Goal: Task Accomplishment & Management: Use online tool/utility

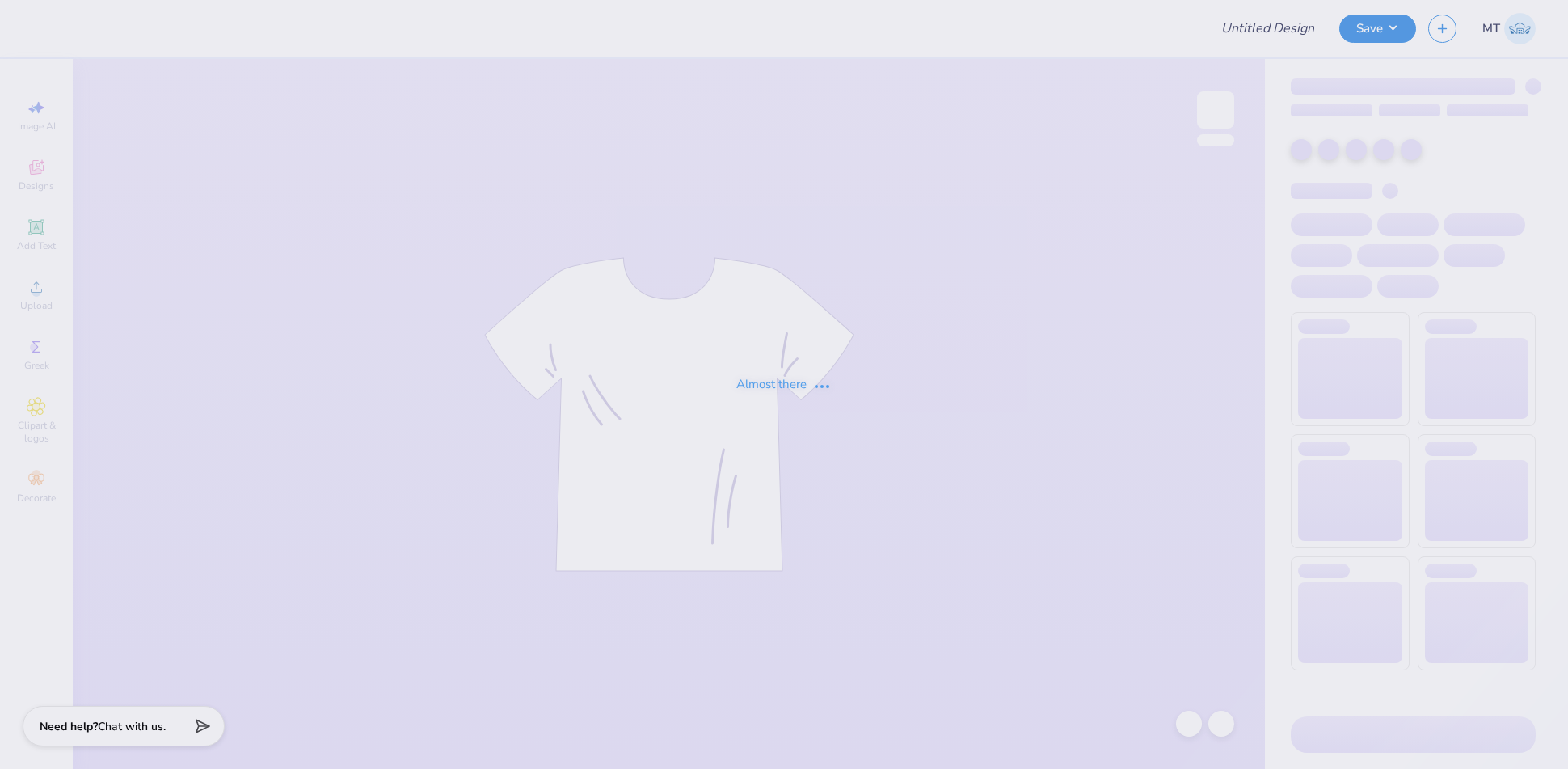
type input "FPS239673"
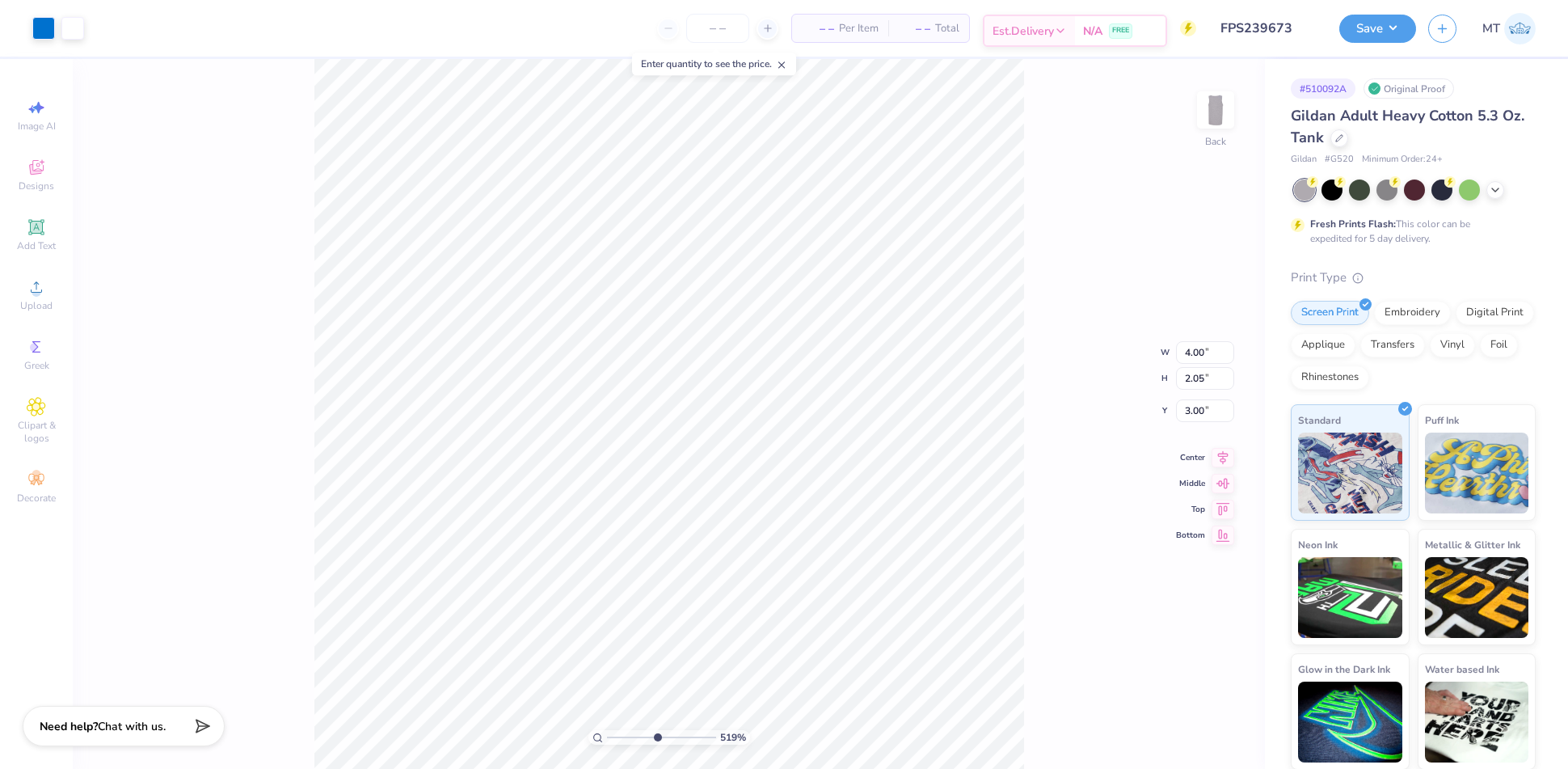
type input "5.18794481315318"
type input "3.01"
click at [718, 528] on li "Ungroup" at bounding box center [733, 535] width 127 height 32
type input "5.18794481315318"
type input "3.78"
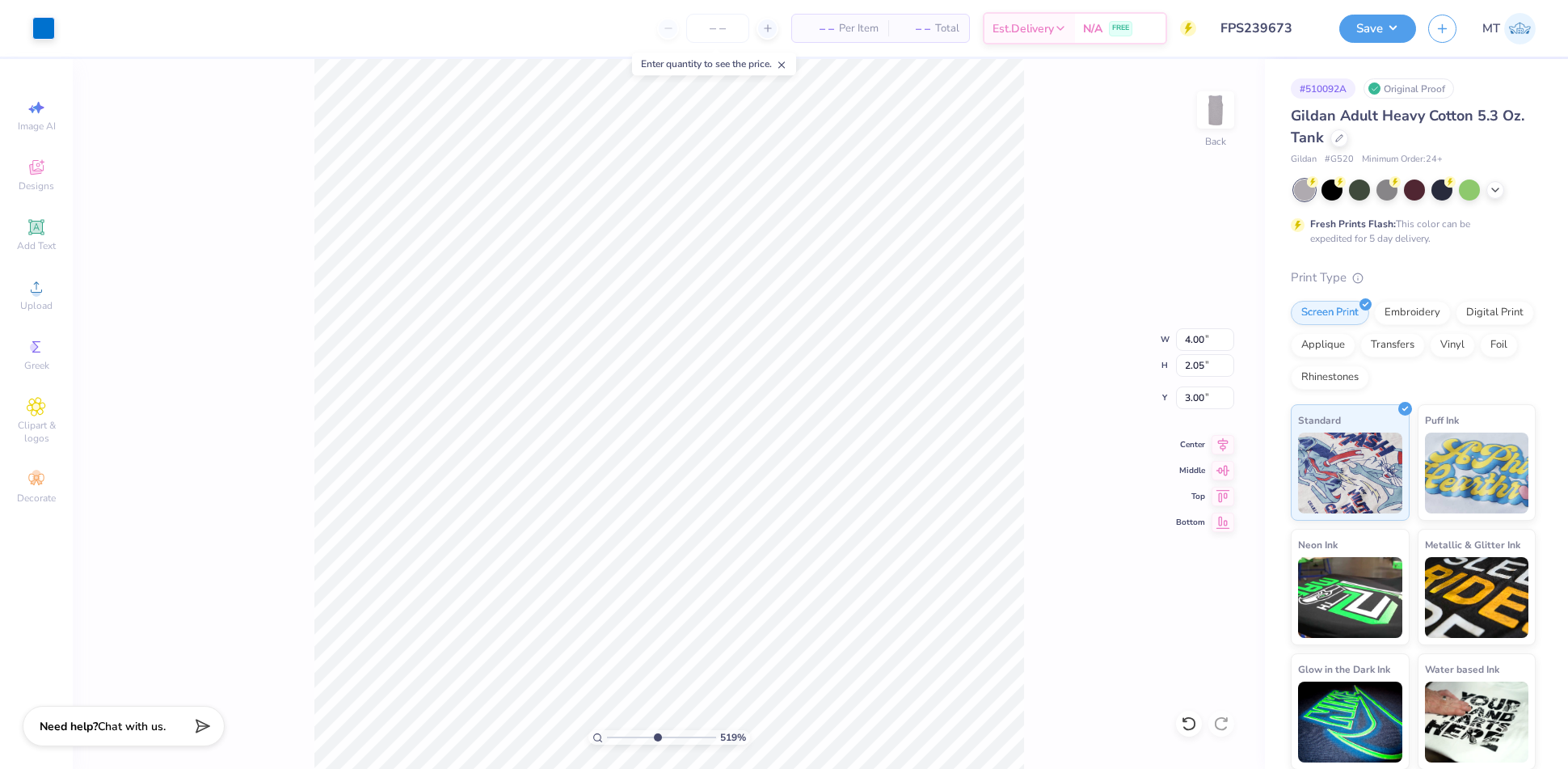
type input "1.90"
type input "3.07"
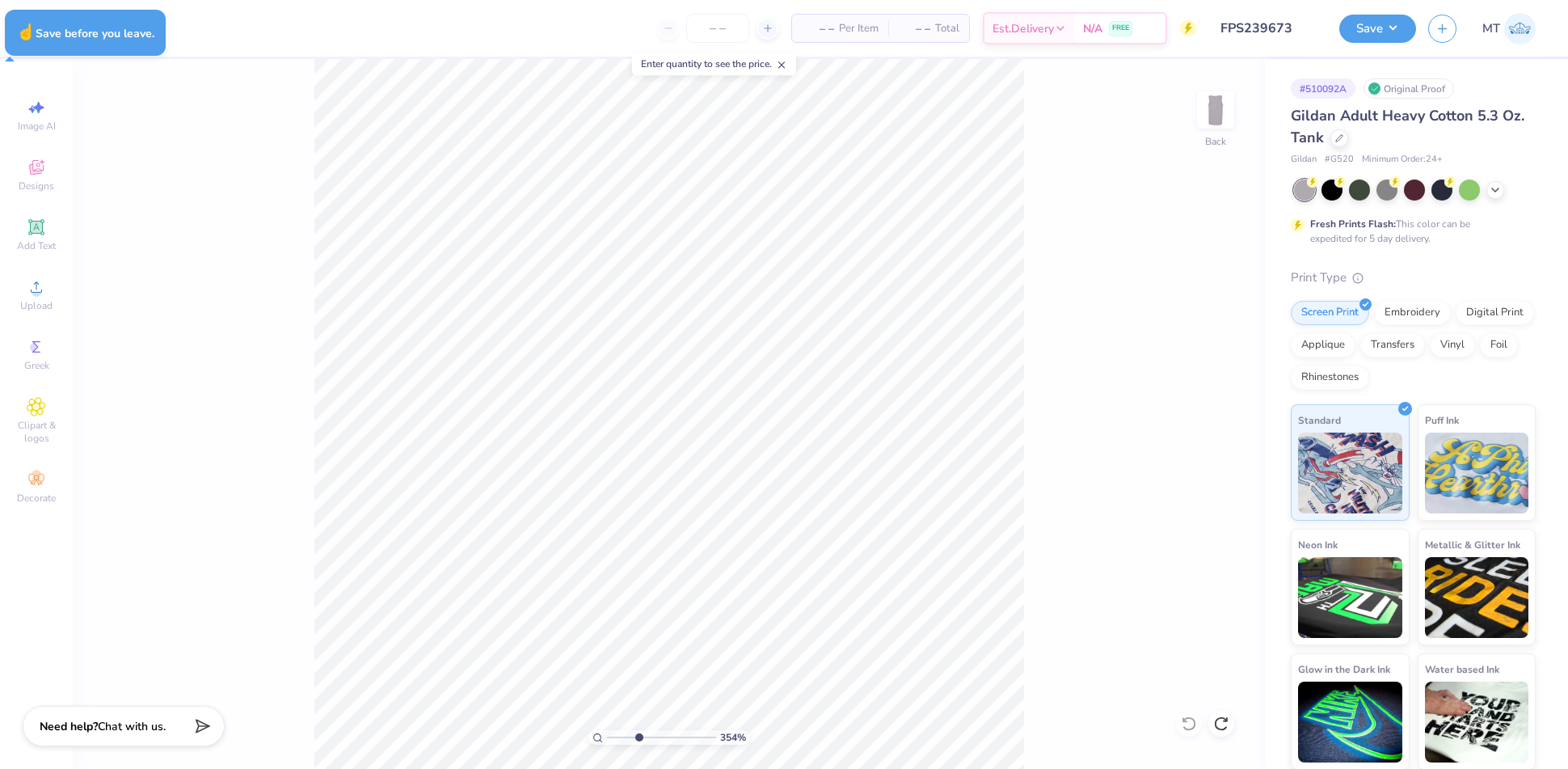
type input "3.54194576087284"
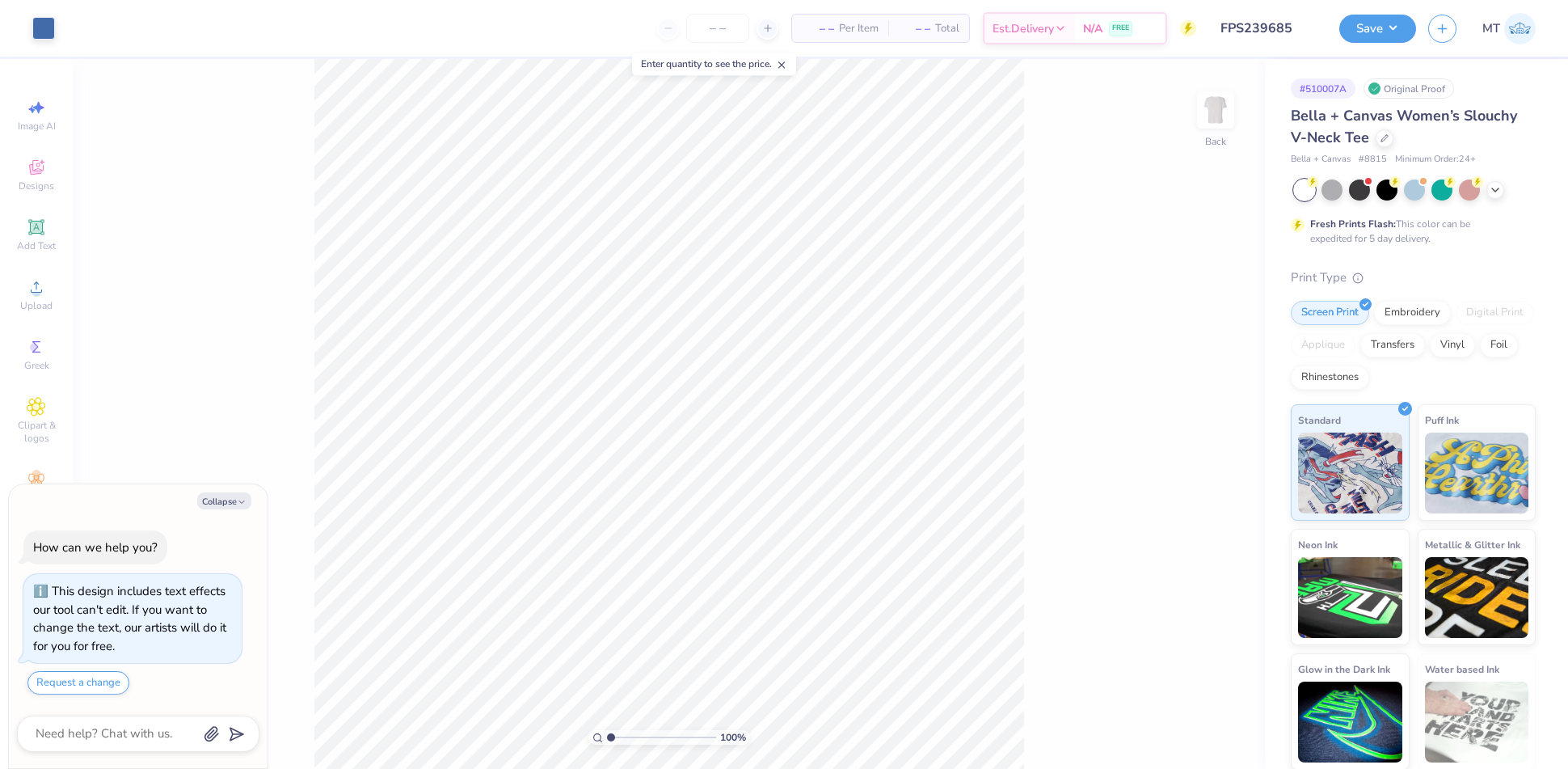
type textarea "x"
type input "2.88782459878404"
click at [225, 500] on button "Collapse" at bounding box center [224, 500] width 54 height 17
type textarea "x"
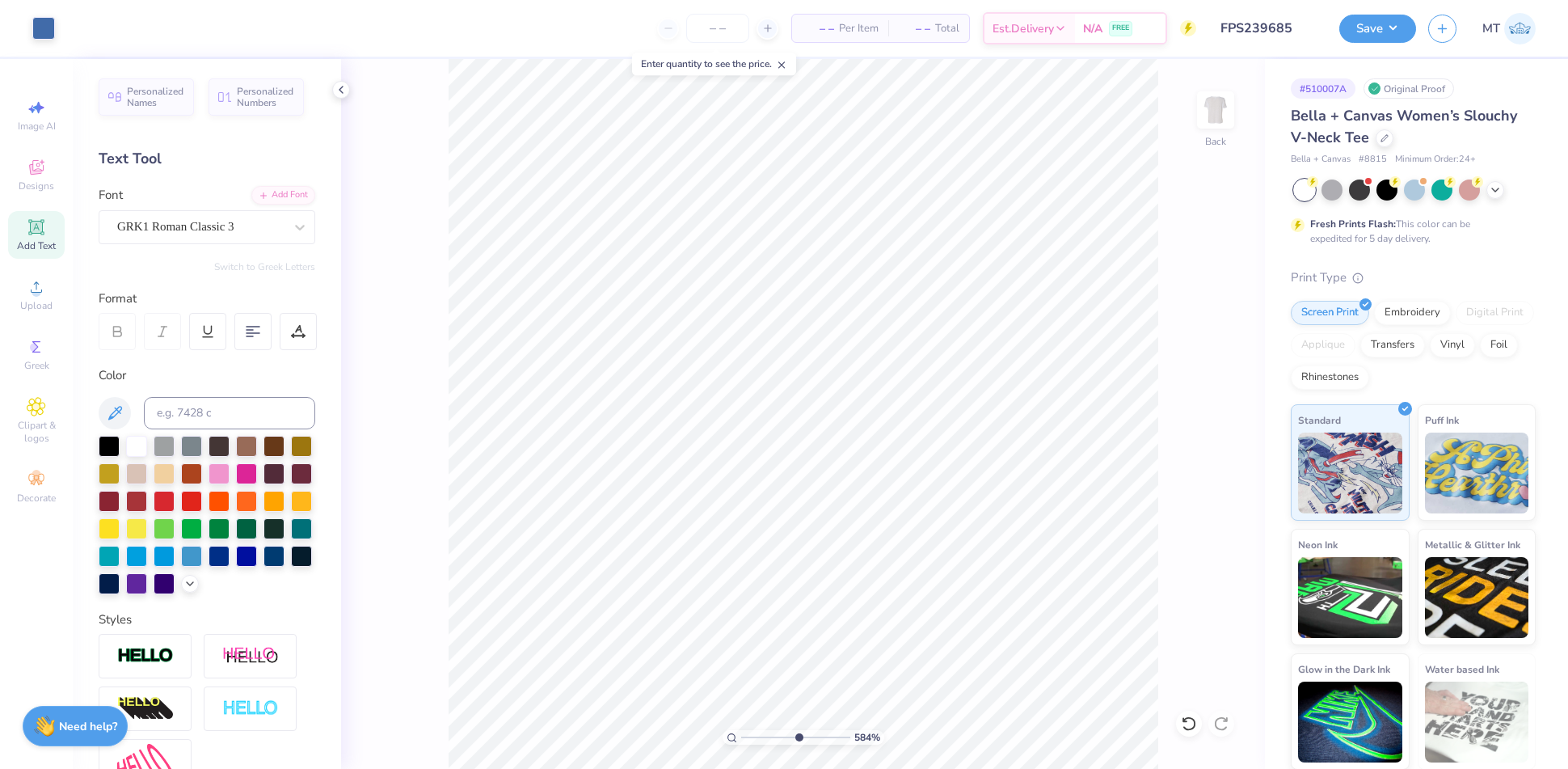
type input "5.83507224907352"
click at [300, 333] on icon at bounding box center [299, 331] width 15 height 15
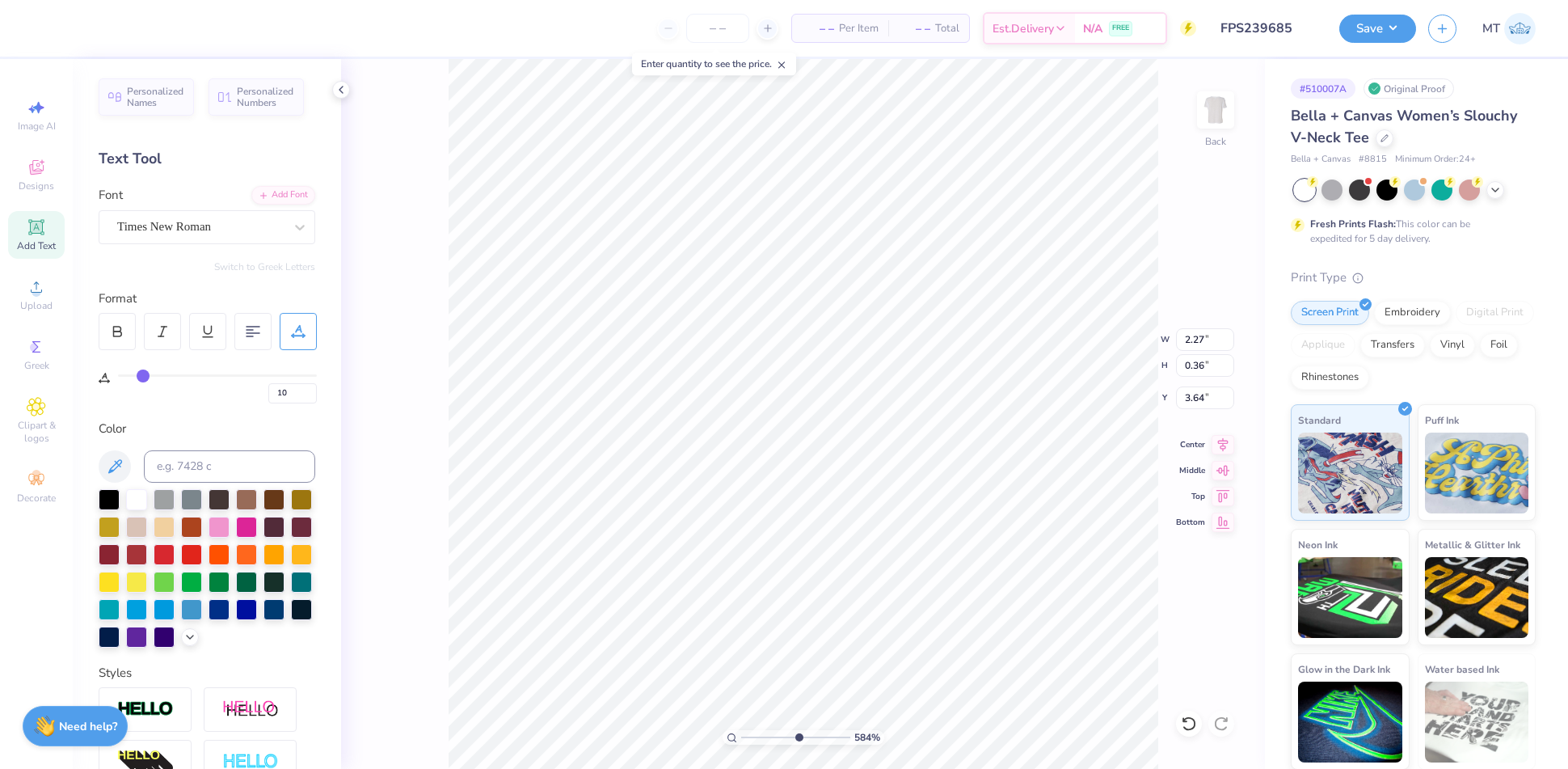
type input "7"
type input "4"
type input "0"
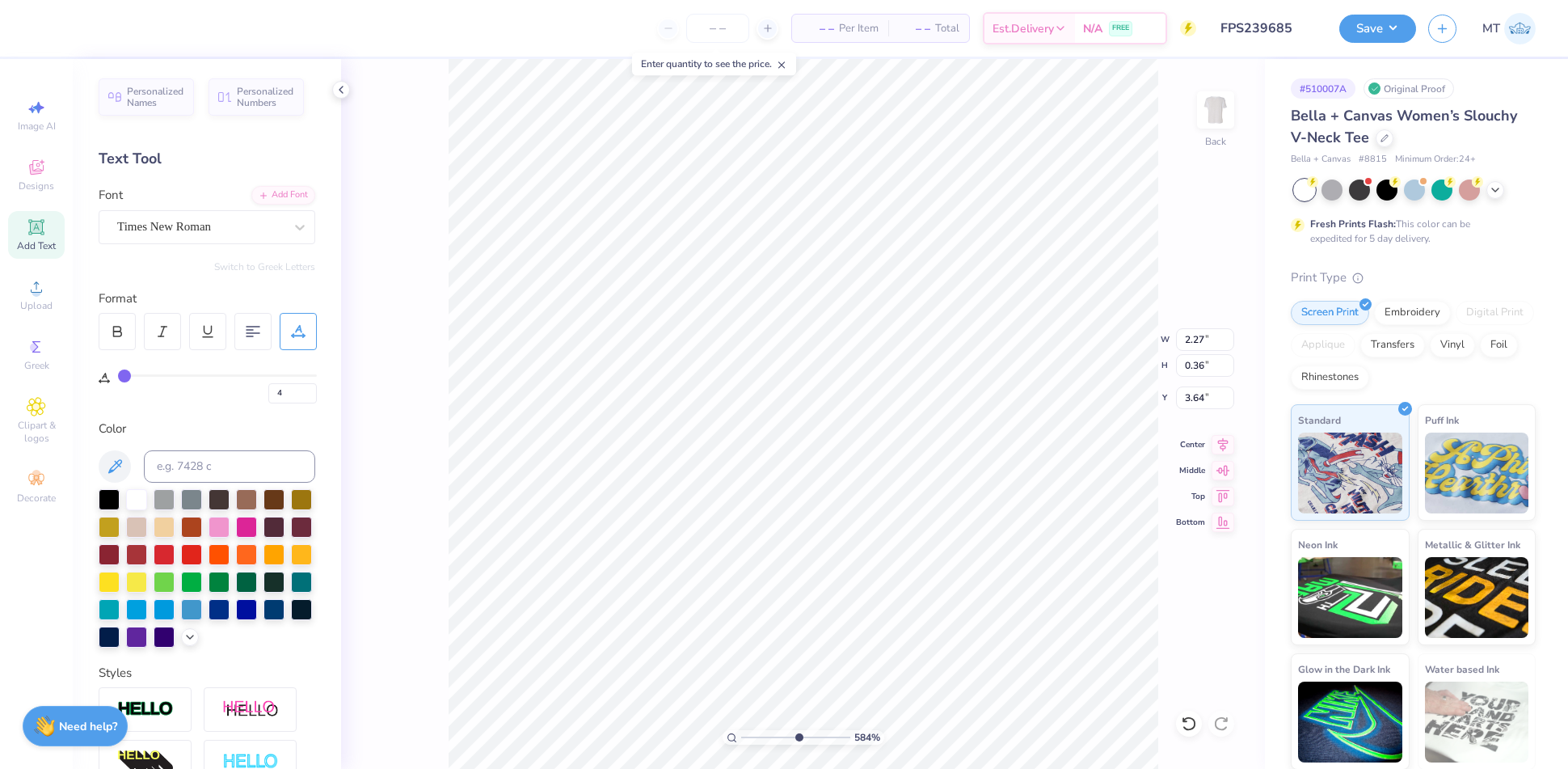
type input "0"
drag, startPoint x: 144, startPoint y: 379, endPoint x: 113, endPoint y: 379, distance: 31.0
type input "0"
click at [118, 377] on input "range" at bounding box center [217, 375] width 199 height 3
type input "5.83507224907352"
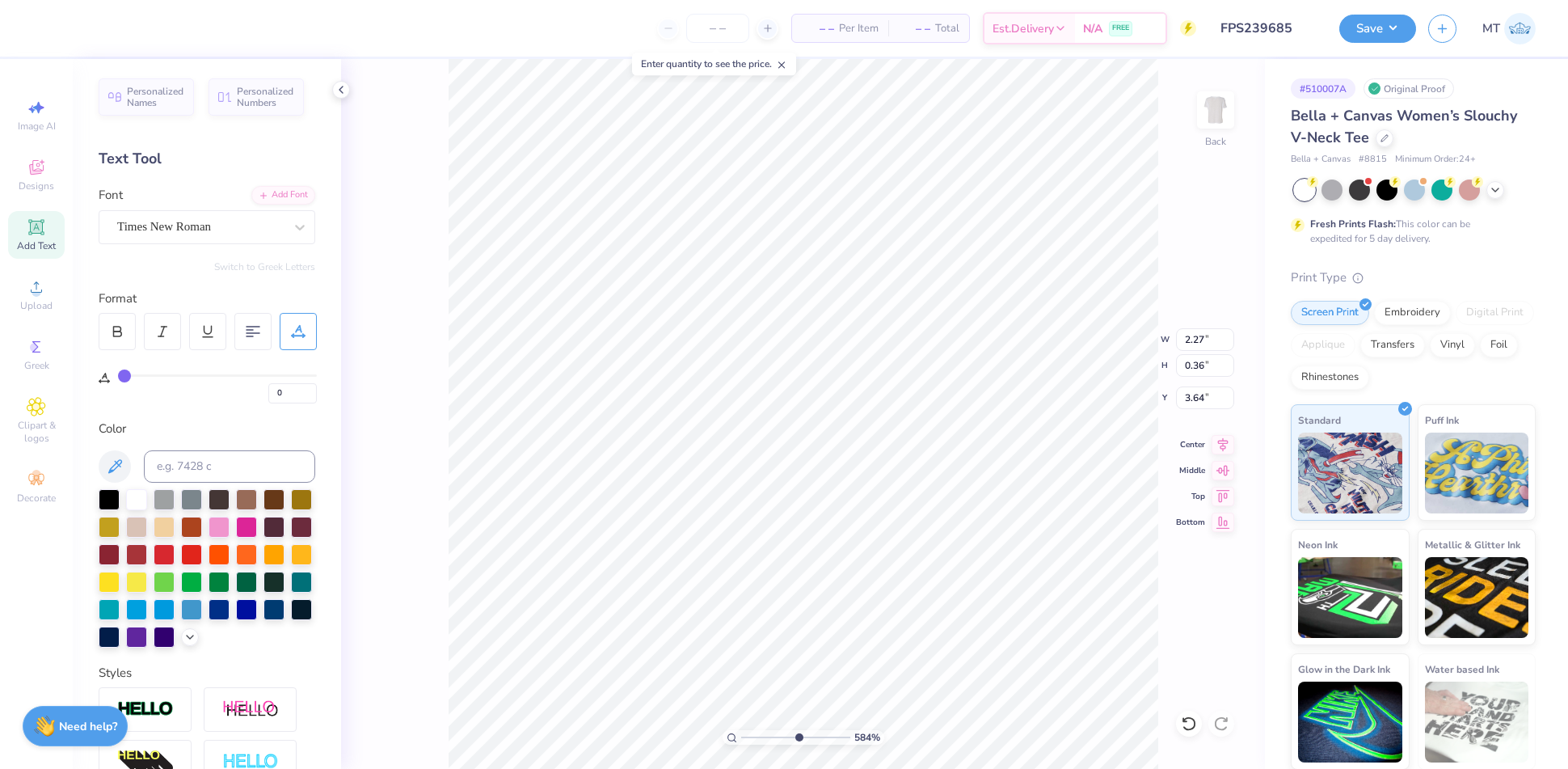
type input "1.87"
click at [701, 508] on li "Ungroup" at bounding box center [709, 508] width 127 height 32
click at [116, 325] on icon at bounding box center [117, 331] width 15 height 15
type input "5.83507224907352"
type input "1.94"
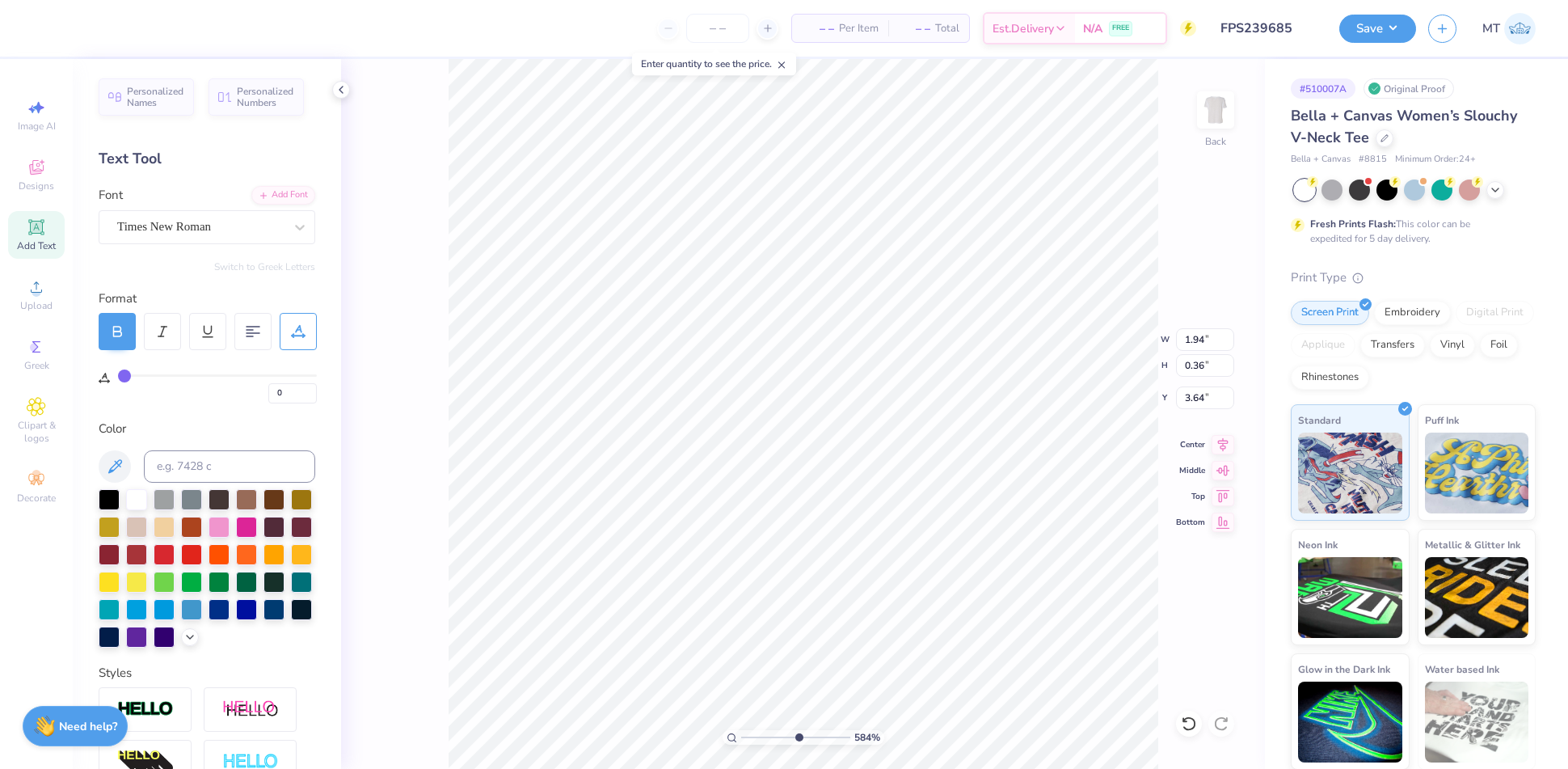
scroll to position [17, 2]
type input "5.83507224907352"
type textarea "ES. 1901"
type input "5.83507224907352"
type textarea "EST. 1901"
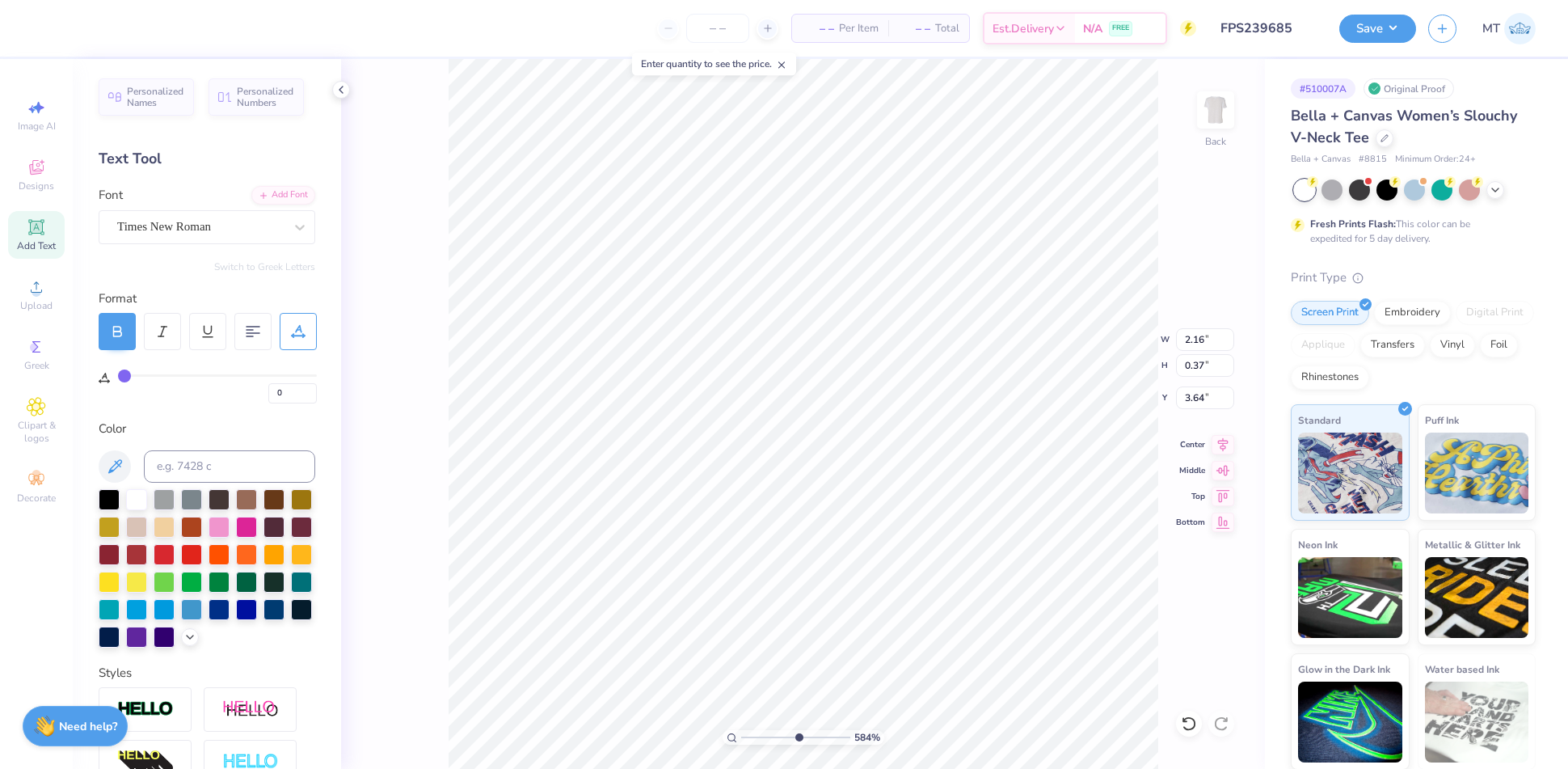
type input "5.83507224907352"
type input "1.07"
type input "0.18"
type input "3.87"
type input "5.83507224907352"
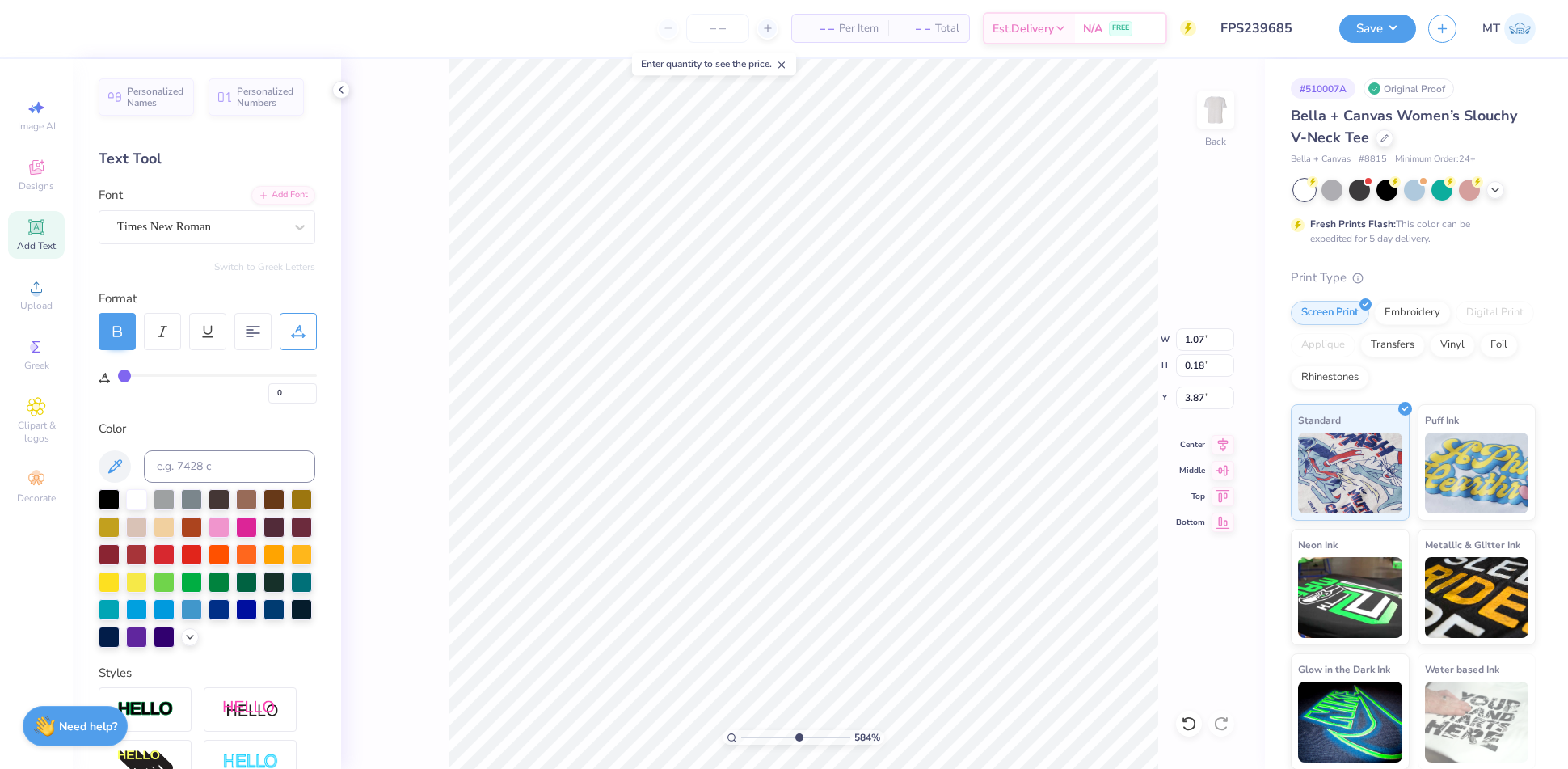
type input "1.14"
type input "7.70723073757924"
type textarea "EST."
type input "7.70723073757924"
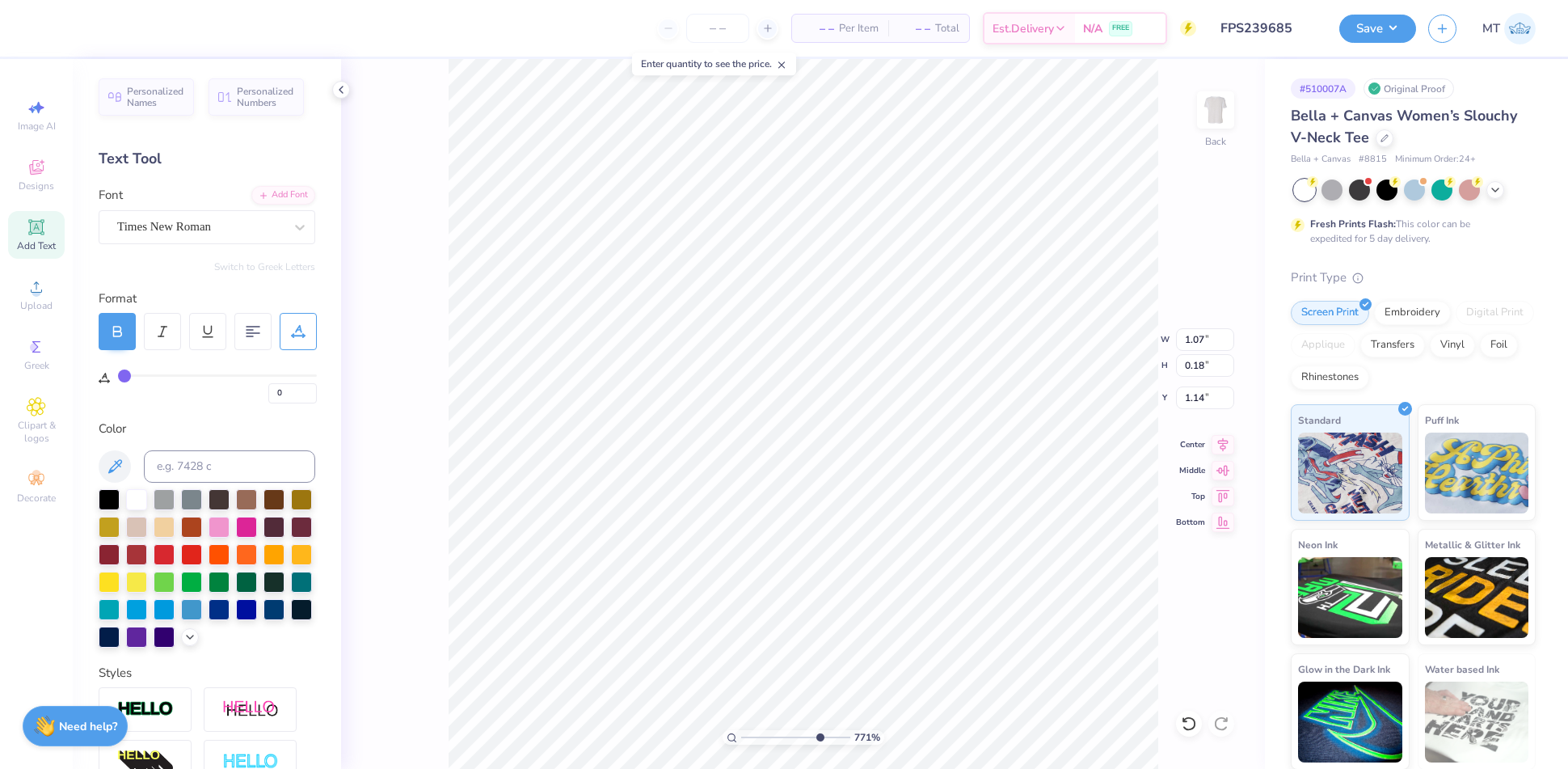
type textarea "EST."
type input "7.70723073757924"
type textarea "EST"
type input "7.70723073757924"
type textarea "ES"
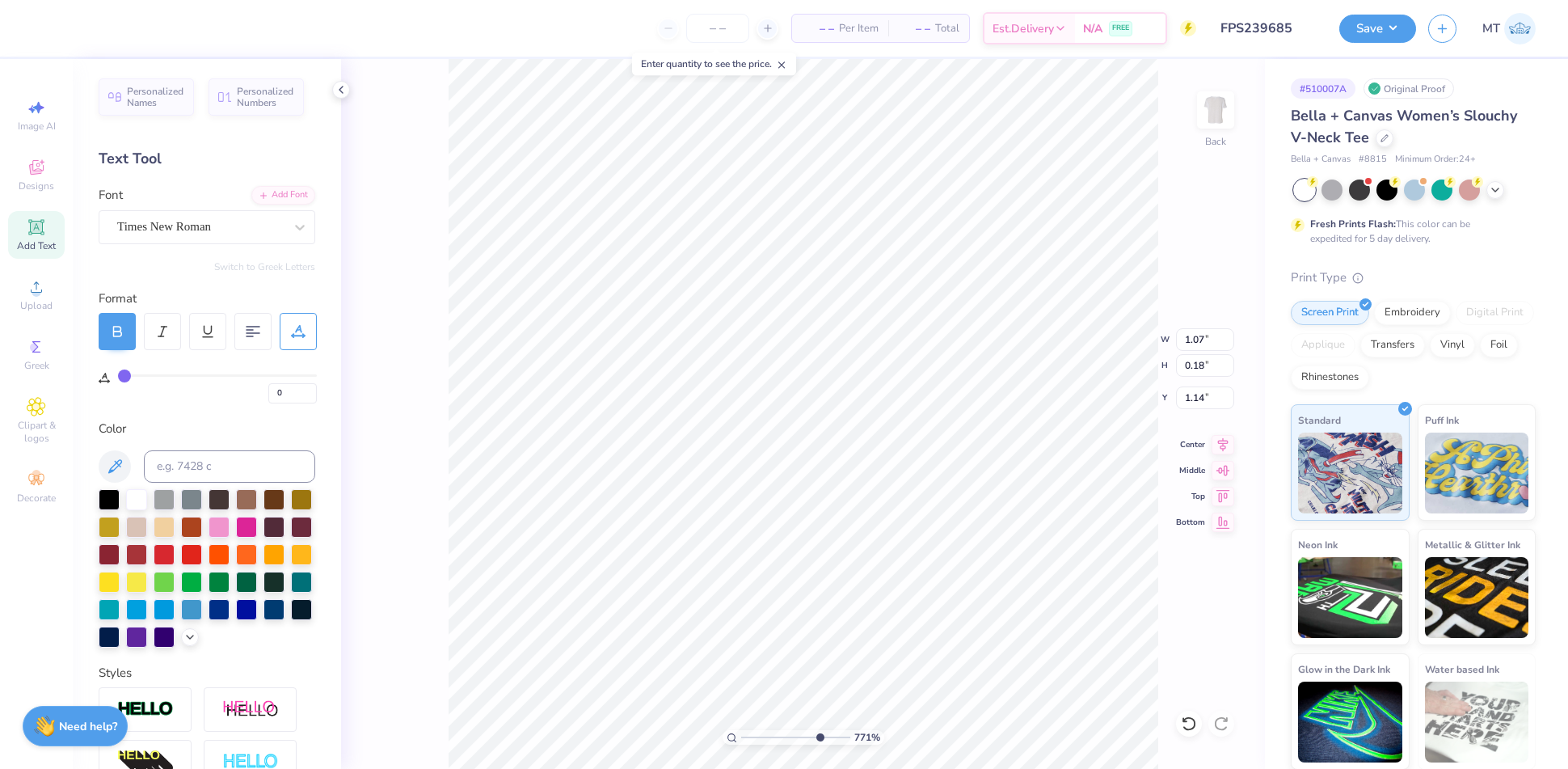
type input "7.70723073757924"
type textarea "E"
type input "7.70723073757924"
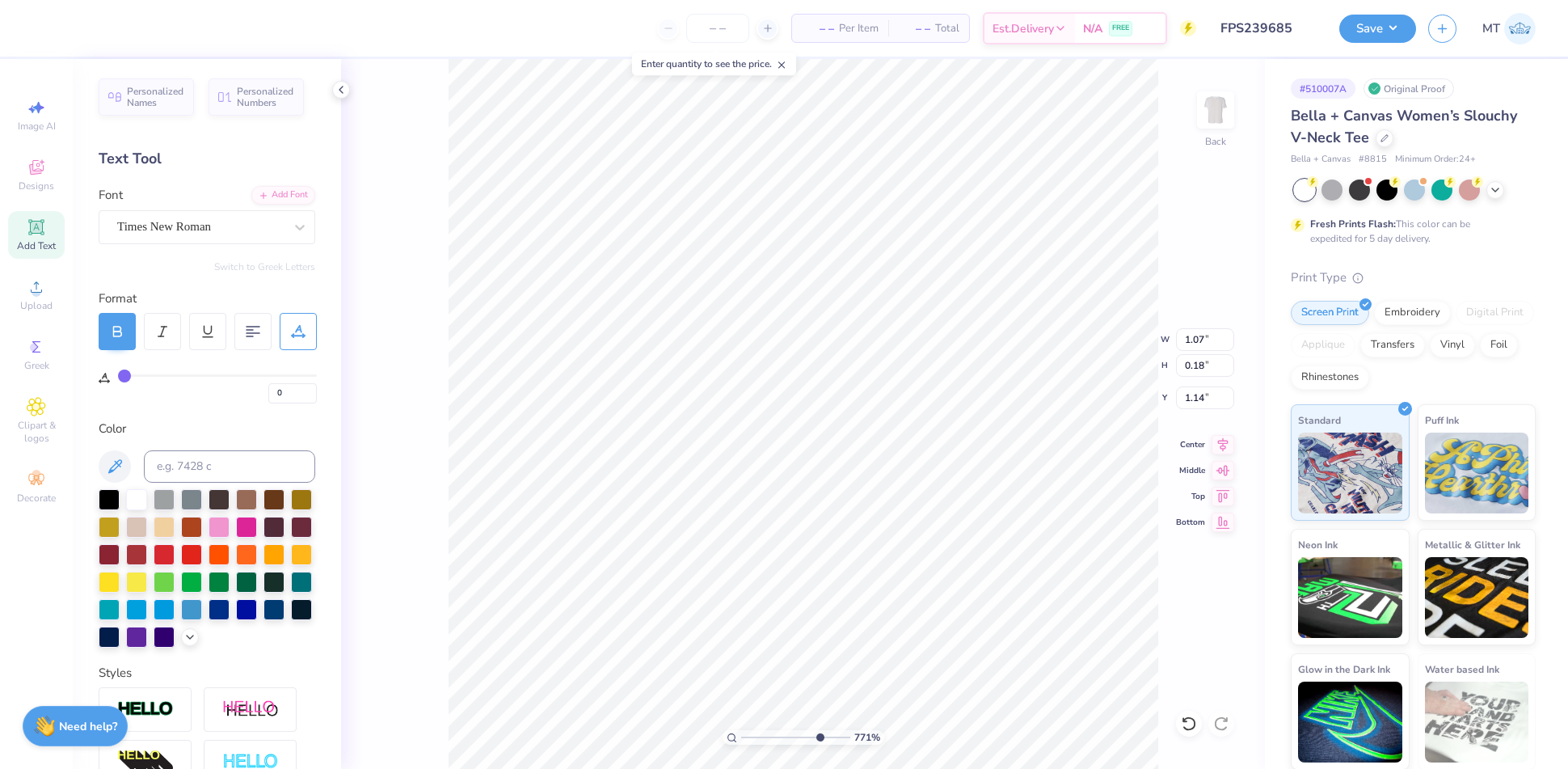
type textarea "S"
type input "7.70723073757924"
type textarea "SI"
type input "7.70723073757924"
type textarea "SIN"
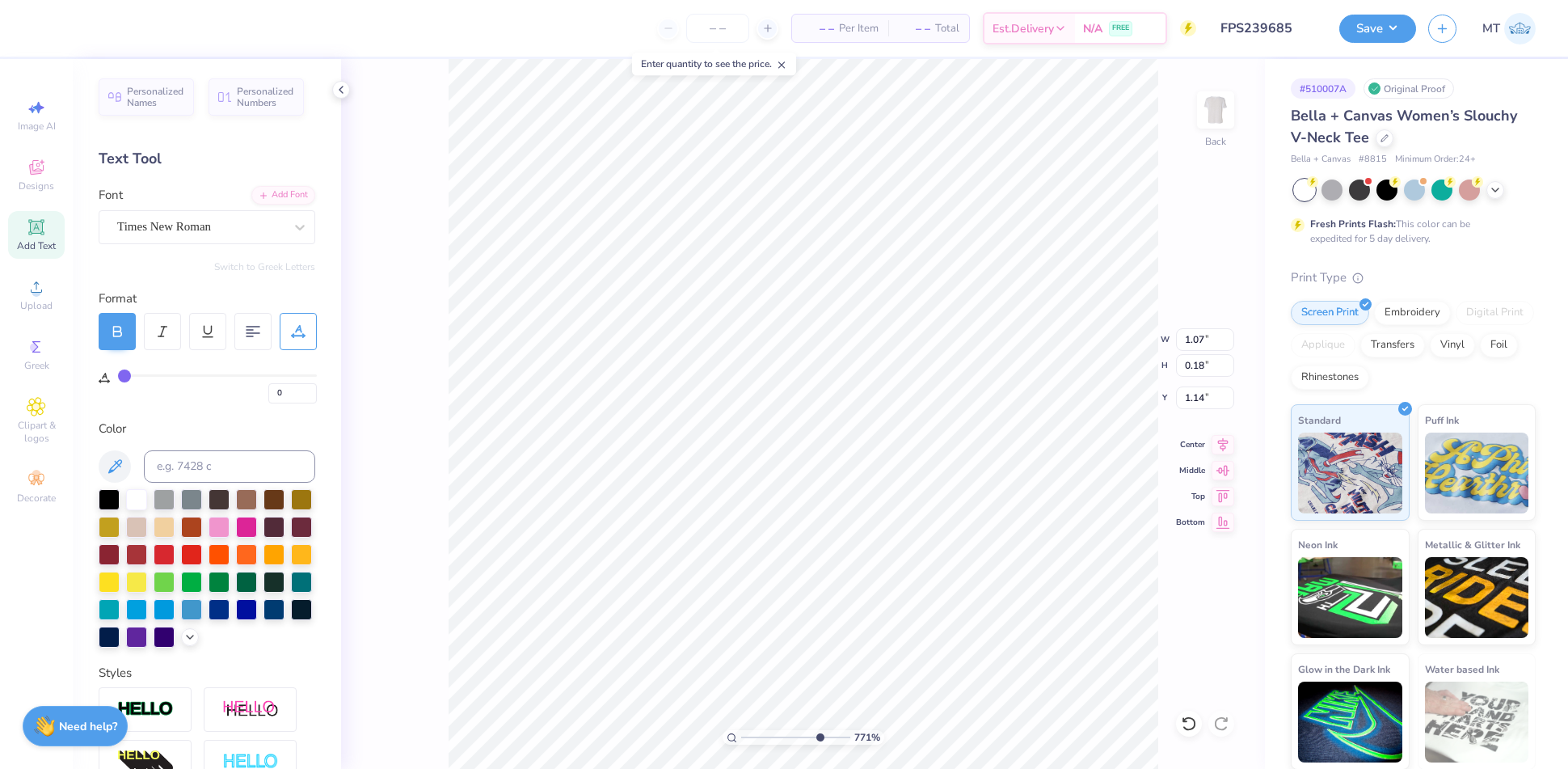
type input "7.70723073757924"
type textarea "SINC"
type input "7.70723073757924"
type textarea "SINCE"
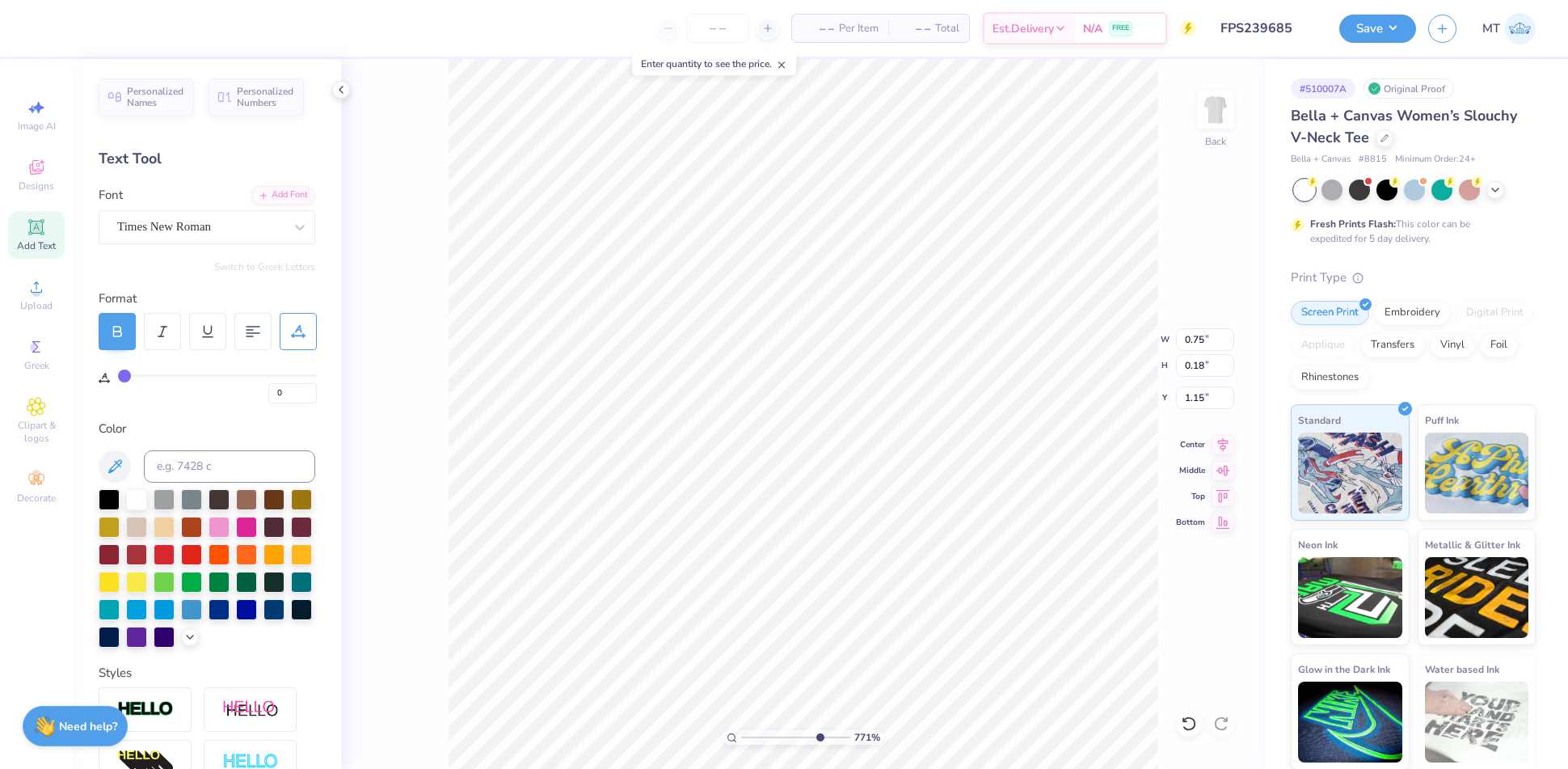
type input "7.70723073757924"
type input "1.36"
type input "7.70723073757924"
type input "1.15"
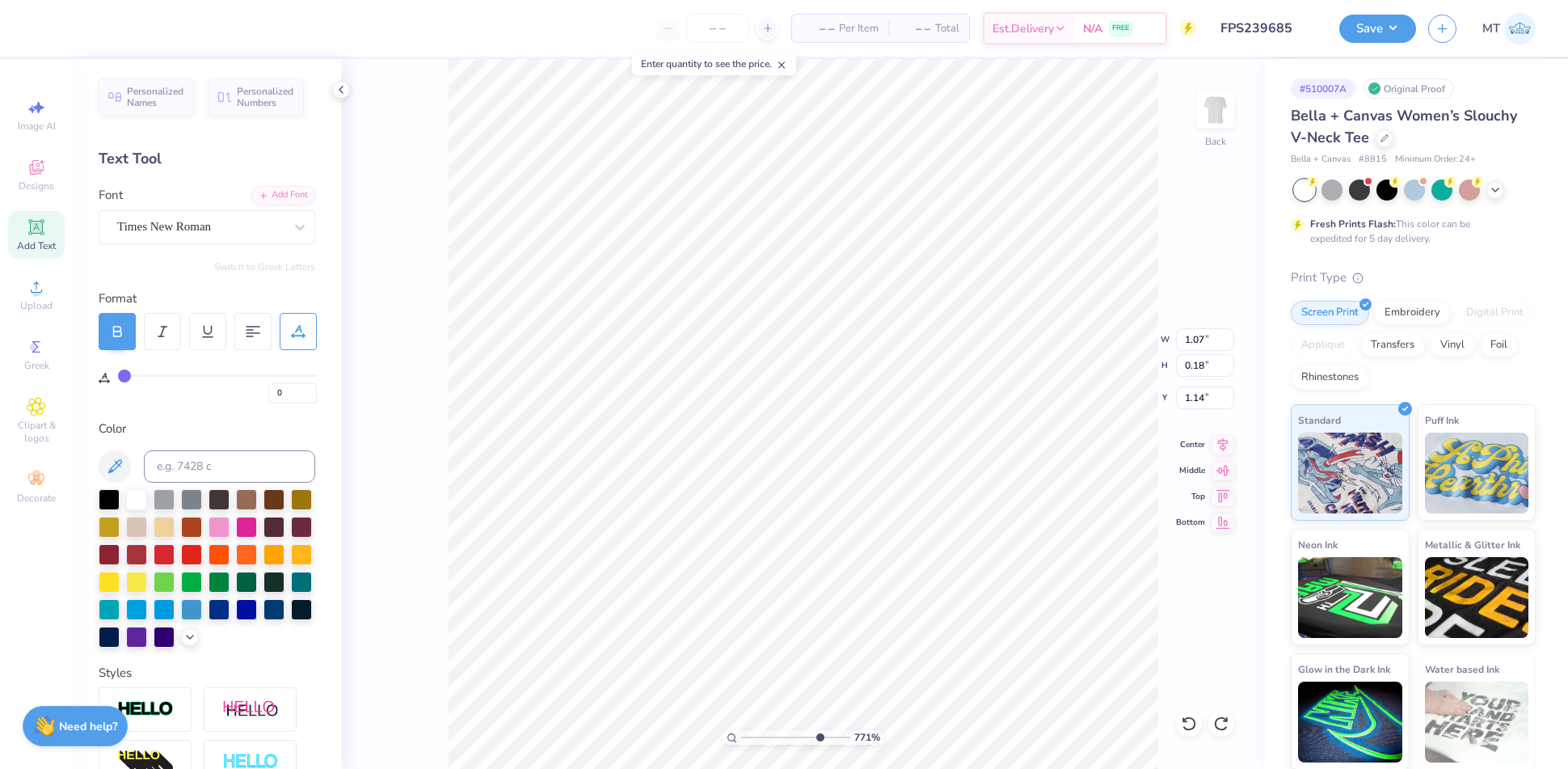
type input "7.70723073757924"
type textarea "S 1901"
type input "7.70723073757924"
type textarea "SI 1901"
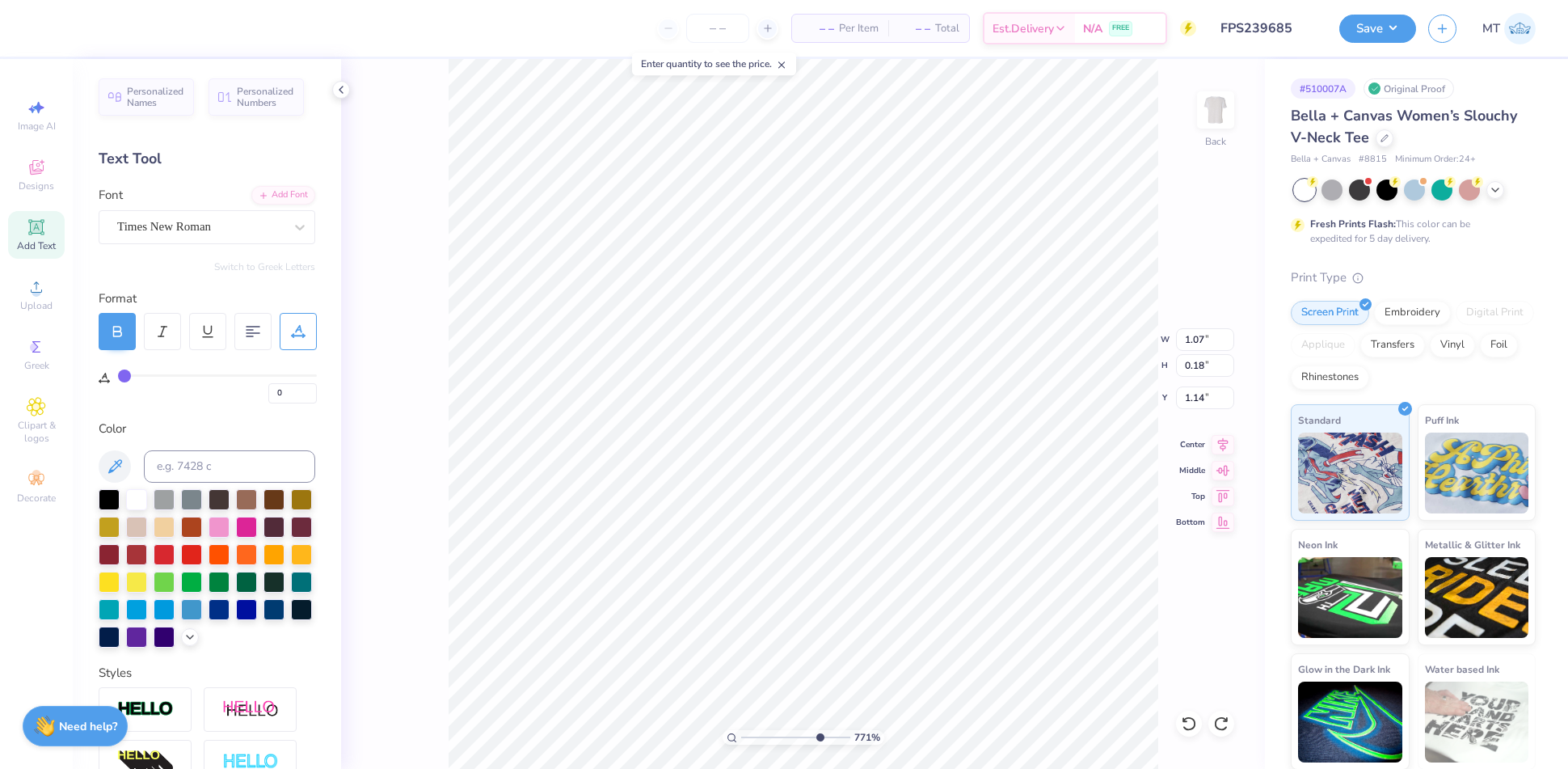
type input "7.70723073757924"
type textarea "SIN 1901"
type input "7.70723073757924"
type textarea "SINC 1901"
type input "7.70723073757924"
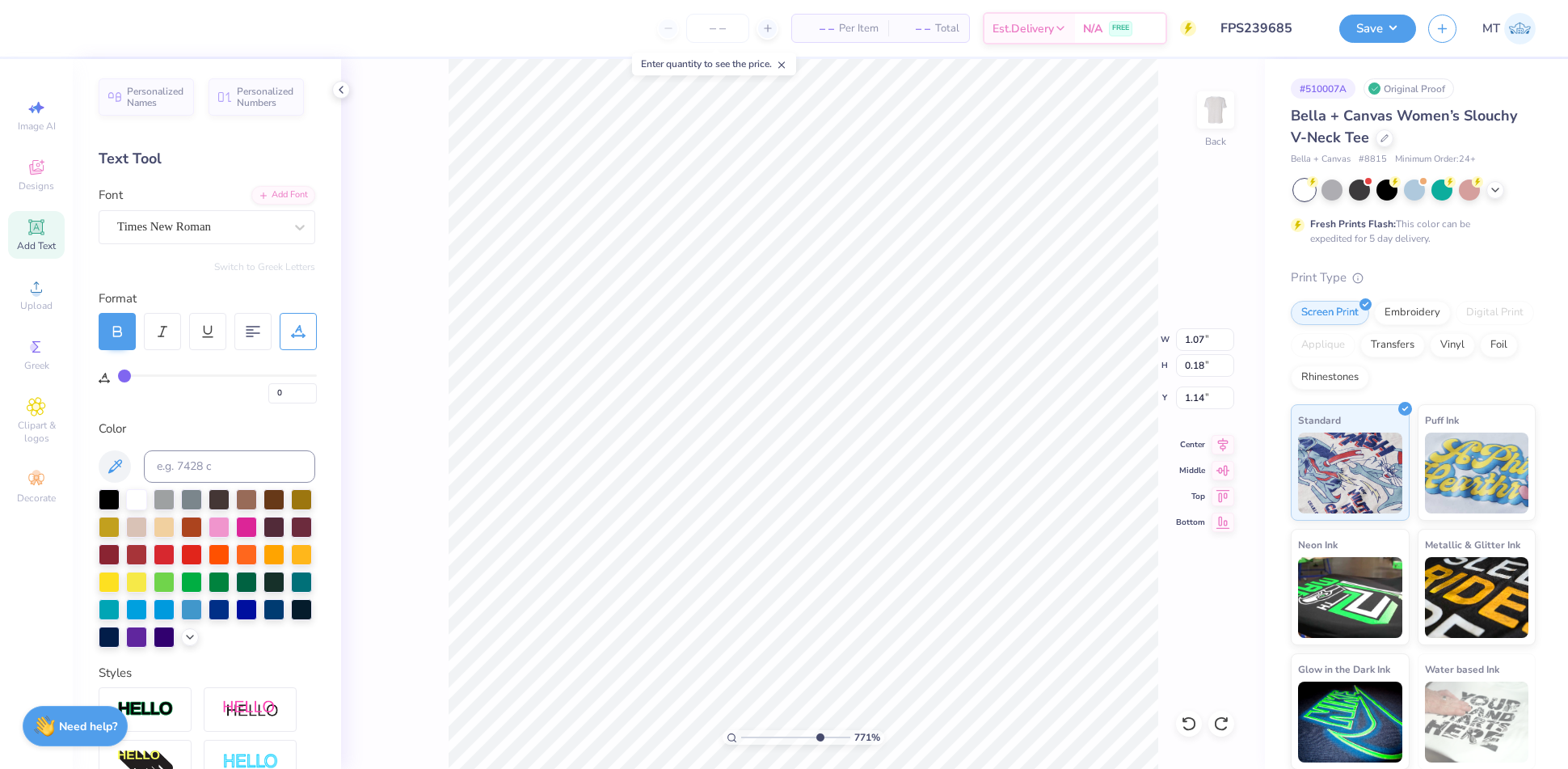
type textarea "SINCE 1901"
type input "7.70723073757924"
type textarea "SINCE"
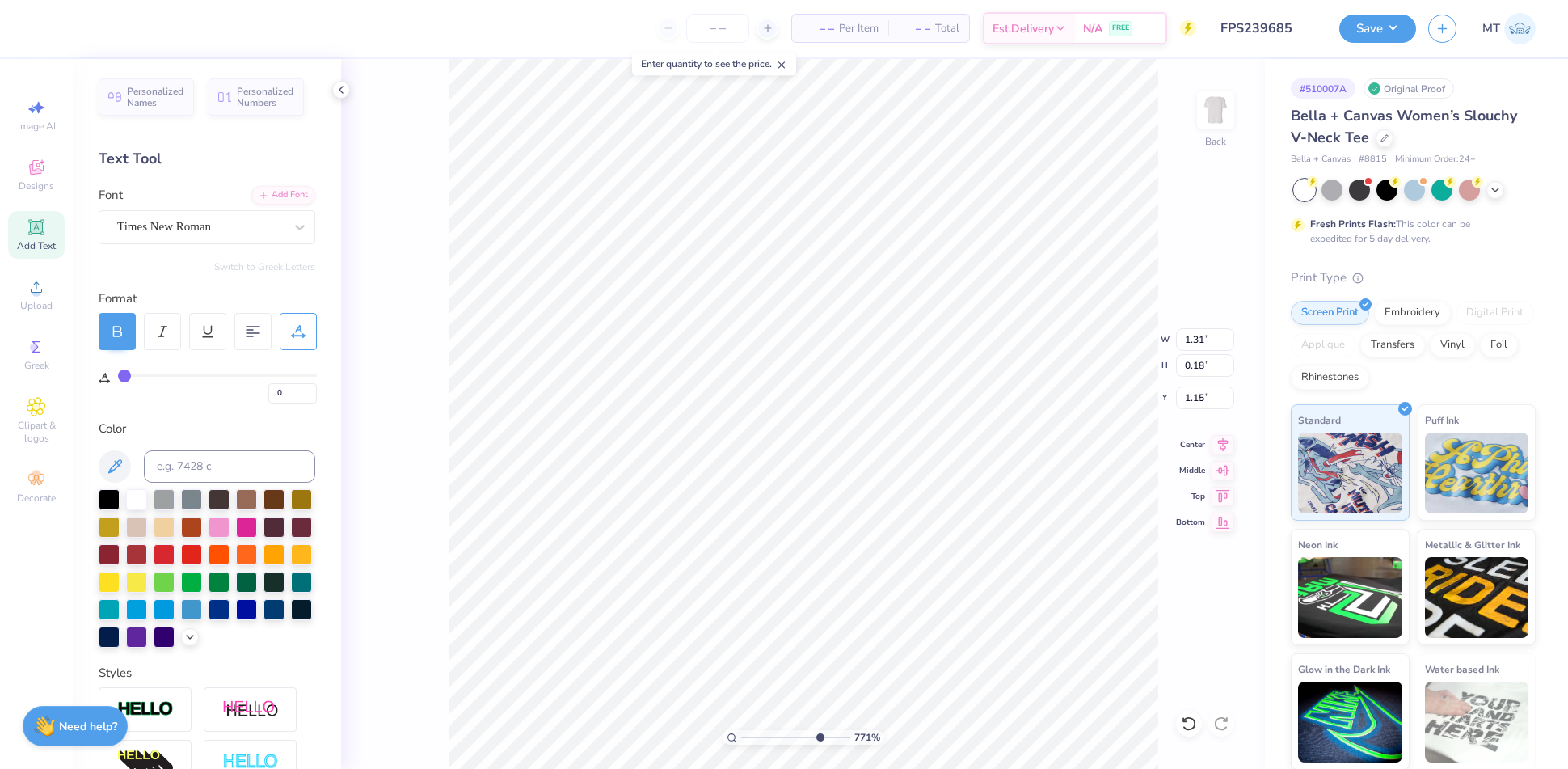
type input "7.70723073757924"
type textarea "SINCE"
type input "7.70723073757924"
type input "1.41"
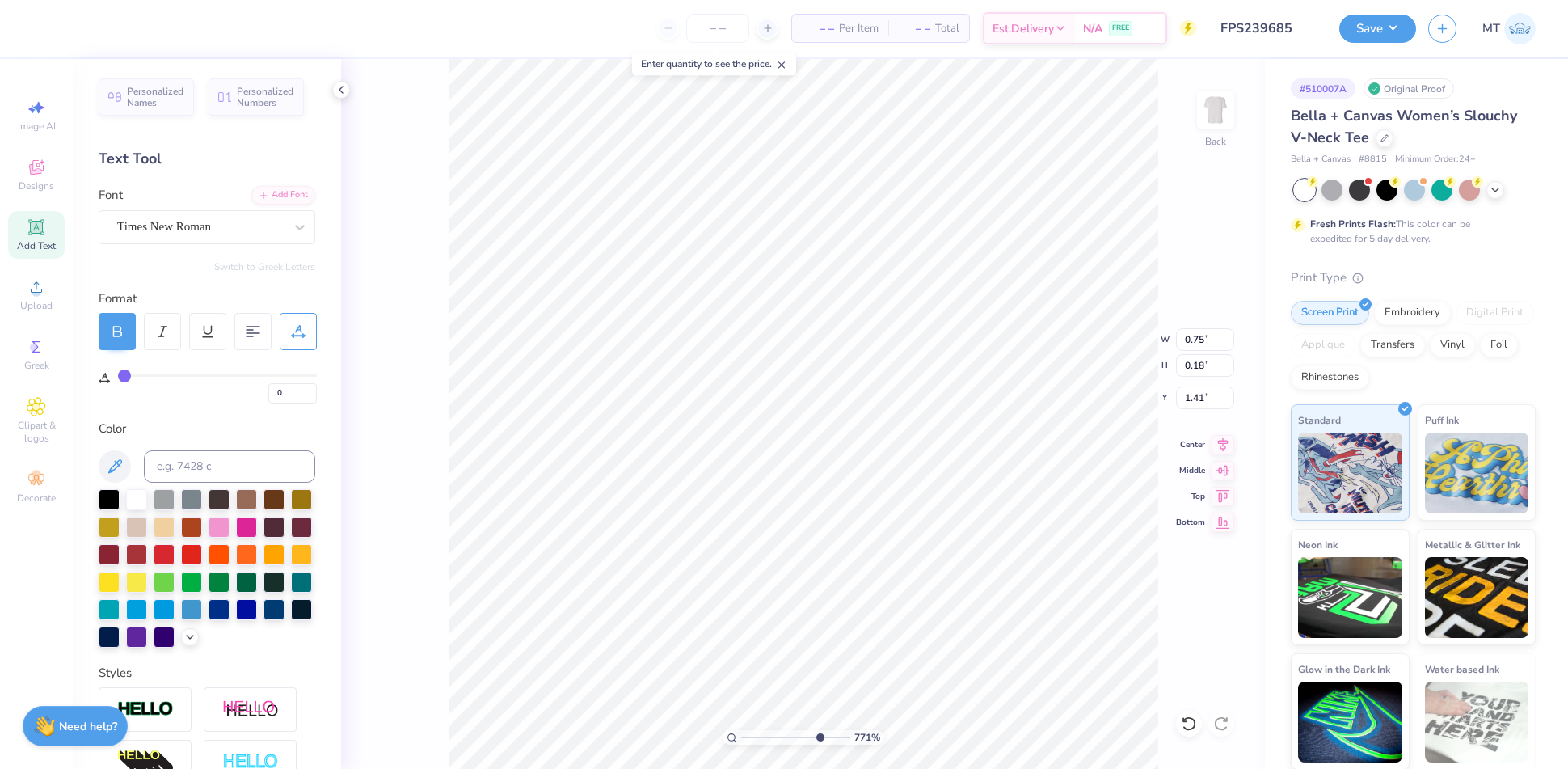
type input "7.70723073757924"
type textarea "1"
type input "7.70723073757924"
type textarea "19"
type input "7.70723073757924"
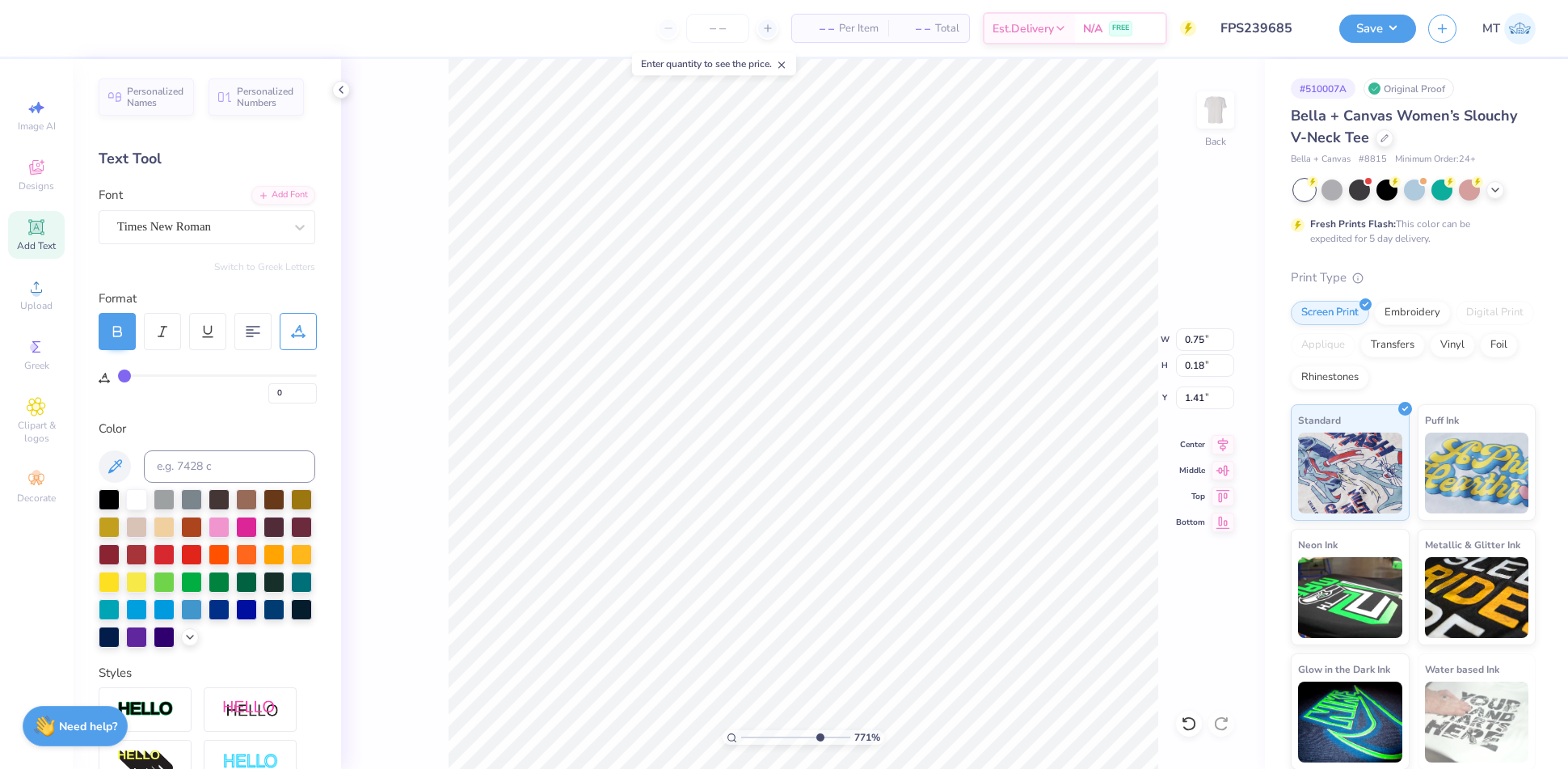
type textarea "190"
type input "7.70723073757924"
type textarea "1901"
type input "10"
type input "1.36"
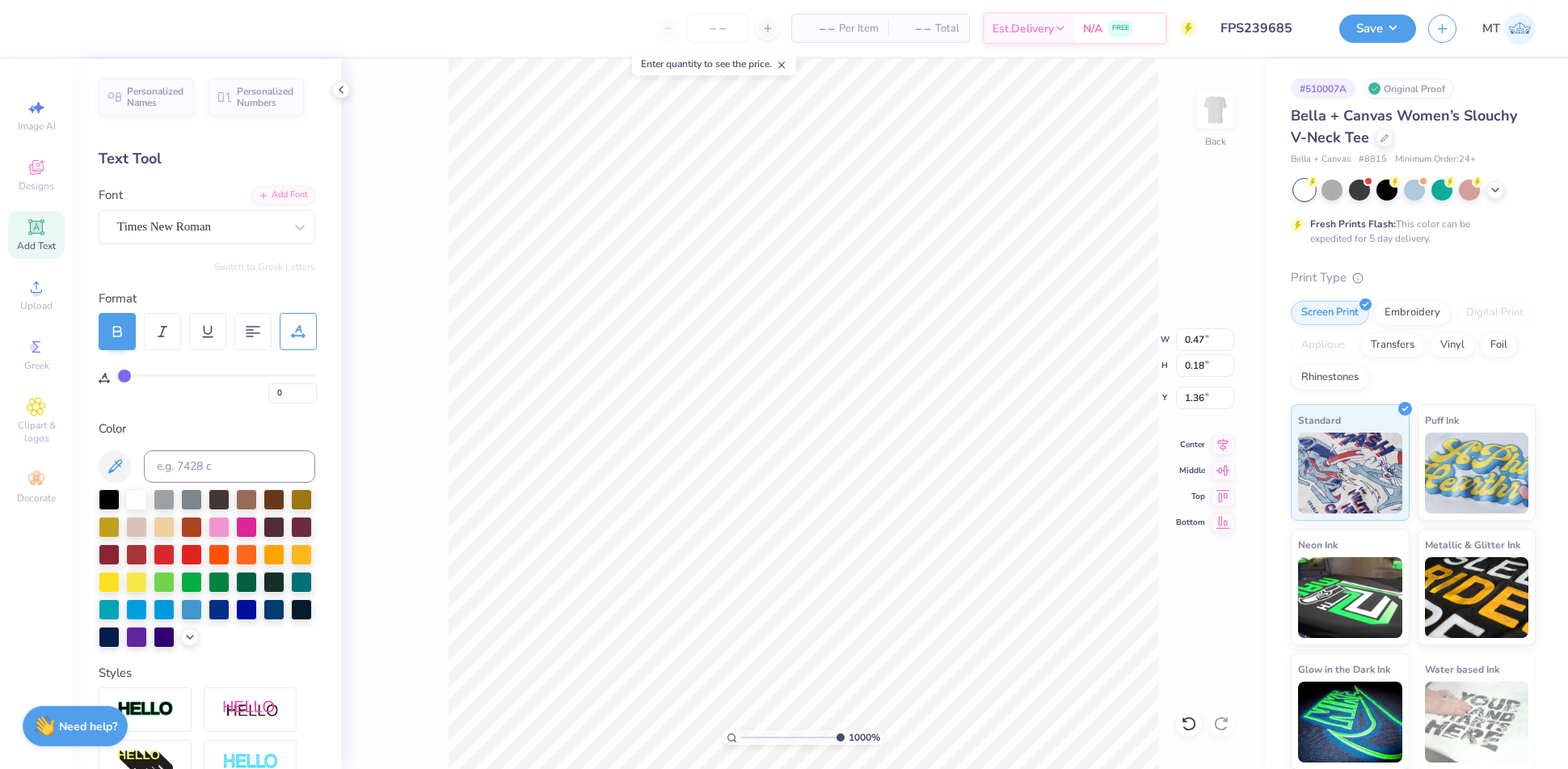
type input "0.75"
type input "0.40"
type input "1.15"
type input "0.85"
type input "0.44"
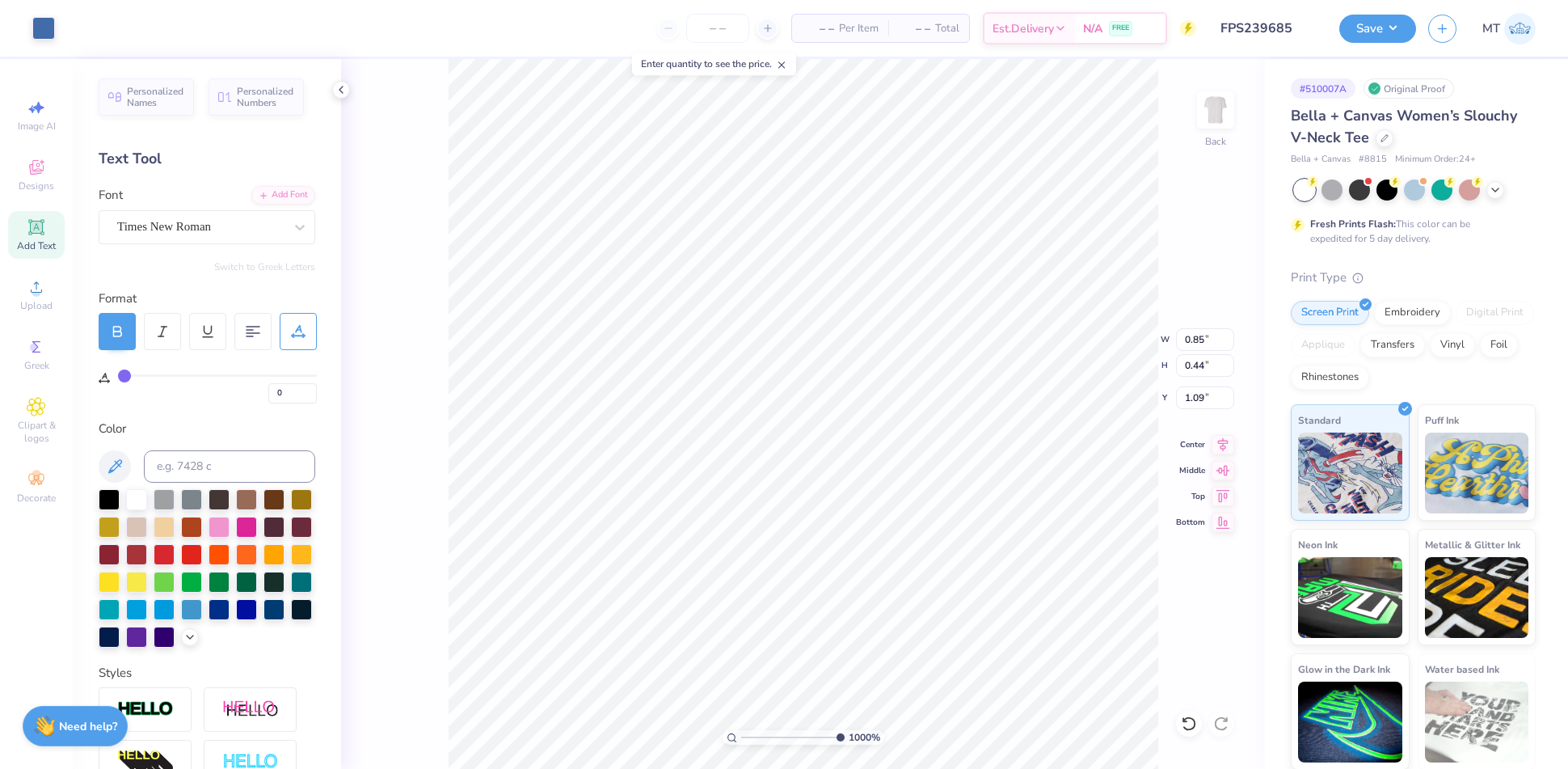
type input "1.06"
type input "9.79356821936768"
type input "0.44"
type input "9.79356821936768"
type input "0.94"
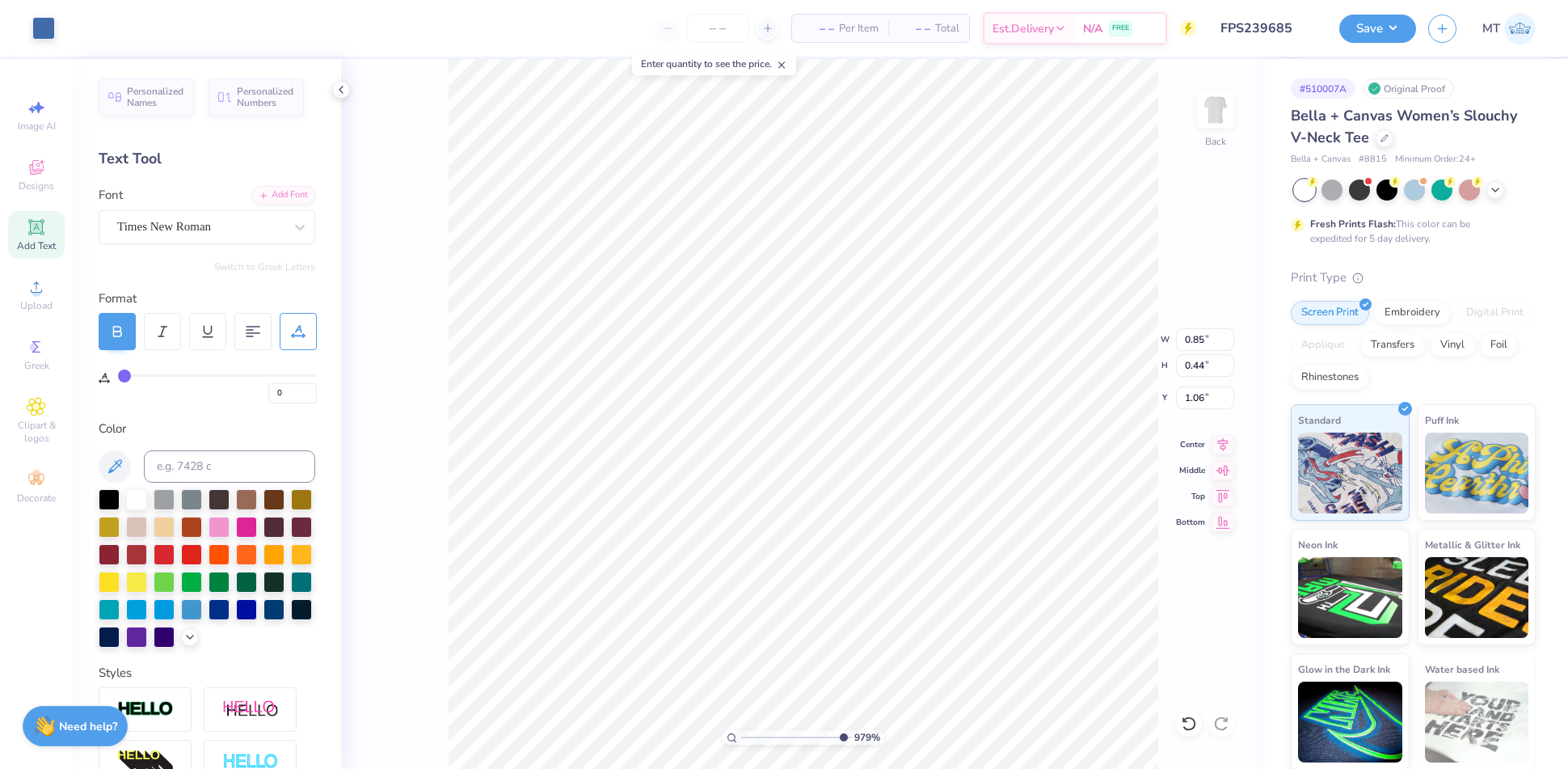
type input "0.49"
type input "9.79356821936768"
type input "1.05"
type input "5.93145385309444"
type input "0.49"
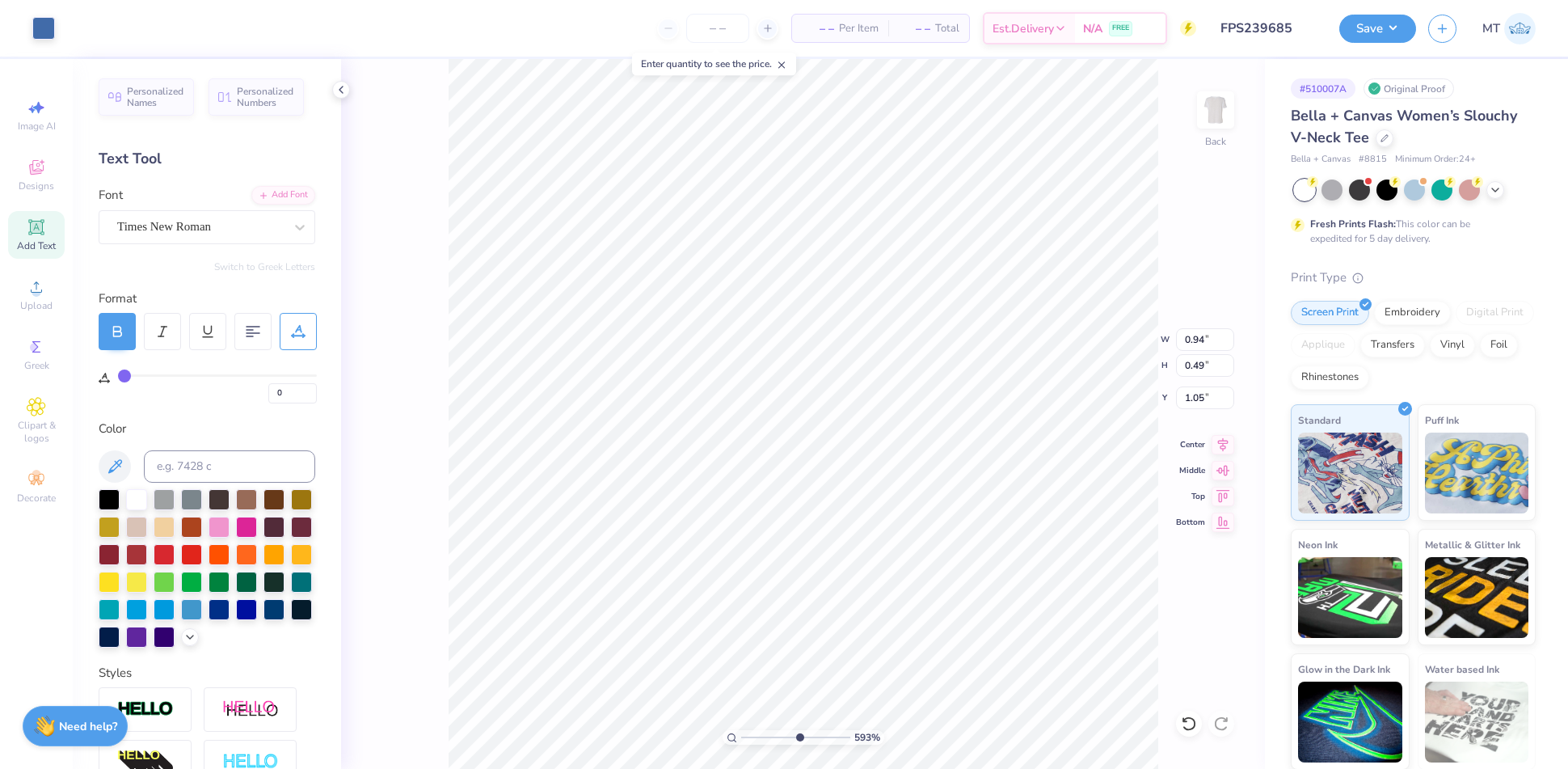
type input "5.93145385309444"
type input "1.04"
type input "0.55"
type input "1.06"
type input "5.93145385309444"
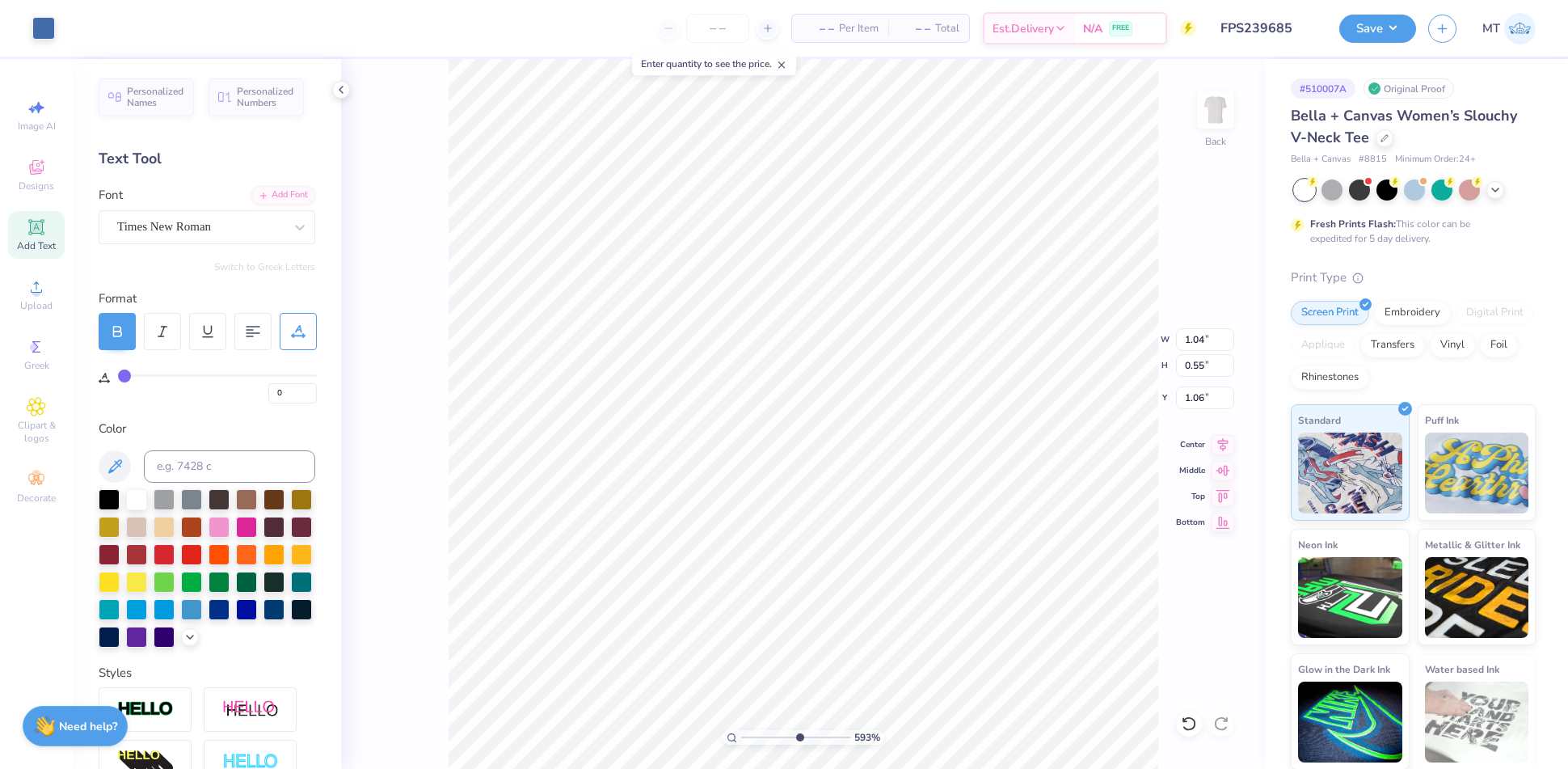
type input "1.04"
type input "9.38562883786517"
type input "0.55"
type input "10"
type input "1.06"
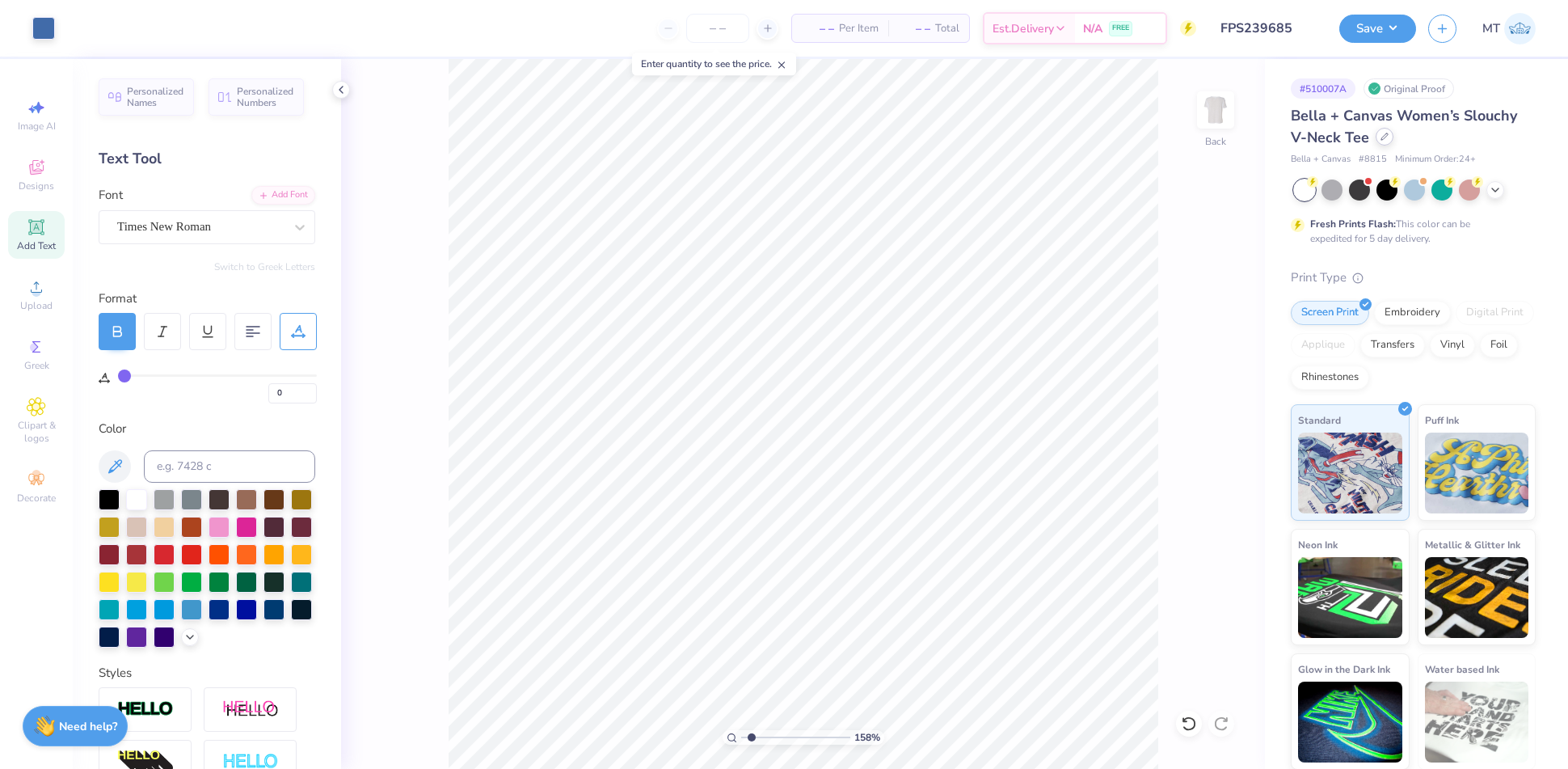
click at [1385, 140] on icon at bounding box center [1384, 136] width 8 height 8
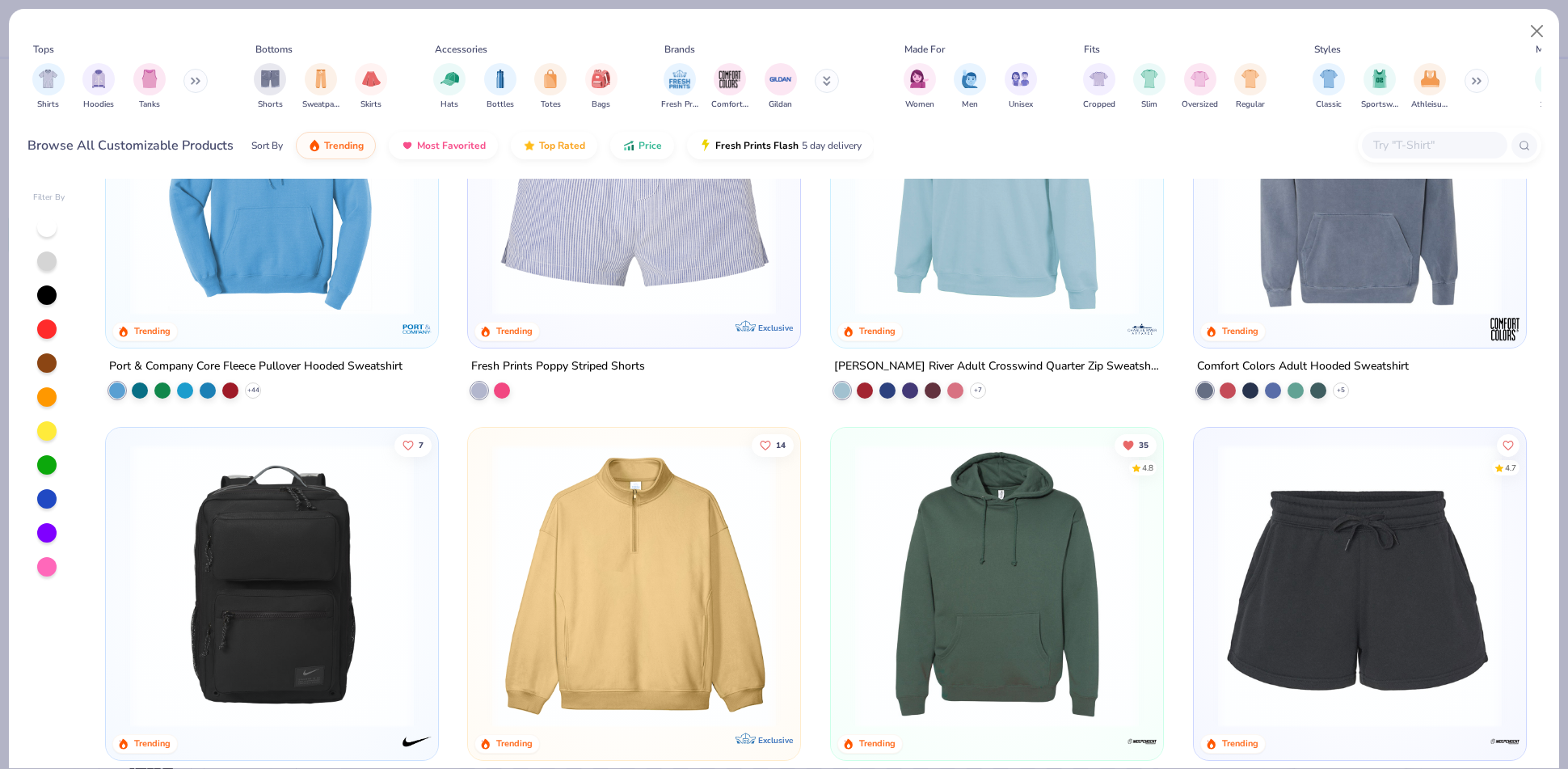
scroll to position [5398, 0]
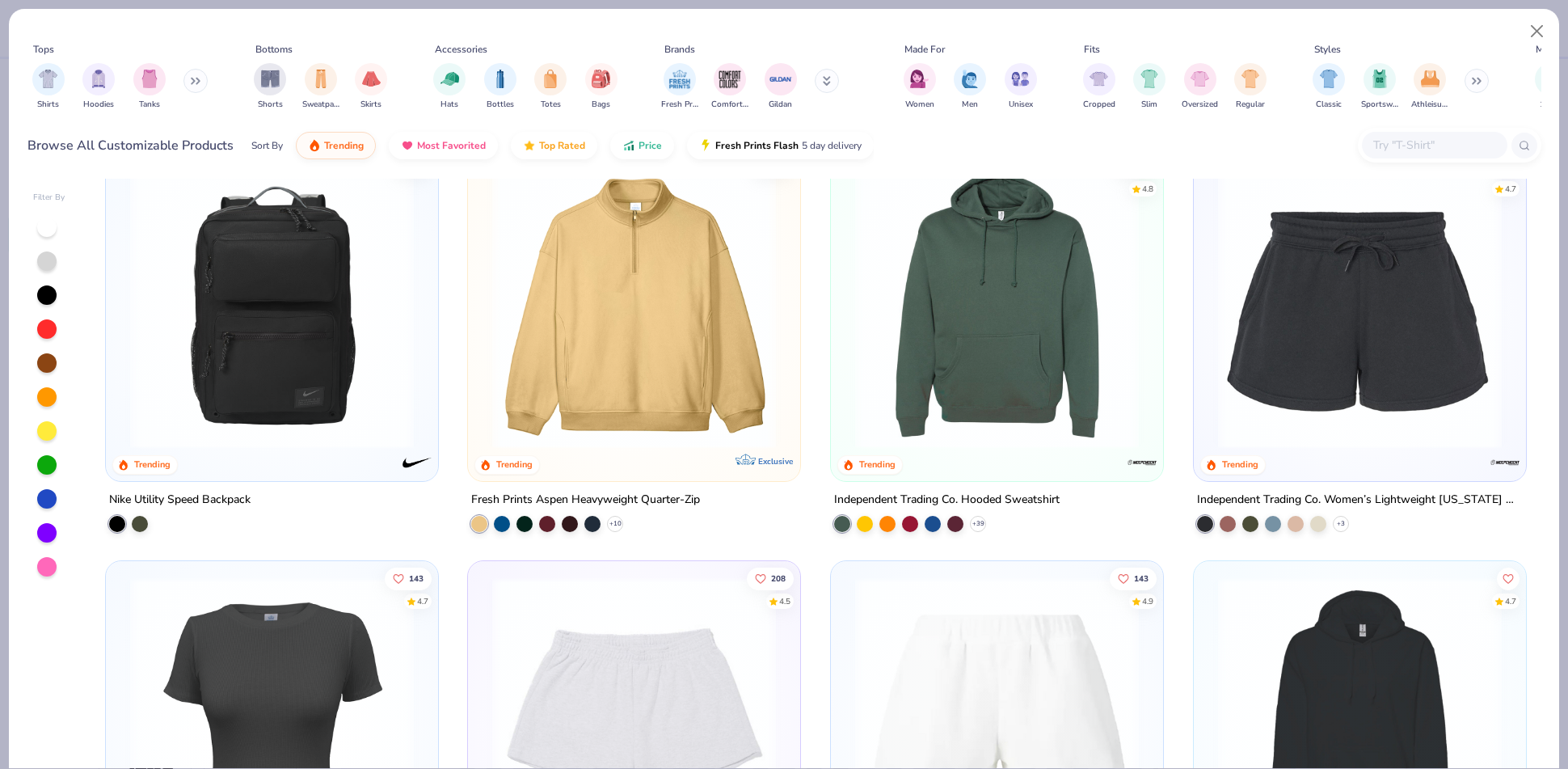
click at [671, 332] on img at bounding box center [634, 307] width 299 height 284
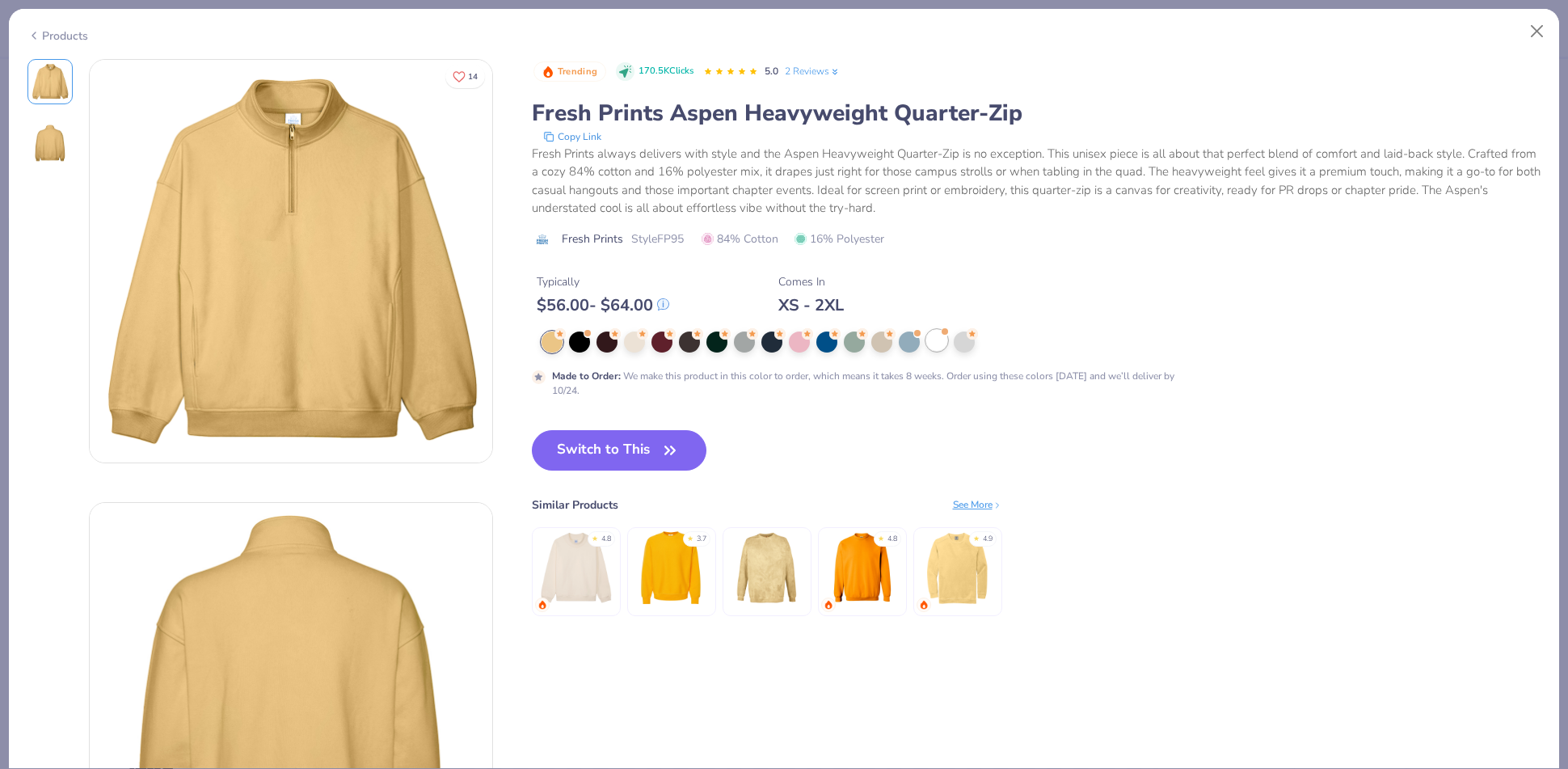
click at [930, 342] on div at bounding box center [936, 340] width 21 height 21
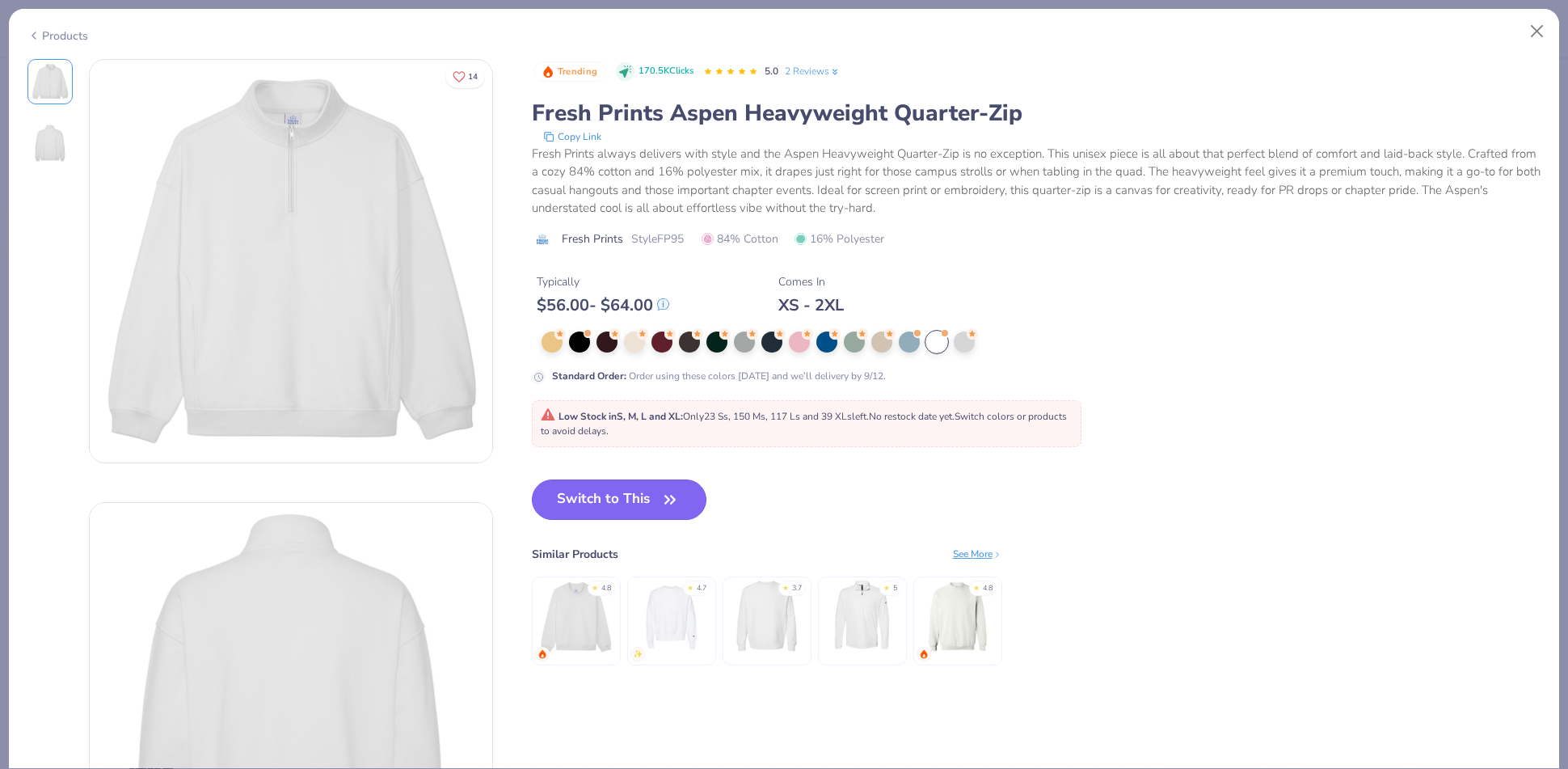
click at [658, 504] on button "Switch to This" at bounding box center [619, 499] width 175 height 41
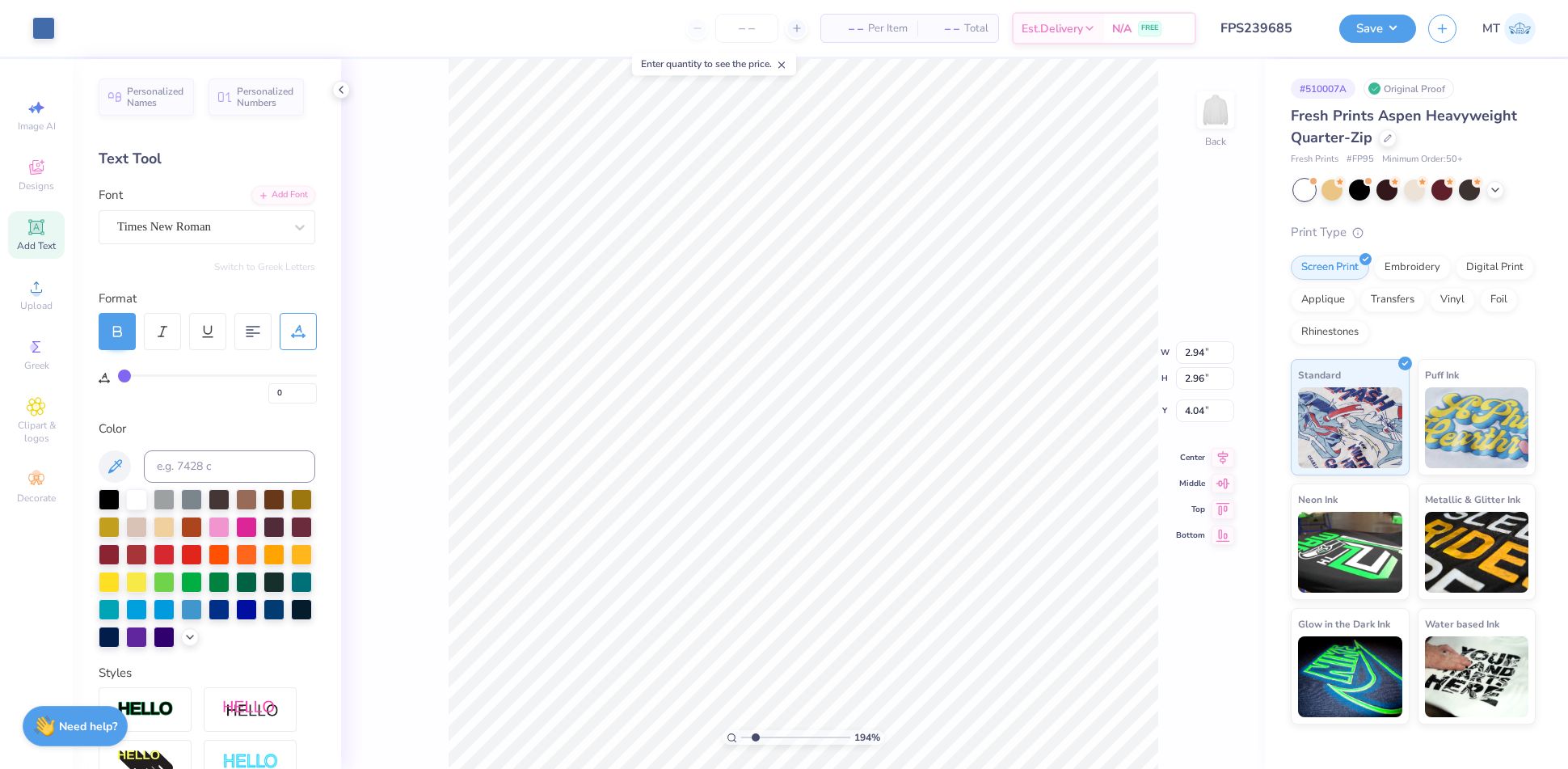
type input "1.93884132710089"
type input "1.52"
type input "1.42771328481003"
click at [1189, 359] on input "2.96" at bounding box center [1205, 365] width 58 height 23
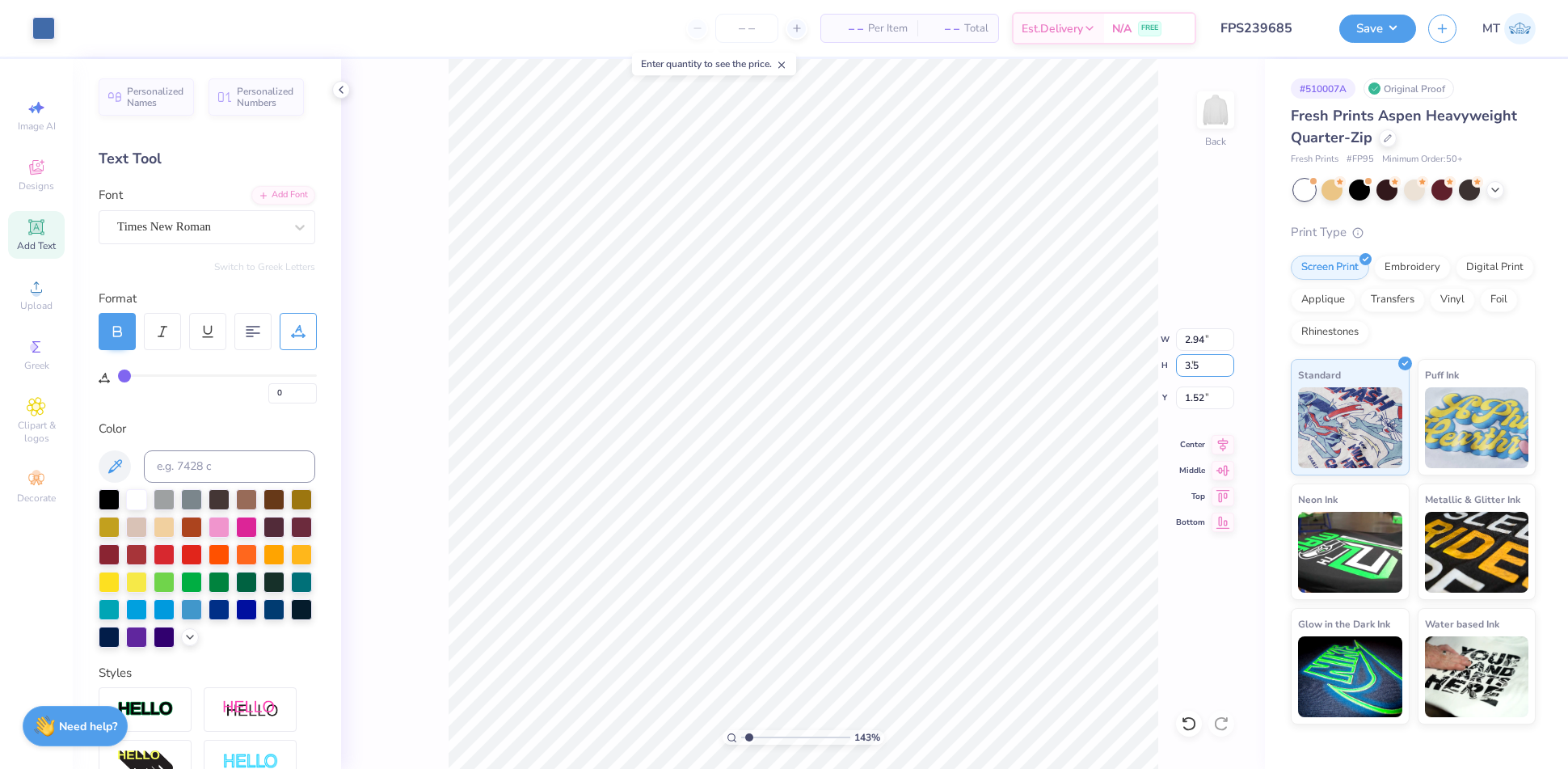
type input "3.5"
type input "1.42771328481003"
type input "3.48"
type input "3.50"
click at [1200, 396] on input "1.25" at bounding box center [1205, 398] width 58 height 23
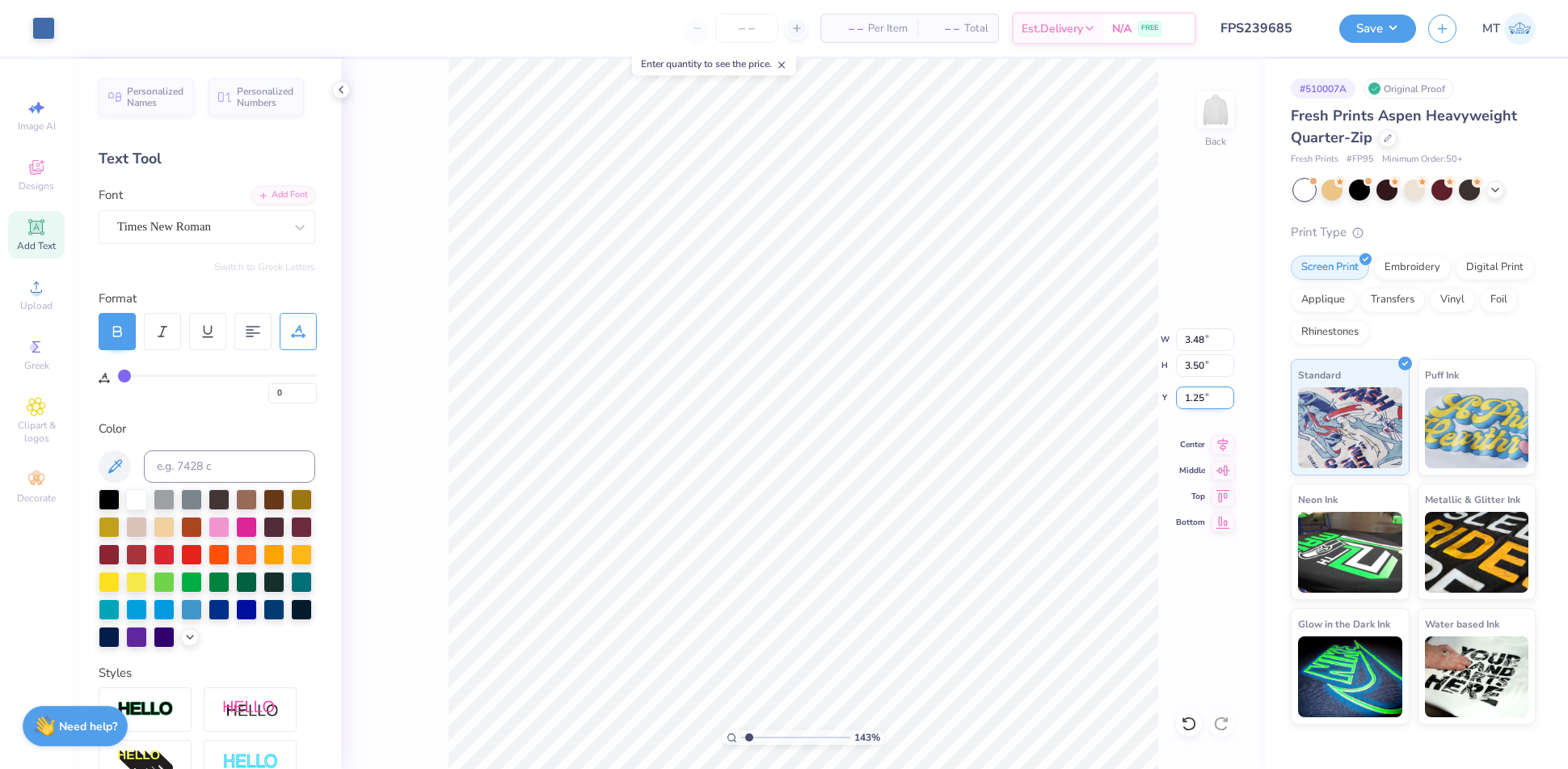
click at [1200, 396] on input "1.25" at bounding box center [1205, 398] width 58 height 23
type input "2"
type input "1.42771328481003"
type input "2.00"
type input "1.77501827068919"
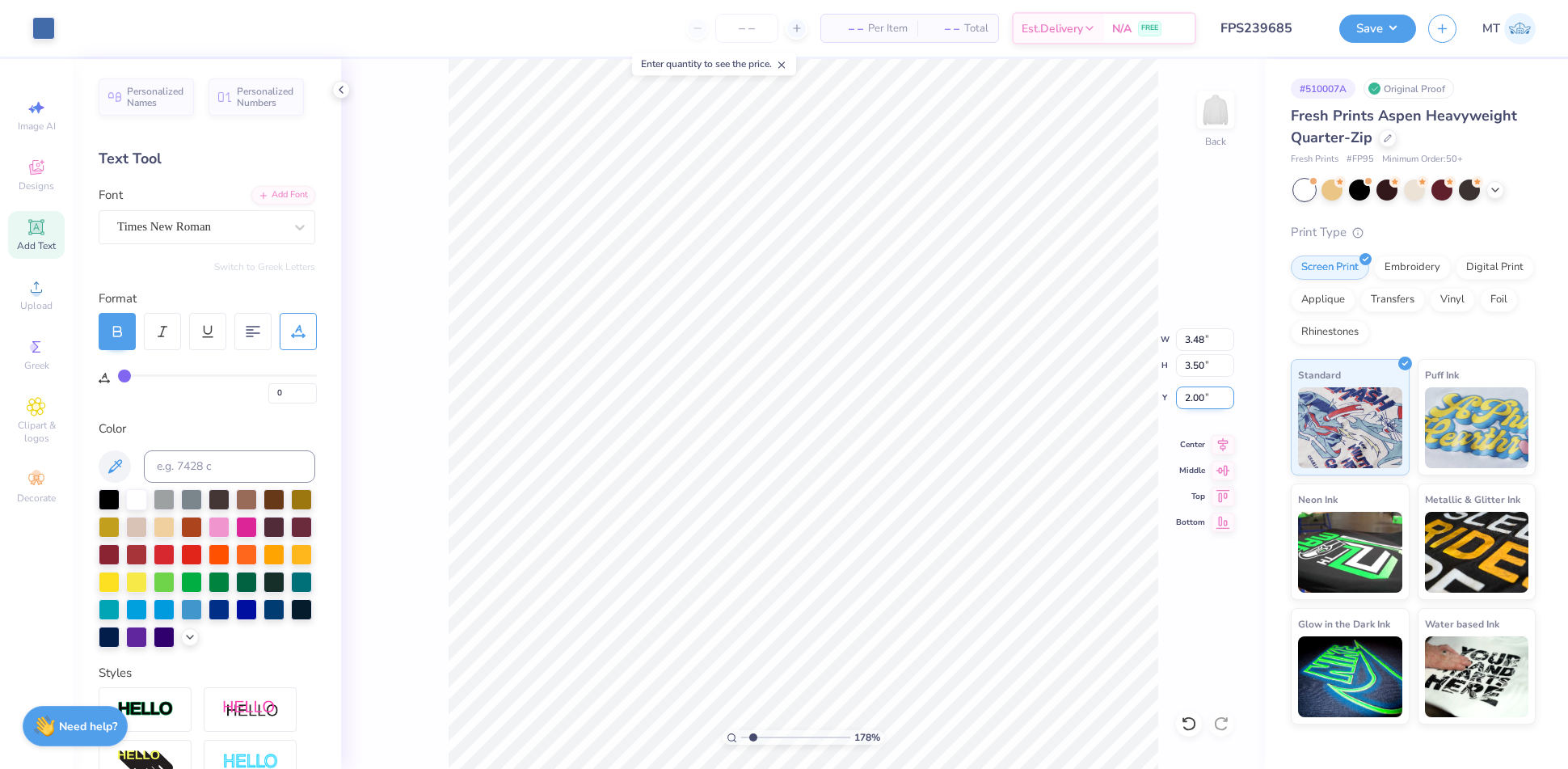
click at [1192, 393] on input "2.00" at bounding box center [1205, 398] width 58 height 23
type input "1.8"
type input "1.77501827068919"
type input "1.80"
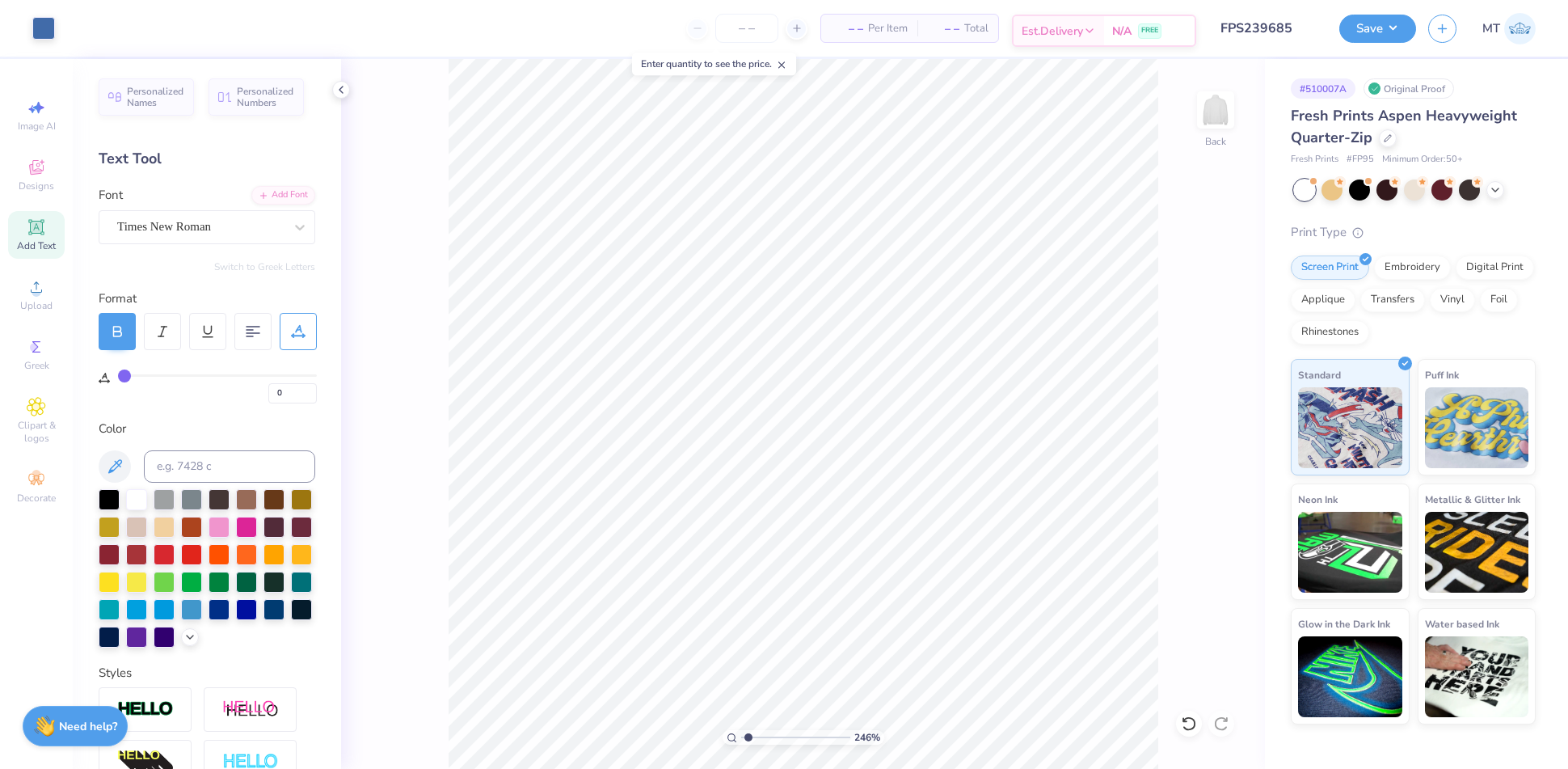
type input "1"
click at [1405, 26] on button "Save" at bounding box center [1377, 25] width 77 height 28
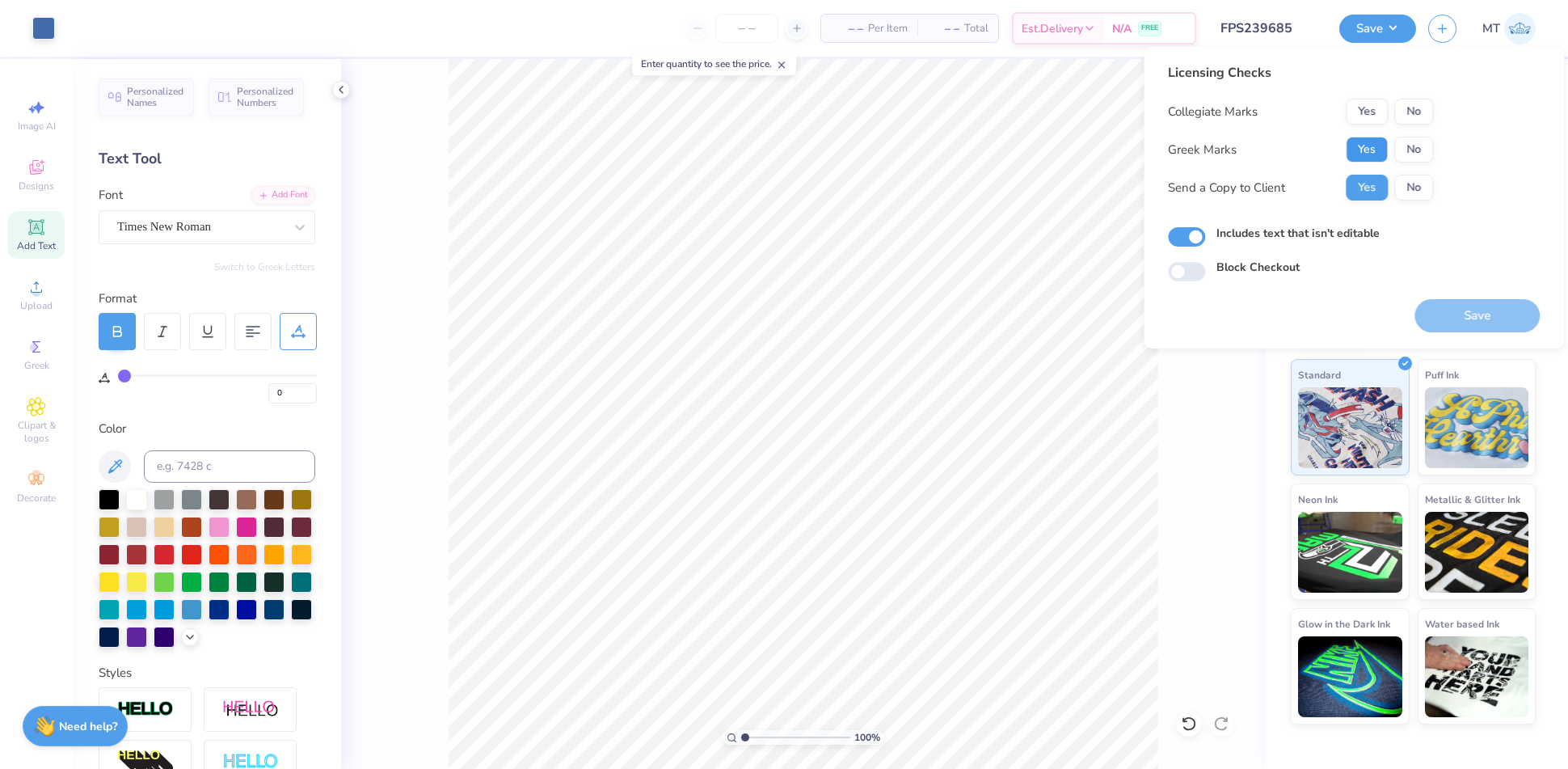
click at [1369, 157] on button "Yes" at bounding box center [1367, 150] width 42 height 26
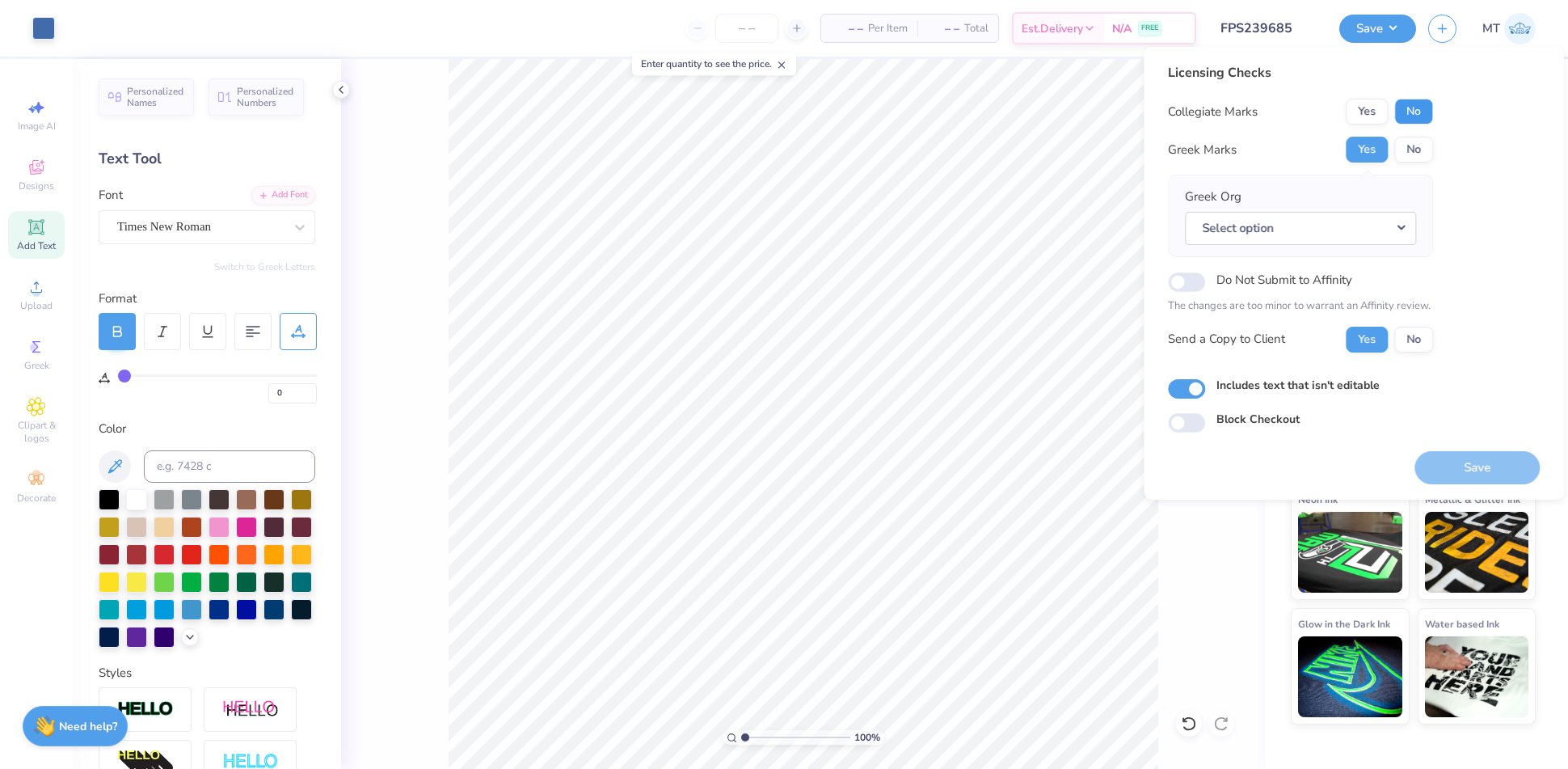
click at [1407, 115] on button "No" at bounding box center [1413, 112] width 39 height 26
click at [1387, 213] on button "Select option" at bounding box center [1300, 228] width 231 height 34
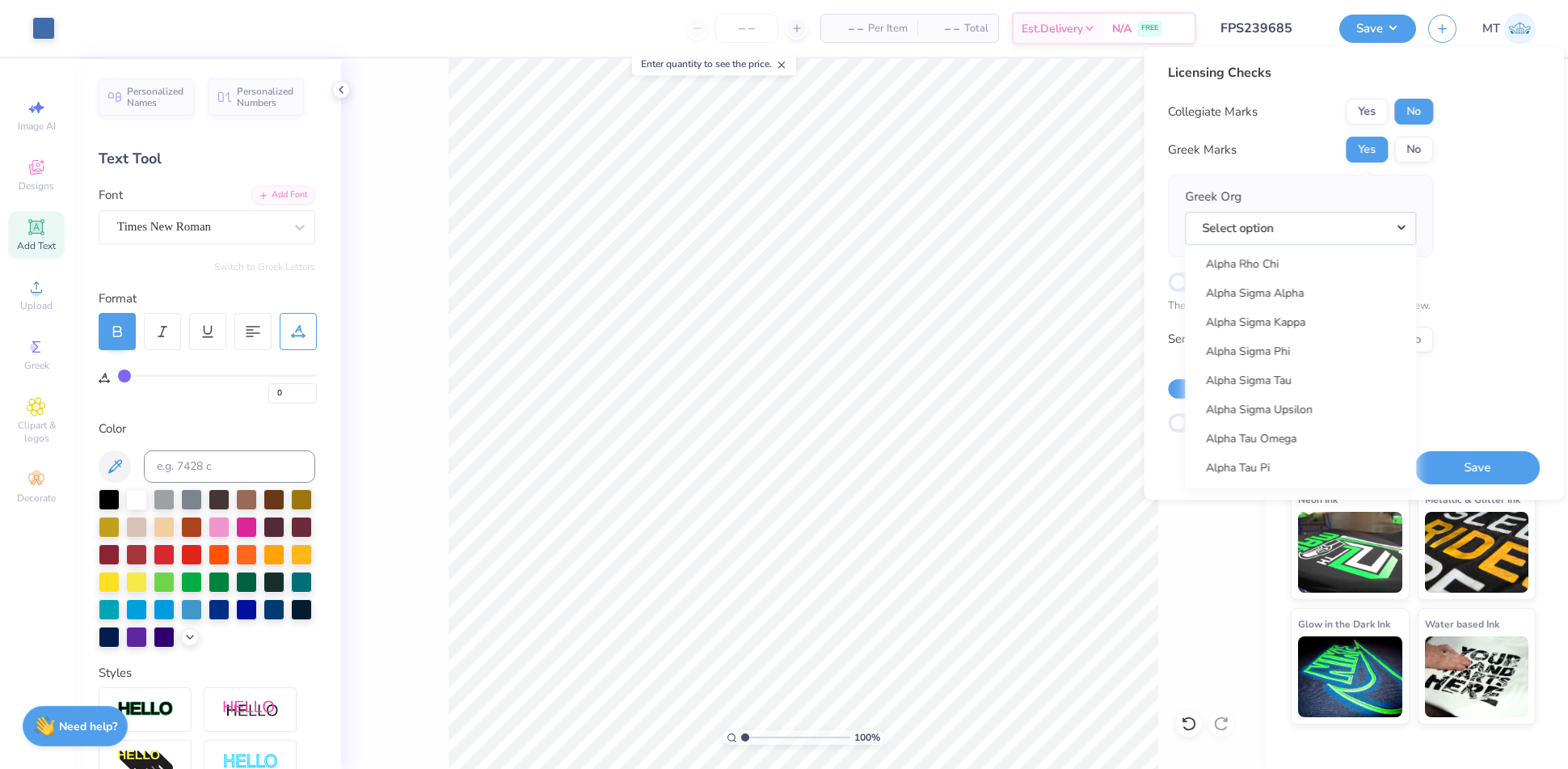
scroll to position [1296, 0]
click at [1305, 339] on link "Alpha Sigma Alpha" at bounding box center [1300, 337] width 218 height 26
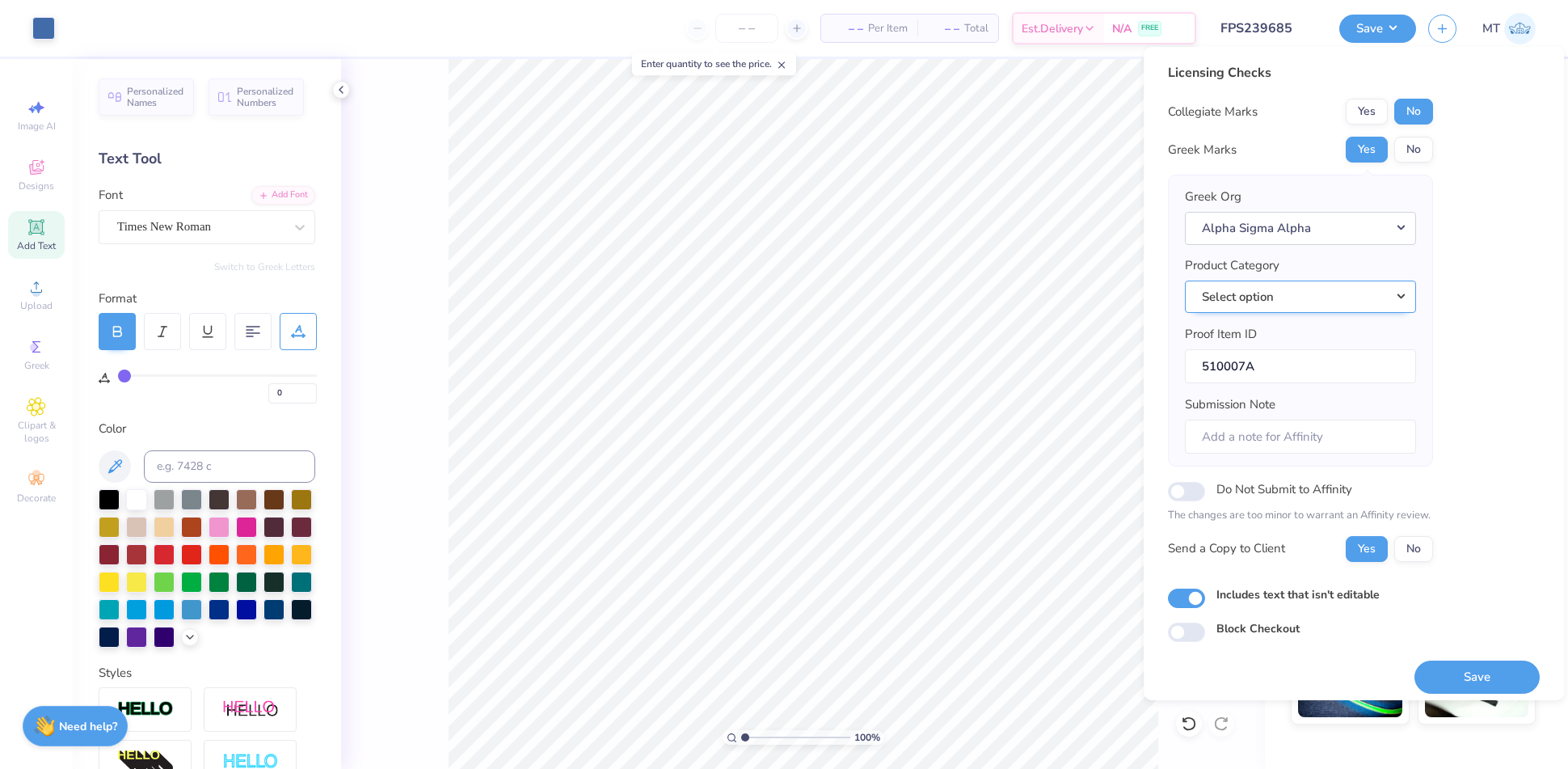
click at [1349, 294] on button "Select option" at bounding box center [1300, 297] width 231 height 34
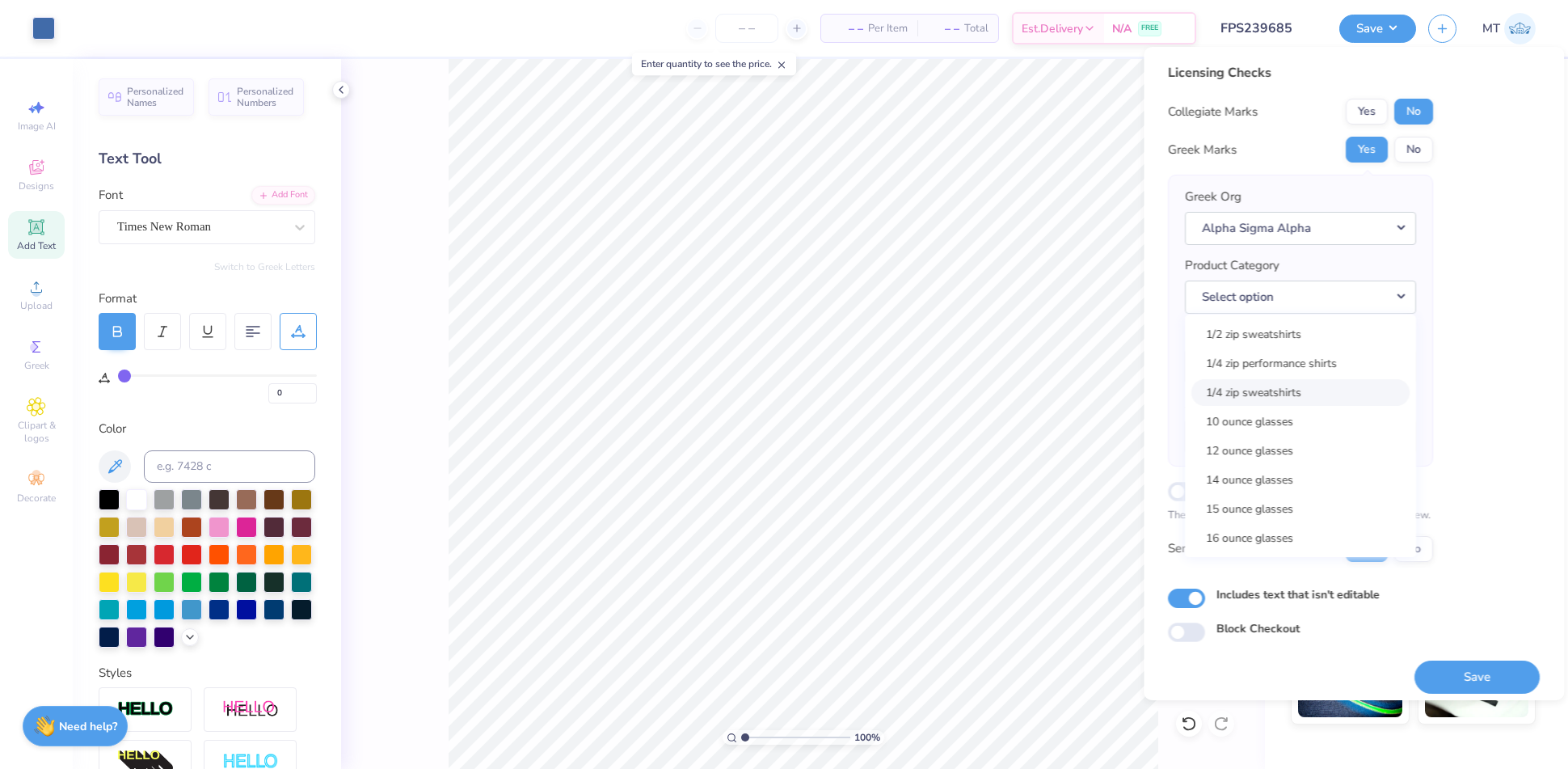
click at [1335, 391] on link "1/4 zip sweatshirts" at bounding box center [1300, 392] width 218 height 26
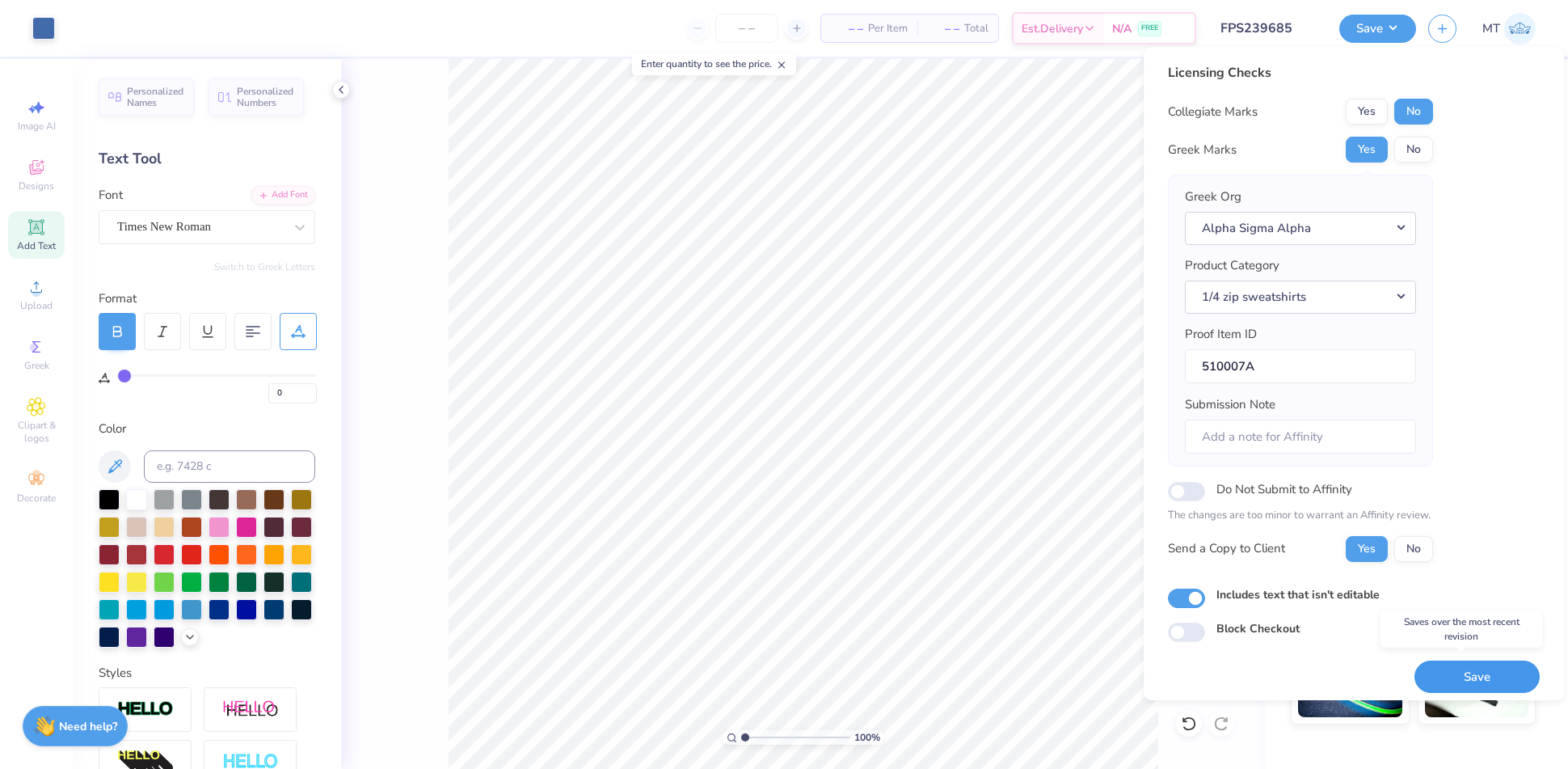
click at [1453, 679] on button "Save" at bounding box center [1477, 677] width 125 height 34
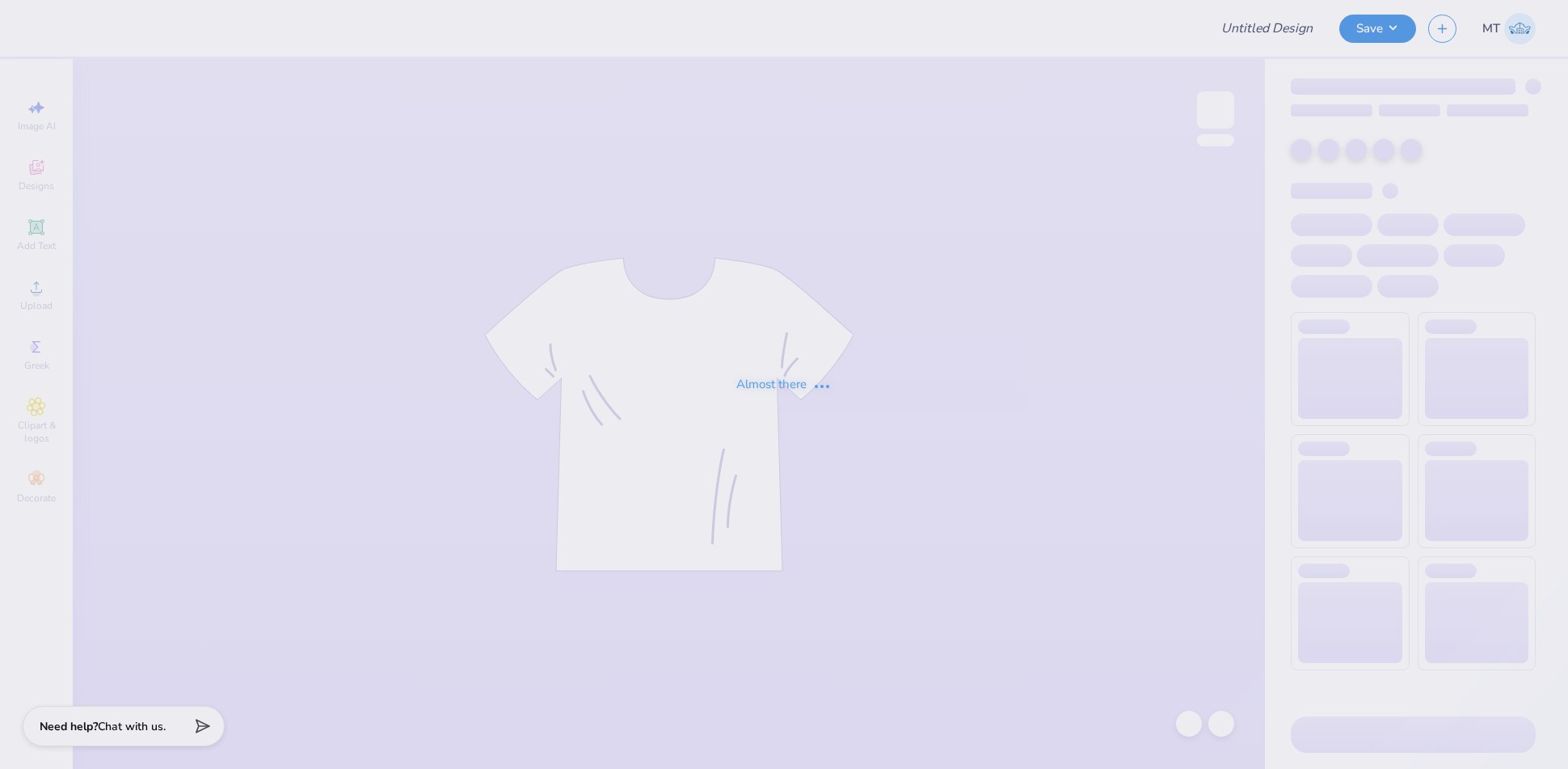
type input "FPS239691"
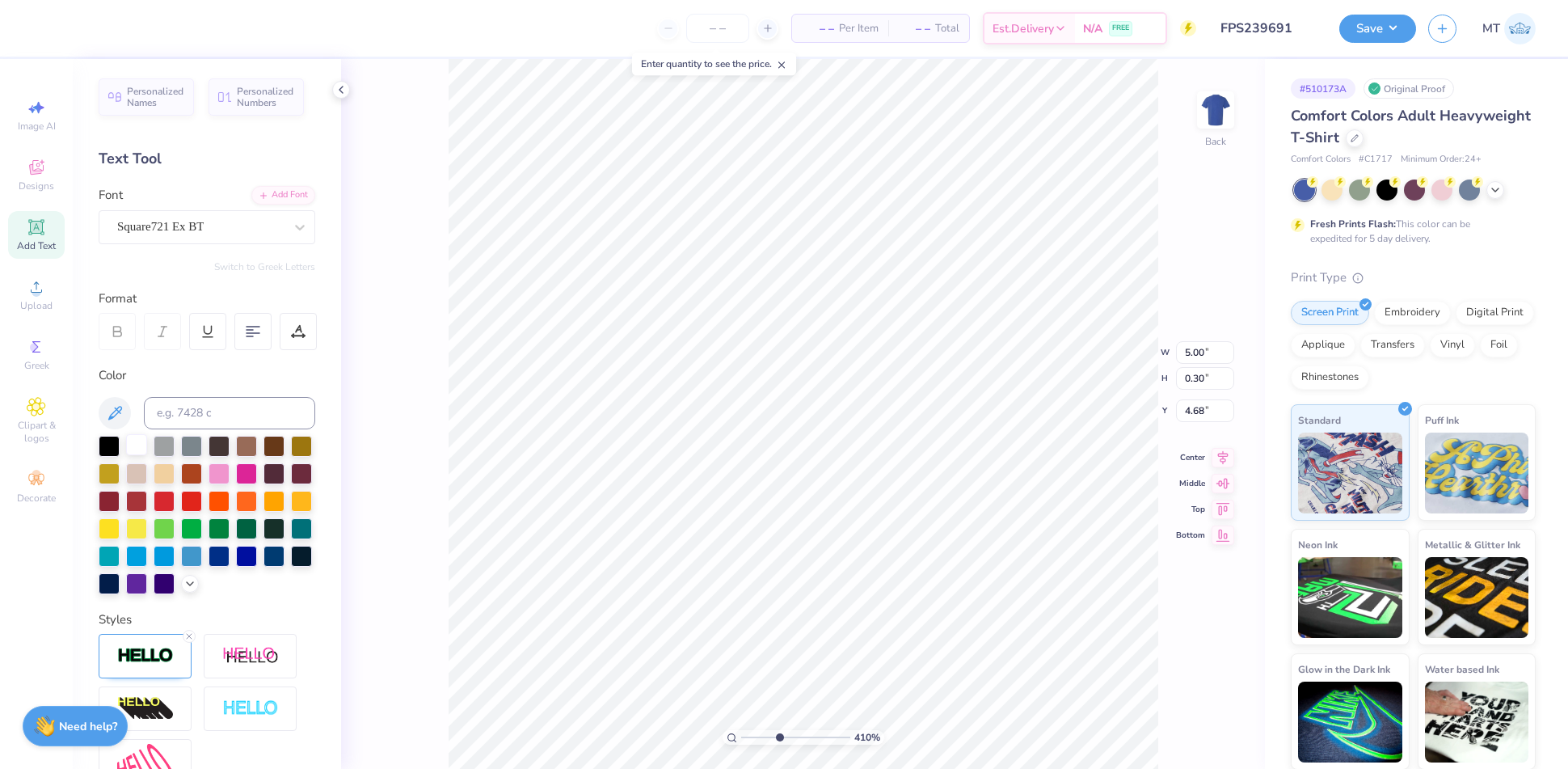
click at [137, 449] on div at bounding box center [136, 444] width 21 height 21
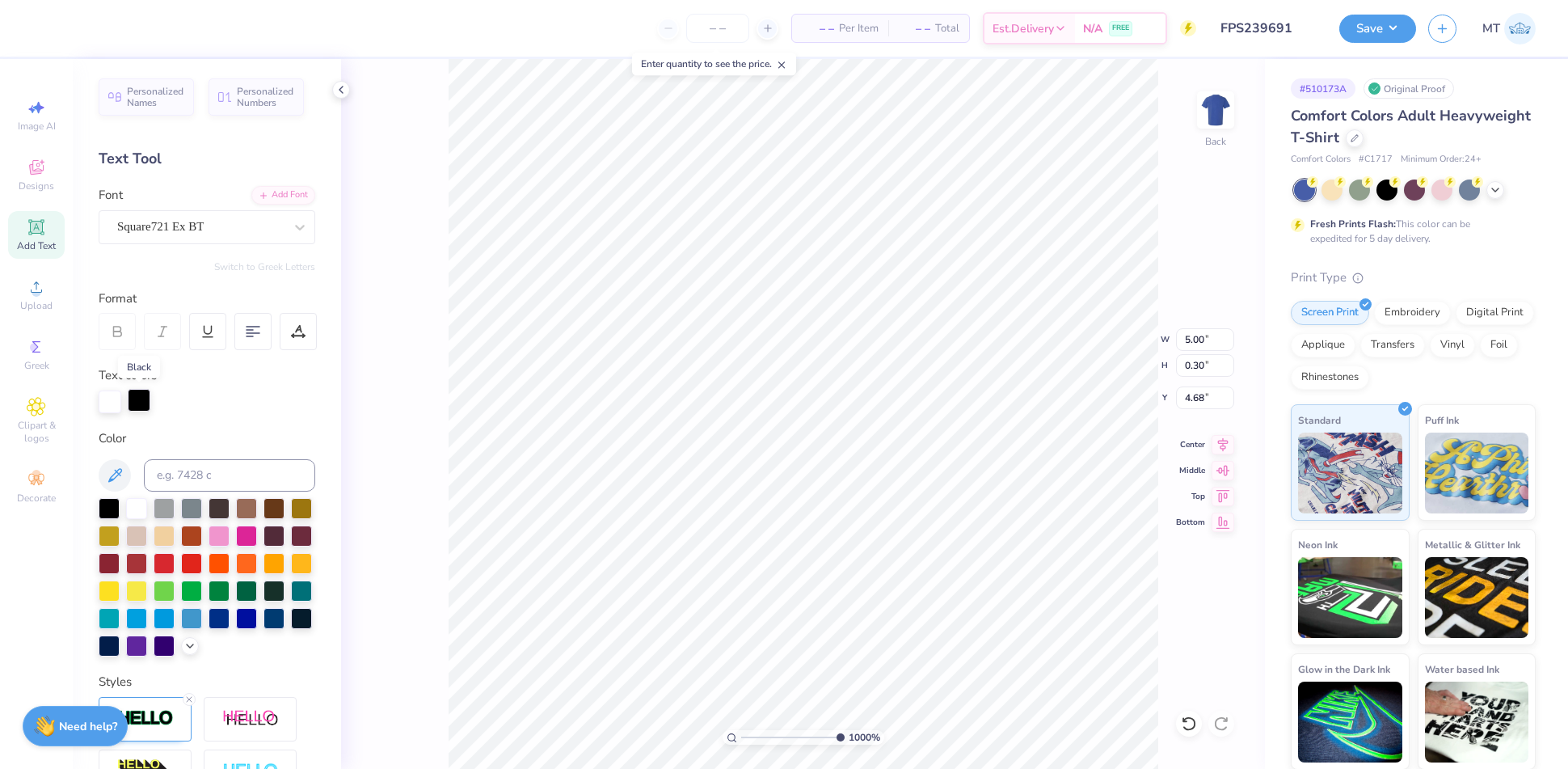
click at [138, 404] on div at bounding box center [139, 399] width 23 height 23
click at [139, 508] on div at bounding box center [136, 507] width 21 height 21
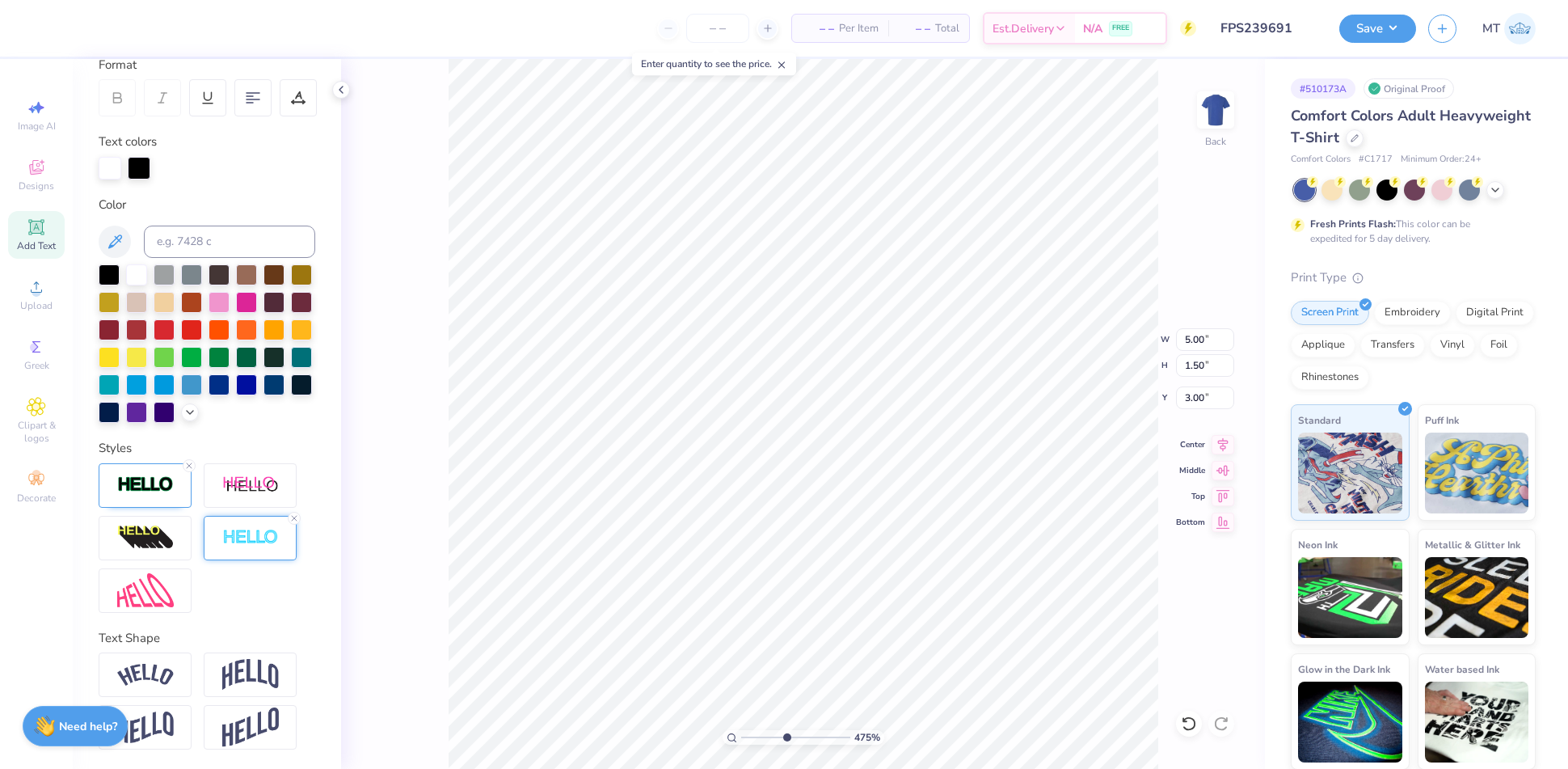
click at [259, 544] on img at bounding box center [250, 538] width 56 height 18
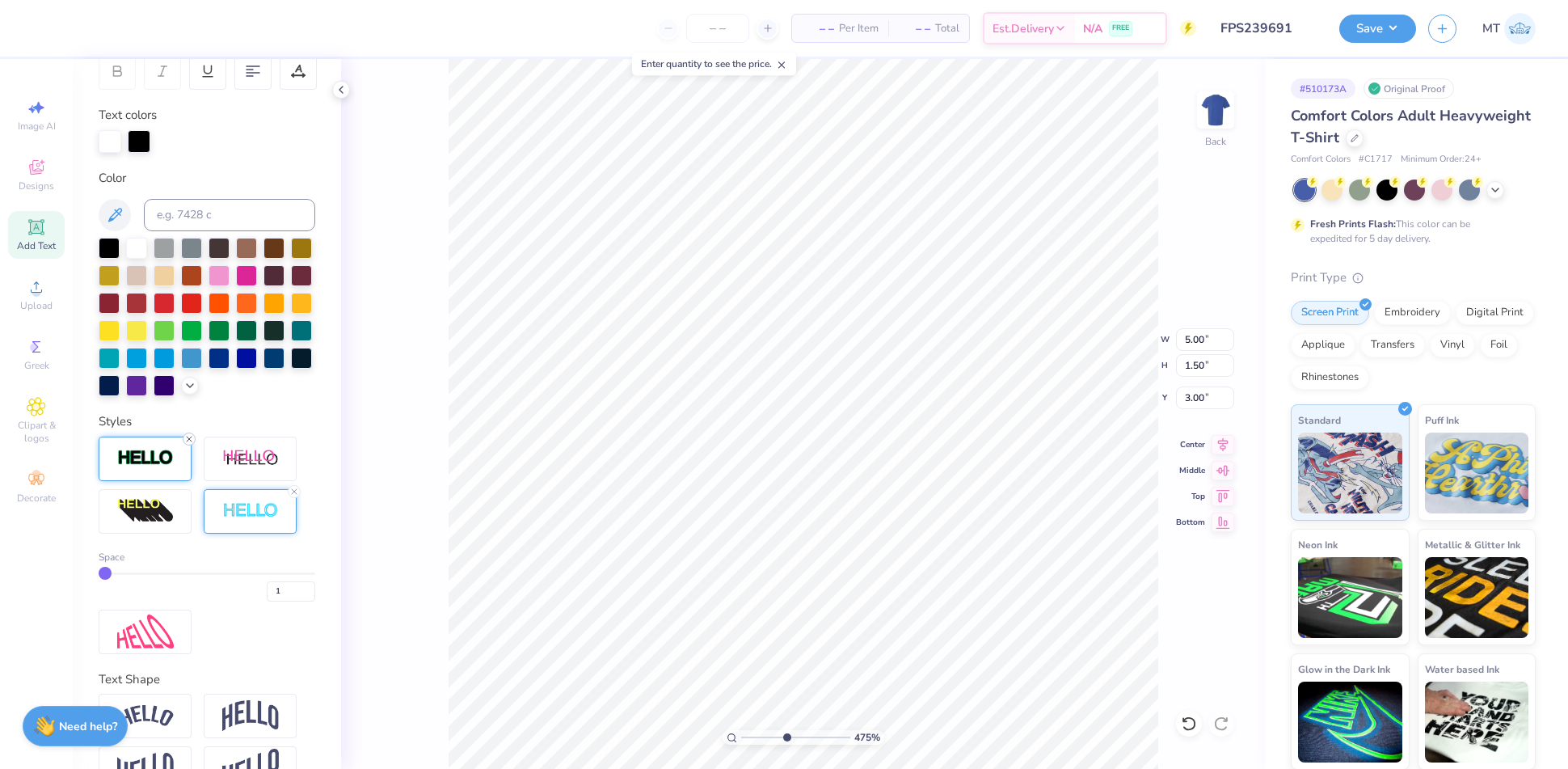
click at [191, 444] on icon at bounding box center [189, 439] width 10 height 10
type input "4.75227848136425"
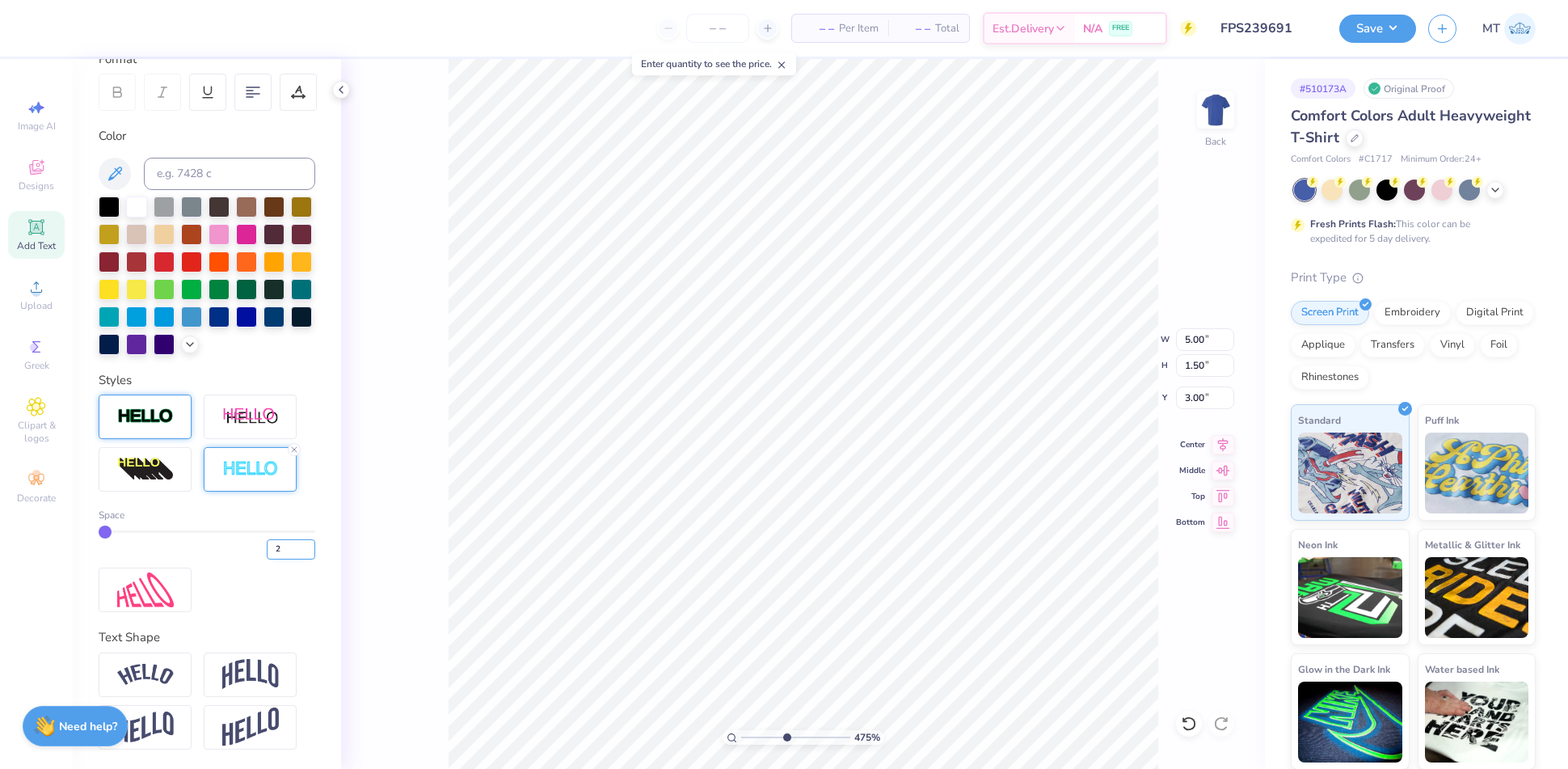
type input "2"
click at [290, 554] on input "2" at bounding box center [290, 549] width 48 height 20
type input "4.75227848136425"
type input "2"
type input "6.69271647363876"
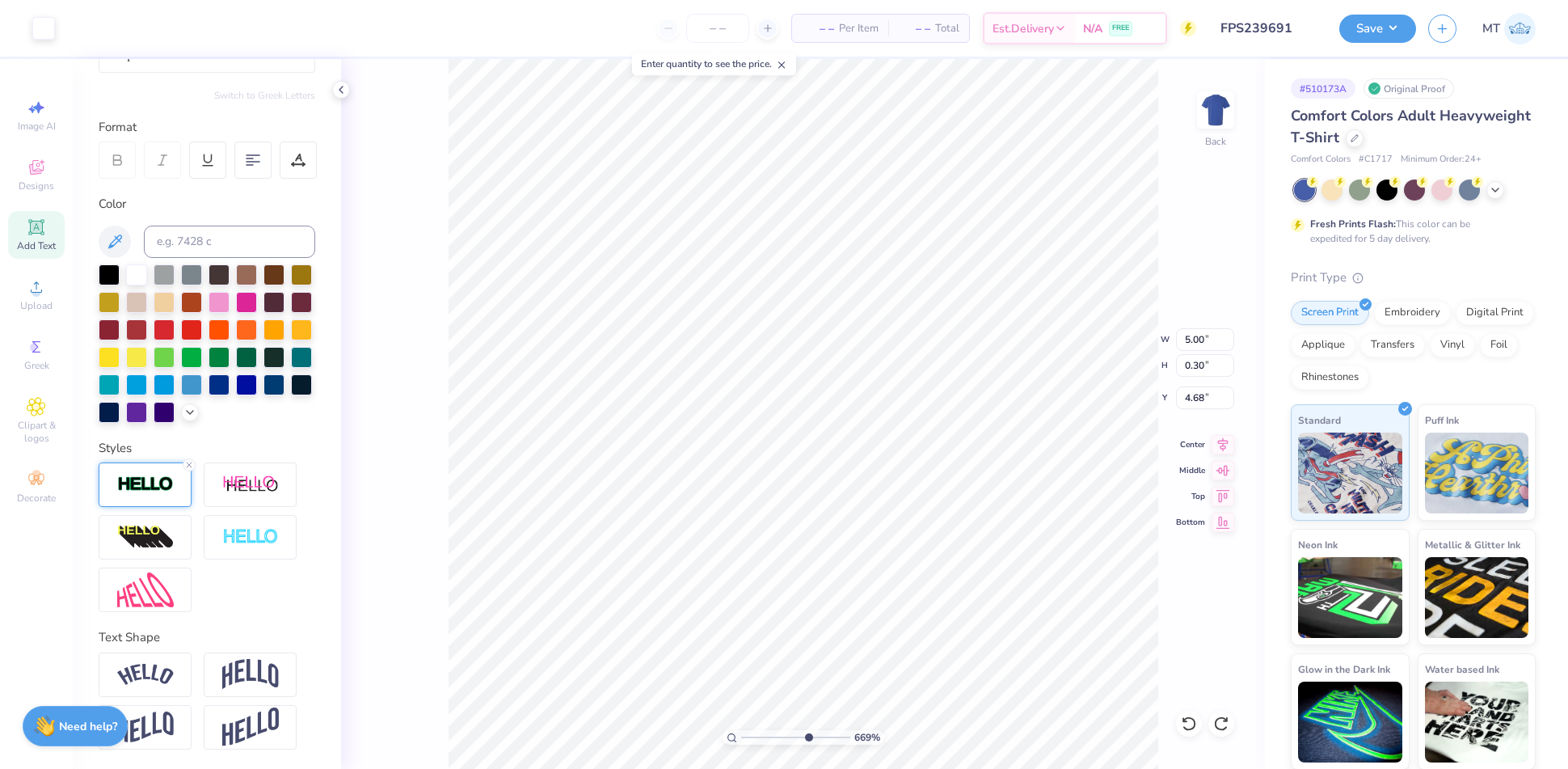
scroll to position [197, 0]
click at [189, 465] on line at bounding box center [189, 464] width 5 height 5
type input "4.99"
type input "4.69"
type input "1"
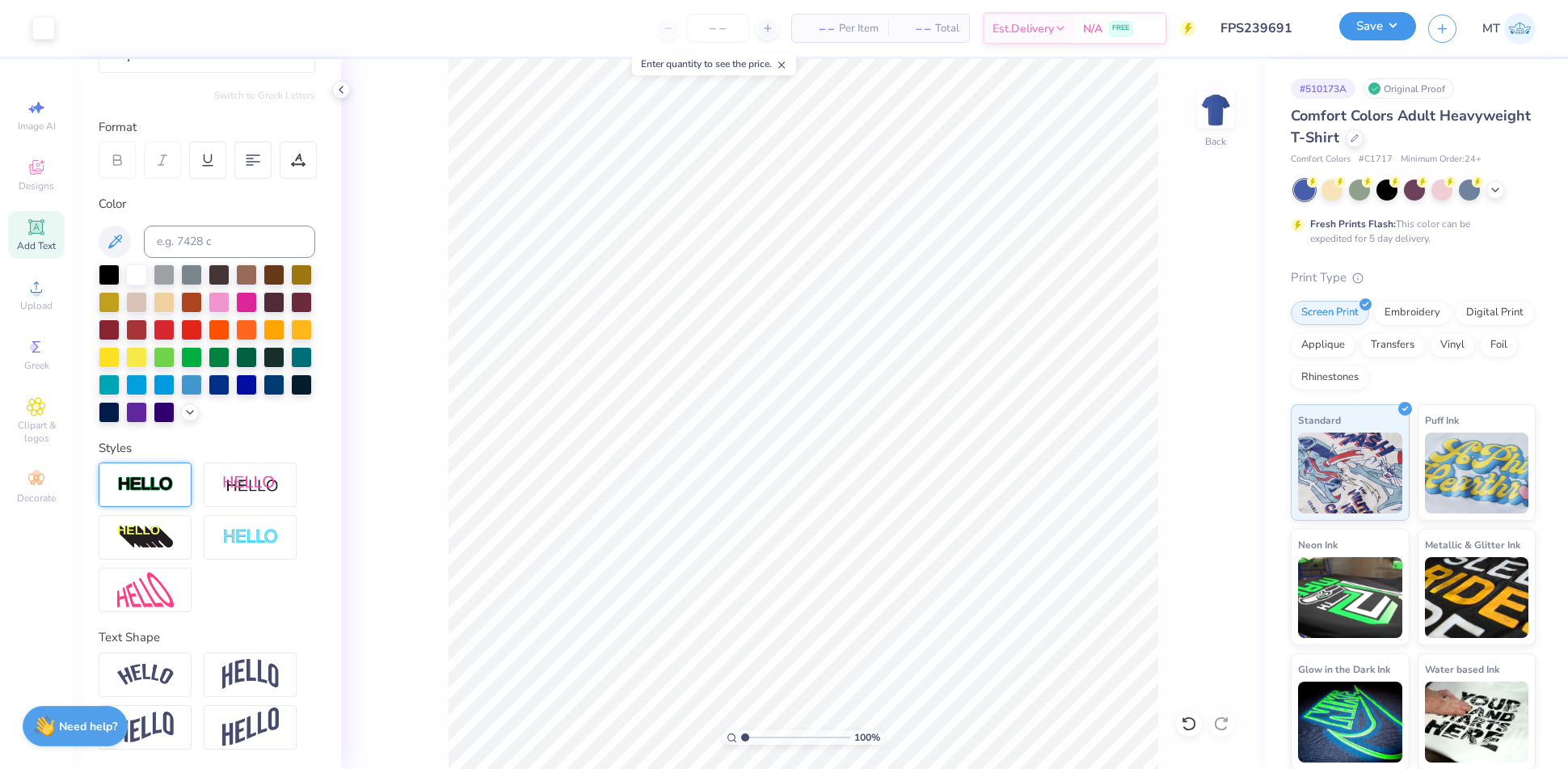
click at [1402, 26] on button "Save" at bounding box center [1377, 25] width 77 height 28
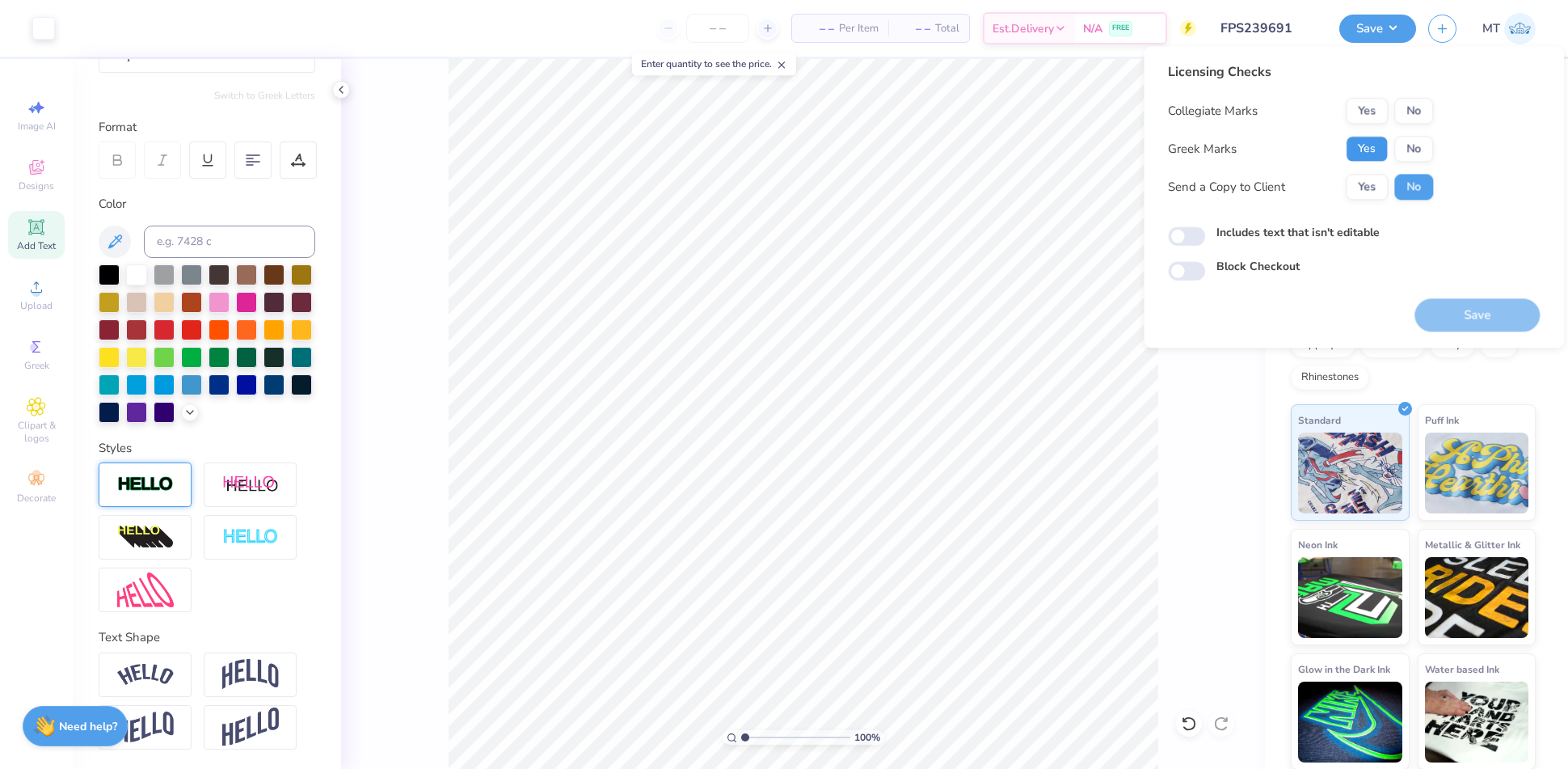
click at [1358, 154] on button "Yes" at bounding box center [1367, 149] width 42 height 26
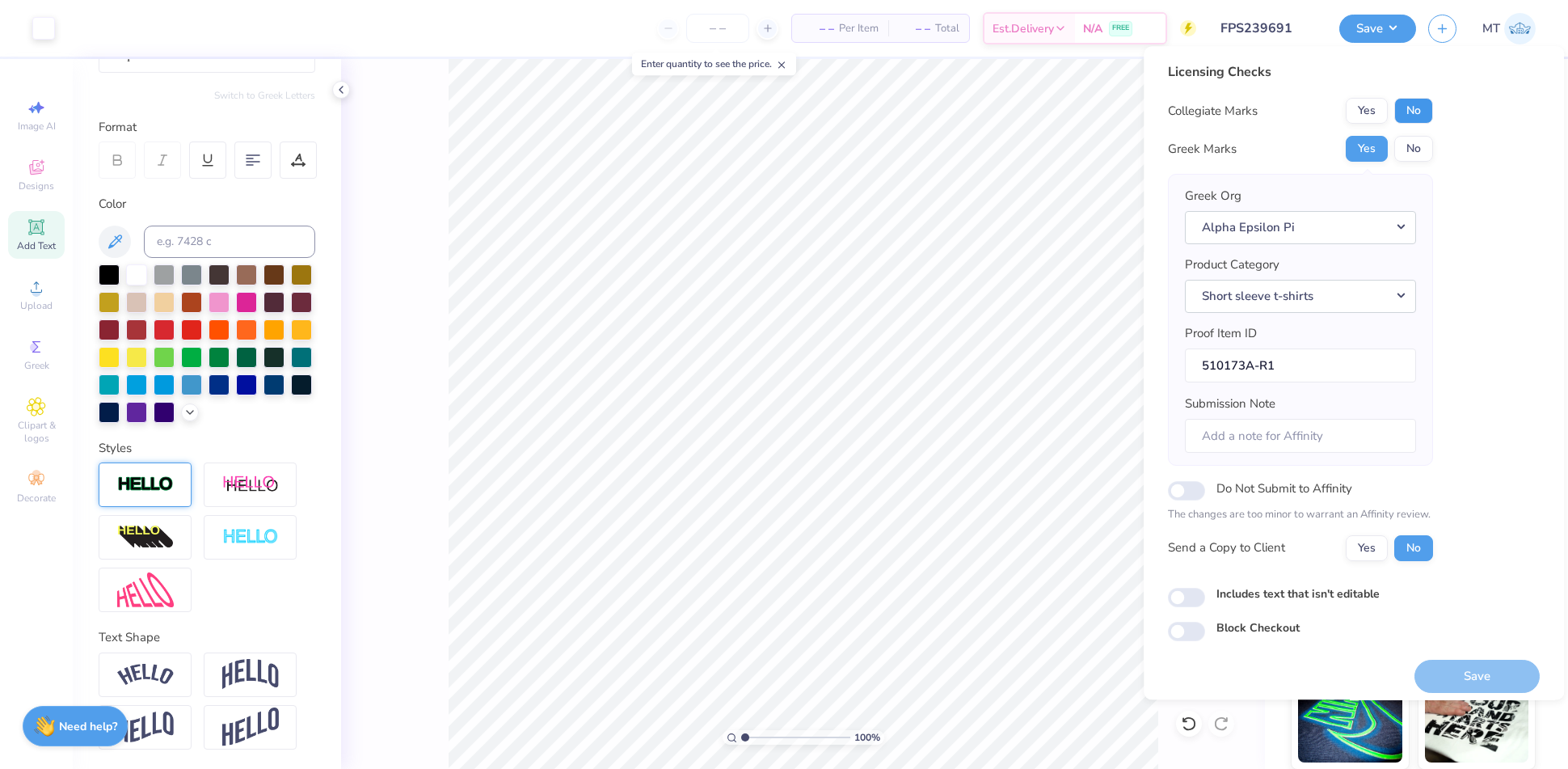
click at [1411, 105] on button "No" at bounding box center [1413, 111] width 39 height 26
drag, startPoint x: 1455, startPoint y: 673, endPoint x: 1261, endPoint y: 289, distance: 430.2
click at [1454, 673] on button "Save" at bounding box center [1477, 676] width 125 height 34
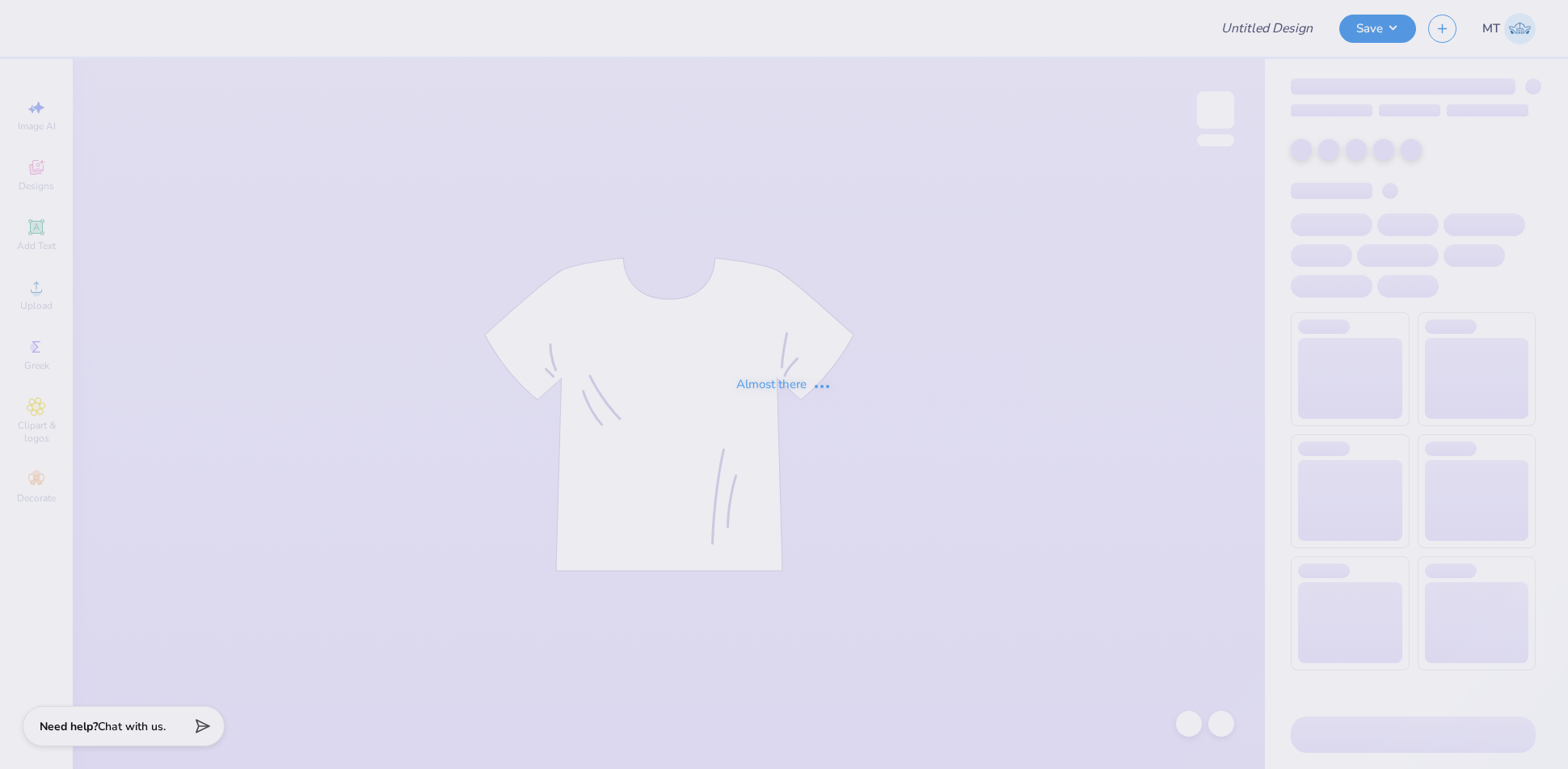
type input "FPS239687"
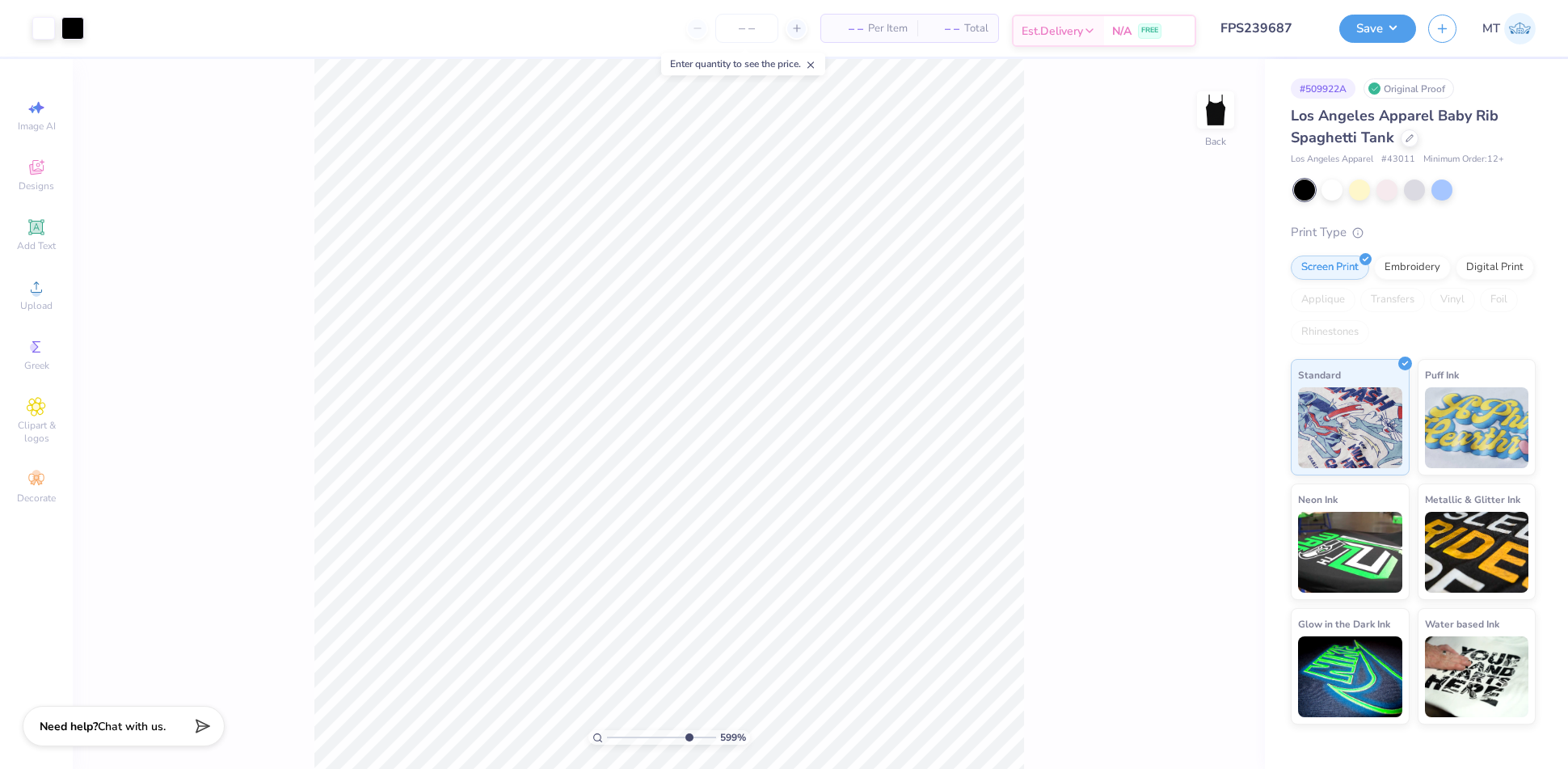
type input "10"
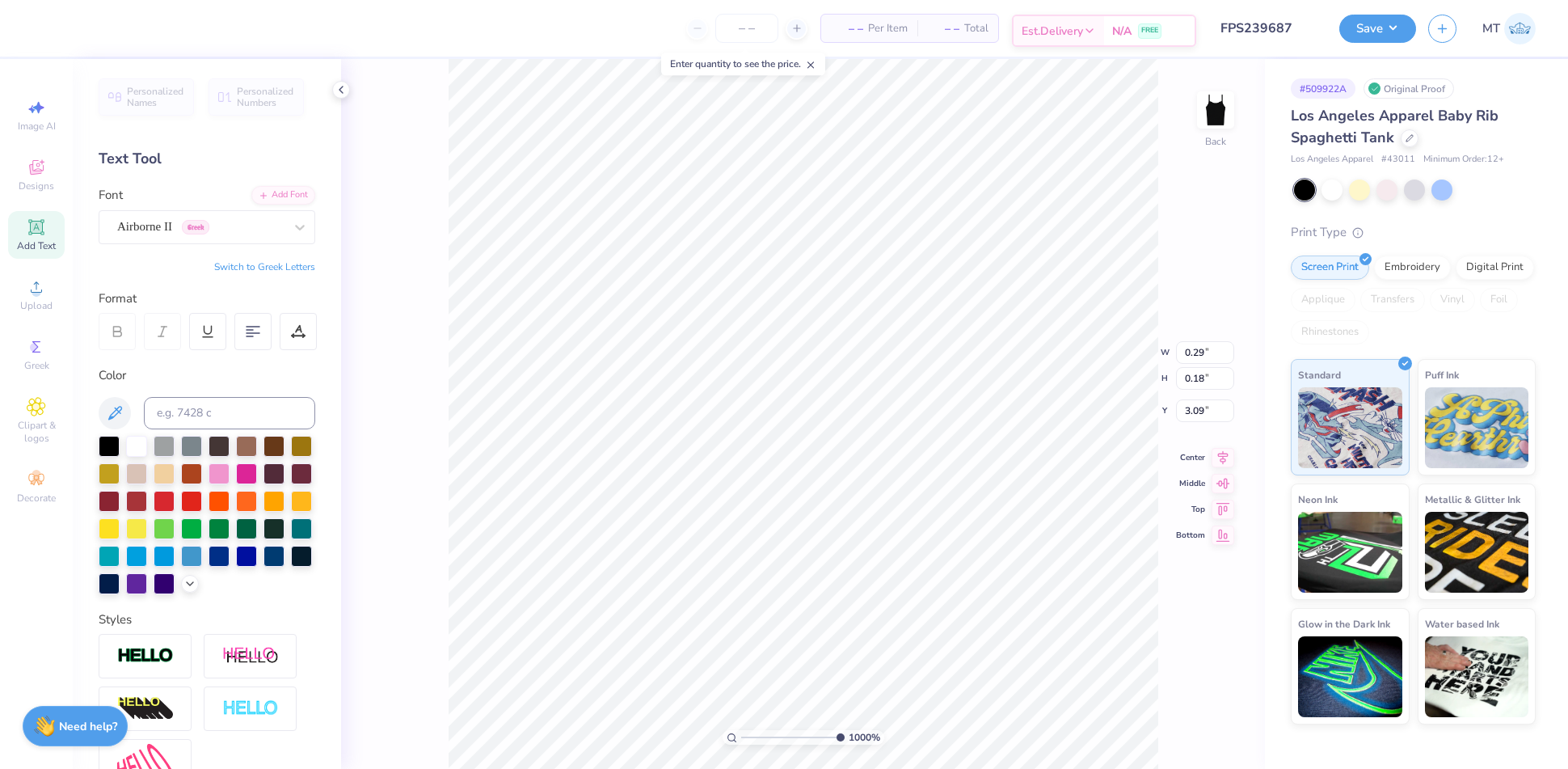
type input "0.34"
type input "0.22"
type input "3.09"
type input "1.50"
type input "1.43"
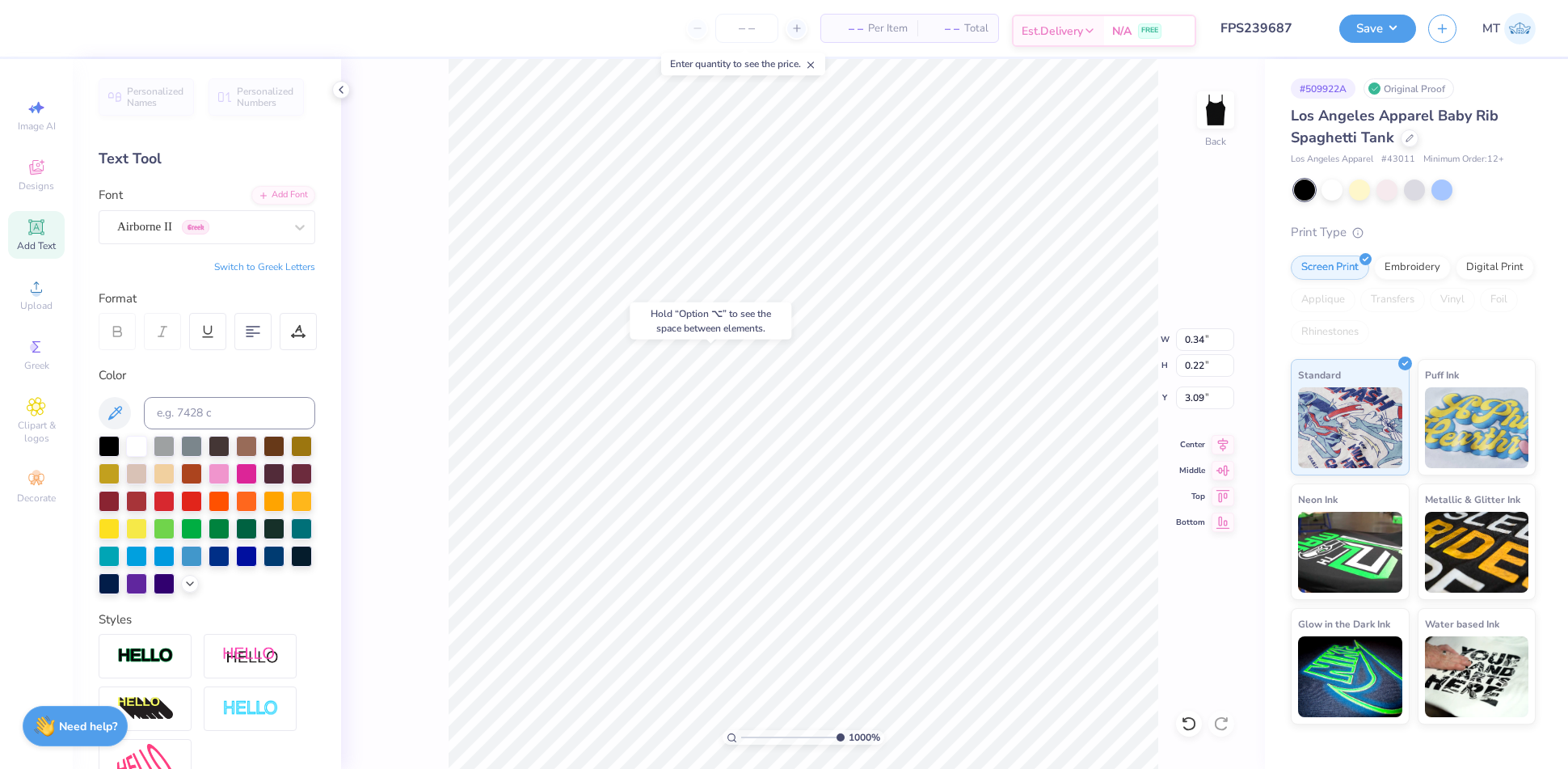
type input "2.40"
type input "10"
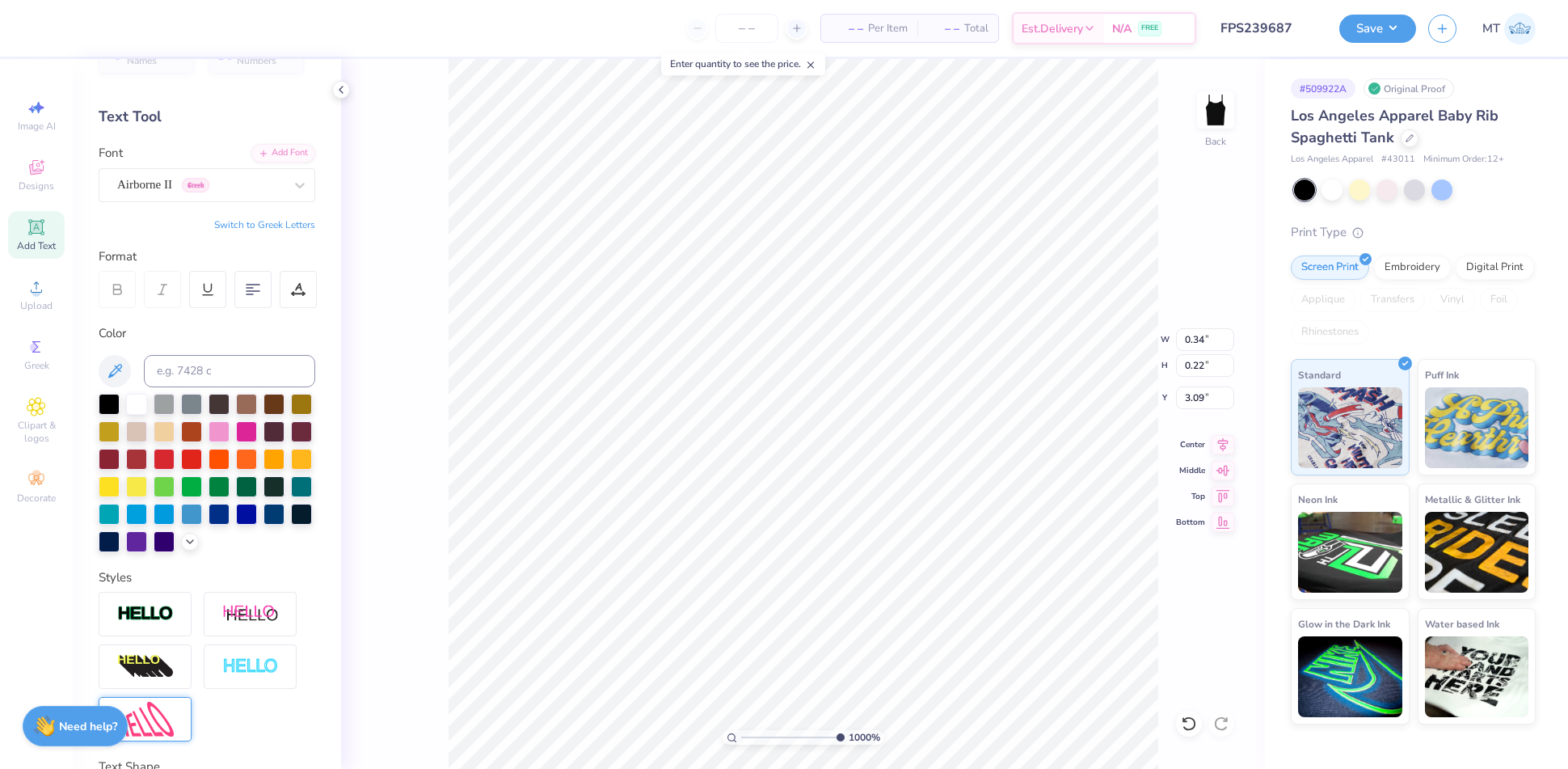
scroll to position [151, 0]
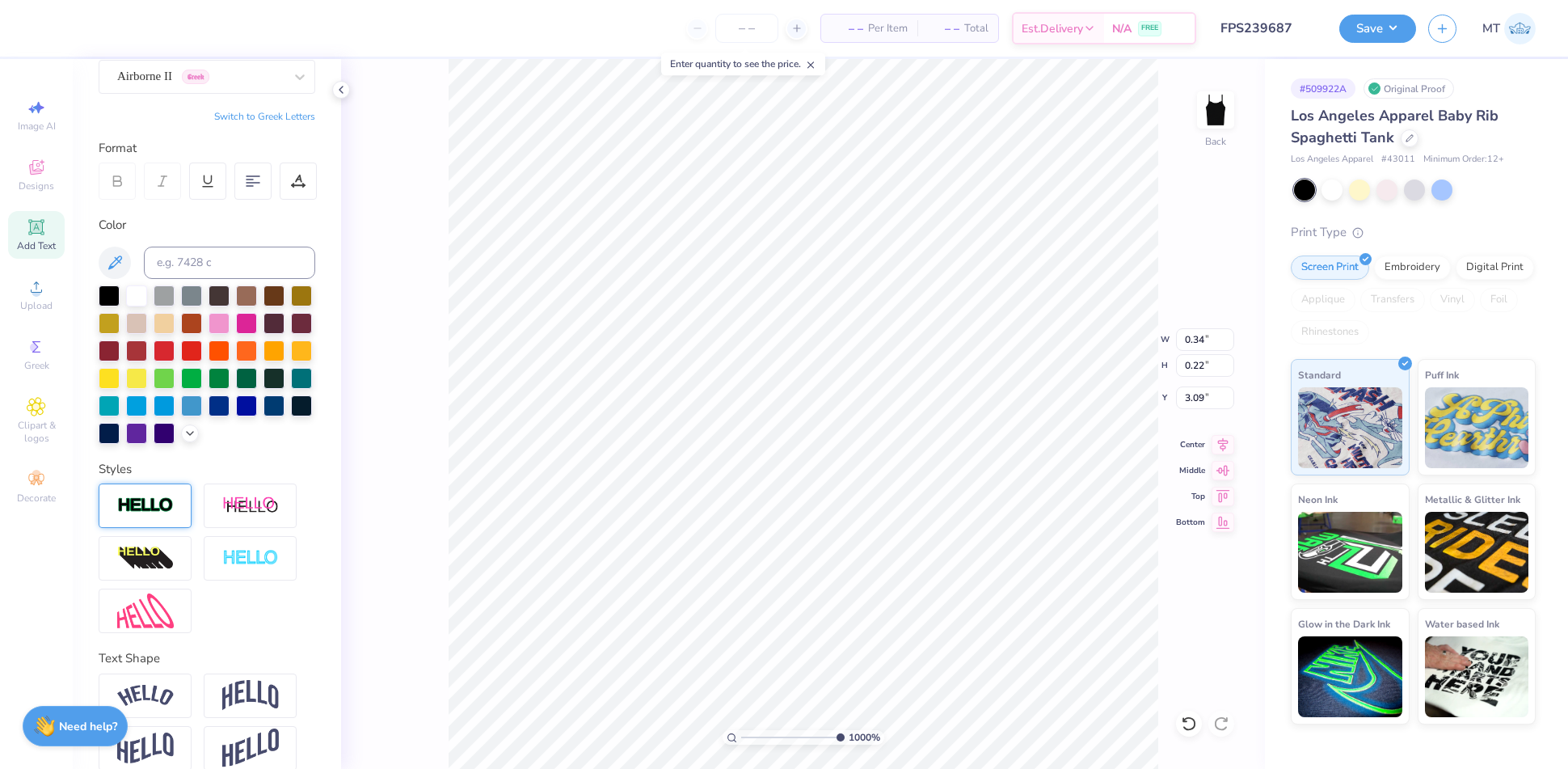
click at [149, 515] on img at bounding box center [145, 506] width 56 height 18
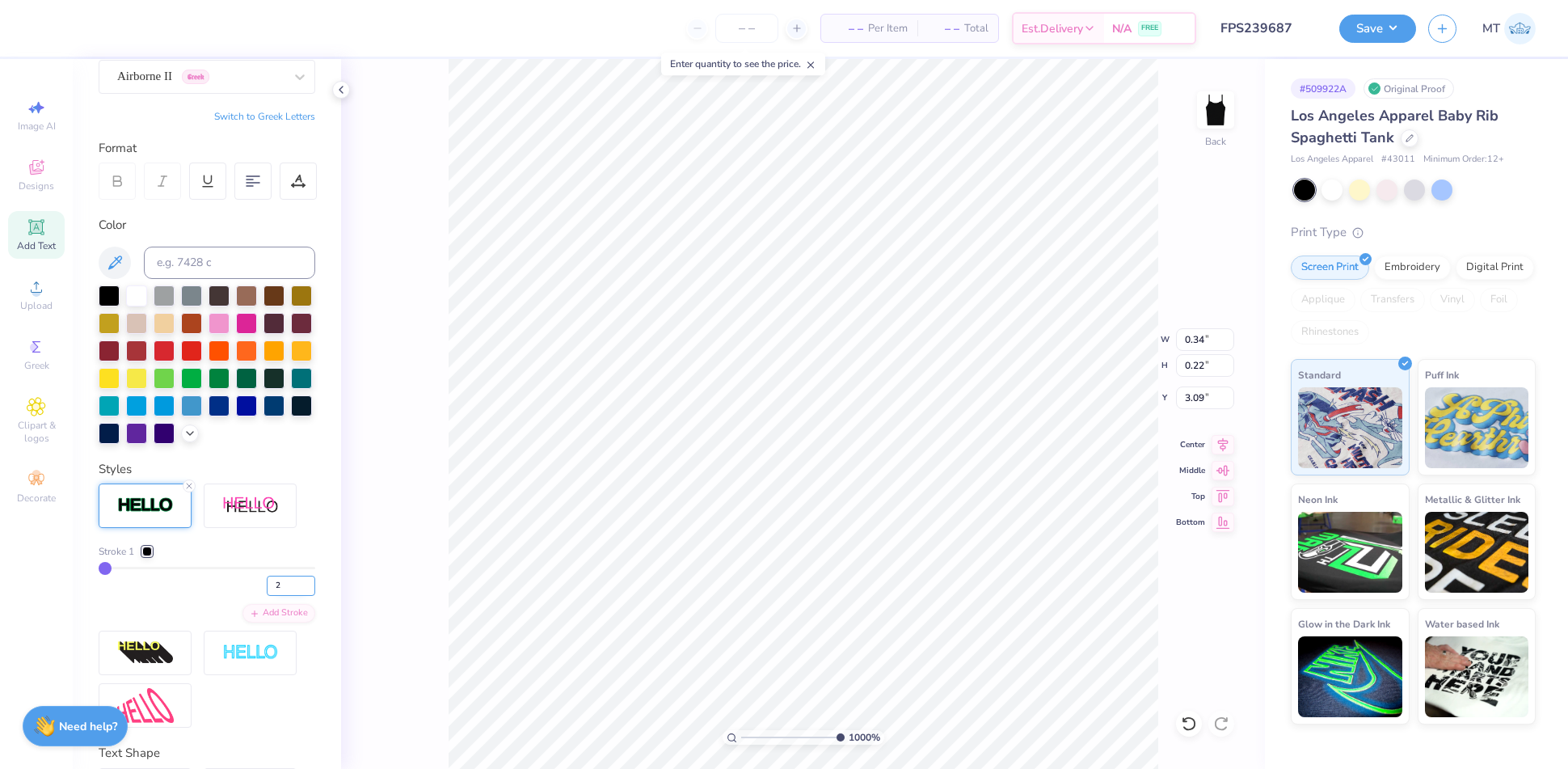
type input "2"
click at [291, 596] on input "2" at bounding box center [290, 586] width 48 height 20
type input "2"
type input "10"
type input "0.33"
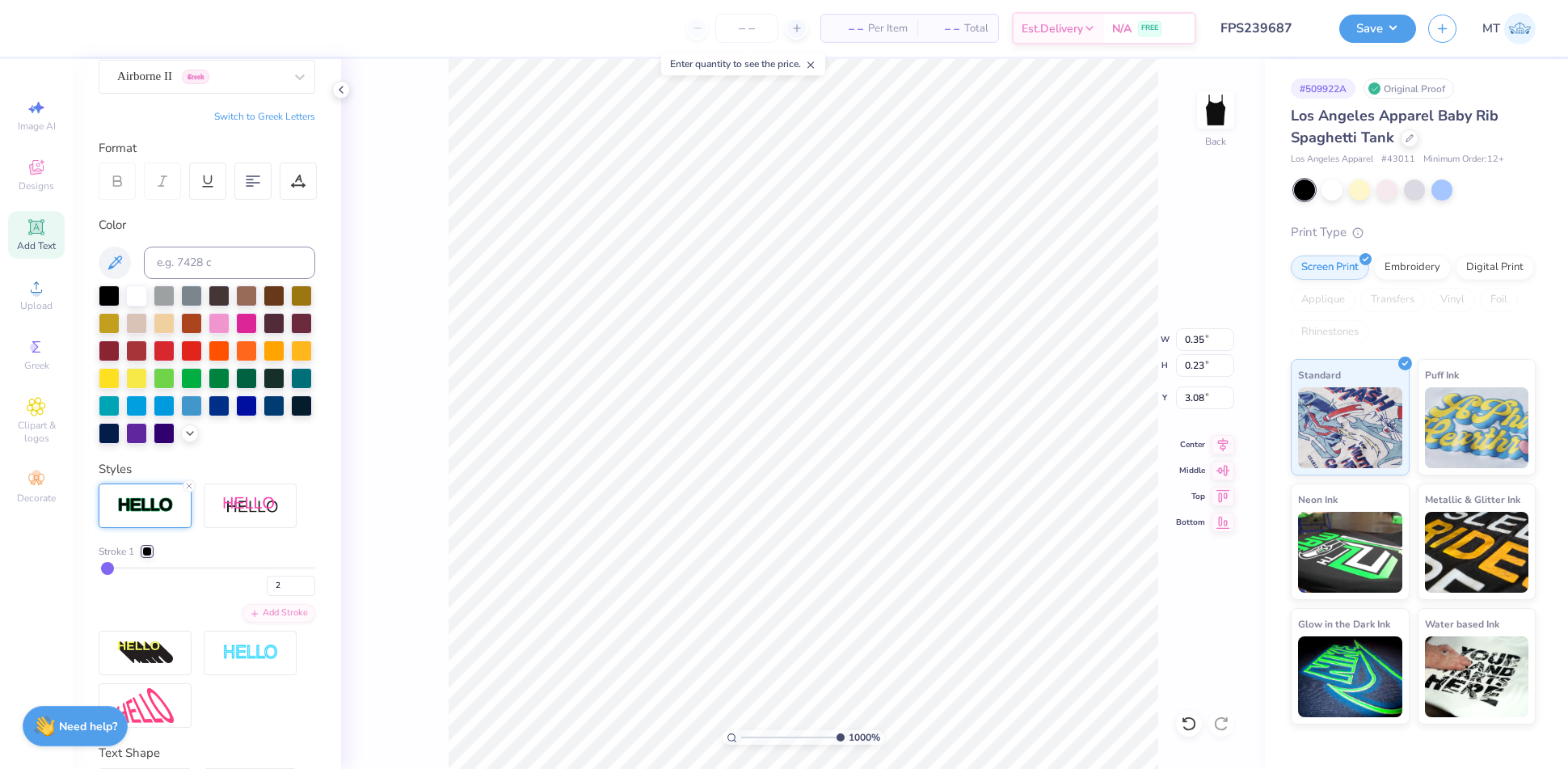
type input "0.21"
type input "3.08"
type input "1.50"
type input "1.43"
type input "2.40"
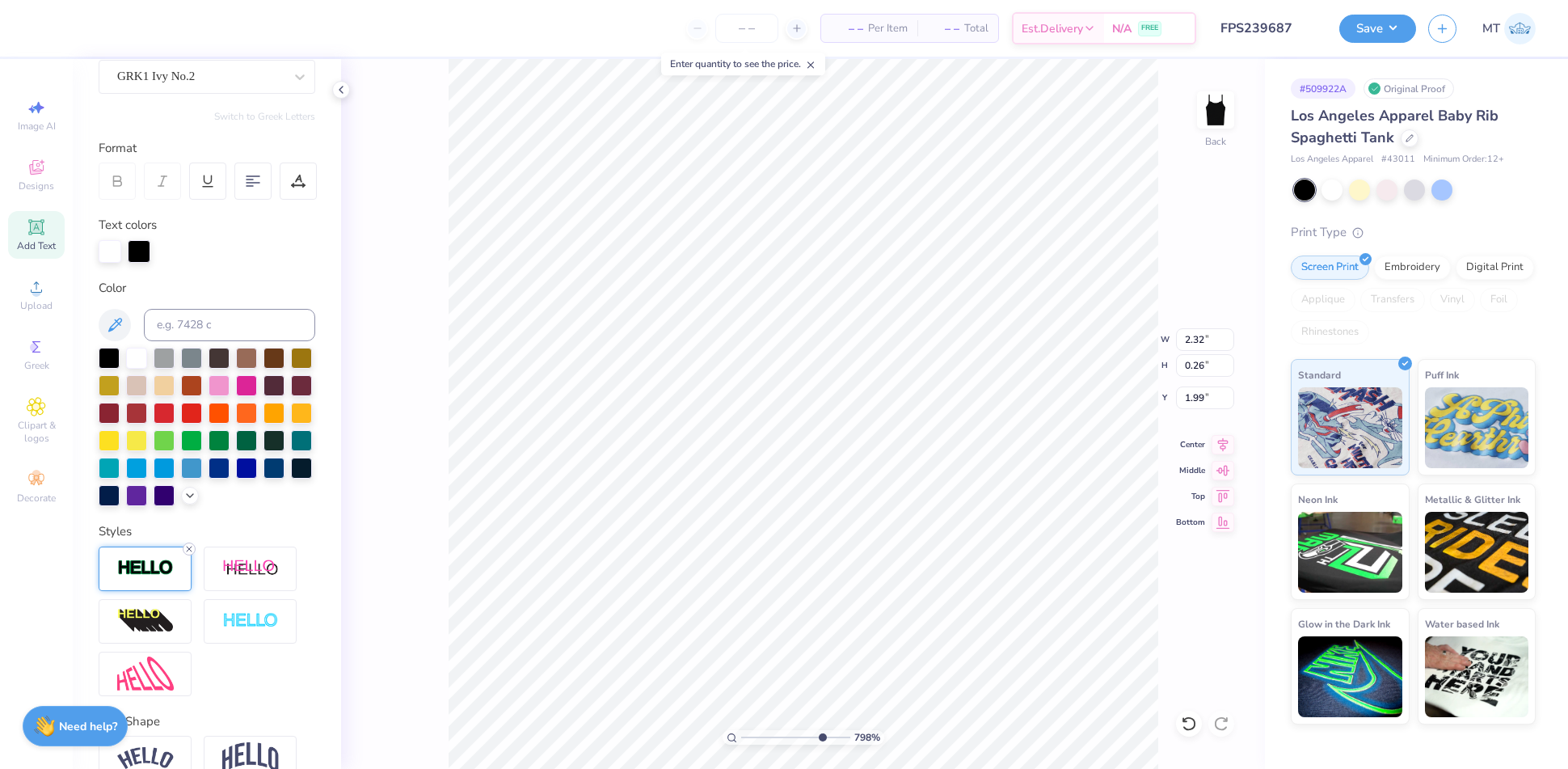
click at [191, 554] on icon at bounding box center [189, 548] width 10 height 10
type input "7.9811459862592"
type input "2.30"
type input "0.25"
type input "2.00"
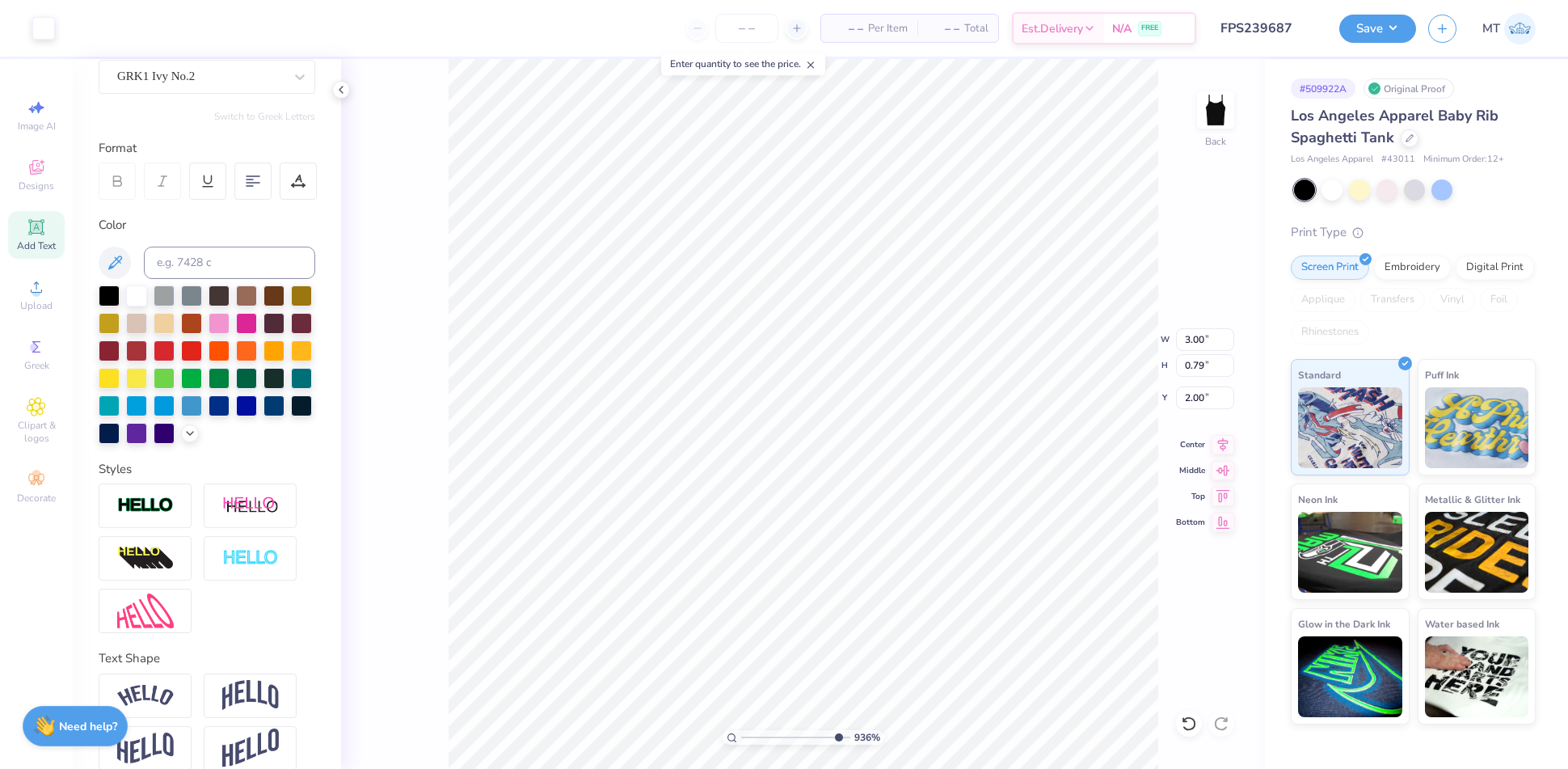
type input "9.3609475526934"
type input "1.99"
type input "9.3609475526934"
type input "2.00"
type input "9.3609475526934"
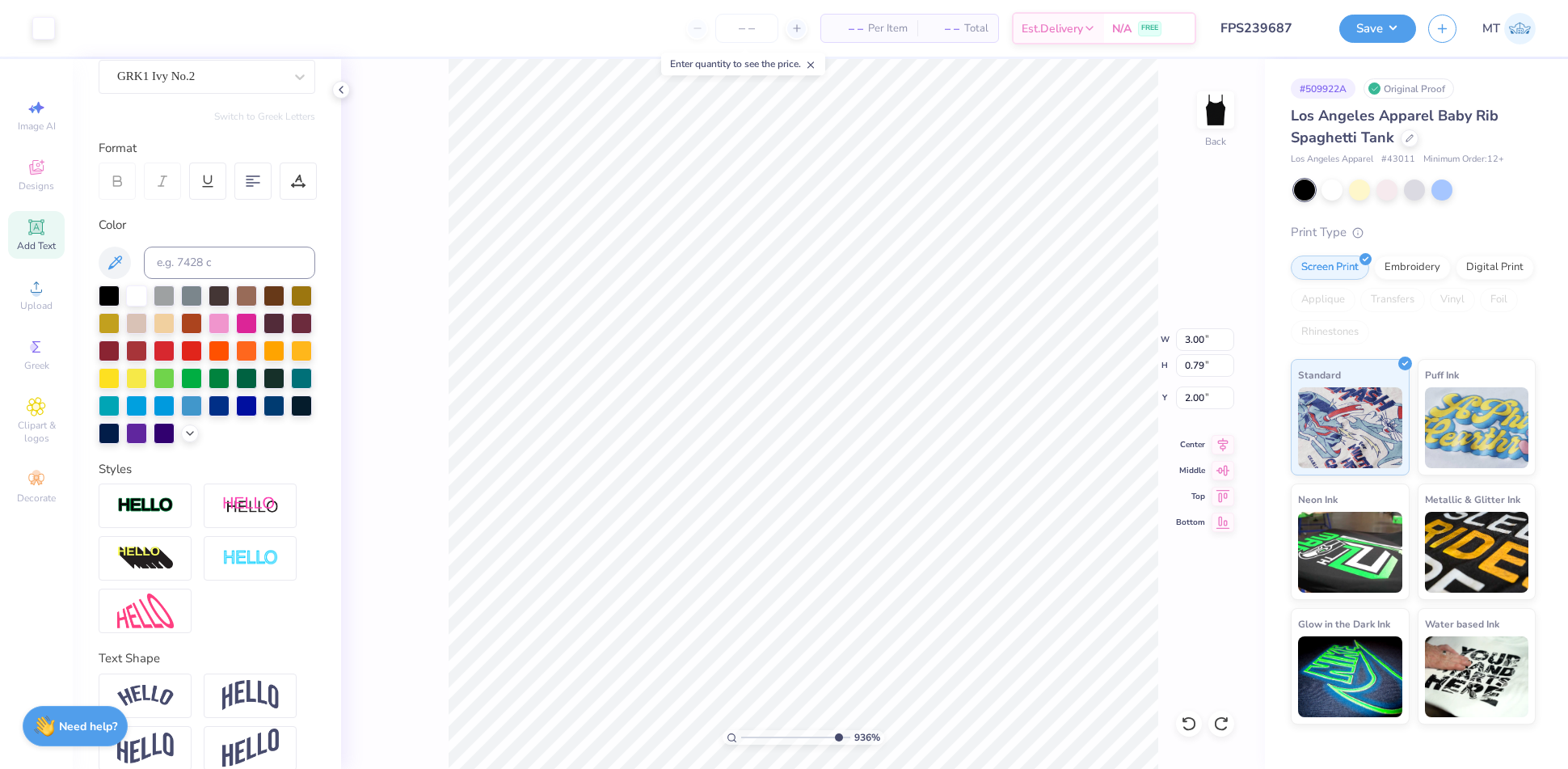
type input "1.99"
type input "9.3609475526934"
type input "2.00"
type input "9.3609475526934"
type input "2.02"
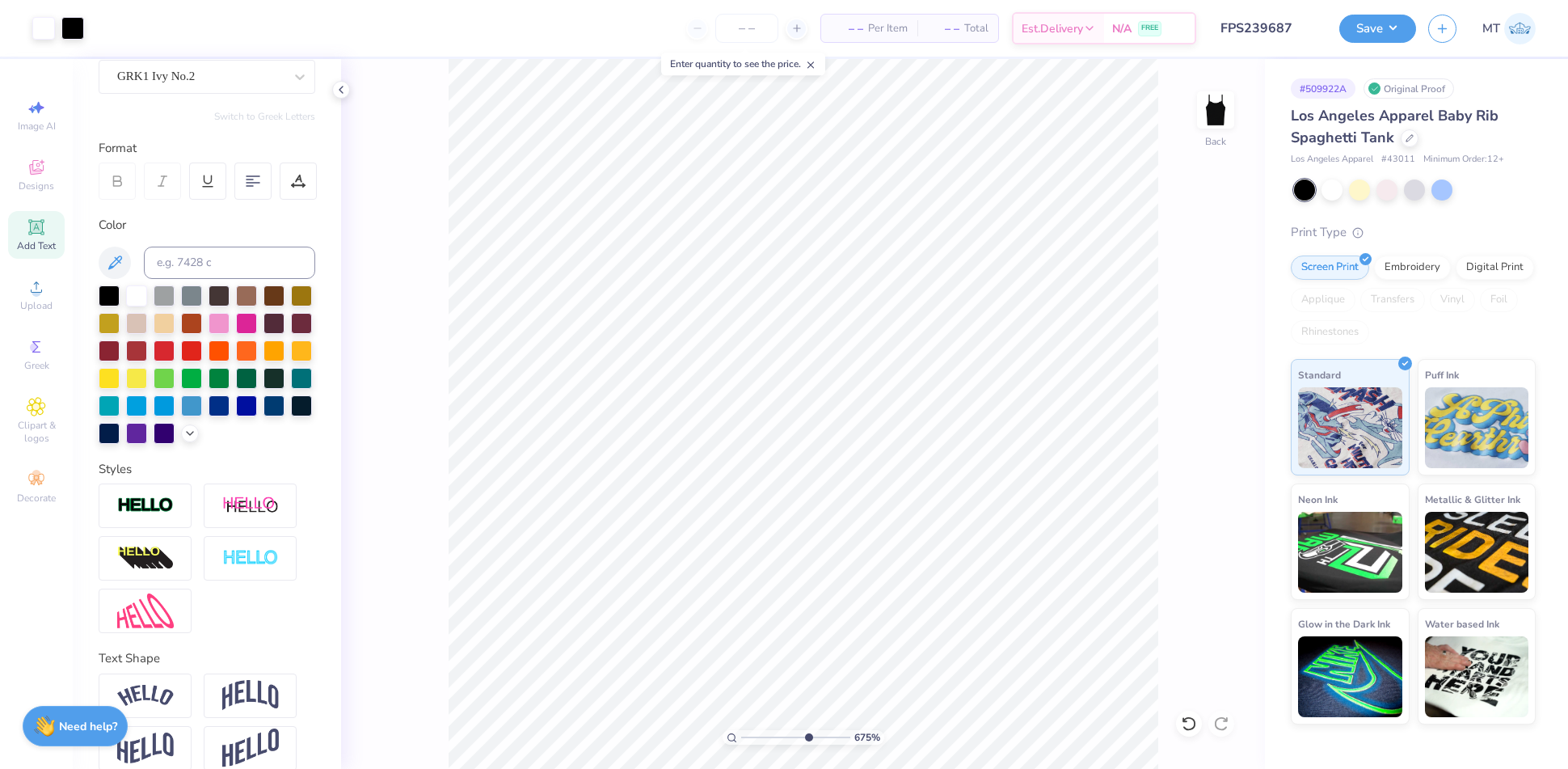
type input "6.7507782031233"
click at [285, 179] on div at bounding box center [298, 181] width 37 height 37
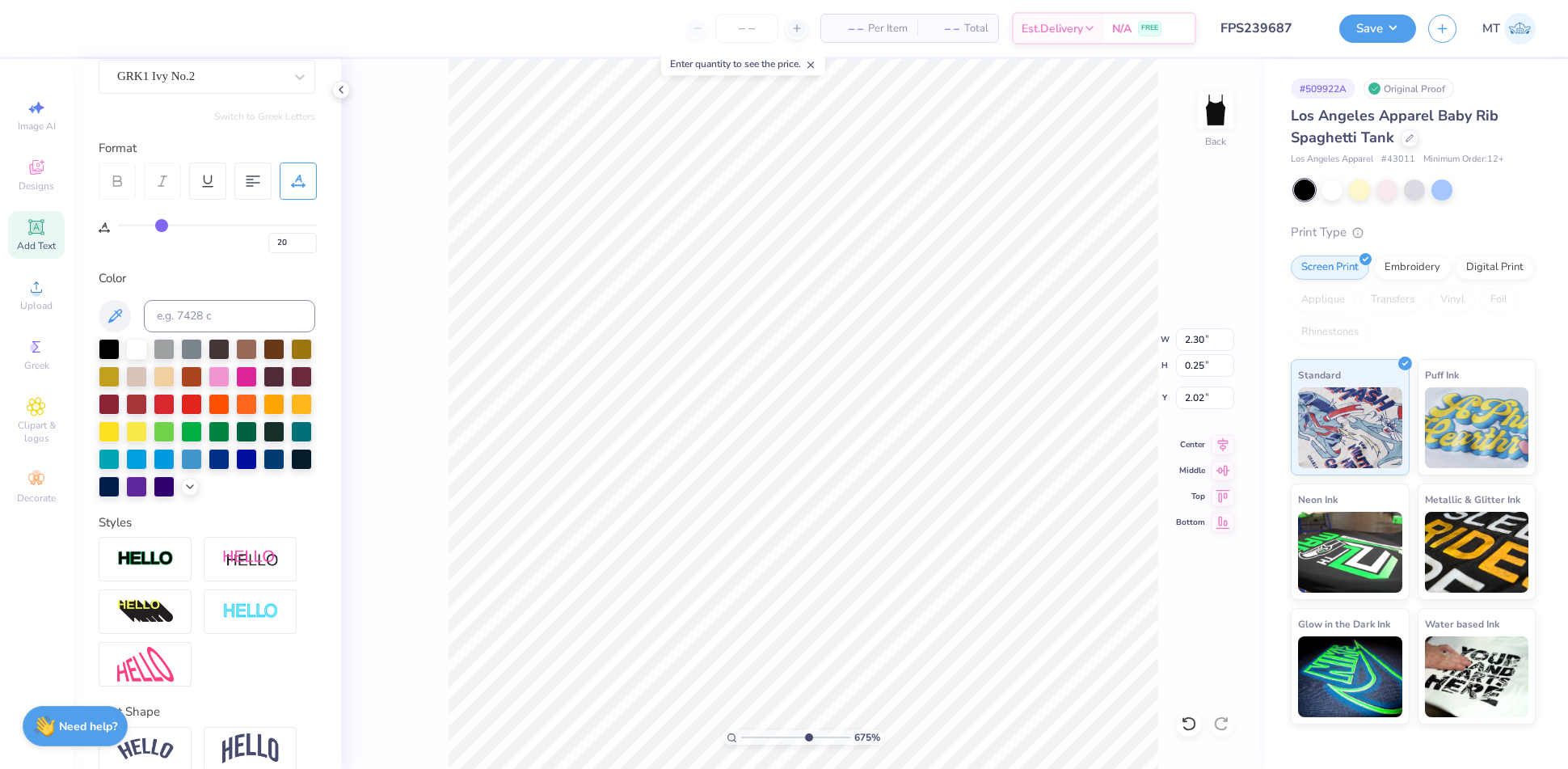
type input "21"
type input "20"
type input "19"
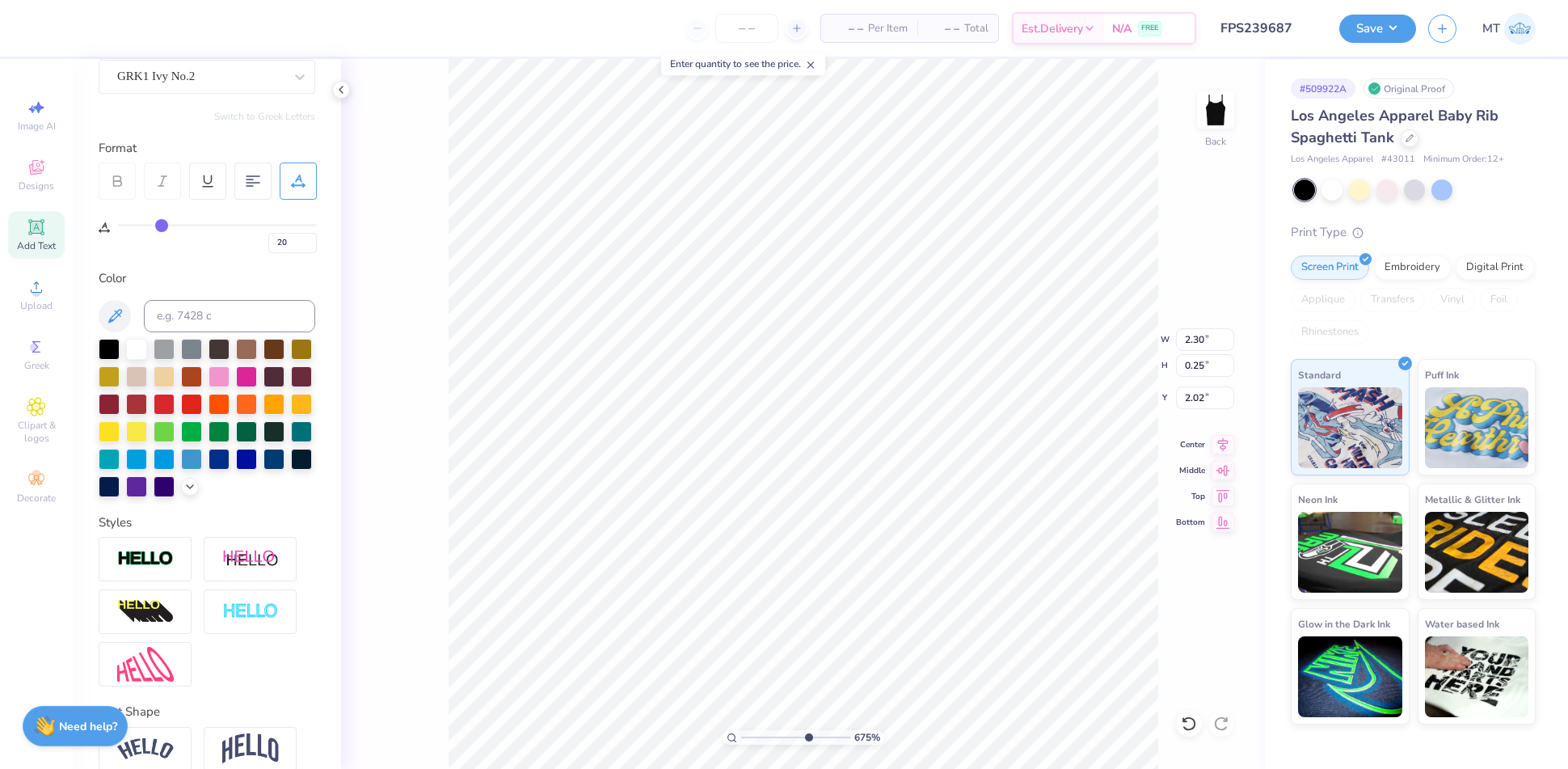
type input "19"
type input "18"
type input "17"
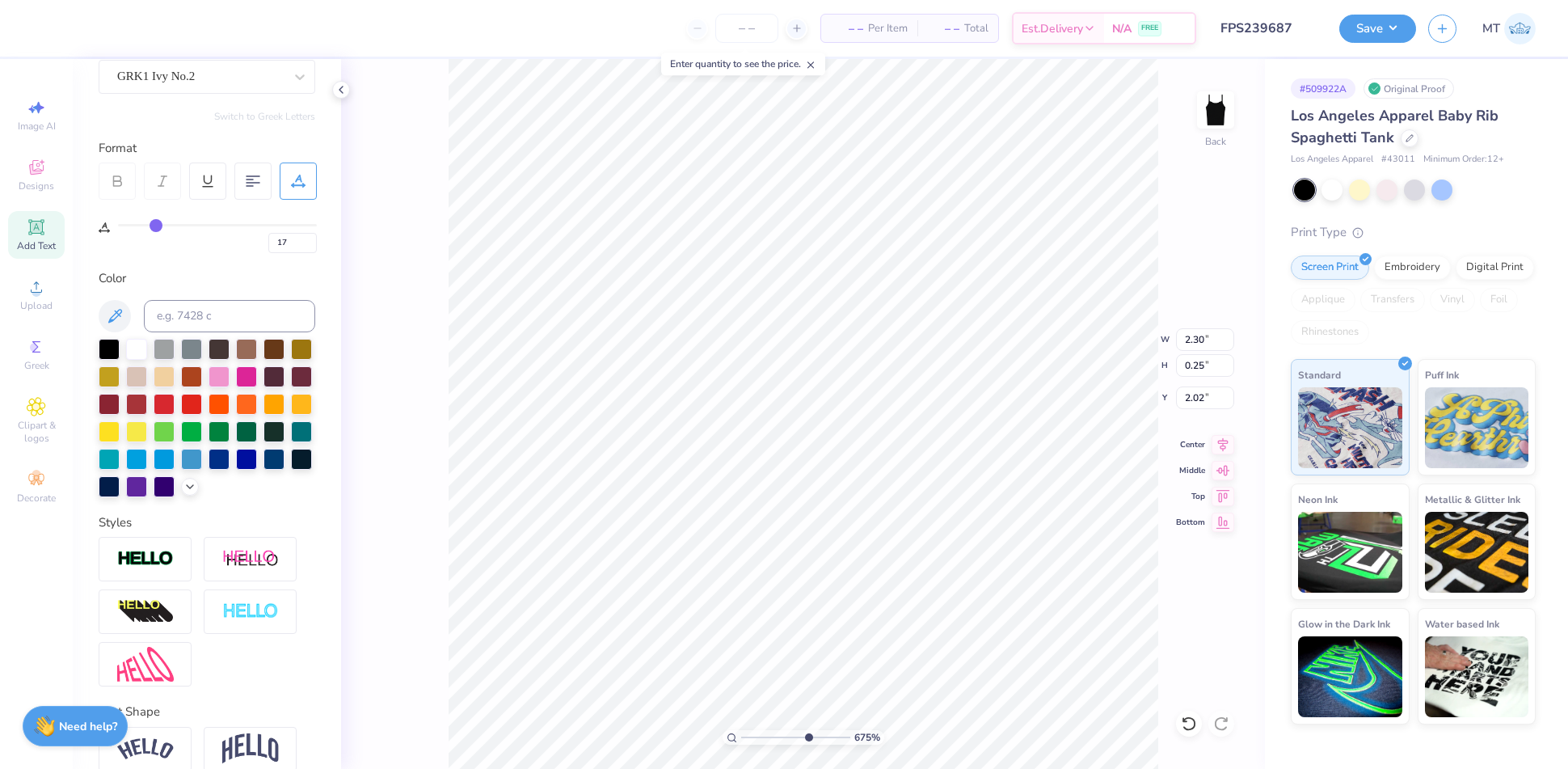
type input "16"
type input "6.7507782031233"
type input "2.19"
drag, startPoint x: 164, startPoint y: 226, endPoint x: 153, endPoint y: 226, distance: 11.0
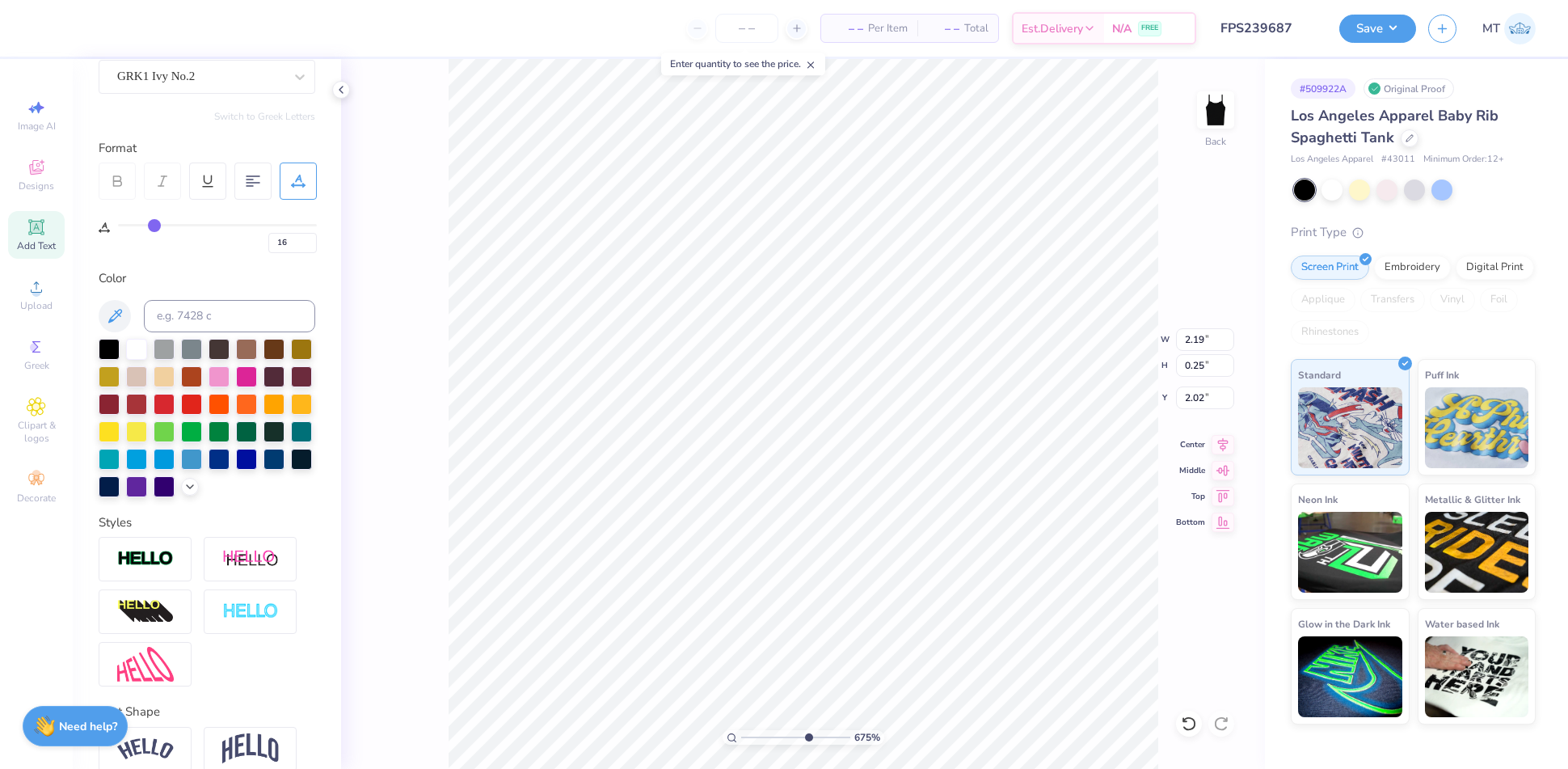
click at [153, 226] on input "range" at bounding box center [217, 225] width 199 height 3
type input "15"
type input "14"
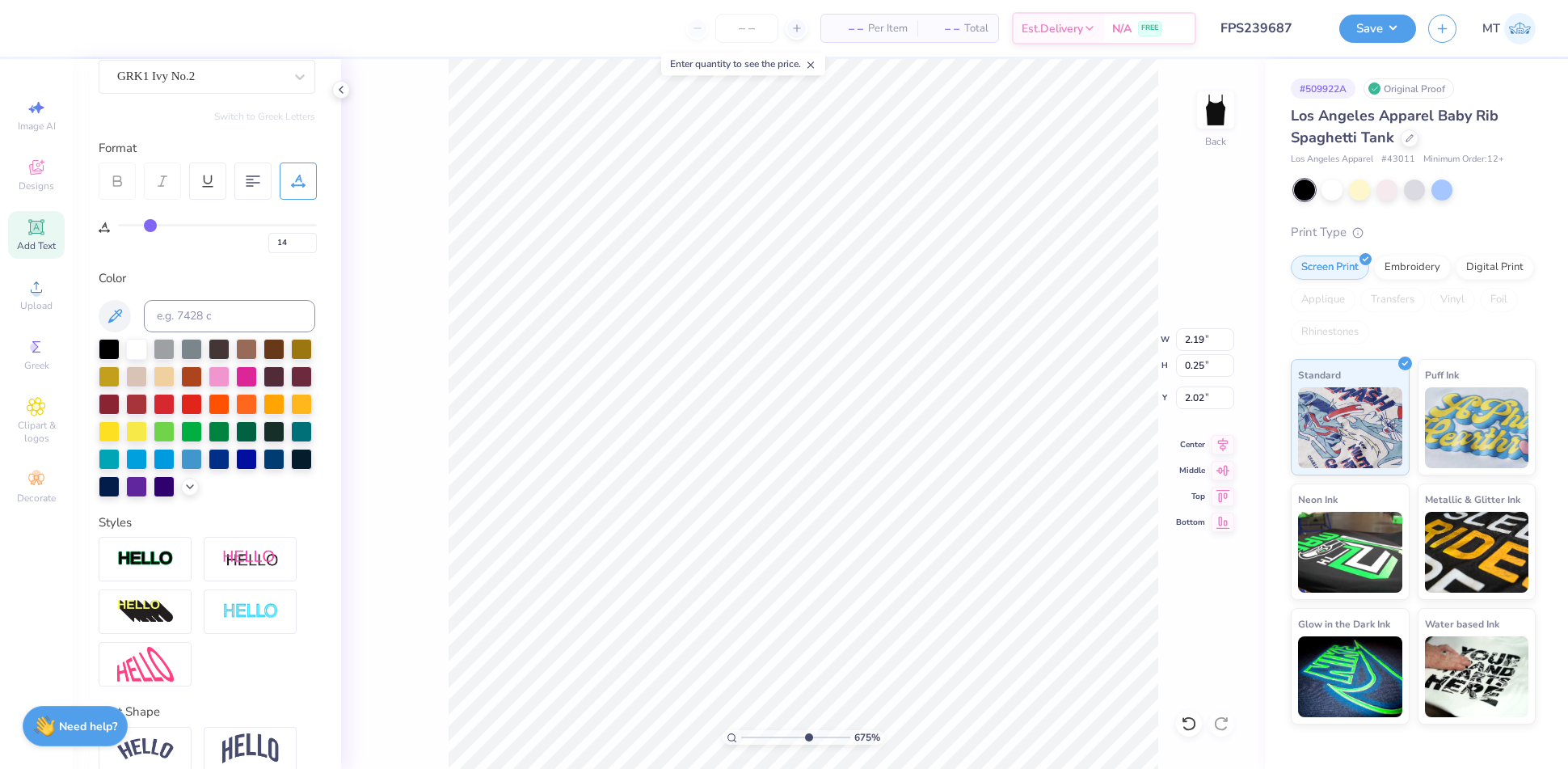
type input "14"
click at [152, 225] on input "range" at bounding box center [217, 225] width 199 height 3
type input "6.7507782031233"
type input "2.14"
type input "15"
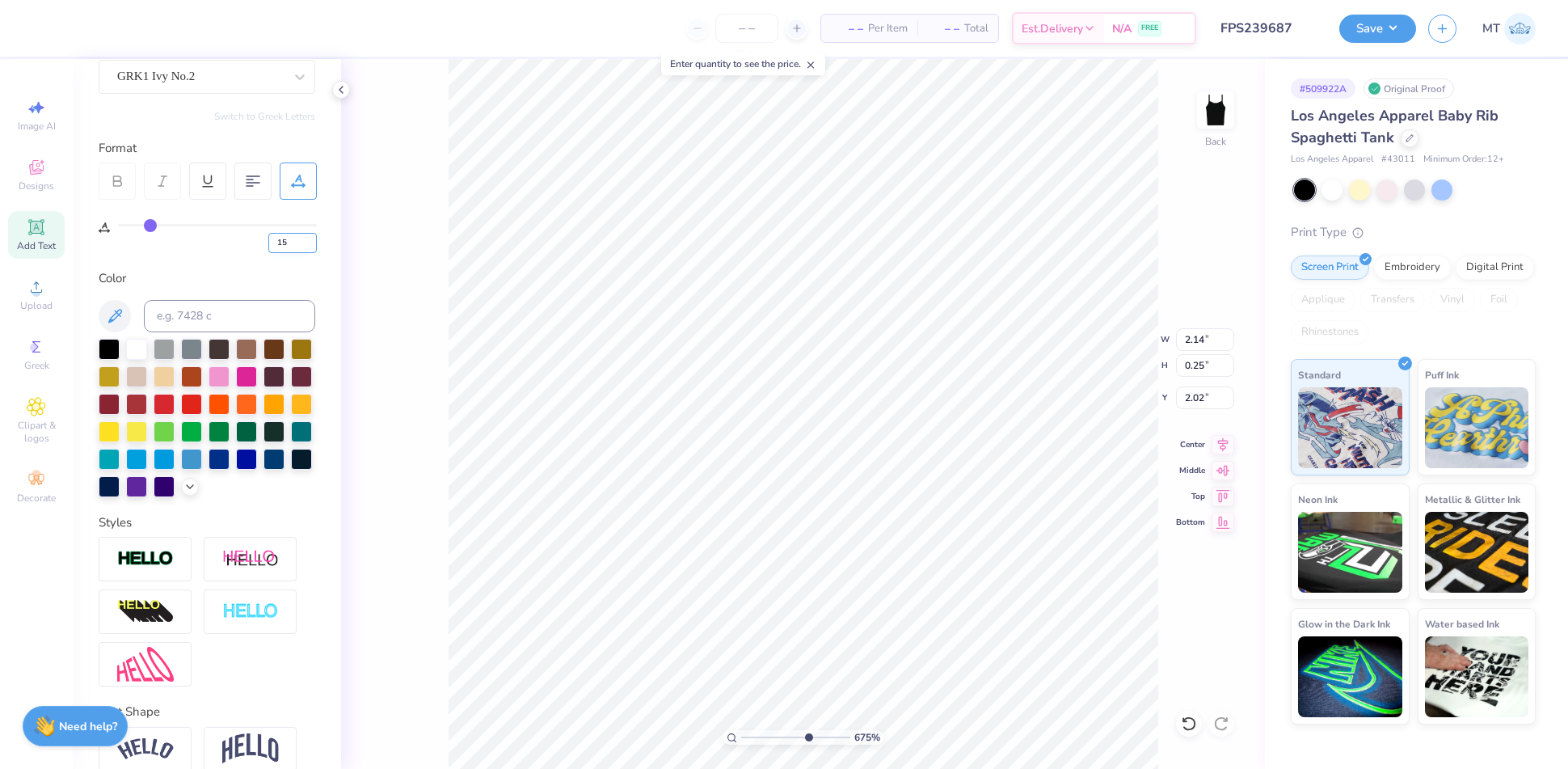
click at [310, 239] on input "15" at bounding box center [292, 243] width 48 height 20
type input "6.7507782031233"
type input "15"
type input "1.04324285956129"
click at [1195, 339] on input "3.00" at bounding box center [1205, 340] width 58 height 23
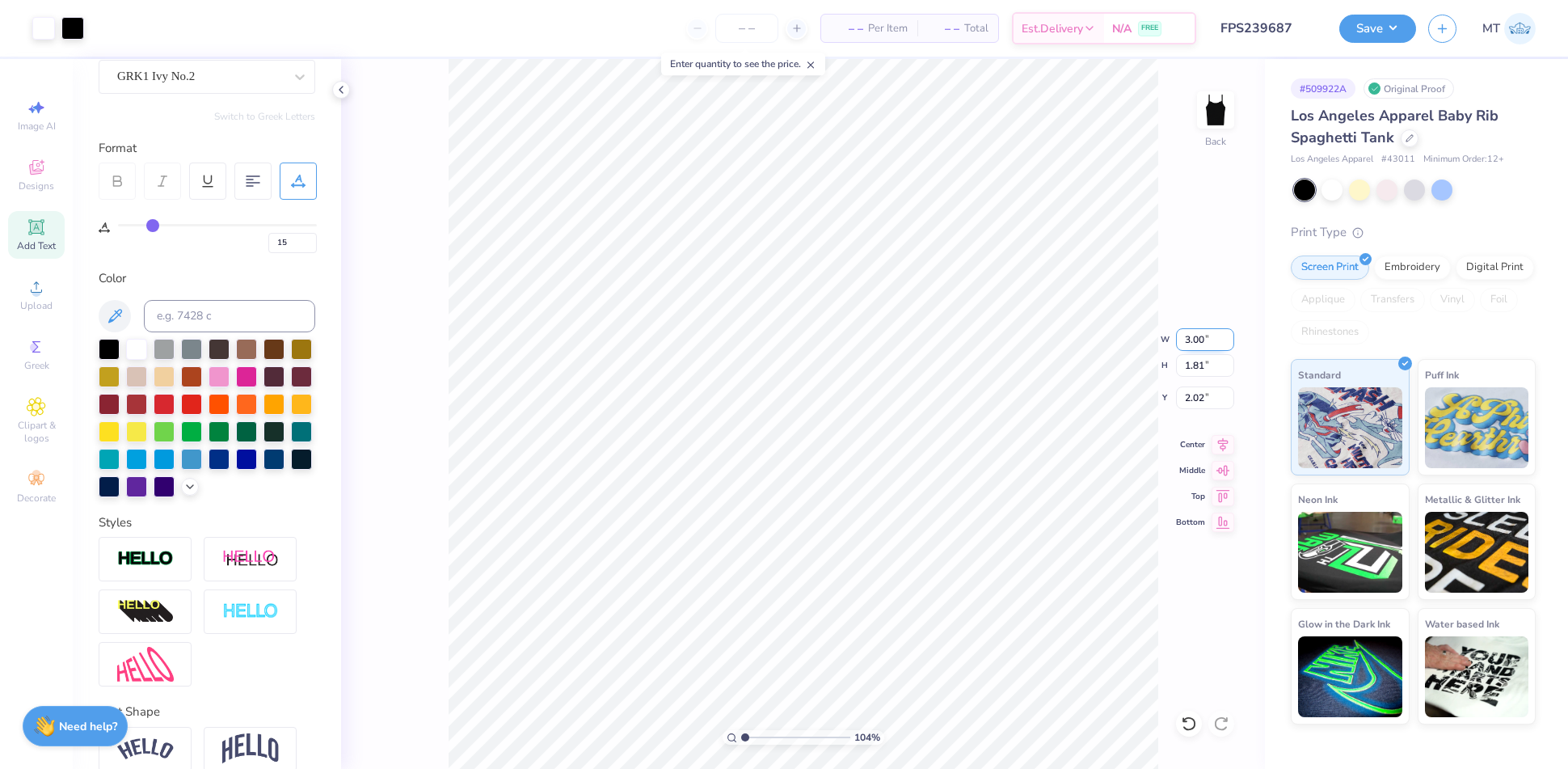
click at [1195, 339] on input "3.00" at bounding box center [1205, 340] width 58 height 23
type input "4"
type input "1.04324285956129"
type input "4.00"
type input "2.41"
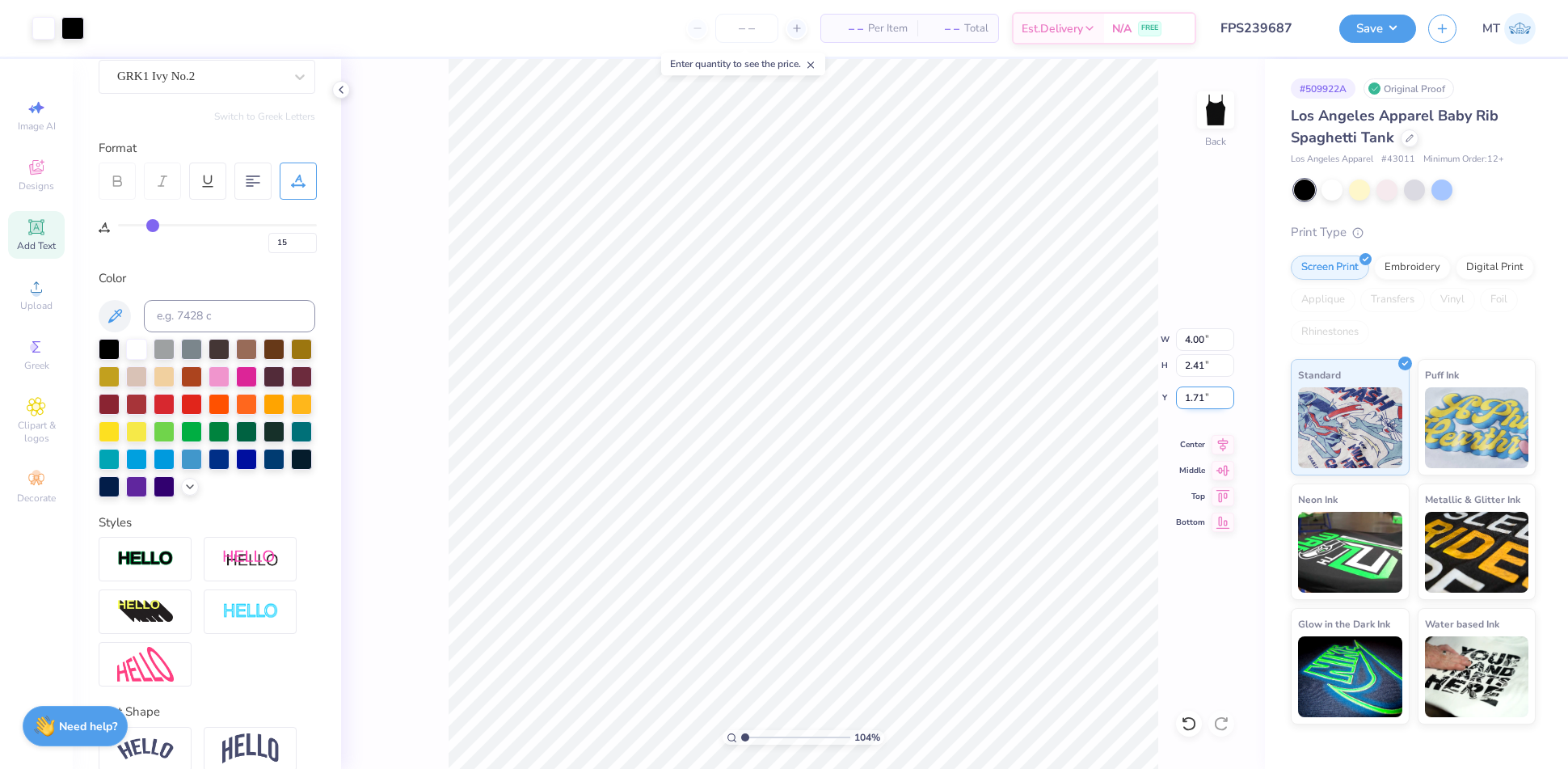
click at [1195, 393] on input "1.71" at bounding box center [1205, 398] width 58 height 23
type input "2"
type input "1.04324285956129"
type input "2.00"
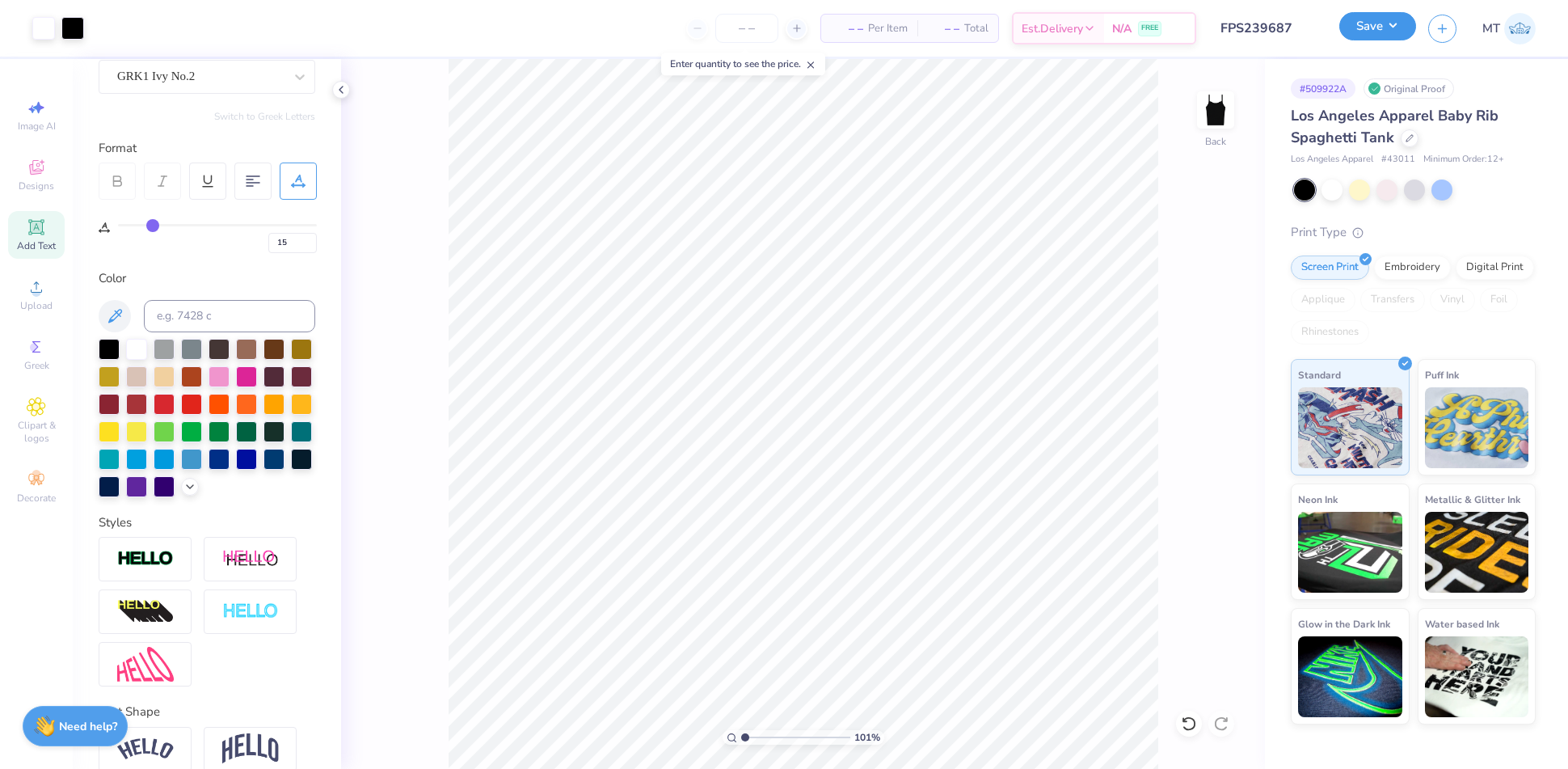
click at [1365, 26] on button "Save" at bounding box center [1377, 25] width 77 height 28
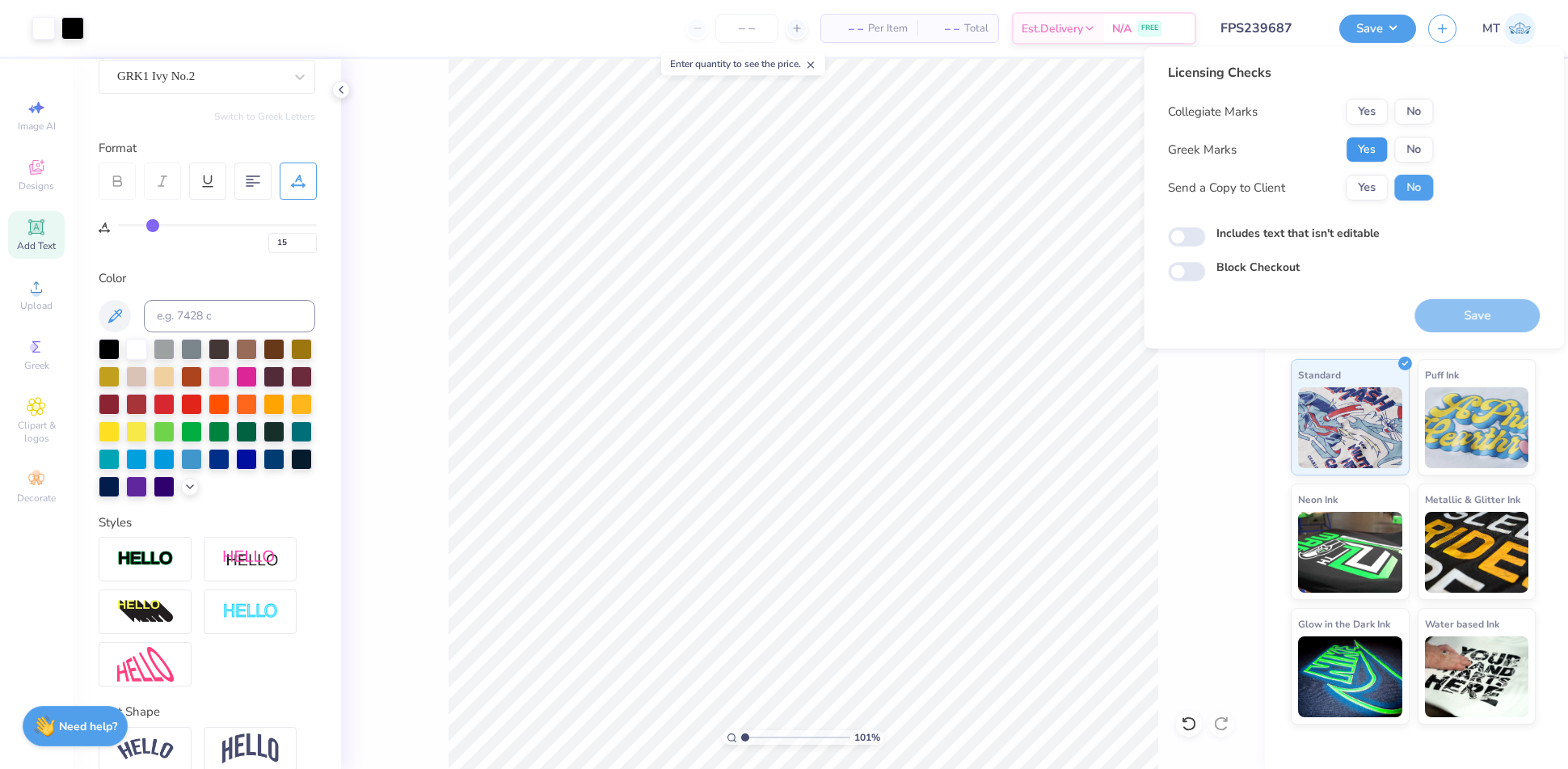
click at [1375, 153] on button "Yes" at bounding box center [1367, 150] width 42 height 26
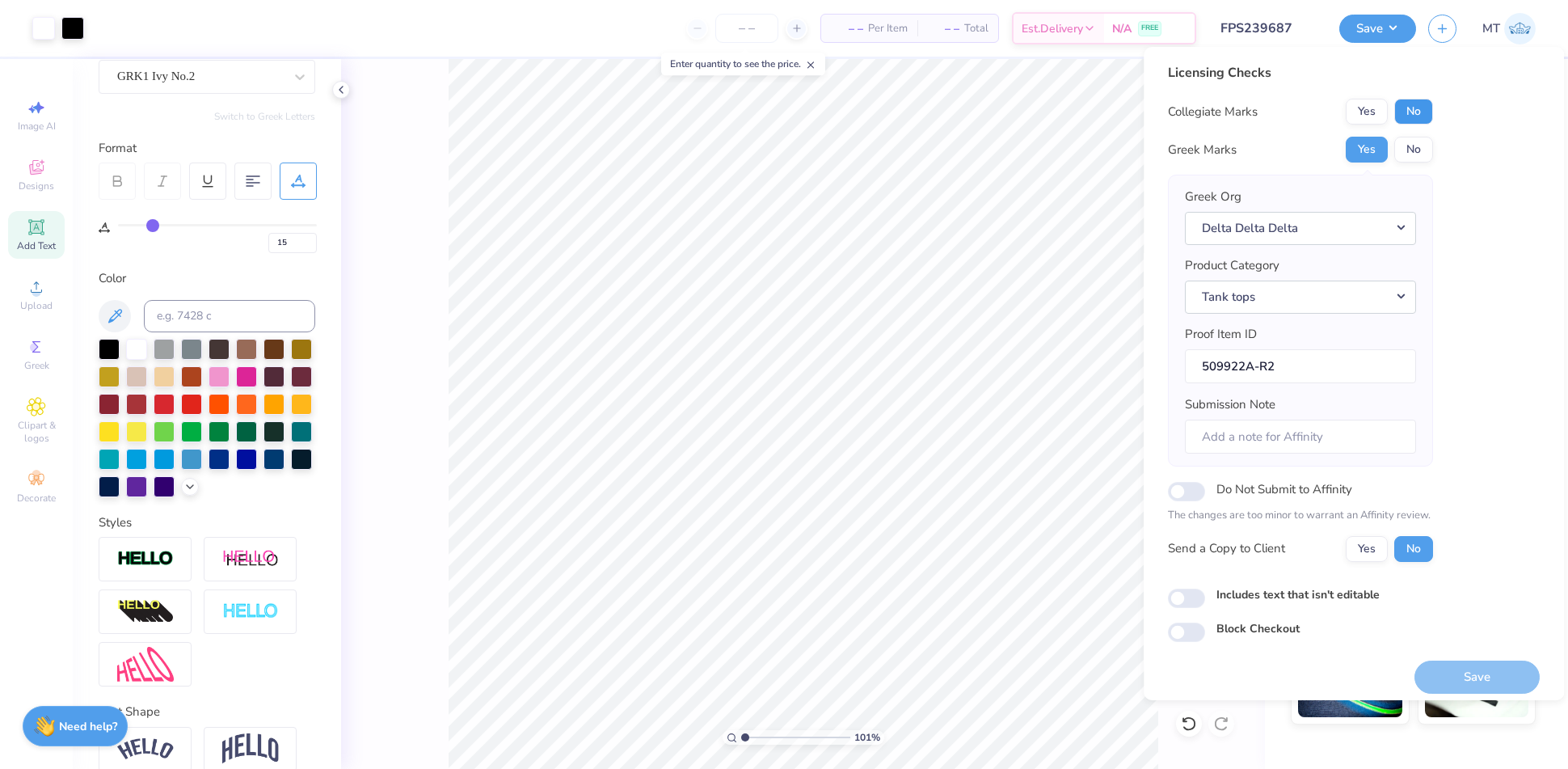
click at [1413, 116] on button "No" at bounding box center [1413, 112] width 39 height 26
click at [1462, 670] on button "Save" at bounding box center [1477, 677] width 125 height 34
type input "1.01079317965651"
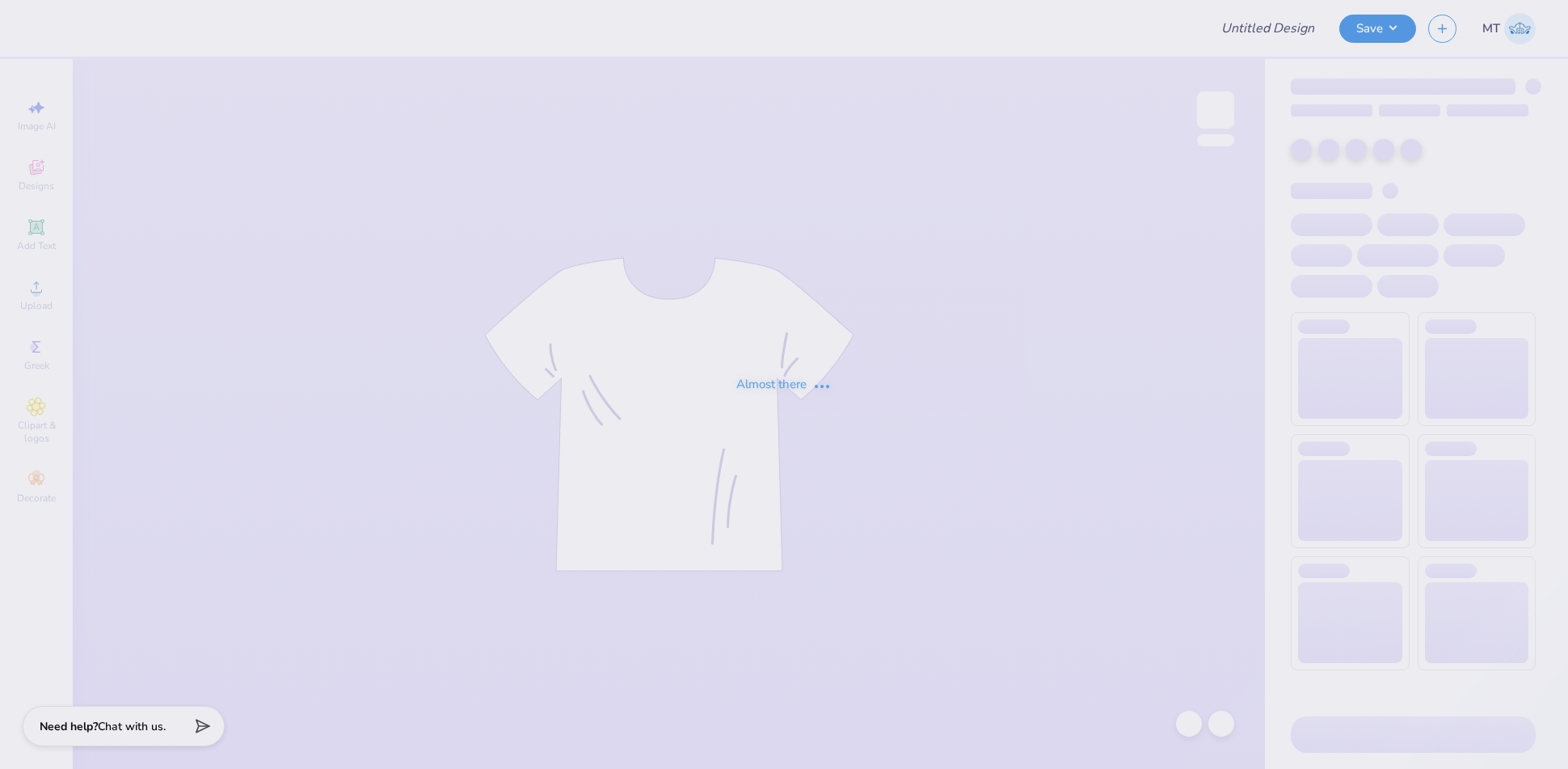
type input "FPS239692"
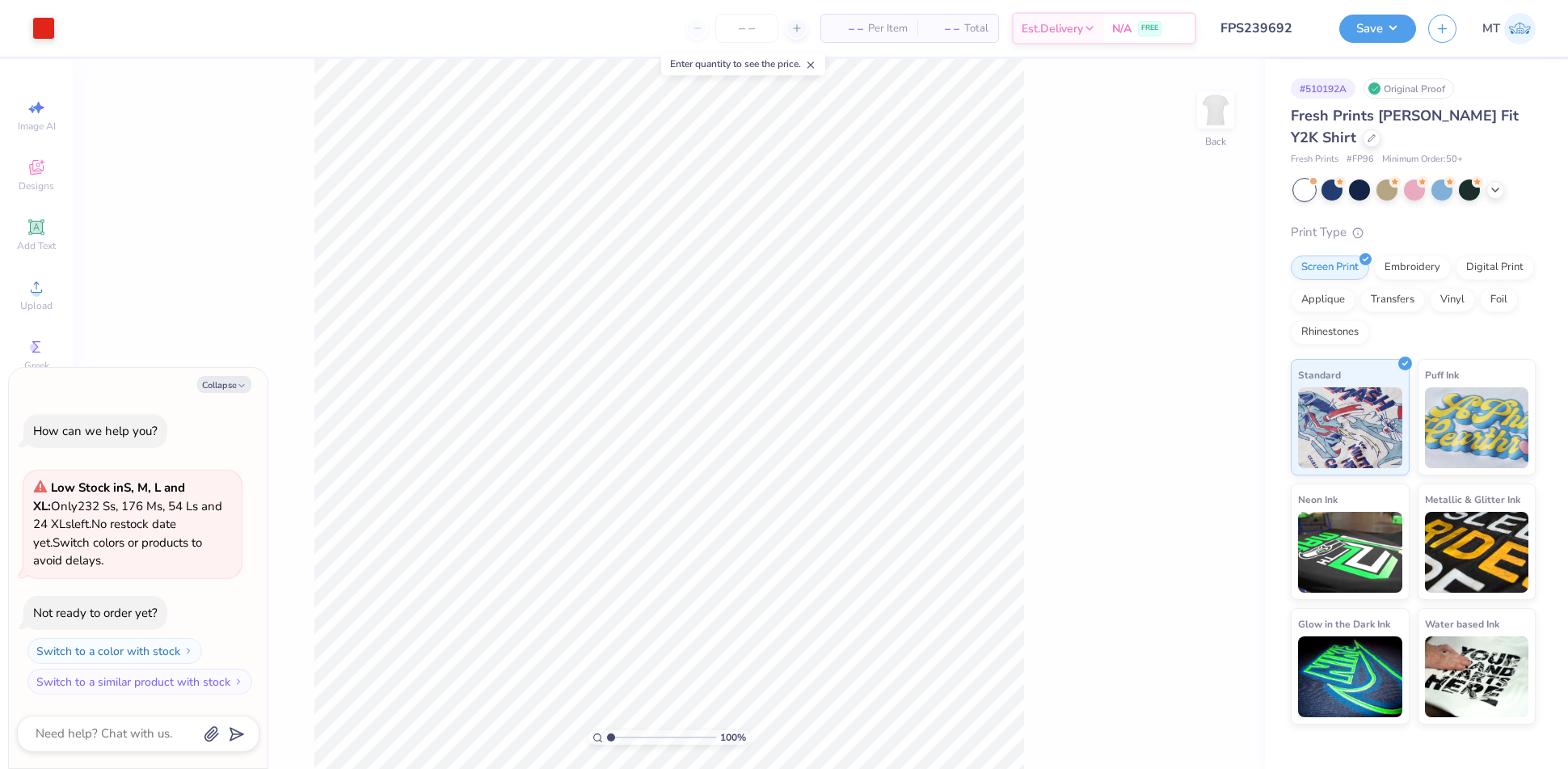
type textarea "x"
type input "1"
click at [232, 384] on button "Collapse" at bounding box center [224, 384] width 54 height 17
type textarea "x"
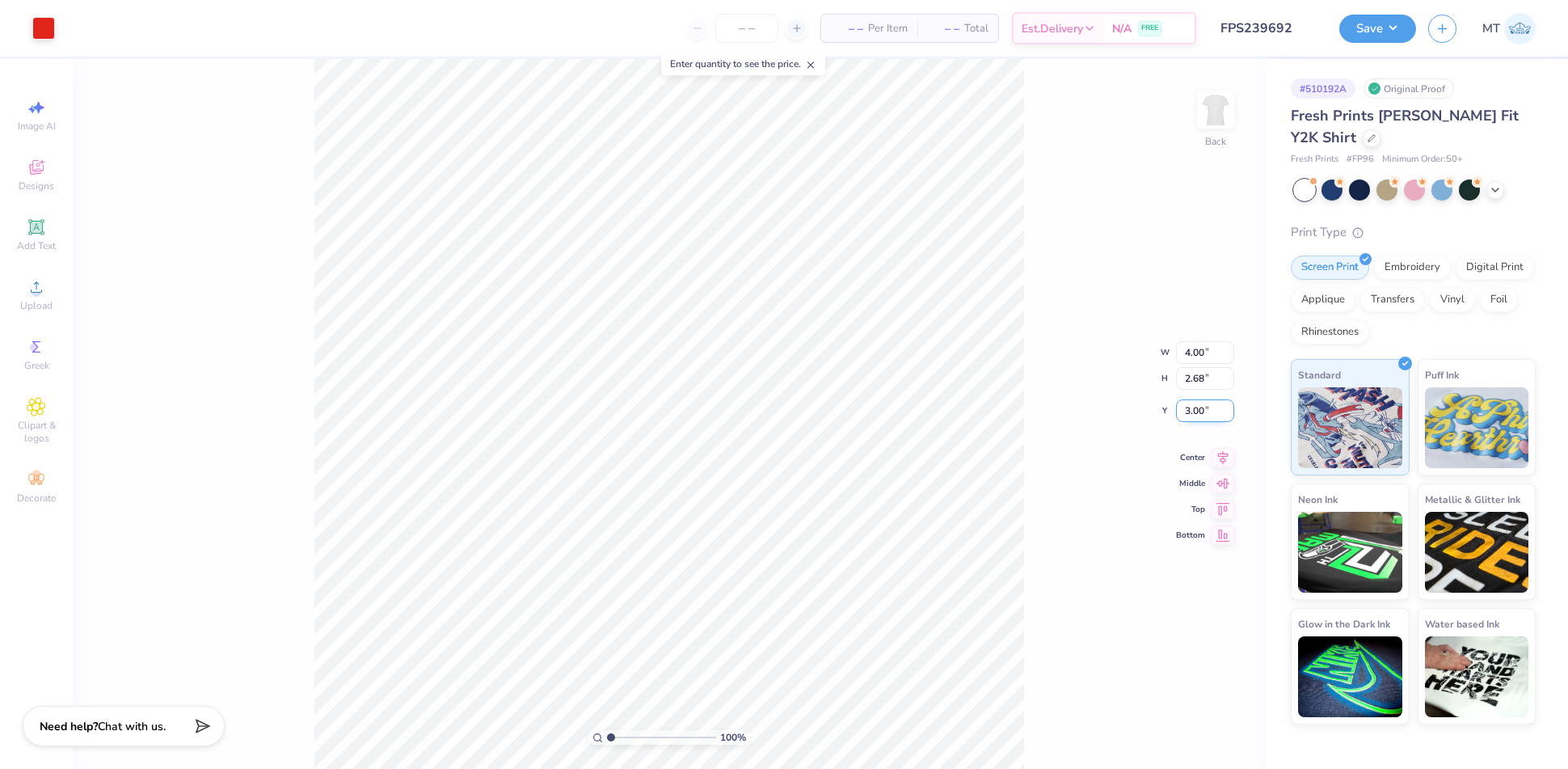
click at [1193, 410] on input "3.00" at bounding box center [1205, 410] width 58 height 23
type input "2.50"
click at [1387, 32] on button "Save" at bounding box center [1377, 25] width 77 height 28
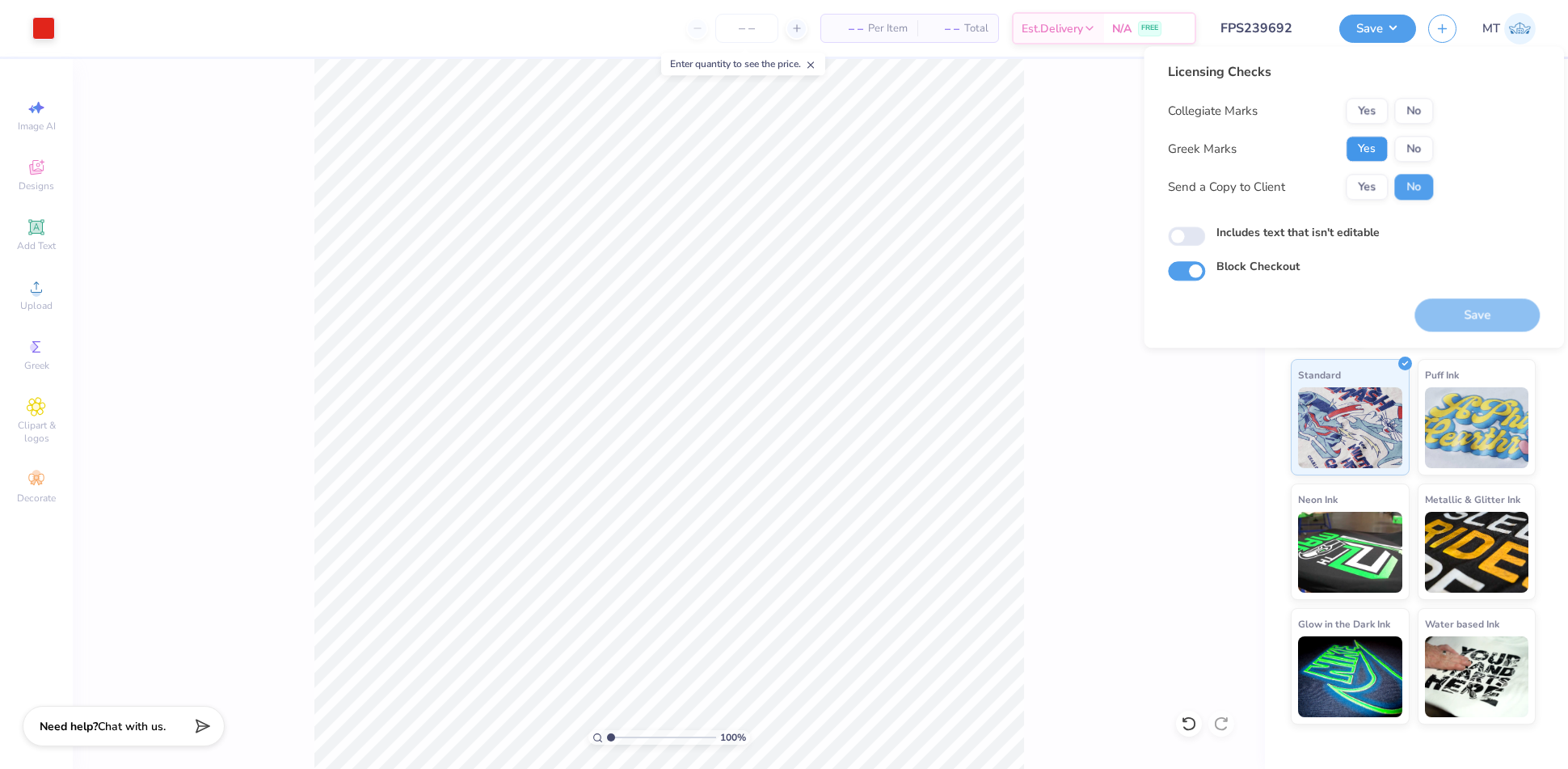
click at [1365, 152] on button "Yes" at bounding box center [1367, 149] width 42 height 26
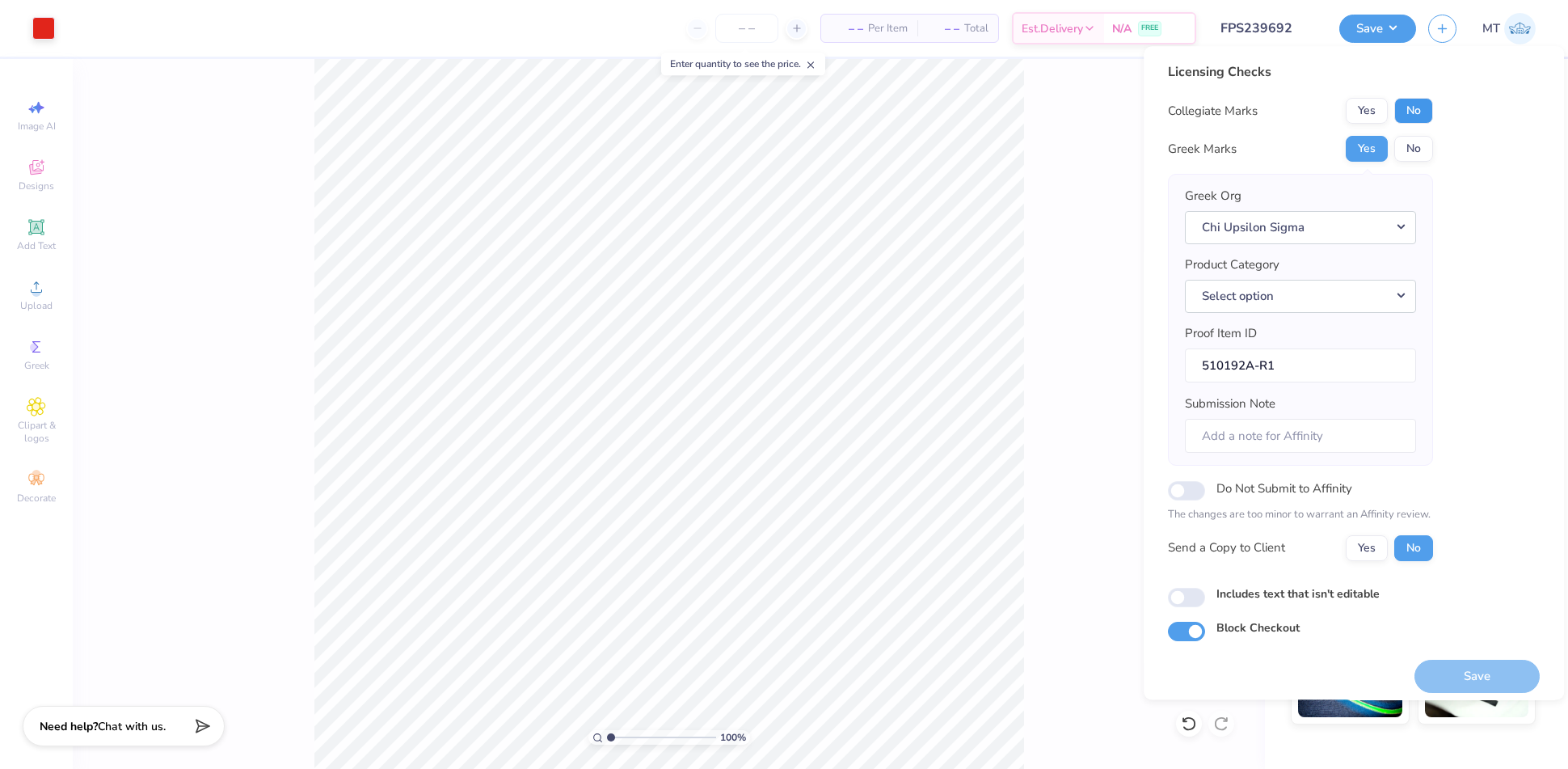
click at [1413, 108] on button "No" at bounding box center [1413, 111] width 39 height 26
click at [1330, 234] on button "Chi Upsilon Sigma" at bounding box center [1300, 227] width 231 height 34
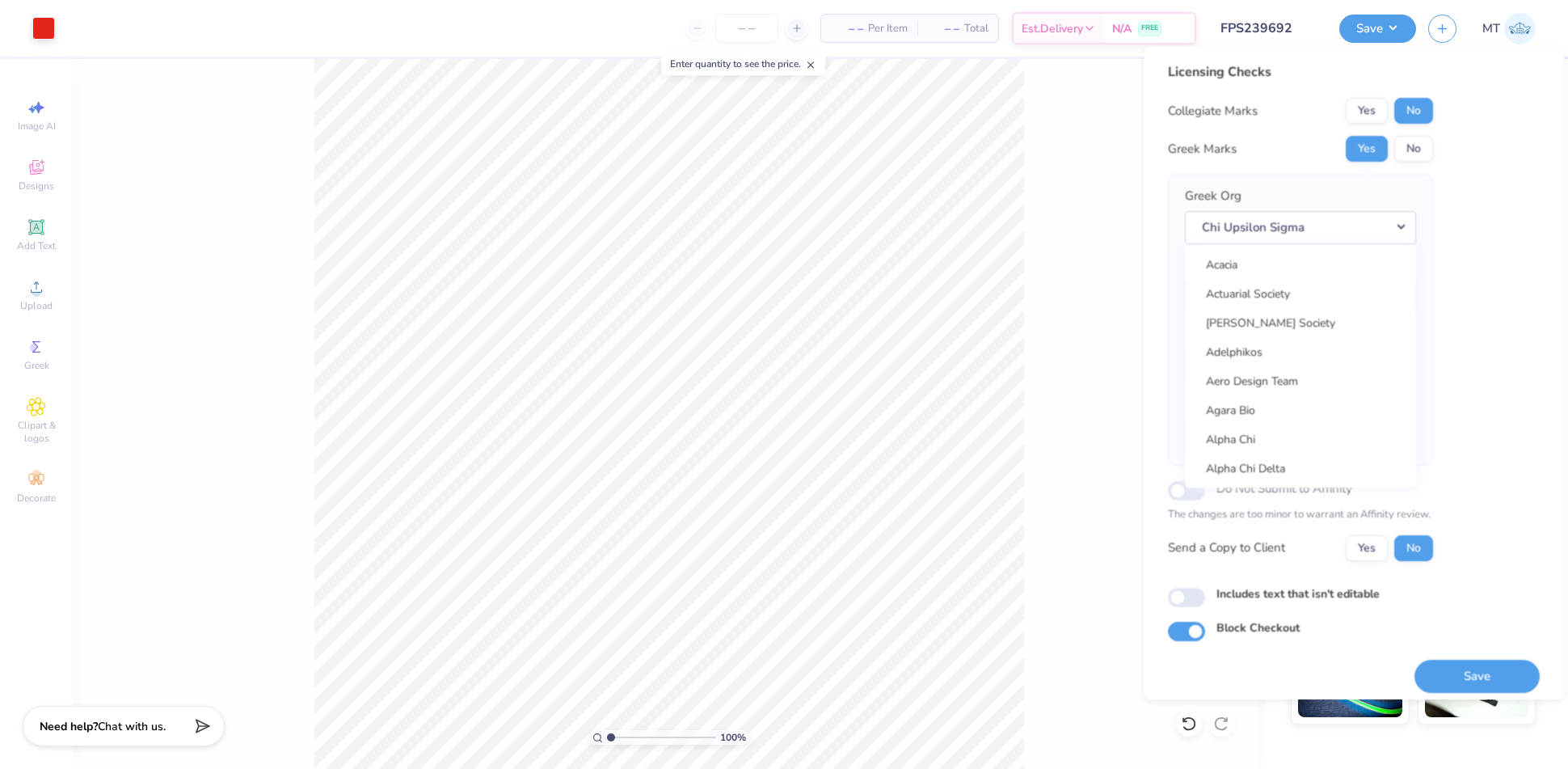
click at [1493, 255] on div "Licensing Checks Collegiate Marks Yes No Greek Marks Yes No Greek Org Chi Upsil…" at bounding box center [1354, 352] width 372 height 579
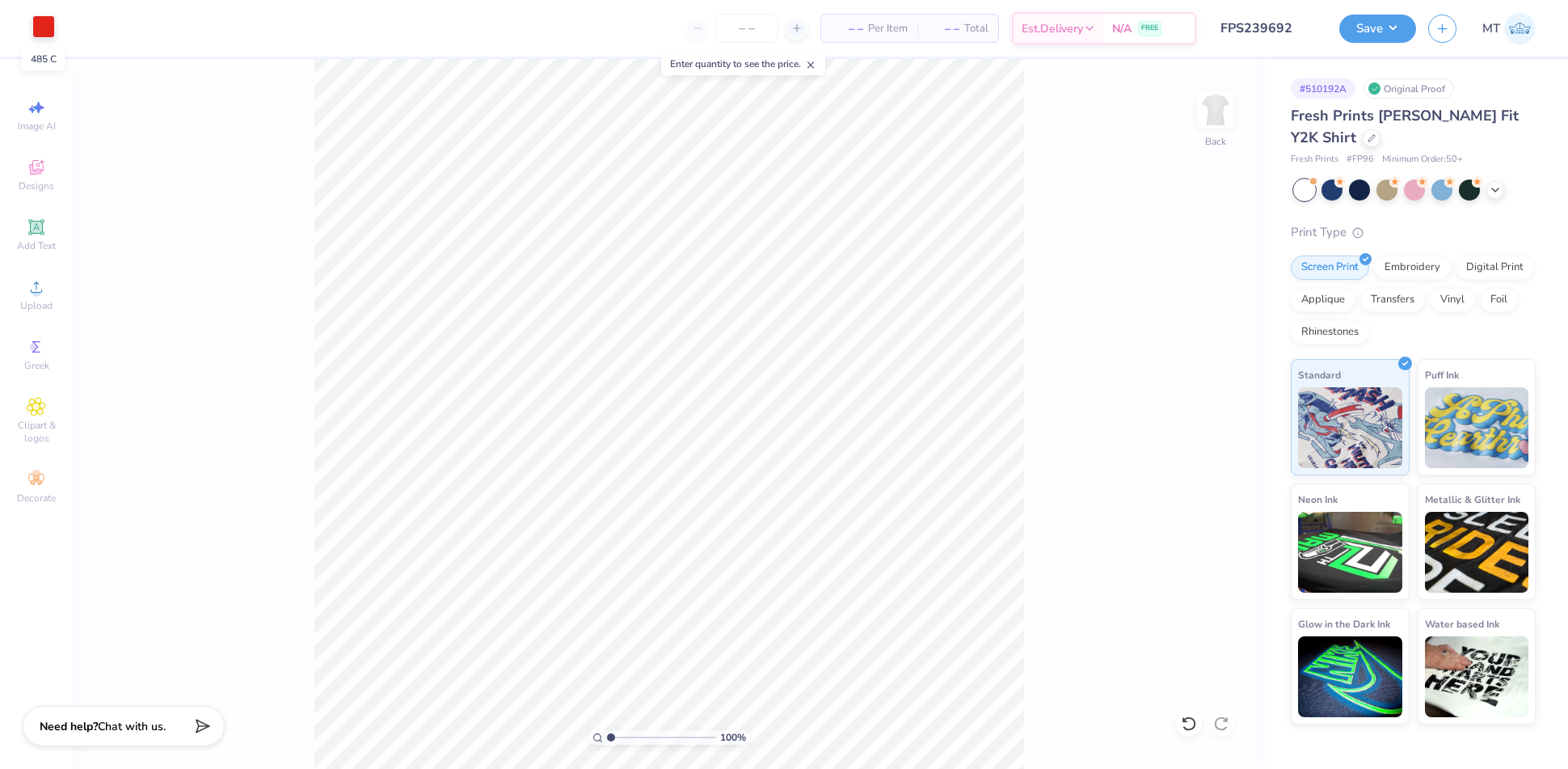
click at [48, 26] on div at bounding box center [44, 26] width 23 height 23
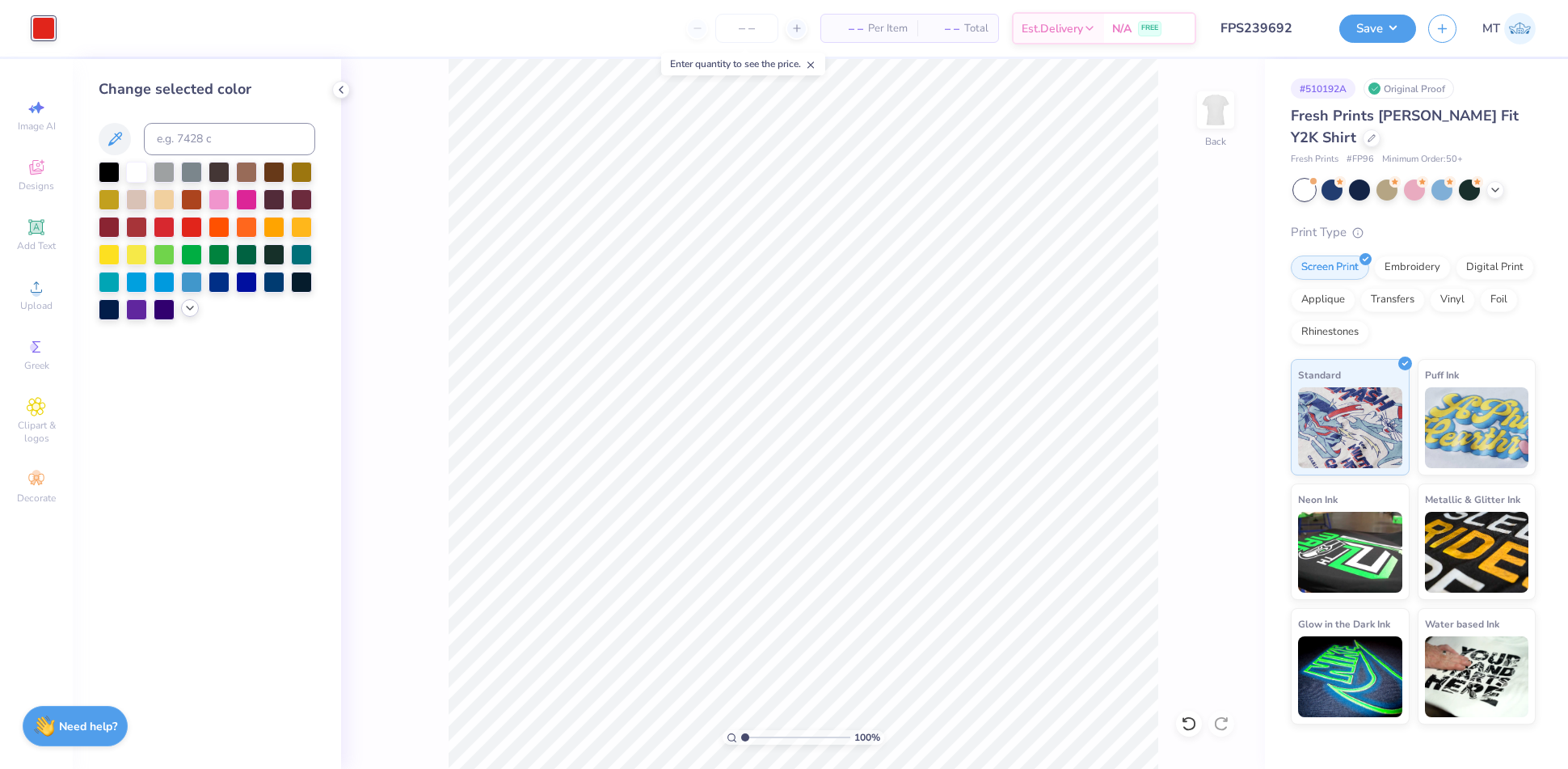
click at [190, 307] on icon at bounding box center [190, 308] width 13 height 13
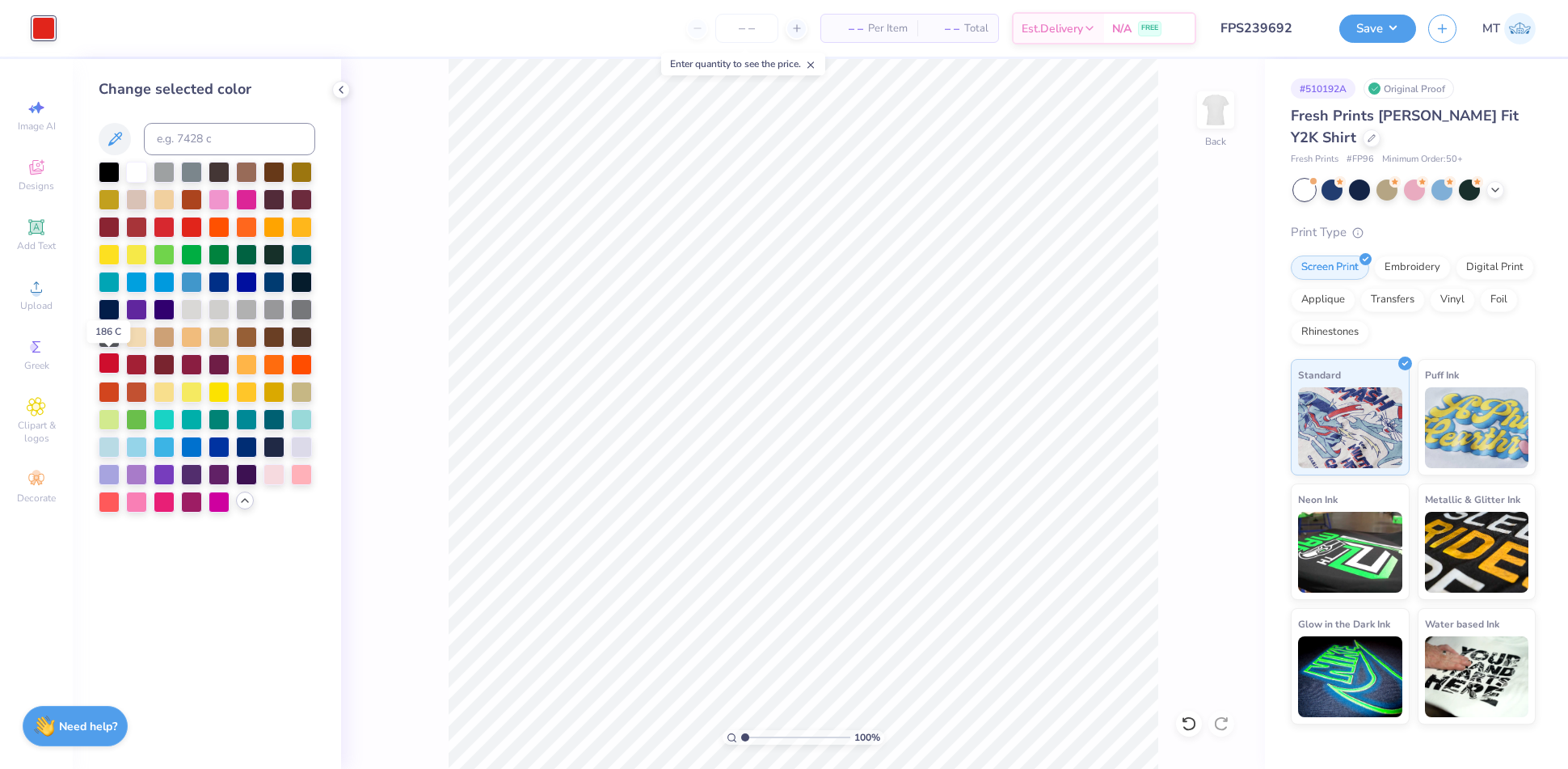
click at [112, 361] on div at bounding box center [109, 362] width 21 height 21
click at [338, 94] on icon at bounding box center [341, 90] width 13 height 13
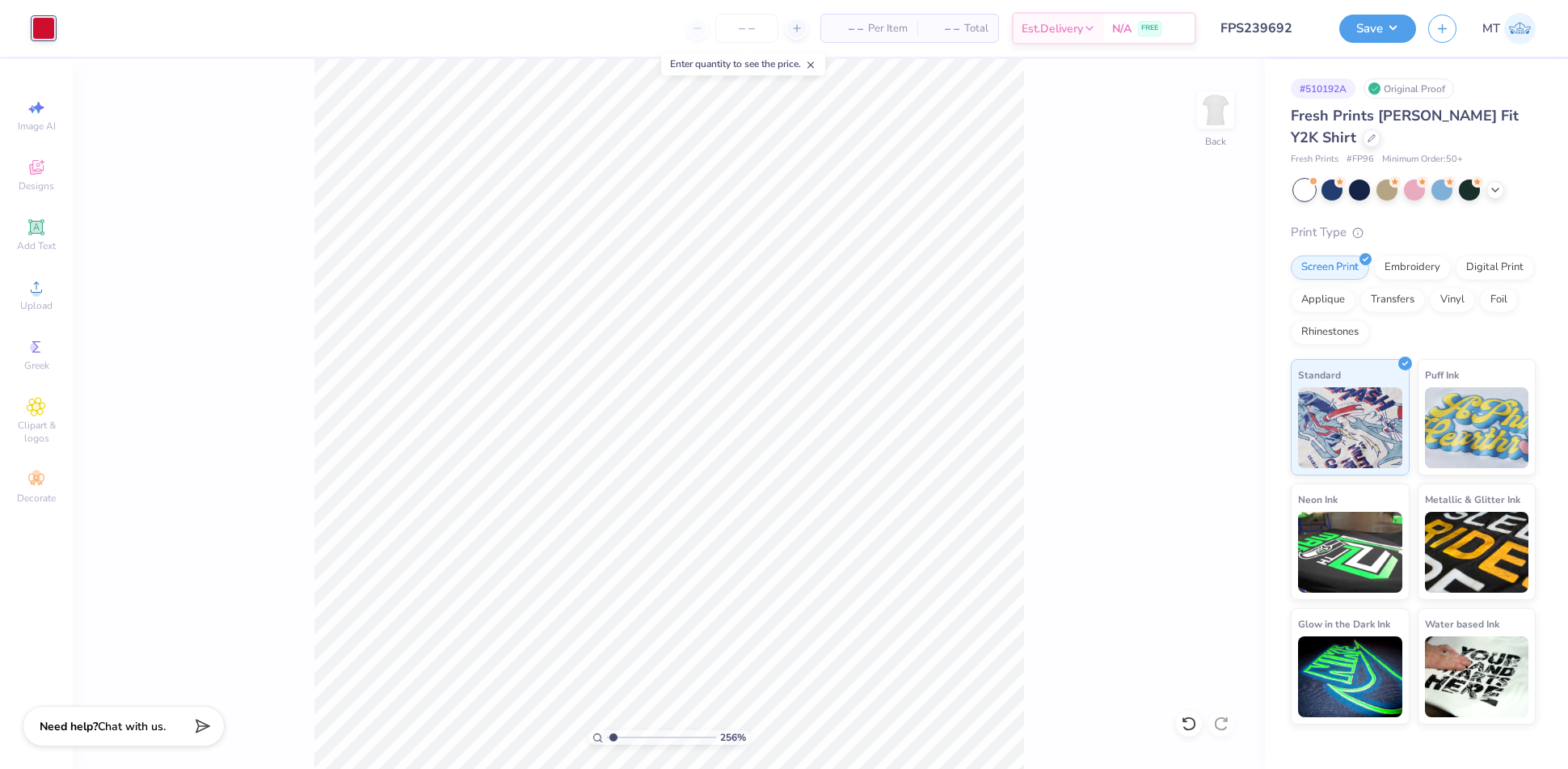
type input "1"
click at [1369, 33] on button "Save" at bounding box center [1377, 25] width 77 height 28
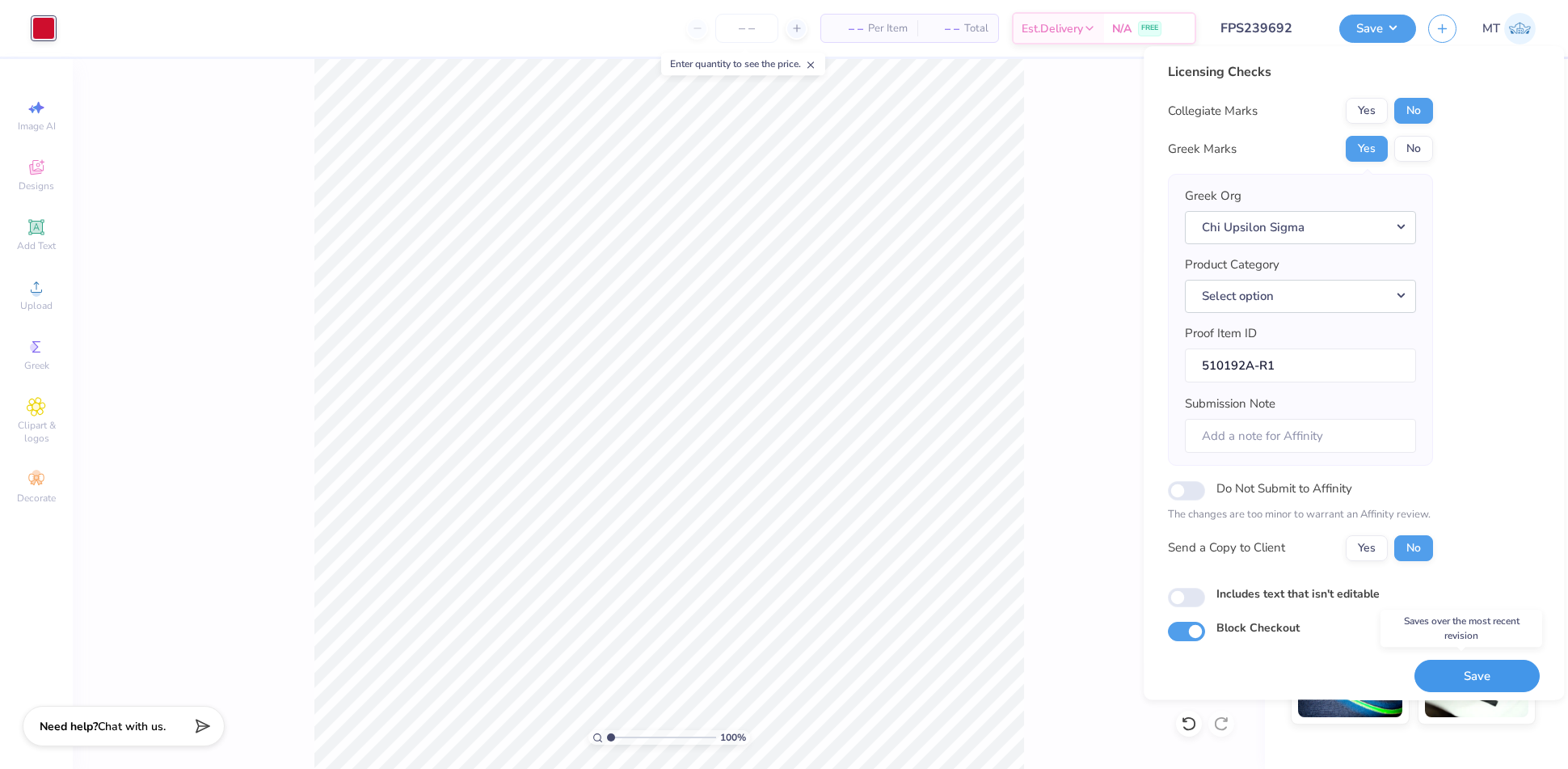
click at [1459, 660] on button "Save" at bounding box center [1477, 676] width 125 height 34
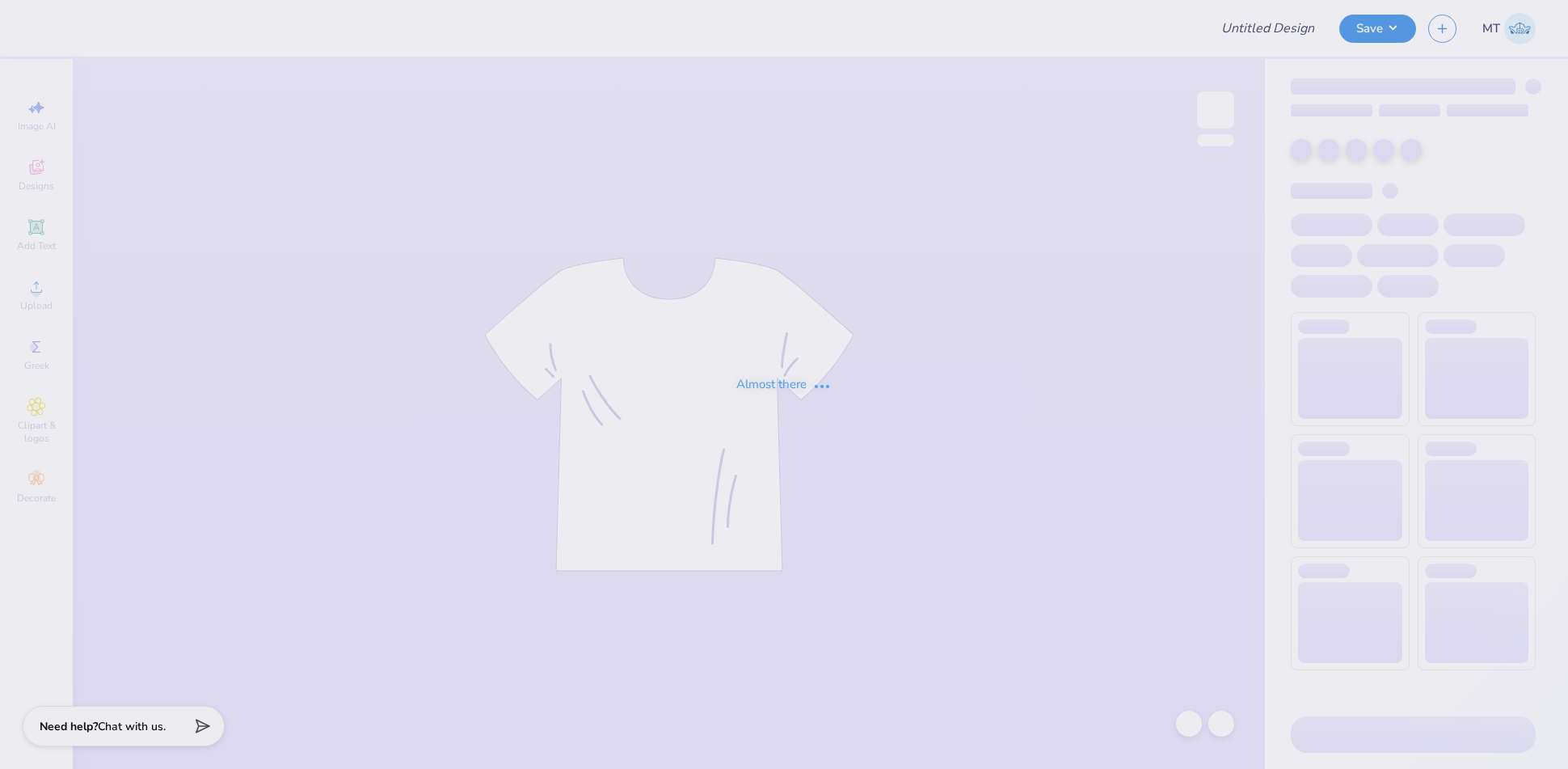
type input "FPS239695"
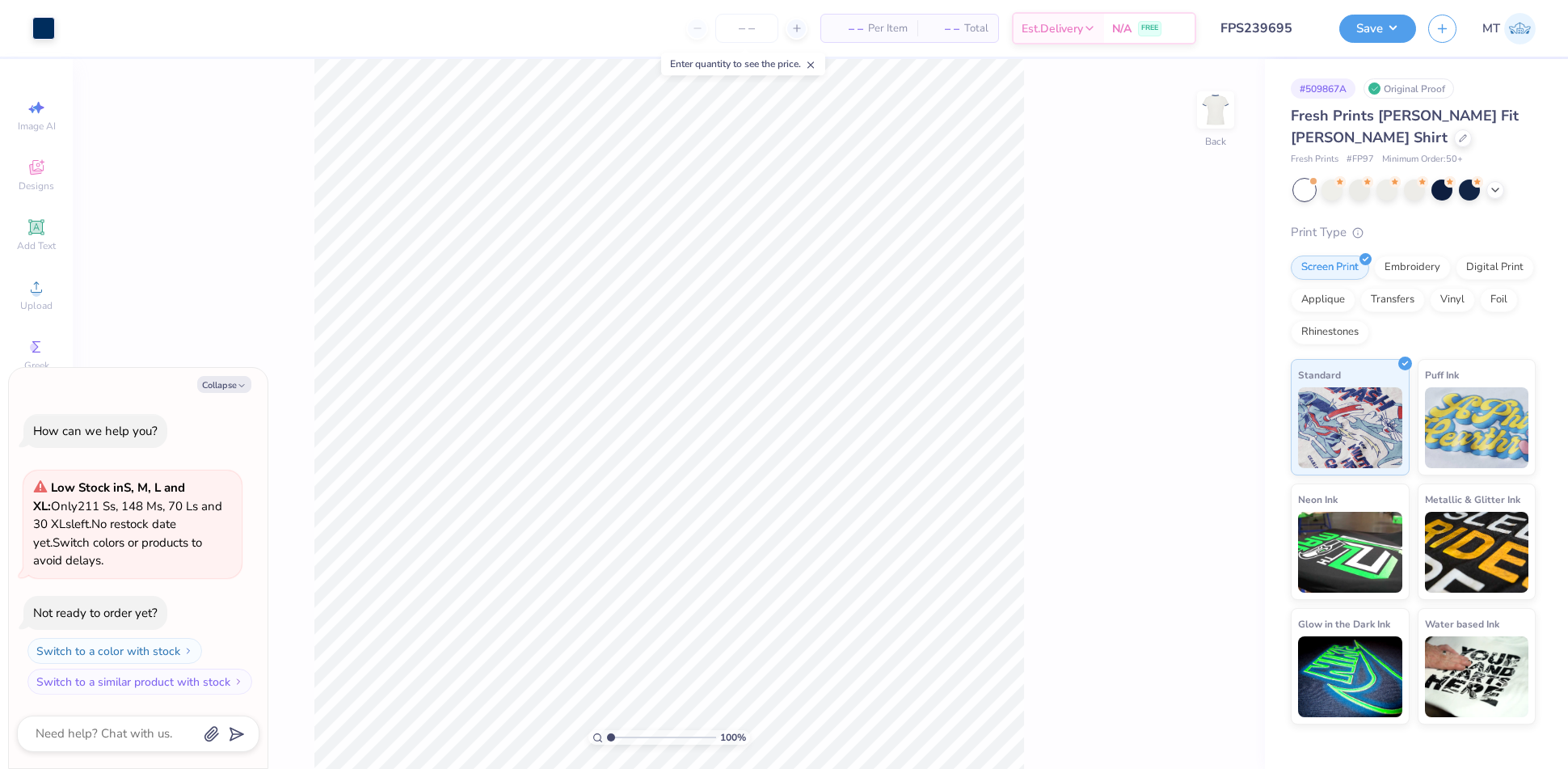
type textarea "x"
type input "1.35828334822642"
type textarea "x"
type input "1"
type textarea "x"
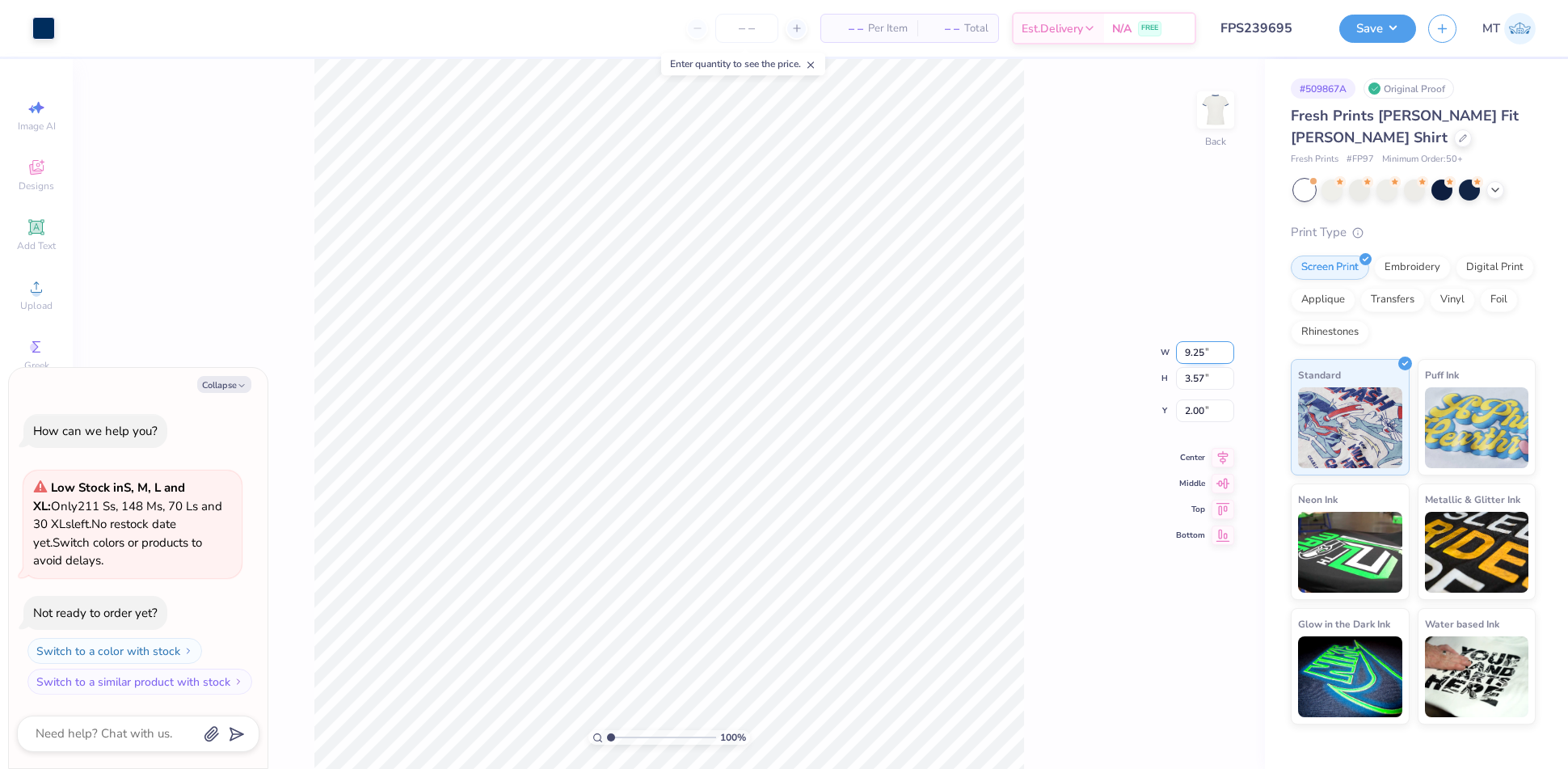
click at [1193, 346] on input "9.25" at bounding box center [1205, 352] width 58 height 23
click at [1194, 345] on input "9.25" at bounding box center [1205, 352] width 58 height 23
type input "8"
type textarea "x"
type input "8.00"
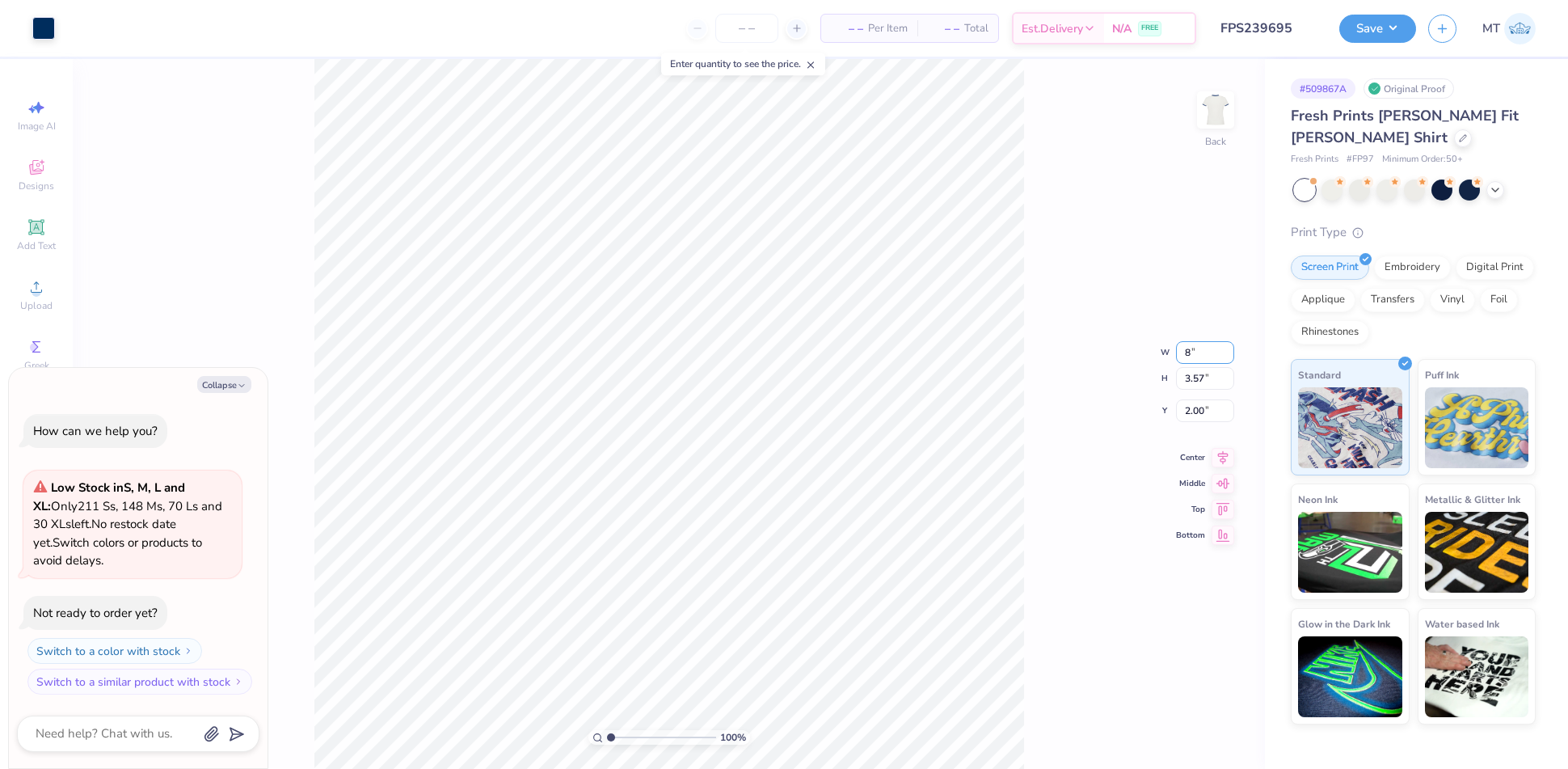
type input "3.09"
click at [1191, 394] on input "2.24" at bounding box center [1205, 398] width 58 height 23
type input "2"
type textarea "x"
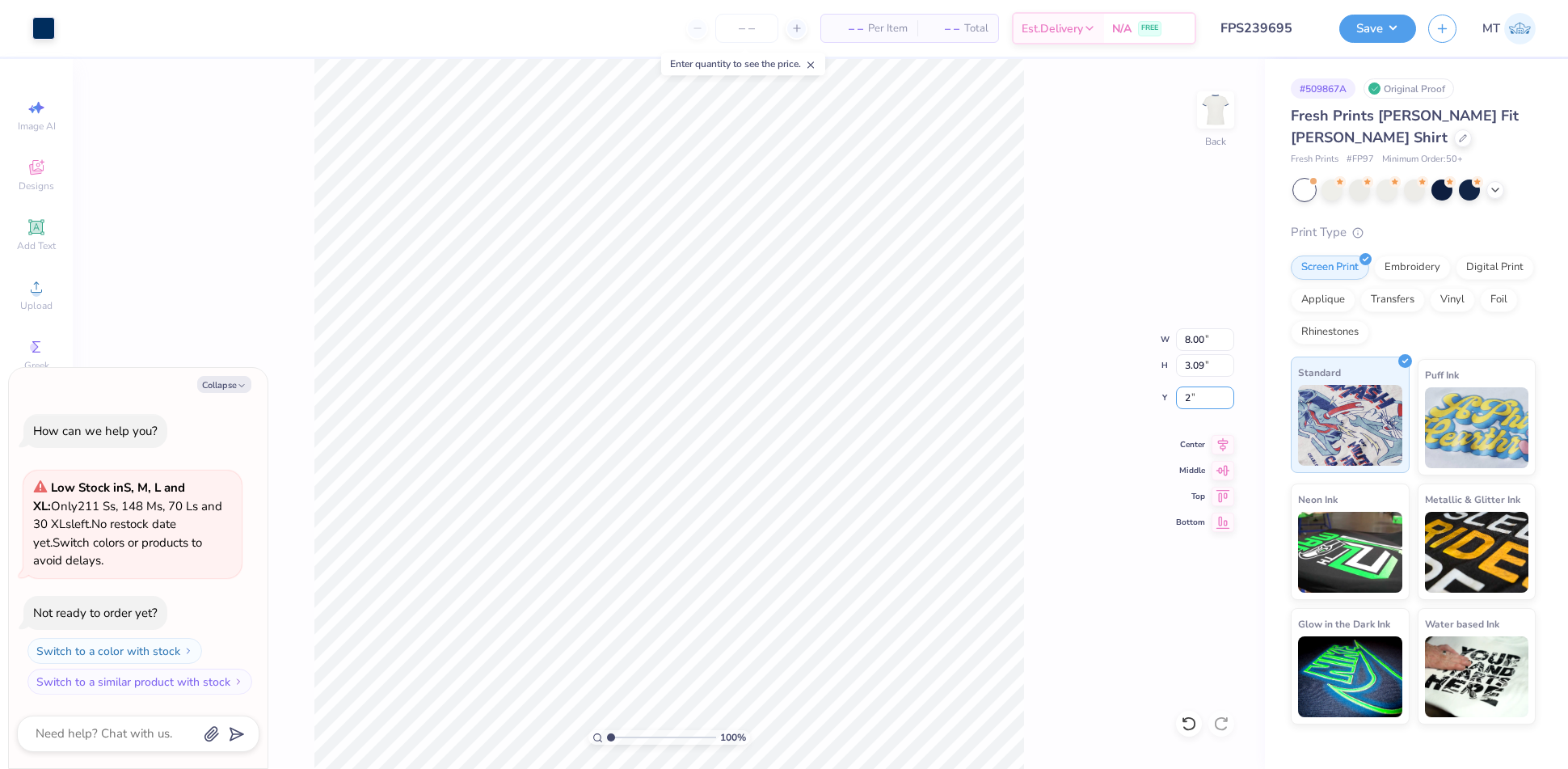
type input "2.00"
click at [1154, 217] on div "100 % Back W 8.00 8.00 " H 3.09 3.09 " Y 2.00 2.00 " Center Middle Top Bottom" at bounding box center [669, 414] width 1192 height 710
type textarea "x"
type input "1.95789517900444"
type textarea "x"
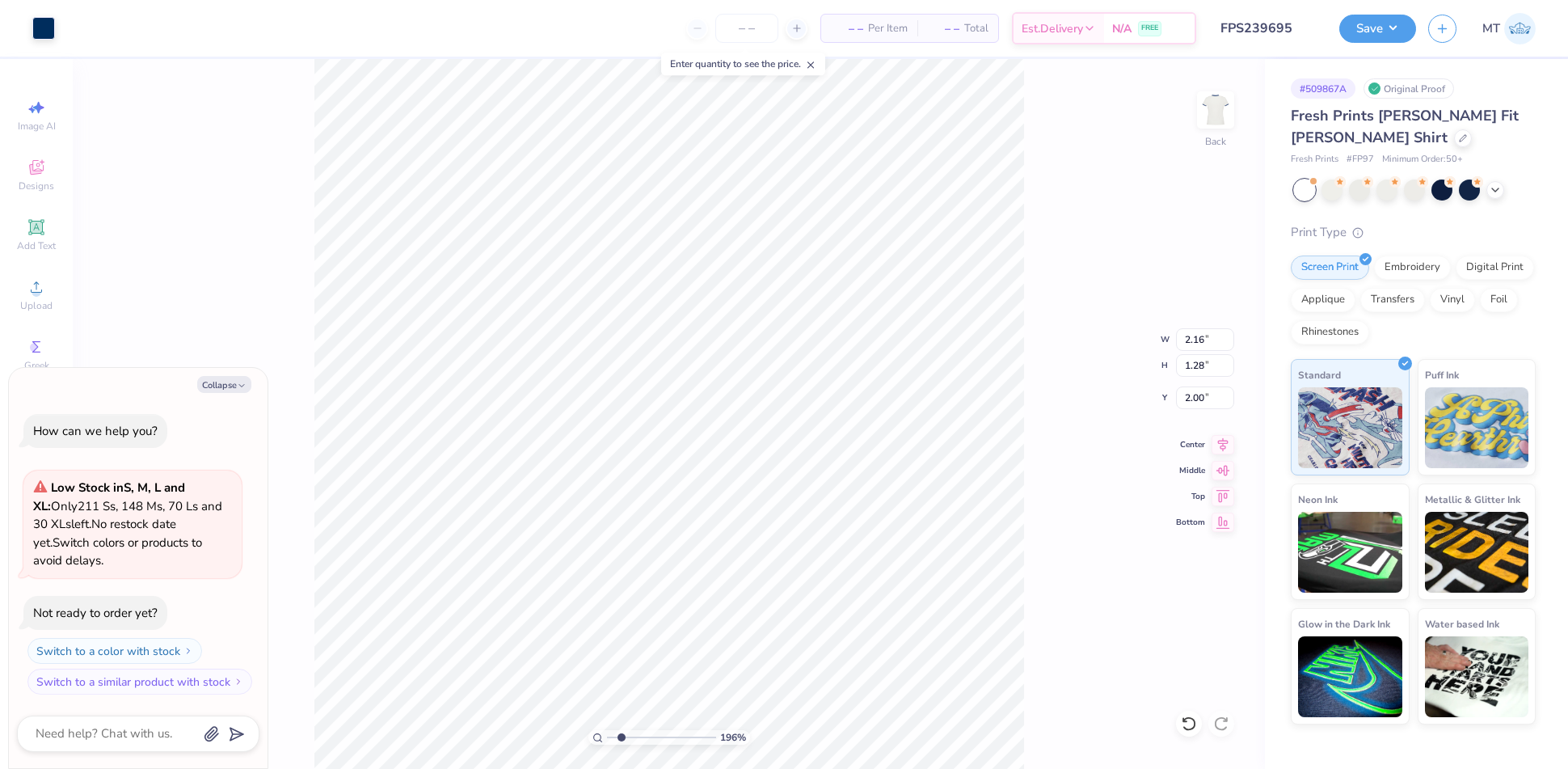
type input "1.95789517900444"
type textarea "x"
type input "7.44258302256955"
type textarea "x"
type input "7.44258302256955"
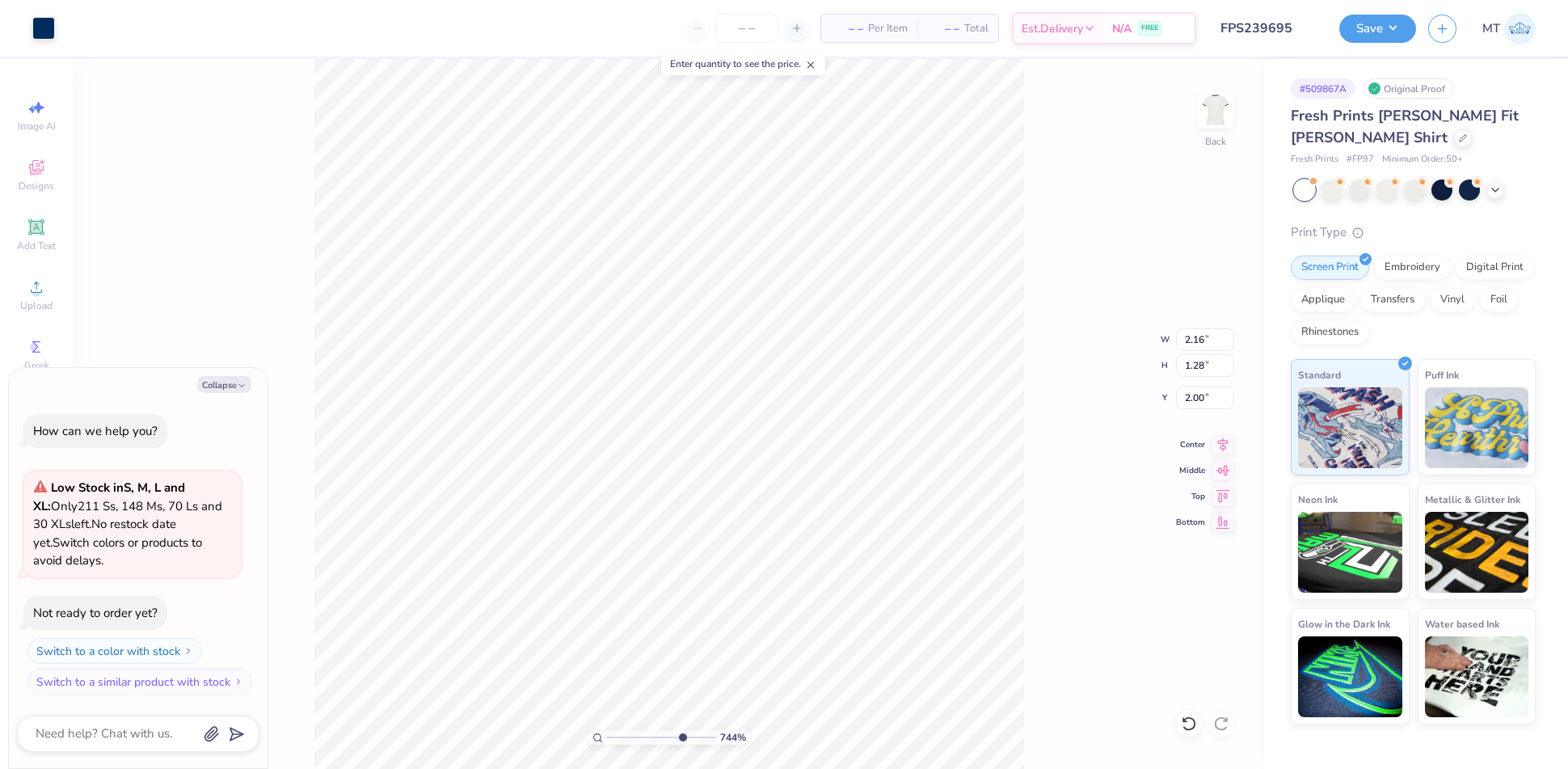
type textarea "x"
type input "2.01"
type input "7.44258302256955"
type textarea "x"
type input "2.58017605285671"
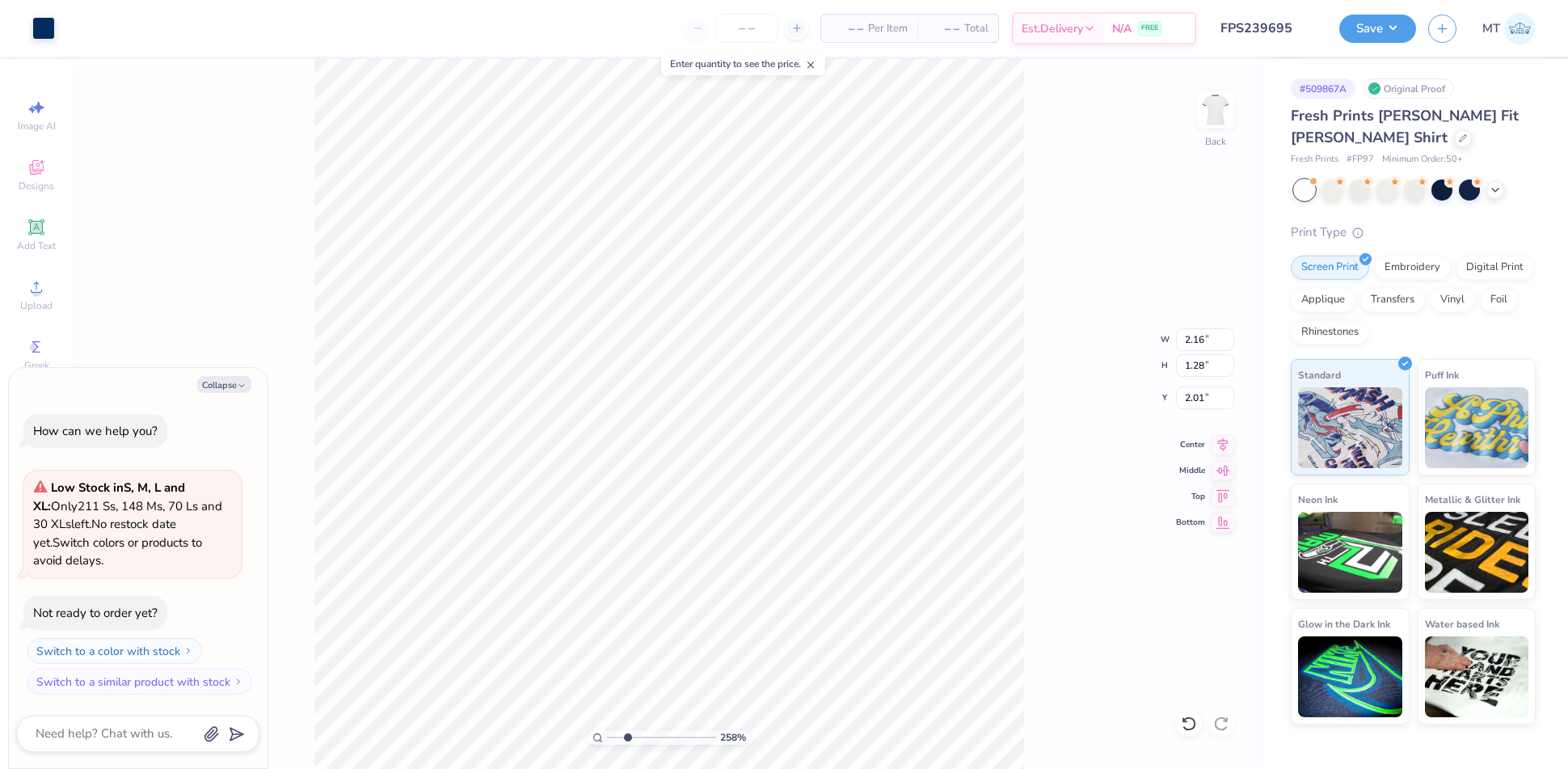
type textarea "x"
type input "2.58017605285671"
type textarea "x"
type input "1.04226563742785"
type textarea "x"
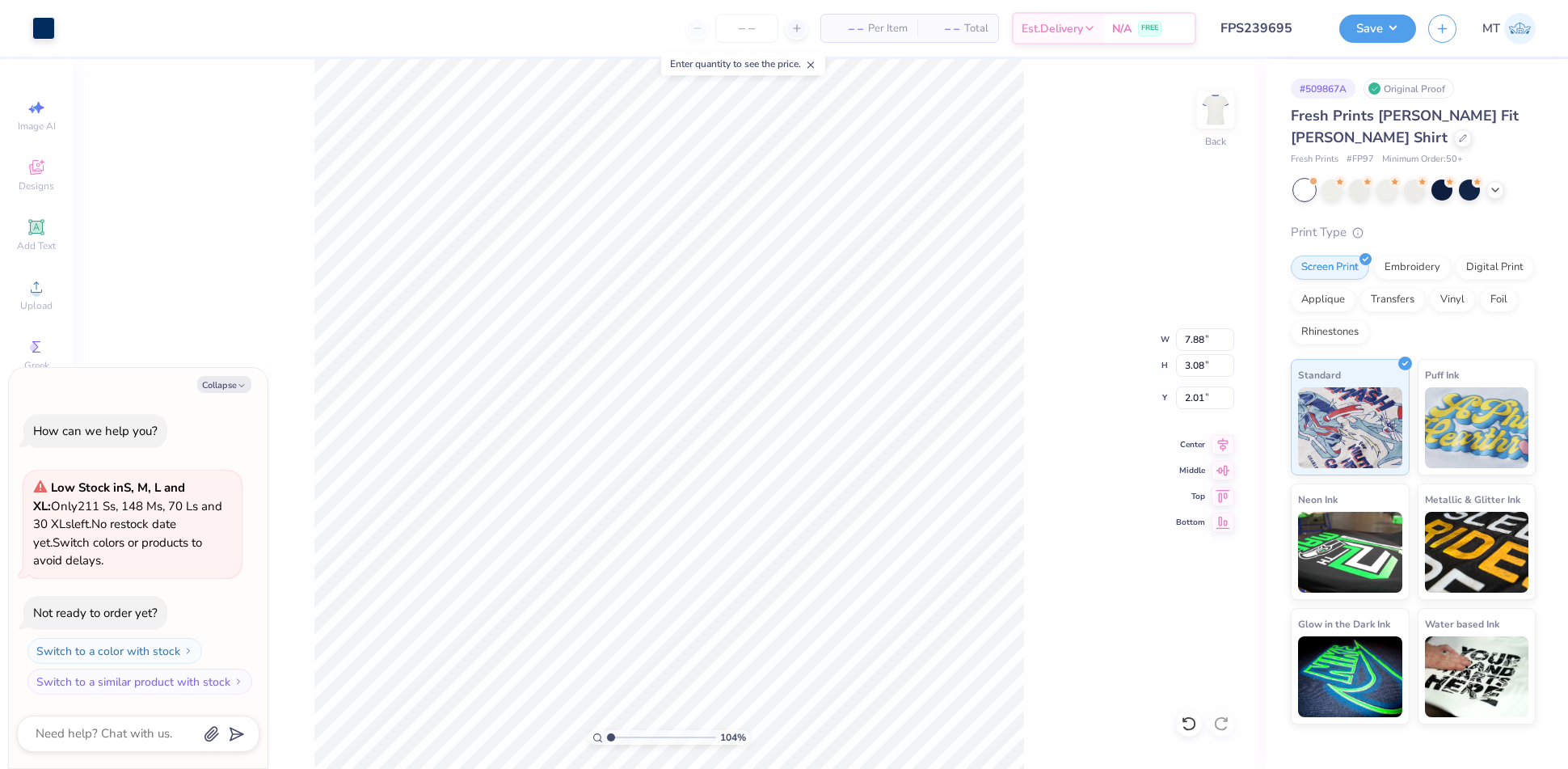
type input "1.04226563742785"
type textarea "x"
type input "1.04226563742785"
type textarea "x"
type input "1.04226563742785"
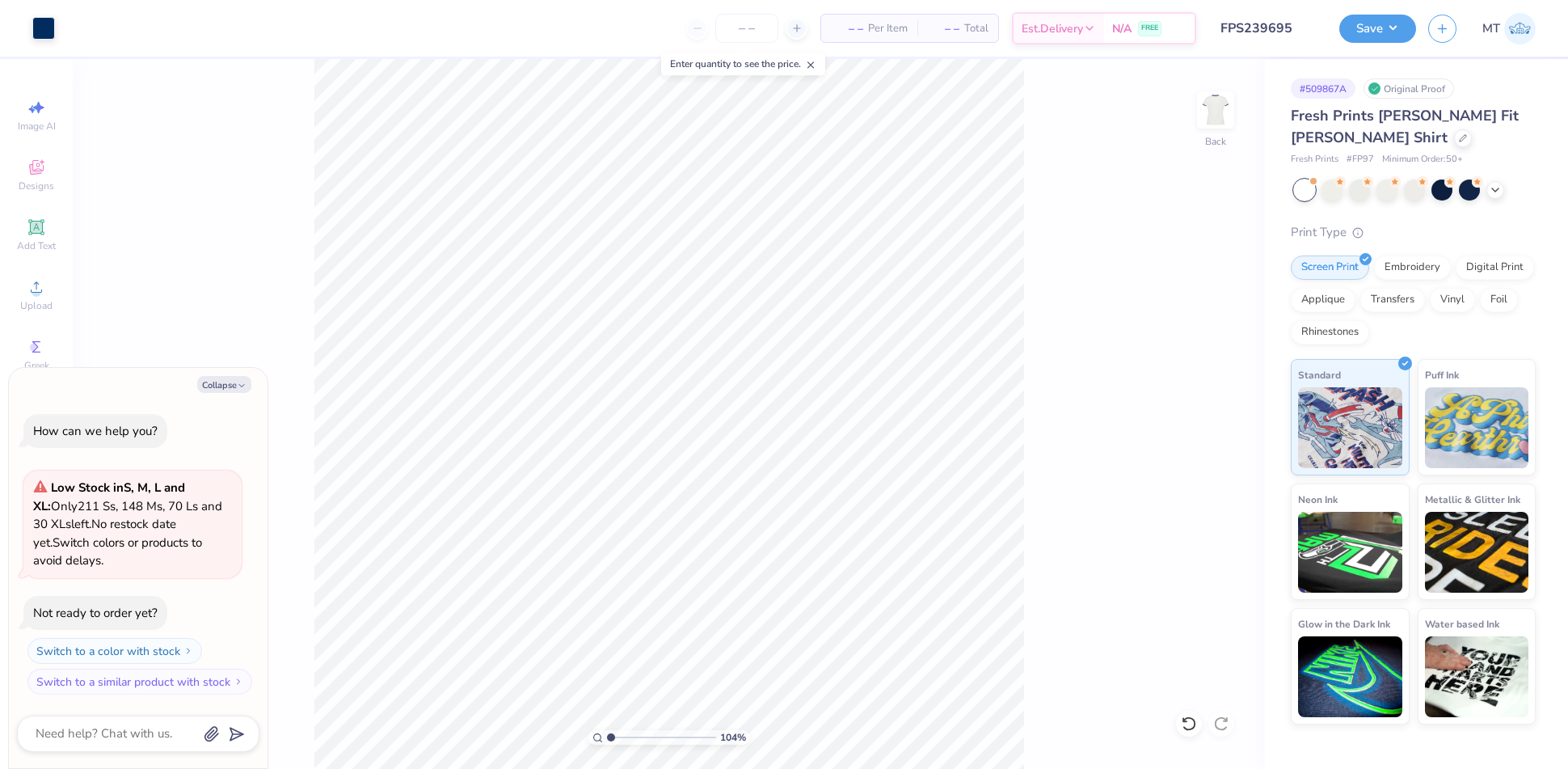
type textarea "x"
type input "1.00535059101859"
type textarea "x"
click at [1200, 339] on input "7.88" at bounding box center [1205, 340] width 58 height 23
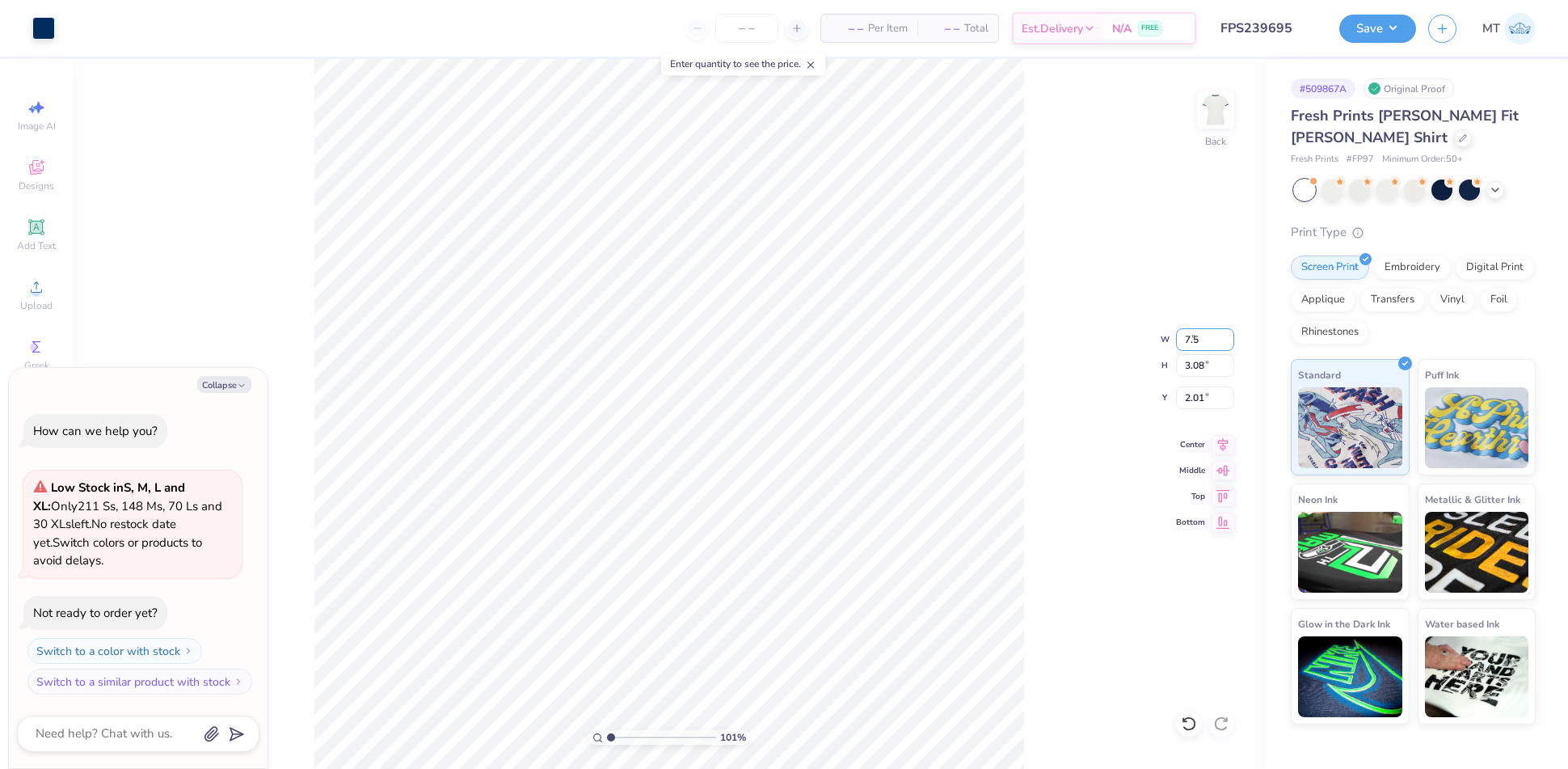
type input "7.5"
type input "1.00535059101859"
type textarea "x"
type input "7.50"
type input "2.93"
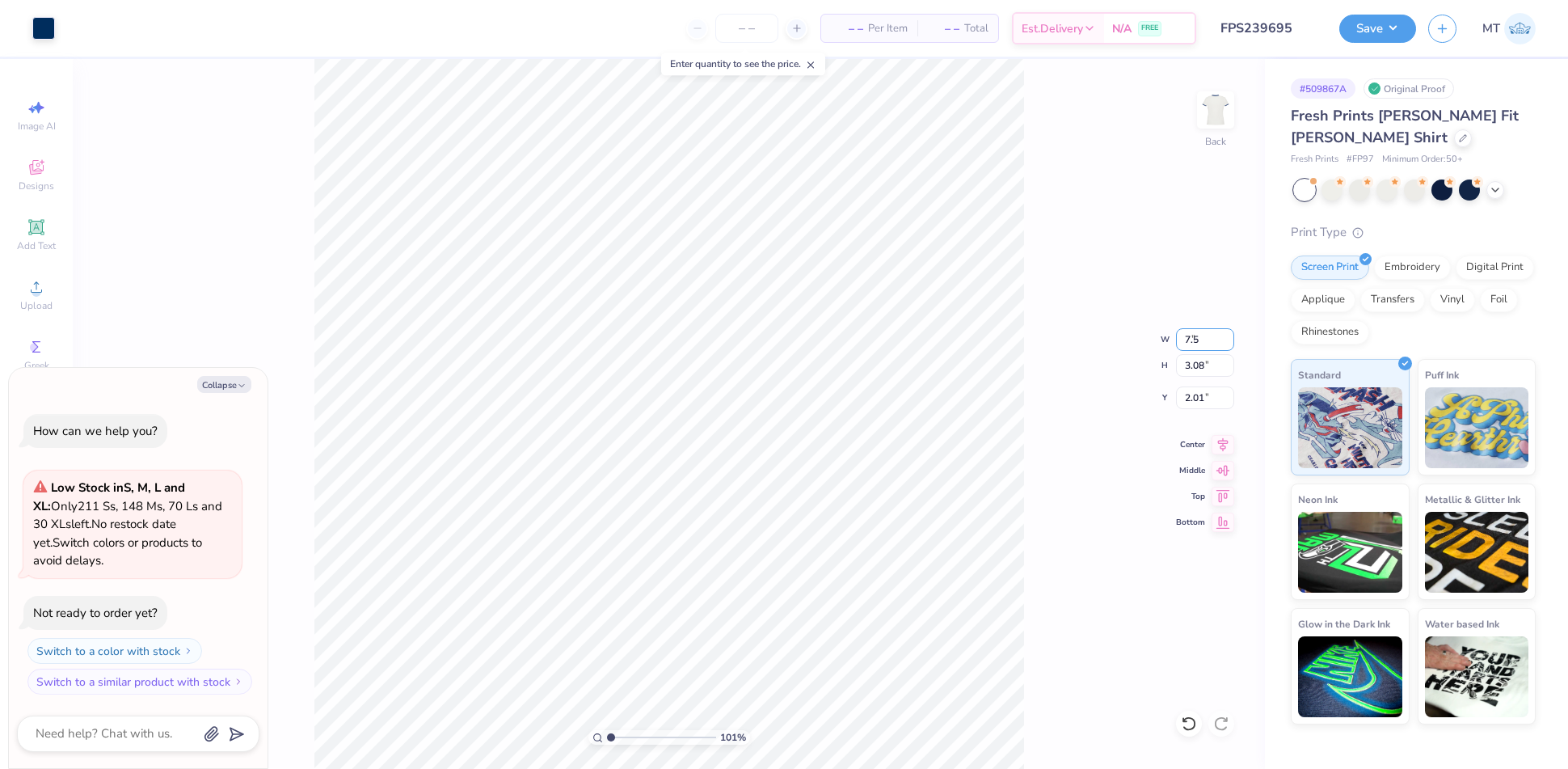
type input "2.08"
click at [1189, 335] on input "7.50" at bounding box center [1205, 340] width 58 height 23
type input "8"
type input "1.00535059101859"
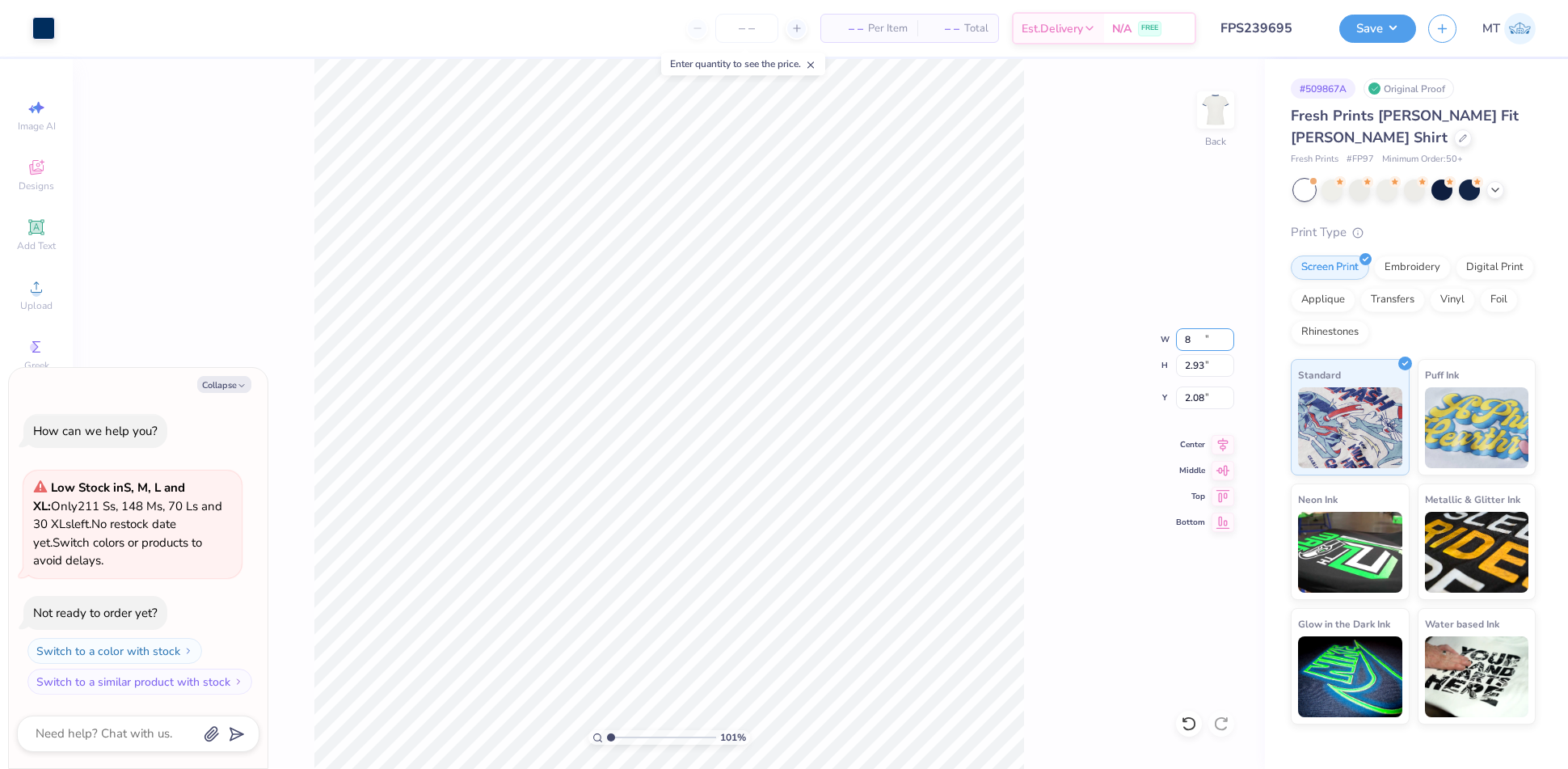
type textarea "x"
type input "8.00"
type input "3.13"
click at [1201, 391] on input "1.98" at bounding box center [1205, 398] width 58 height 23
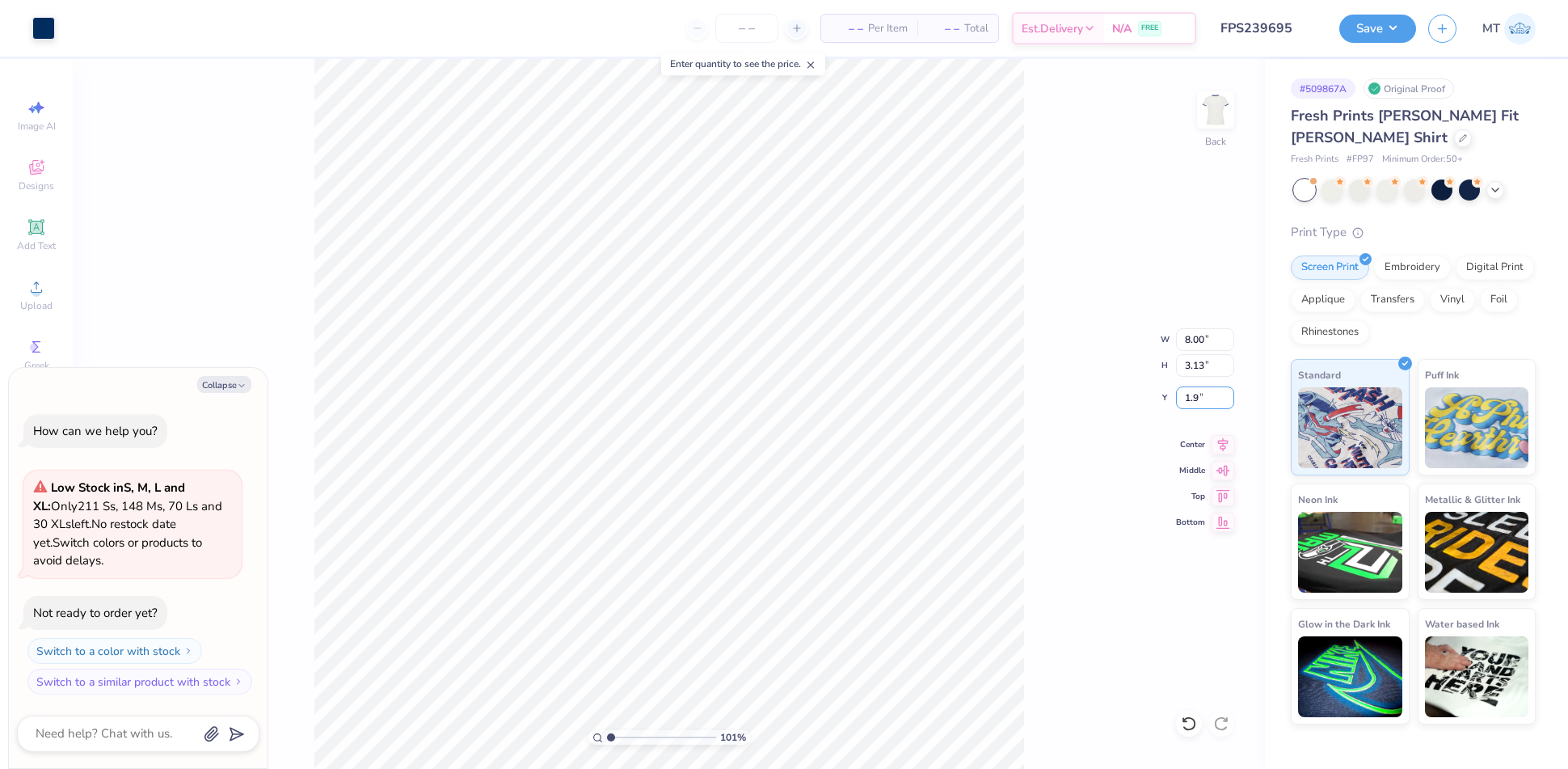
type input "1"
type input "2"
type input "1.00535059101859"
type textarea "x"
type input "2.00"
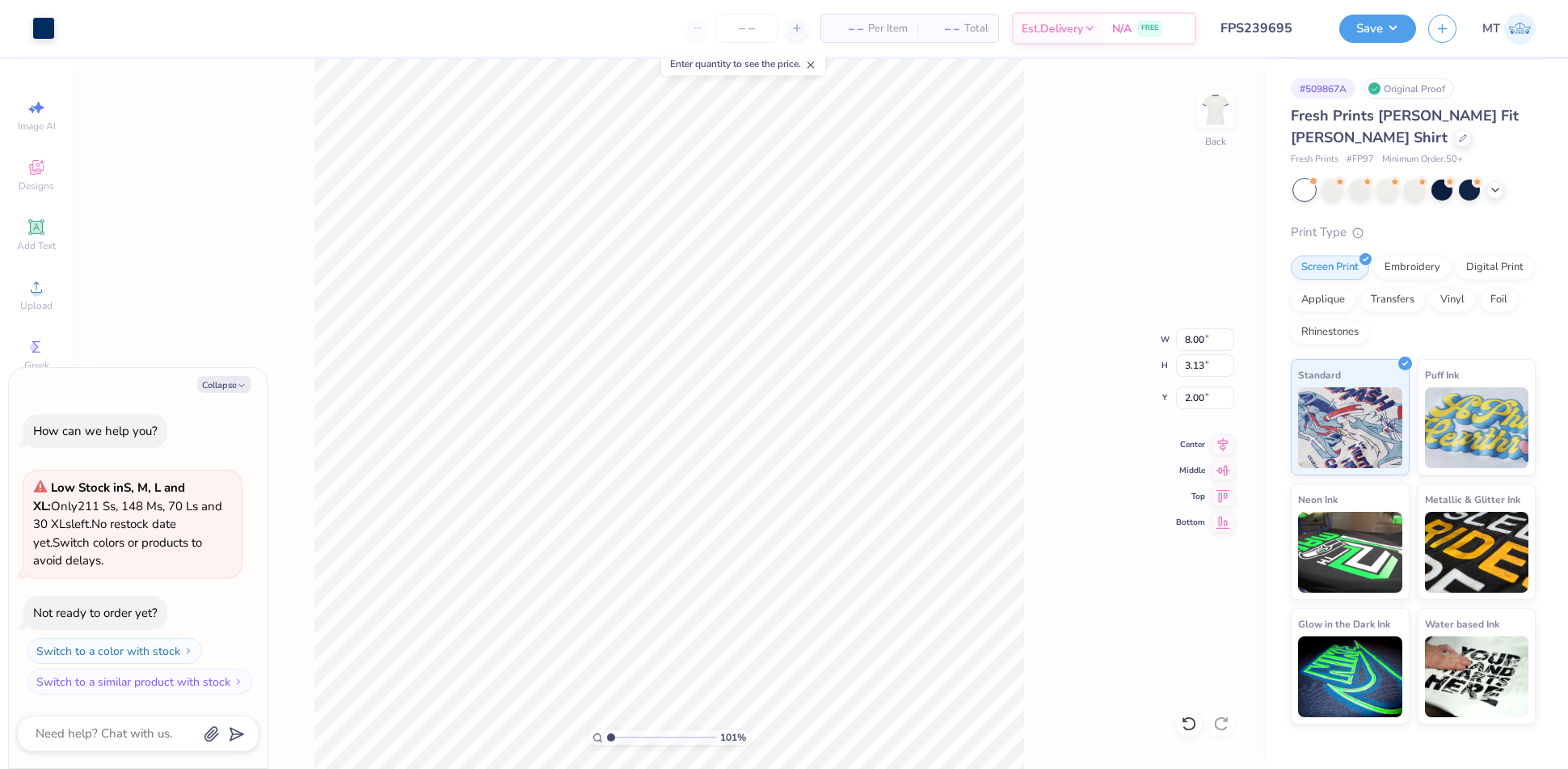
type input "1.00535059101859"
type textarea "x"
type input "1.00535059101859"
type textarea "x"
type input "1.00535059101859"
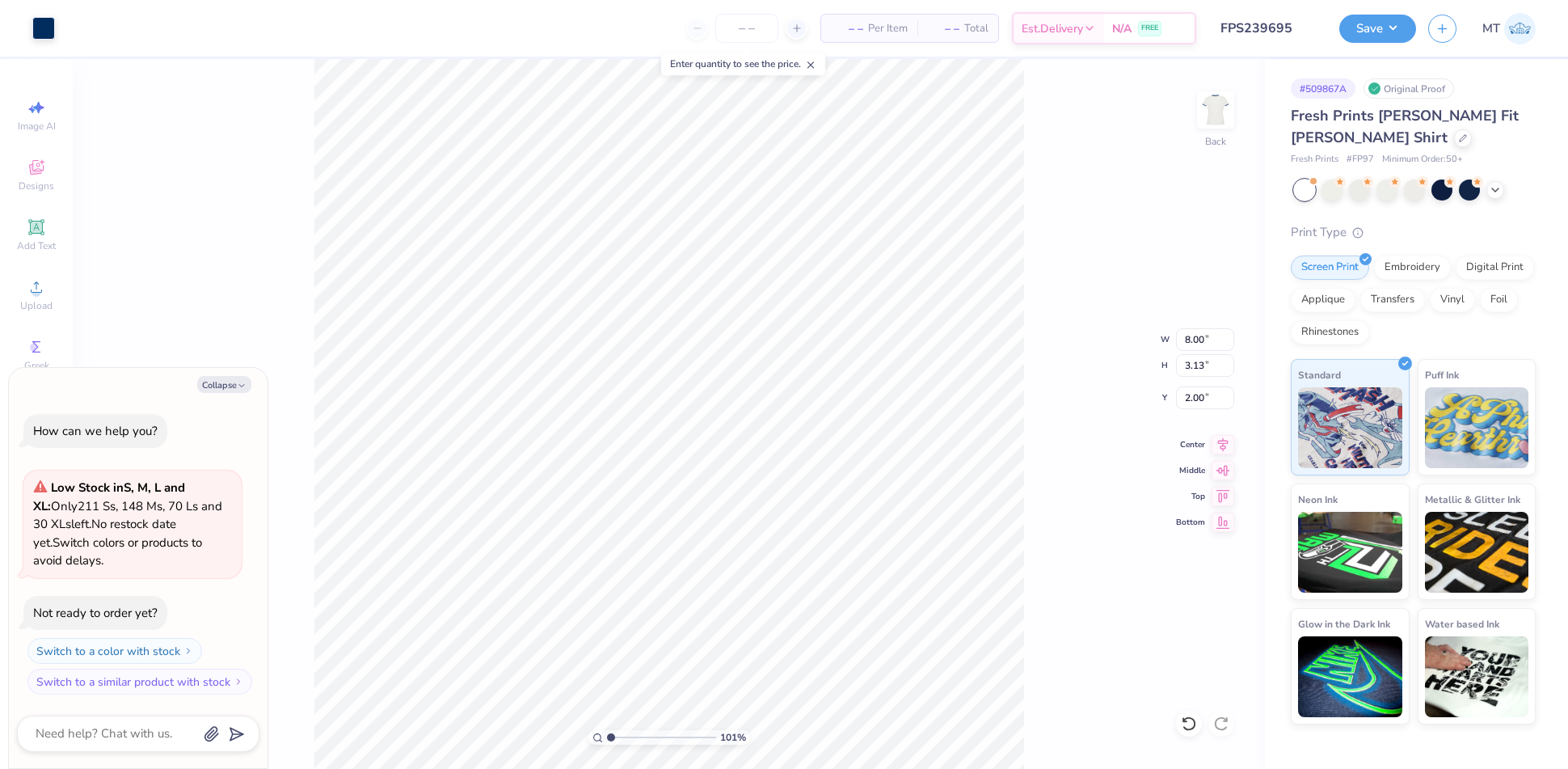
type textarea "x"
type input "1.00535059101859"
type textarea "x"
type input "1.00535059101859"
type textarea "x"
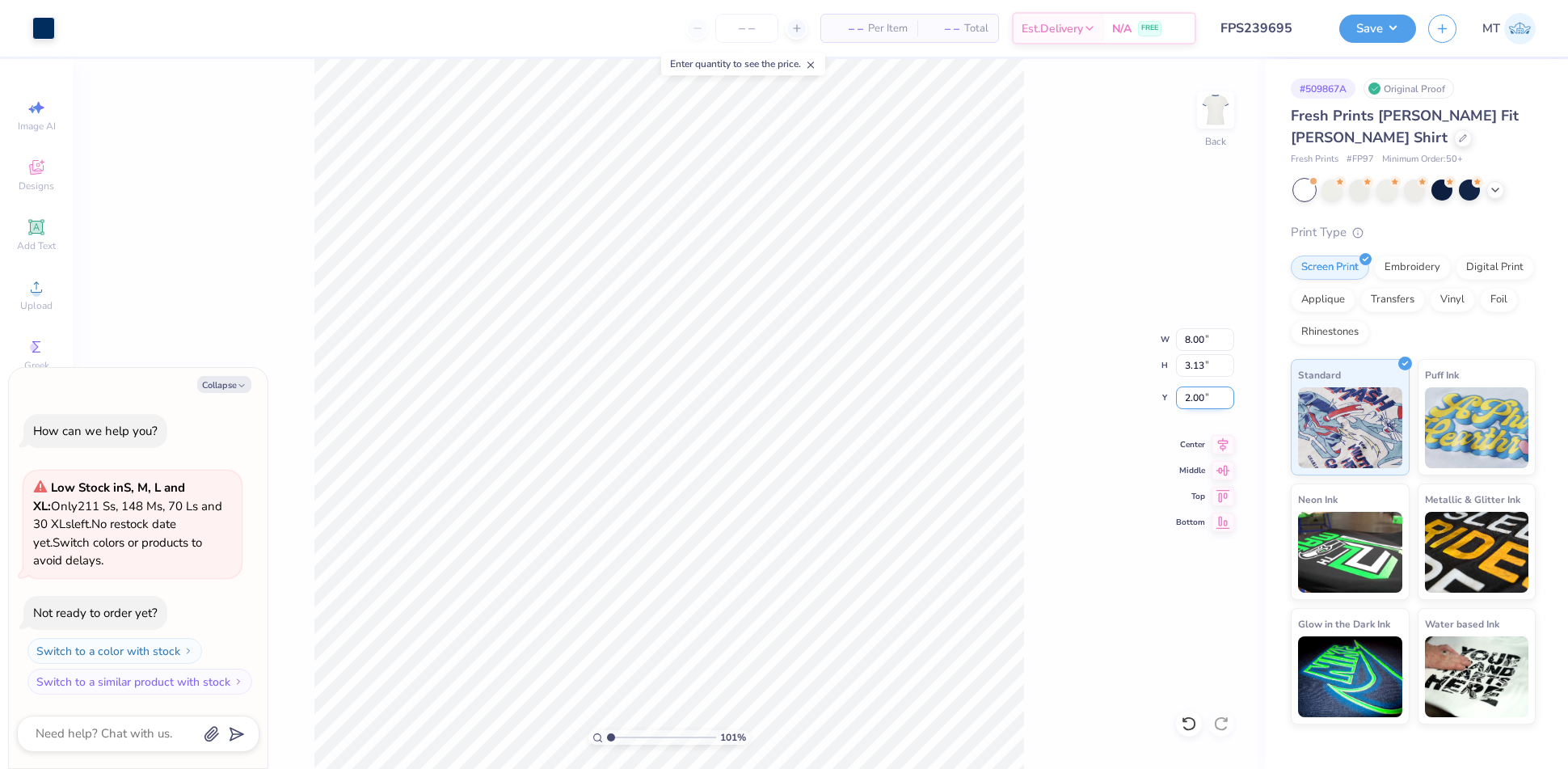
click at [1194, 394] on input "2.00" at bounding box center [1205, 398] width 58 height 23
type input "1.5"
type input "1.00535059101859"
type textarea "x"
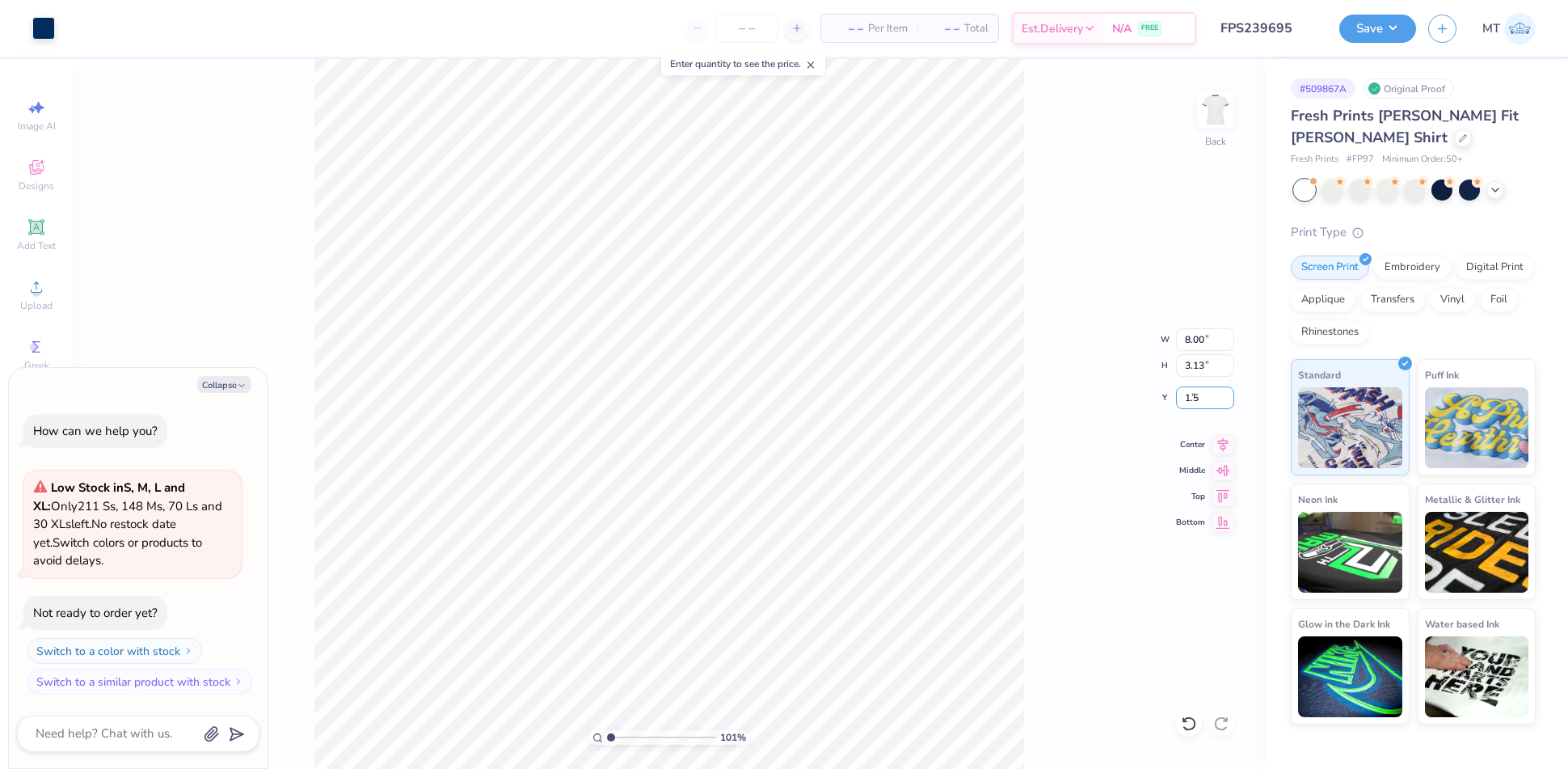
type input "1.50"
type input "1.00535059101859"
type textarea "x"
type input "1.00535059101859"
type textarea "x"
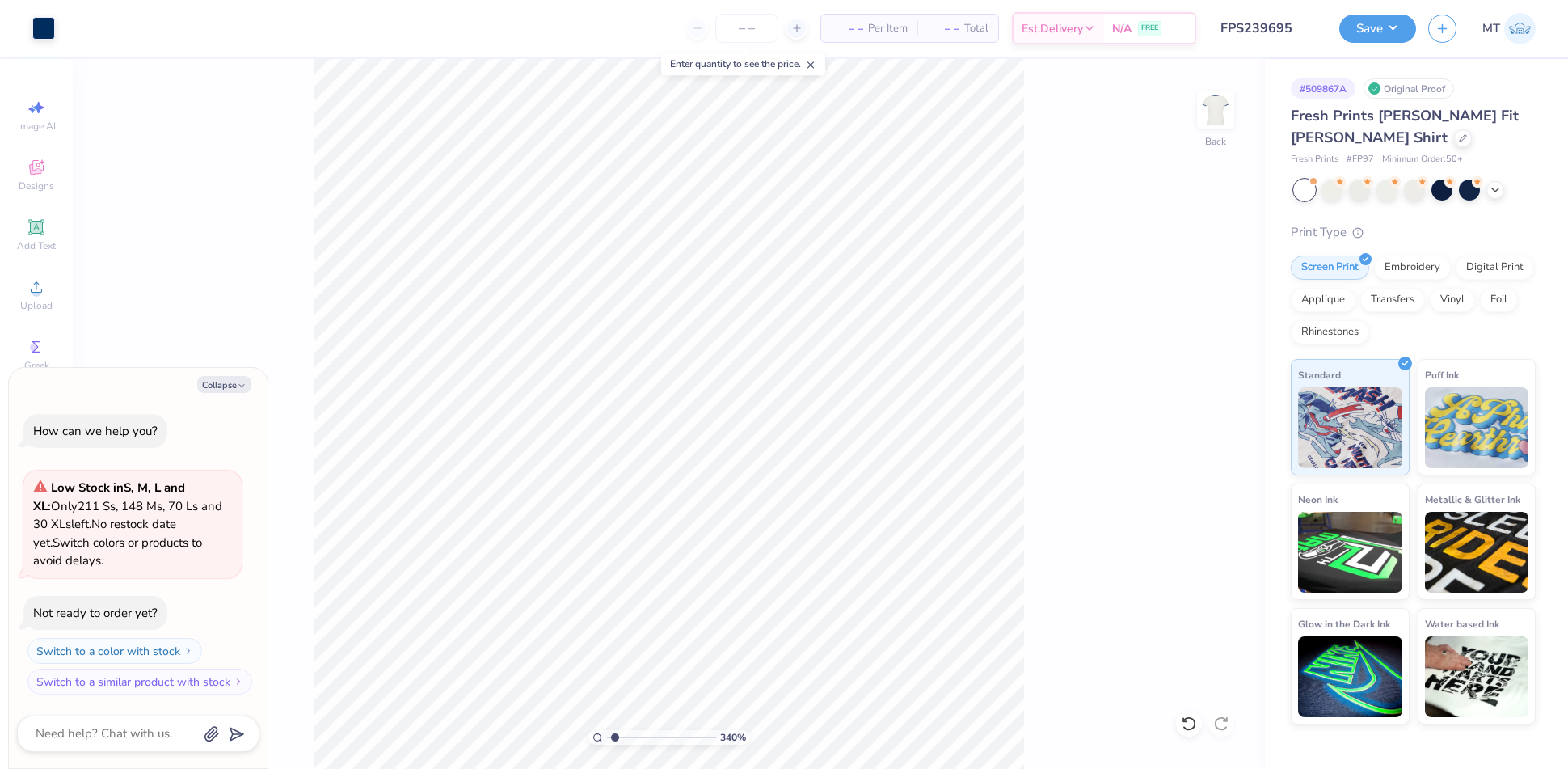
type input "1"
type textarea "x"
type input "1.00535059101859"
type textarea "x"
click at [1191, 339] on input "8.00" at bounding box center [1205, 340] width 58 height 23
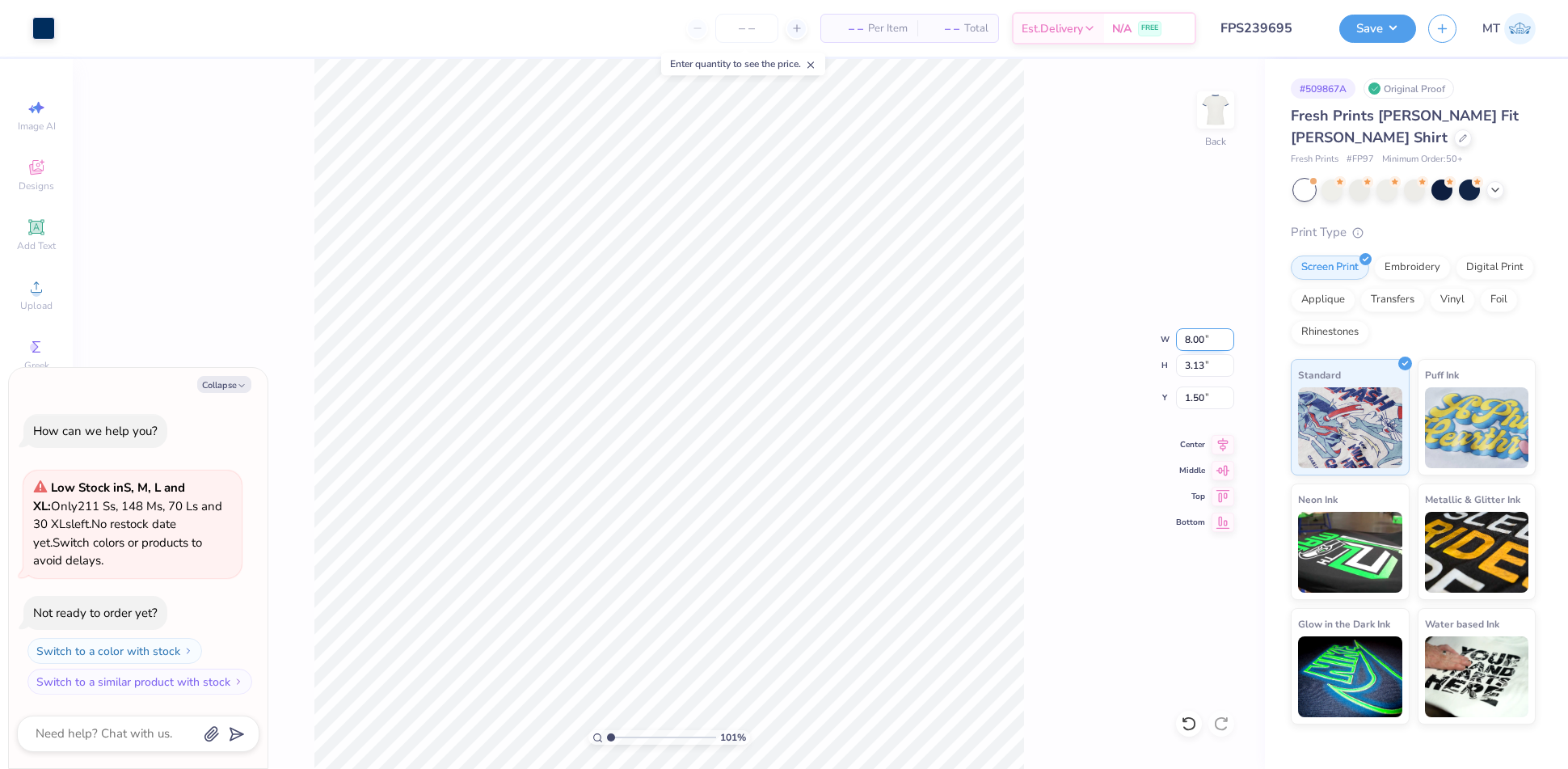
click at [1191, 339] on input "8.00" at bounding box center [1205, 340] width 58 height 23
type input "9"
type input "1.00535059101859"
type textarea "x"
type input "9.00"
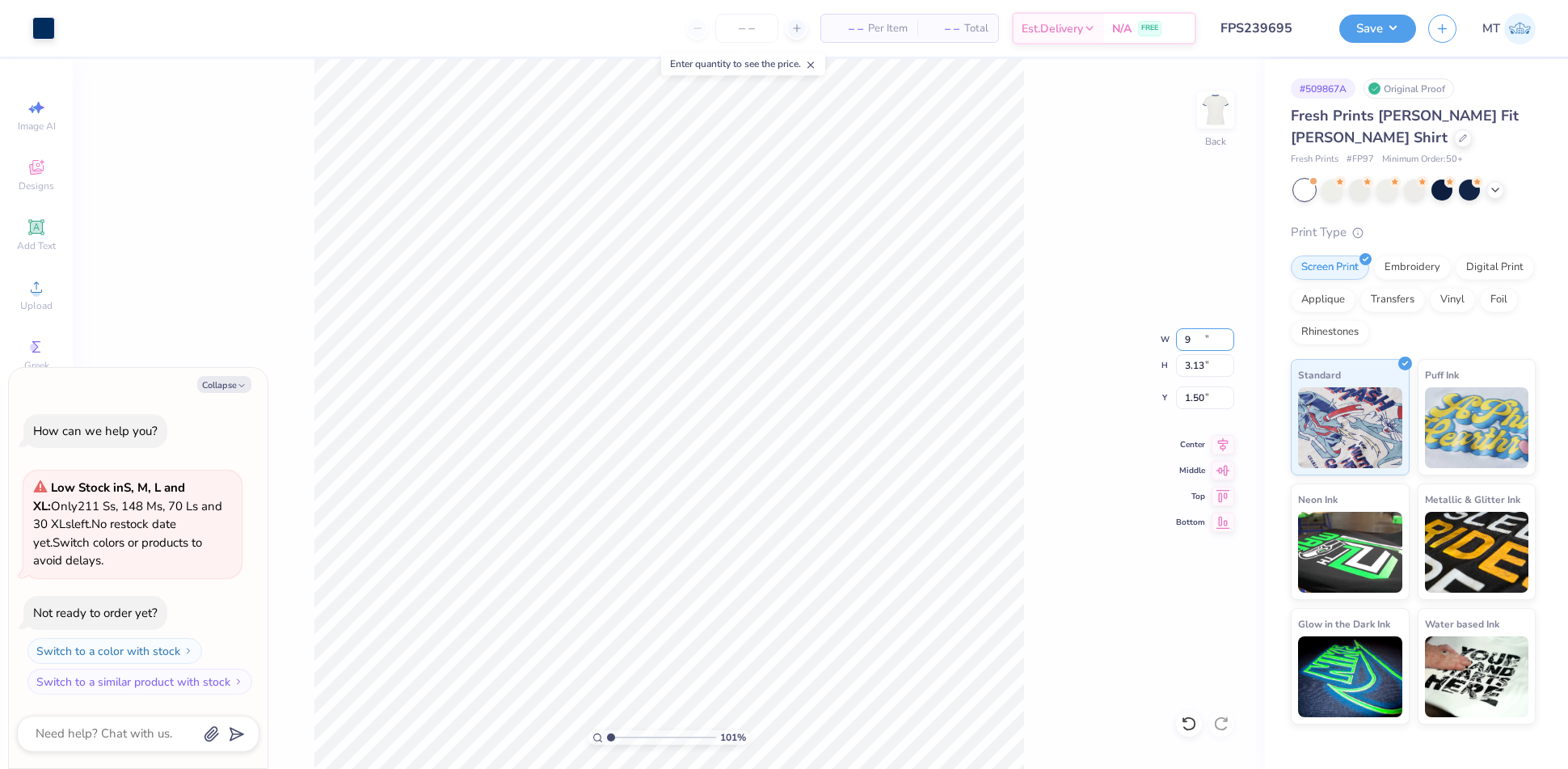
type input "3.52"
click at [1193, 393] on input "1.30" at bounding box center [1205, 398] width 58 height 23
type input "1.50"
type input "1.00535059101859"
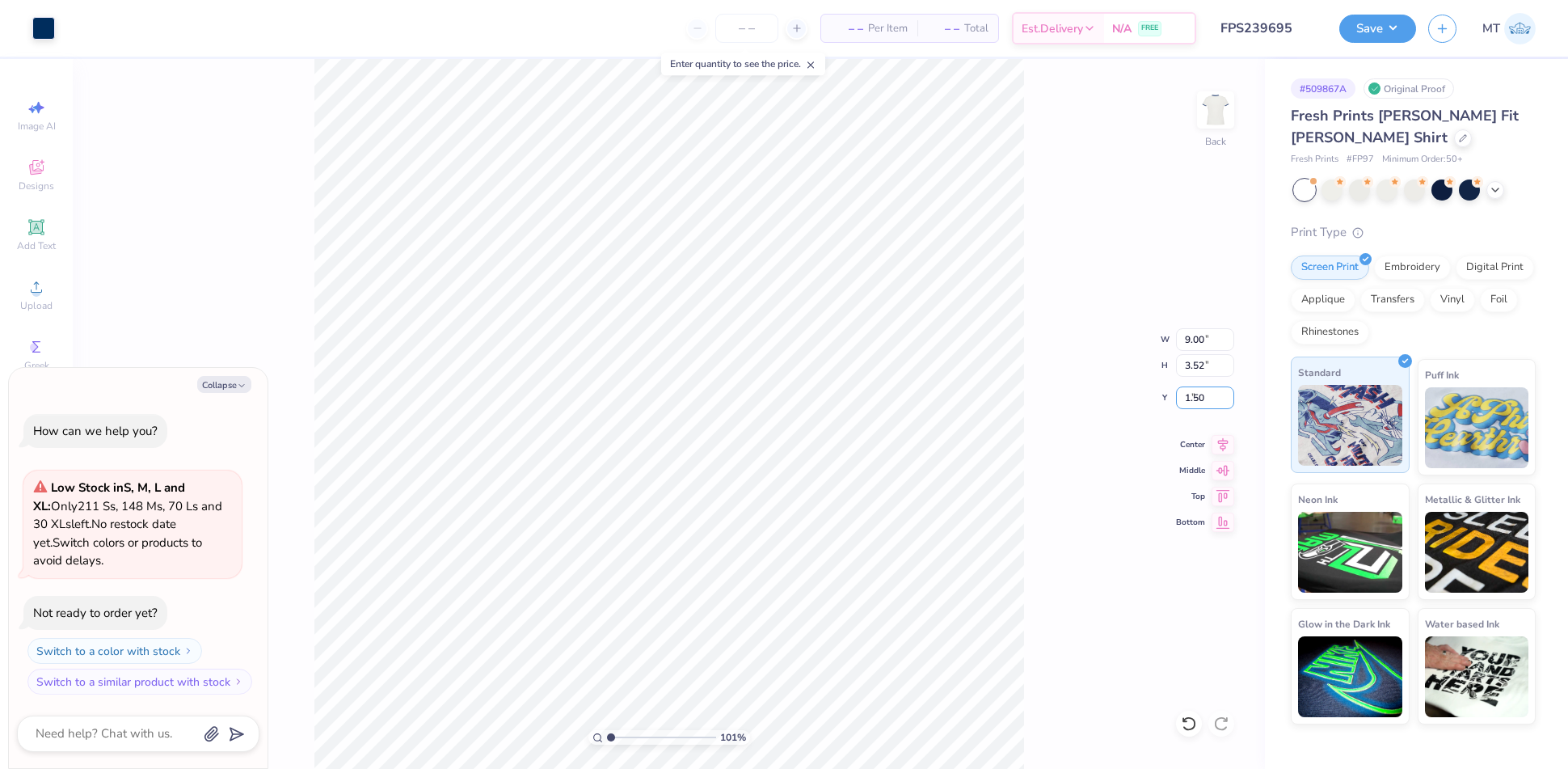
type textarea "x"
type input "1.00535059101859"
type textarea "x"
type input "1.00535059101859"
type textarea "x"
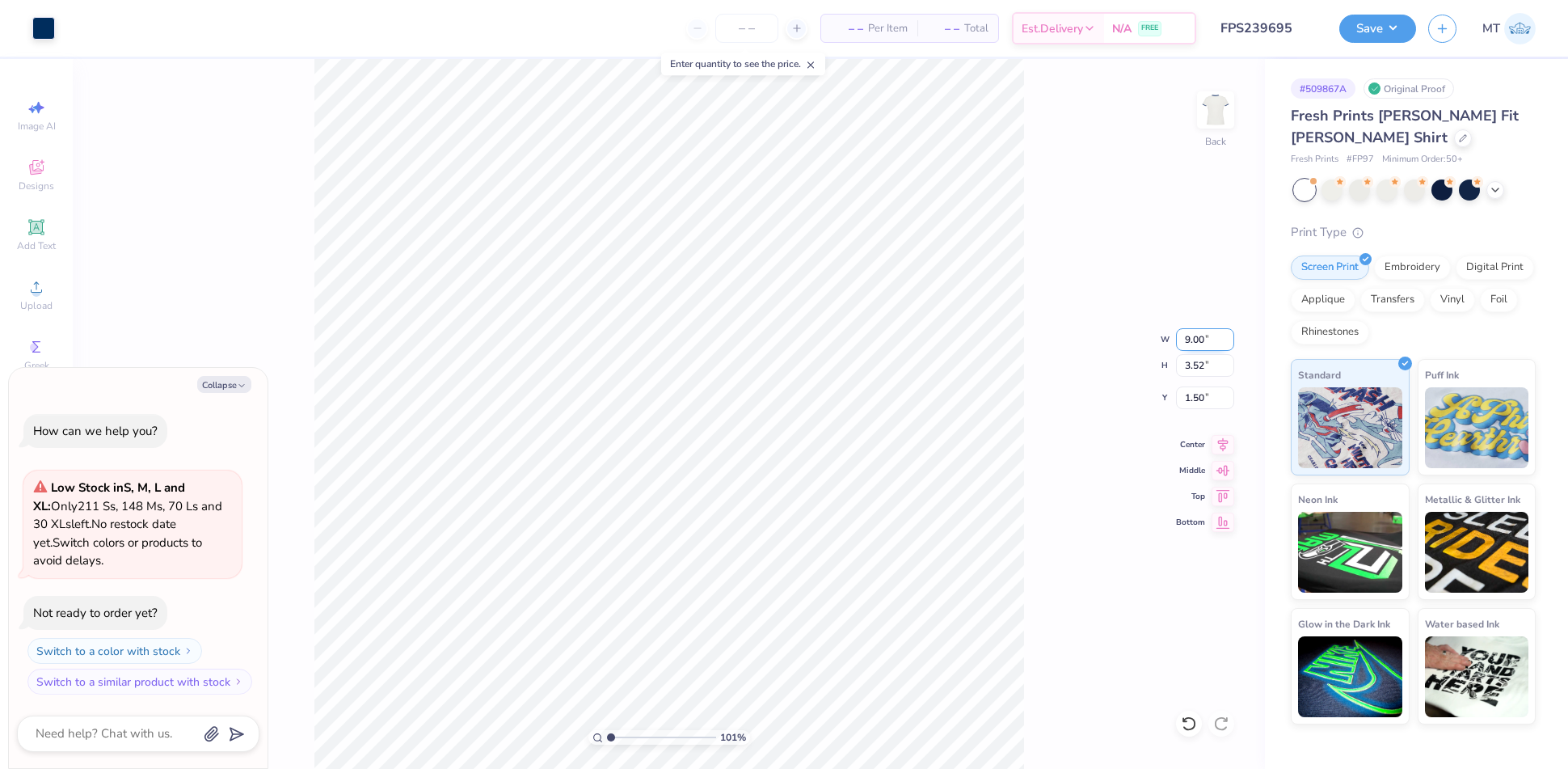
click at [1191, 333] on input "9.00" at bounding box center [1205, 340] width 58 height 23
type input "8.8"
type input "1.00535059101859"
type textarea "x"
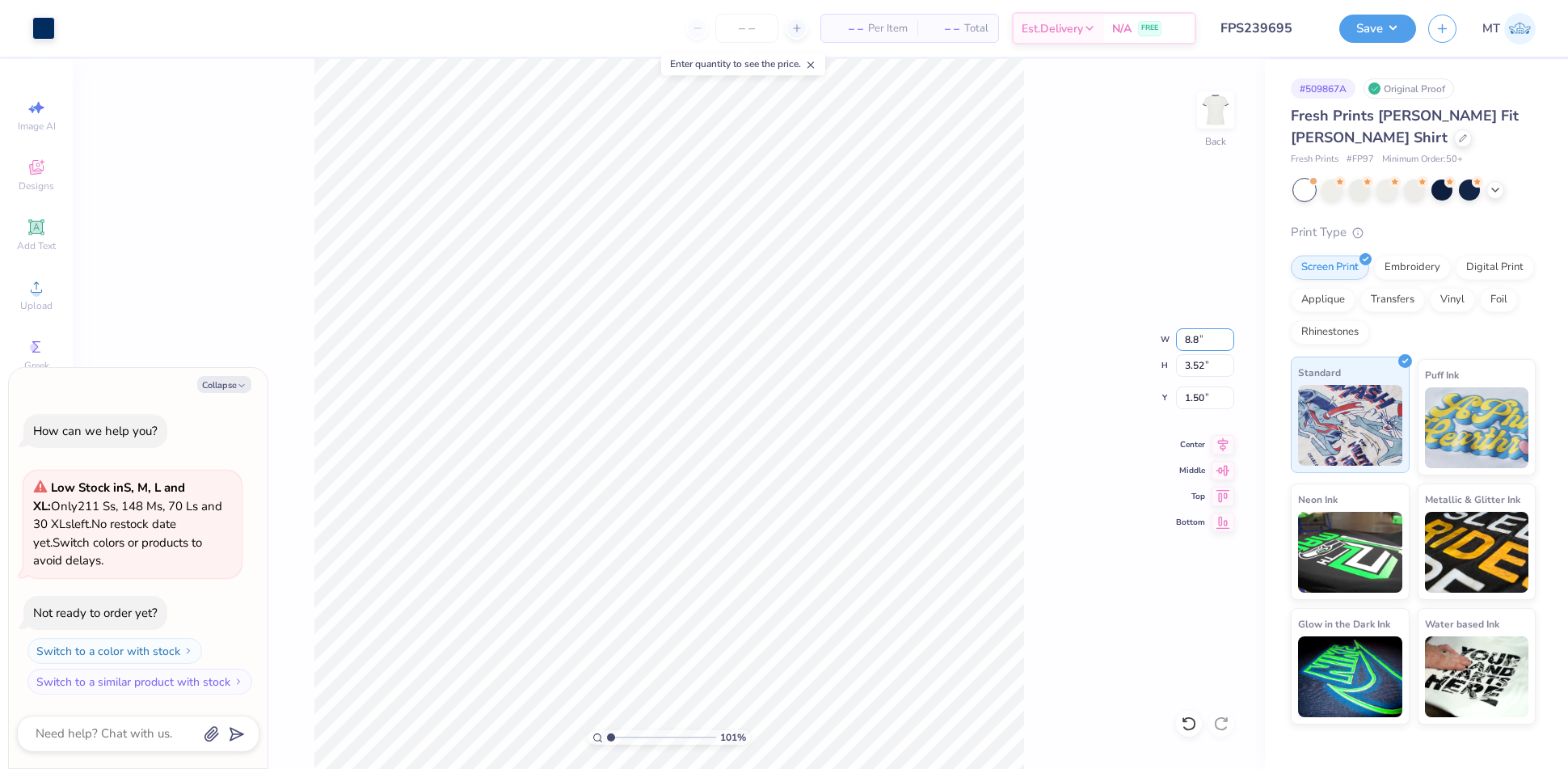
type input "8.80"
type input "3.44"
click at [1200, 396] on input "1.54" at bounding box center [1205, 398] width 58 height 23
type input "1.5"
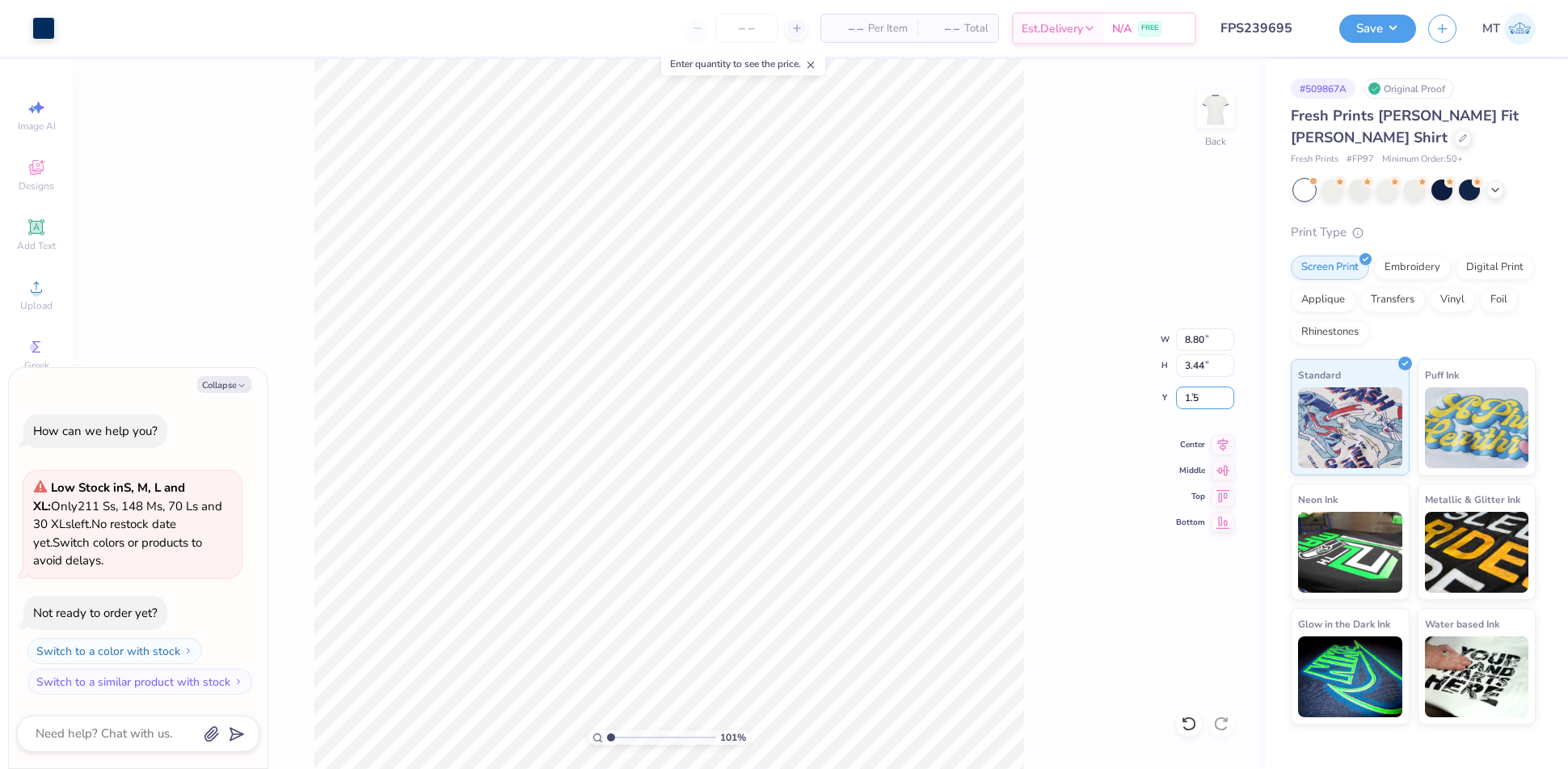
type input "1.00535059101859"
type textarea "x"
type input "1.50"
type input "1.00535059101859"
type textarea "x"
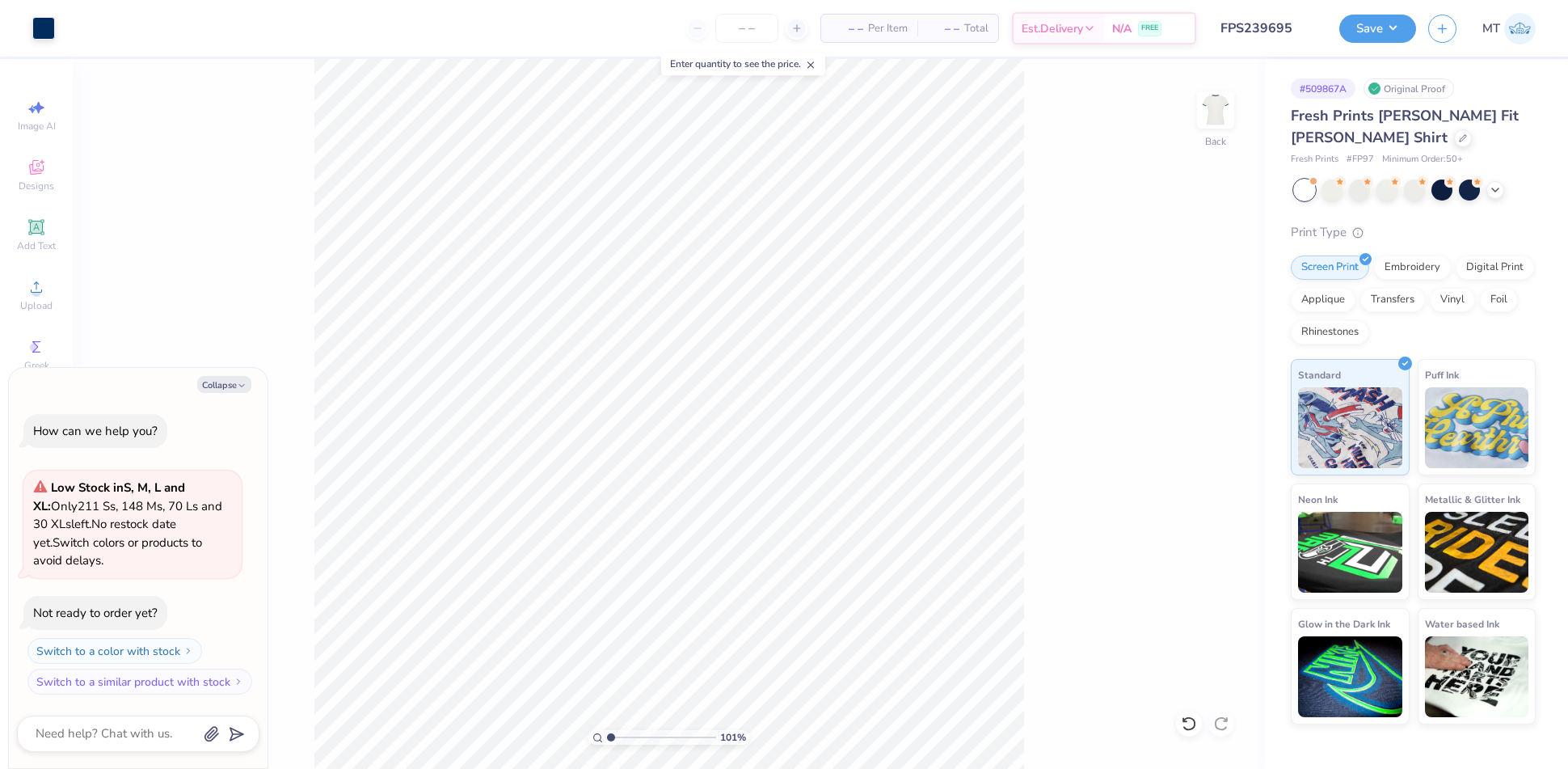
type input "1.00535059101859"
type textarea "x"
type input "1"
type textarea "x"
type input "1"
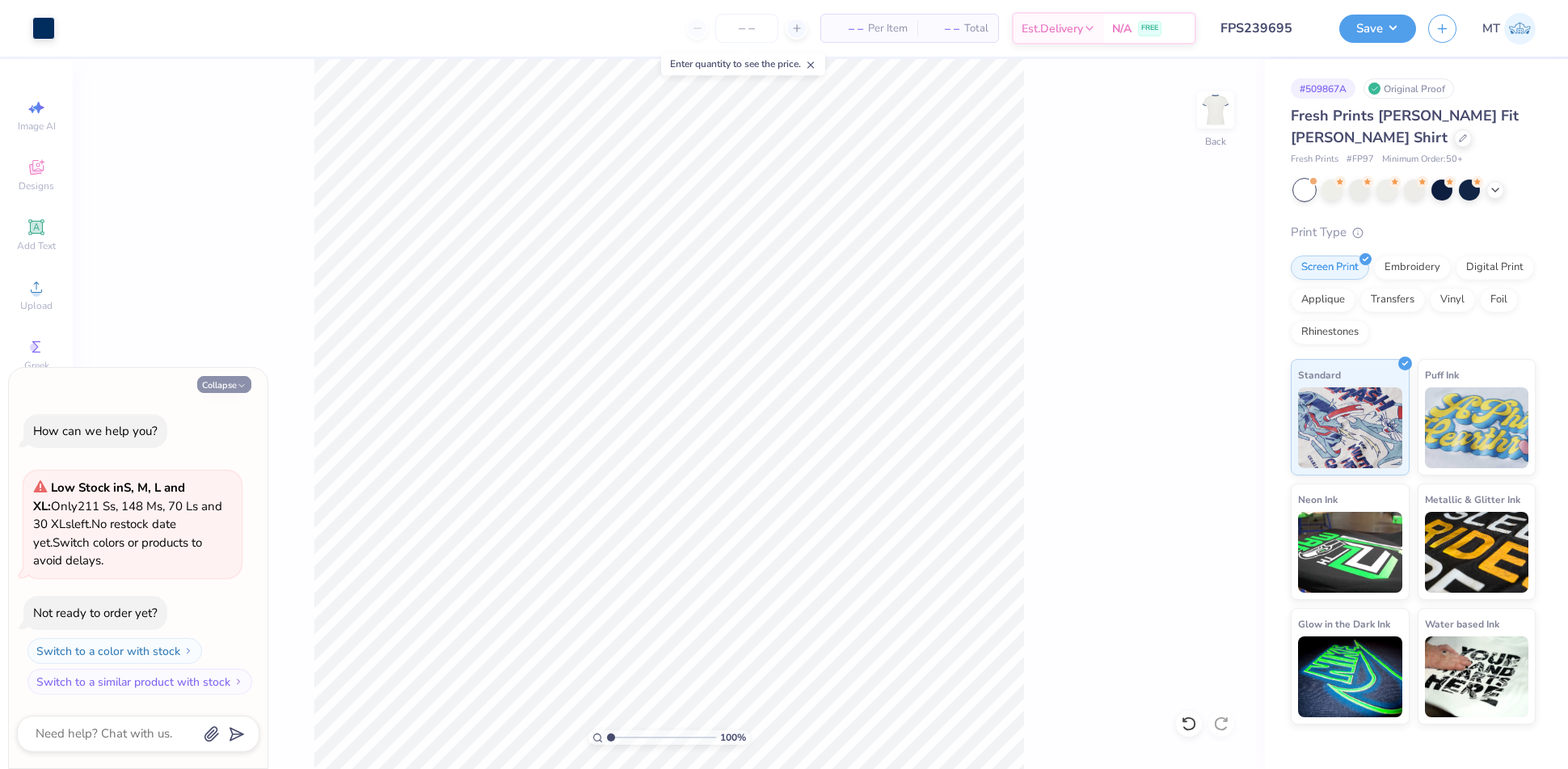
click at [218, 379] on button "Collapse" at bounding box center [224, 384] width 54 height 17
type textarea "x"
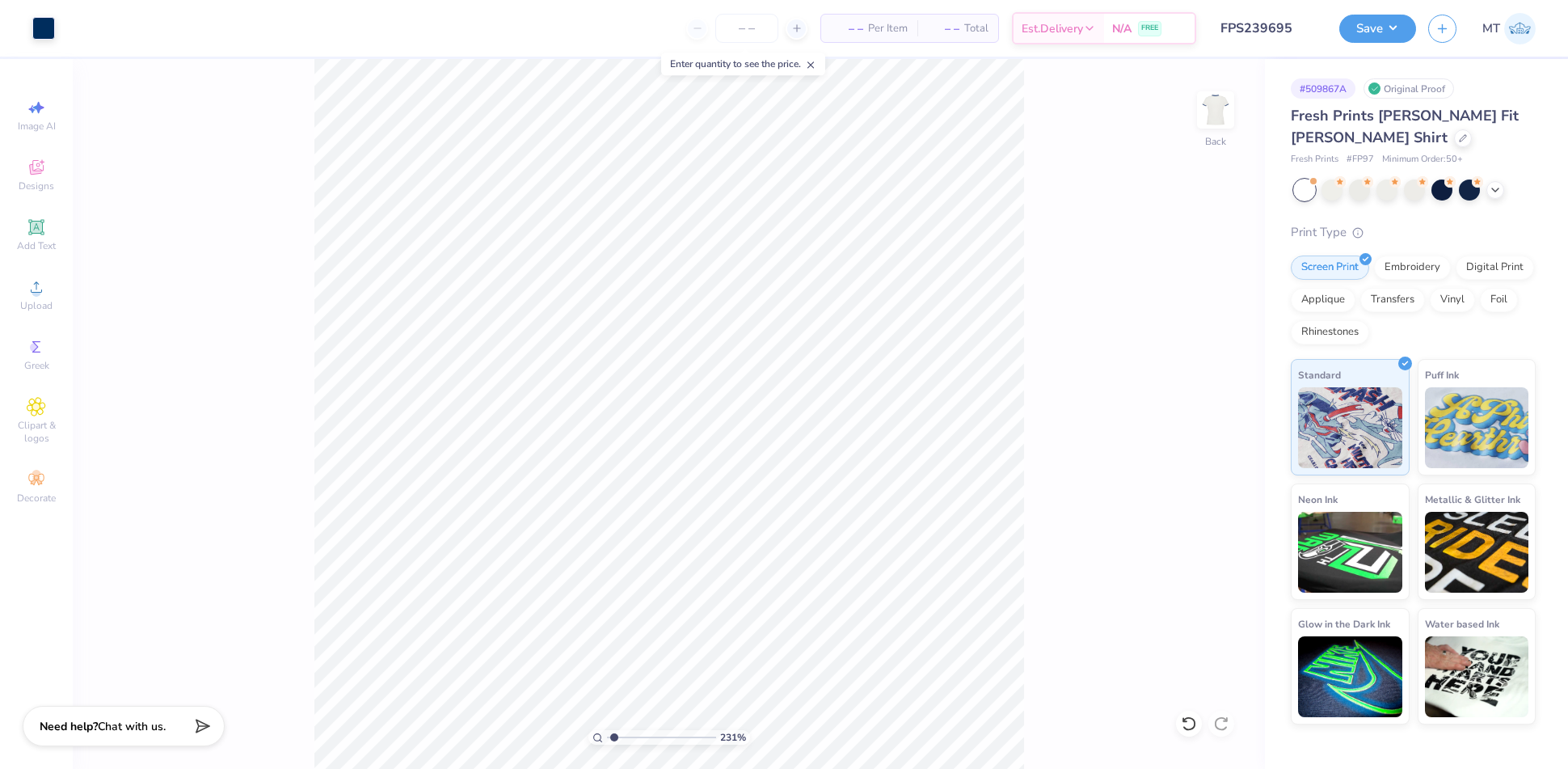
type input "1"
click at [1399, 25] on button "Save" at bounding box center [1377, 25] width 77 height 28
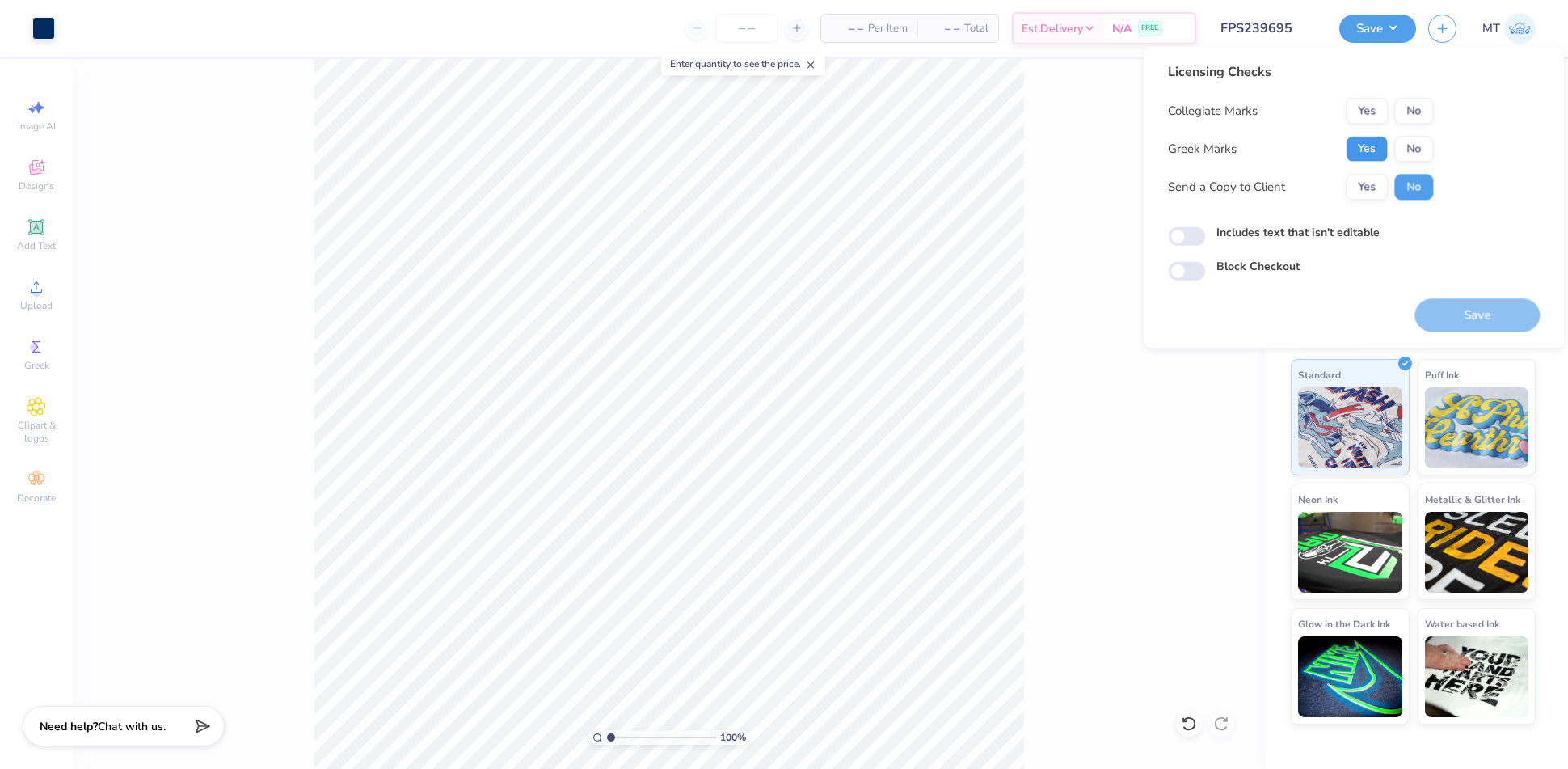
click at [1364, 151] on button "Yes" at bounding box center [1367, 149] width 42 height 26
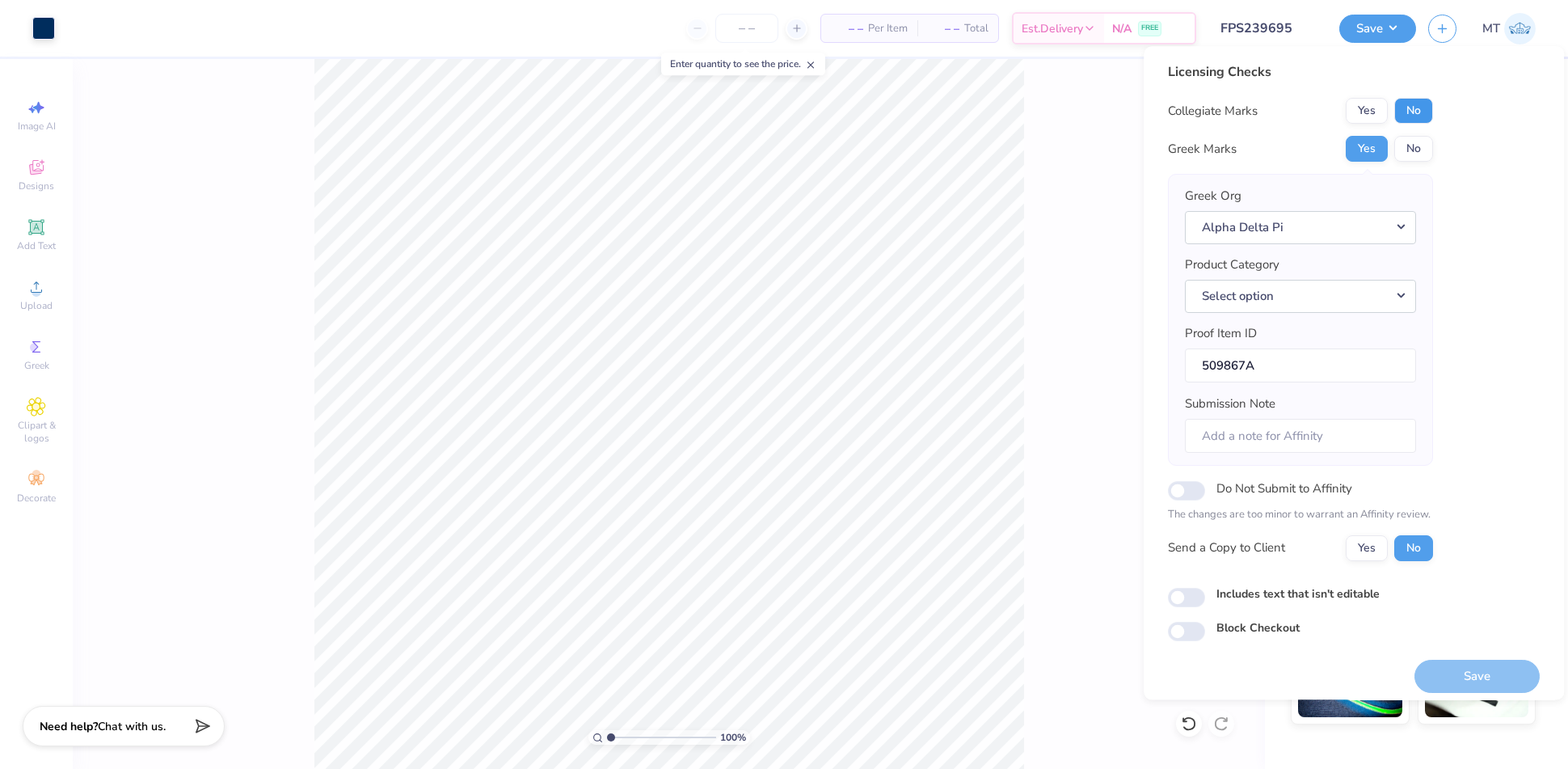
click at [1416, 118] on button "No" at bounding box center [1413, 111] width 39 height 26
click at [1425, 664] on button "Save" at bounding box center [1477, 676] width 125 height 34
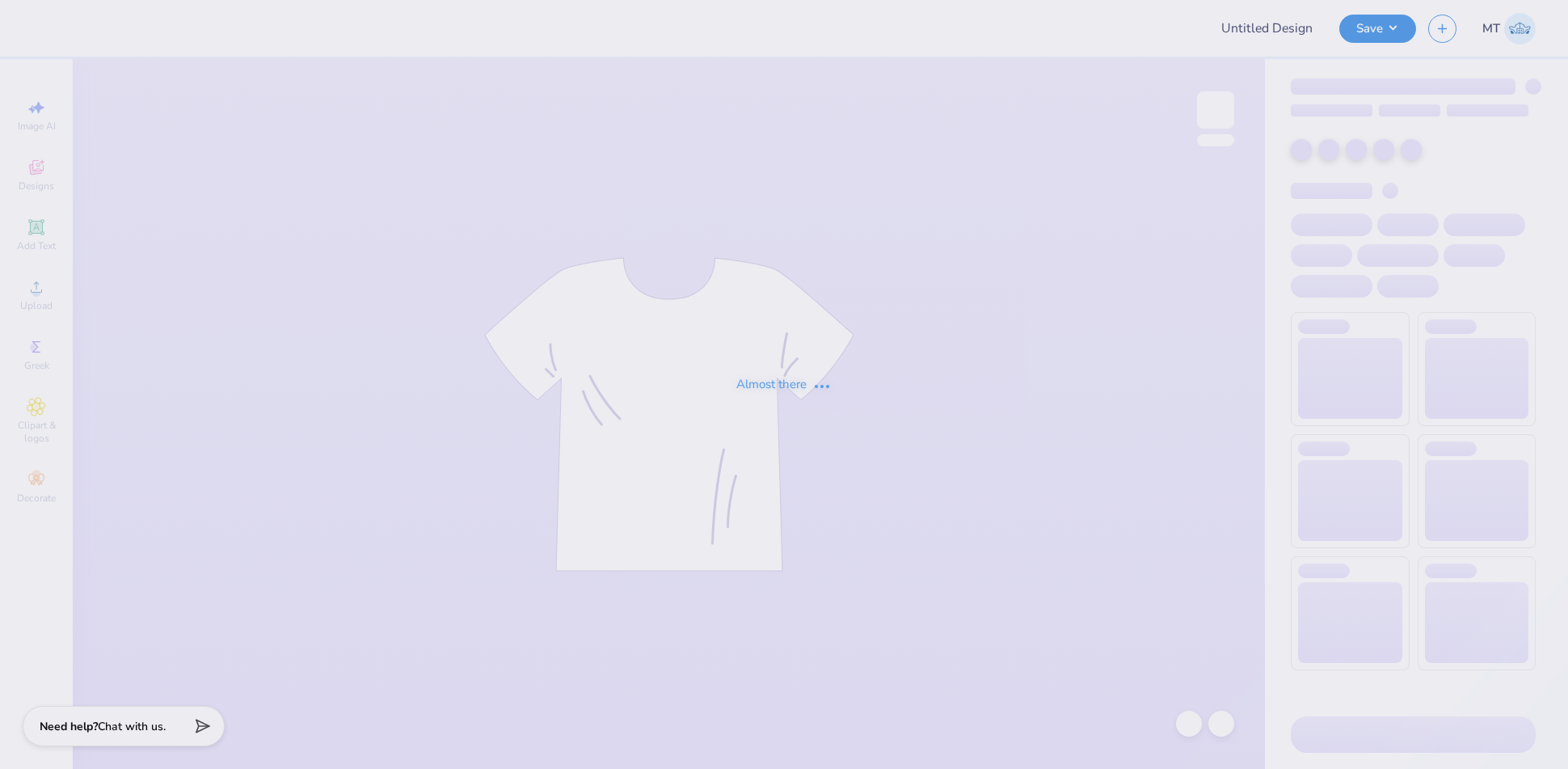
type input "FPS239698"
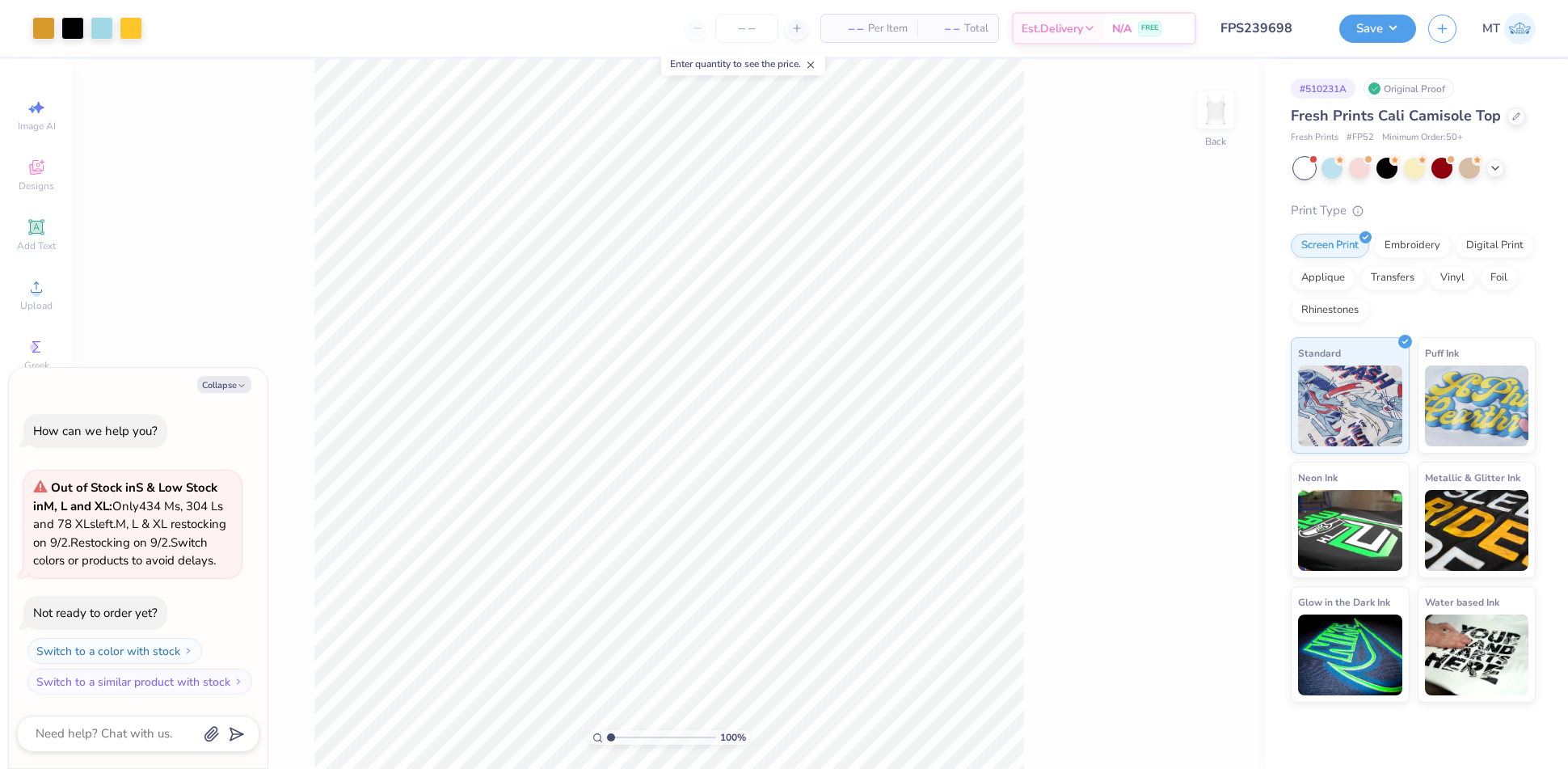
type textarea "x"
type input "8.14482444271983"
type textarea "x"
type input "1"
click at [220, 376] on button "Collapse" at bounding box center [224, 384] width 54 height 17
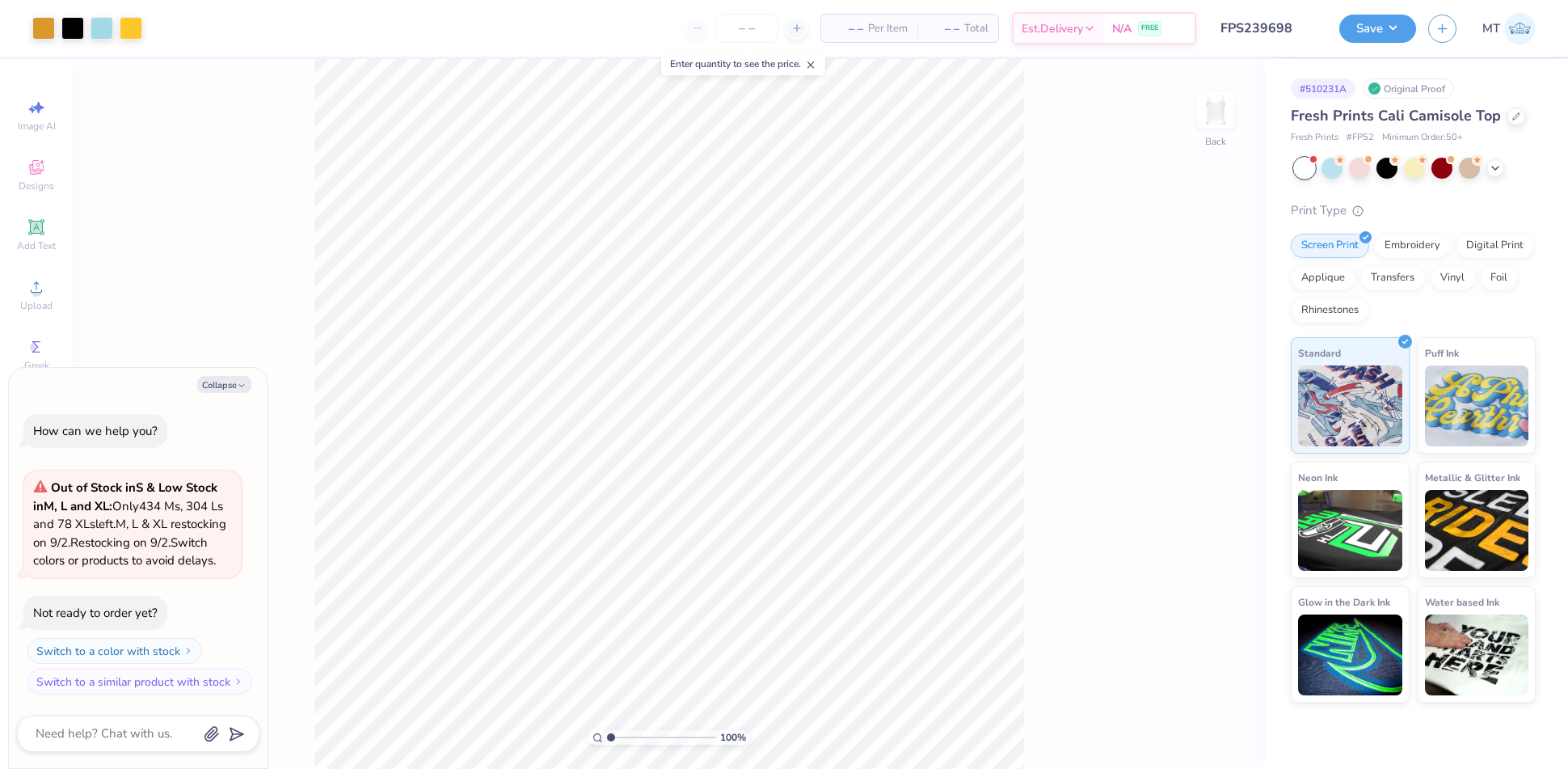
type textarea "x"
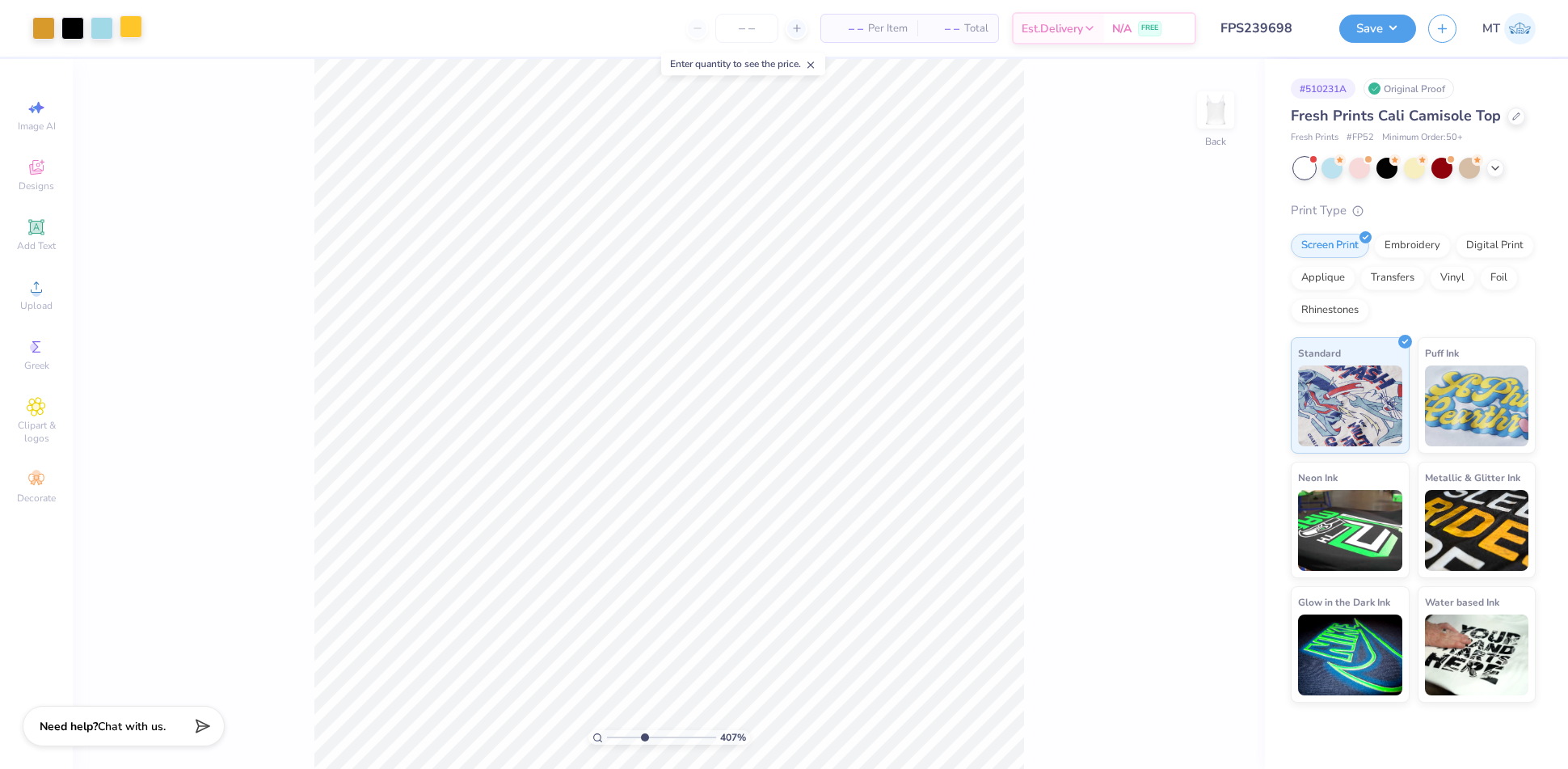
click at [129, 27] on div at bounding box center [131, 26] width 23 height 23
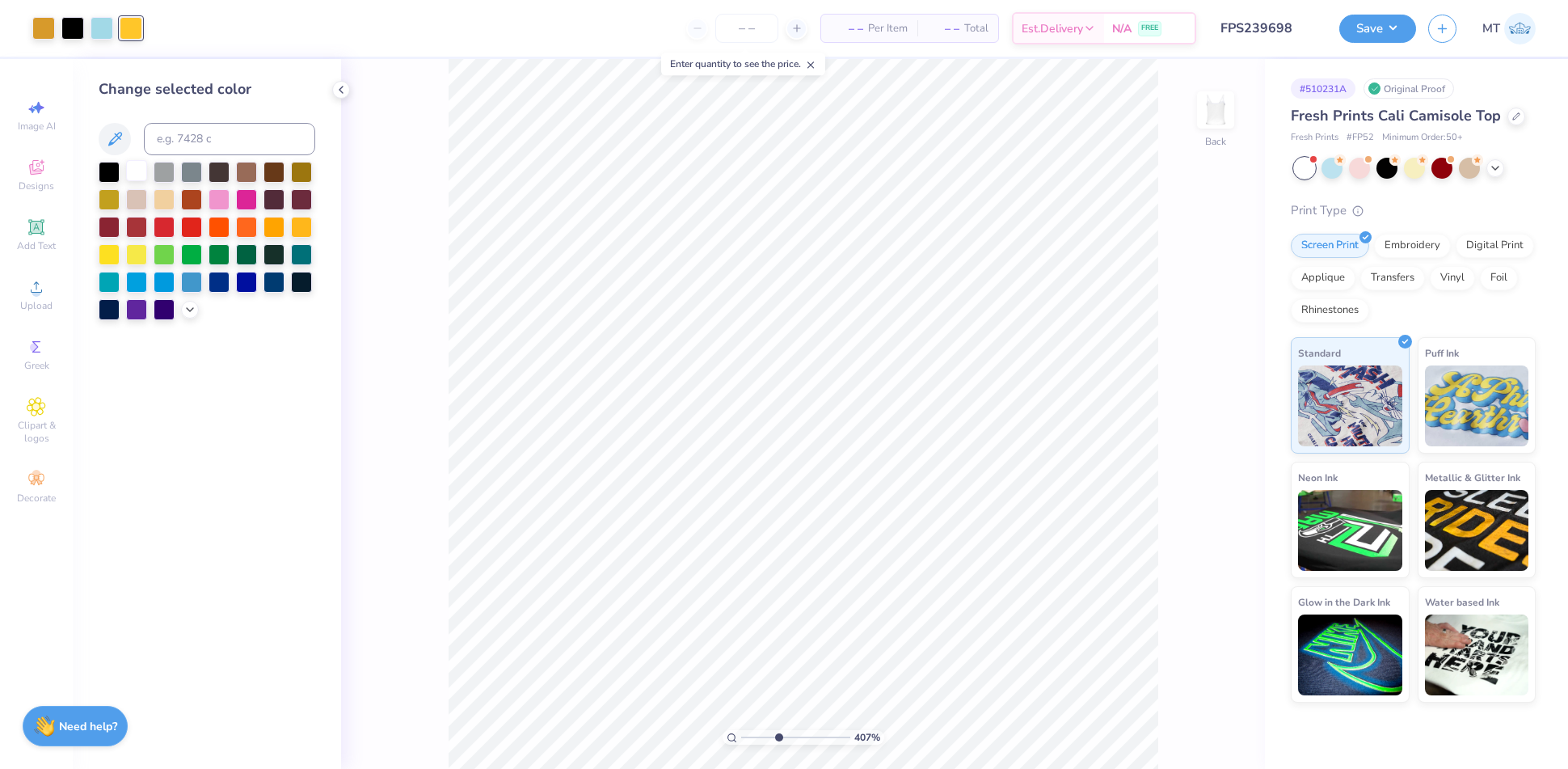
click at [139, 173] on div at bounding box center [136, 170] width 21 height 21
click at [44, 25] on div at bounding box center [44, 26] width 23 height 23
click at [299, 232] on div at bounding box center [301, 225] width 21 height 21
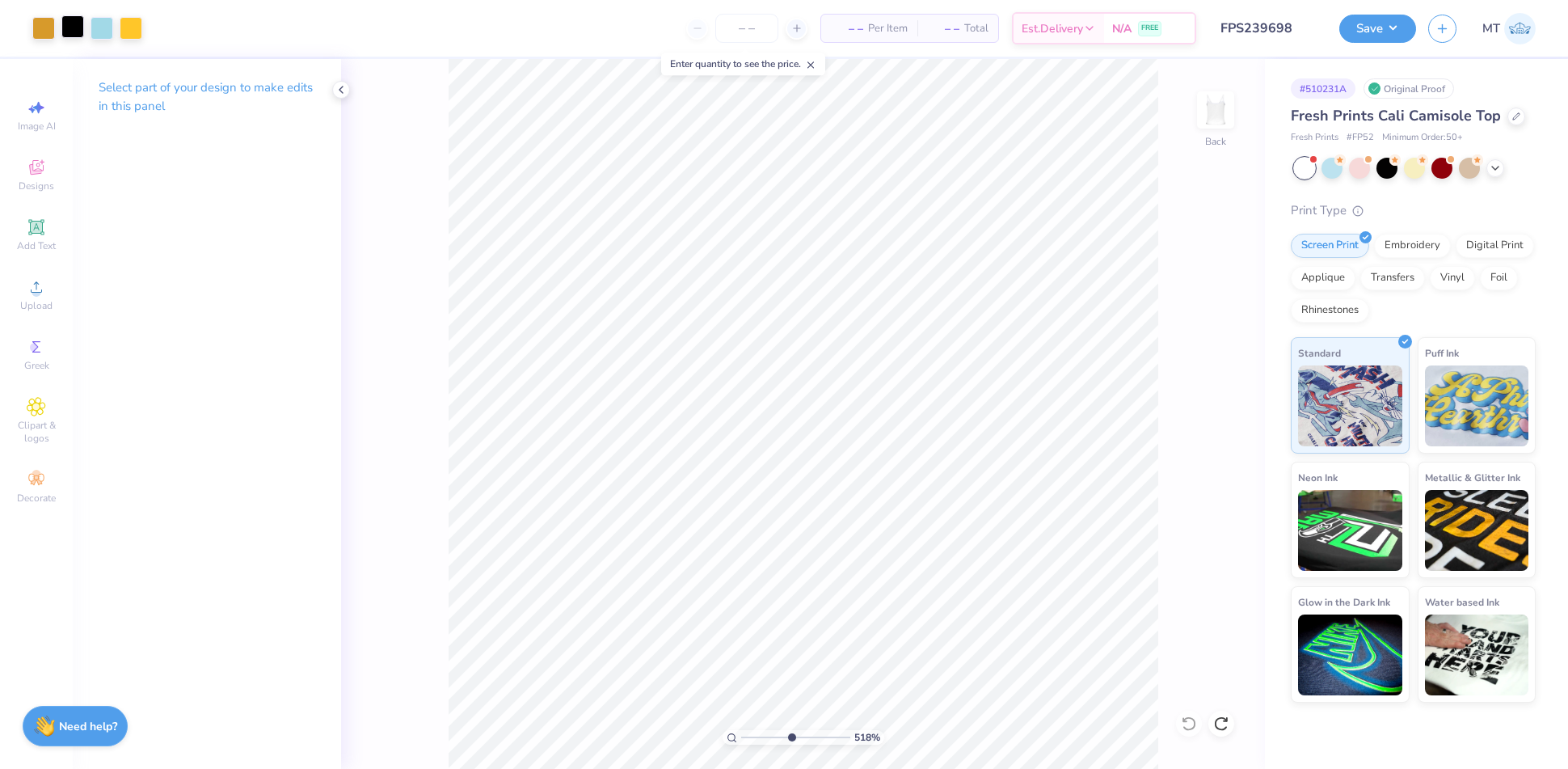
click at [67, 33] on div at bounding box center [73, 26] width 23 height 23
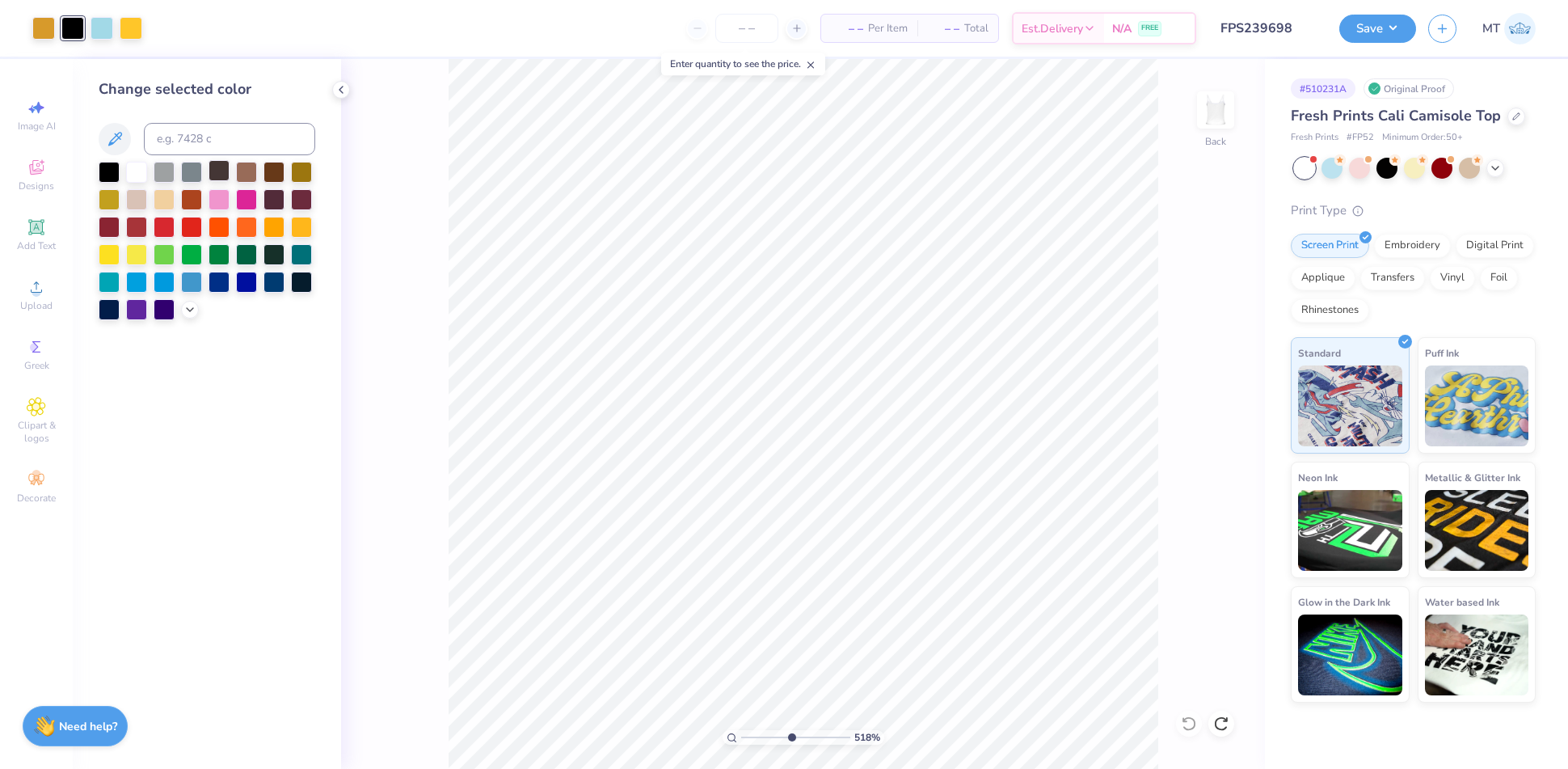
click at [226, 172] on div at bounding box center [219, 170] width 21 height 21
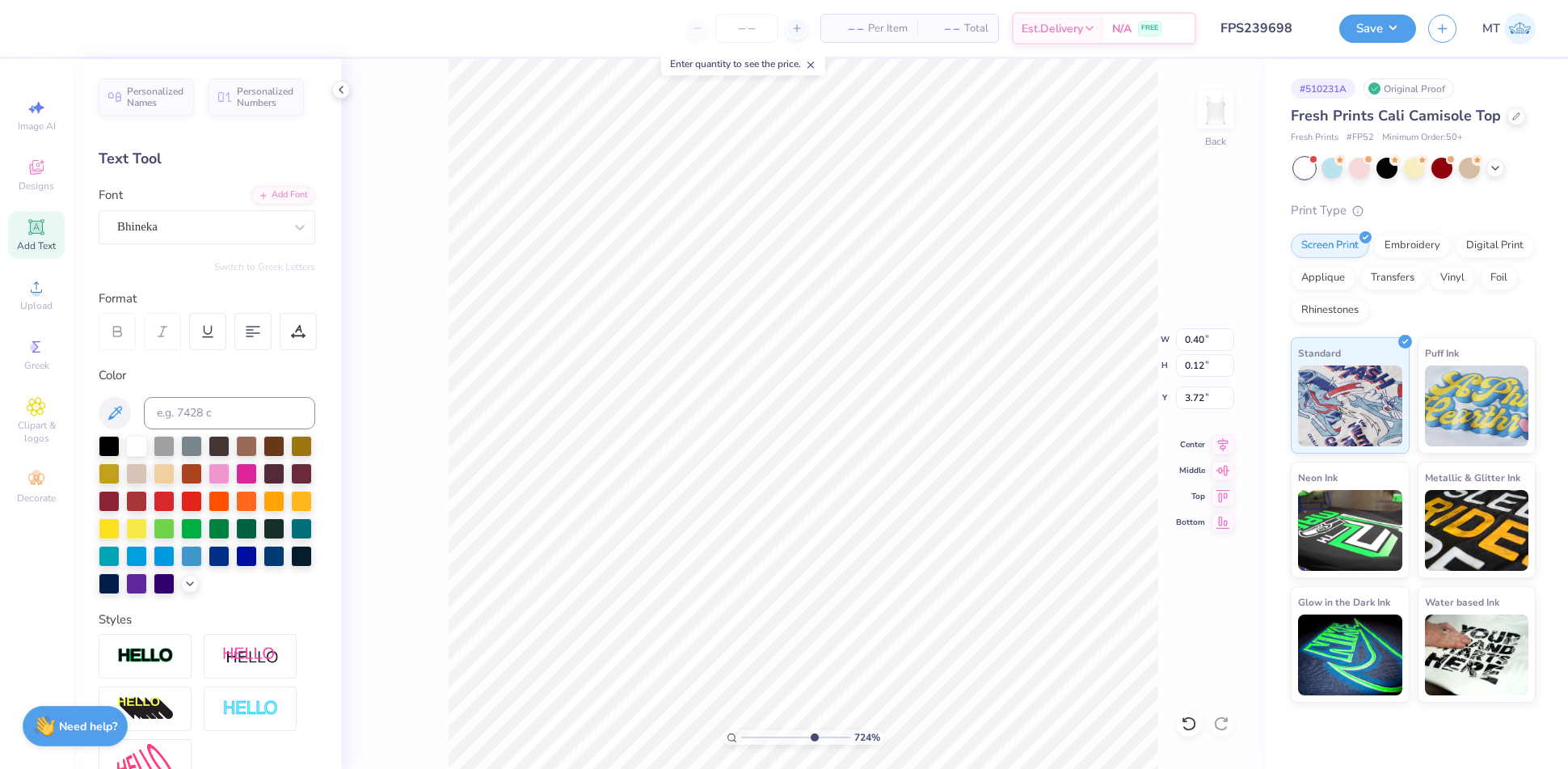
type input "7.24275899496368"
type input "1.10"
type input "0.43"
type input "3.41"
click at [50, 33] on div at bounding box center [44, 26] width 23 height 23
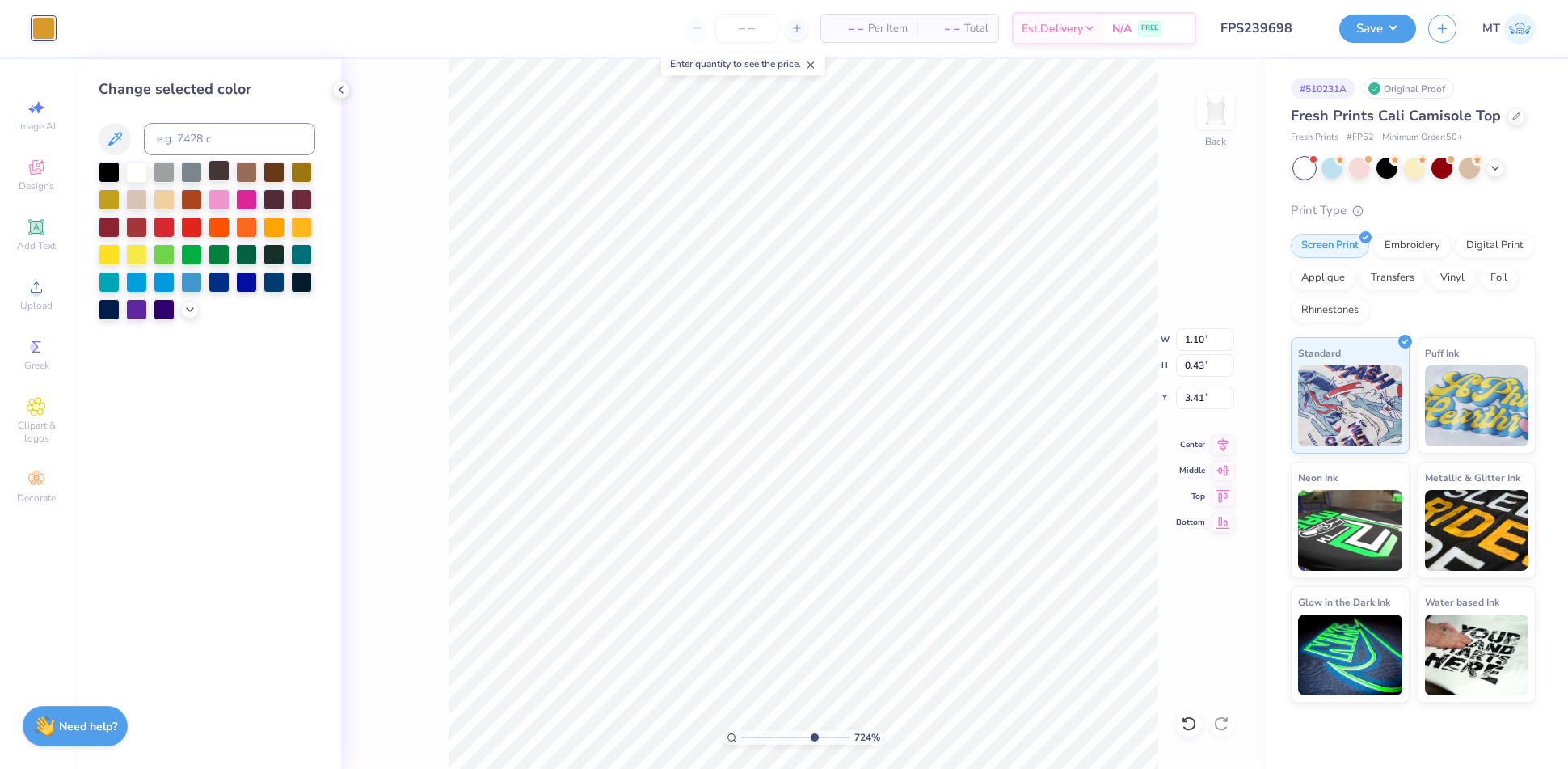
click at [212, 174] on div at bounding box center [219, 170] width 21 height 21
type input "7.24275899496368"
type input "1.84"
type input "0.74"
type input "3.10"
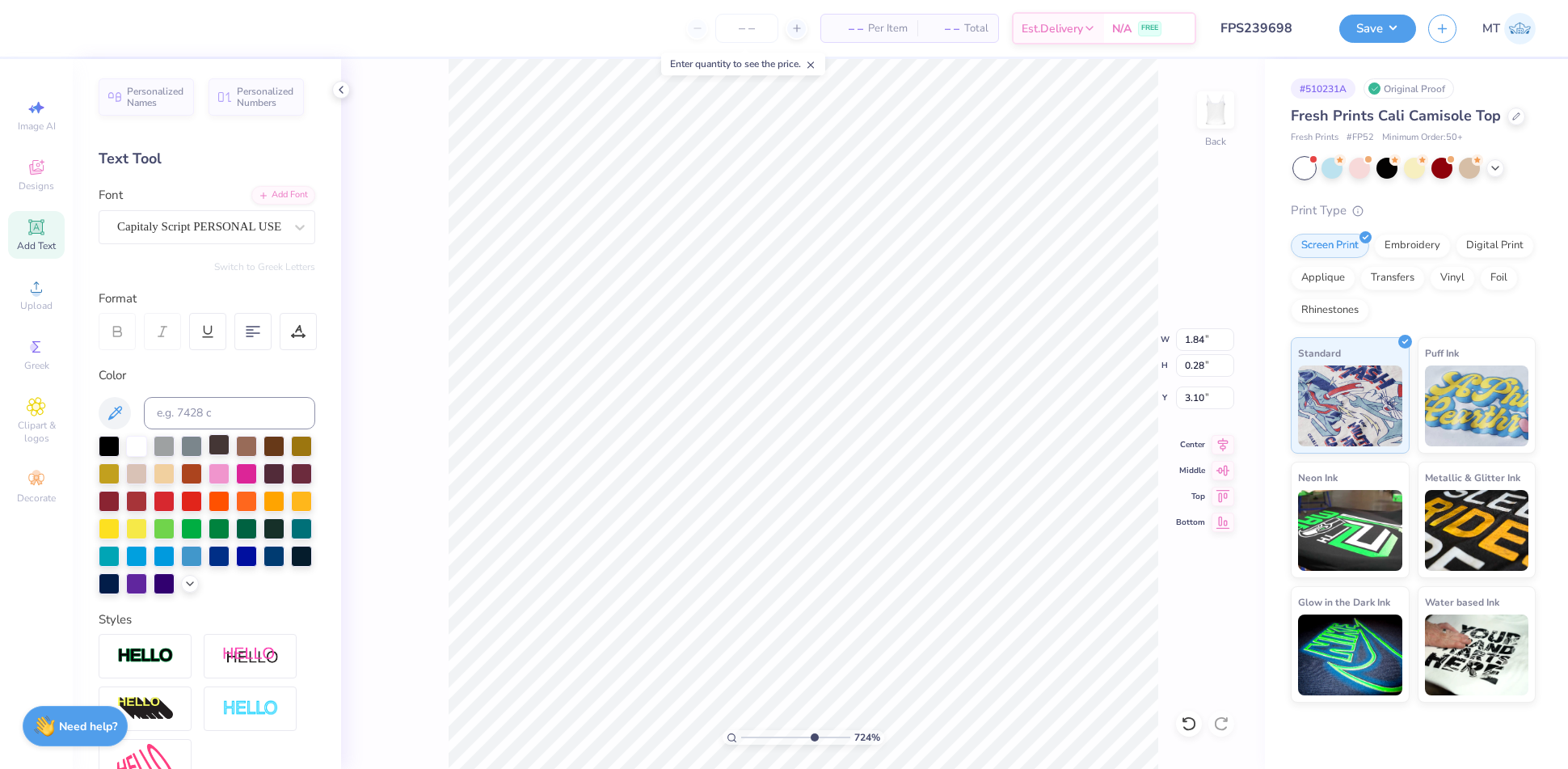
click at [220, 447] on div at bounding box center [219, 444] width 21 height 21
type input "7.24275899496368"
type input "1.85"
type input "3.11"
type input "8.06412911784292"
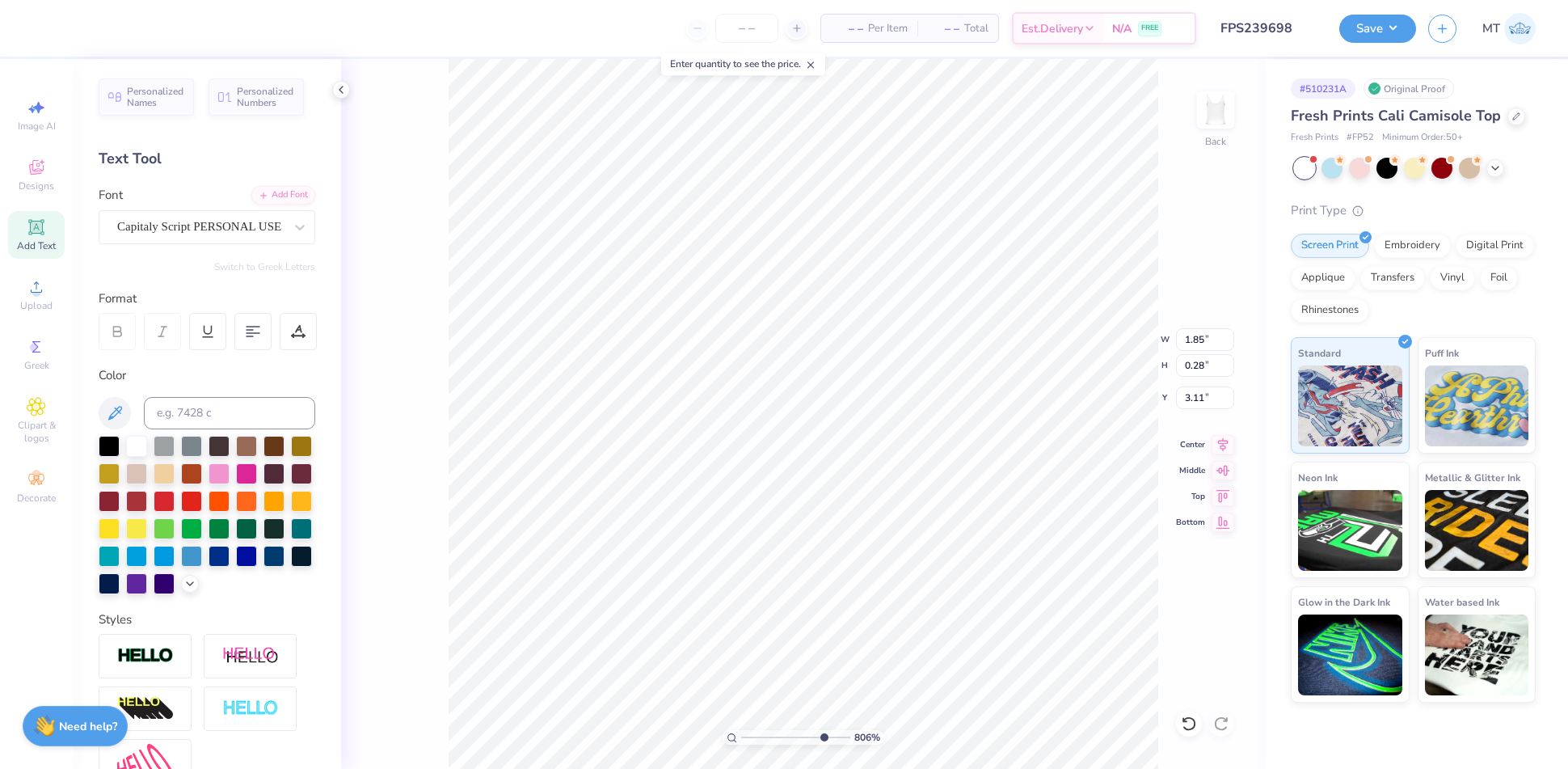
type input "0.48"
click at [135, 32] on div at bounding box center [131, 26] width 23 height 23
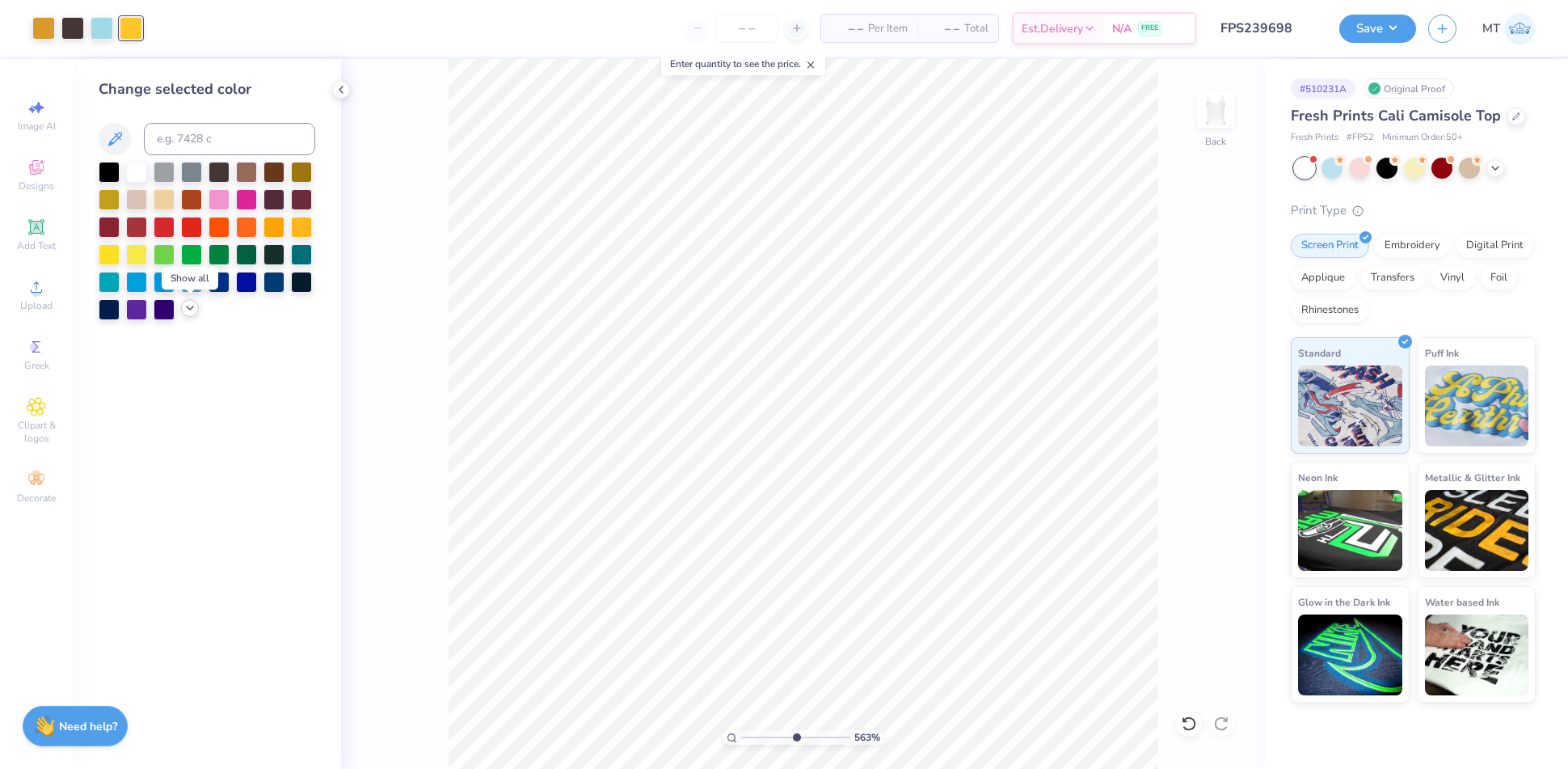
click at [191, 308] on polyline at bounding box center [190, 309] width 6 height 4
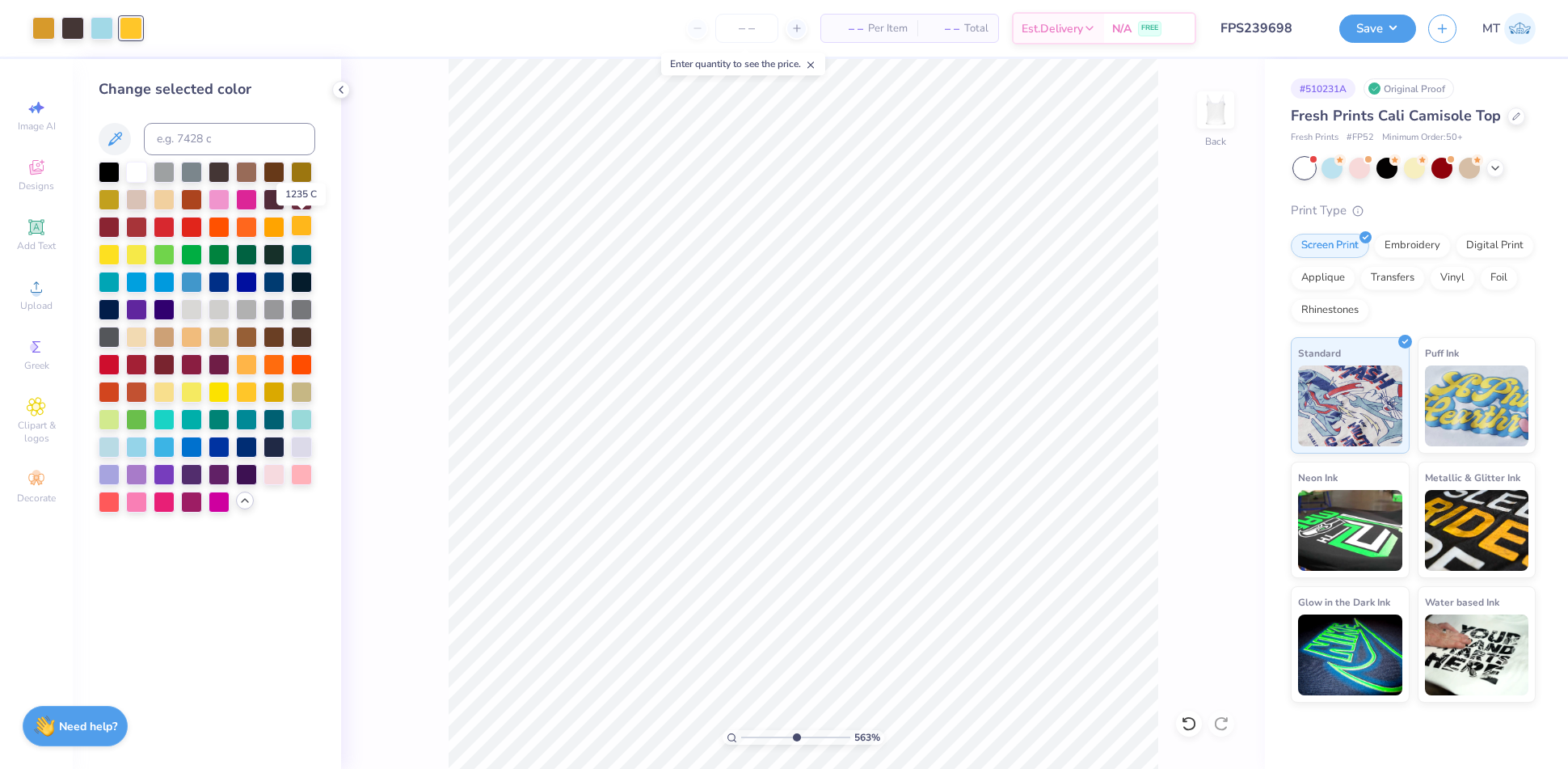
click at [304, 230] on div at bounding box center [301, 225] width 21 height 21
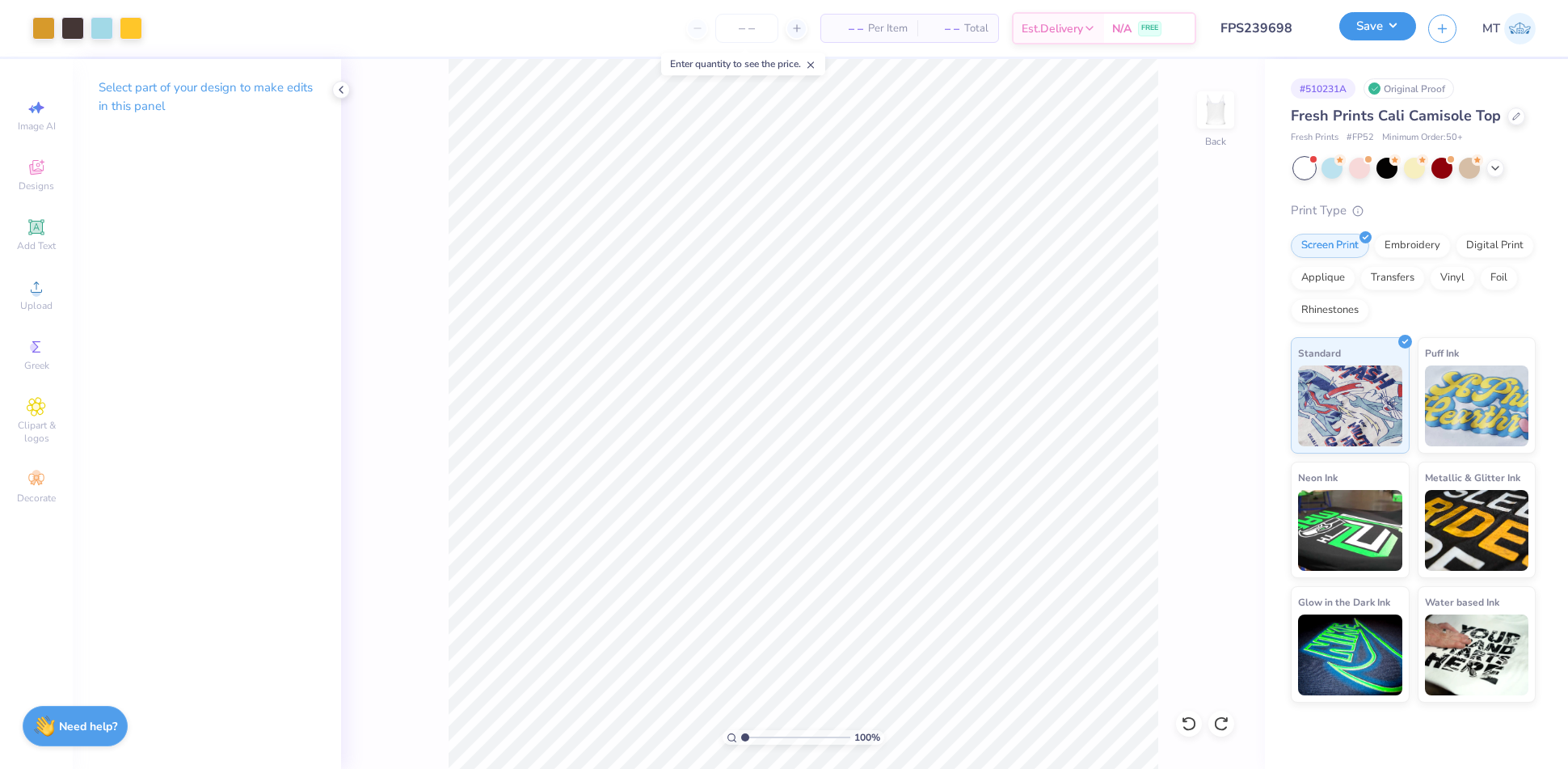
click at [1394, 22] on button "Save" at bounding box center [1377, 25] width 77 height 28
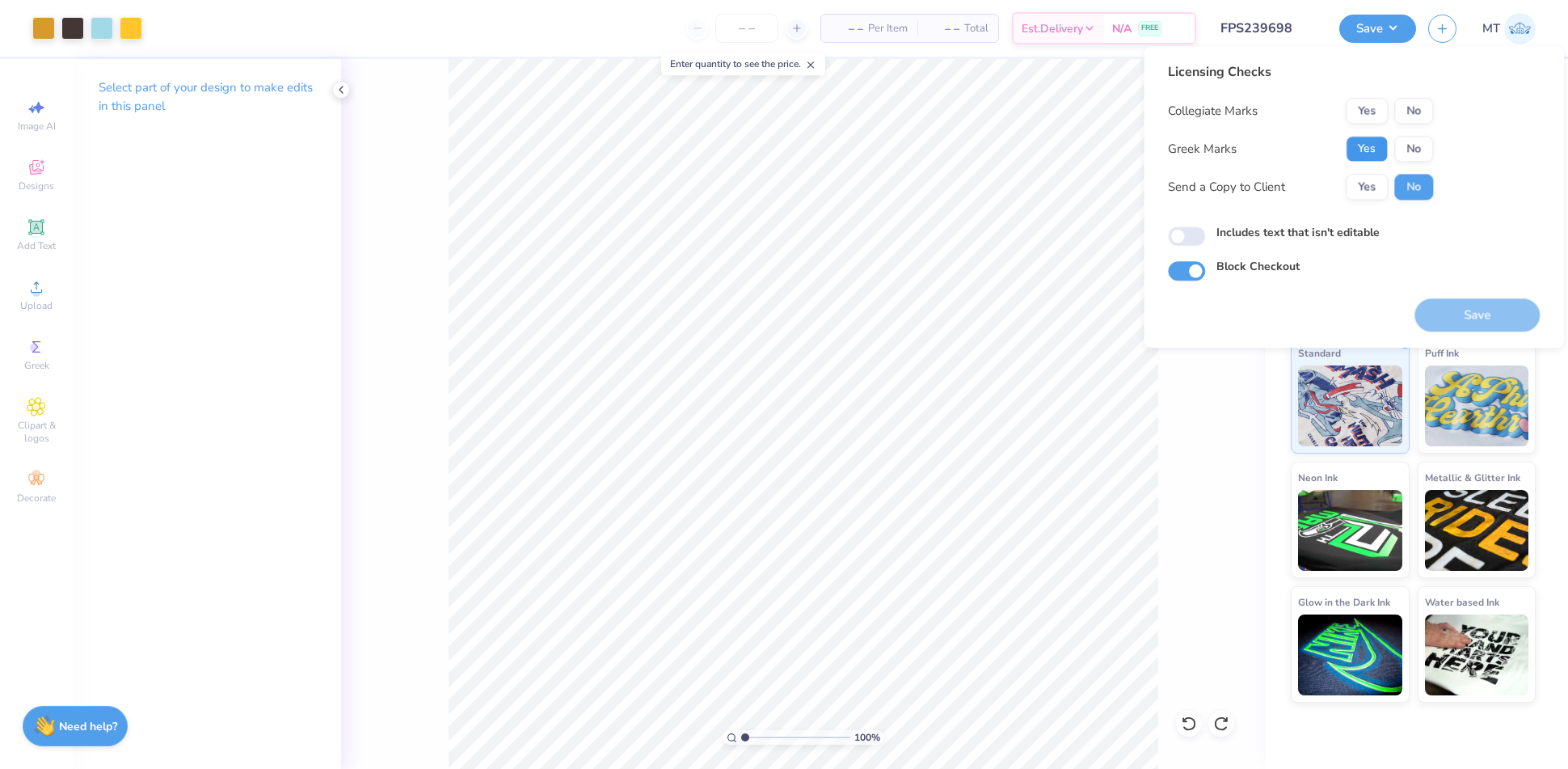
click at [1358, 147] on button "Yes" at bounding box center [1367, 149] width 42 height 26
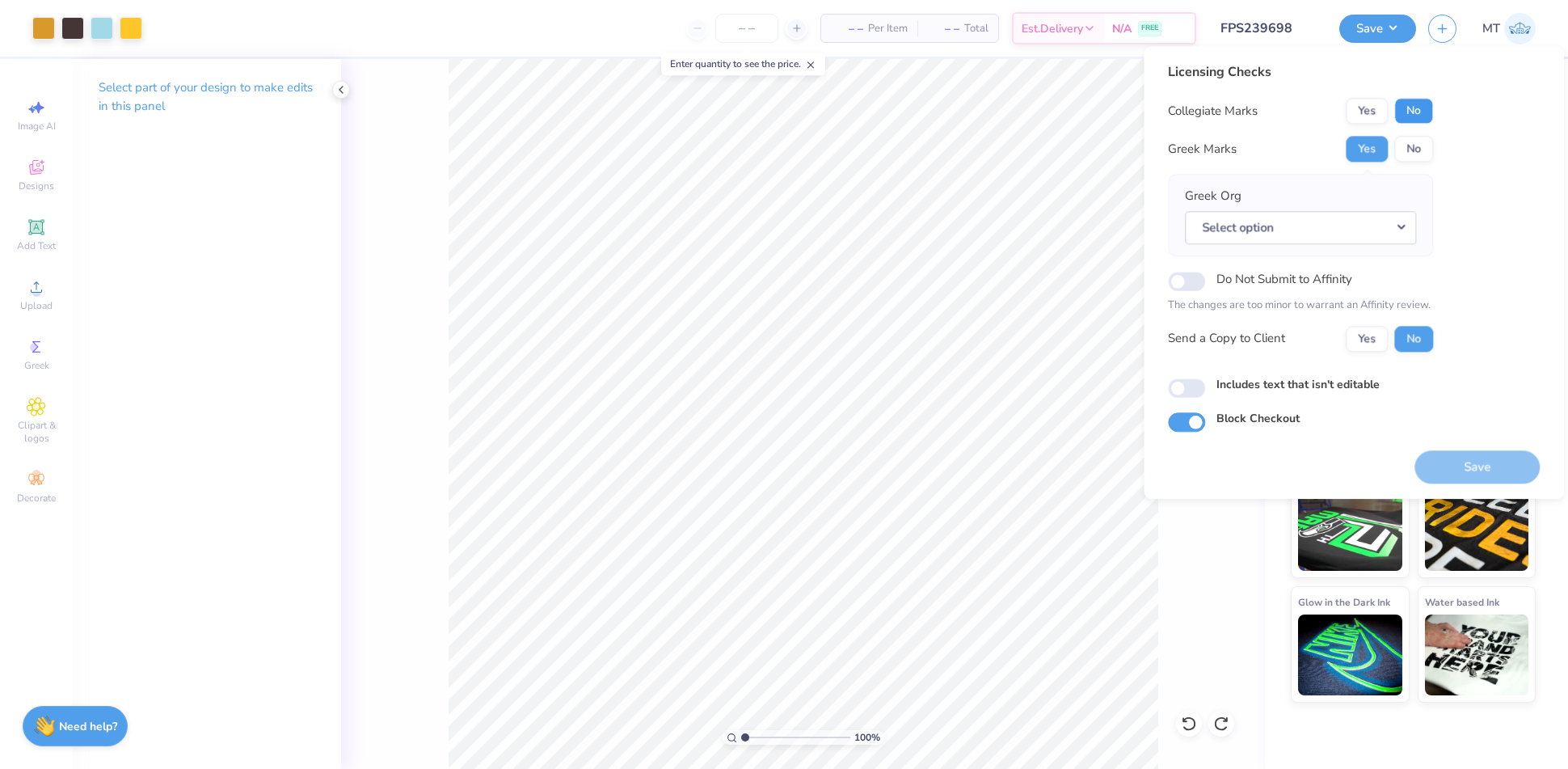
click at [1413, 107] on button "No" at bounding box center [1413, 111] width 39 height 26
click at [1354, 226] on button "Select option" at bounding box center [1300, 227] width 231 height 34
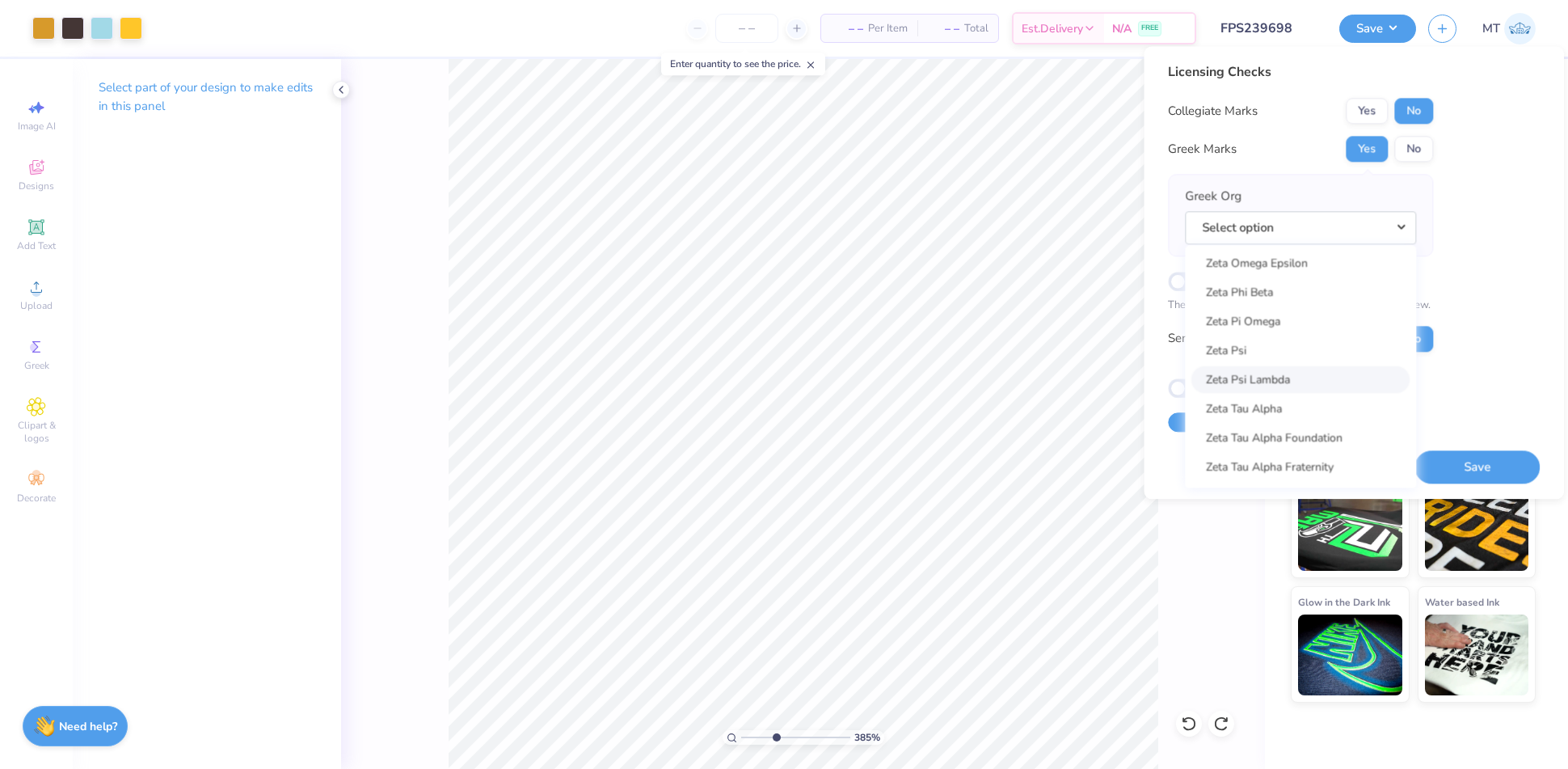
scroll to position [12624, 0]
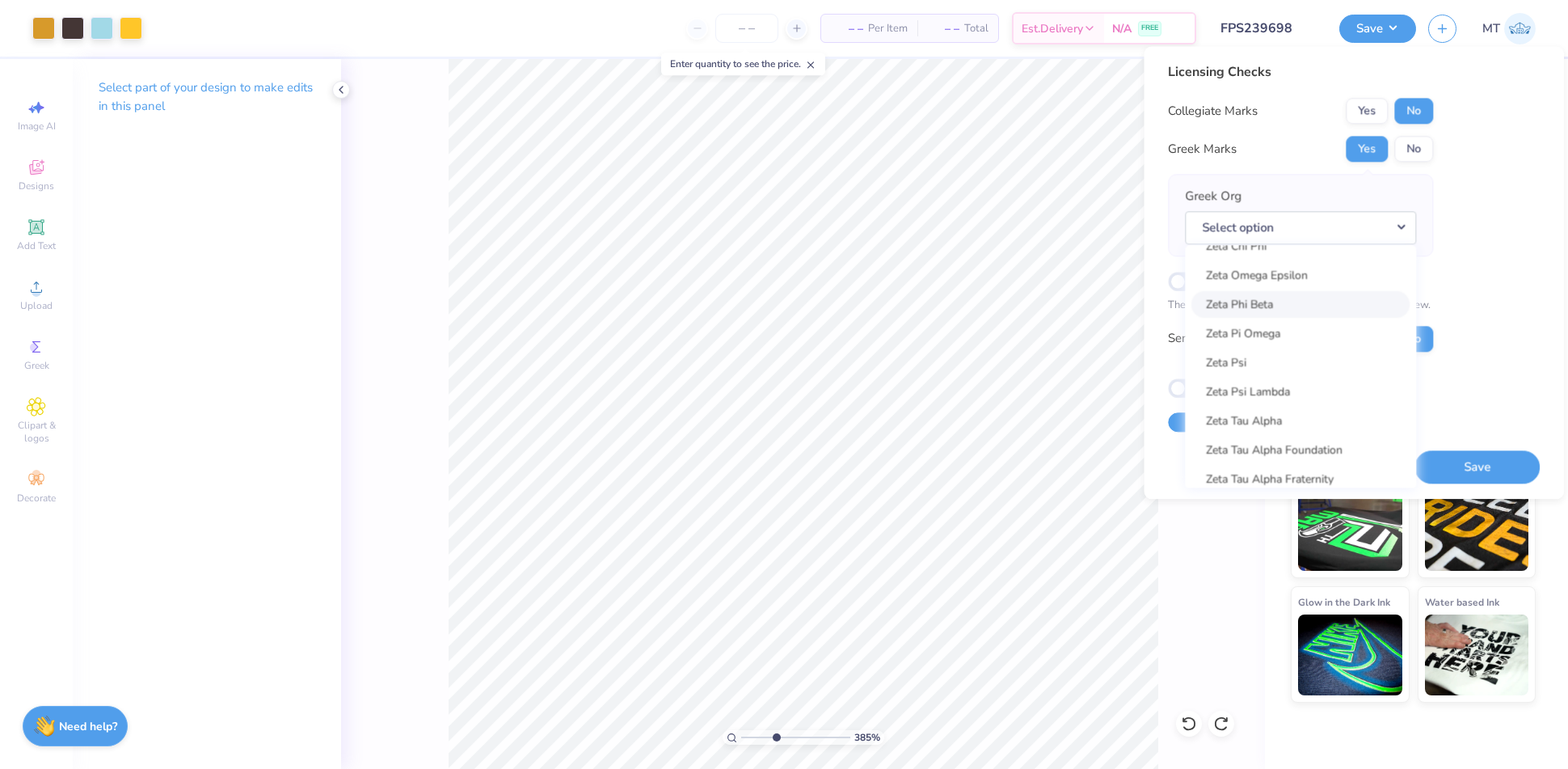
click at [1288, 306] on link "Zeta Phi Beta" at bounding box center [1300, 304] width 218 height 26
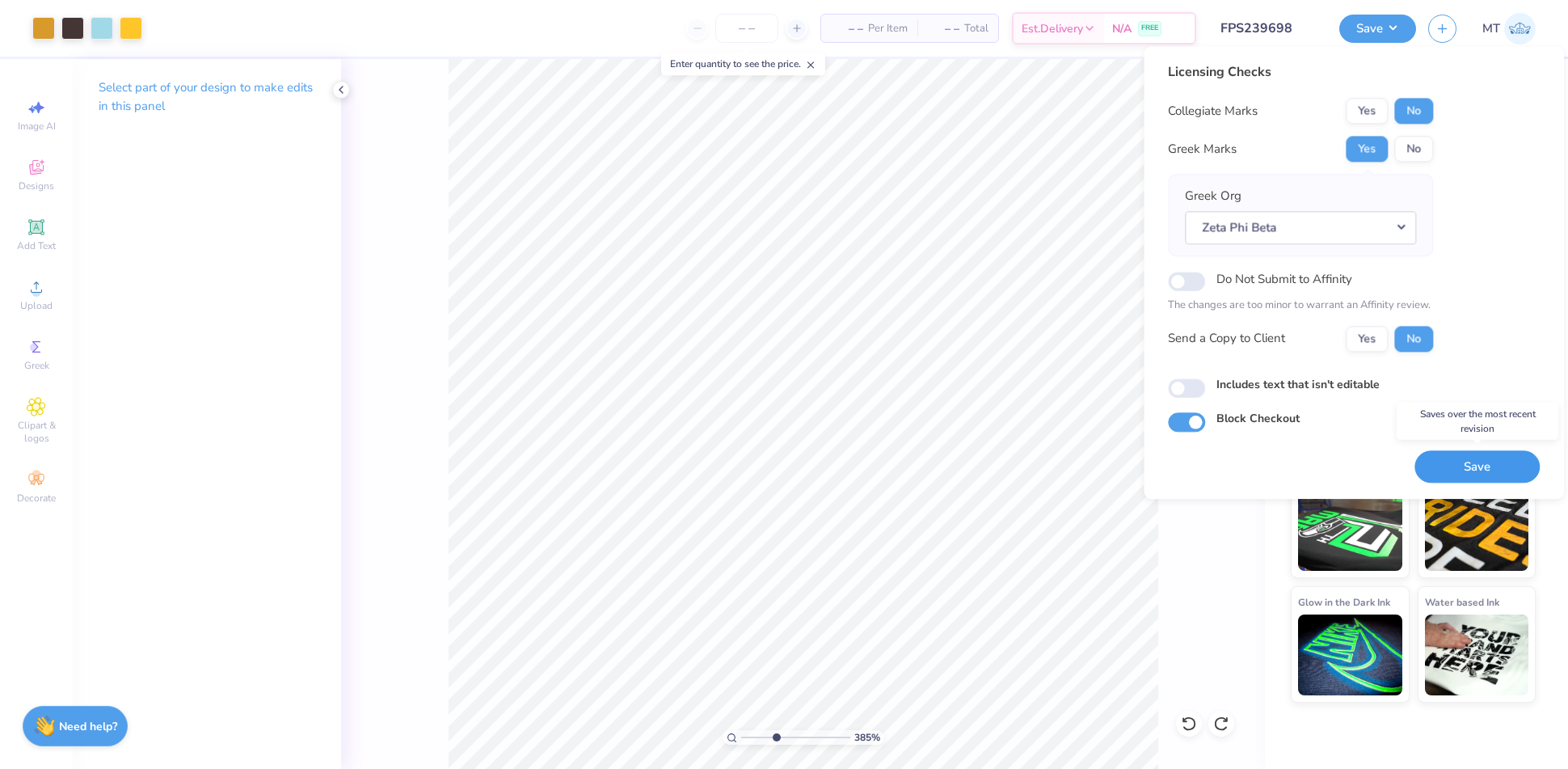
click at [1483, 467] on button "Save" at bounding box center [1477, 467] width 125 height 34
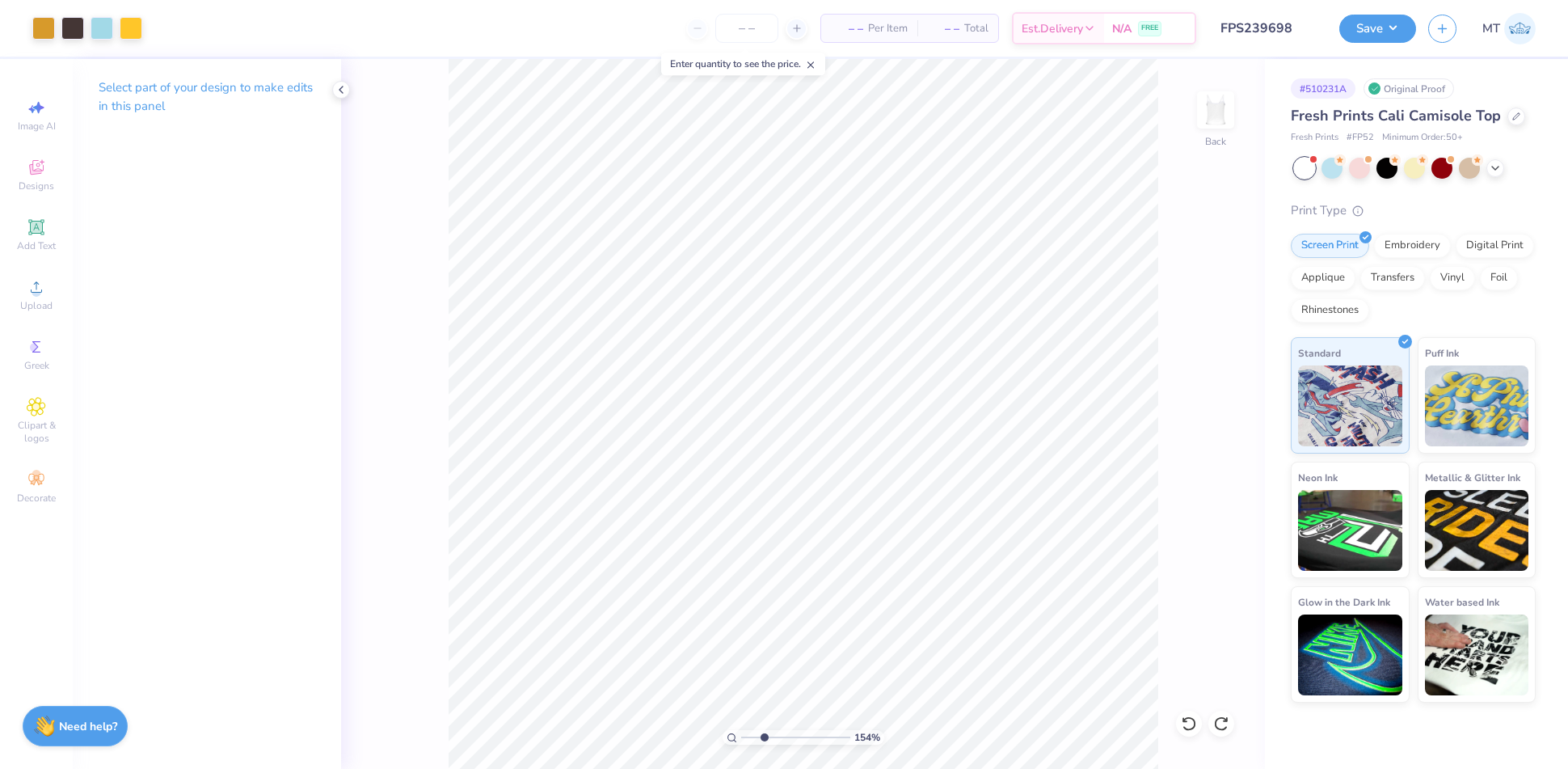
type input "3.85439457241141"
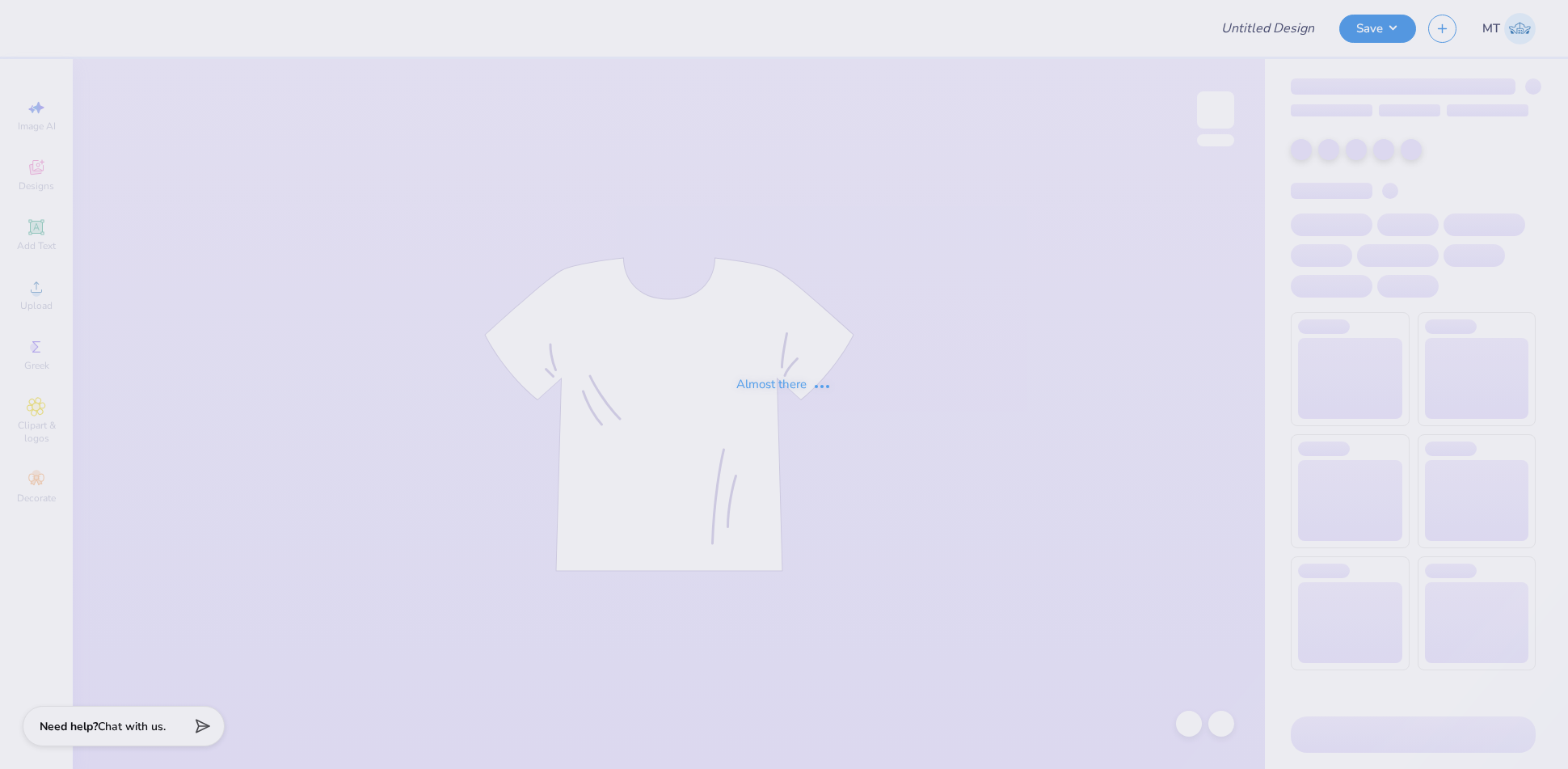
type input "FPS239698"
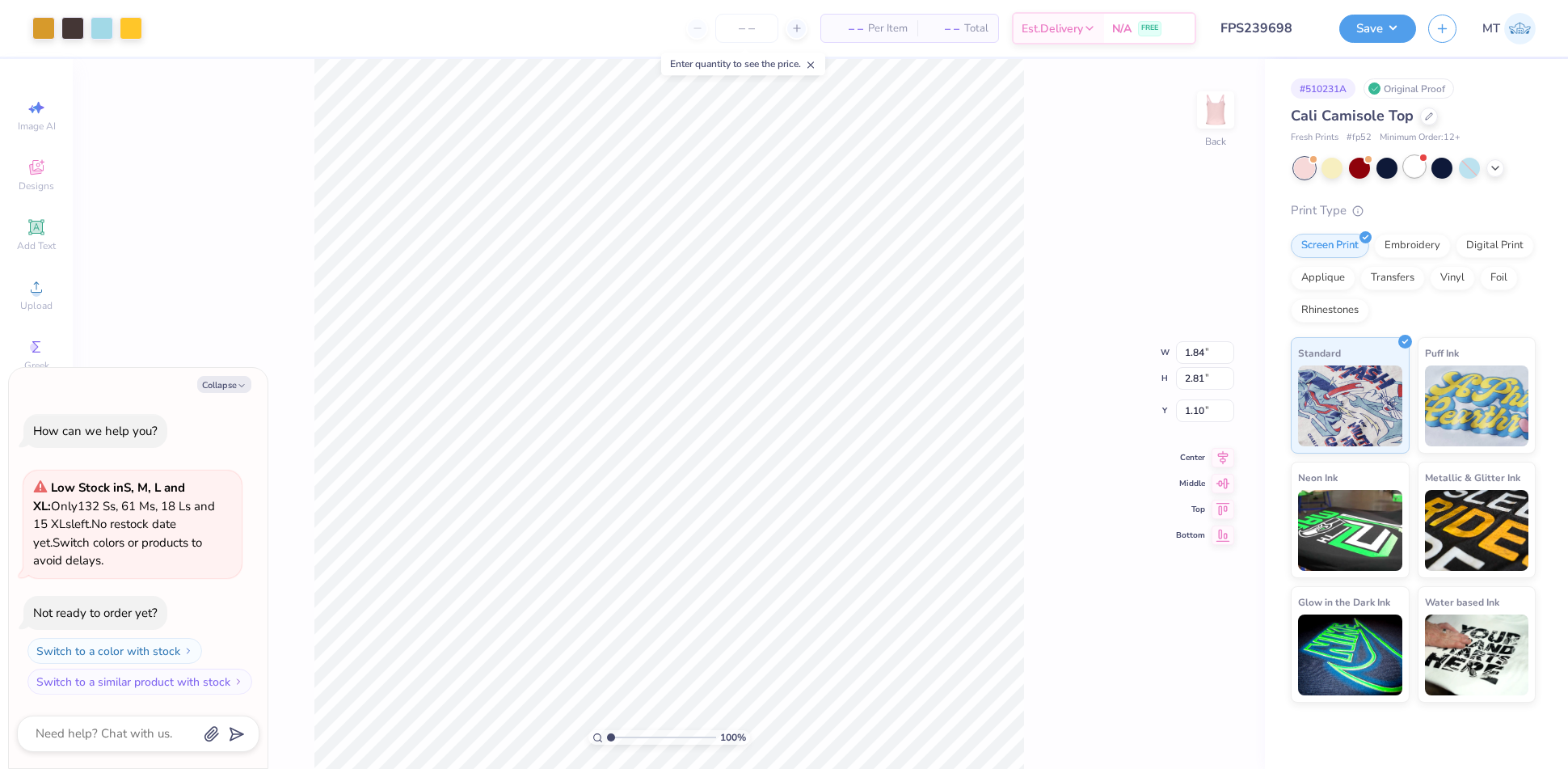
click at [1406, 167] on div at bounding box center [1414, 166] width 21 height 21
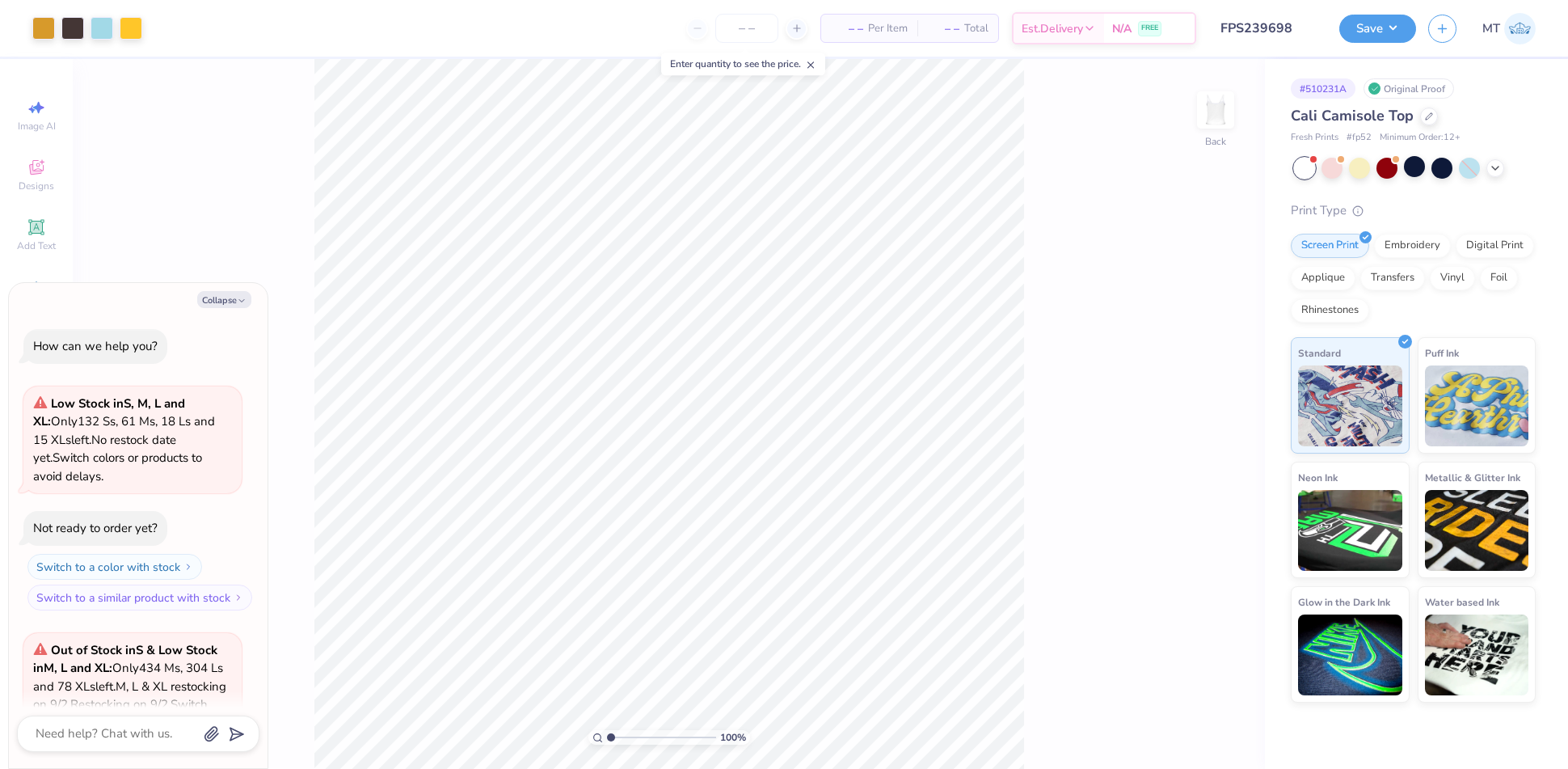
scroll to position [180, 0]
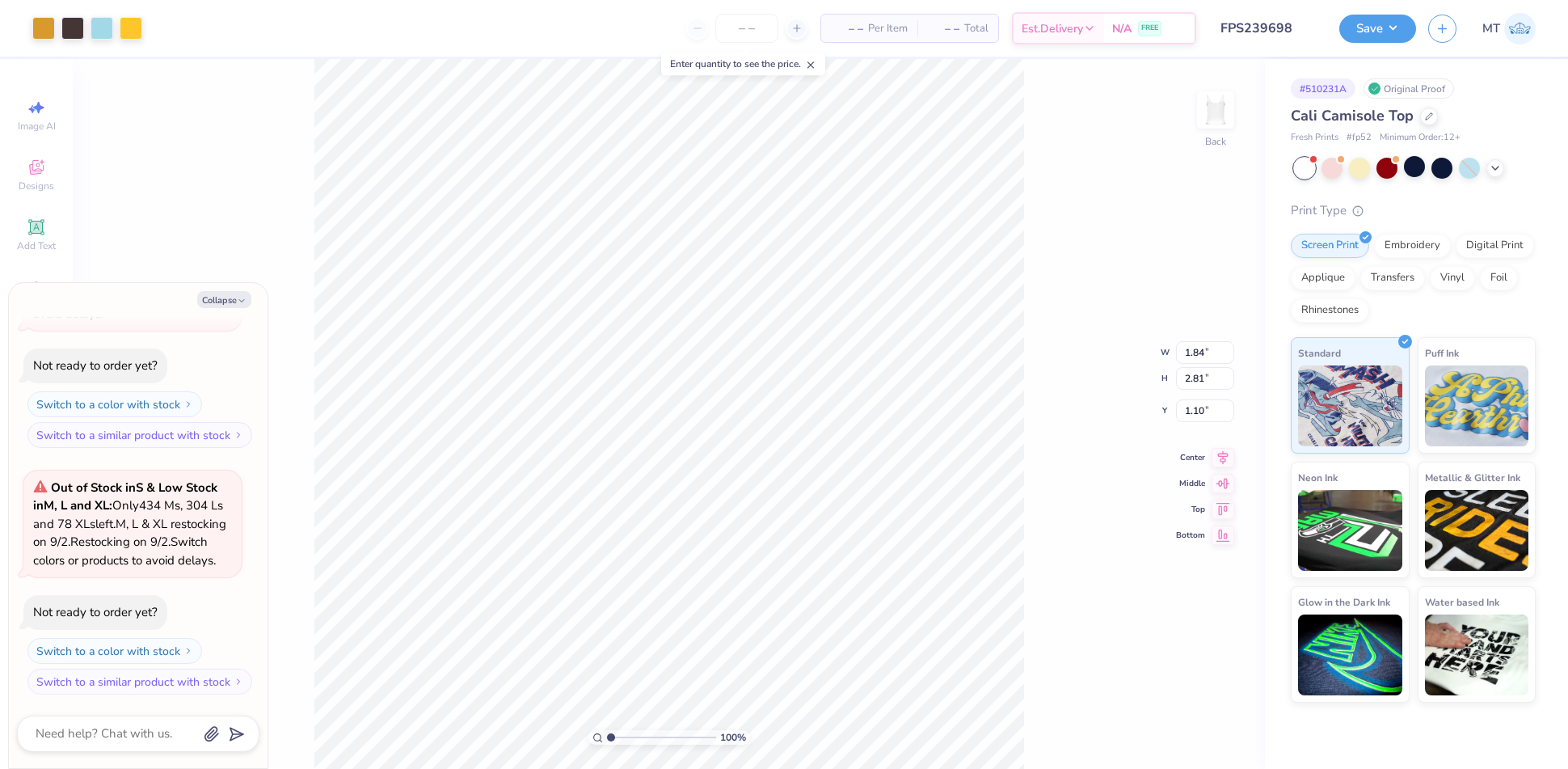
click at [1060, 355] on div "100 % Back W 1.84 1.84 " H 2.81 2.81 " Y 1.10 1.10 " Center Middle Top Bottom" at bounding box center [669, 414] width 1192 height 710
type textarea "x"
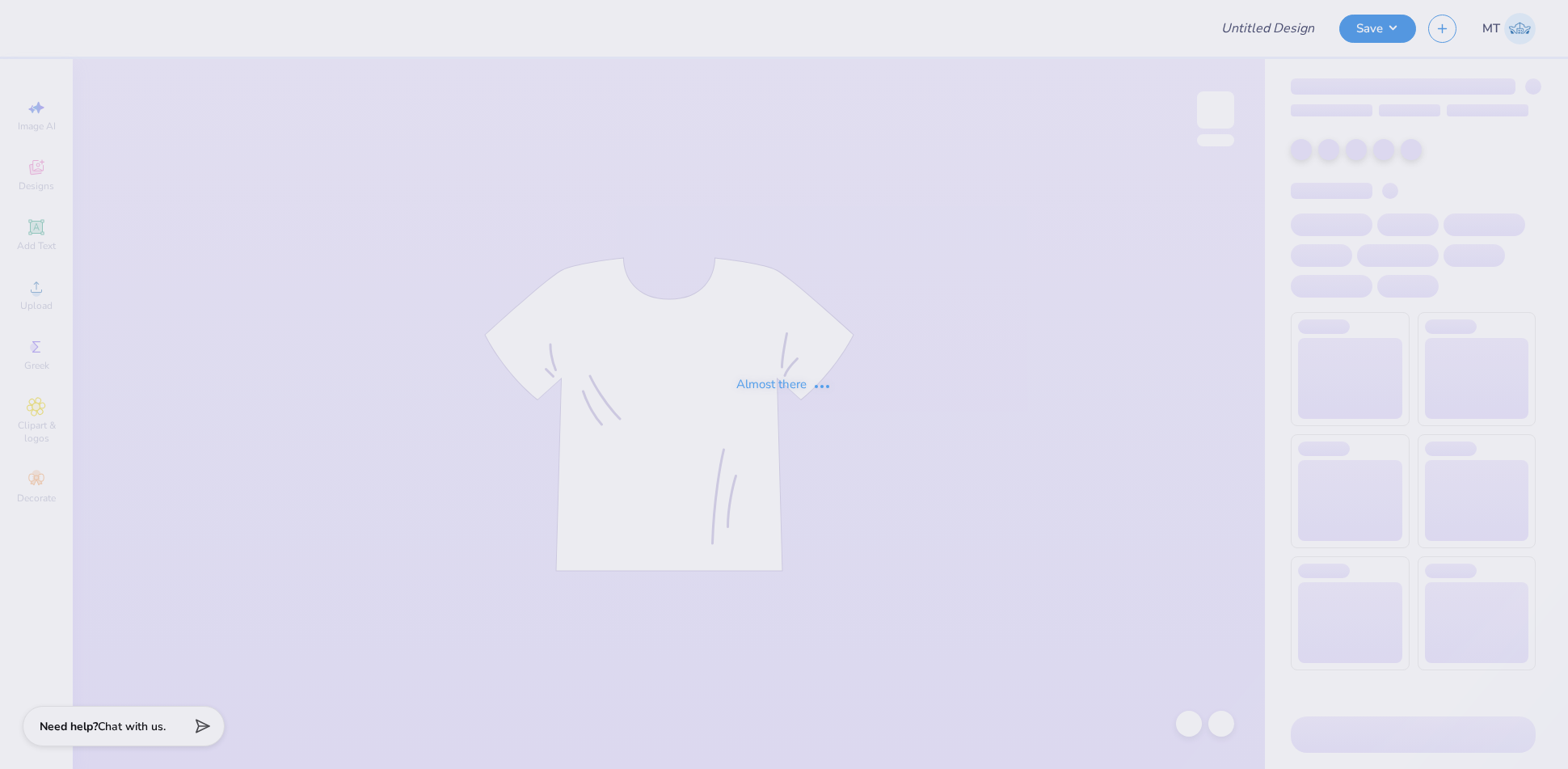
type input "FPS239698"
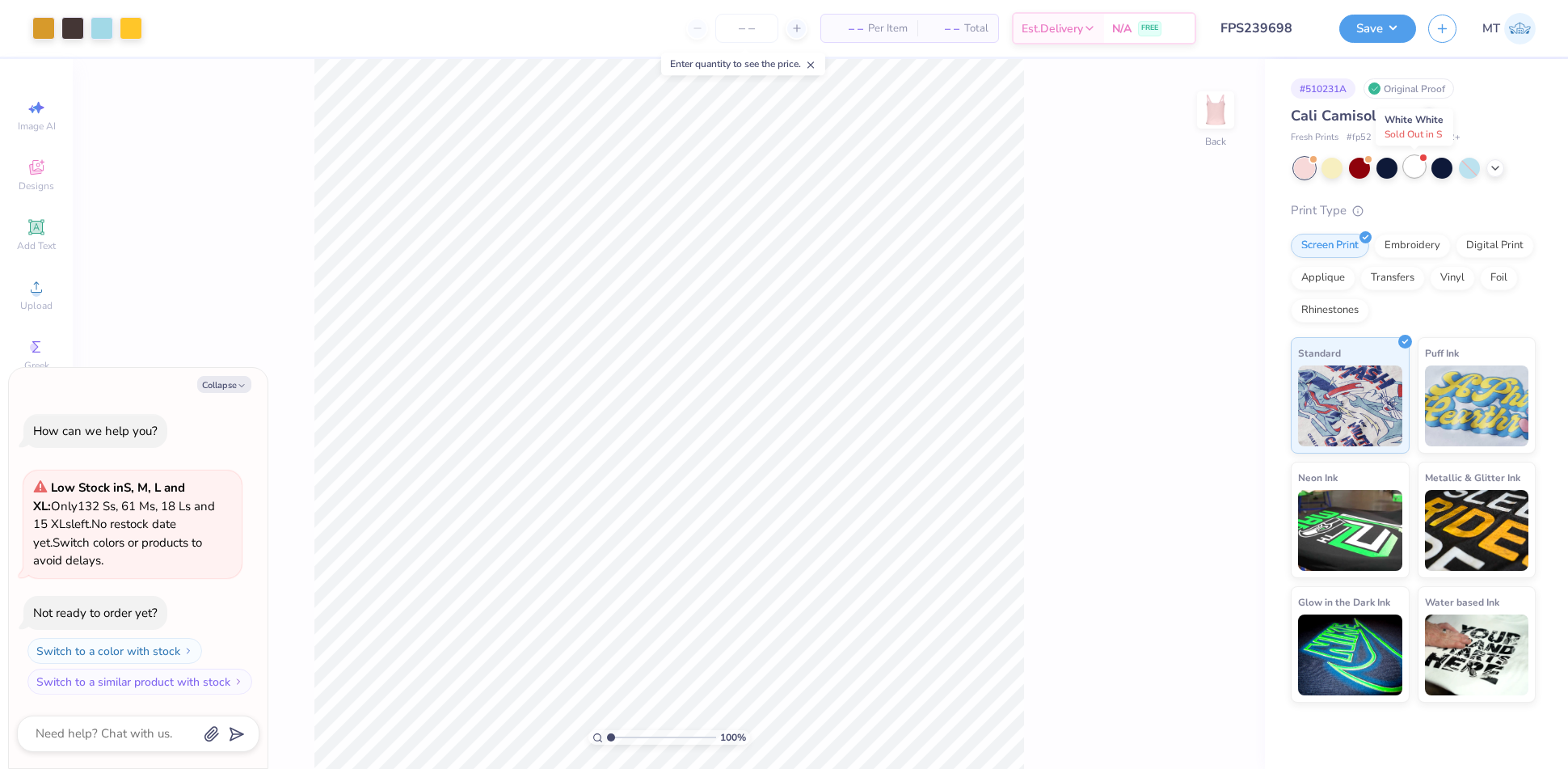
click at [1423, 166] on div at bounding box center [1414, 166] width 21 height 21
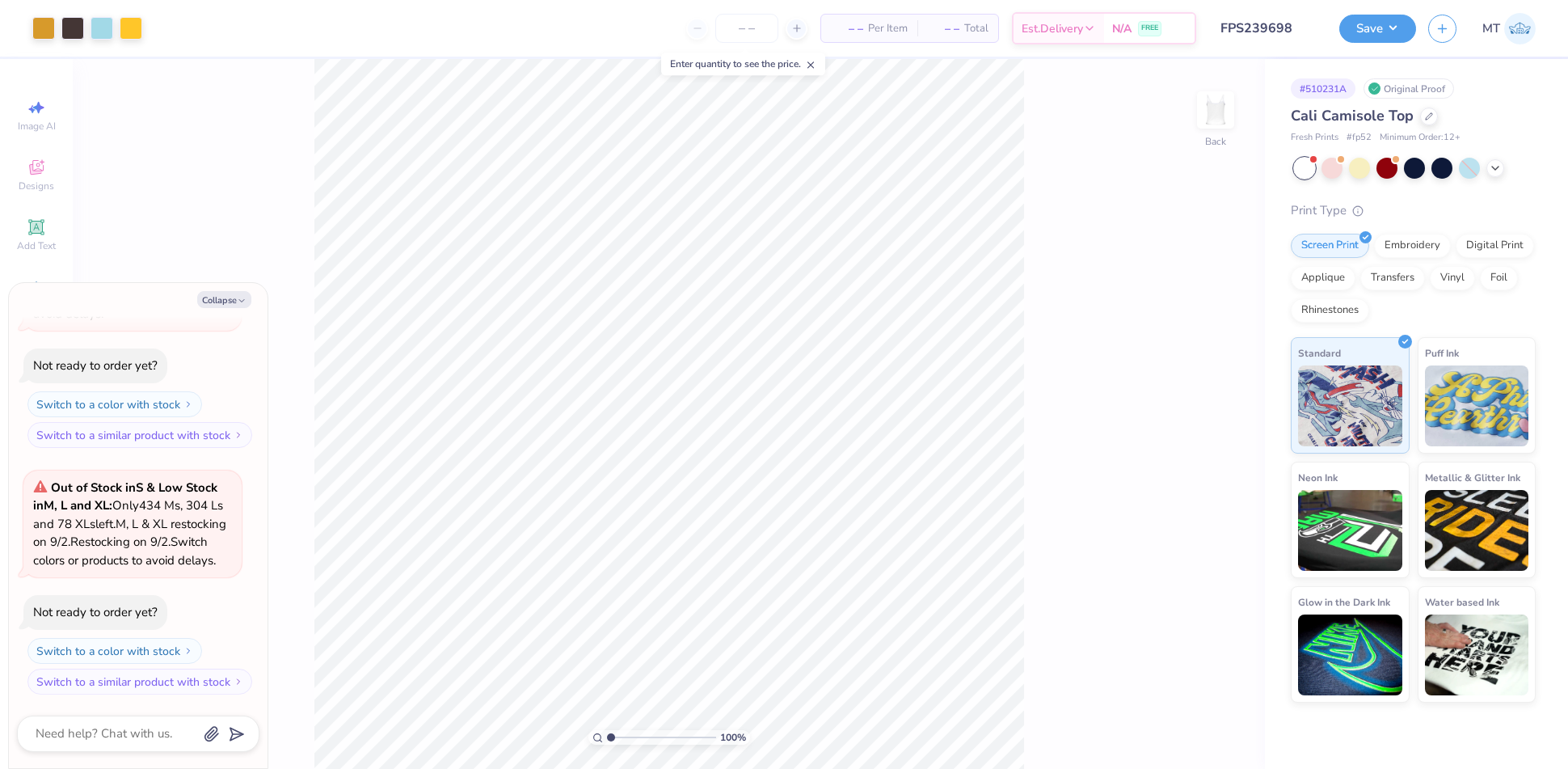
type textarea "x"
click at [1192, 380] on input "2.81" at bounding box center [1205, 378] width 58 height 23
type input "2.5"
type textarea "x"
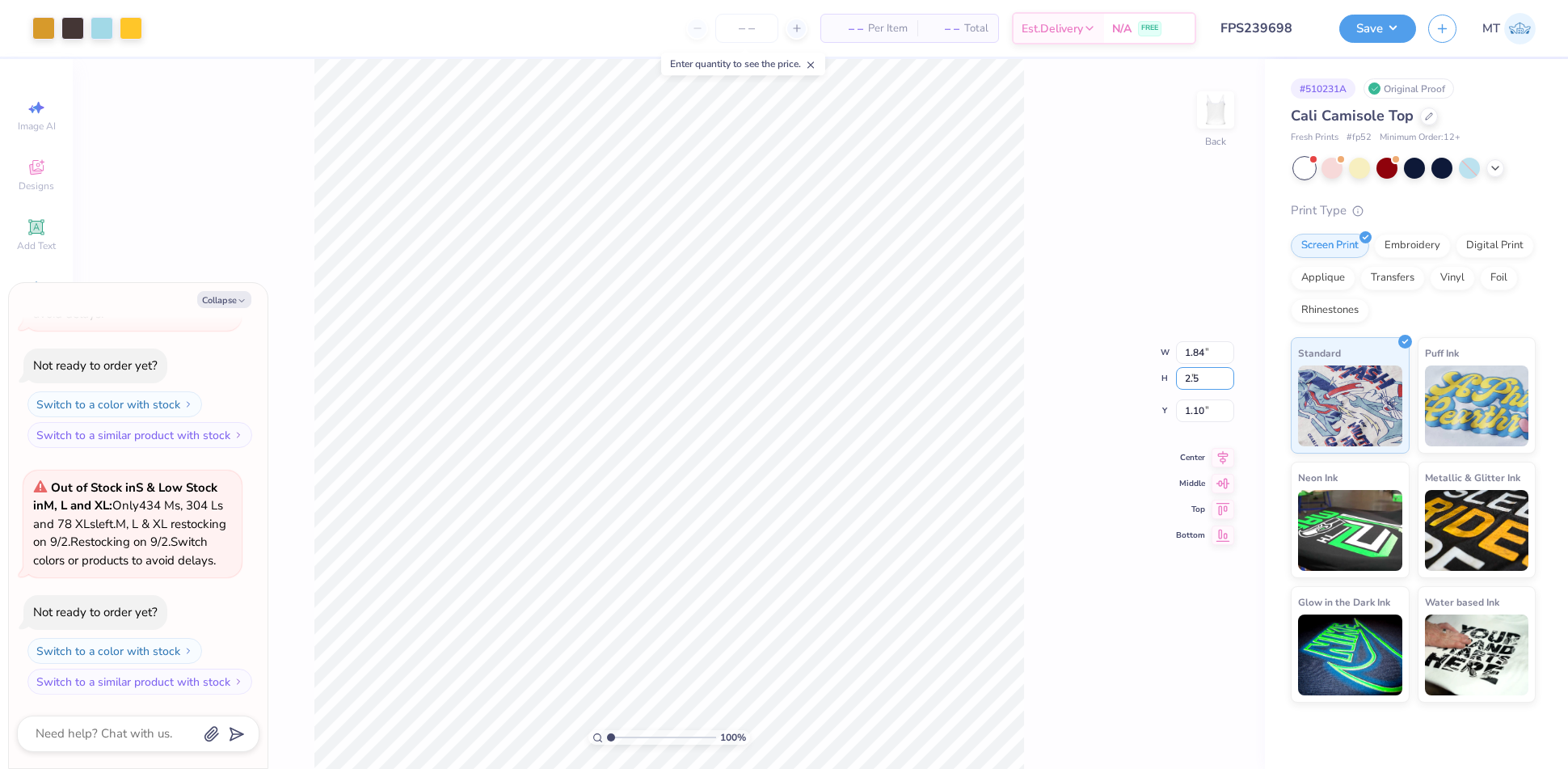
type input "1.63"
type input "2.50"
click at [1191, 396] on input "1.26" at bounding box center [1205, 398] width 58 height 23
drag, startPoint x: 1191, startPoint y: 396, endPoint x: 1348, endPoint y: 433, distance: 161.3
click at [1191, 396] on input "1.26" at bounding box center [1205, 398] width 58 height 23
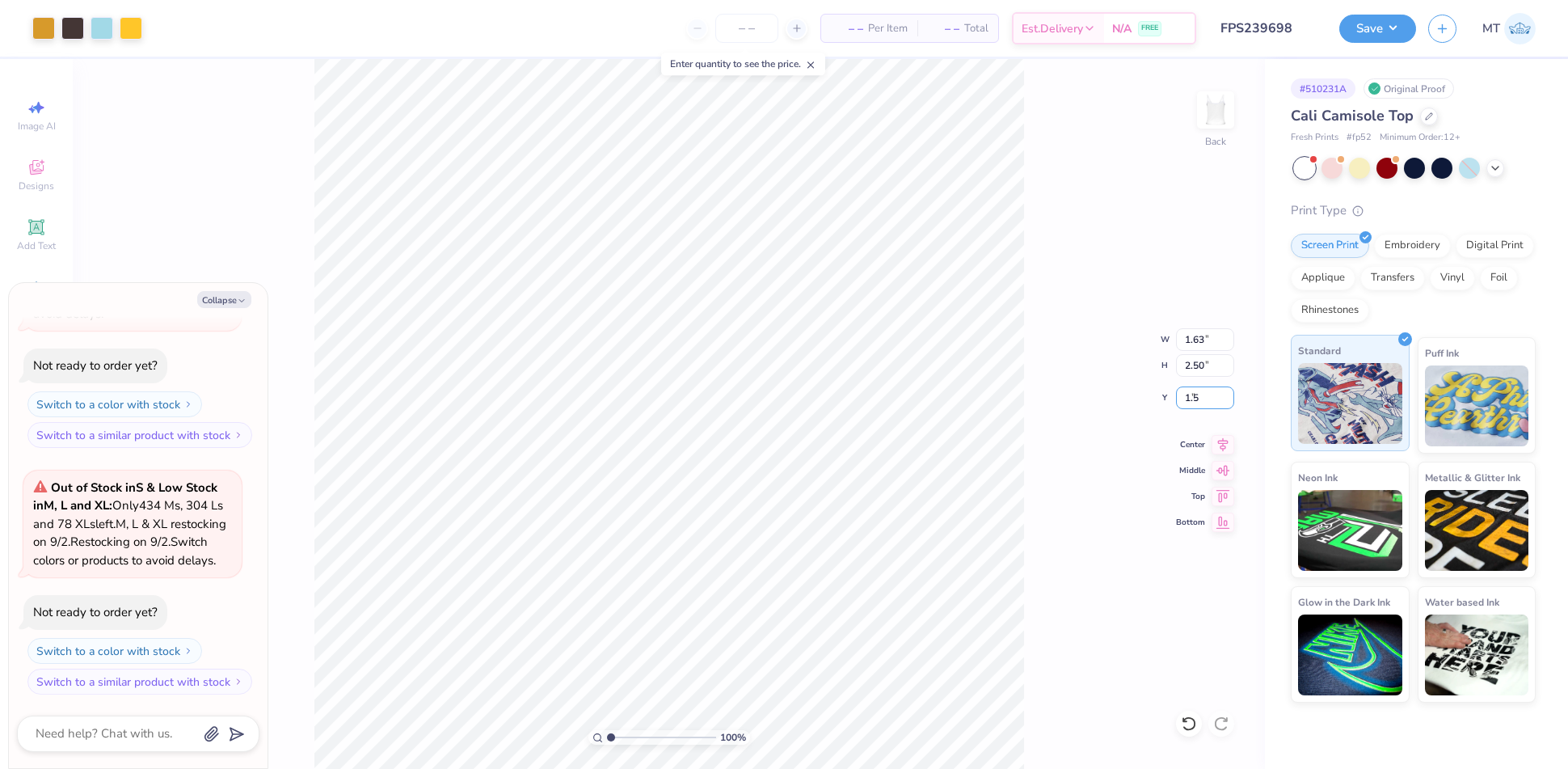
type input "1.5"
type textarea "x"
click at [1194, 396] on input "1.50" at bounding box center [1205, 398] width 58 height 23
type input "1.2"
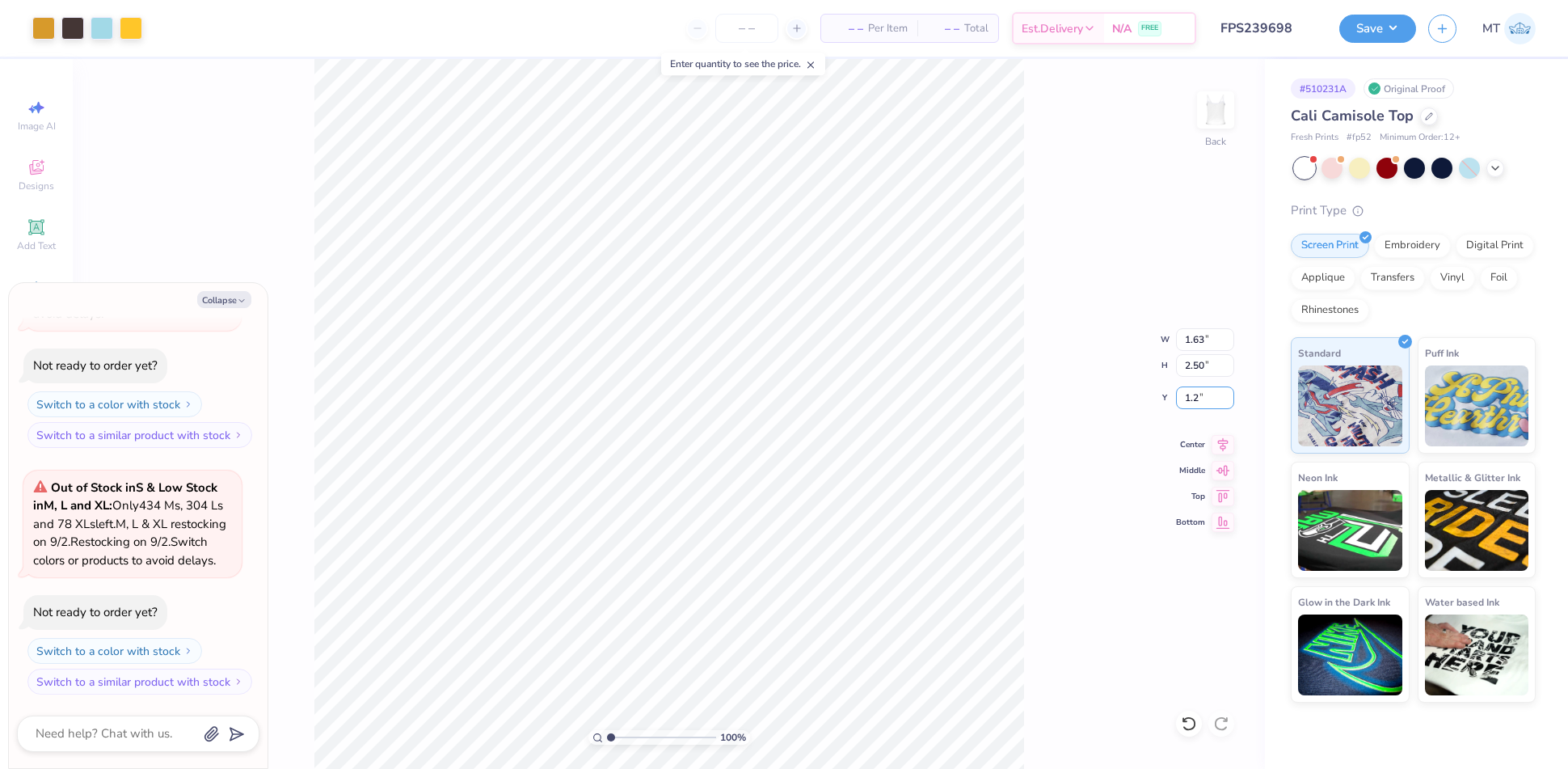
type textarea "x"
type input "1.20"
click at [1397, 35] on button "Save" at bounding box center [1377, 25] width 77 height 28
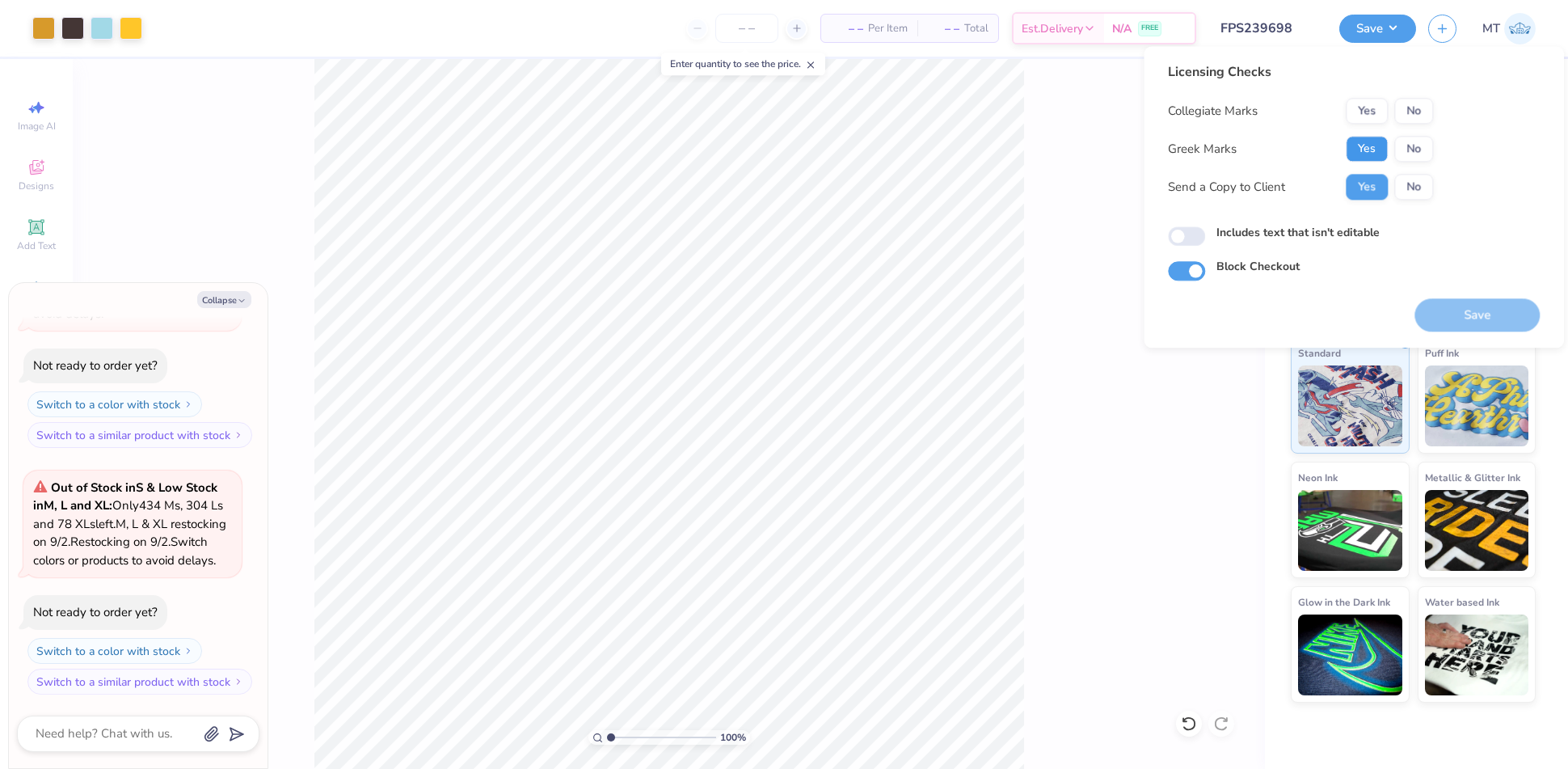
click at [1374, 153] on button "Yes" at bounding box center [1367, 149] width 42 height 26
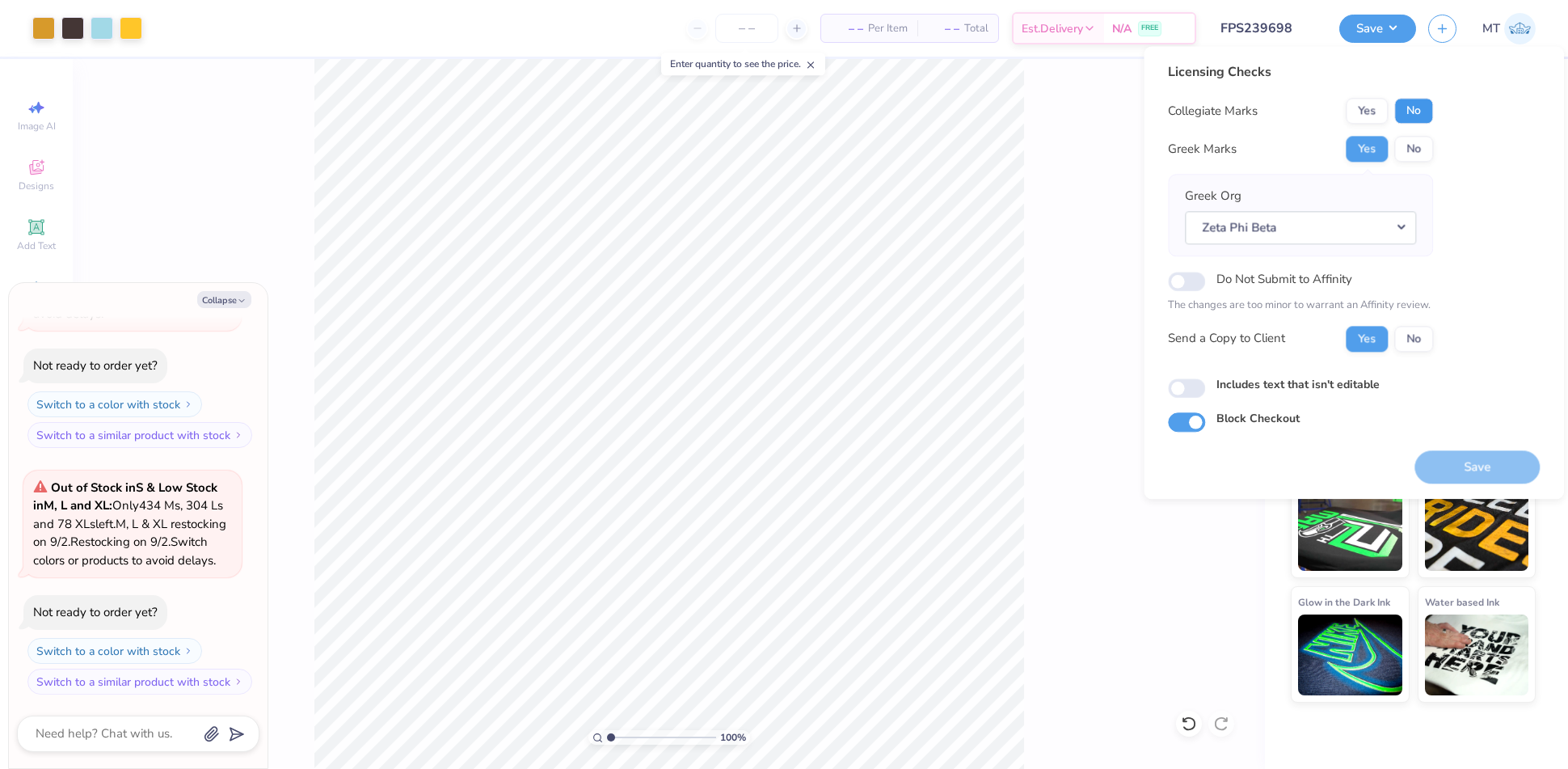
click at [1420, 117] on button "No" at bounding box center [1413, 111] width 39 height 26
click at [1479, 462] on button "Save" at bounding box center [1477, 467] width 125 height 34
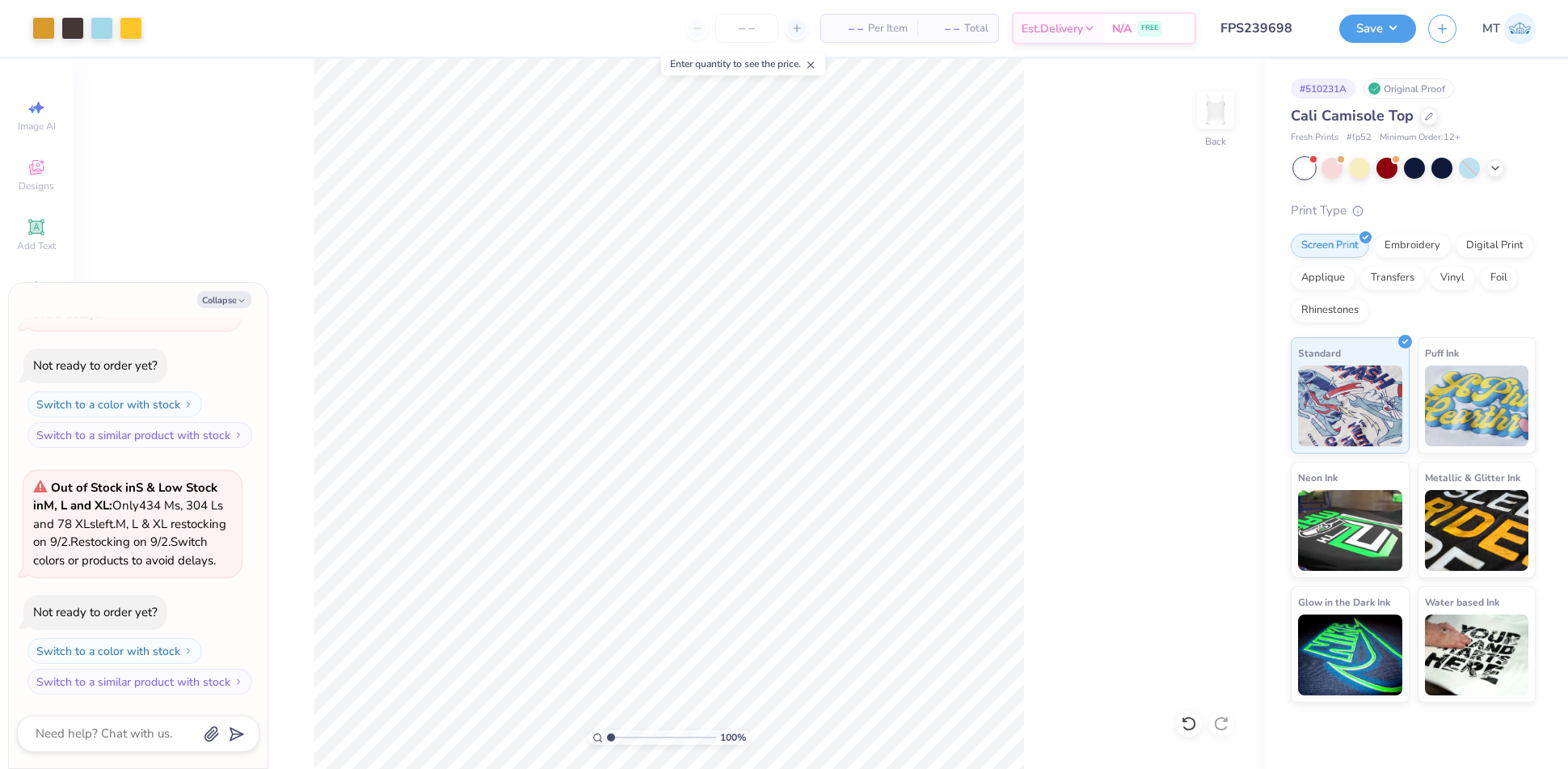
type textarea "x"
click at [110, 30] on div at bounding box center [102, 26] width 23 height 23
type input "5.17908605666128"
type textarea "x"
type input "5.17908605666128"
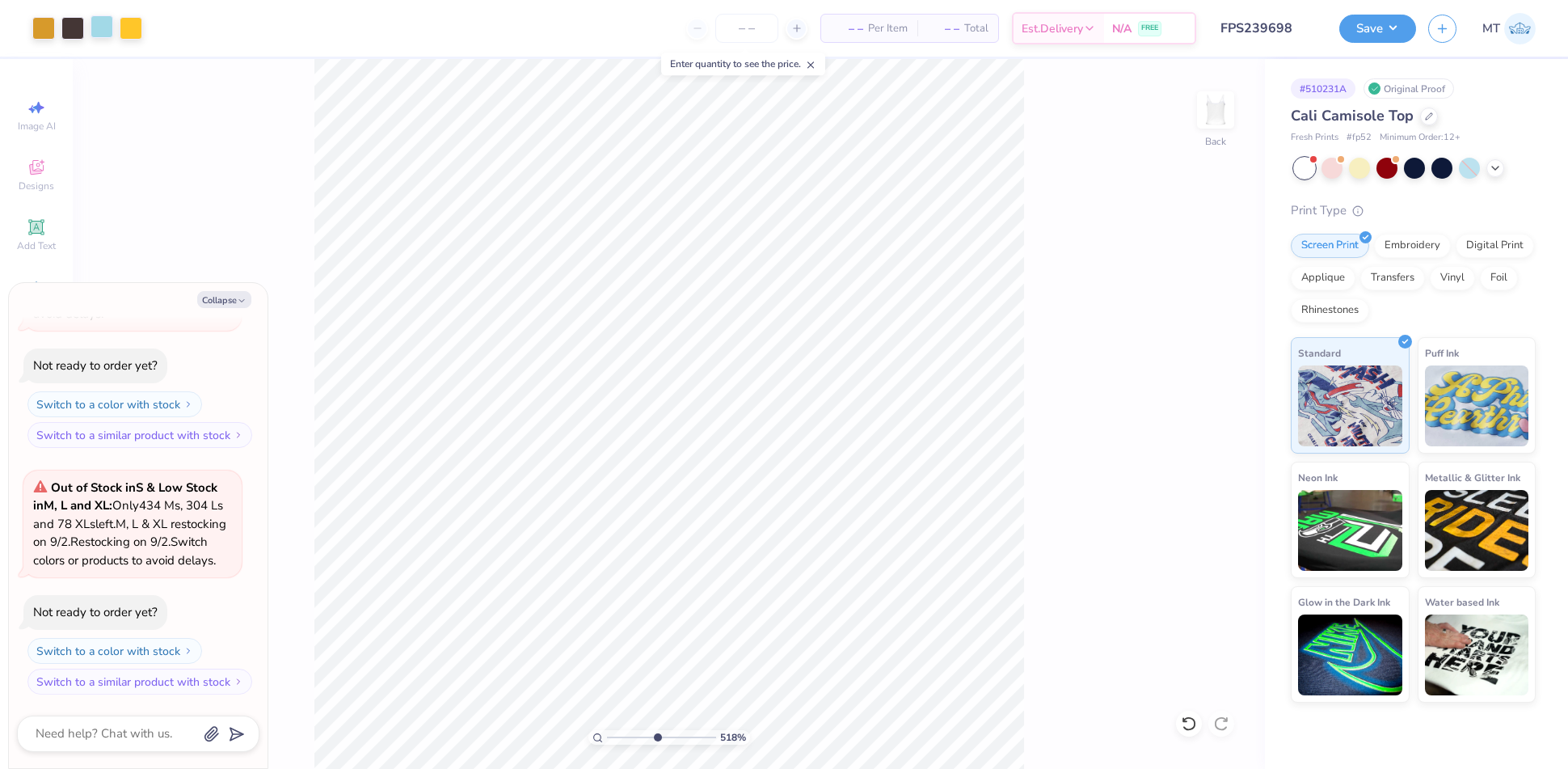
type textarea "x"
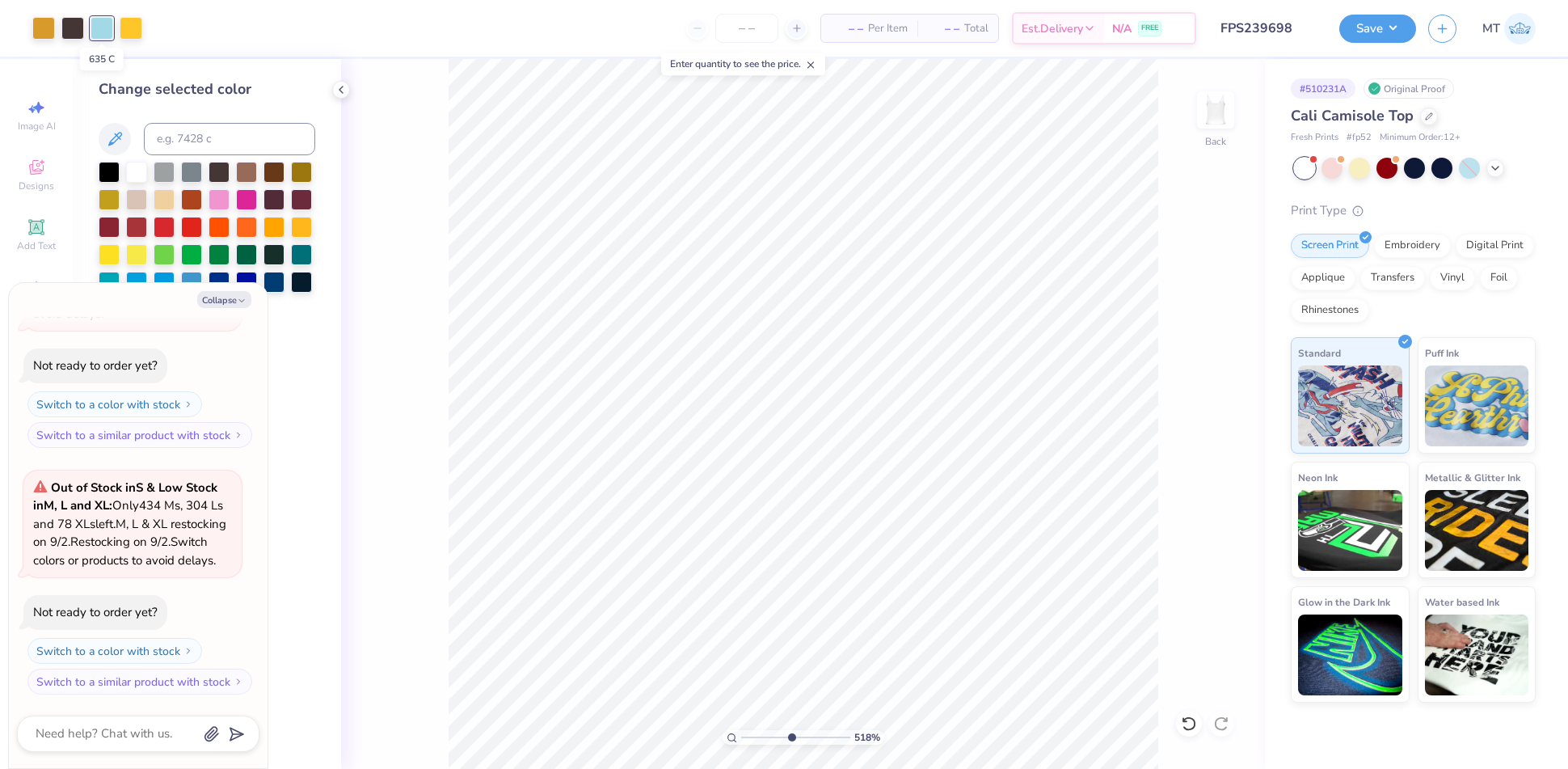
type input "5.17908605666128"
type textarea "x"
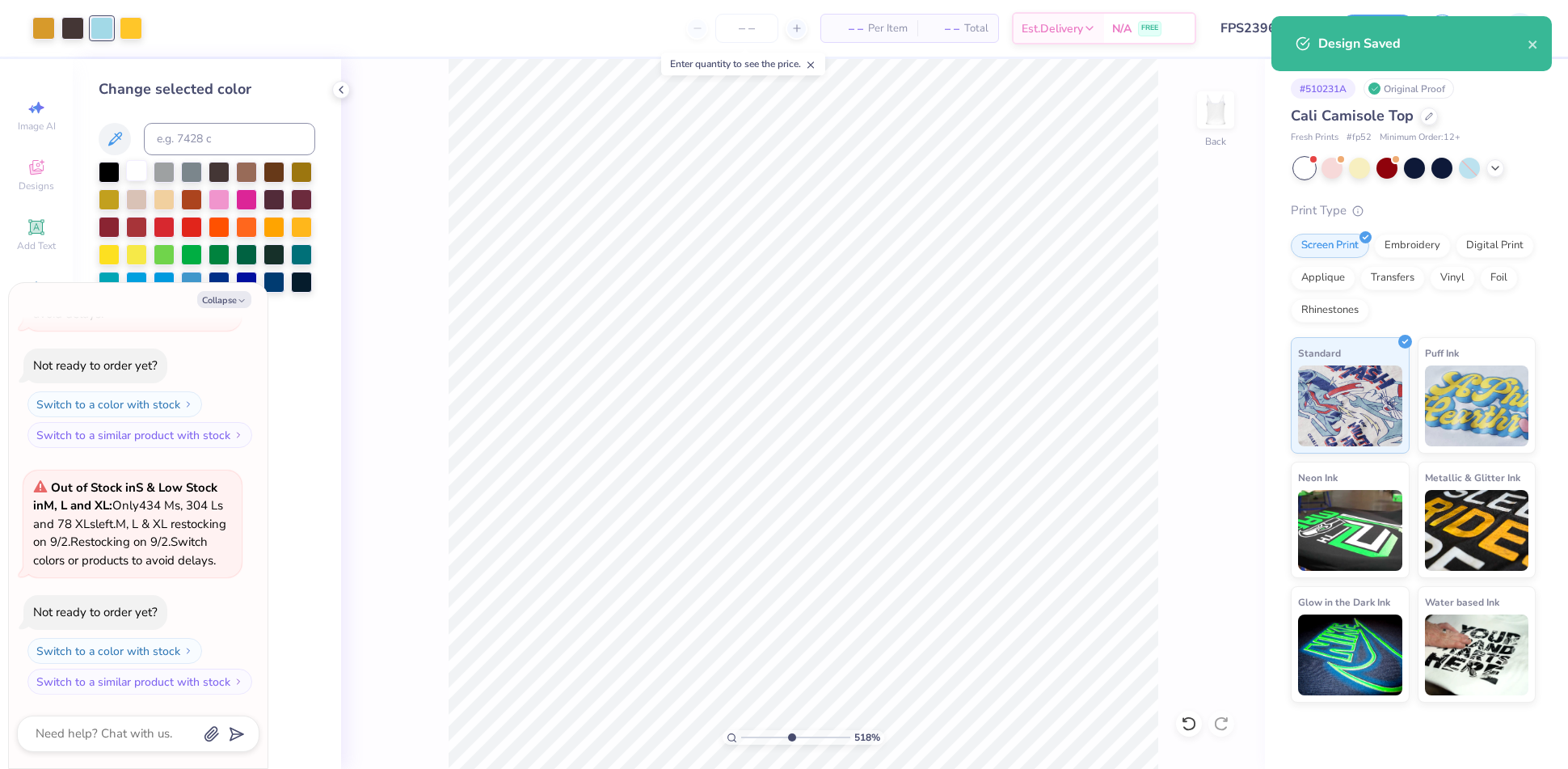
click at [139, 174] on div at bounding box center [136, 170] width 21 height 21
type input "5.17908605666128"
click at [237, 301] on icon "button" at bounding box center [241, 301] width 10 height 10
type textarea "x"
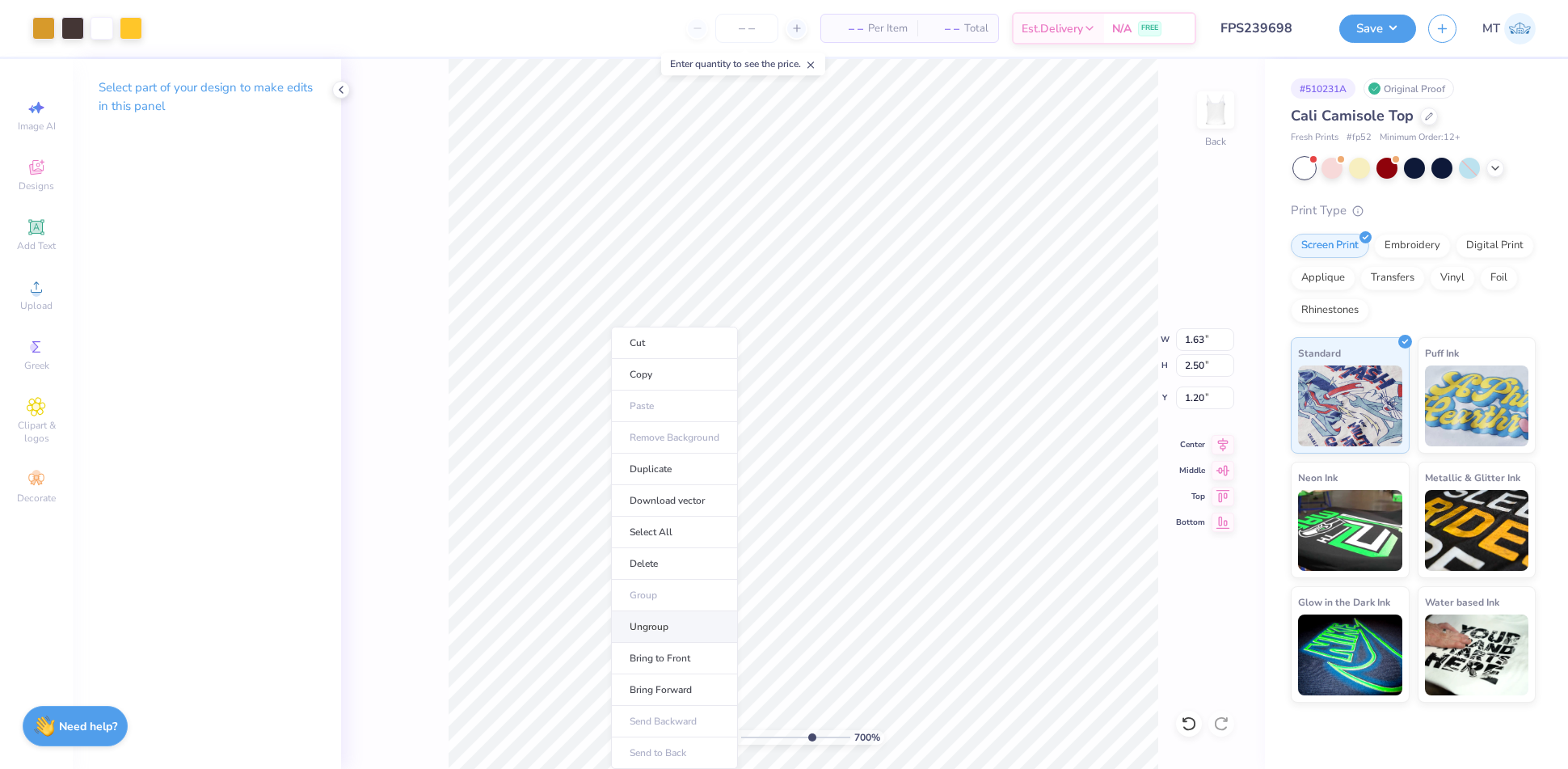
click at [647, 621] on li "Ungroup" at bounding box center [674, 626] width 127 height 32
click at [102, 22] on div at bounding box center [102, 26] width 23 height 23
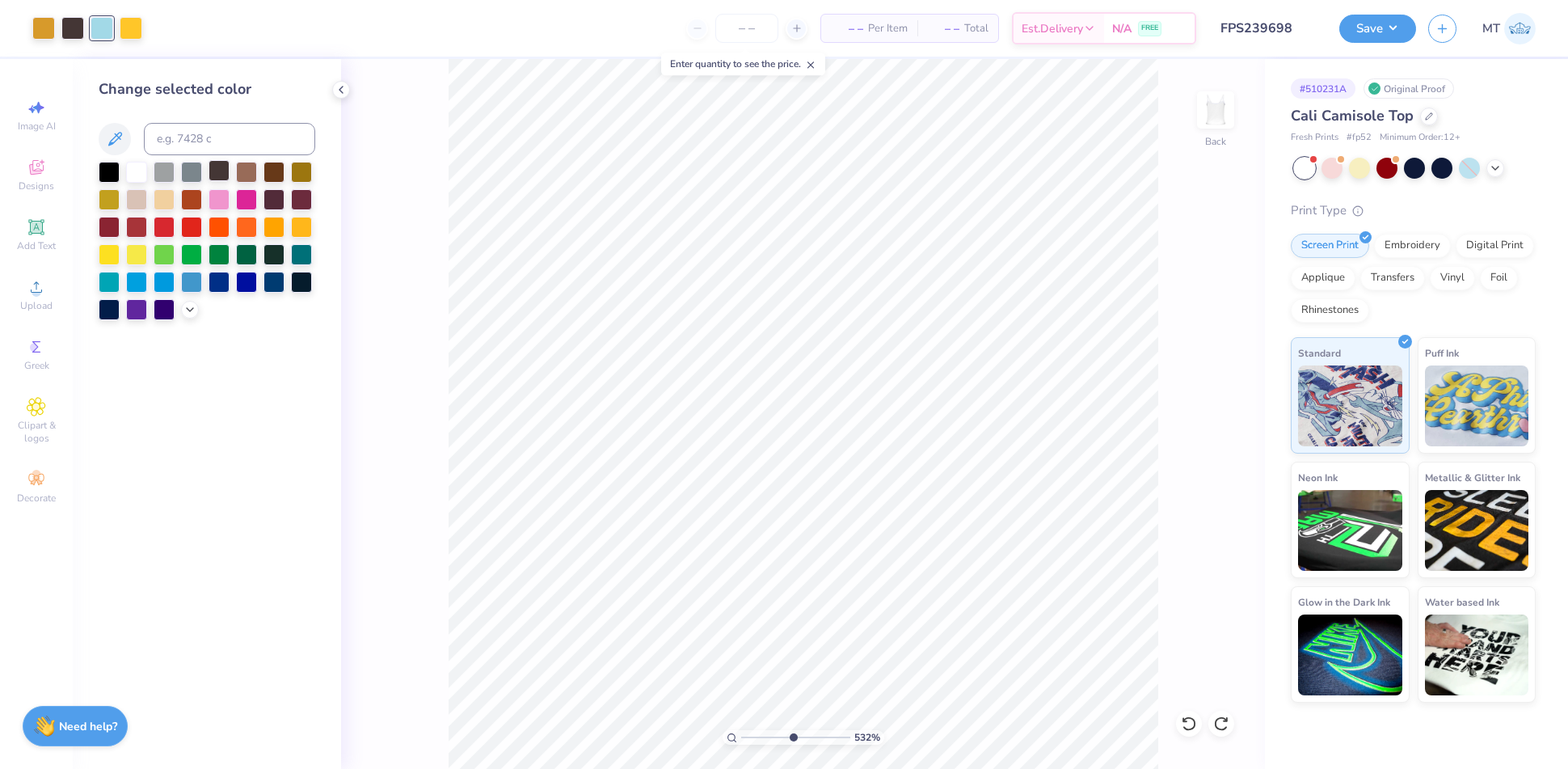
click at [224, 176] on div at bounding box center [219, 170] width 21 height 21
click at [37, 26] on div at bounding box center [44, 26] width 23 height 23
click at [137, 164] on div at bounding box center [136, 170] width 21 height 21
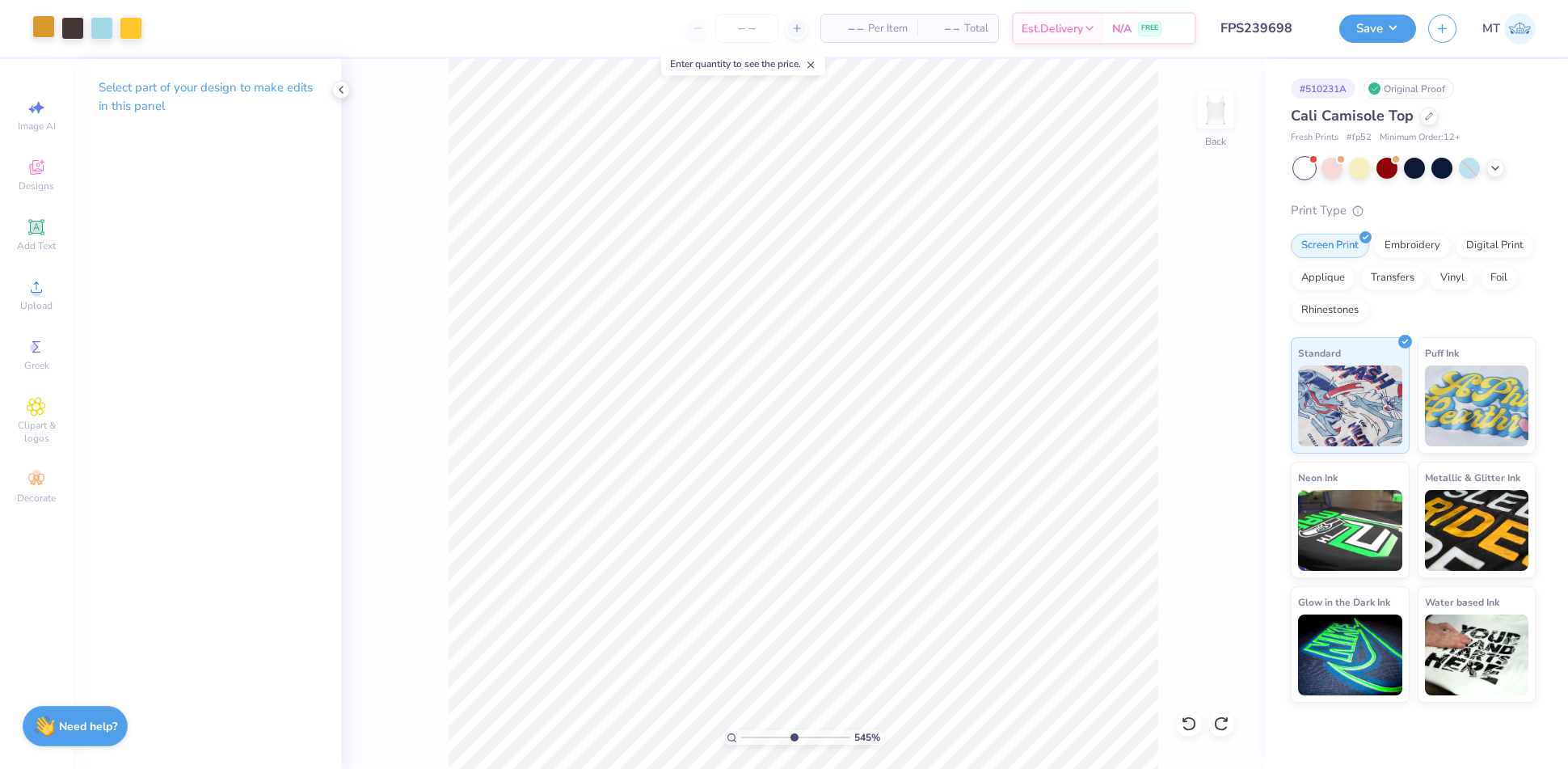
click at [46, 34] on div at bounding box center [44, 26] width 23 height 23
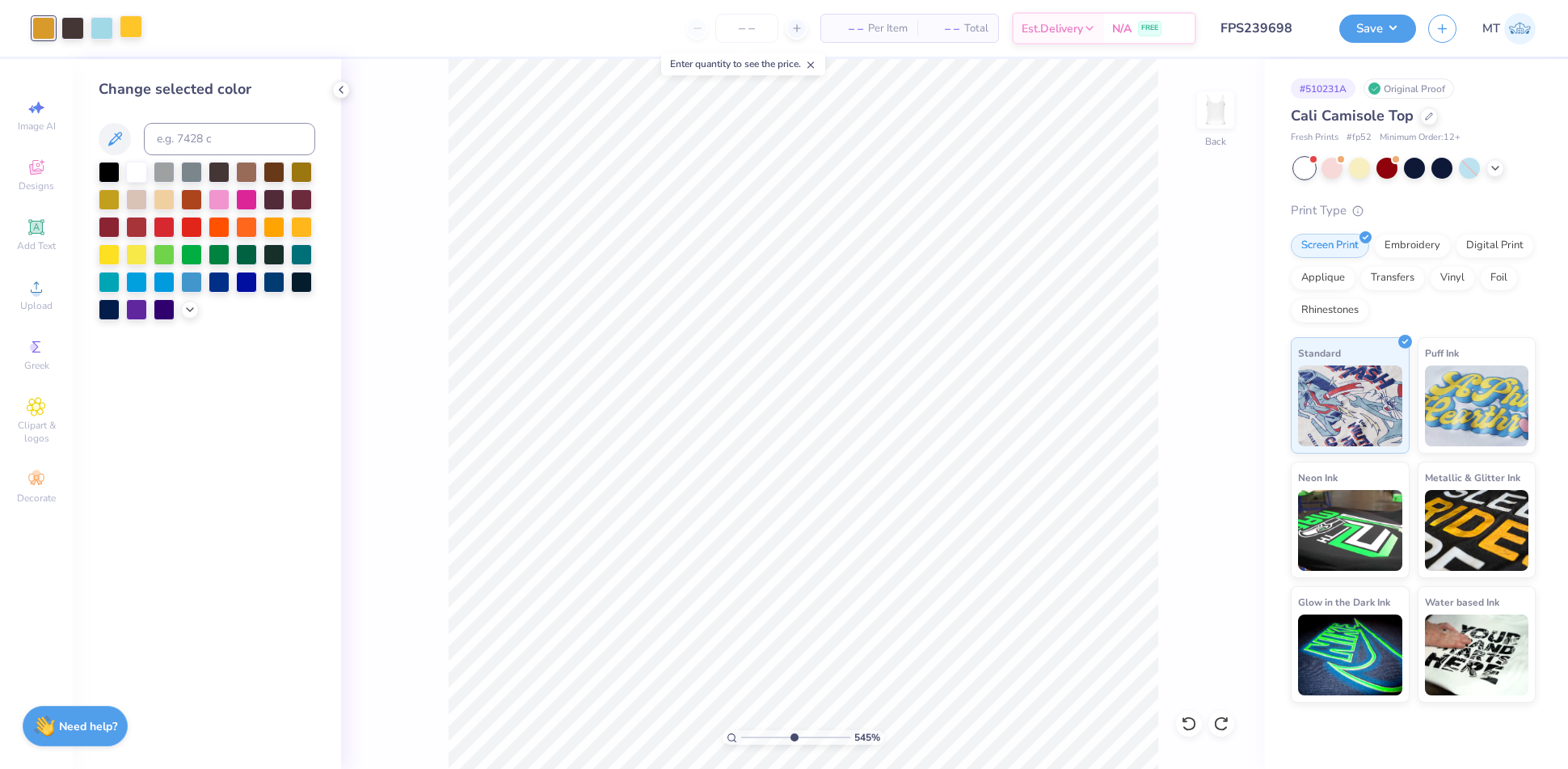
click at [138, 32] on div at bounding box center [131, 26] width 23 height 23
click at [36, 26] on div at bounding box center [44, 26] width 23 height 23
click at [194, 310] on icon at bounding box center [190, 308] width 13 height 13
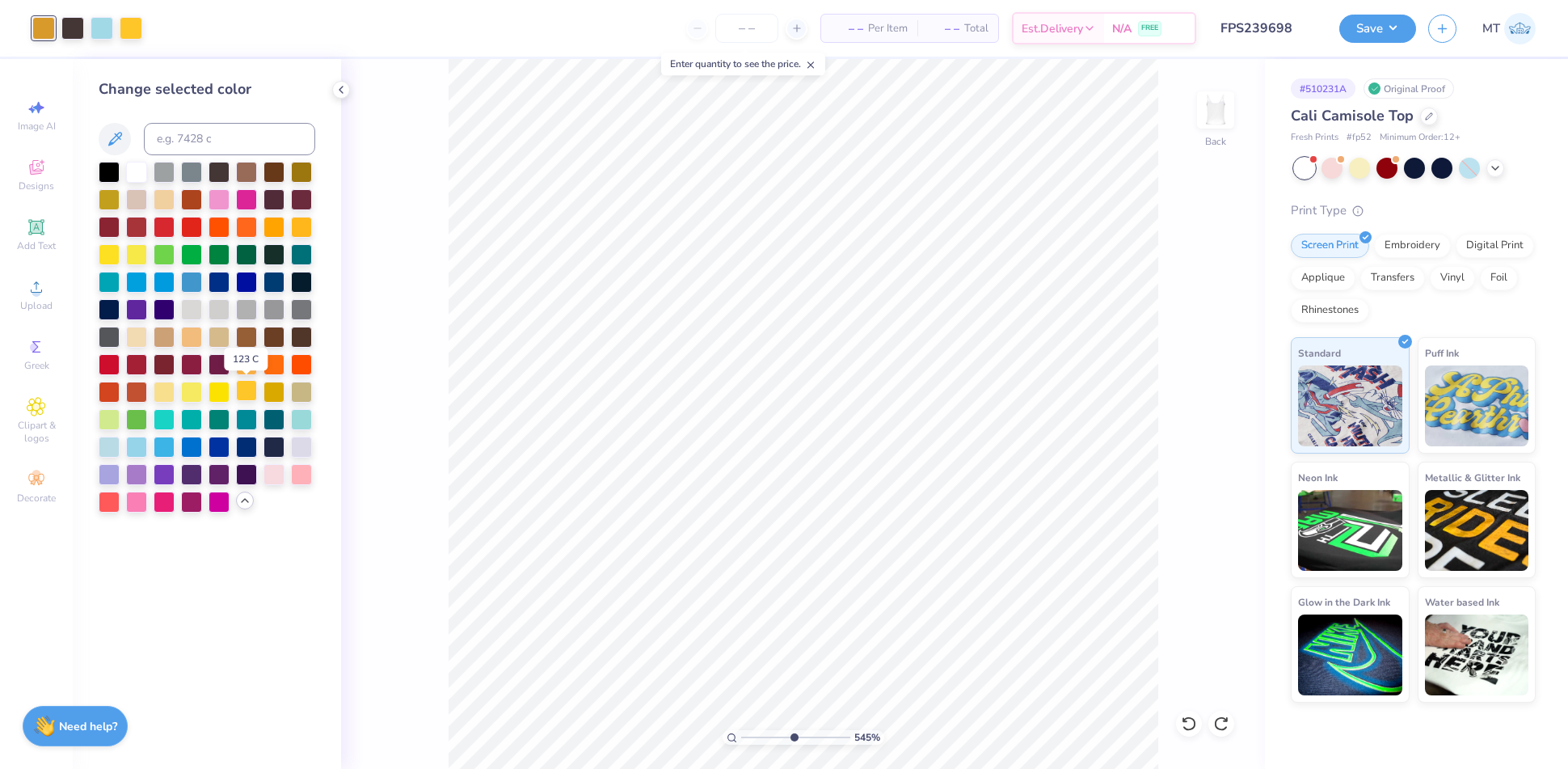
click at [255, 391] on div at bounding box center [246, 390] width 21 height 21
click at [40, 34] on div at bounding box center [44, 26] width 23 height 23
click at [240, 393] on div at bounding box center [246, 390] width 21 height 21
click at [433, 371] on div "545 % Back" at bounding box center [803, 414] width 924 height 710
type input "1"
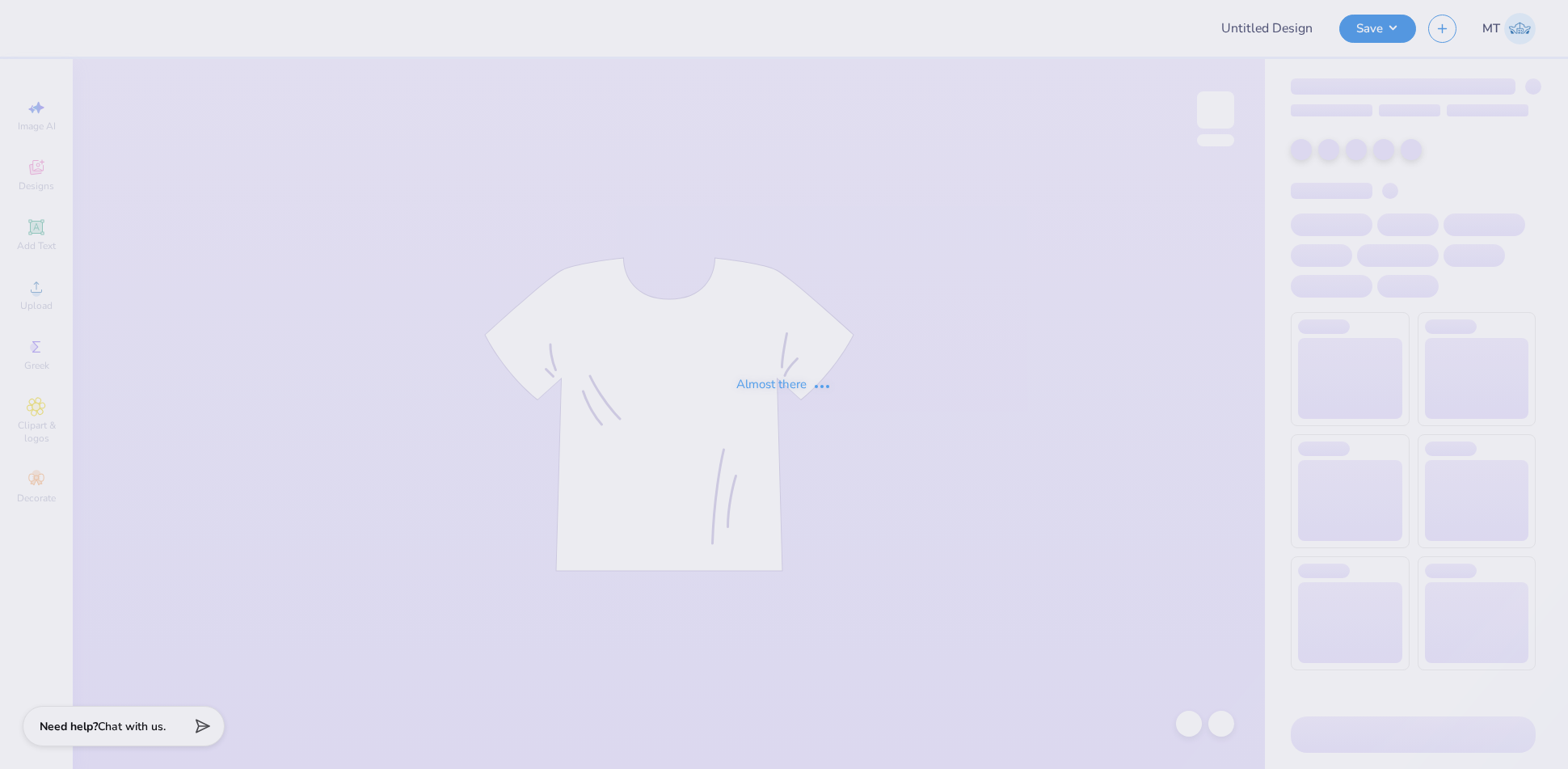
type input "FPS239698"
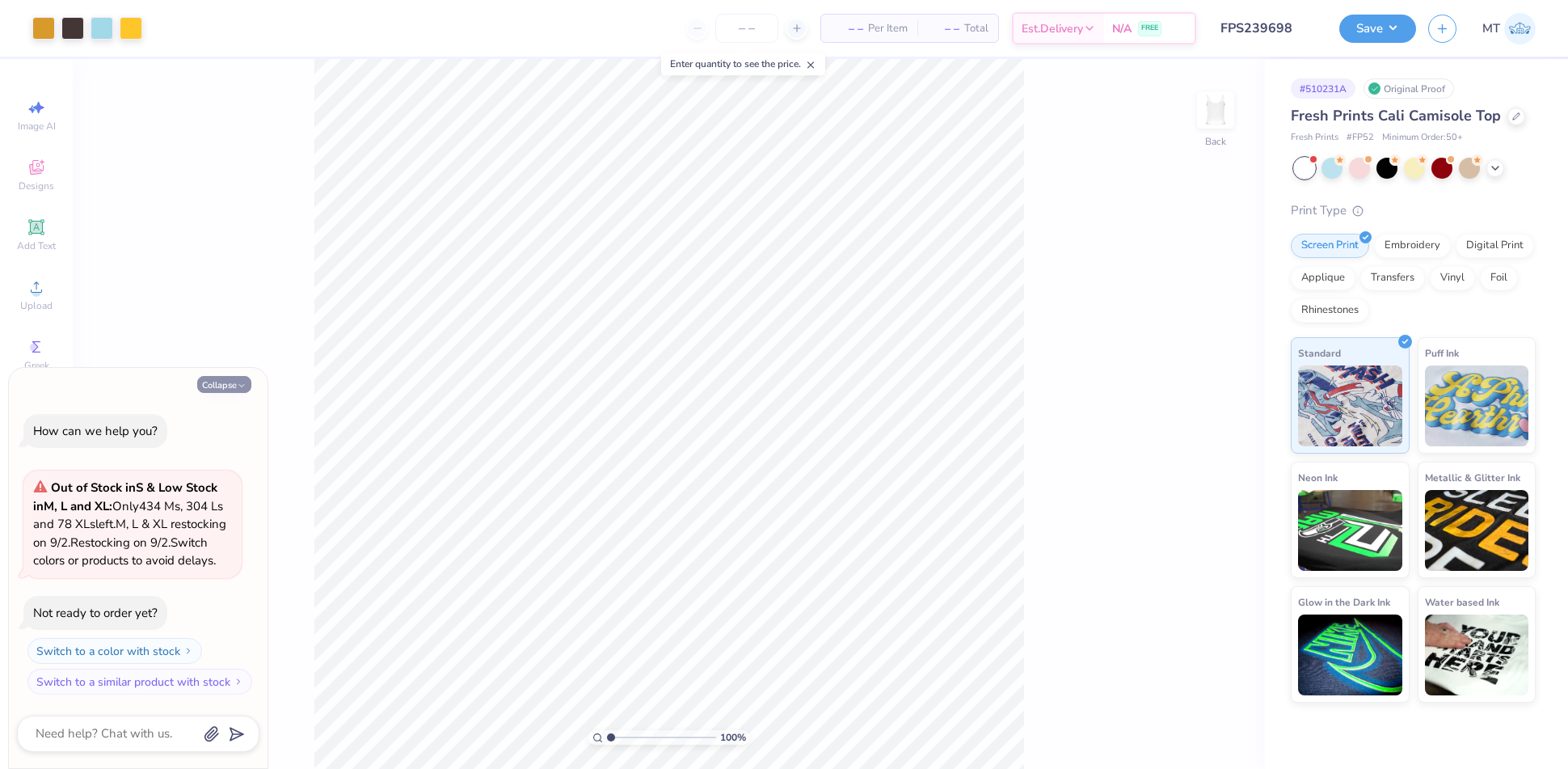
click at [219, 376] on button "Collapse" at bounding box center [224, 384] width 54 height 17
type textarea "x"
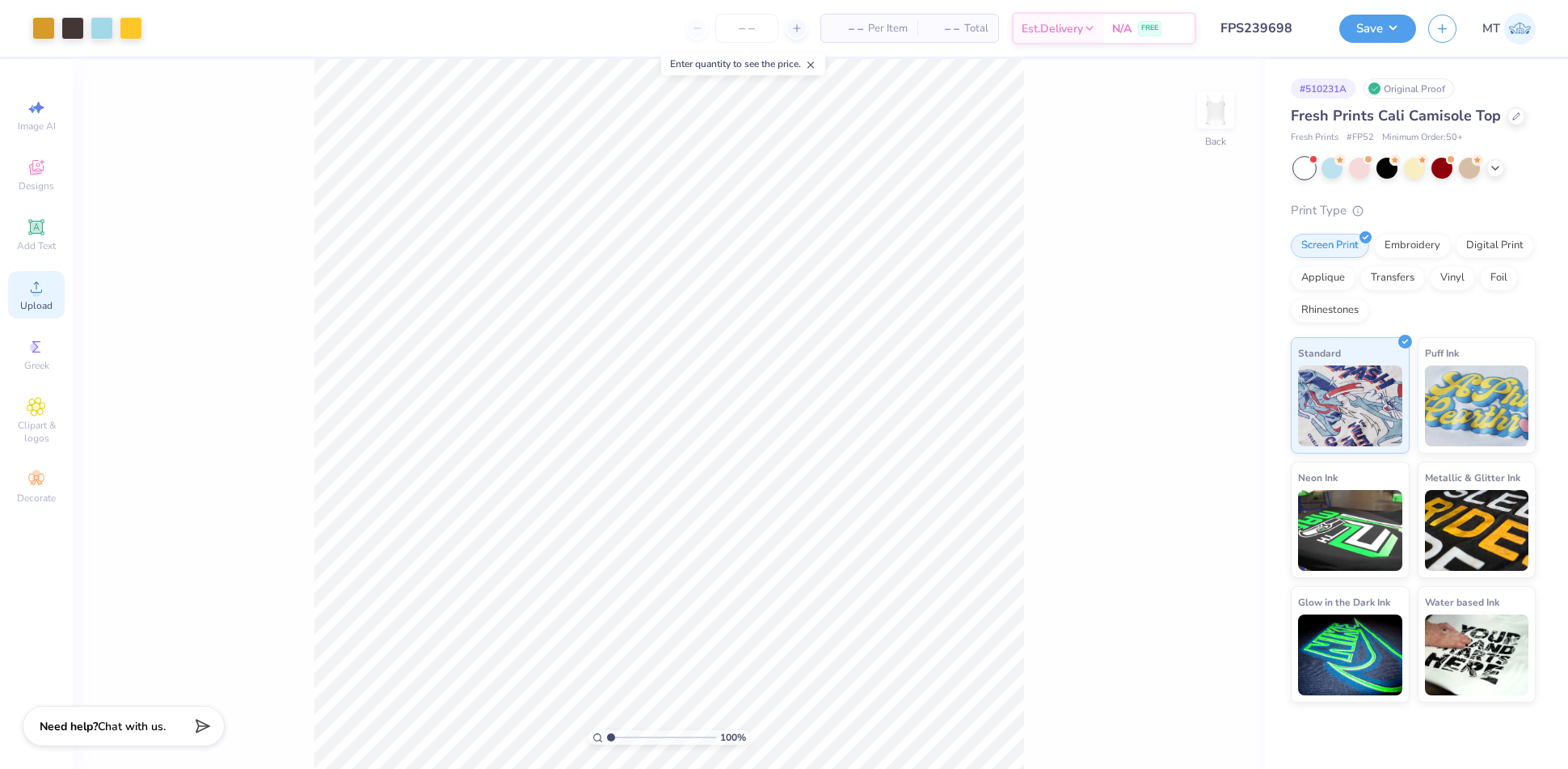
click at [37, 288] on circle at bounding box center [36, 292] width 9 height 9
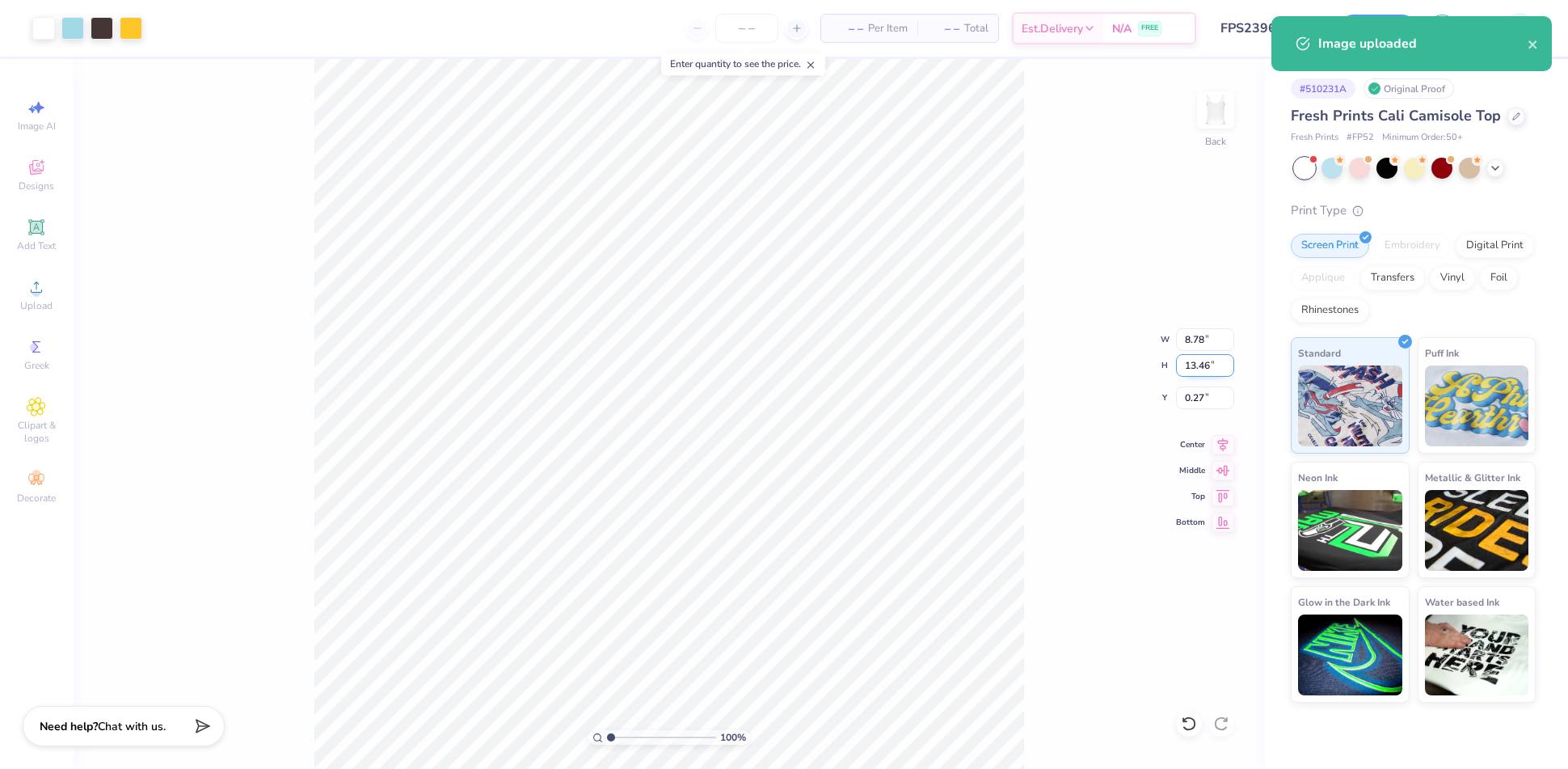
click at [1195, 366] on input "13.46" at bounding box center [1205, 365] width 58 height 23
type input "2"
type input "1.30"
type input "2.00"
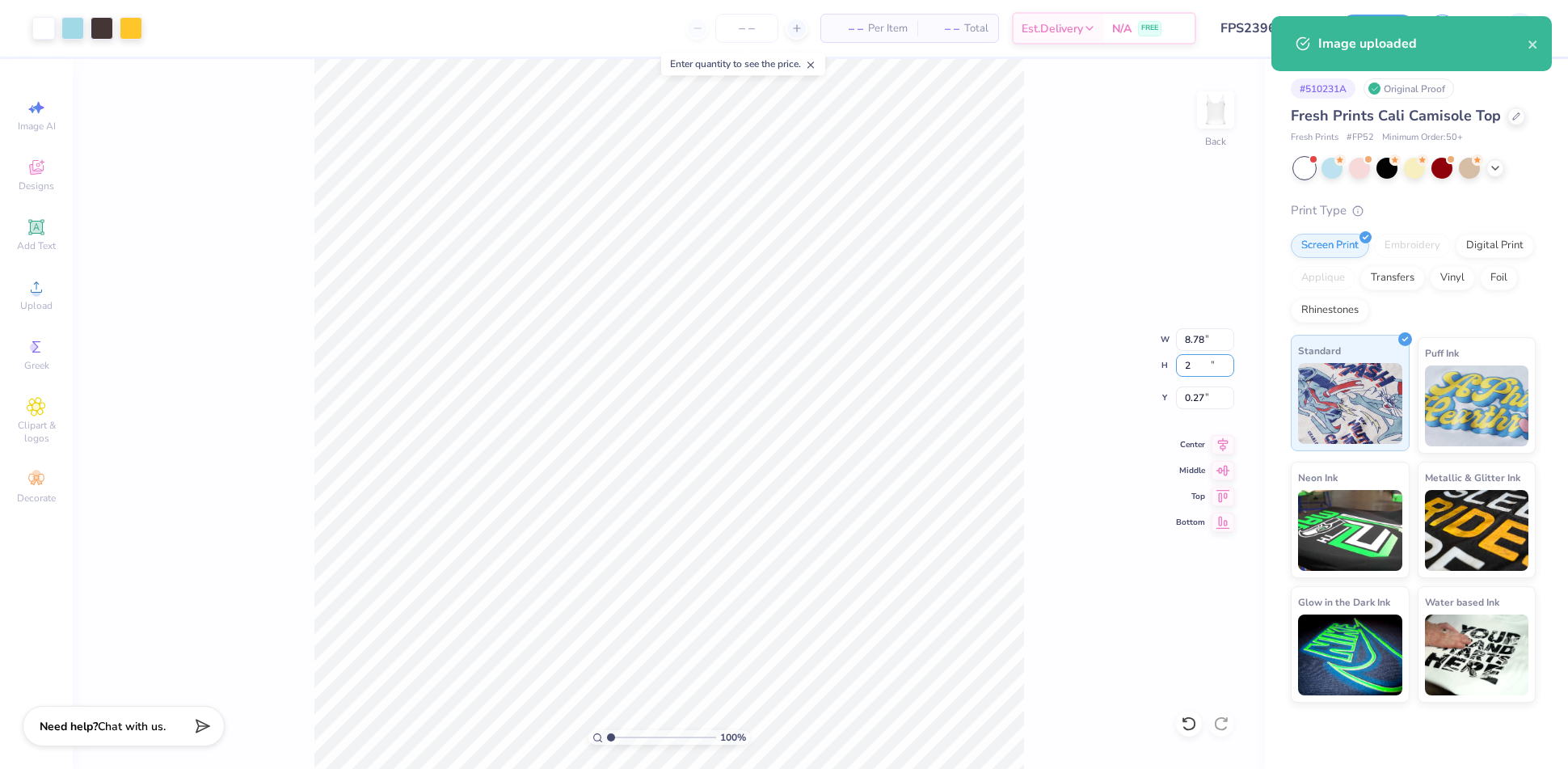
type input "6.00"
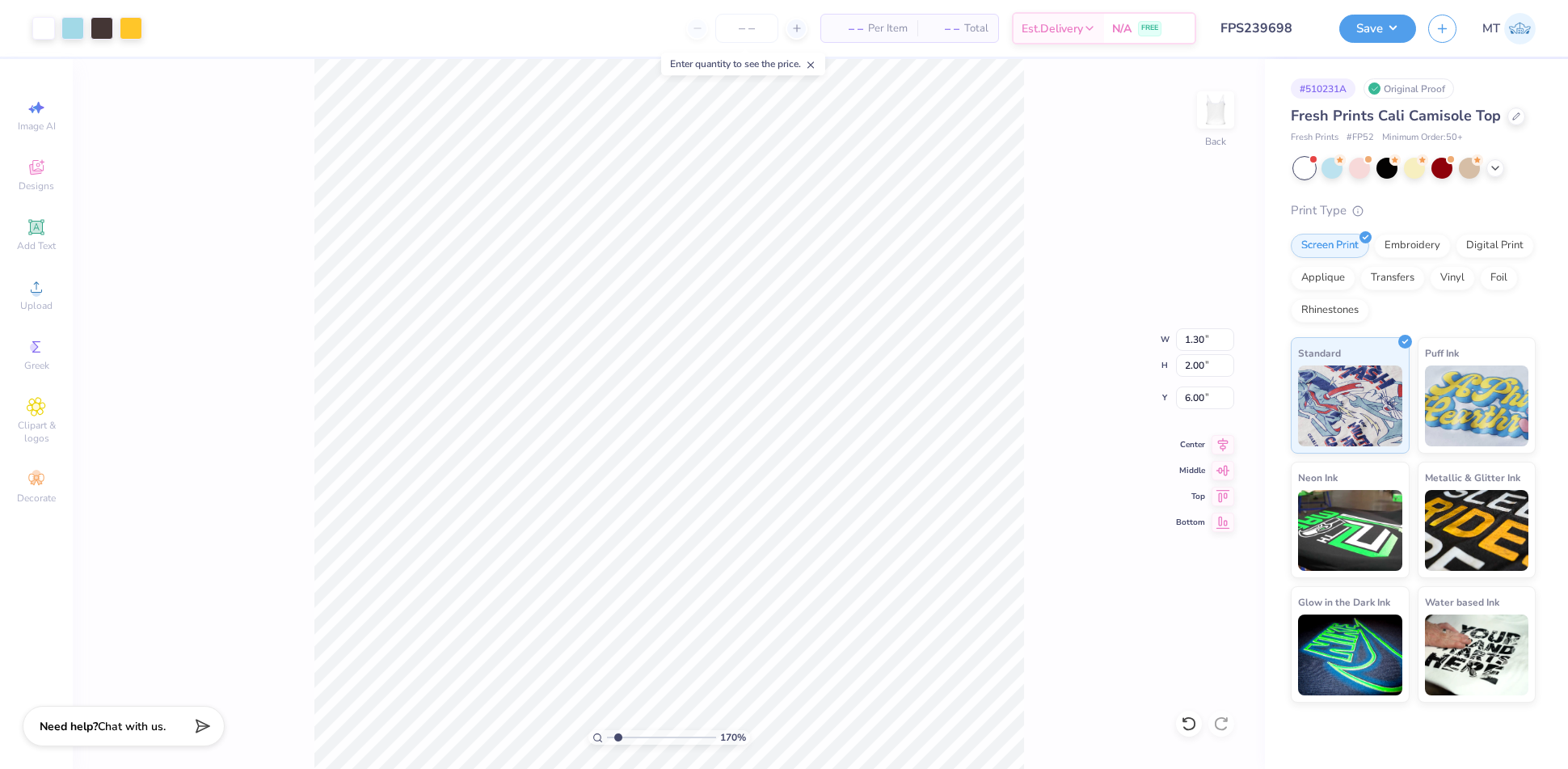
type input "1.7013183343845"
type input "1.82"
type input "2.79"
type input "1.61"
type input "1.7013183343845"
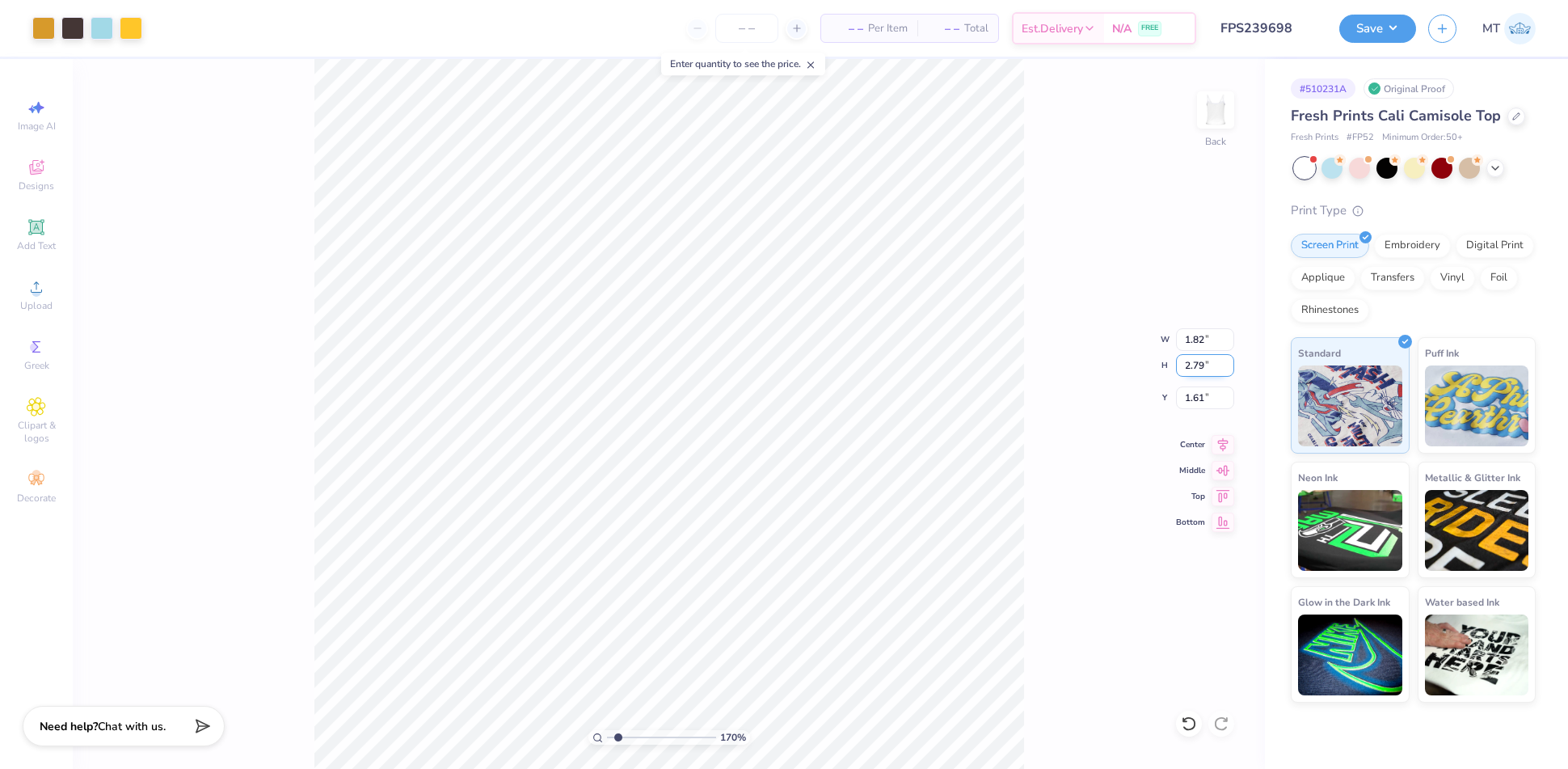
click at [1201, 362] on input "2.79" at bounding box center [1205, 365] width 58 height 23
click at [1196, 364] on input "2.79" at bounding box center [1205, 365] width 58 height 23
click at [1197, 364] on input "2.79" at bounding box center [1205, 365] width 58 height 23
type input "2.5"
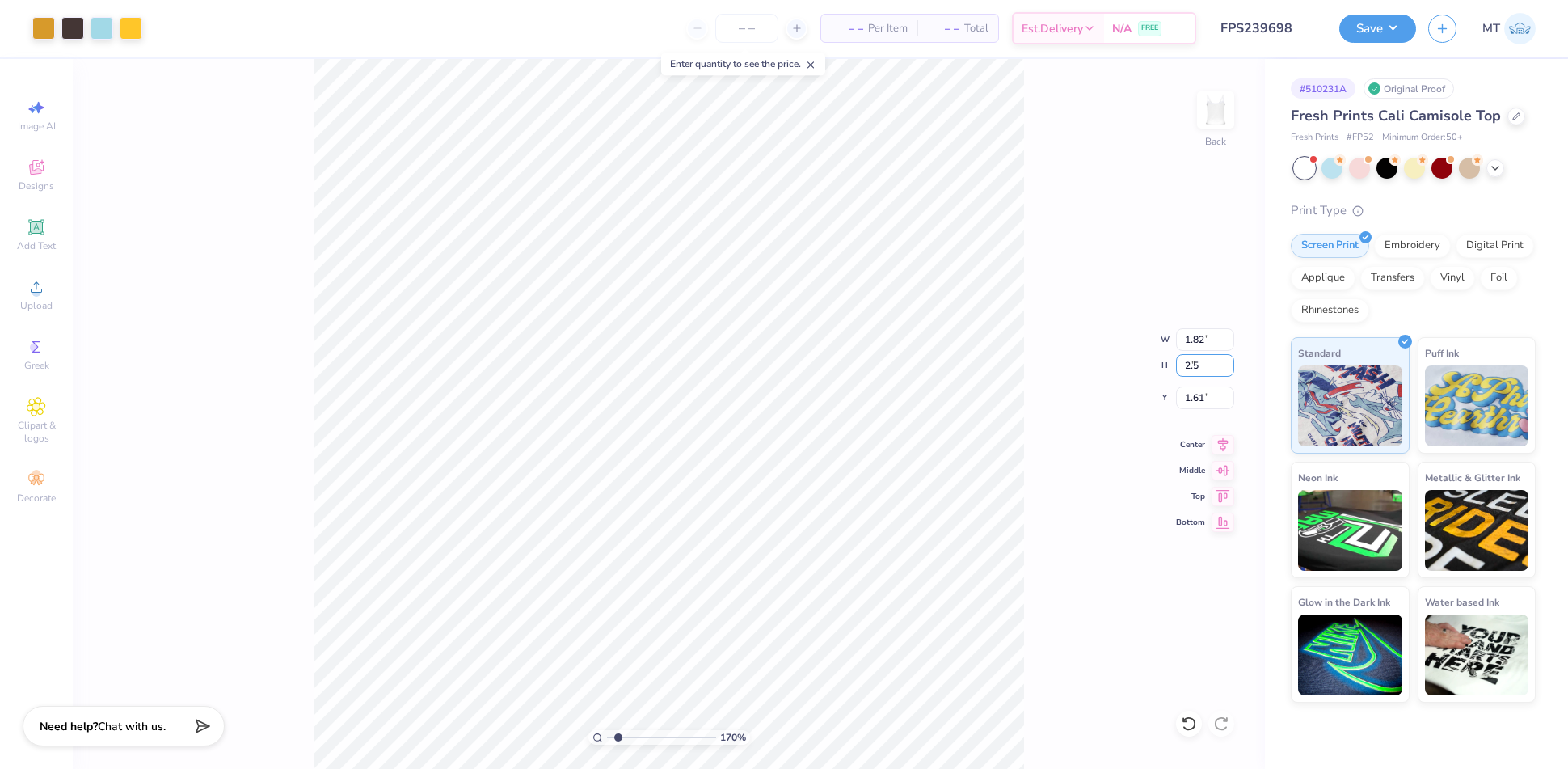
type input "1.7013183343845"
type input "1.63"
type input "2.50"
type input "1.75"
type input "1.7013183343845"
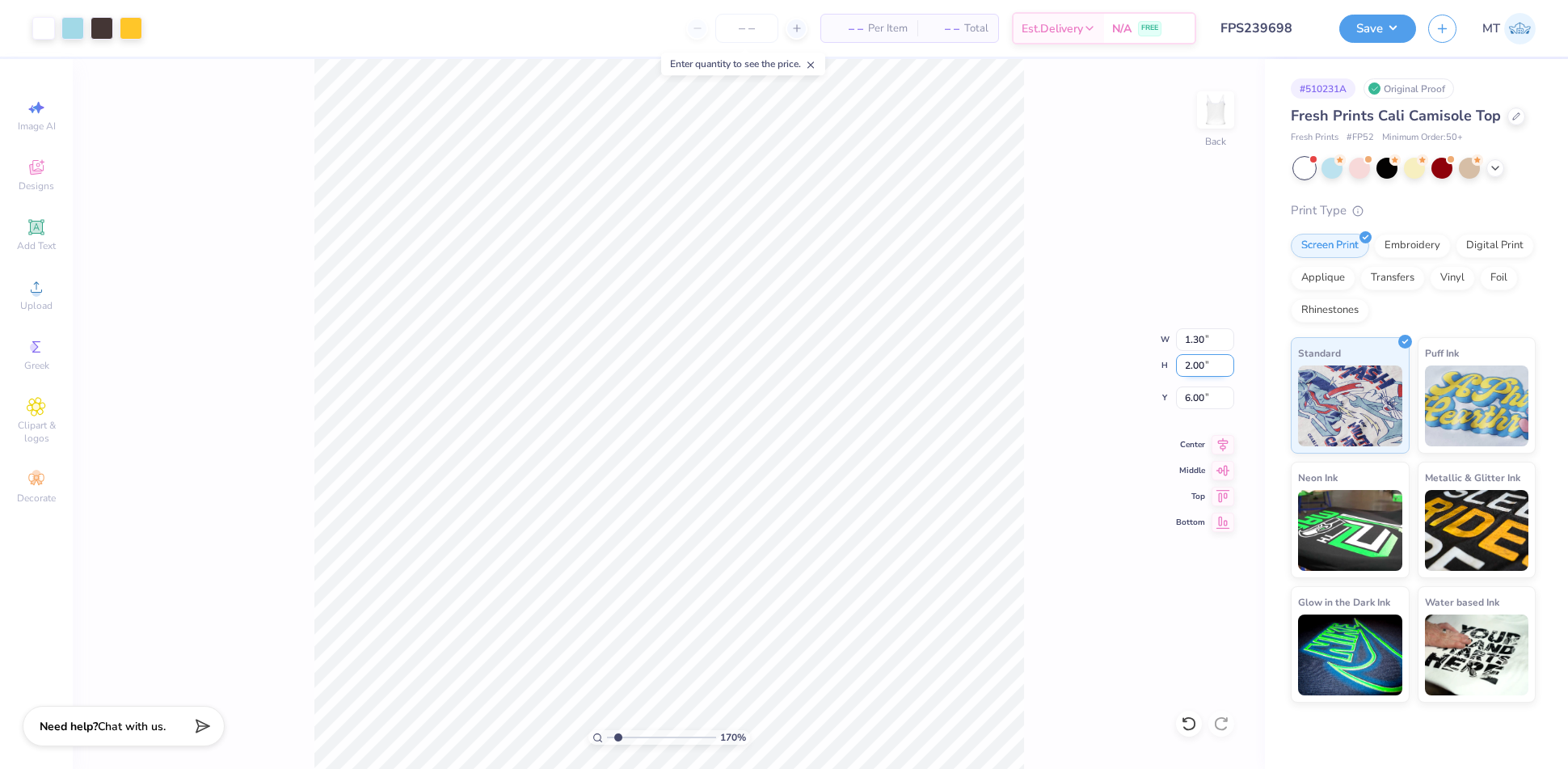
click at [1197, 357] on input "2.00" at bounding box center [1205, 365] width 58 height 23
type input "2.5"
type input "1.7013183343845"
type input "1.63"
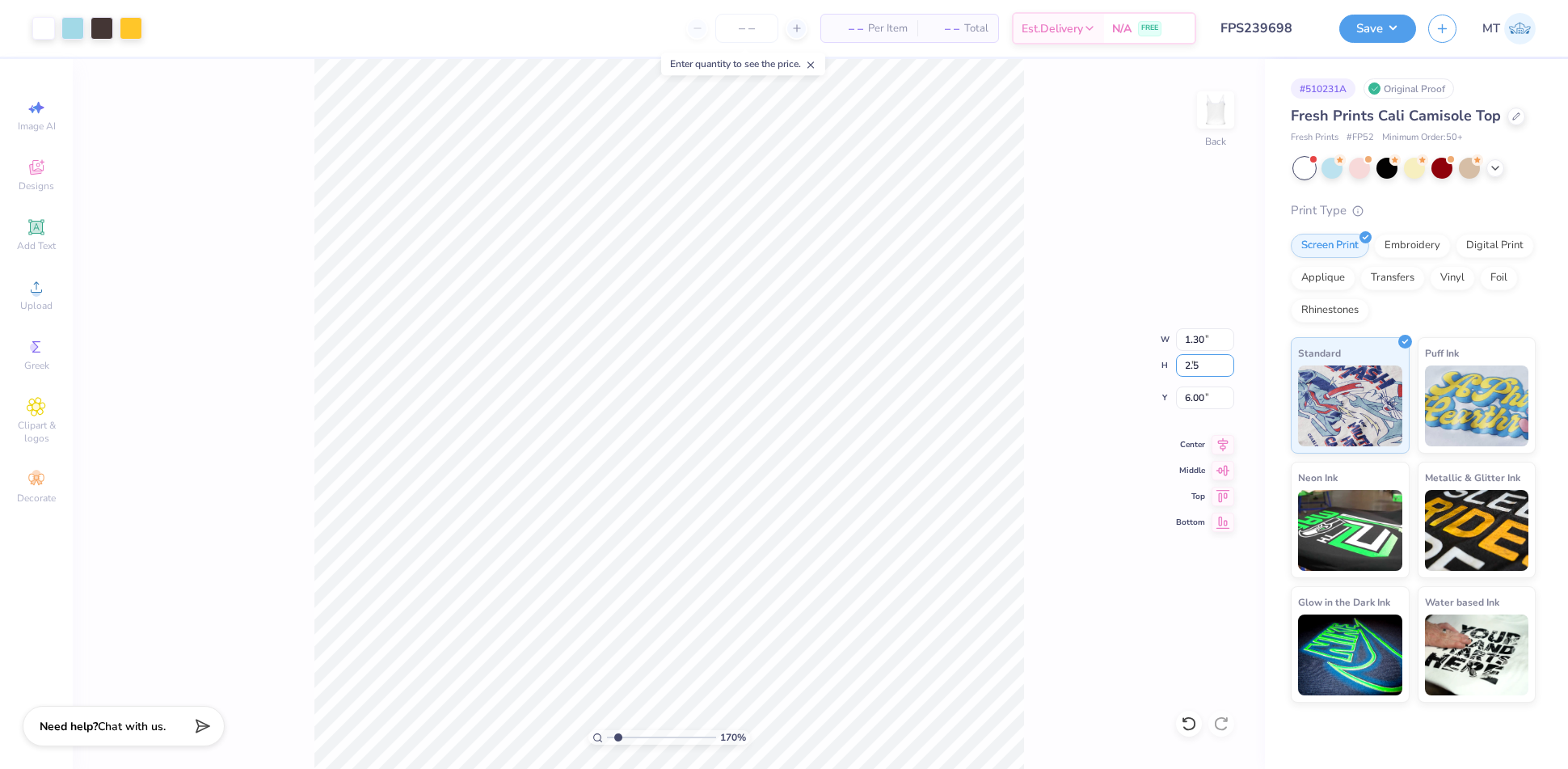
type input "2.50"
type input "5.75"
type input "2.12973458739249"
type input "1.78"
type input "8.19207177930835"
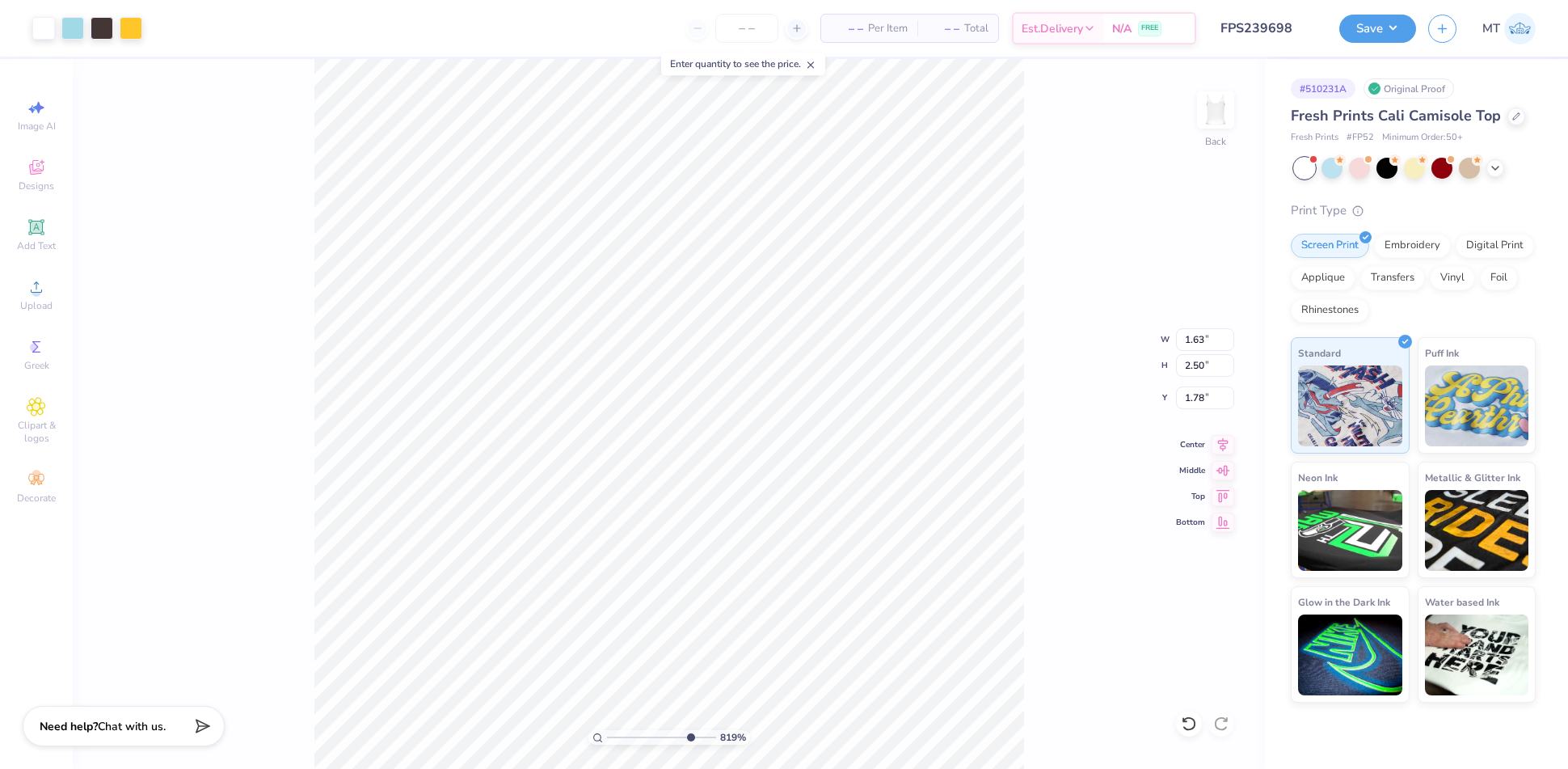
type input "1.75"
click at [897, 630] on li "Send to Back" at bounding box center [906, 640] width 127 height 32
click at [63, 24] on div at bounding box center [73, 26] width 23 height 23
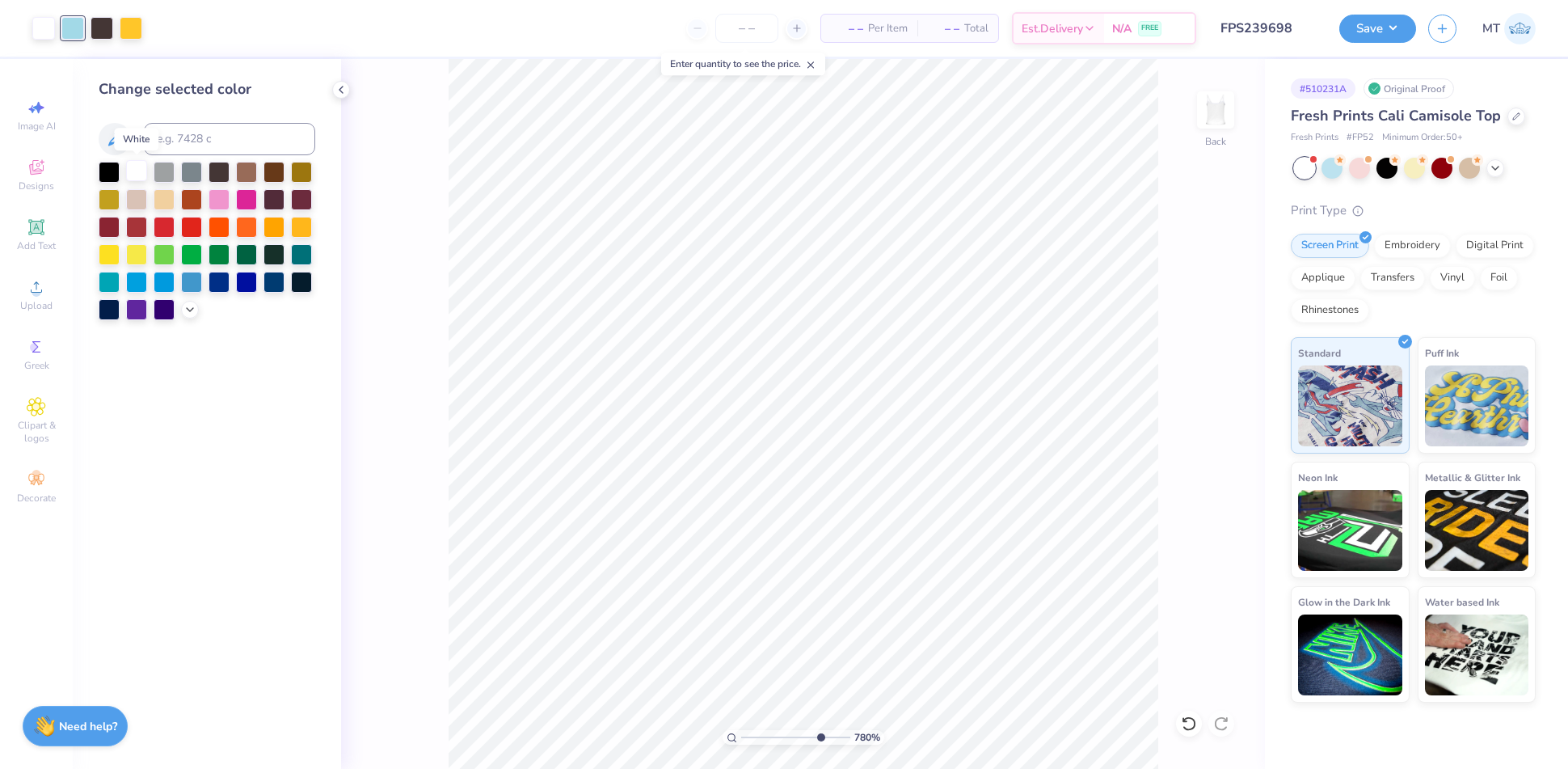
click at [134, 169] on div at bounding box center [136, 170] width 21 height 21
click at [71, 26] on div at bounding box center [73, 26] width 23 height 23
click at [218, 173] on div at bounding box center [219, 170] width 21 height 21
click at [62, 23] on div at bounding box center [73, 26] width 23 height 23
click at [64, 25] on div at bounding box center [73, 28] width 23 height 23
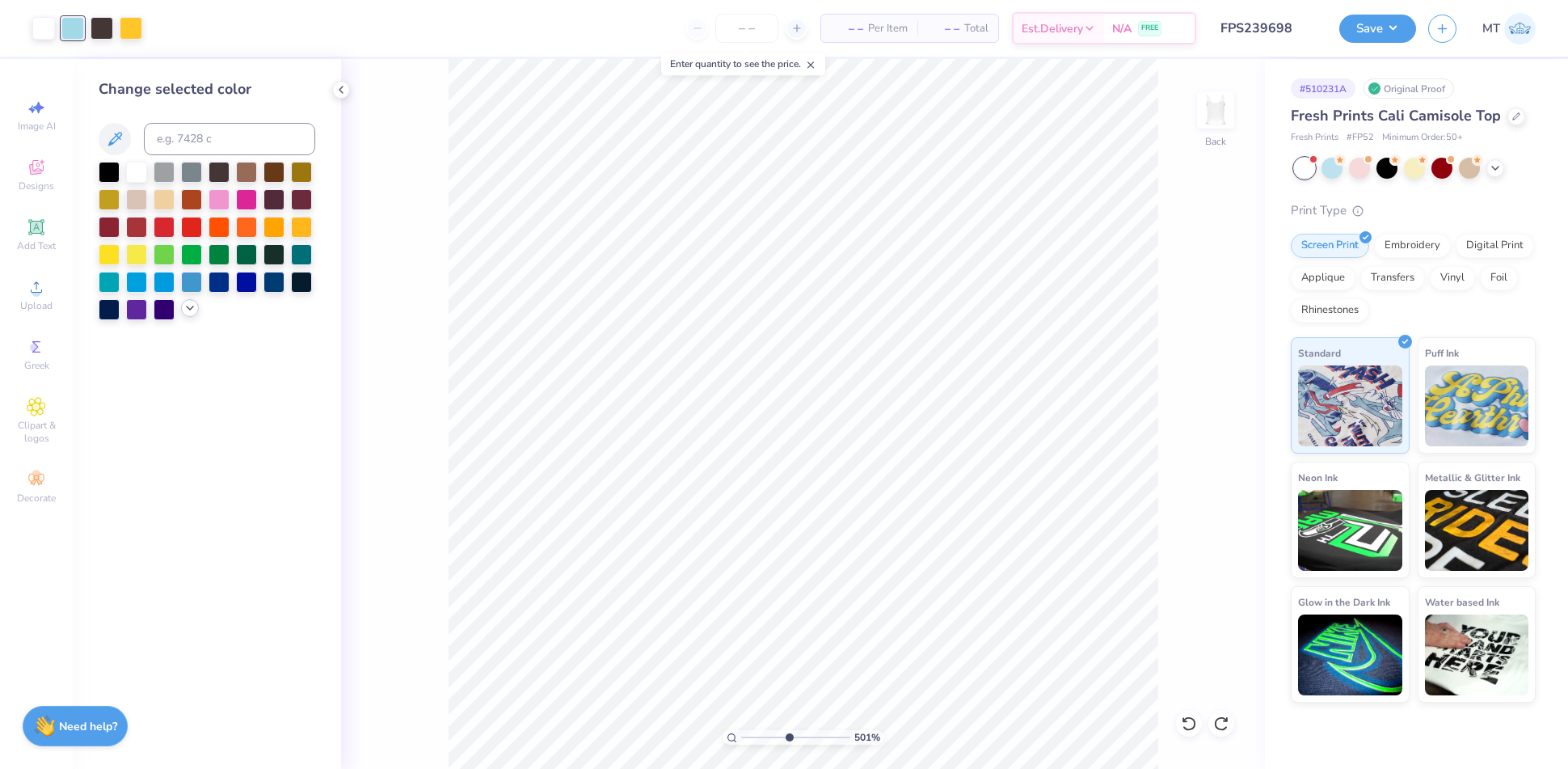
click at [191, 315] on div at bounding box center [191, 309] width 18 height 18
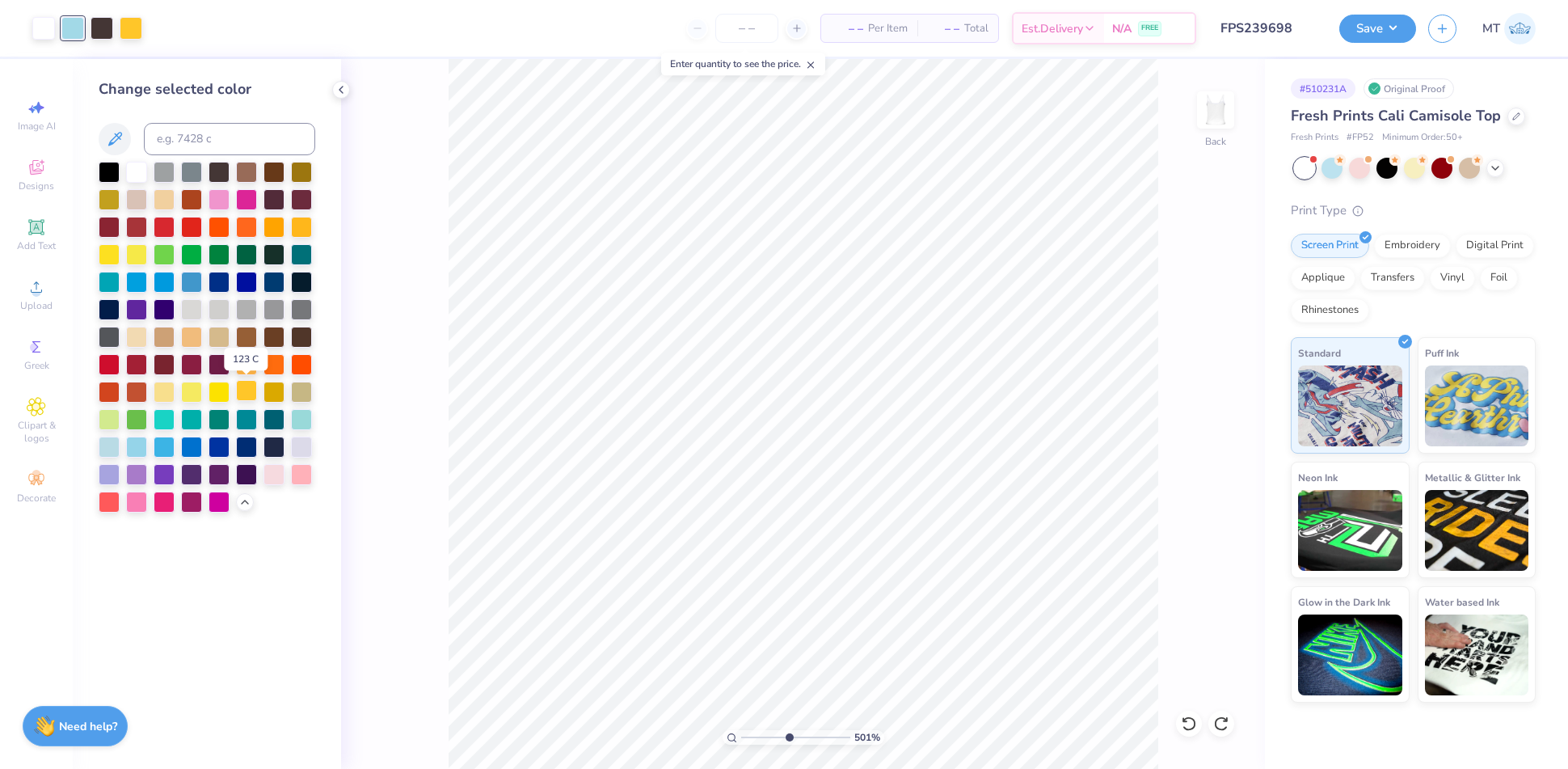
click at [246, 395] on div at bounding box center [246, 390] width 21 height 21
type input "1"
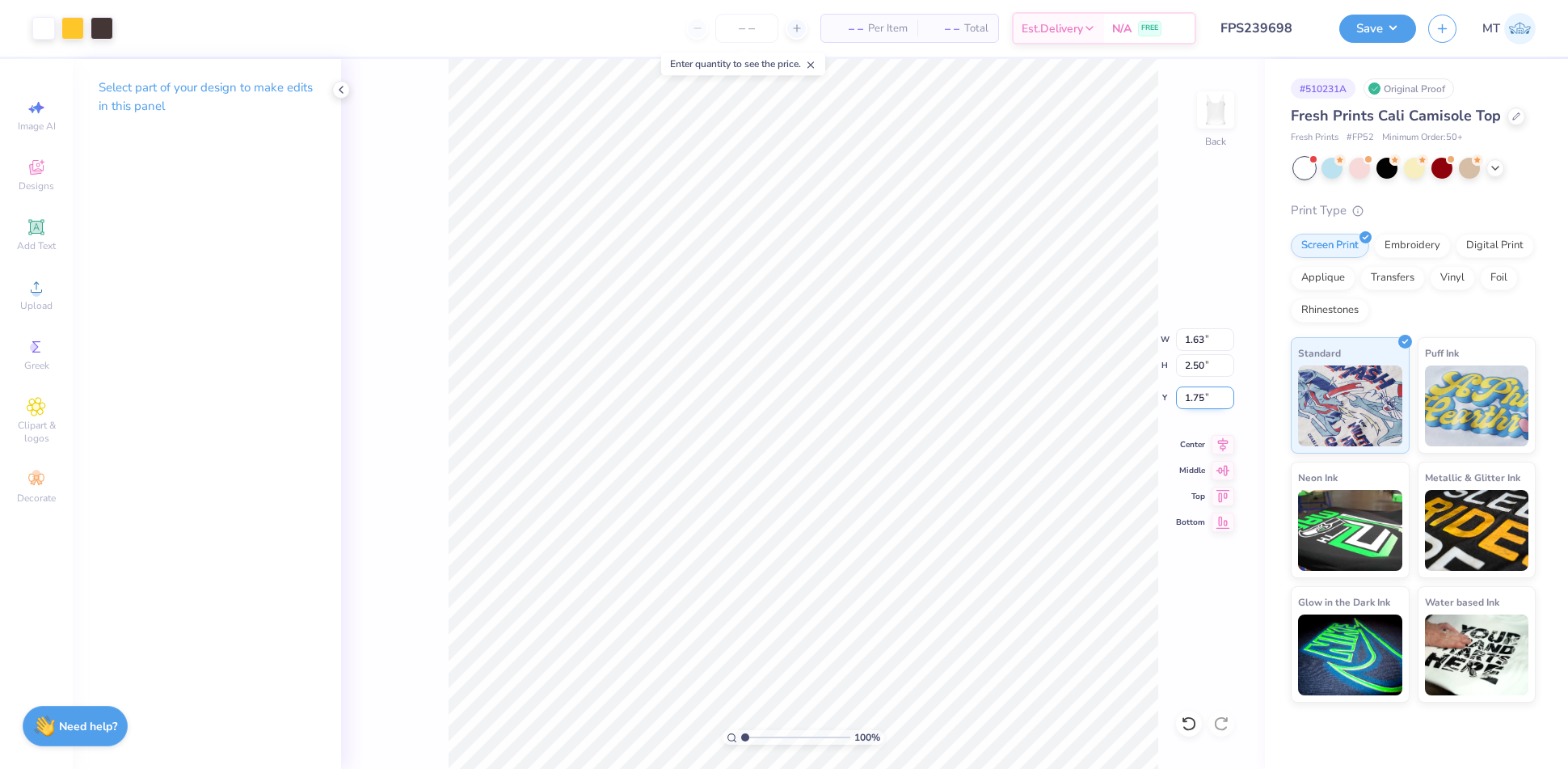
click at [1199, 396] on input "1.75" at bounding box center [1205, 398] width 58 height 23
click at [1198, 396] on input "1.75" at bounding box center [1205, 398] width 58 height 23
type input "1.80"
click at [1393, 29] on button "Save" at bounding box center [1377, 25] width 77 height 28
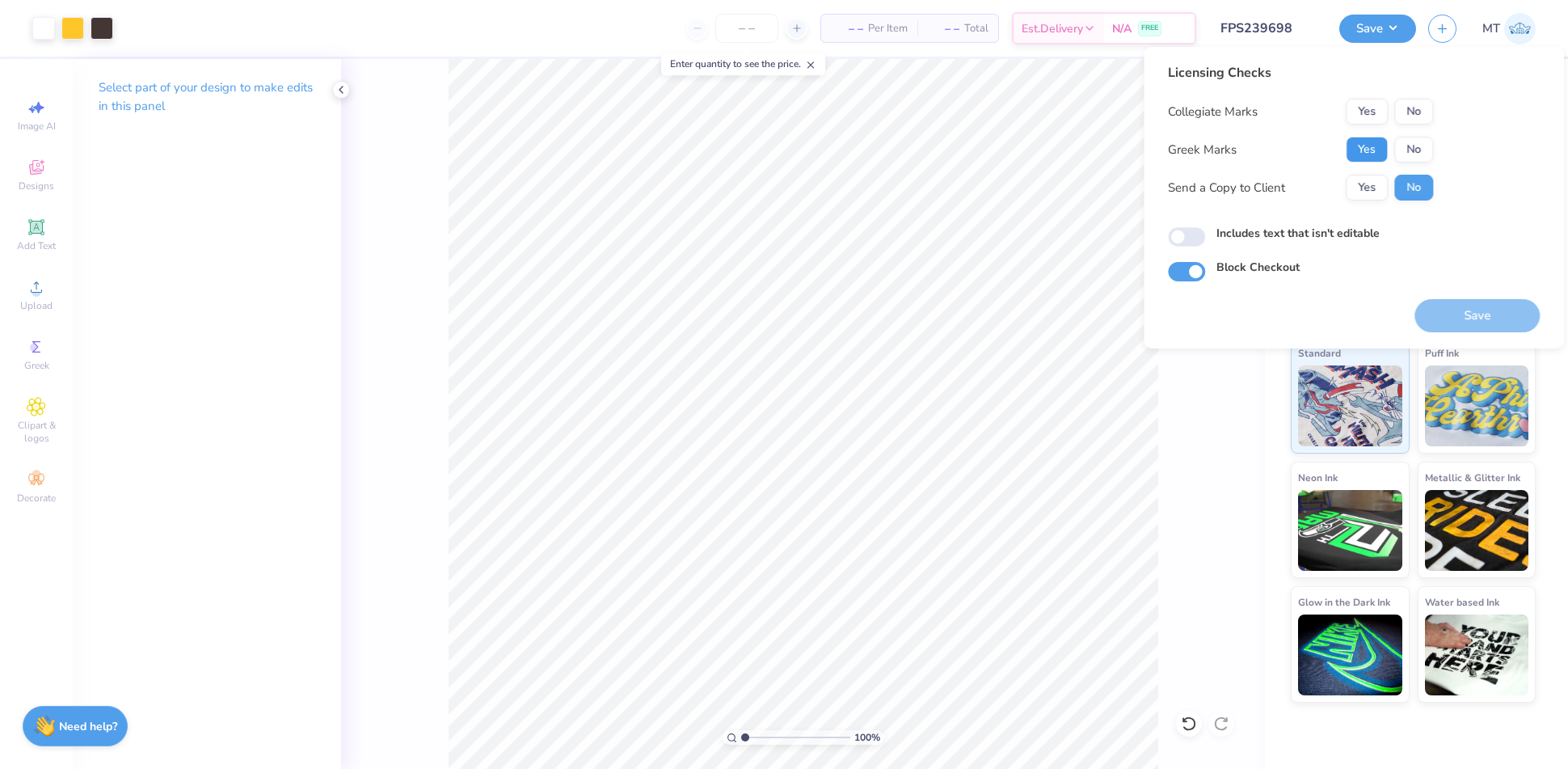
click at [1387, 151] on button "Yes" at bounding box center [1367, 150] width 42 height 26
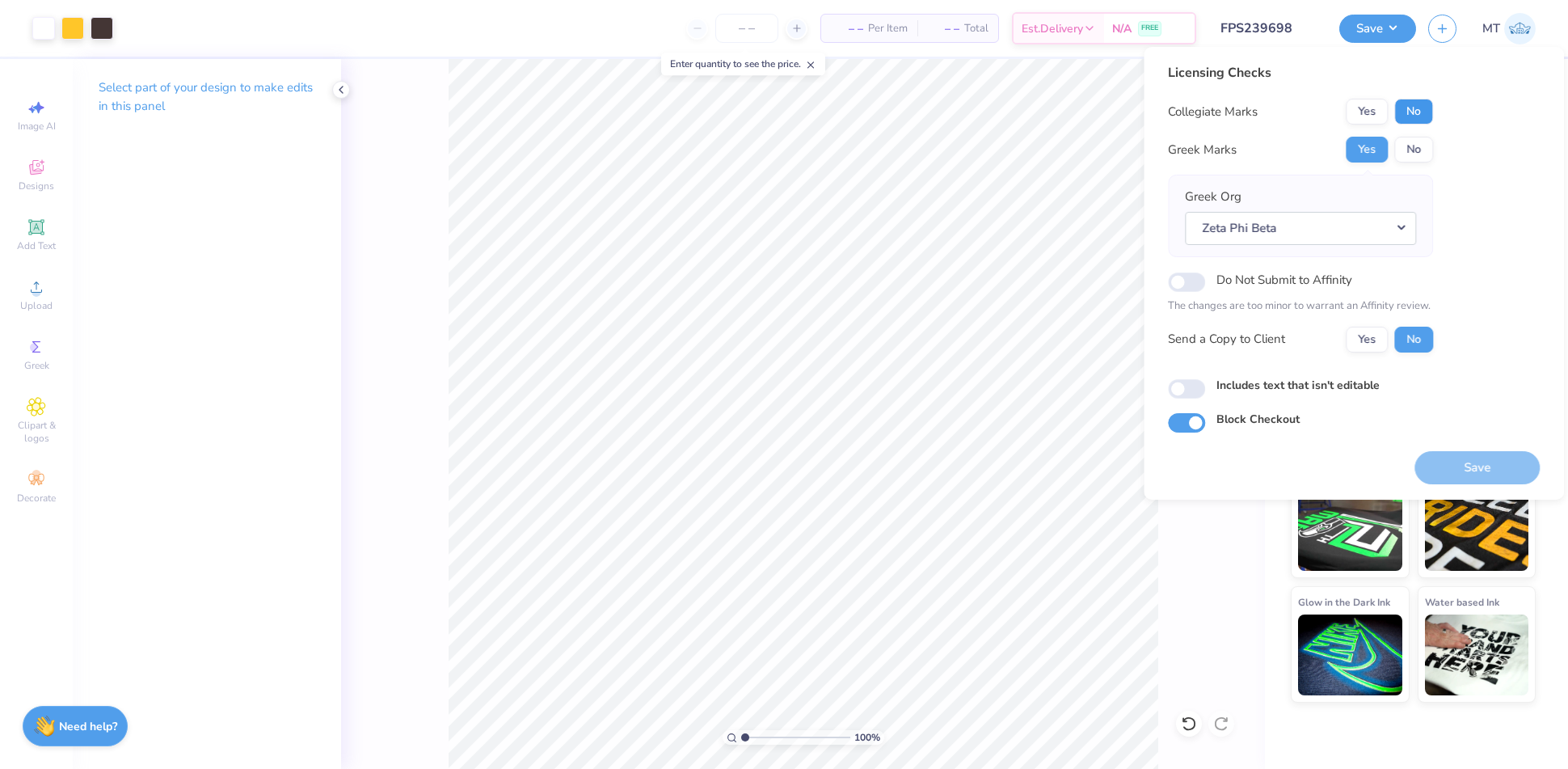
click at [1413, 113] on button "No" at bounding box center [1413, 112] width 39 height 26
click at [1508, 471] on button "Save" at bounding box center [1477, 468] width 125 height 34
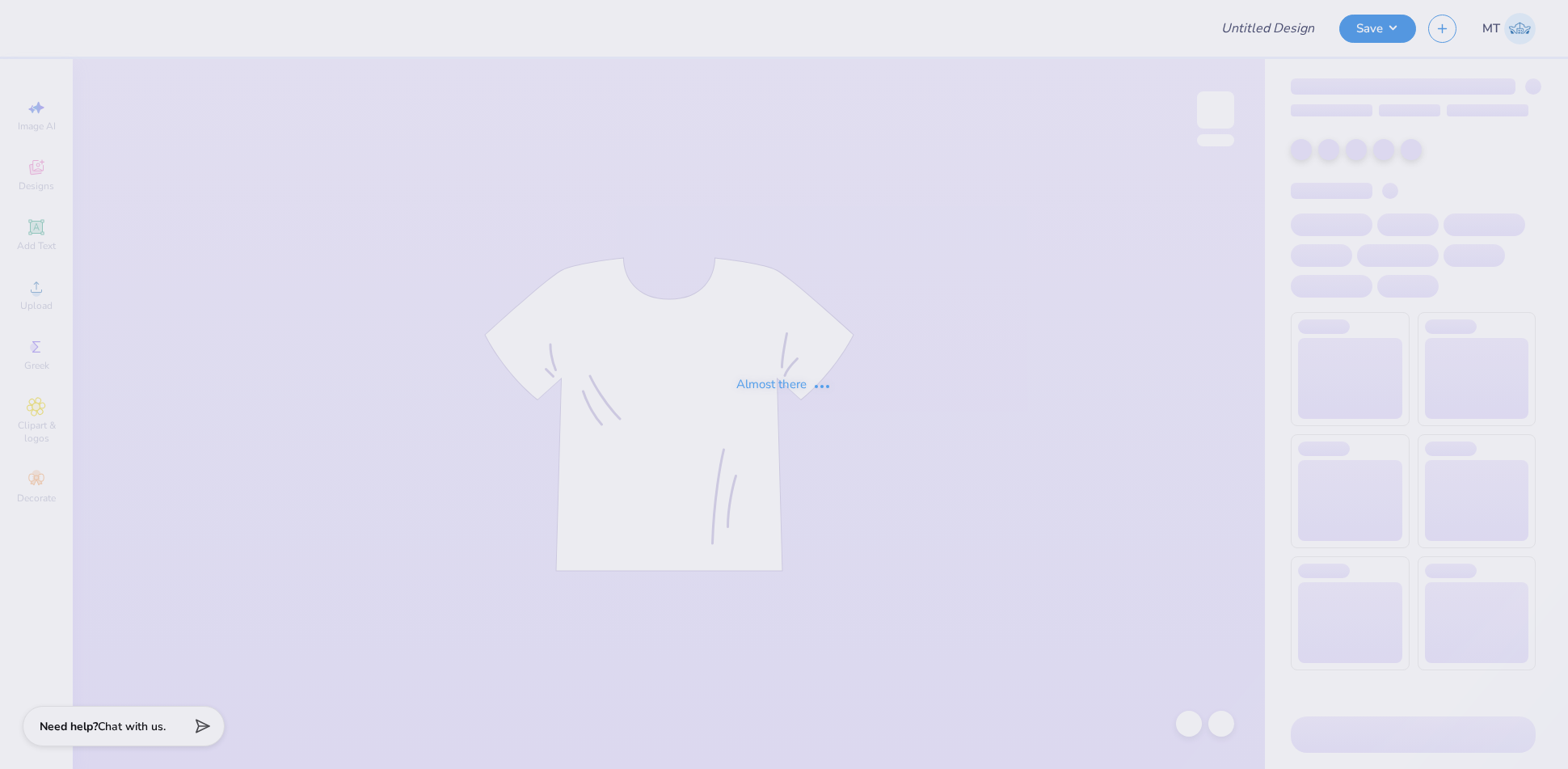
type input "FPS239700"
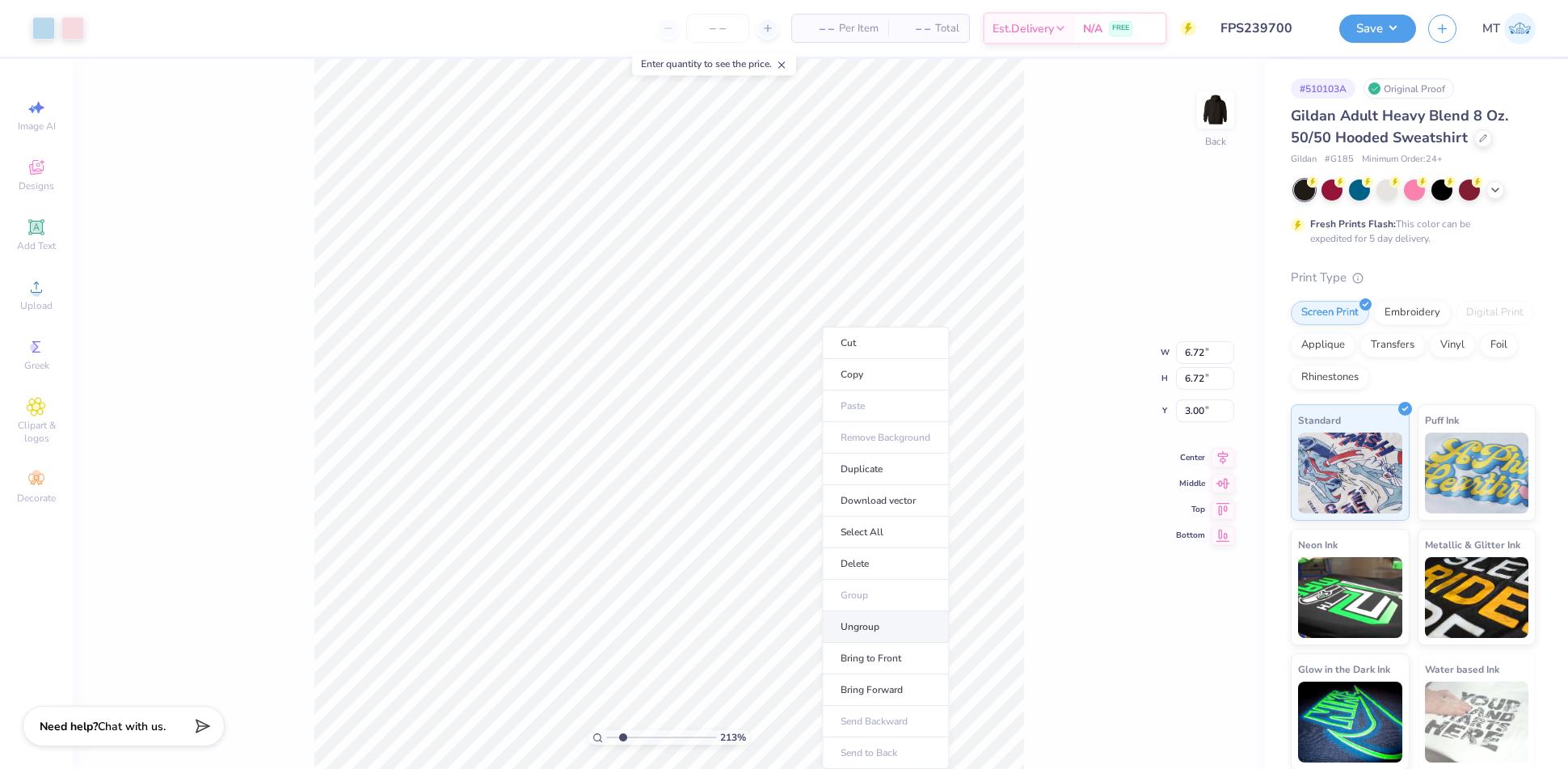
click at [870, 619] on li "Ungroup" at bounding box center [886, 626] width 127 height 32
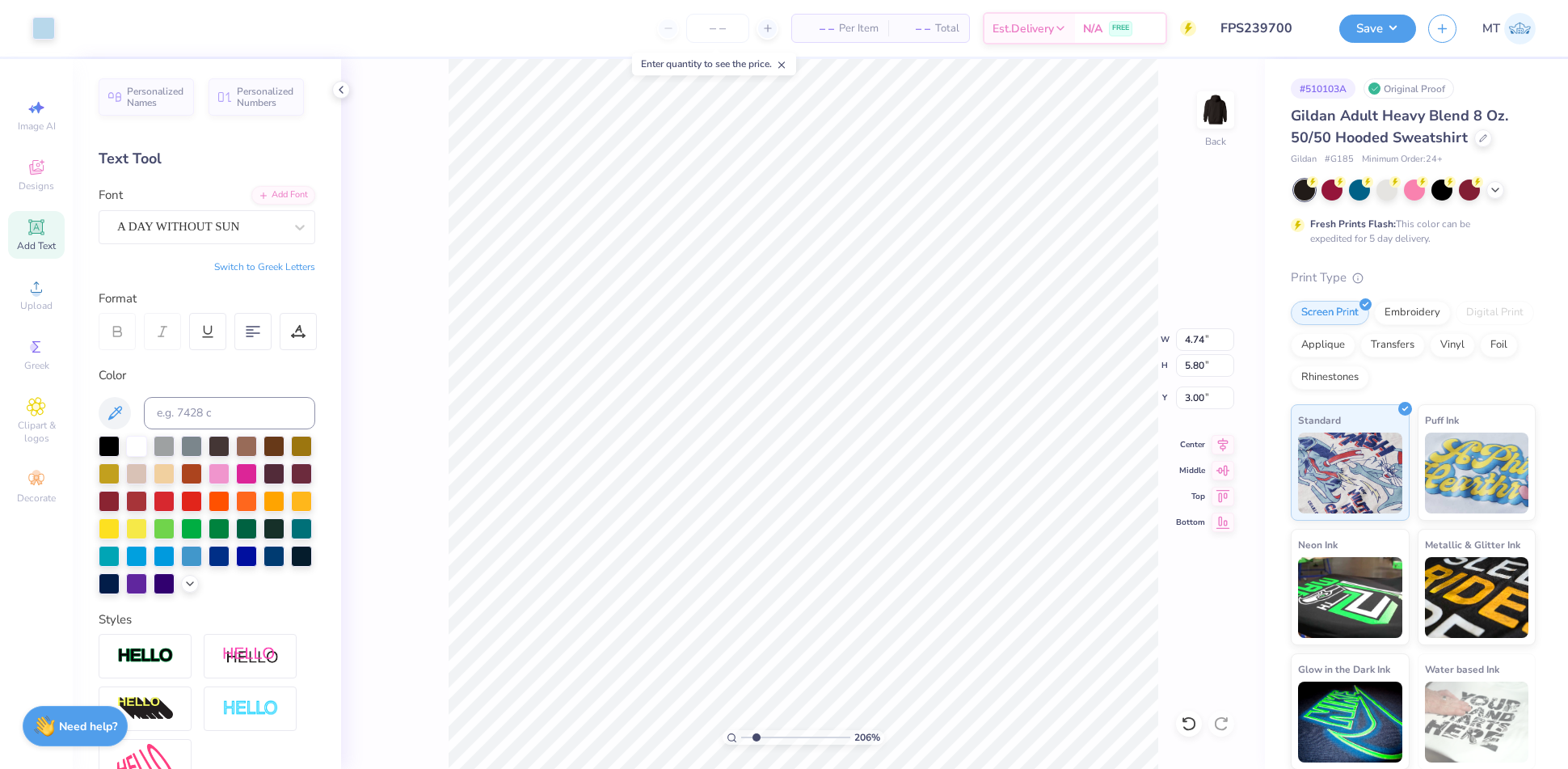
type input "2.05544620607581"
type input "2.71"
type input "3.31"
type input "5.49"
type input "2.05544620607581"
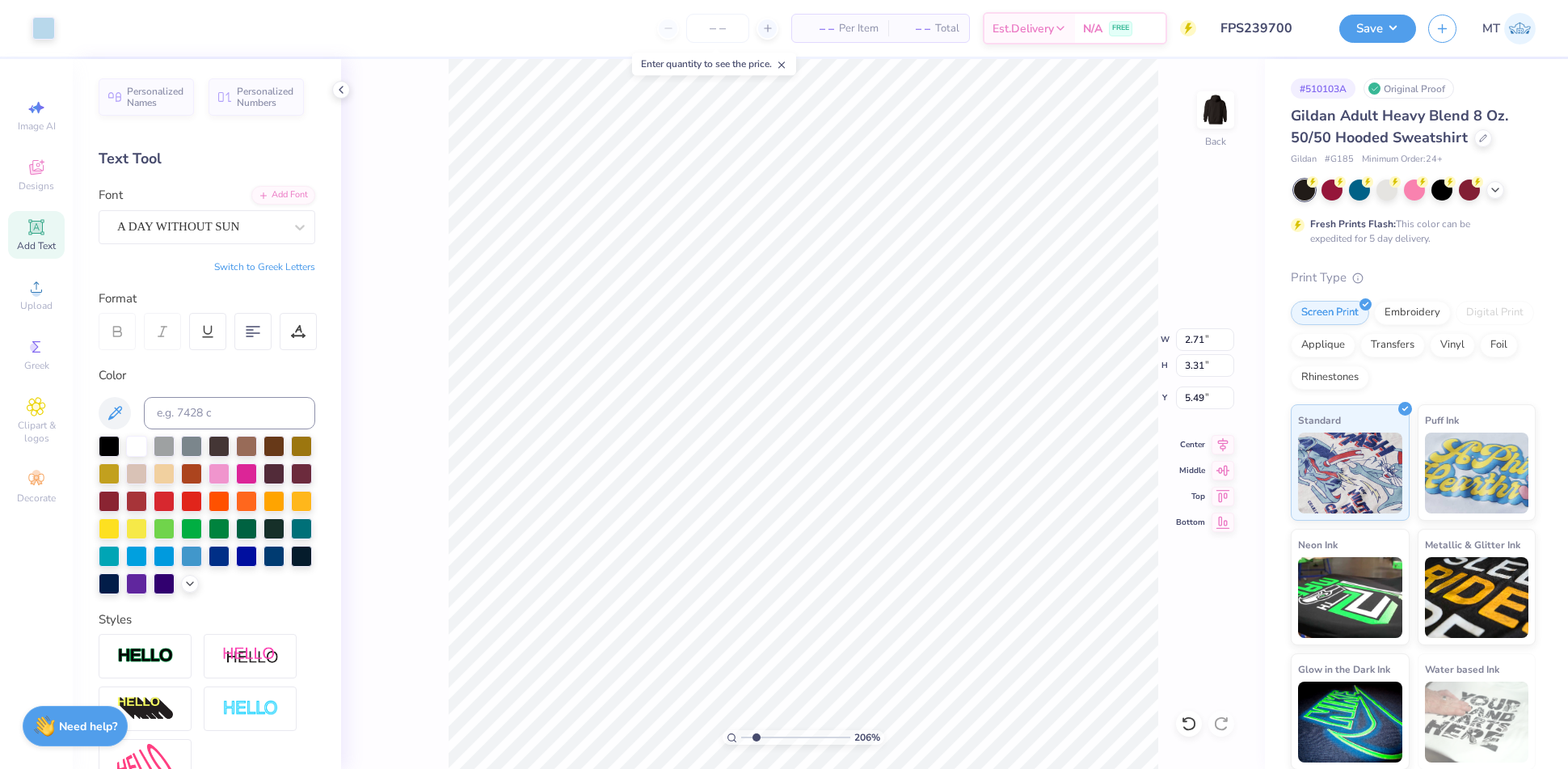
type input "2.36"
type input "2.05544620607581"
type input "5.67"
click at [270, 183] on div "Personalized Names Personalized Numbers Text Tool Add Font Font A DAY WITHOUT S…" at bounding box center [207, 414] width 269 height 710
click at [265, 192] on div "Add Font" at bounding box center [283, 193] width 64 height 18
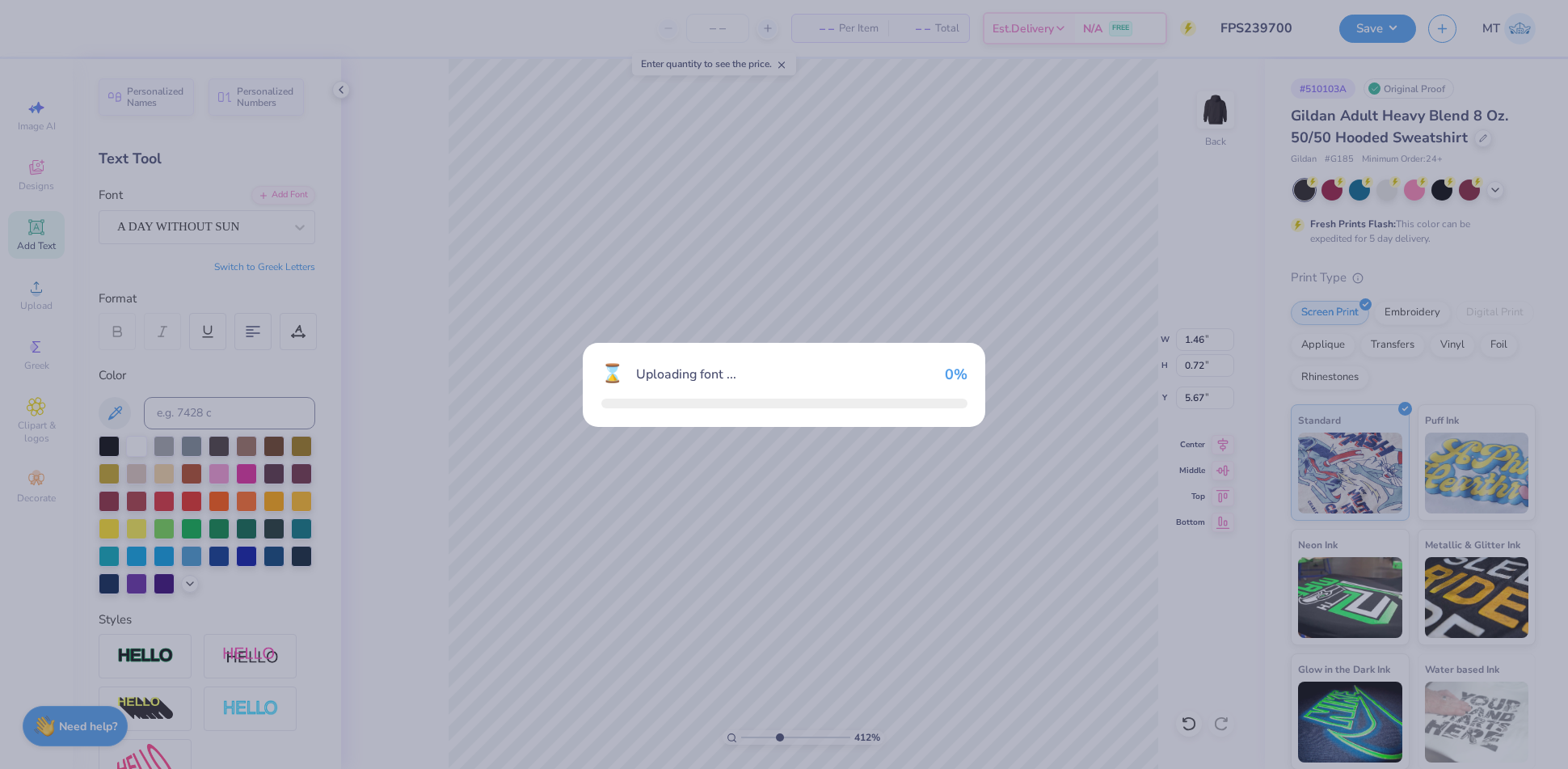
type input "4.1187109776865"
type input "3.48"
type input "0.75"
type input "5.65"
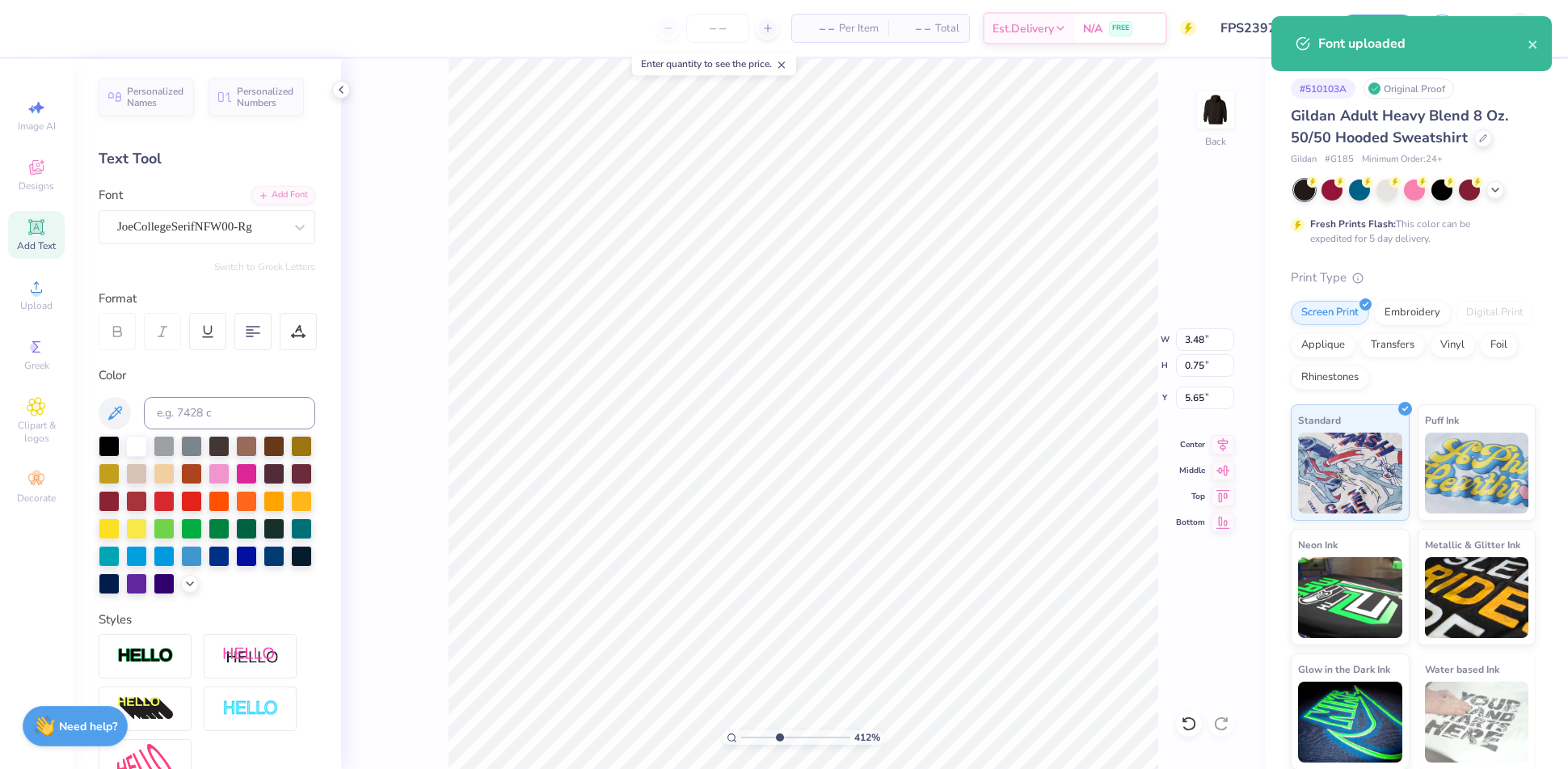
type input "4.1187109776865"
type input "2.22"
type input "1.07"
type input "6.46"
click at [230, 231] on div "A DAY WITHOUT SUN" at bounding box center [200, 227] width 170 height 25
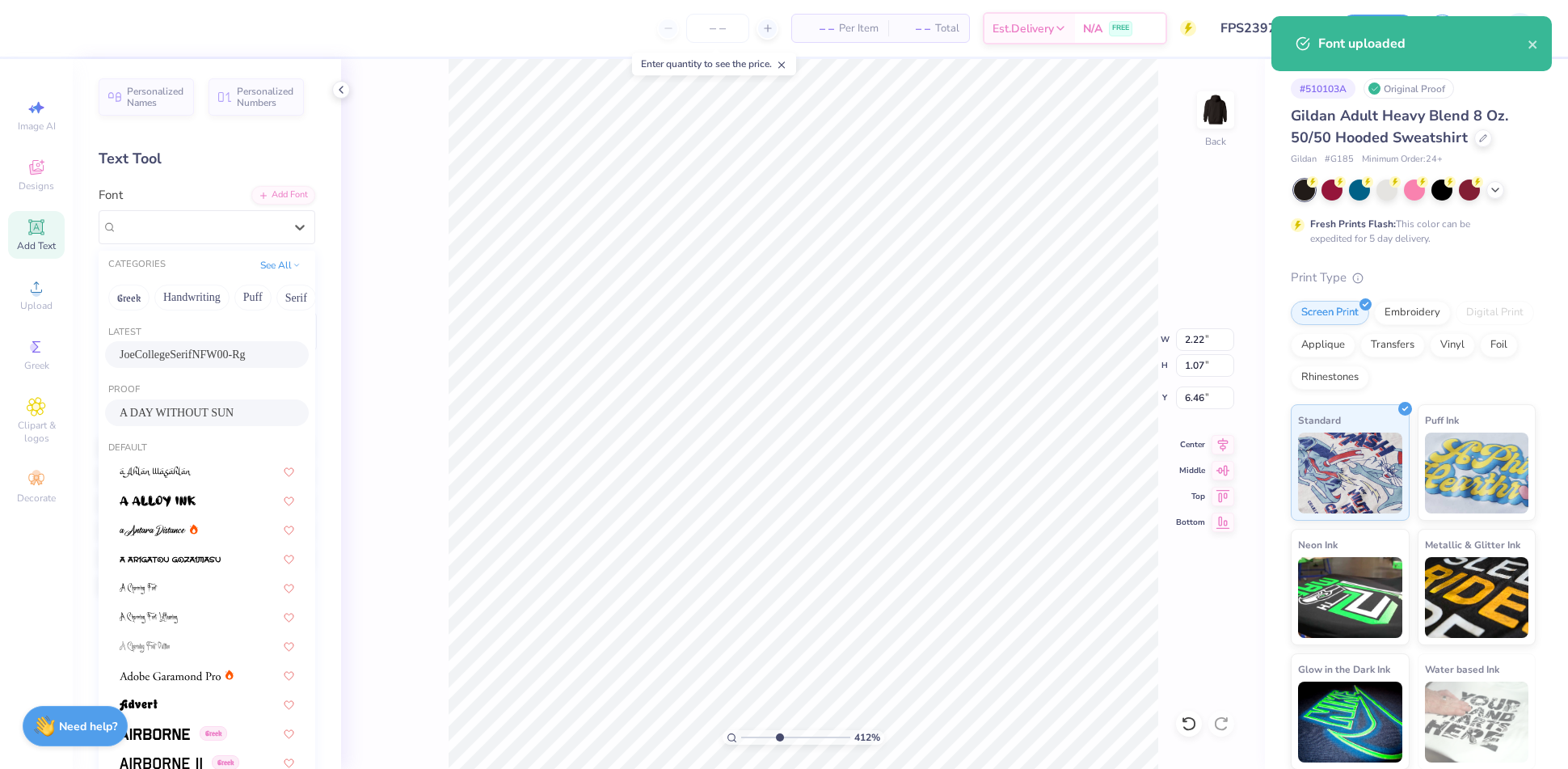
click at [191, 352] on span "JoeCollegeSerifNFW00-Rg" at bounding box center [182, 354] width 126 height 17
type input "4.1187109776865"
type input "5.32"
type input "0.75"
type input "6.62"
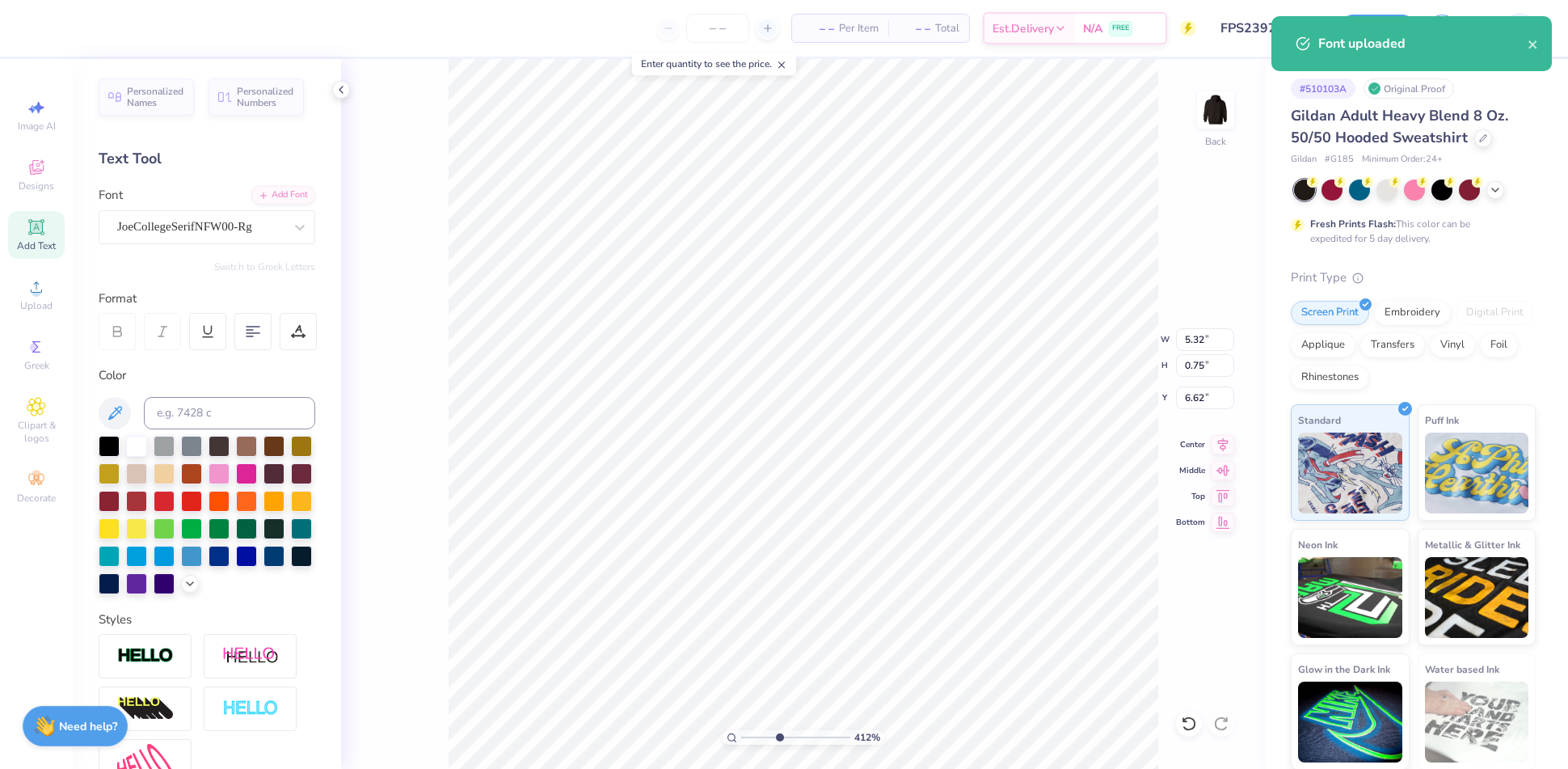
type input "4.1187109776865"
type input "3.48"
type input "5.65"
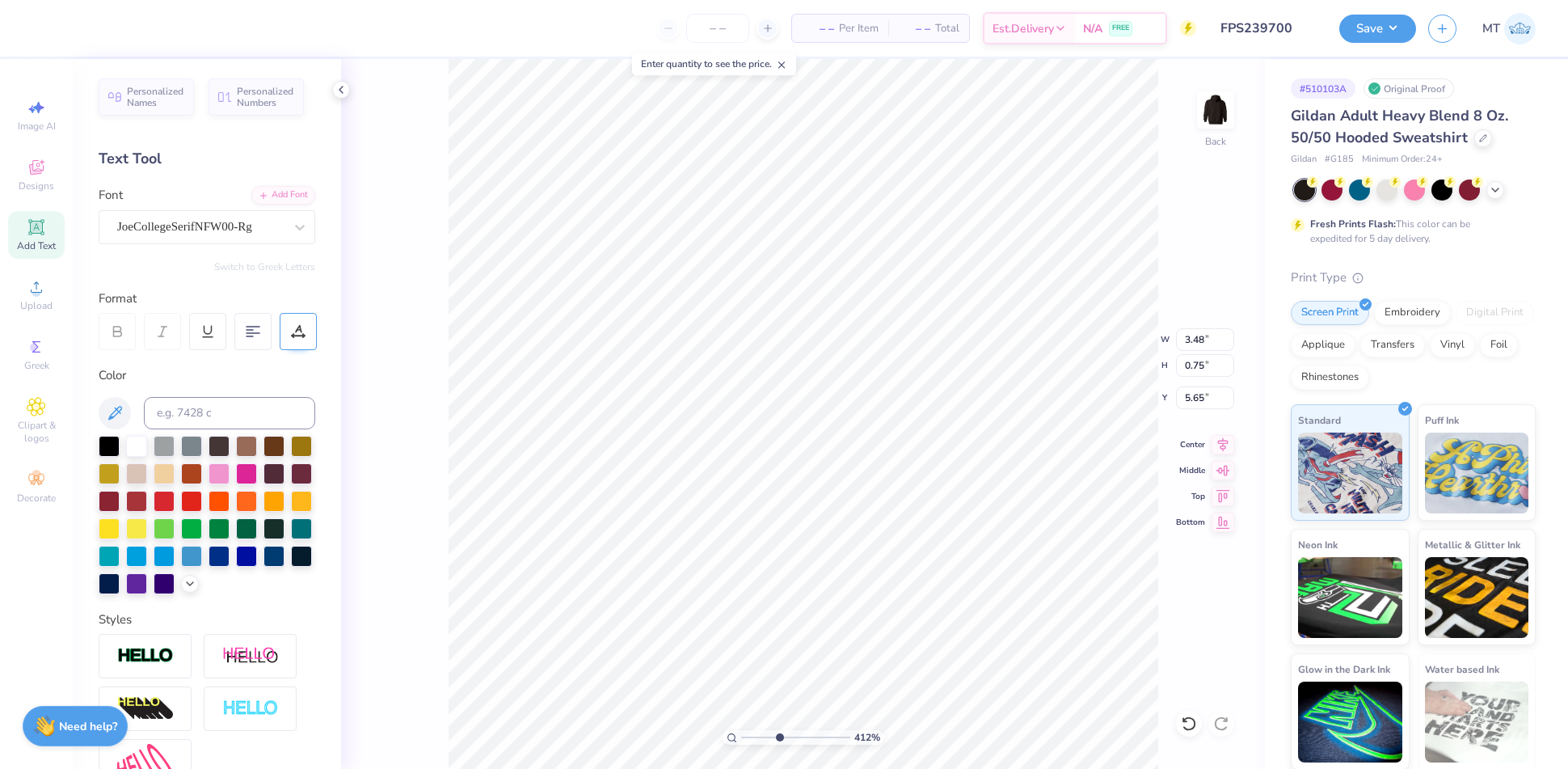
click at [285, 325] on div at bounding box center [298, 331] width 37 height 37
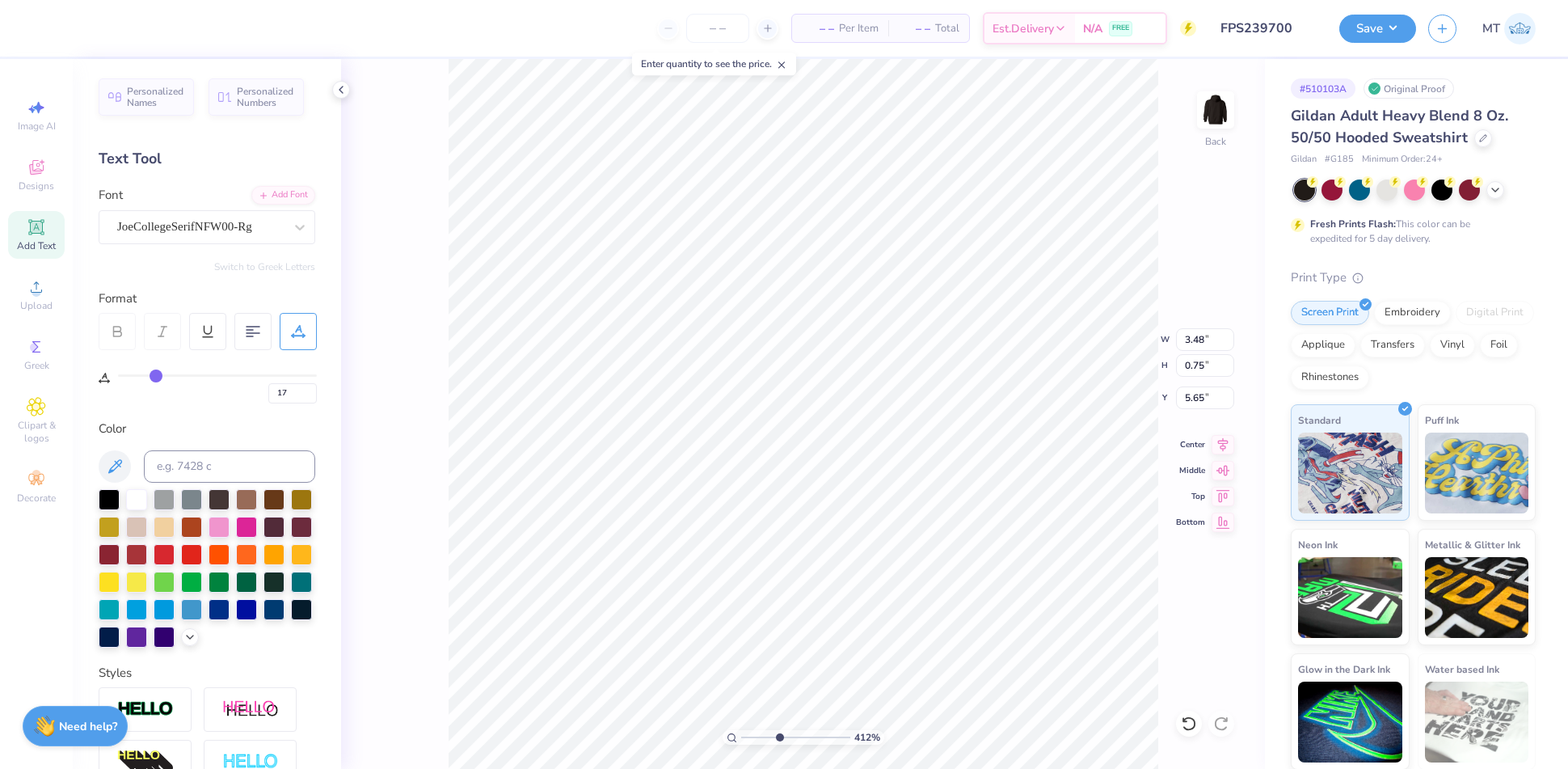
type input "16"
type input "15"
type input "6"
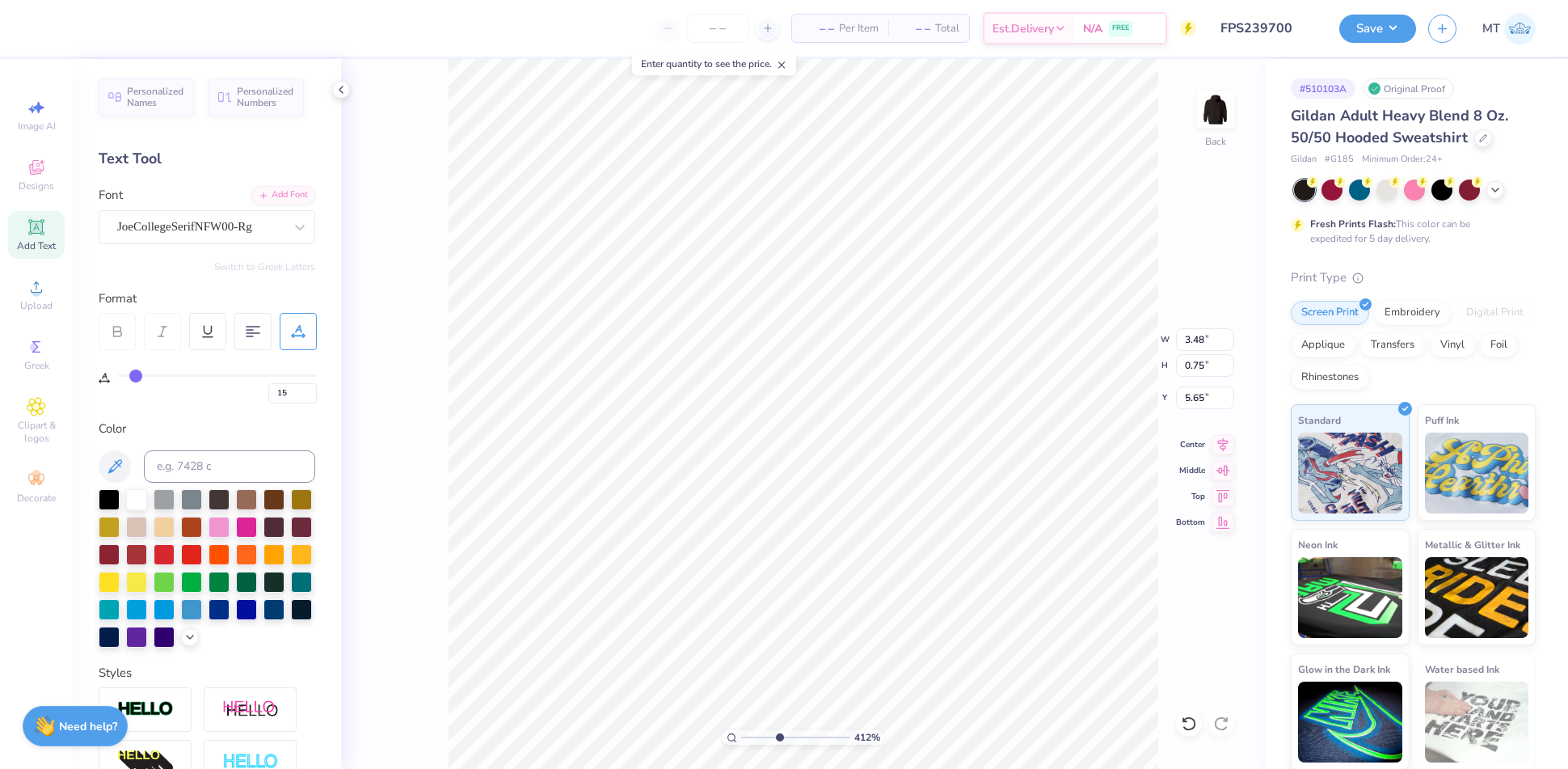
type input "6"
type input "0"
drag, startPoint x: 154, startPoint y: 379, endPoint x: 74, endPoint y: 363, distance: 81.6
type input "0"
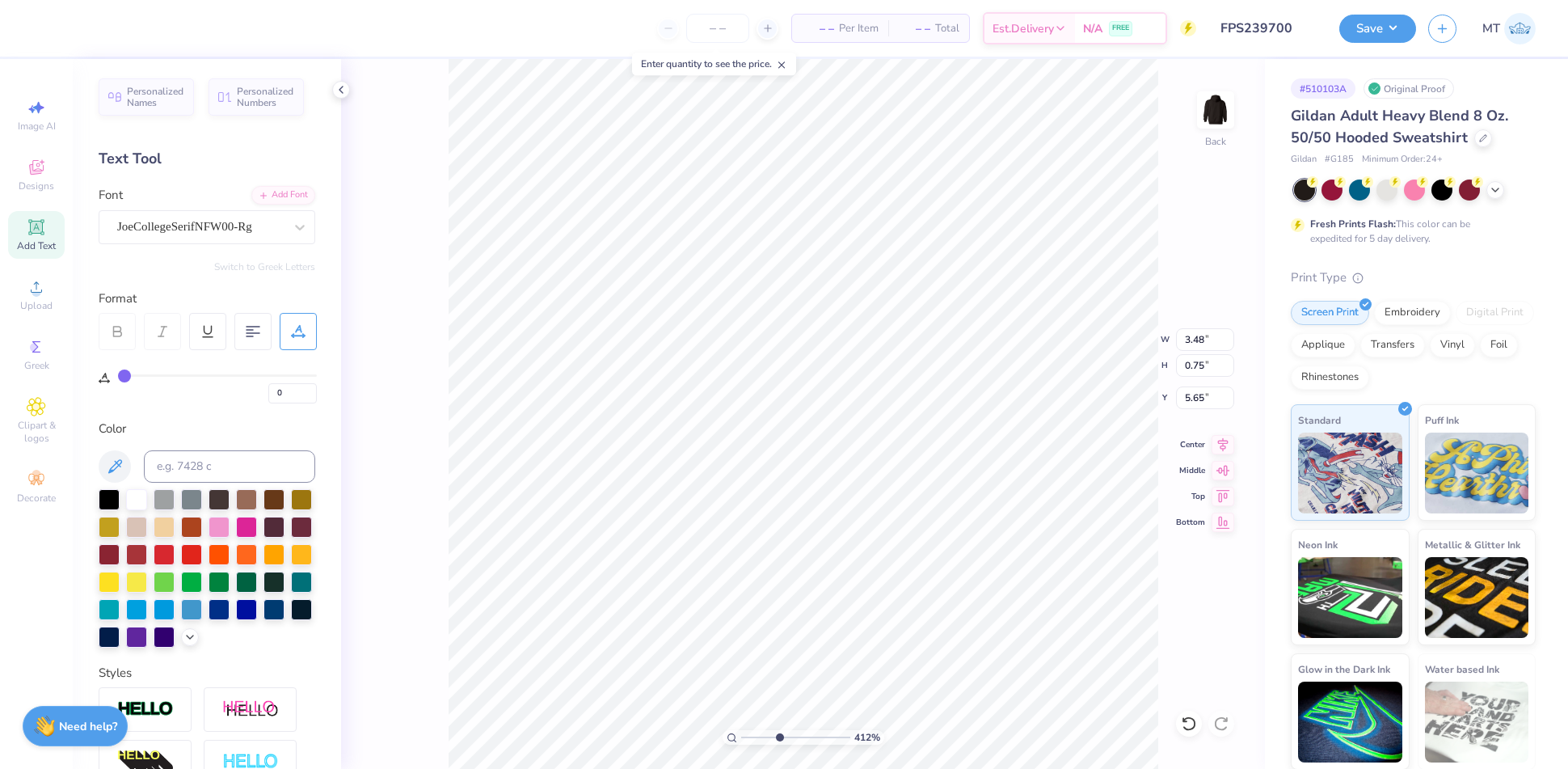
click at [118, 374] on input "range" at bounding box center [217, 375] width 199 height 3
type input "4.1187109776865"
type input "2.83"
type input "4.1187109776865"
type input "5.32"
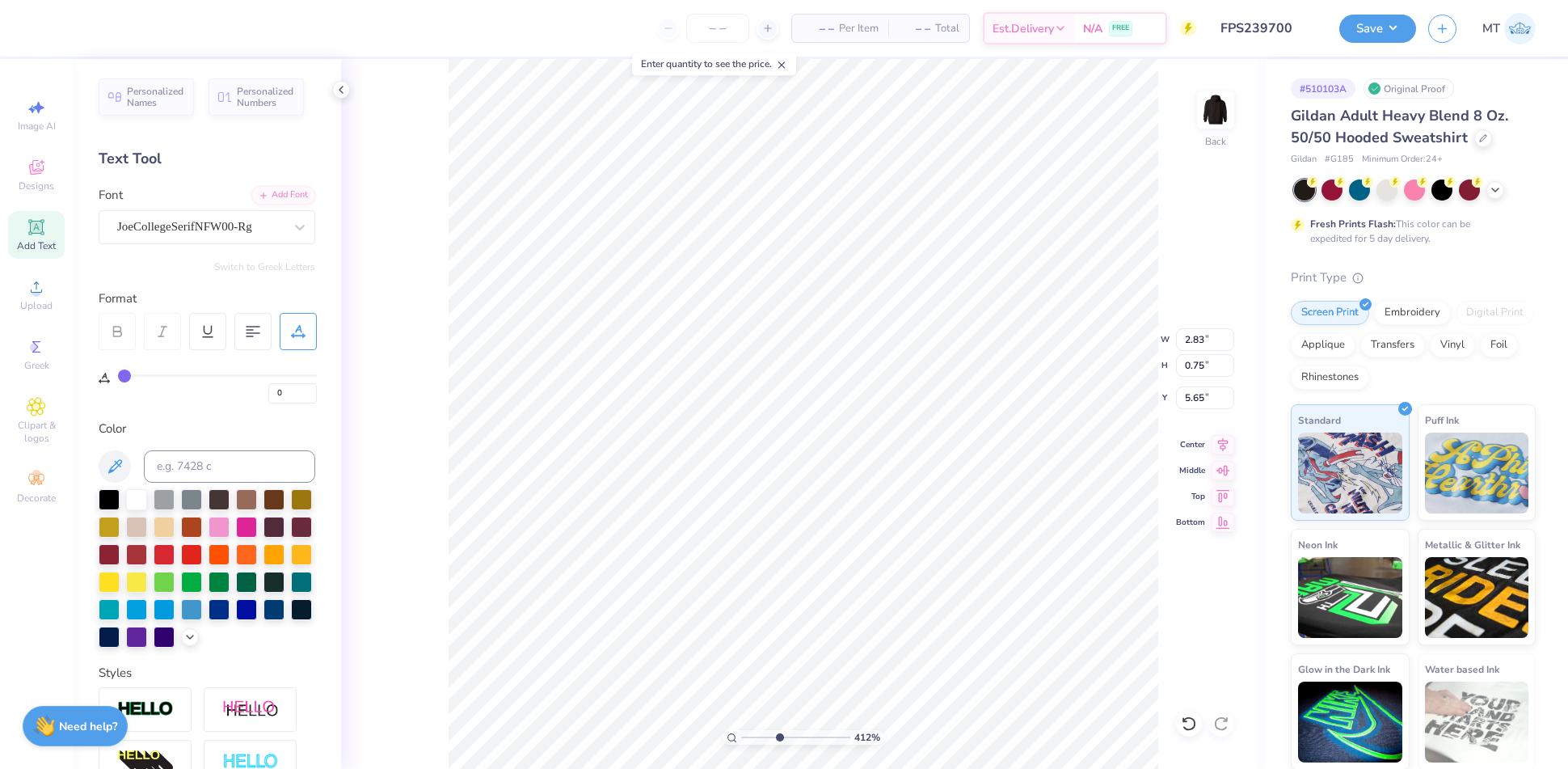
type input "6.62"
type input "17"
type input "16"
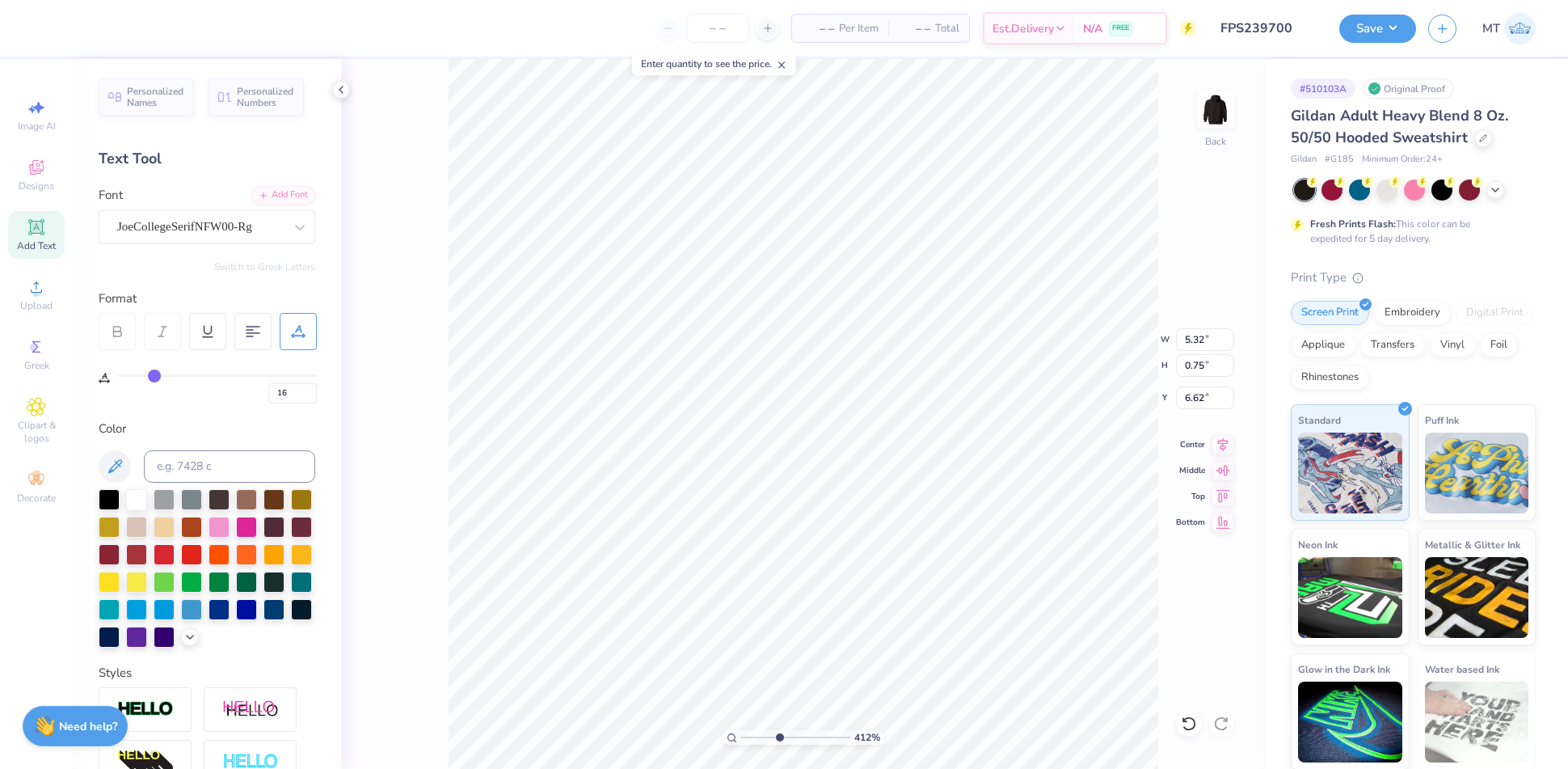
type input "11"
type input "2"
type input "0"
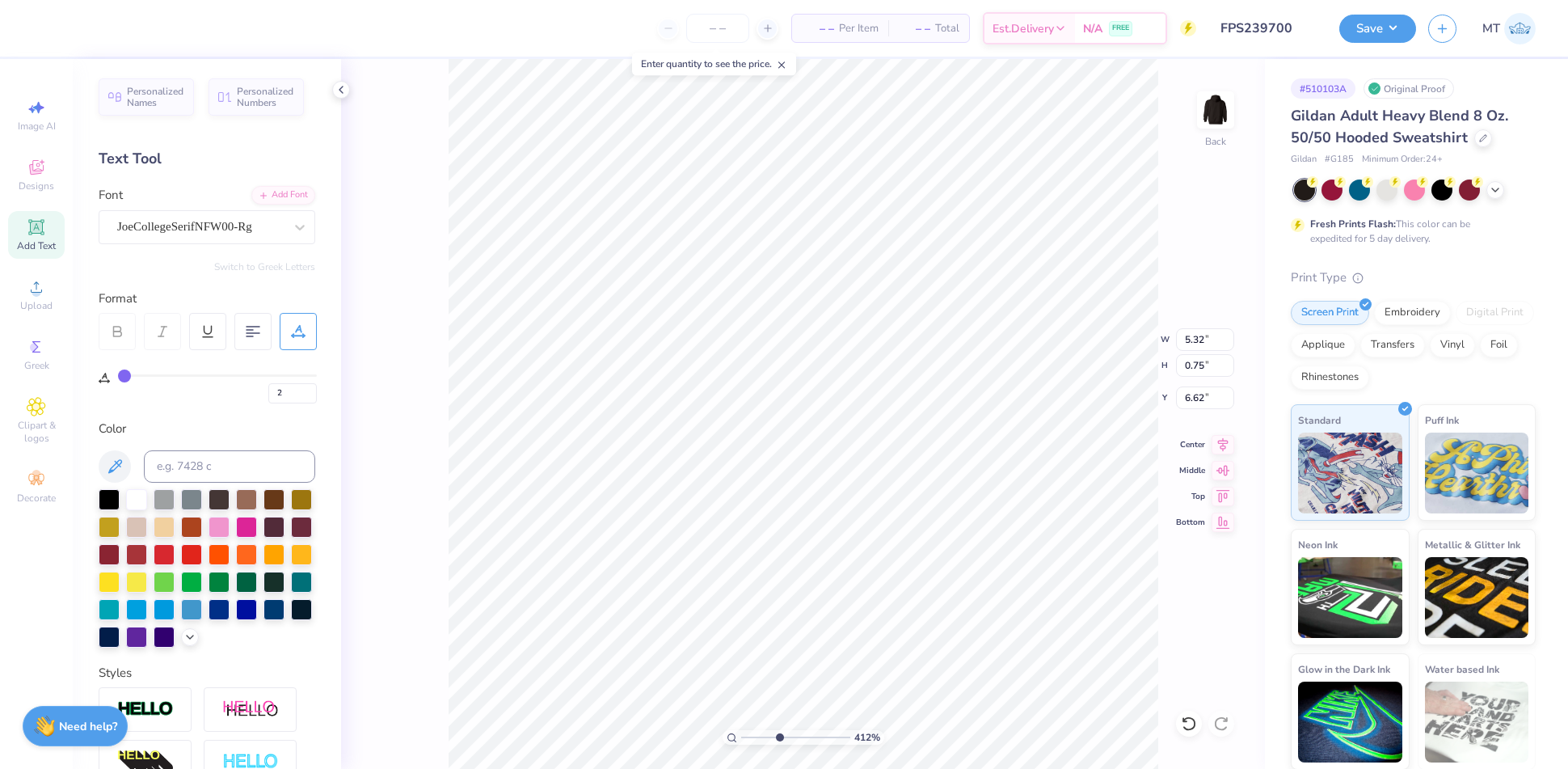
type input "0"
drag, startPoint x: 157, startPoint y: 376, endPoint x: 64, endPoint y: 370, distance: 93.2
type input "0"
click at [118, 374] on input "range" at bounding box center [217, 375] width 199 height 3
type input "4.1187109776865"
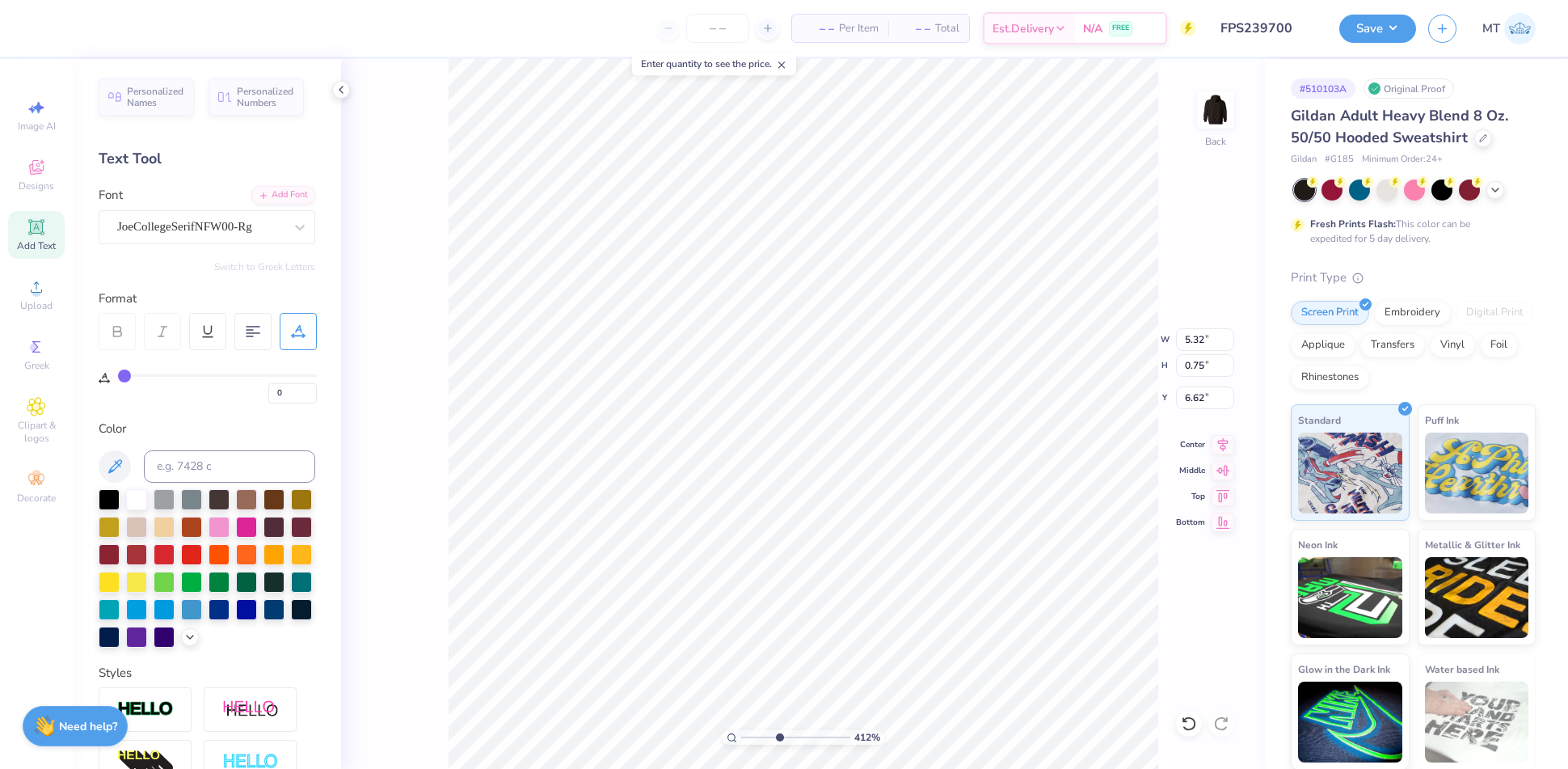
type input "4.35"
type input "6.90533028959407"
type input "5.79"
type input "6.90533028959407"
type input "5.78"
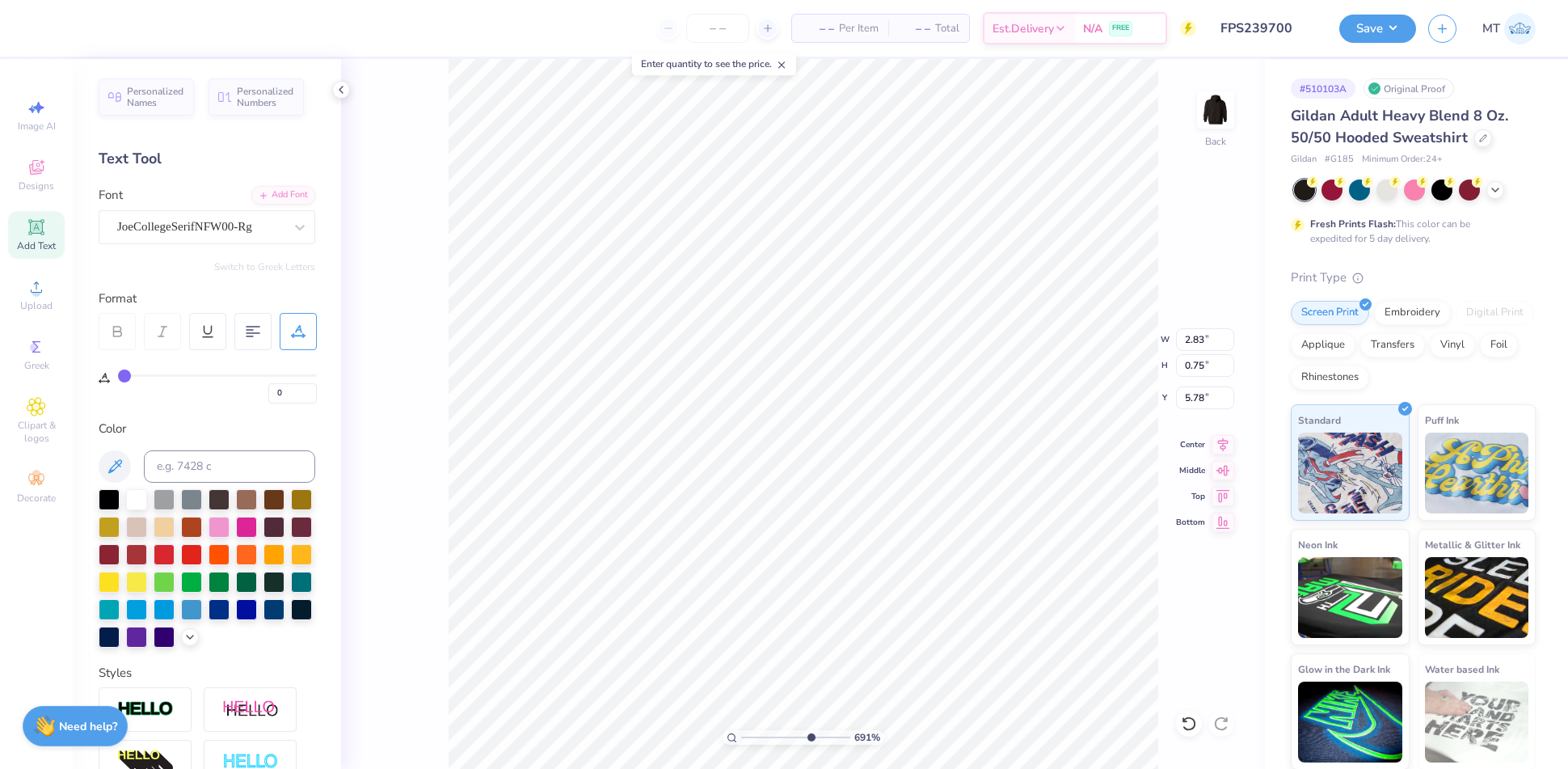
type input "6.90533028959407"
type input "5.79"
type input "6.90533028959407"
type input "4.35"
type input "1.16"
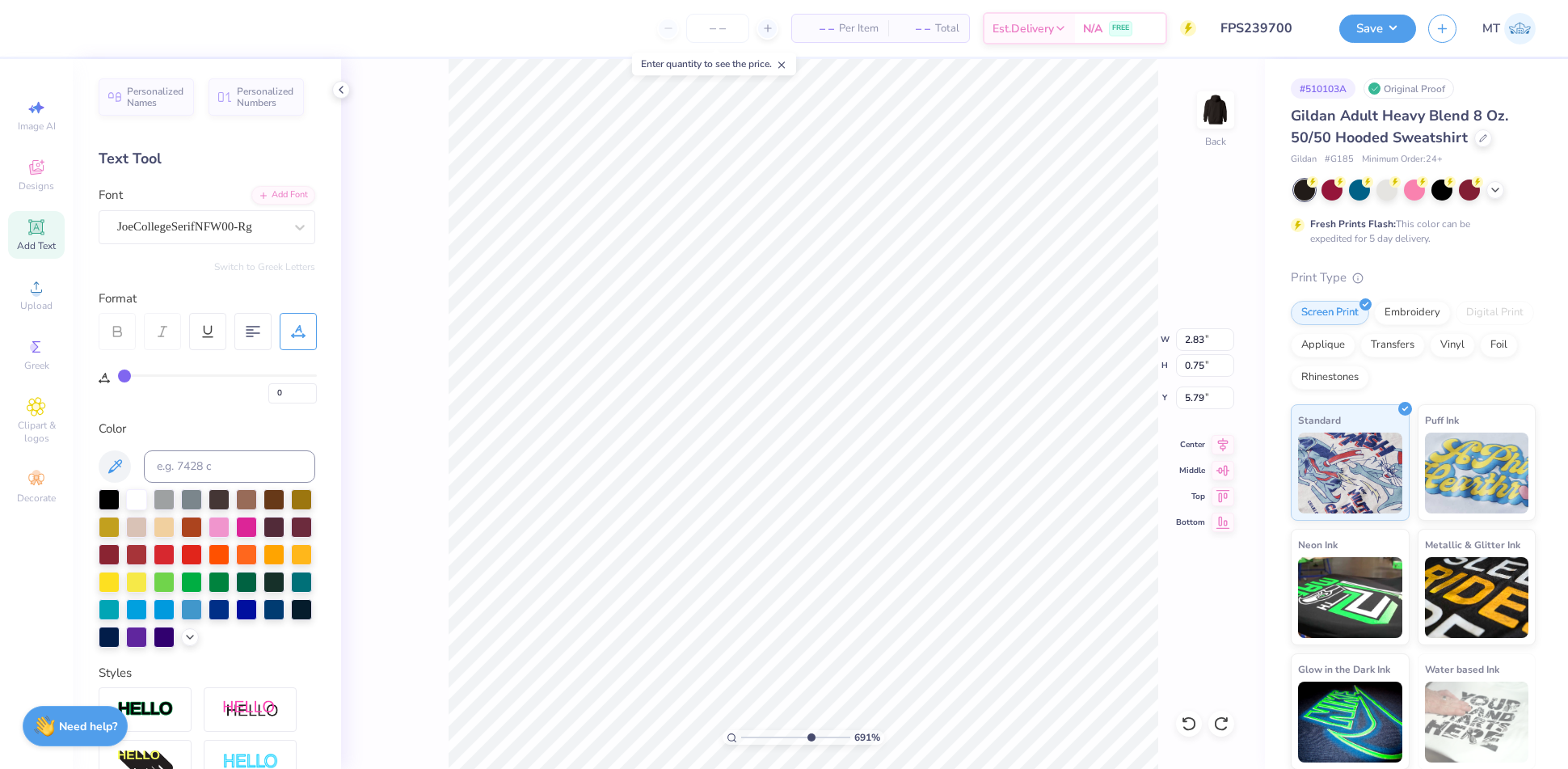
type input "5.38"
type input "6.04011445750258"
type input "2.12"
type input "1.67160451575128"
click at [1195, 366] on input "5.26" at bounding box center [1205, 365] width 58 height 23
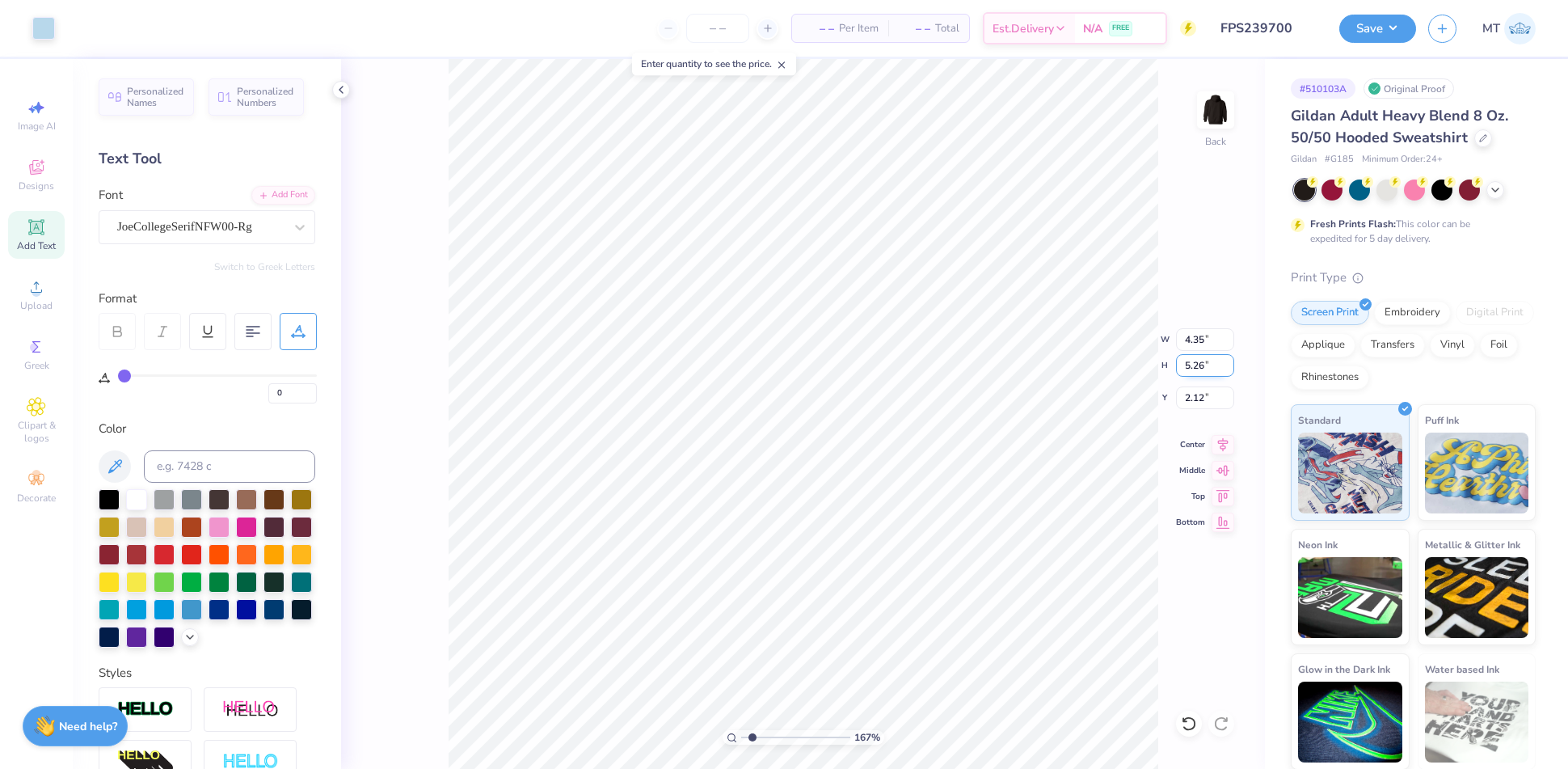
click at [1195, 366] on input "5.26" at bounding box center [1205, 365] width 58 height 23
type input "4"
type input "1.67160451575128"
type input "3.31"
type input "4.00"
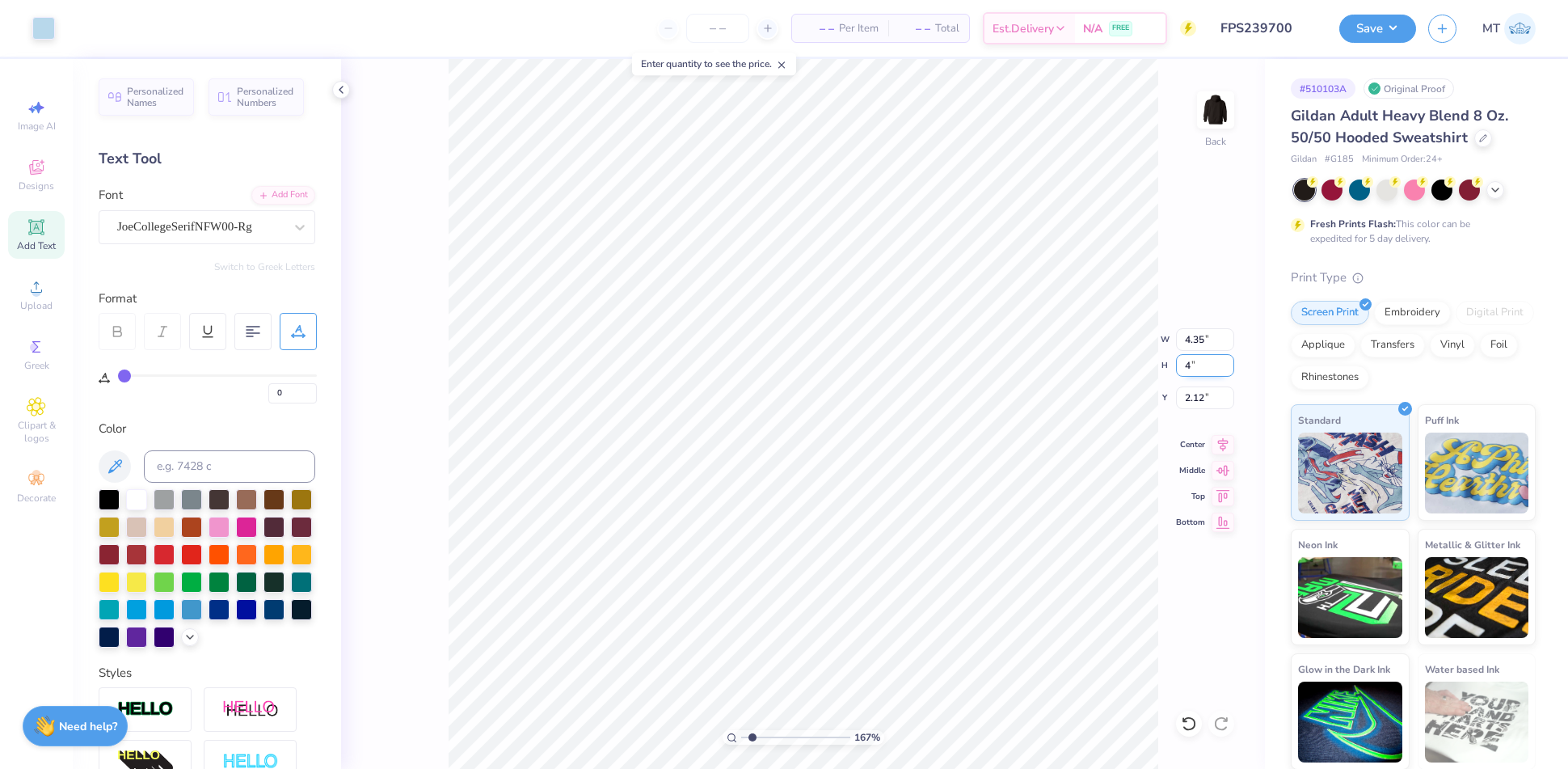
type input "2.75"
type input "1.67160451575128"
type input "1.94"
click at [1479, 134] on icon at bounding box center [1483, 136] width 8 height 8
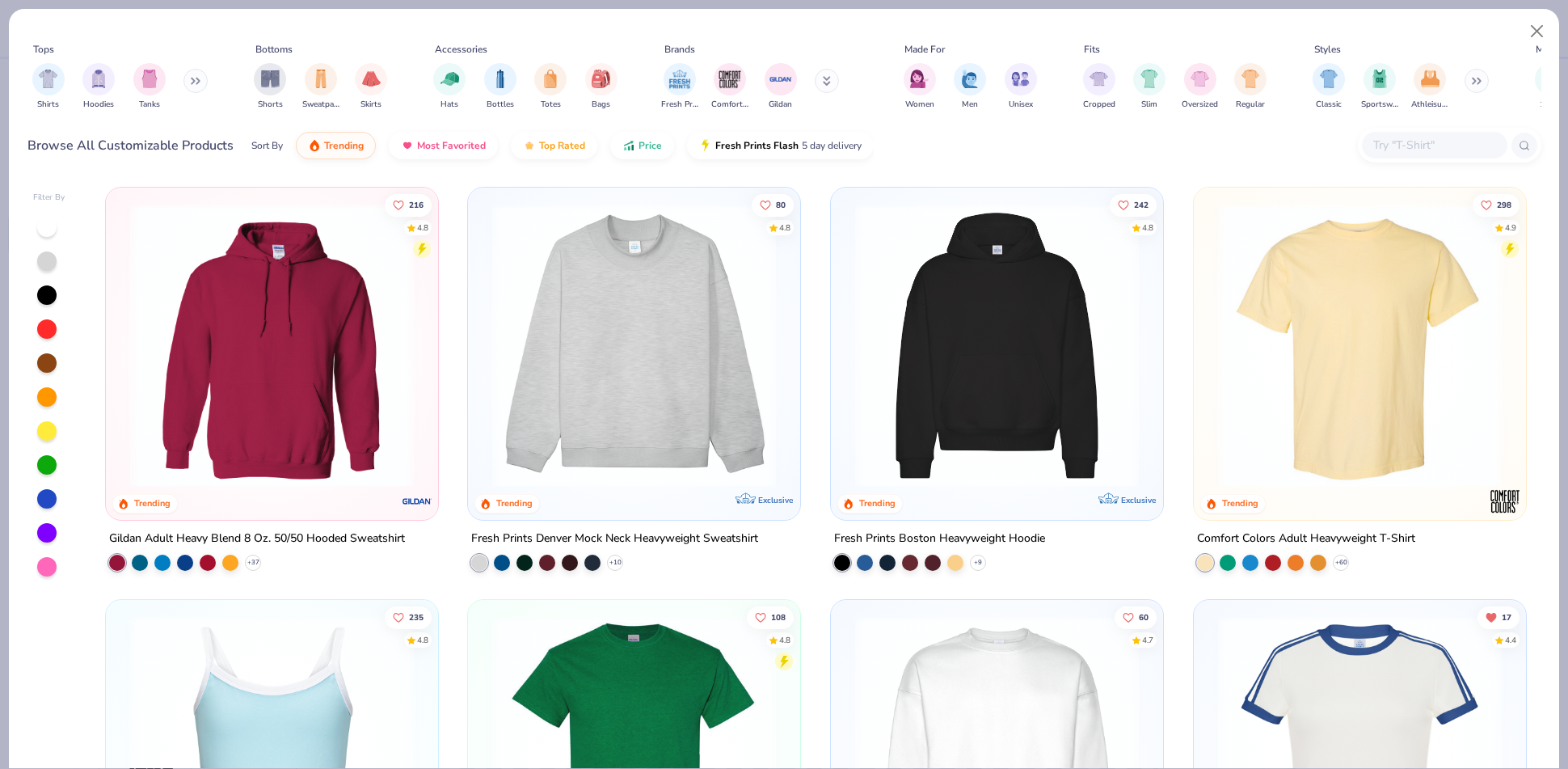
click at [965, 350] on img at bounding box center [996, 345] width 299 height 284
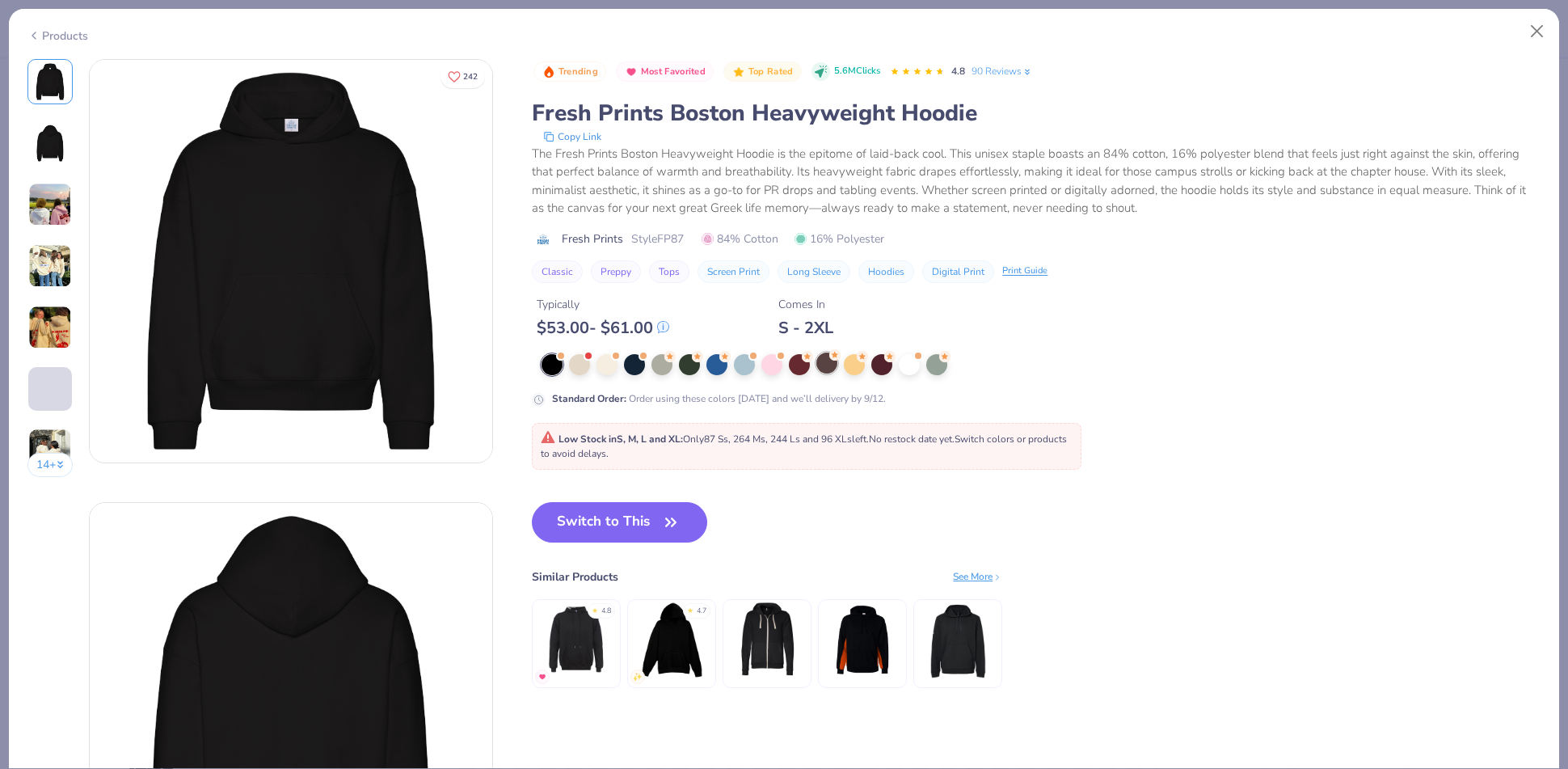
click at [828, 364] on div at bounding box center [827, 362] width 21 height 21
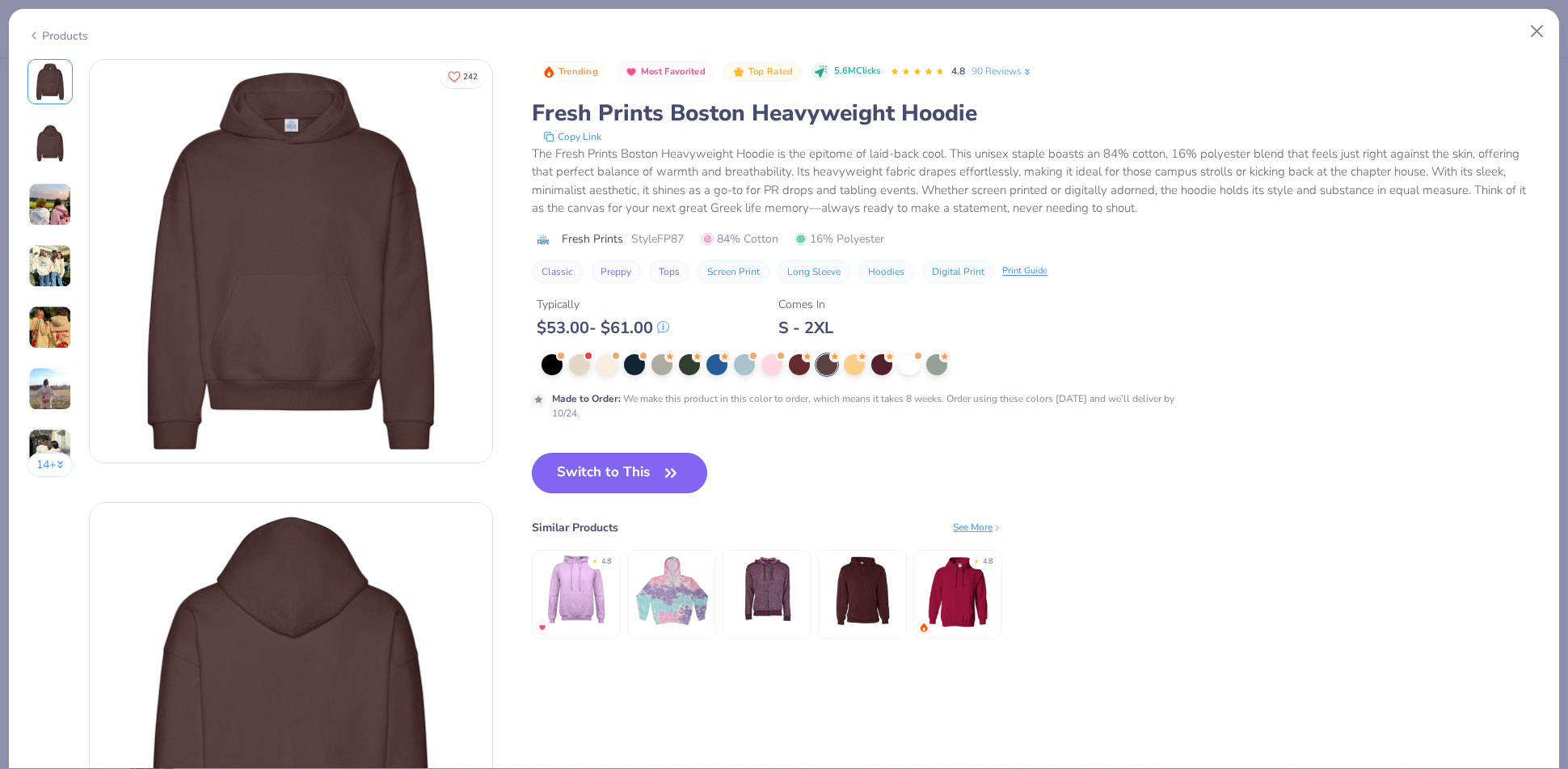
click at [631, 467] on button "Switch to This" at bounding box center [619, 473] width 175 height 41
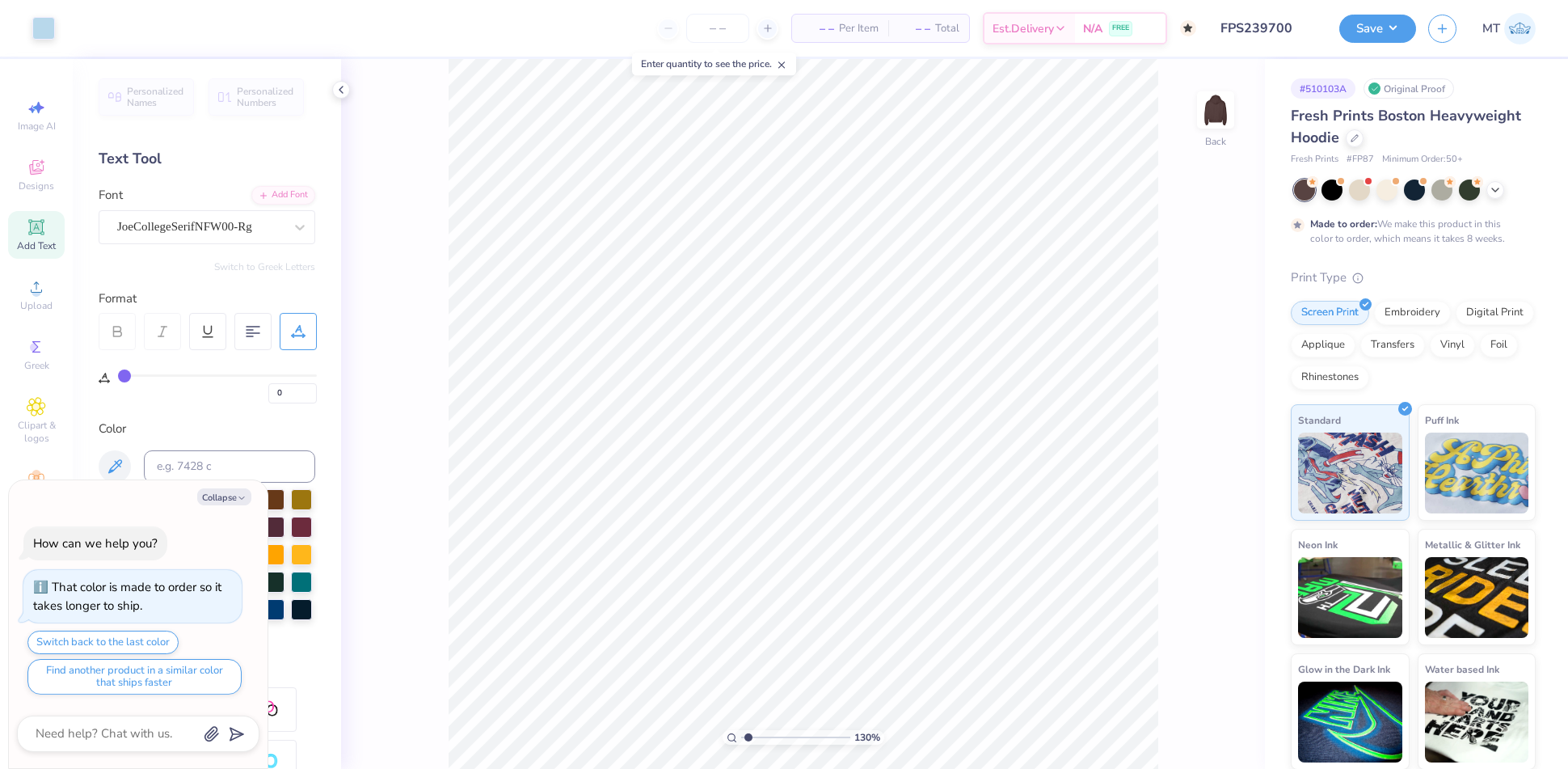
type input "1.29885419623511"
type textarea "x"
type input "1.29885419623511"
type textarea "x"
click at [1489, 182] on icon at bounding box center [1495, 188] width 13 height 13
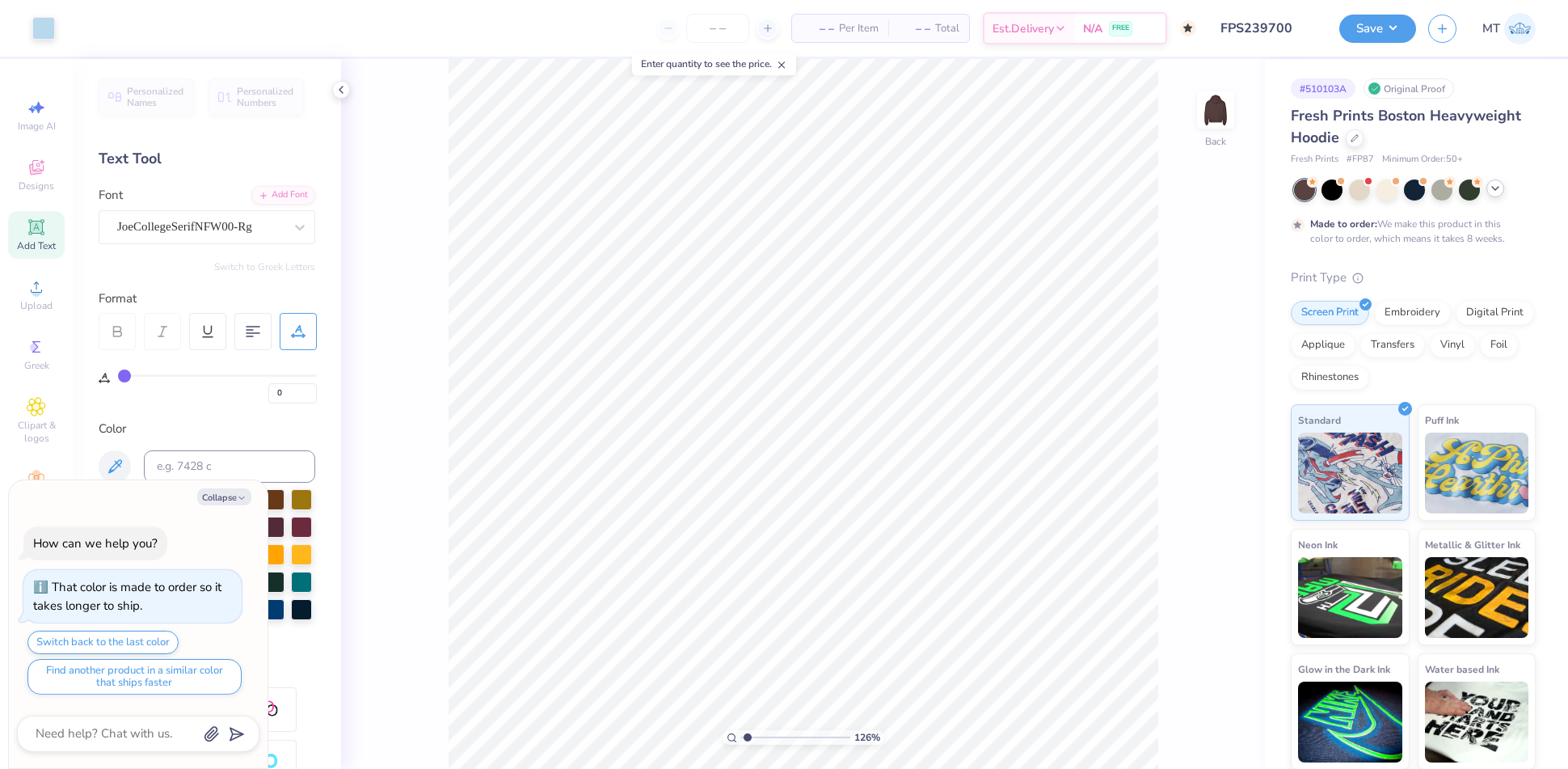
type input "1.26485563530435"
type textarea "x"
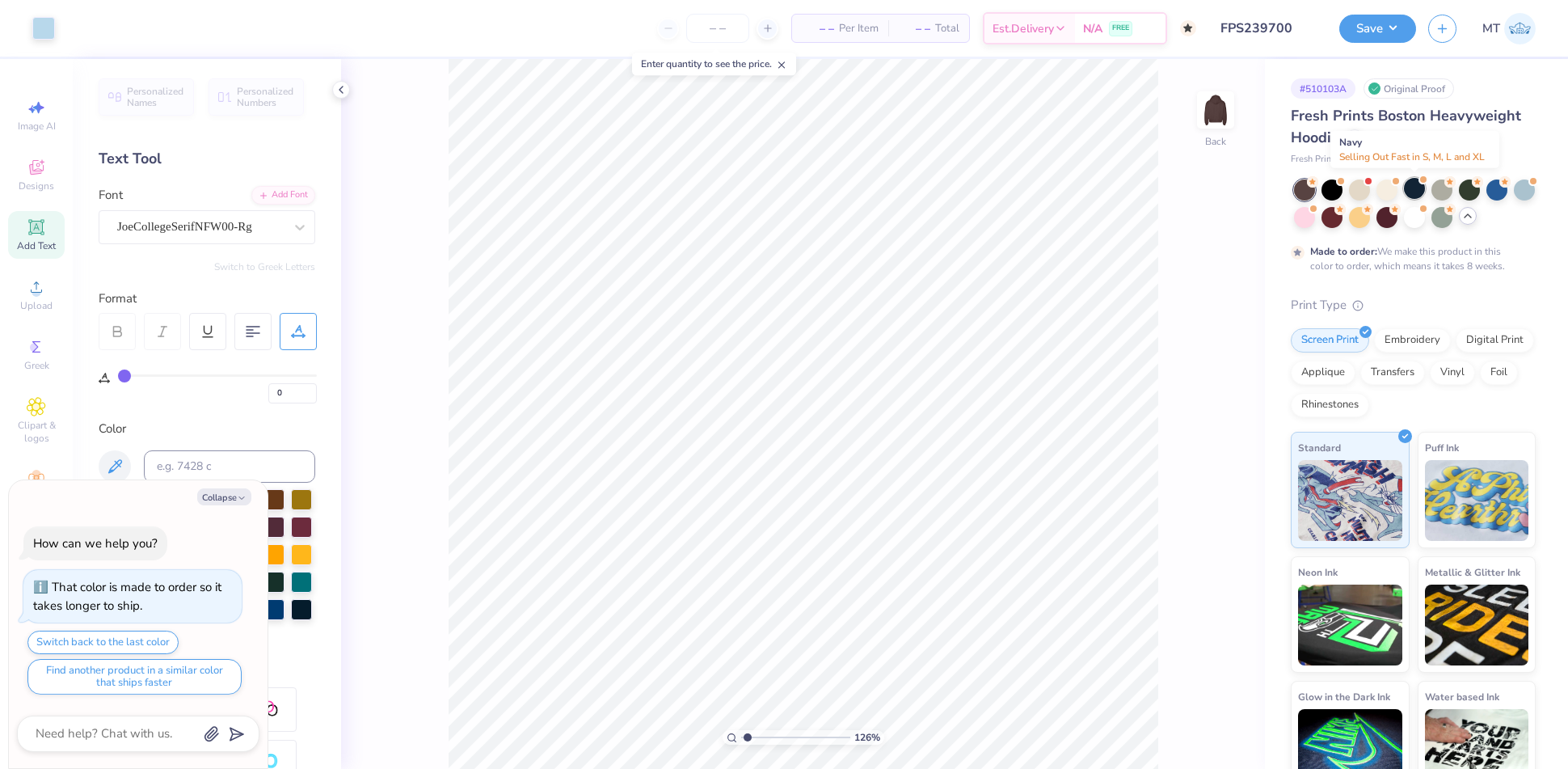
click at [1416, 192] on div at bounding box center [1414, 188] width 21 height 21
type input "1.26485563530435"
type textarea "x"
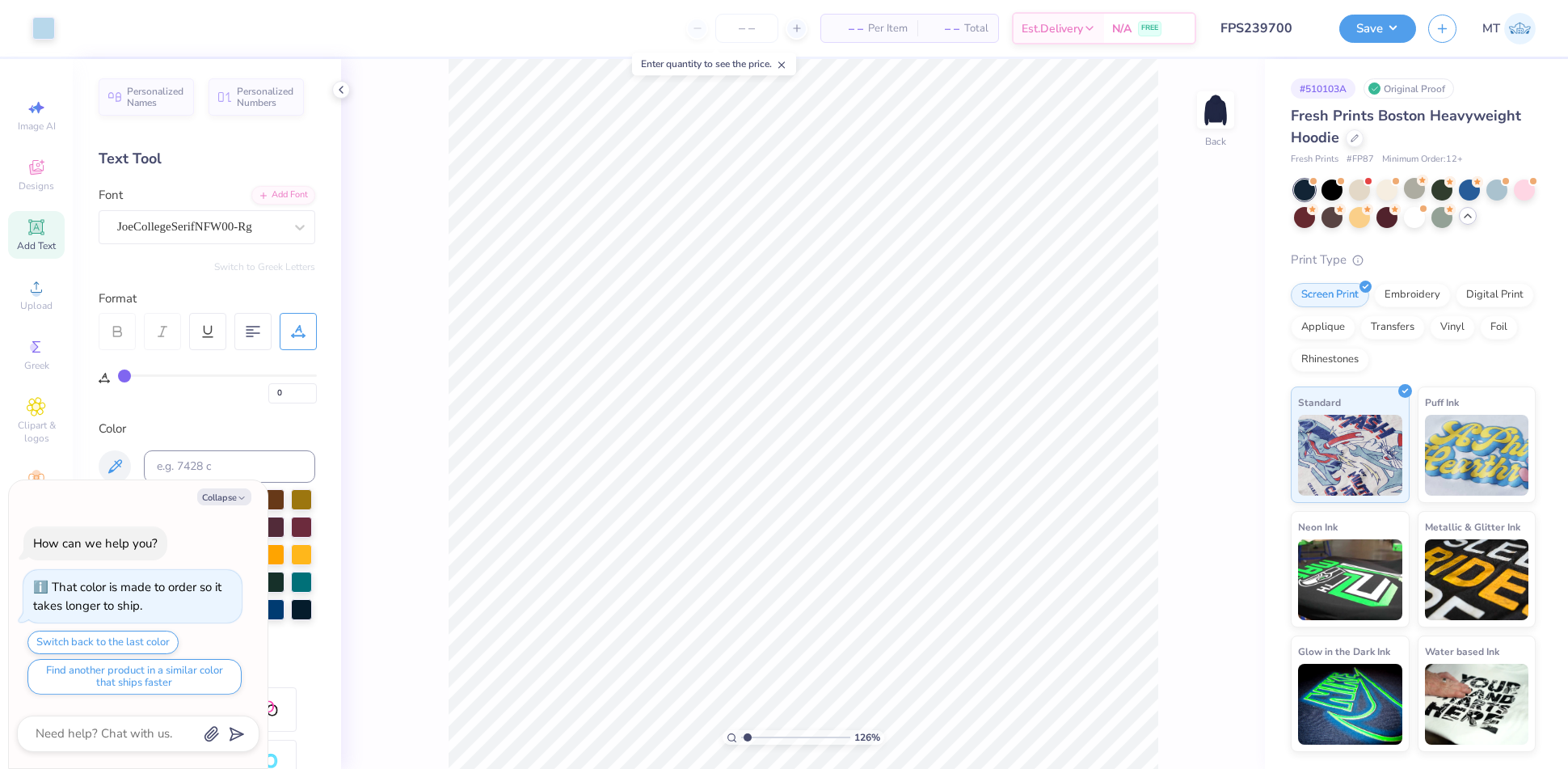
type input "1.26485563530435"
type textarea "x"
type input "1.26485563530435"
type textarea "x"
type input "1.26485563530435"
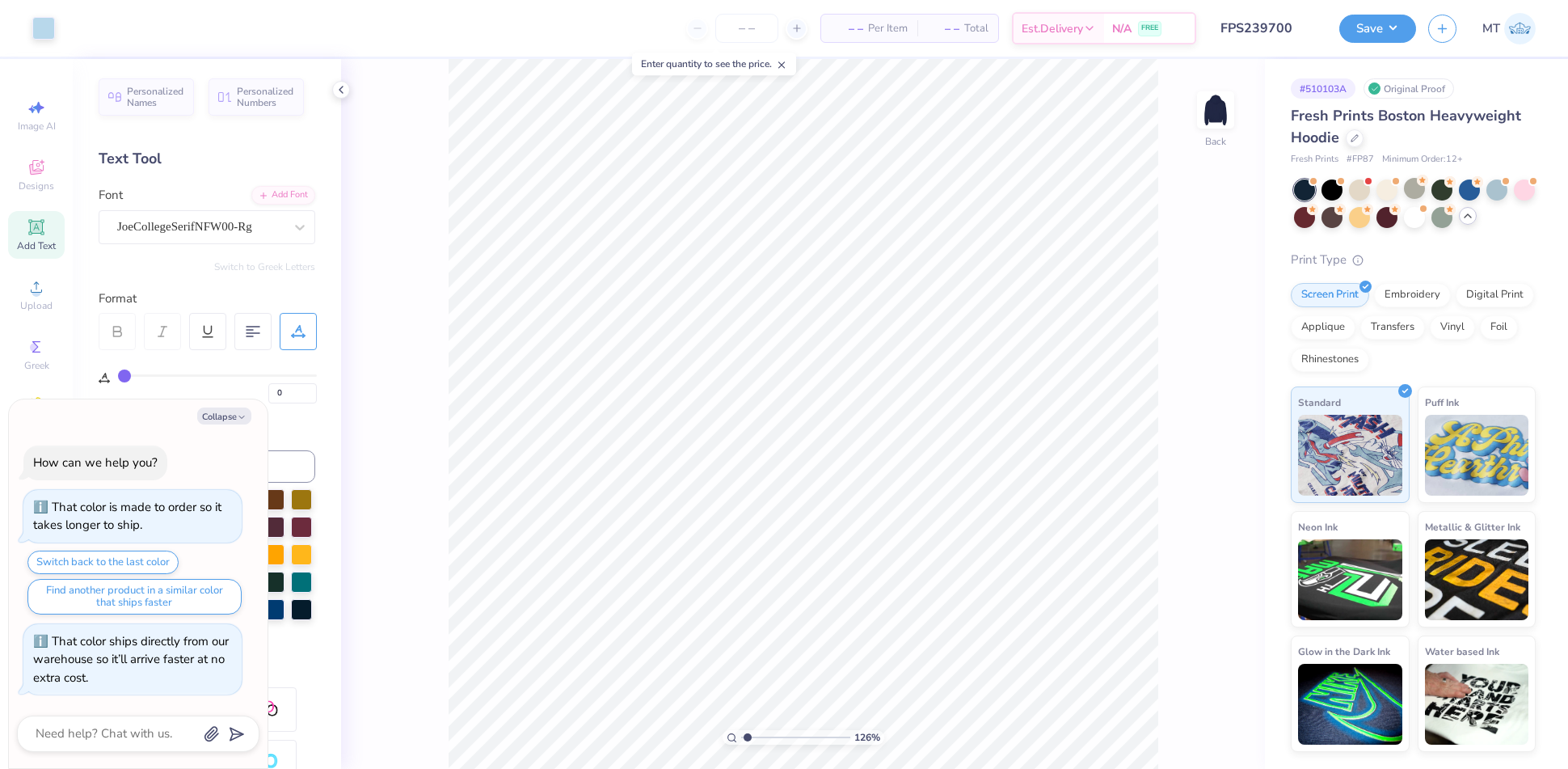
type textarea "x"
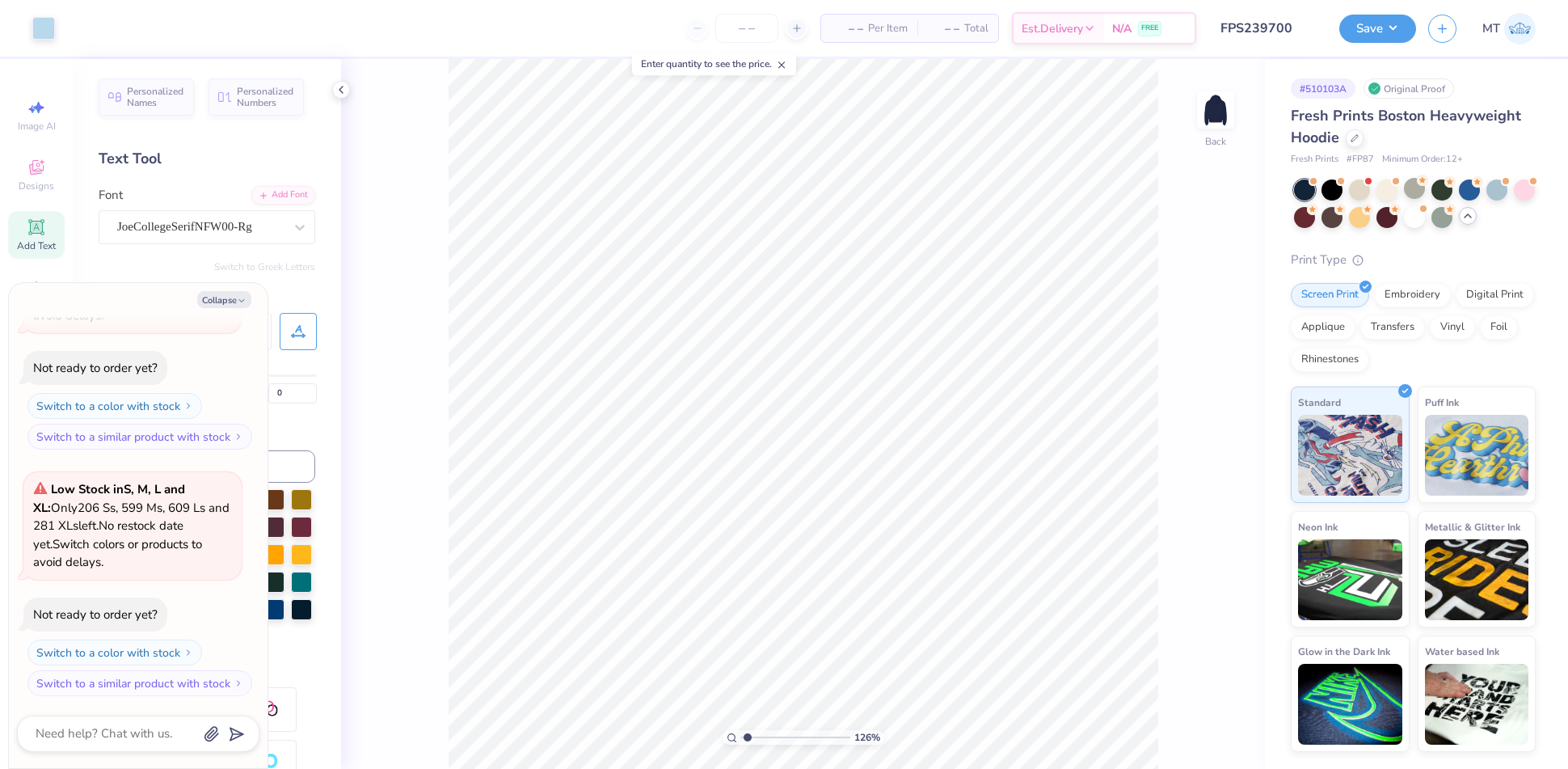
type input "1.26485563530435"
type textarea "x"
click at [1335, 182] on div at bounding box center [1331, 188] width 21 height 21
type input "1.03926753198068"
type textarea "x"
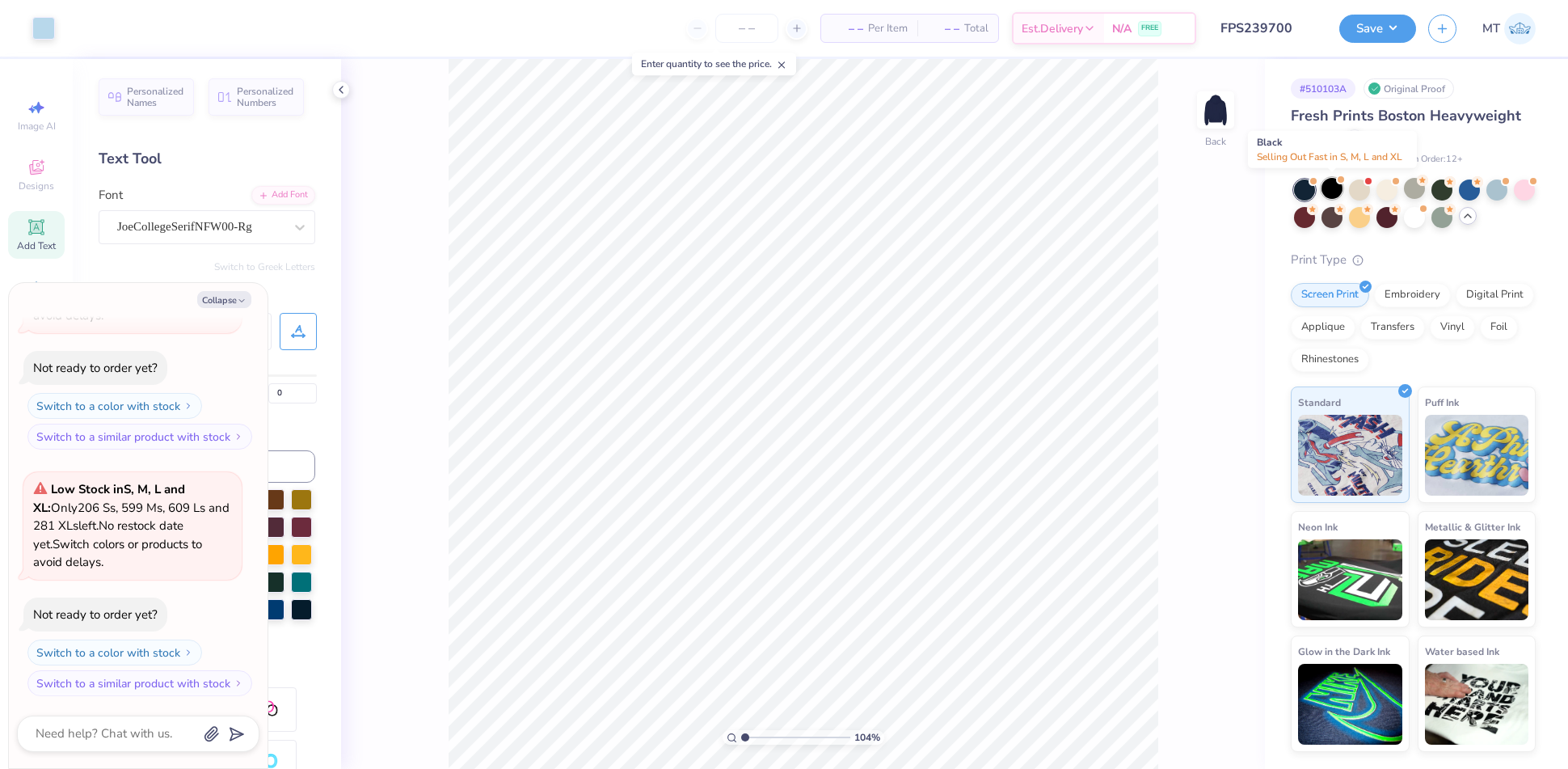
scroll to position [622, 0]
type input "1.03926753198068"
type textarea "x"
click at [1384, 190] on div at bounding box center [1387, 188] width 21 height 21
type input "1.03926753198068"
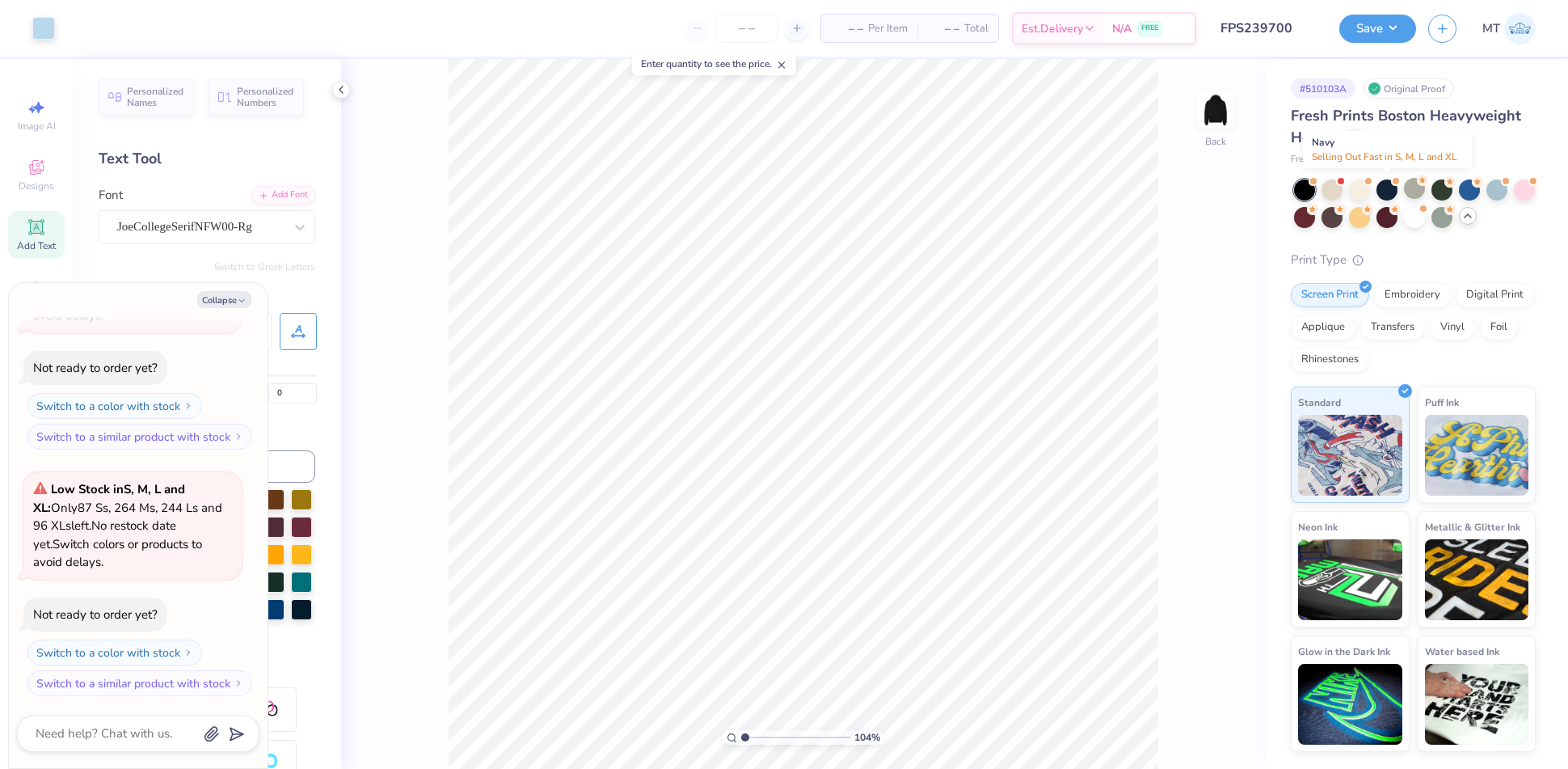
type textarea "x"
type input "1.03926753198068"
type textarea "x"
type input "1.03926753198068"
type textarea "x"
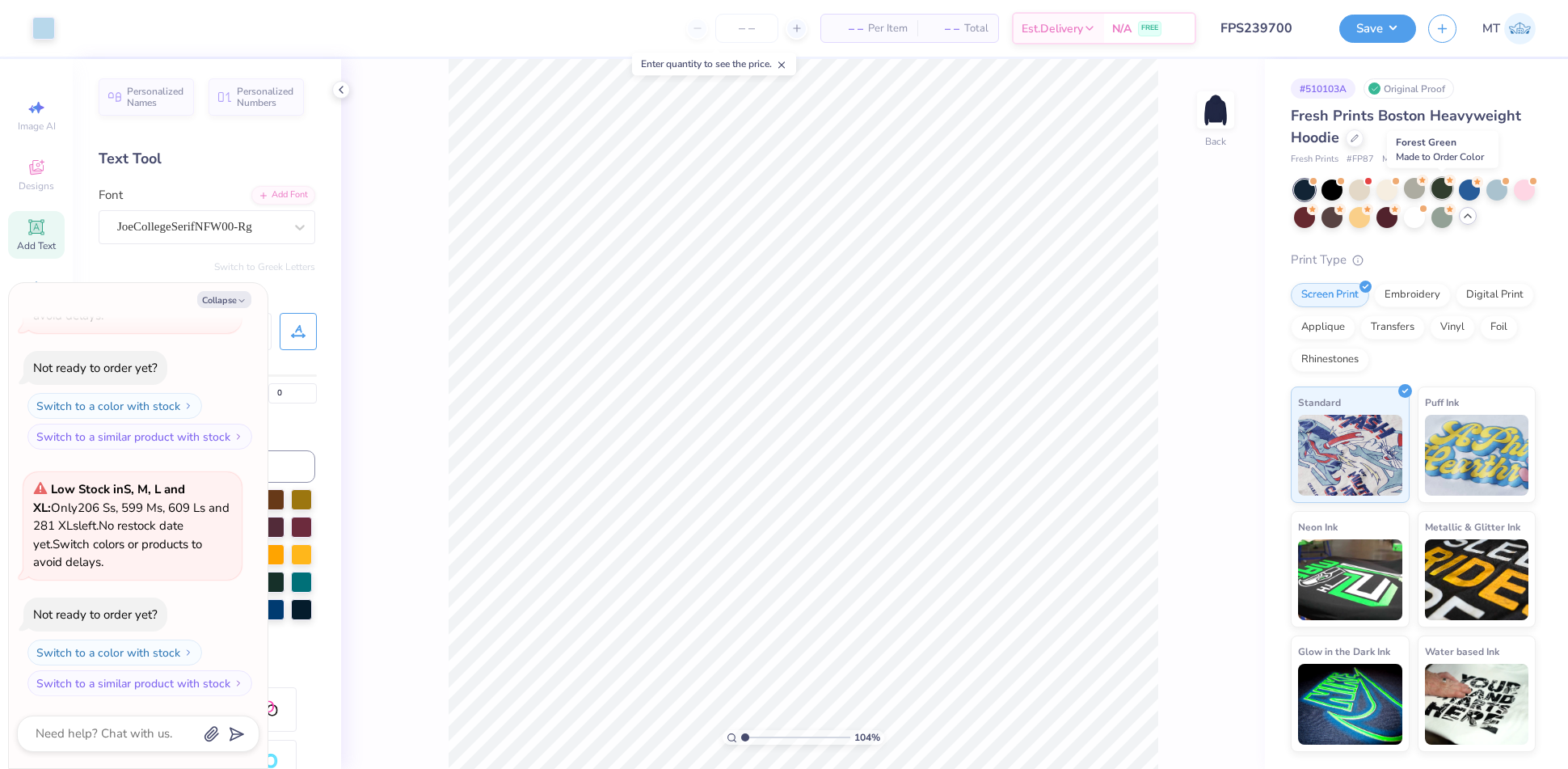
click at [1436, 189] on div at bounding box center [1441, 188] width 21 height 21
type input "1.03926753198068"
type textarea "x"
type input "1.03926753198068"
type textarea "x"
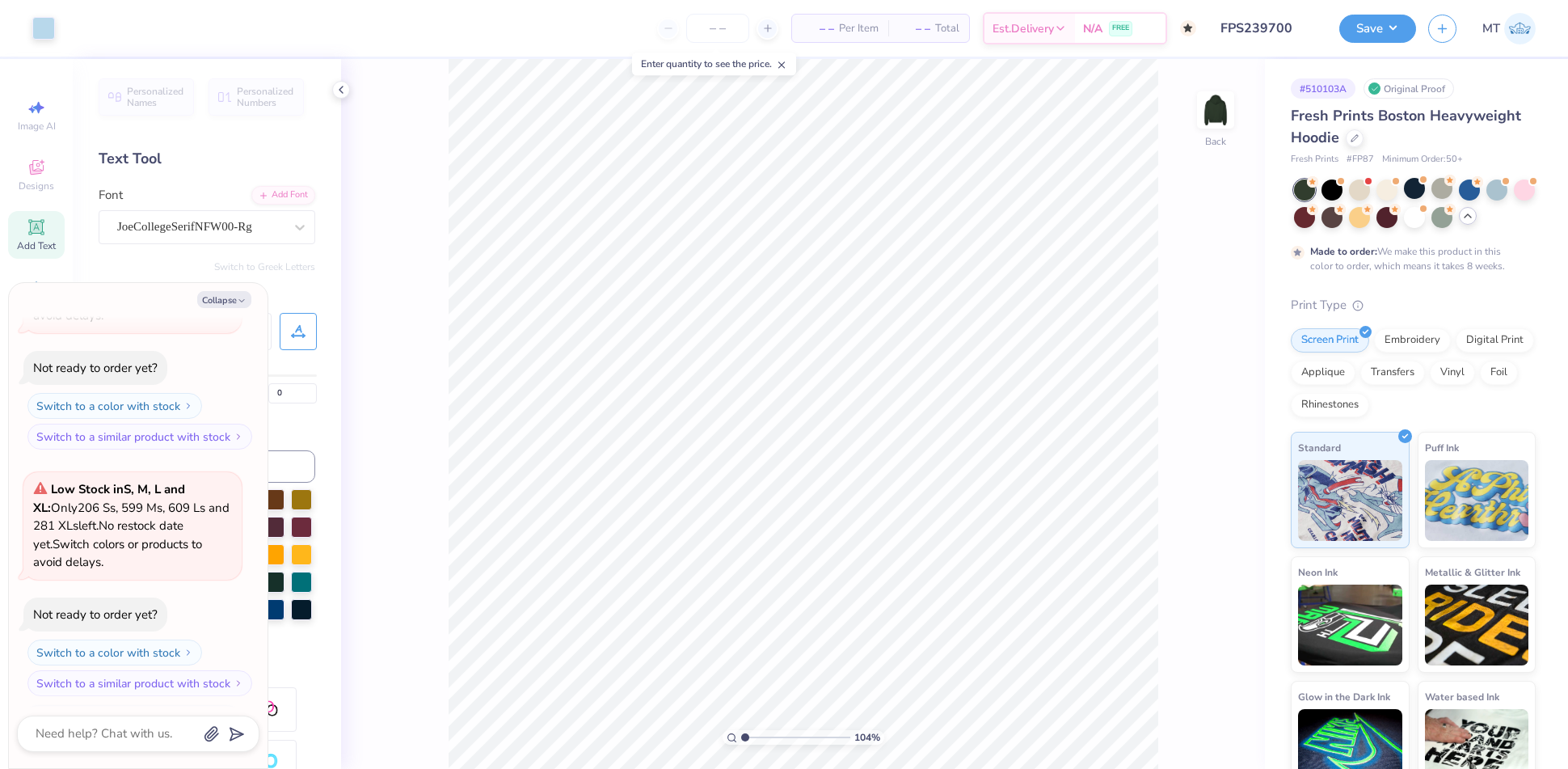
scroll to position [1001, 0]
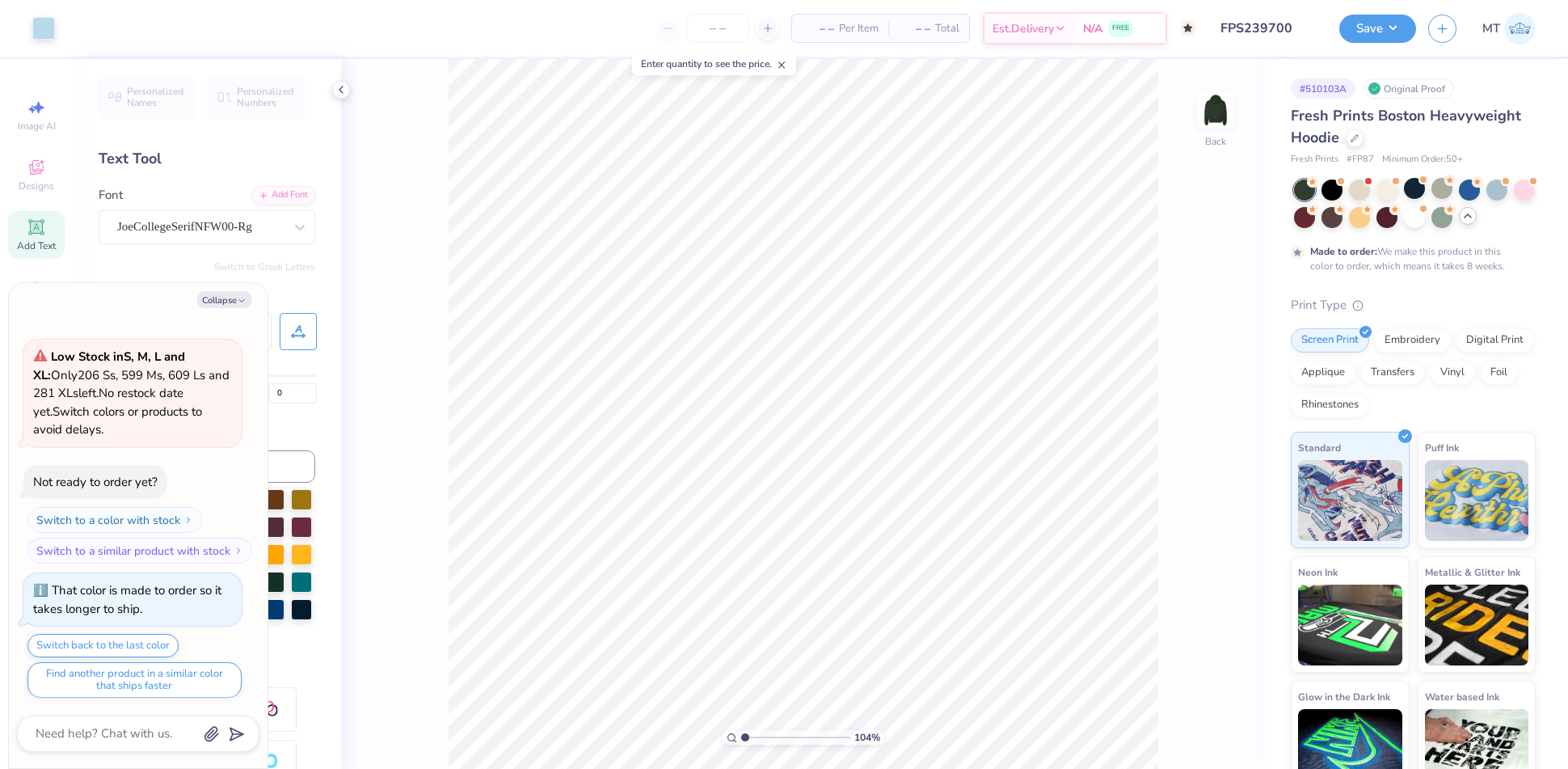
type input "1.03926753198068"
type textarea "x"
type input "1.03926753198068"
type textarea "x"
type input "1.03926753198068"
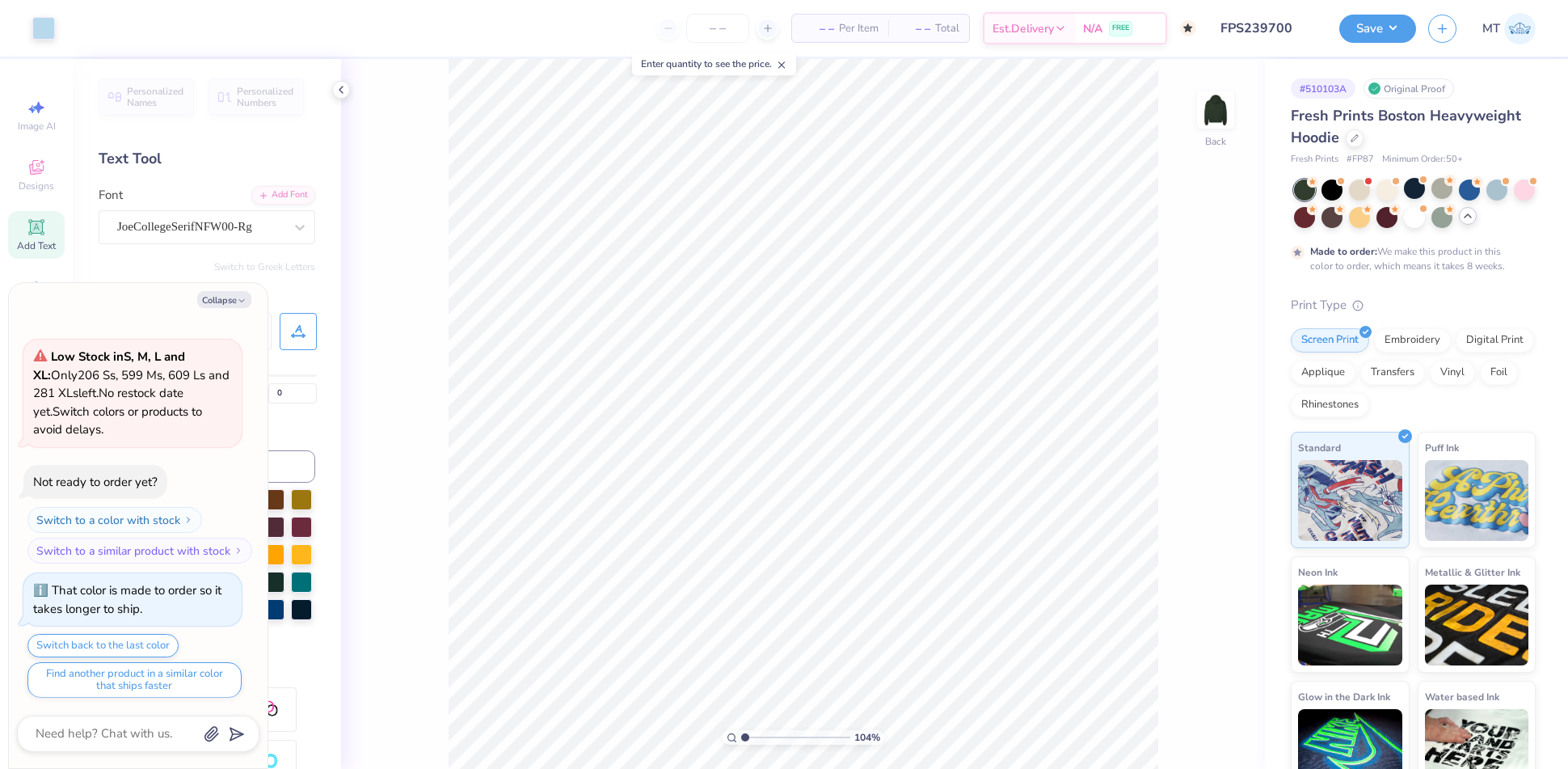
type textarea "x"
type input "2.06916311177472"
click at [214, 295] on button "Collapse" at bounding box center [224, 300] width 54 height 17
type textarea "x"
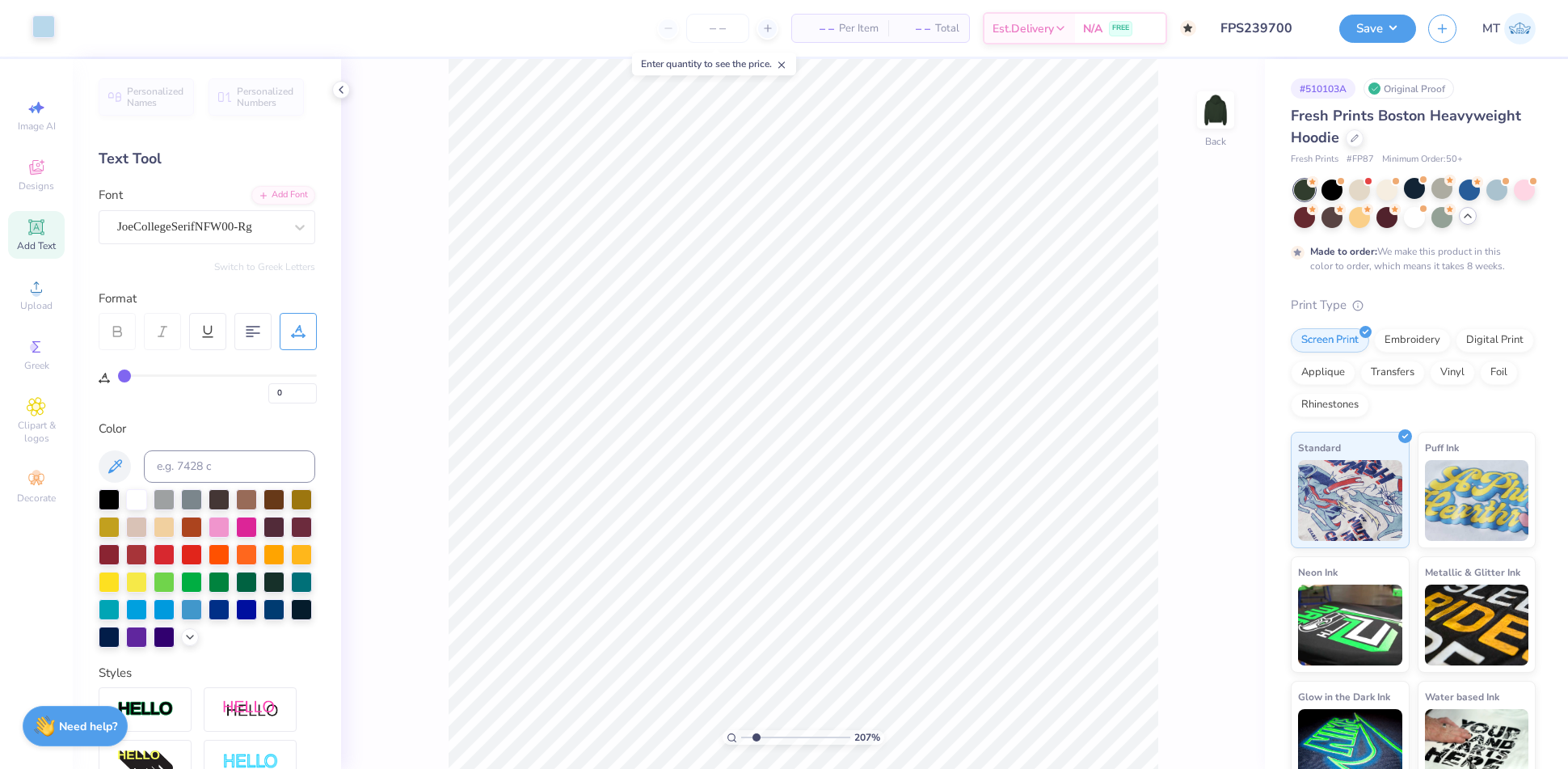
click at [41, 31] on div at bounding box center [44, 26] width 23 height 23
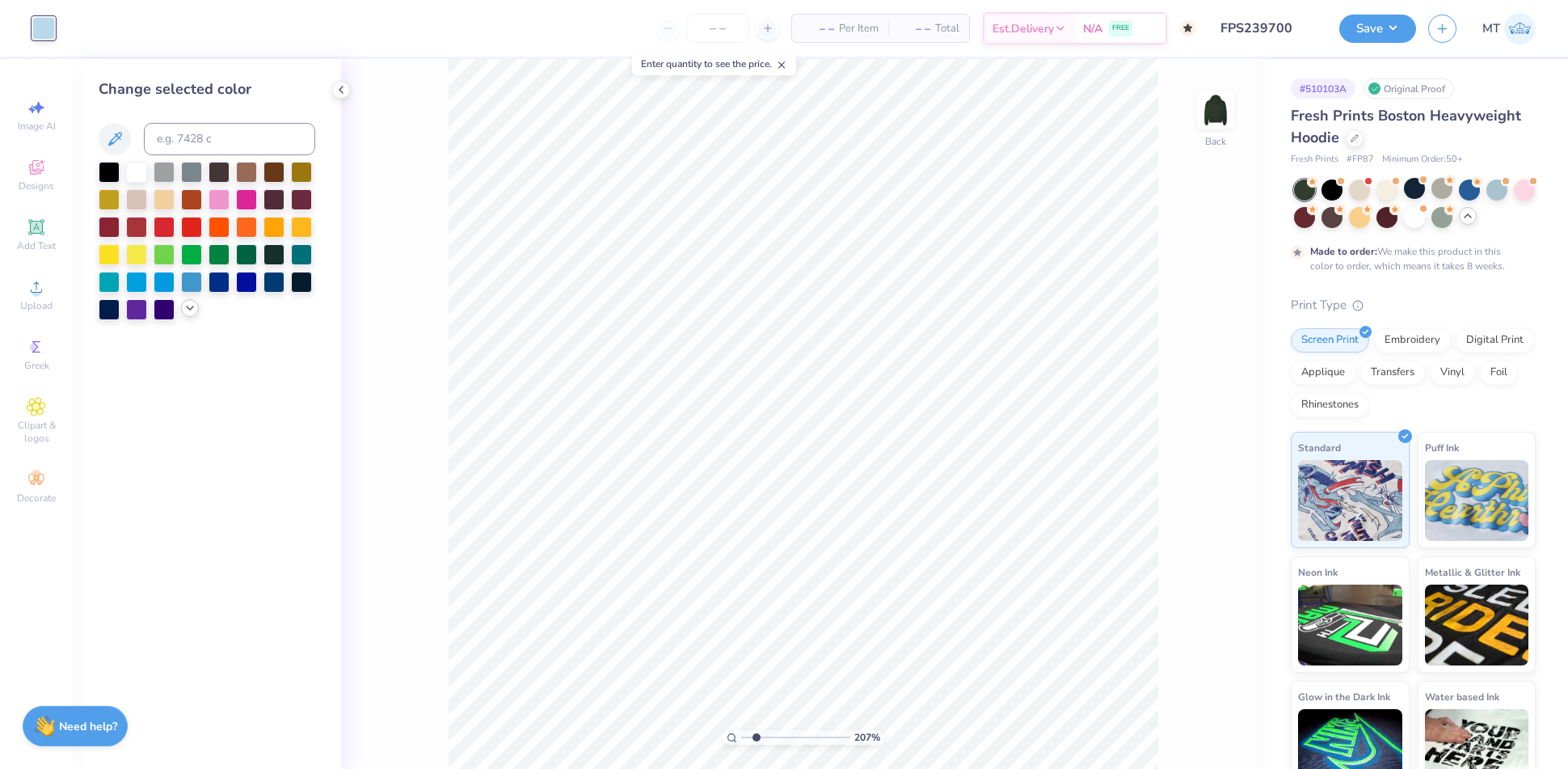
click at [186, 311] on icon at bounding box center [190, 308] width 13 height 13
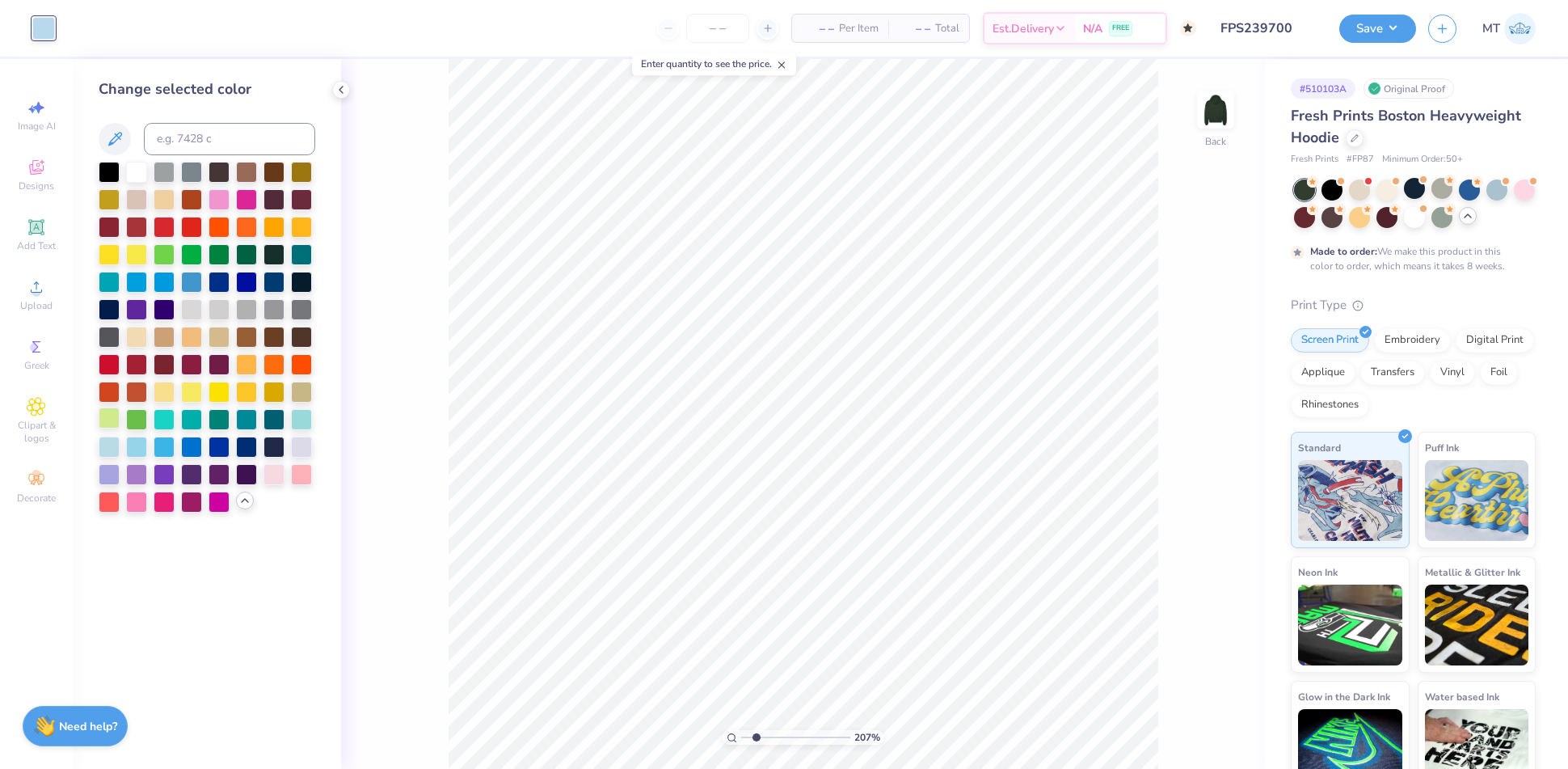
click at [113, 419] on div at bounding box center [109, 418] width 21 height 21
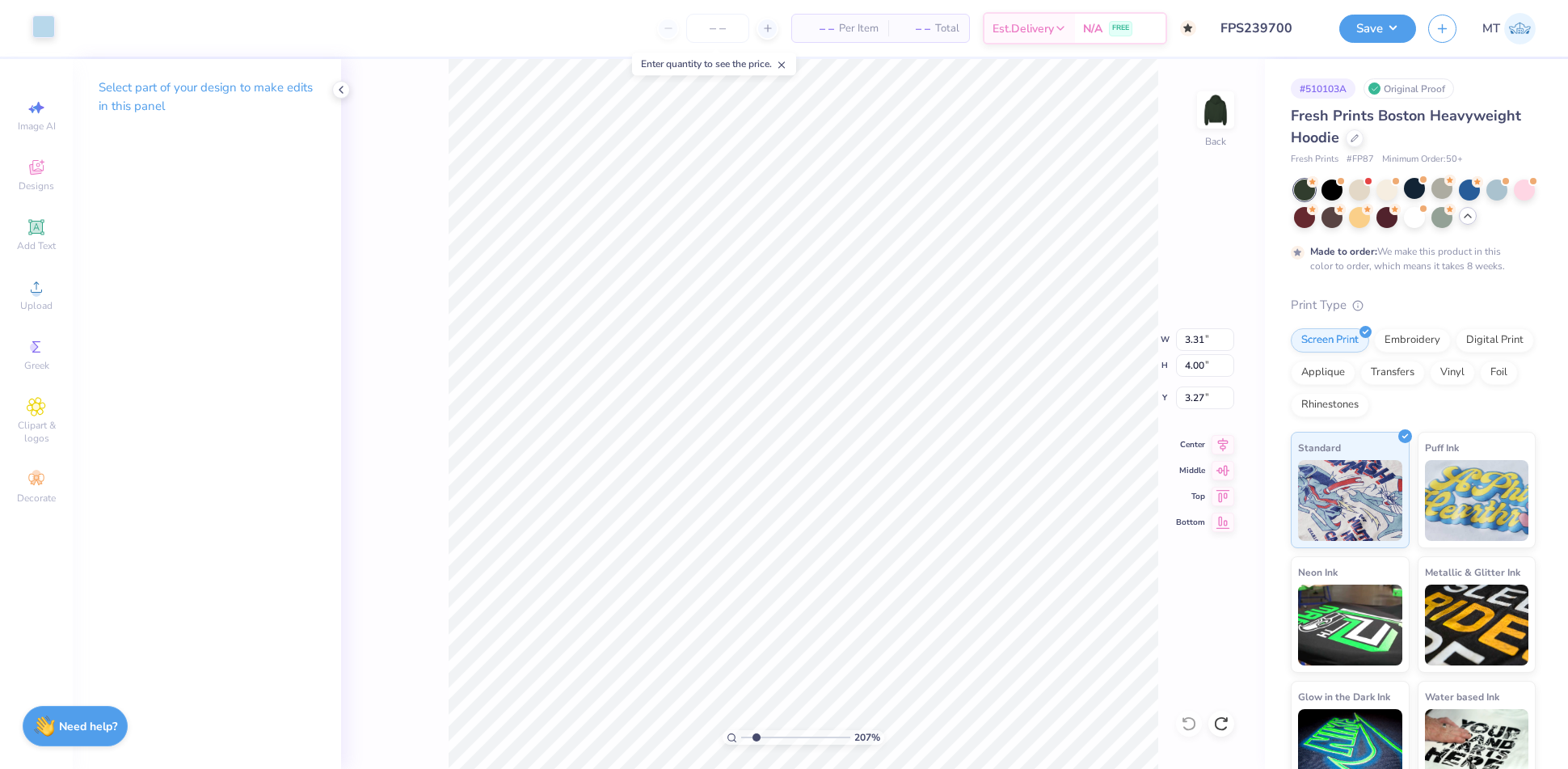
click at [44, 33] on div at bounding box center [44, 26] width 23 height 23
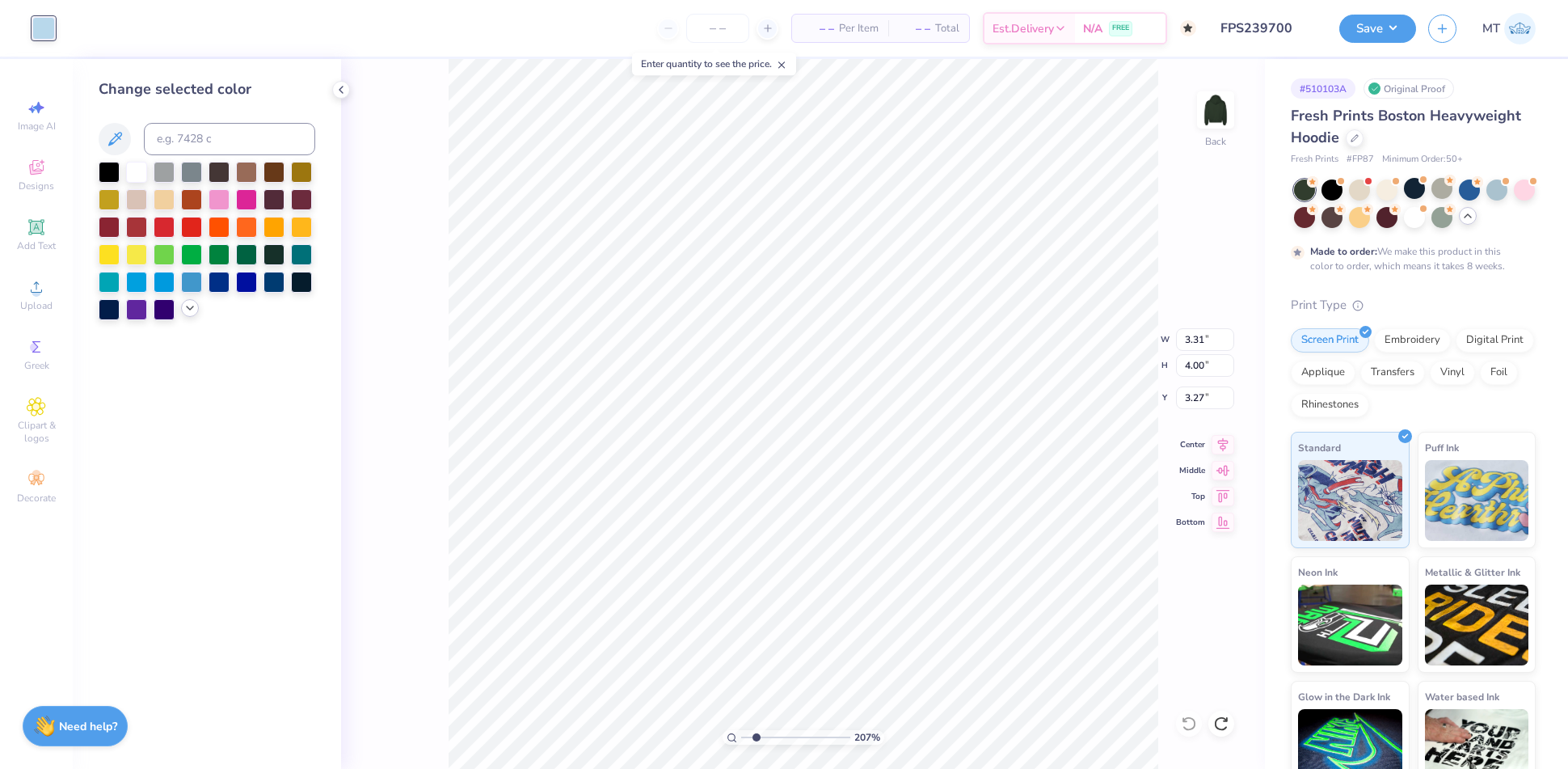
click at [183, 308] on icon at bounding box center [190, 308] width 13 height 13
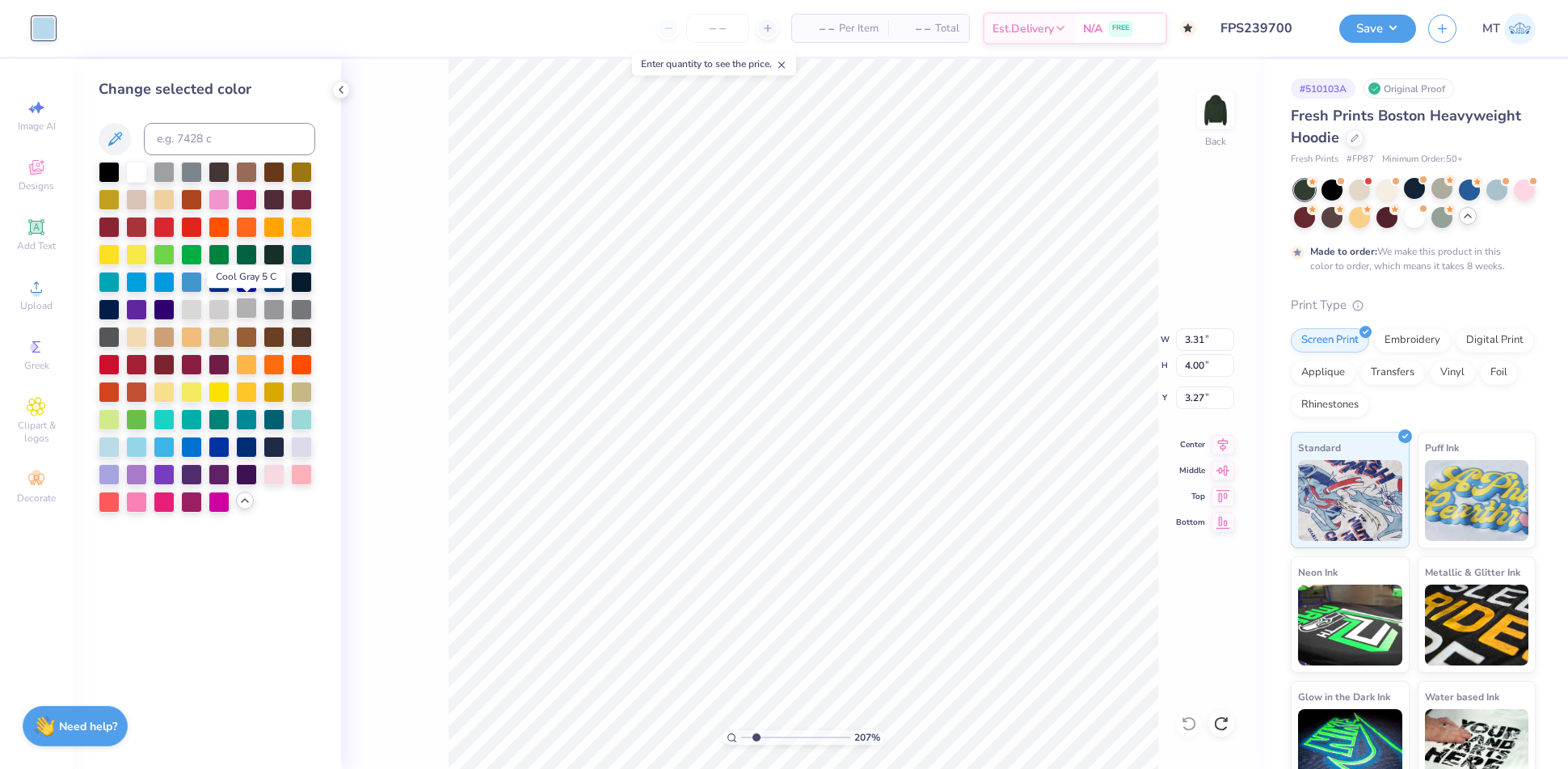
click at [249, 308] on div at bounding box center [246, 308] width 21 height 21
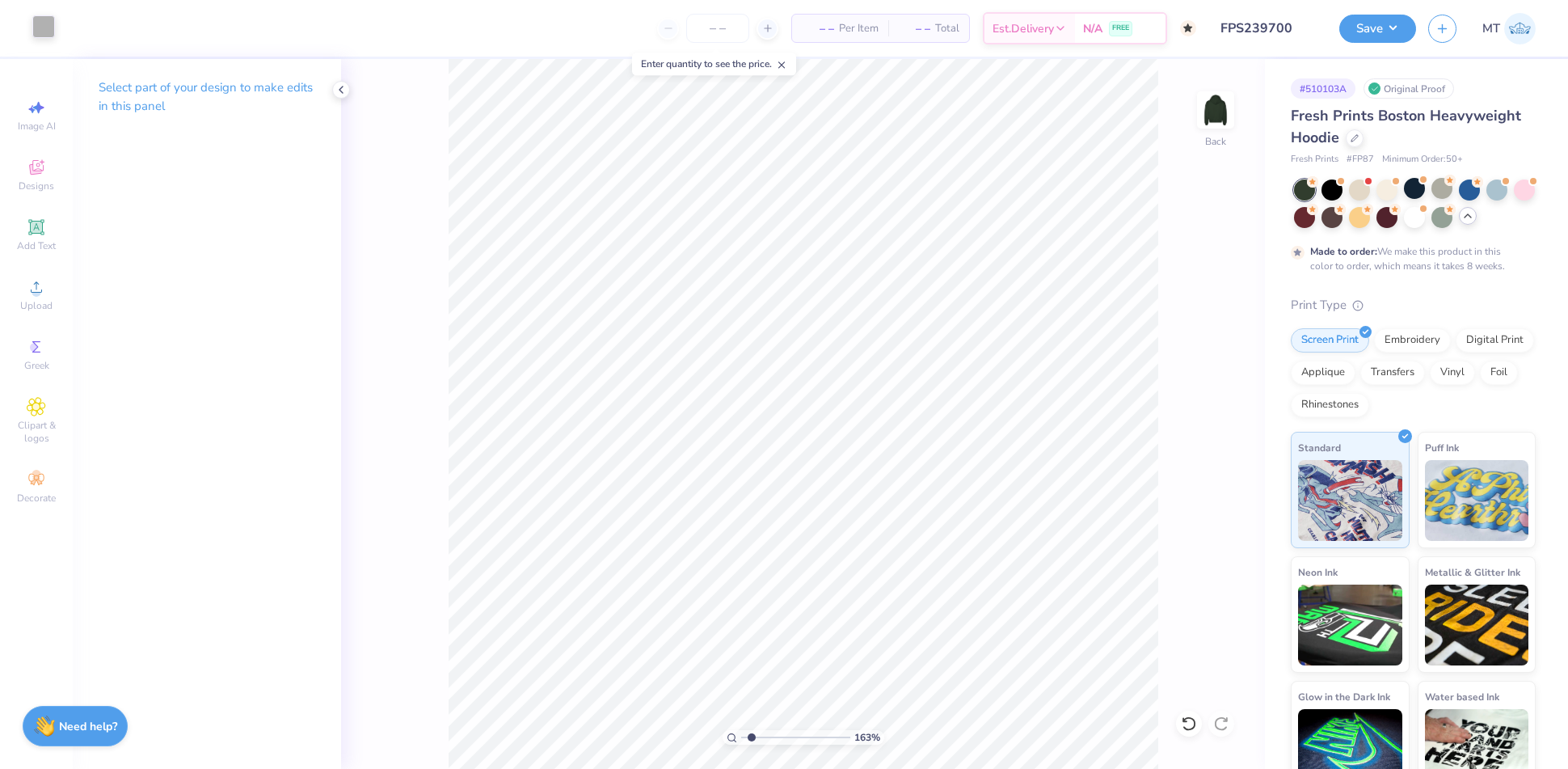
click at [50, 24] on div at bounding box center [44, 26] width 23 height 23
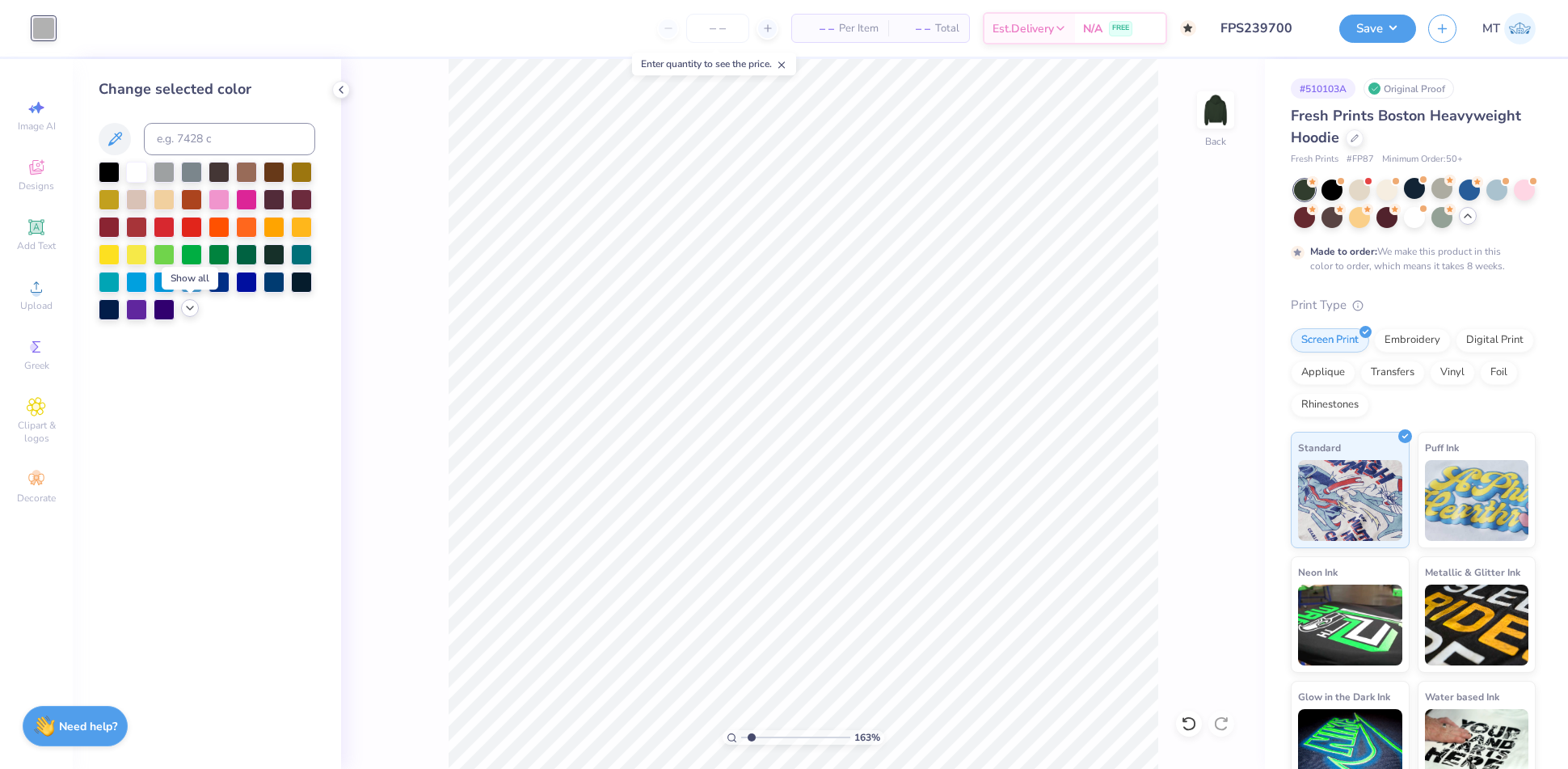
click at [184, 308] on icon at bounding box center [190, 308] width 13 height 13
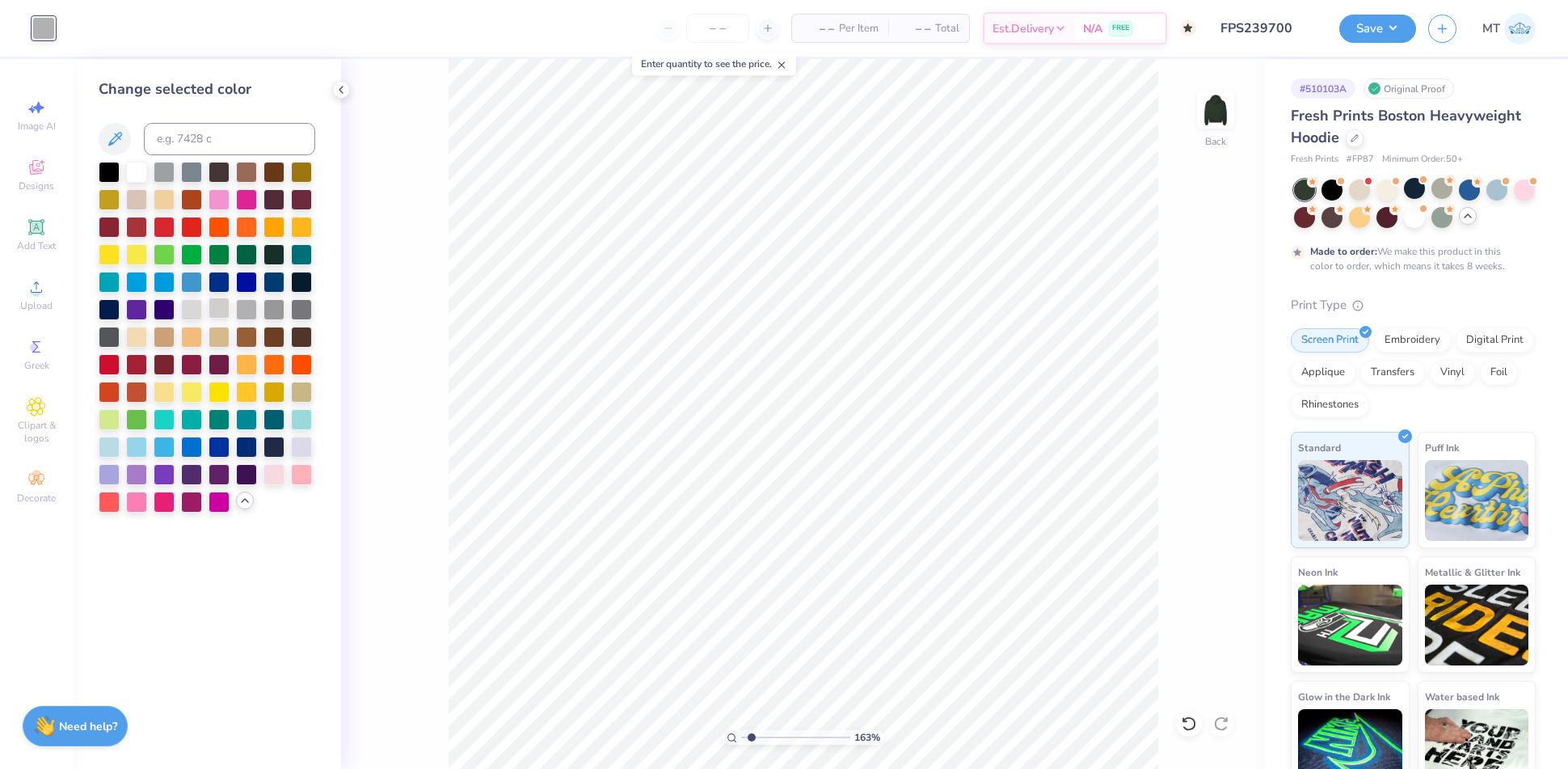
click at [219, 309] on div at bounding box center [219, 308] width 21 height 21
click at [185, 308] on div at bounding box center [191, 308] width 21 height 21
click at [269, 472] on div at bounding box center [273, 472] width 21 height 21
click at [304, 456] on div at bounding box center [301, 445] width 21 height 21
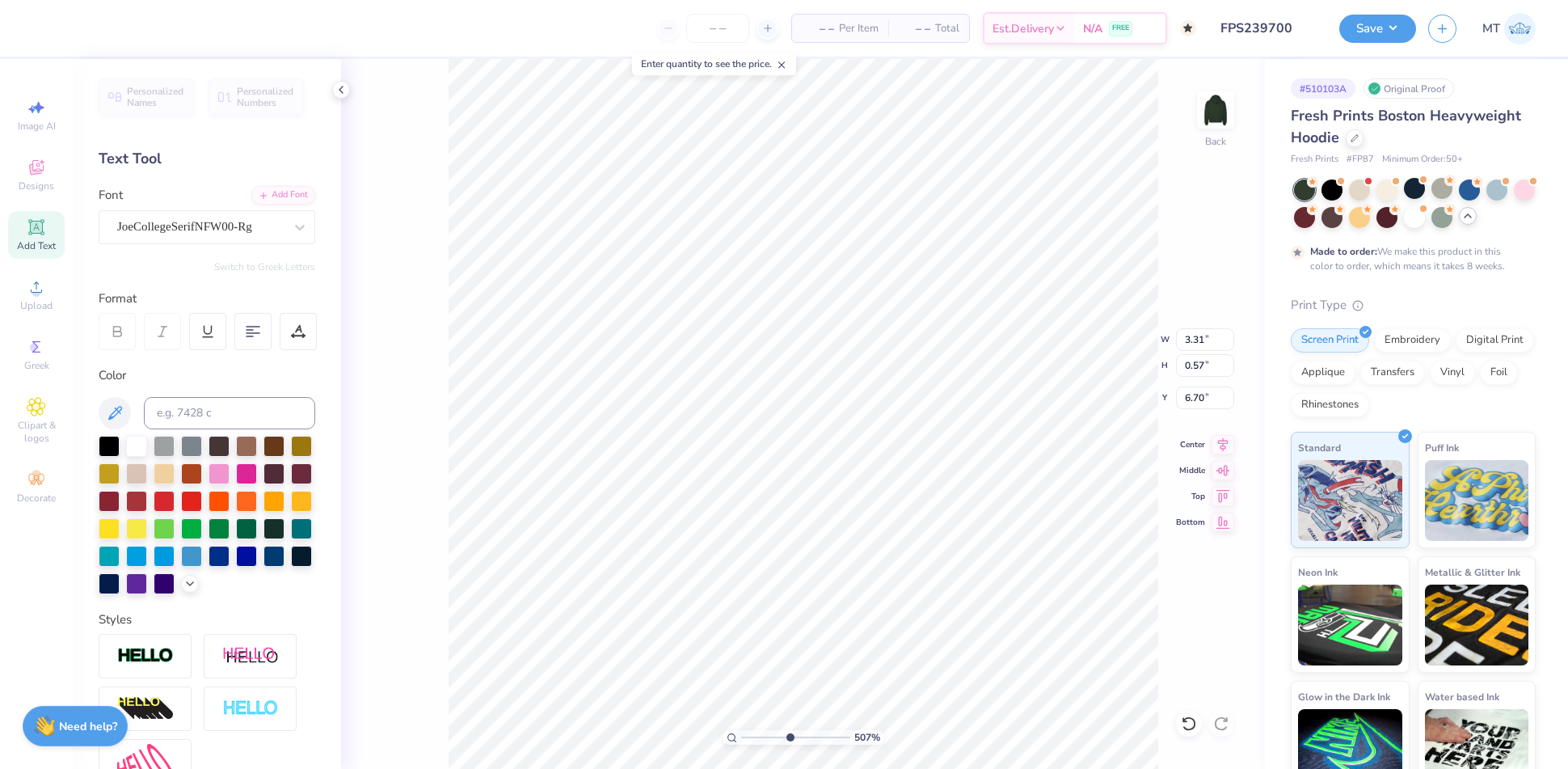
type input "5.07482116038571"
type input "3.70"
type input "5.07482116038571"
type textarea "2"
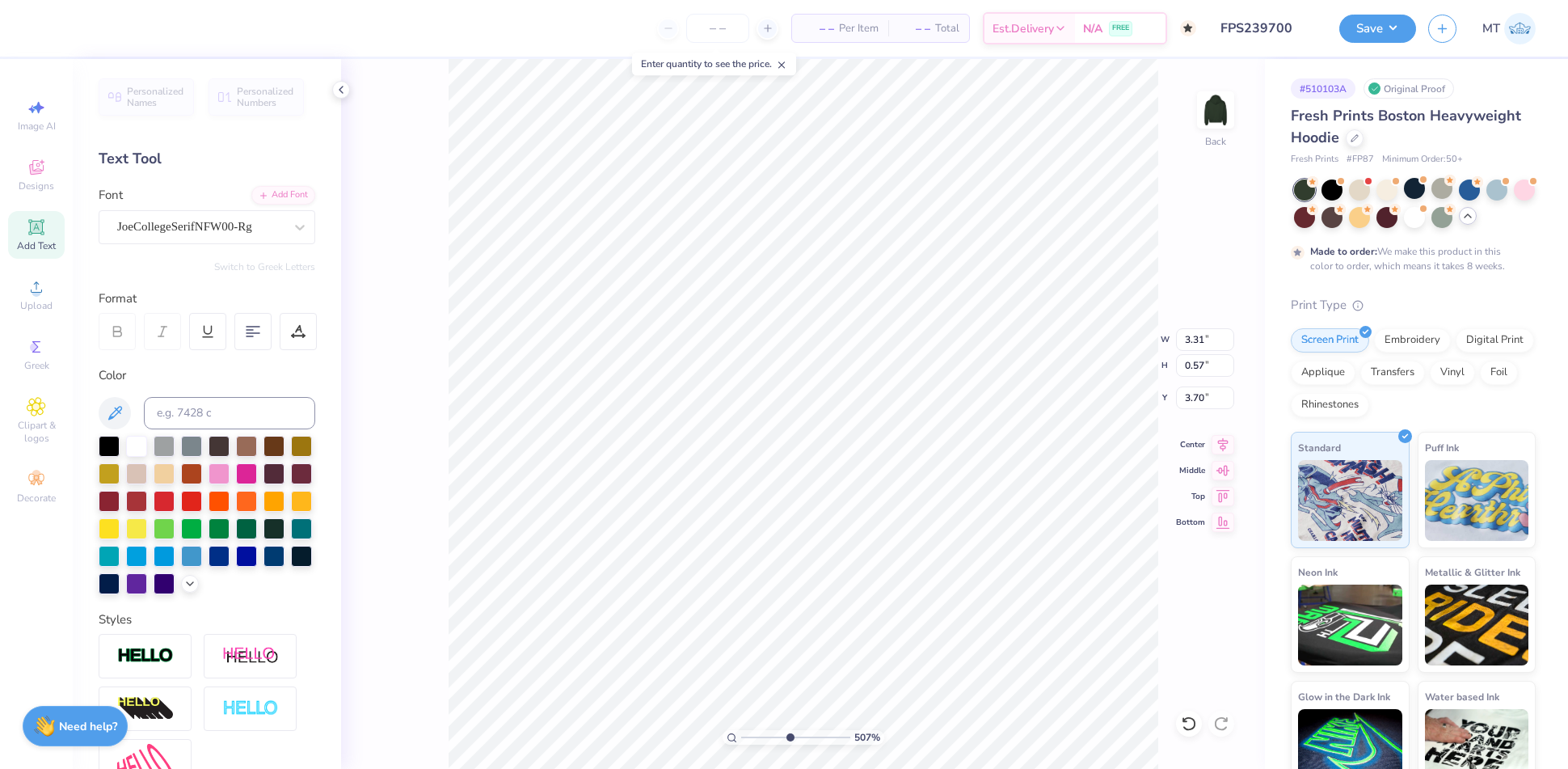
type input "5.07482116038571"
type textarea "20"
type input "5.07482116038571"
type input "3.80"
type input "5.07482116038571"
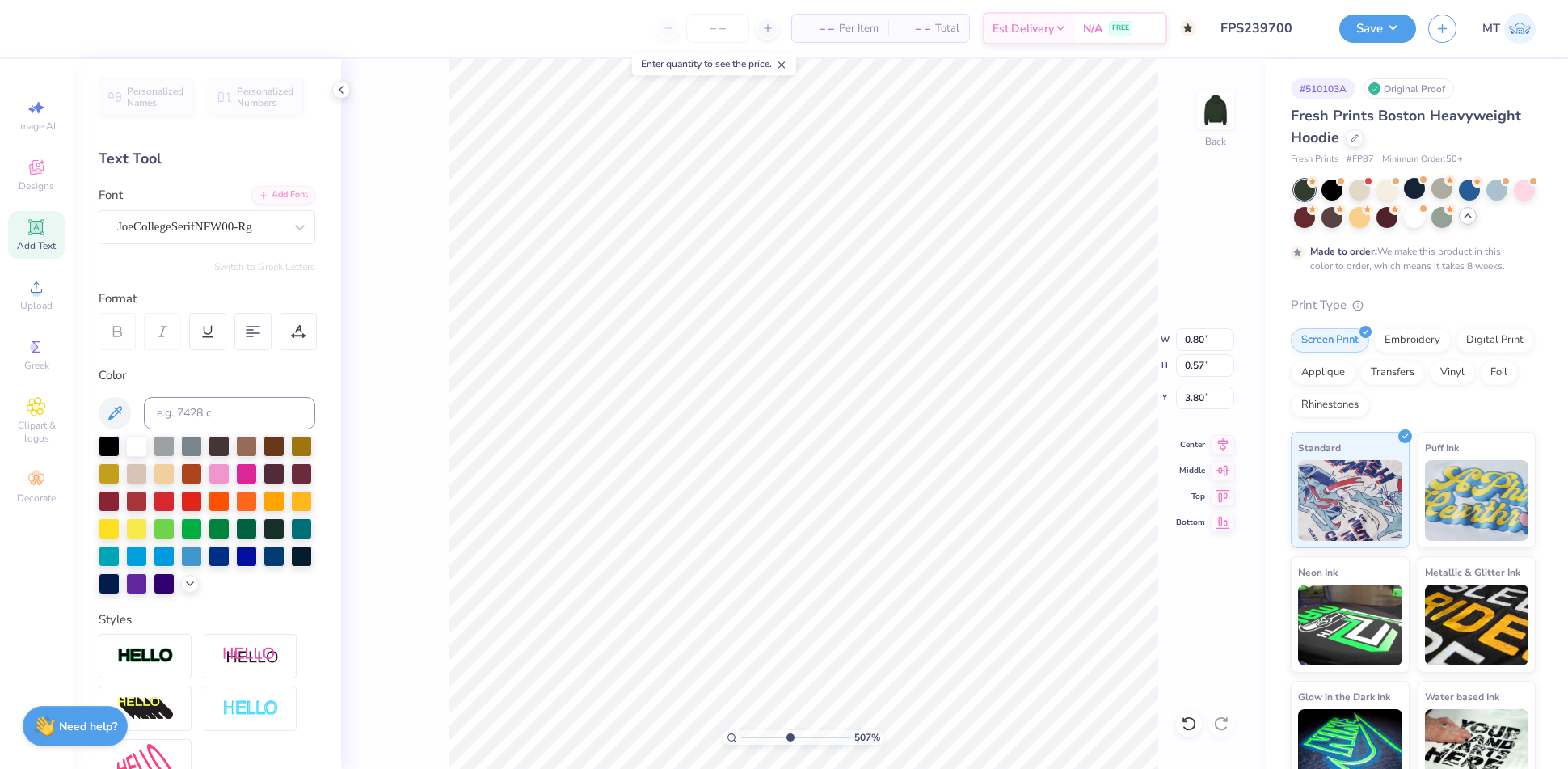
type textarea "2"
type input "5.07482116038571"
type textarea "25"
type input "6.00522952453461"
type input "3.30"
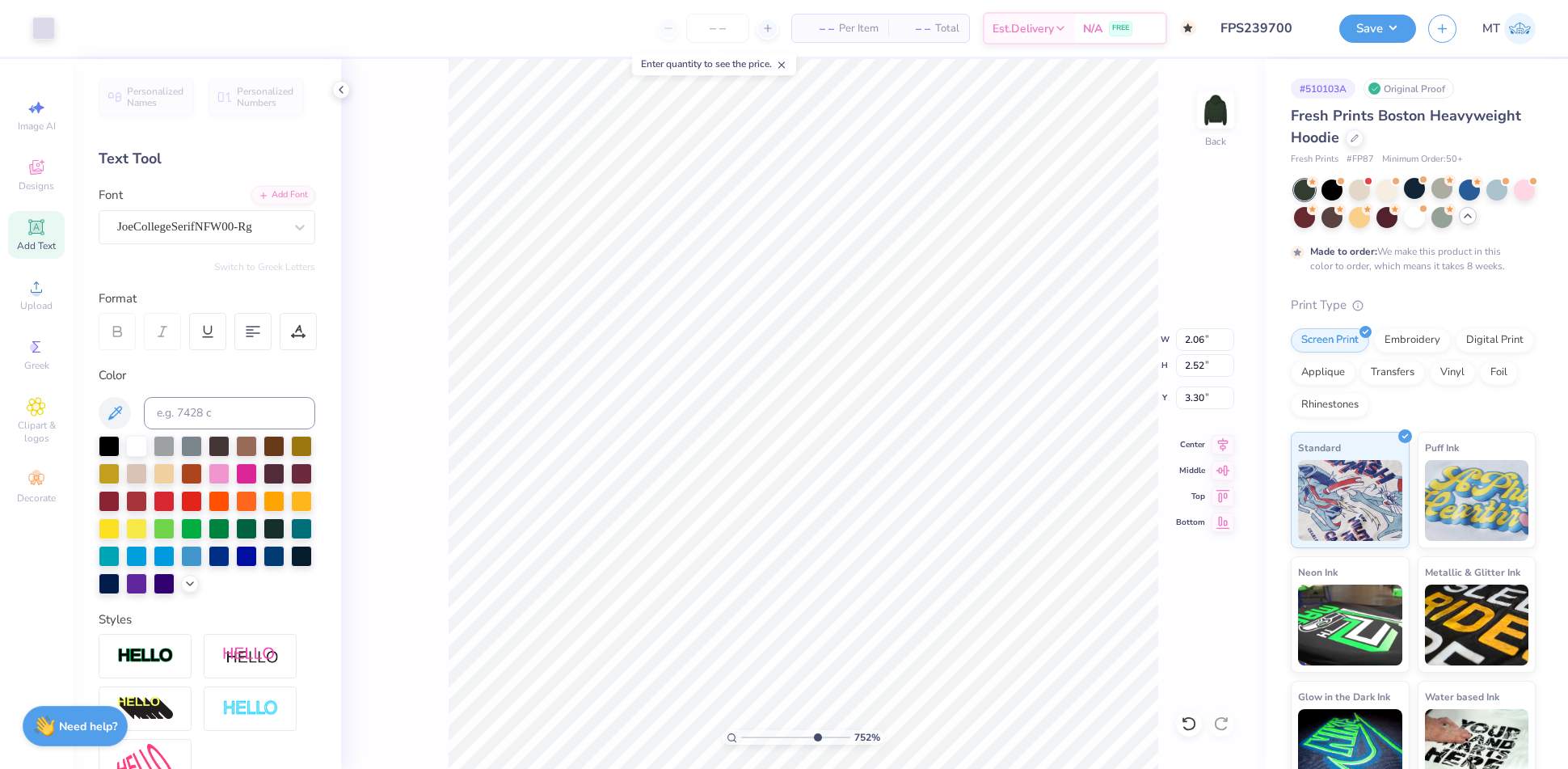
type input "7.51679554670316"
type input "3.31"
type input "10"
type input "3.33"
type input "5.29364162244592"
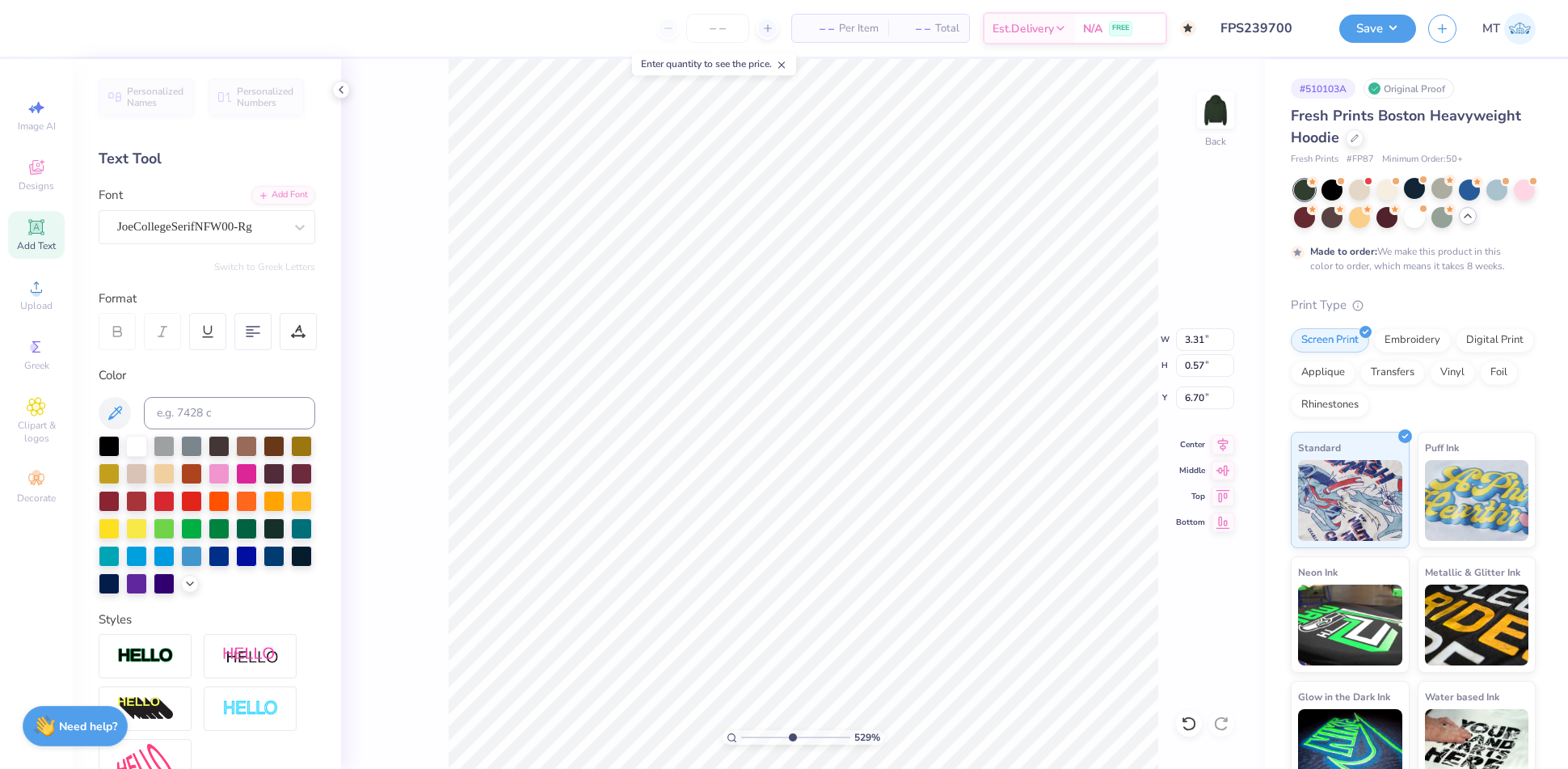
type input "7.32"
type textarea "CLUB"
type input "6.34002726031592"
type input "7.34"
type input "6.34002726031592"
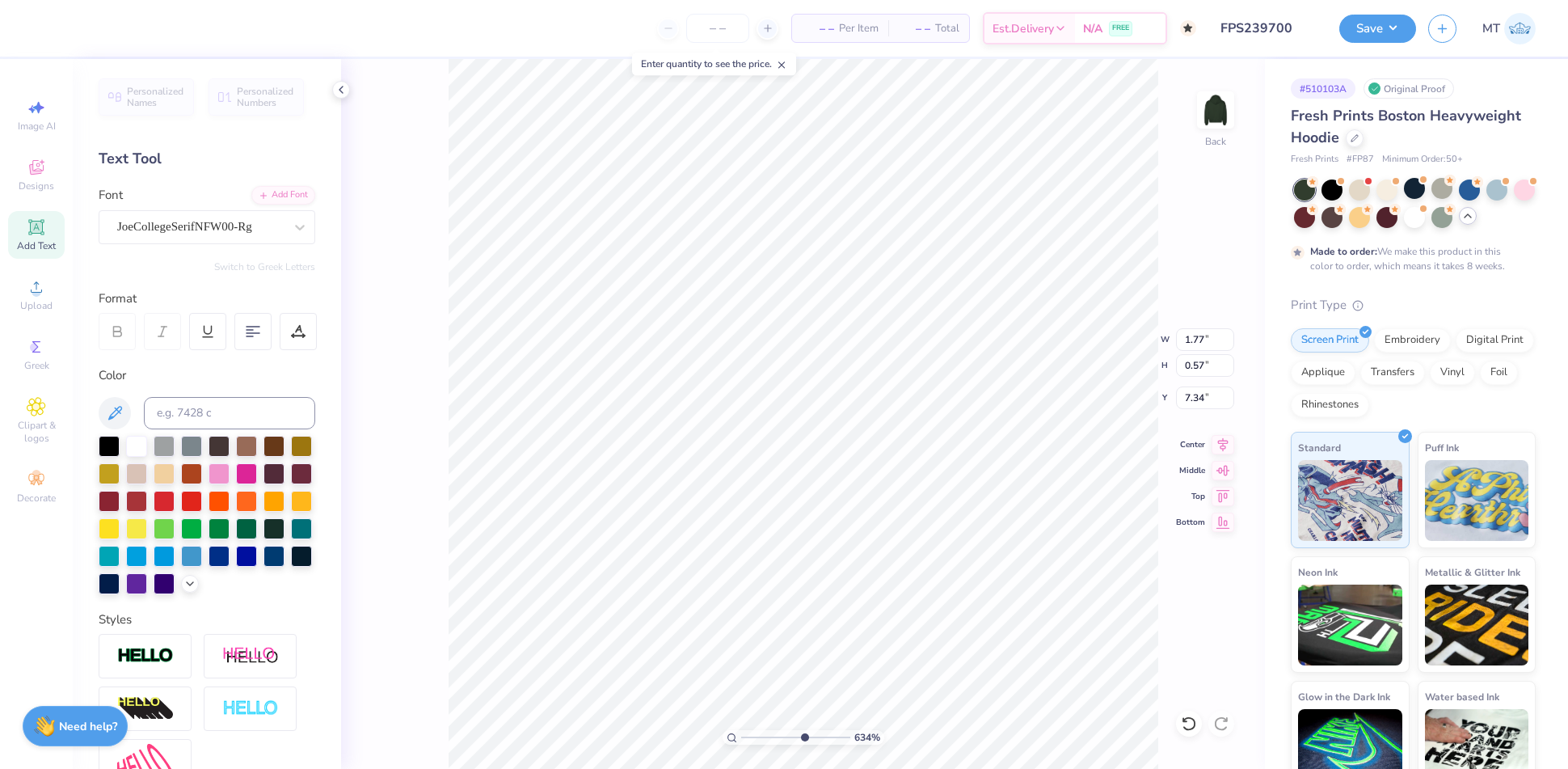
type input "3.31"
type input "1.07"
type input "5.02935133152365"
type input "6.05"
type input "5.02935133152365"
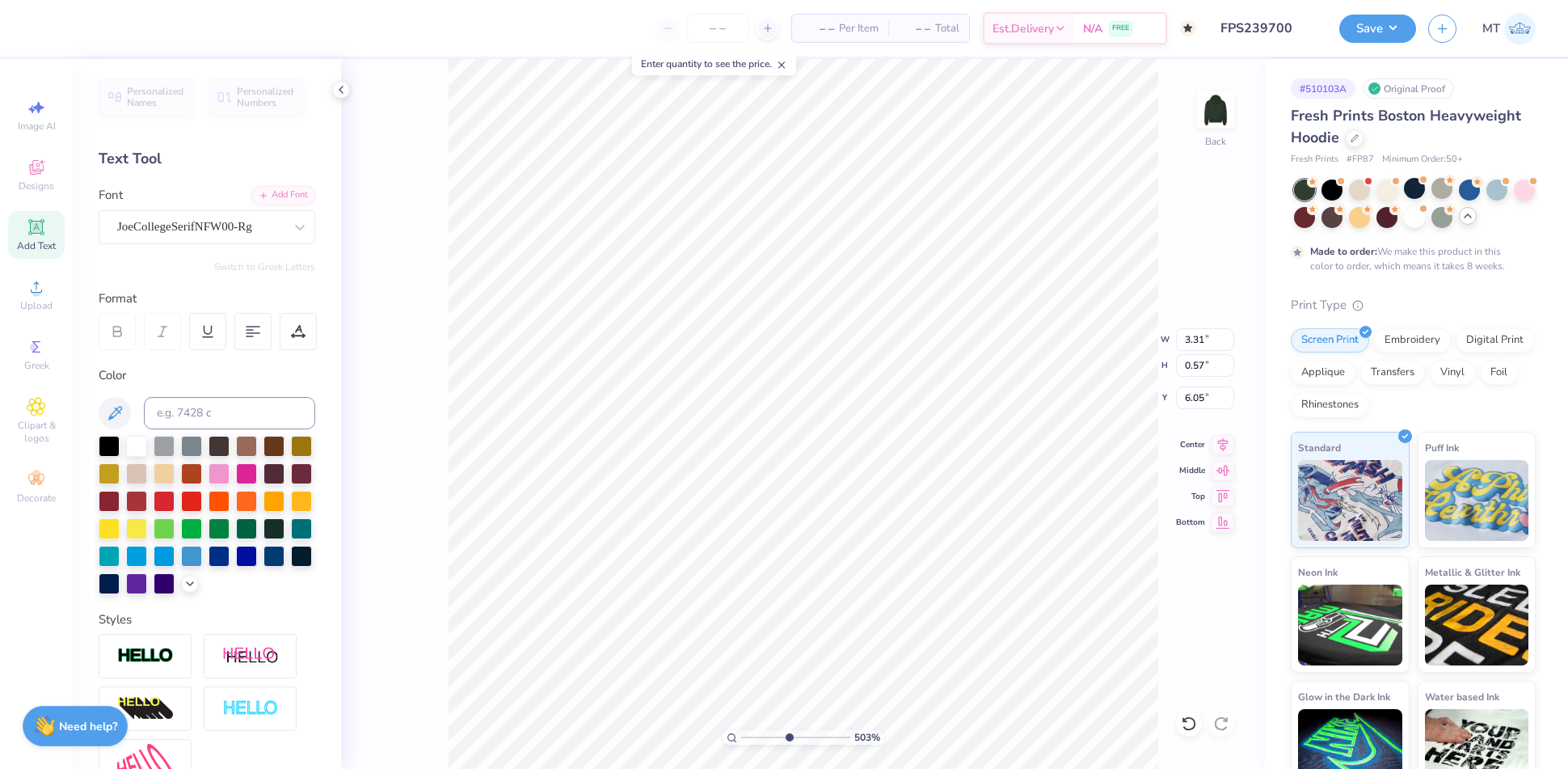
type textarea "C"
type input "5.02935133152365"
type textarea "CR"
type input "5.02935133152365"
type textarea "CRO"
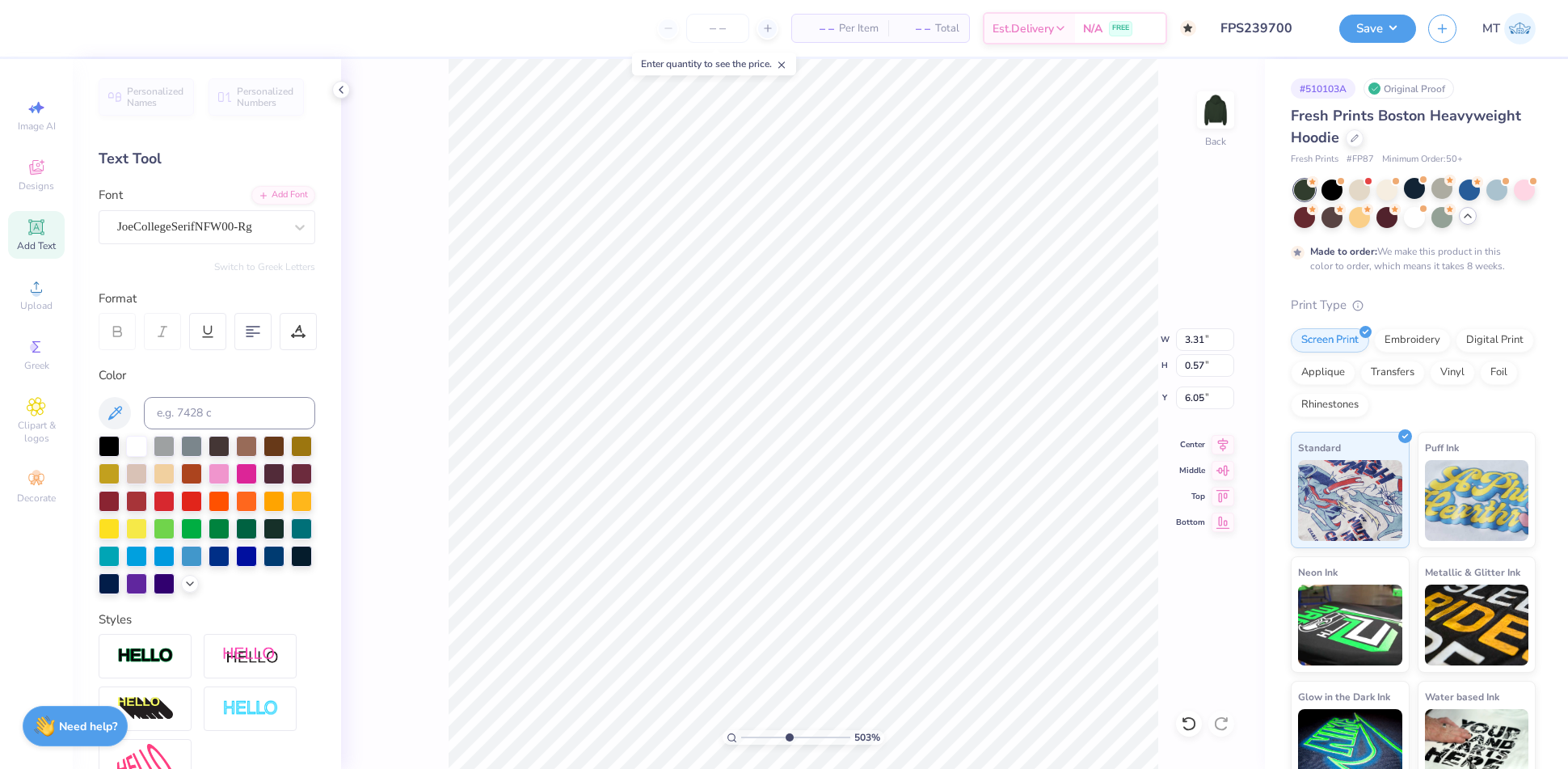
type input "5.02935133152365"
type textarea "CROS"
type input "5.02935133152365"
type textarea "CROSS"
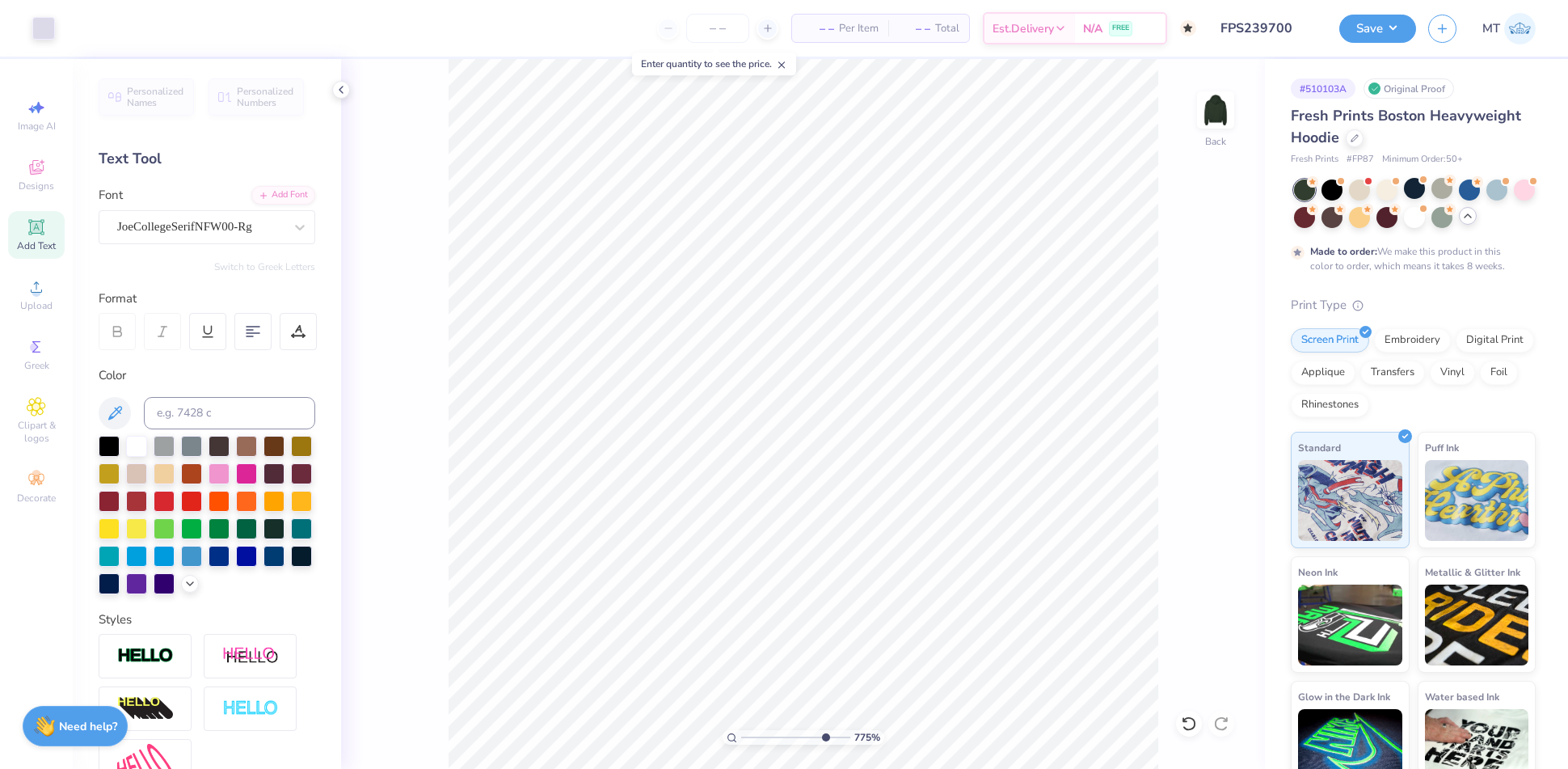
type input "10"
type input "6.07"
type input "8.3934320086489"
type input "3.55"
type input "5.3228481235344"
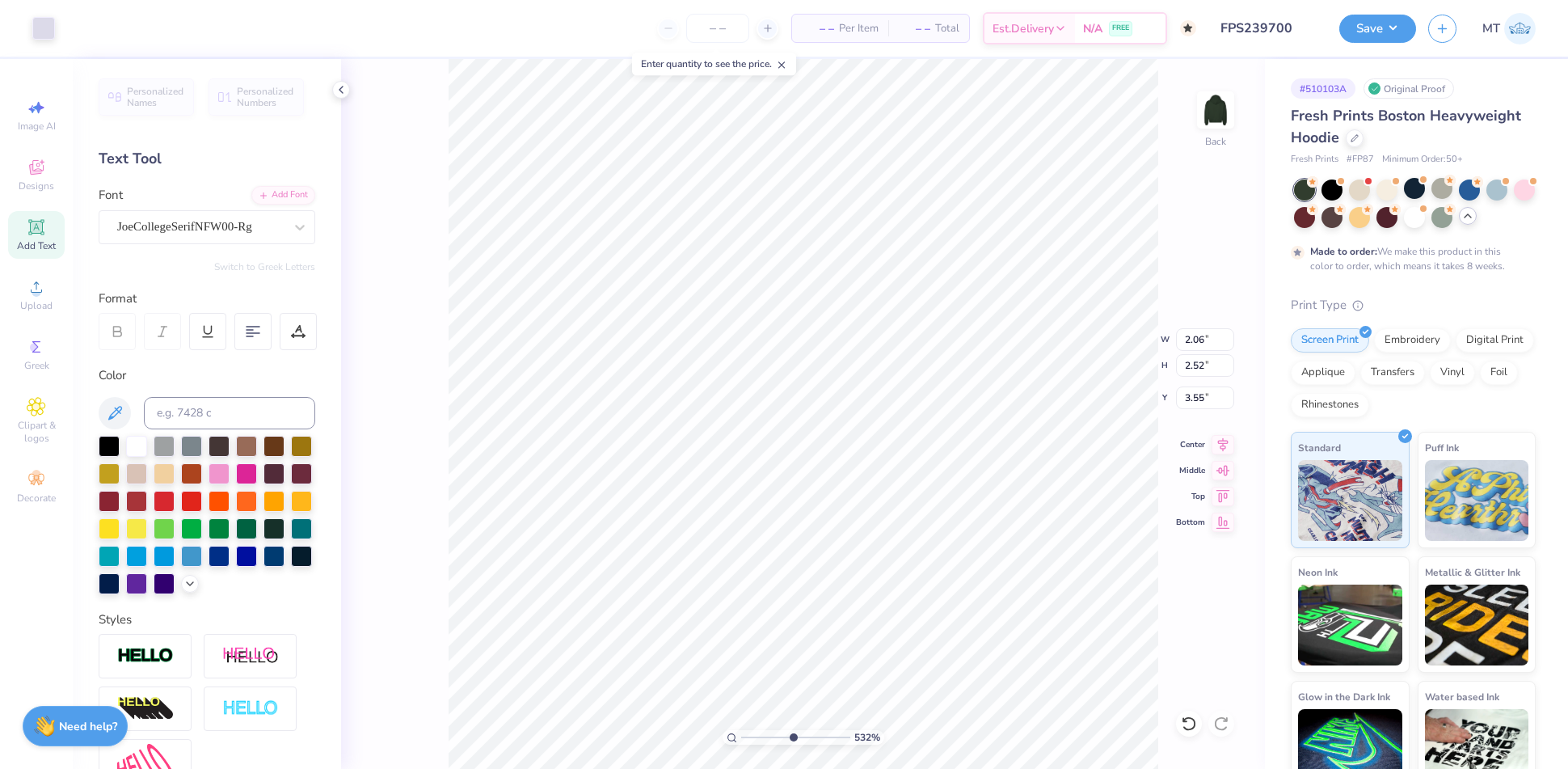
type input "4.18"
type input "5.76013884237004"
type input "4.12"
type input "5.76013884237004"
type input "1.68"
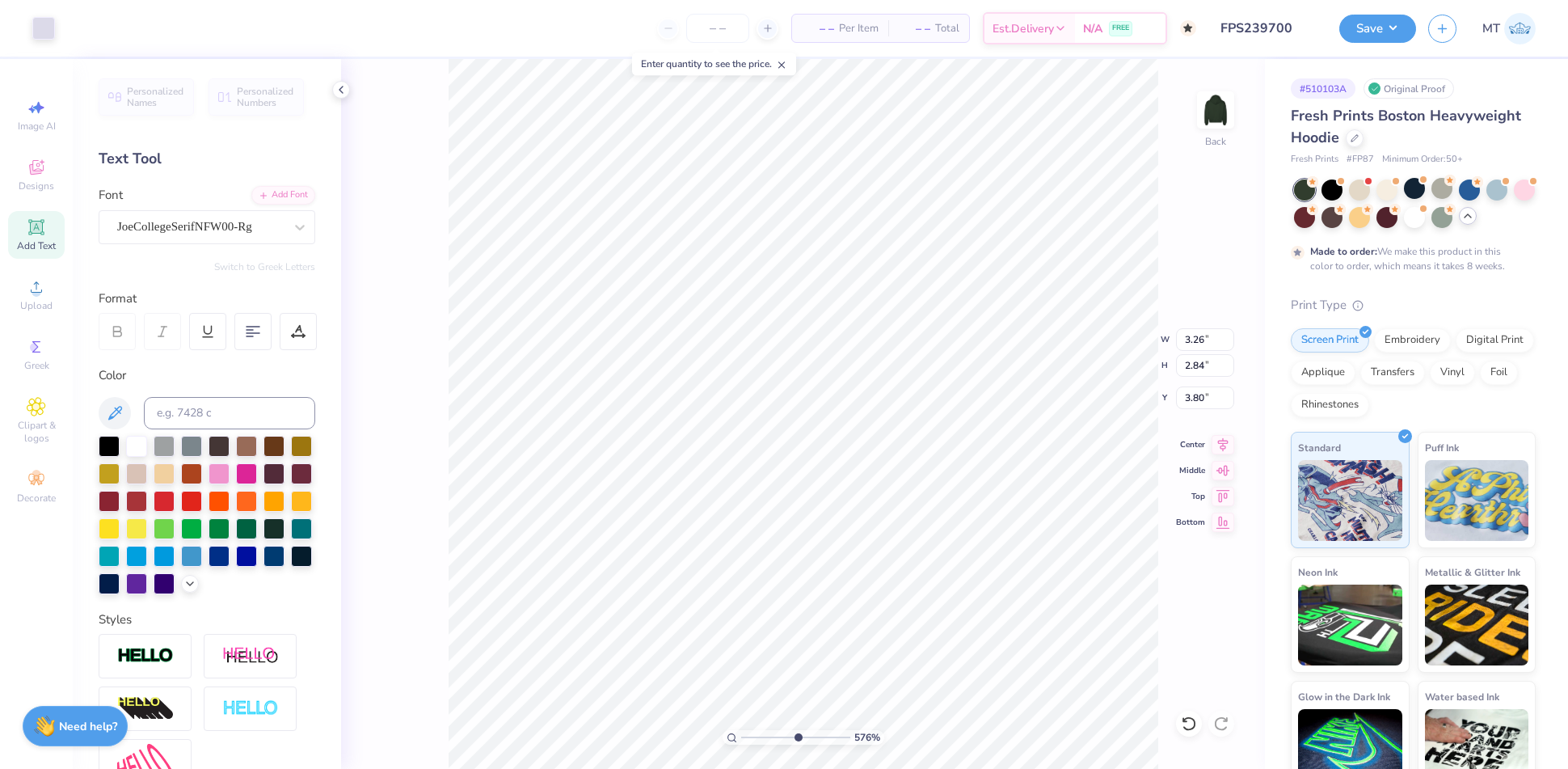
type input "0.57"
type input "5.44"
type input "4.92325462686913"
type input "5.38"
type input "10"
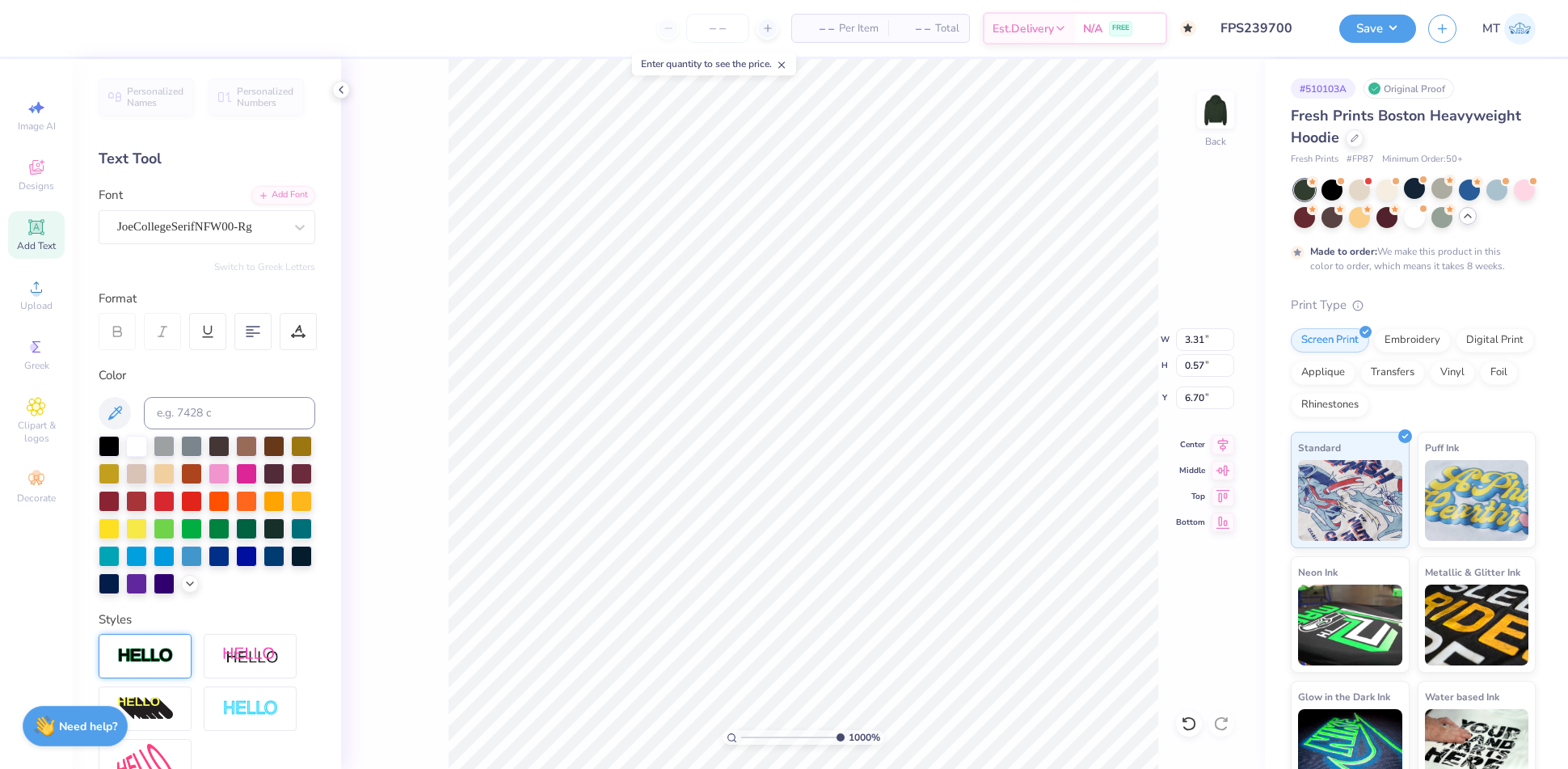
click at [157, 671] on div at bounding box center [145, 656] width 93 height 44
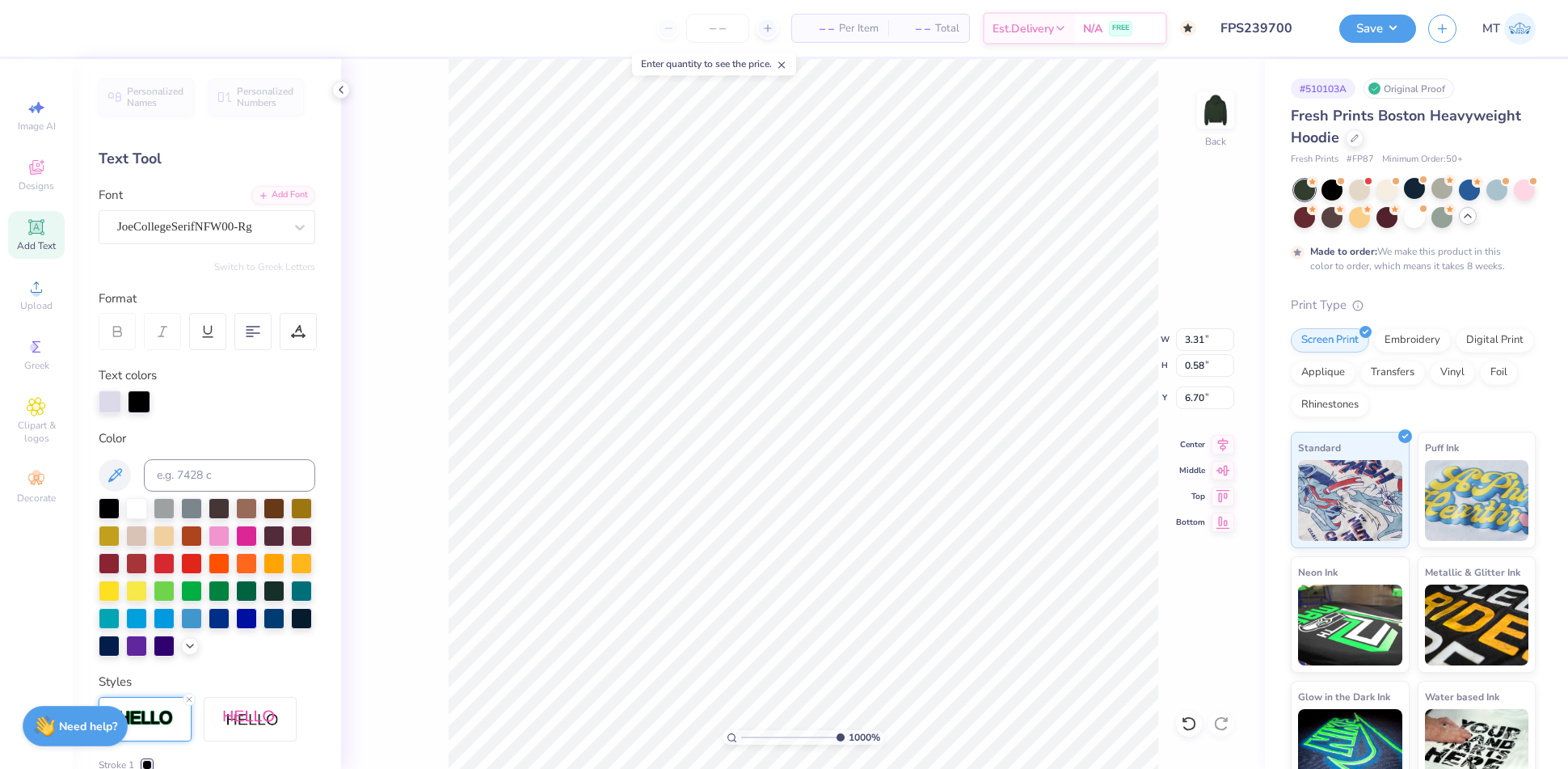
type input "0.58"
type input "2.06"
type input "2.52"
type input "5.38"
click at [1040, 705] on li "Send to Back" at bounding box center [1022, 700] width 127 height 32
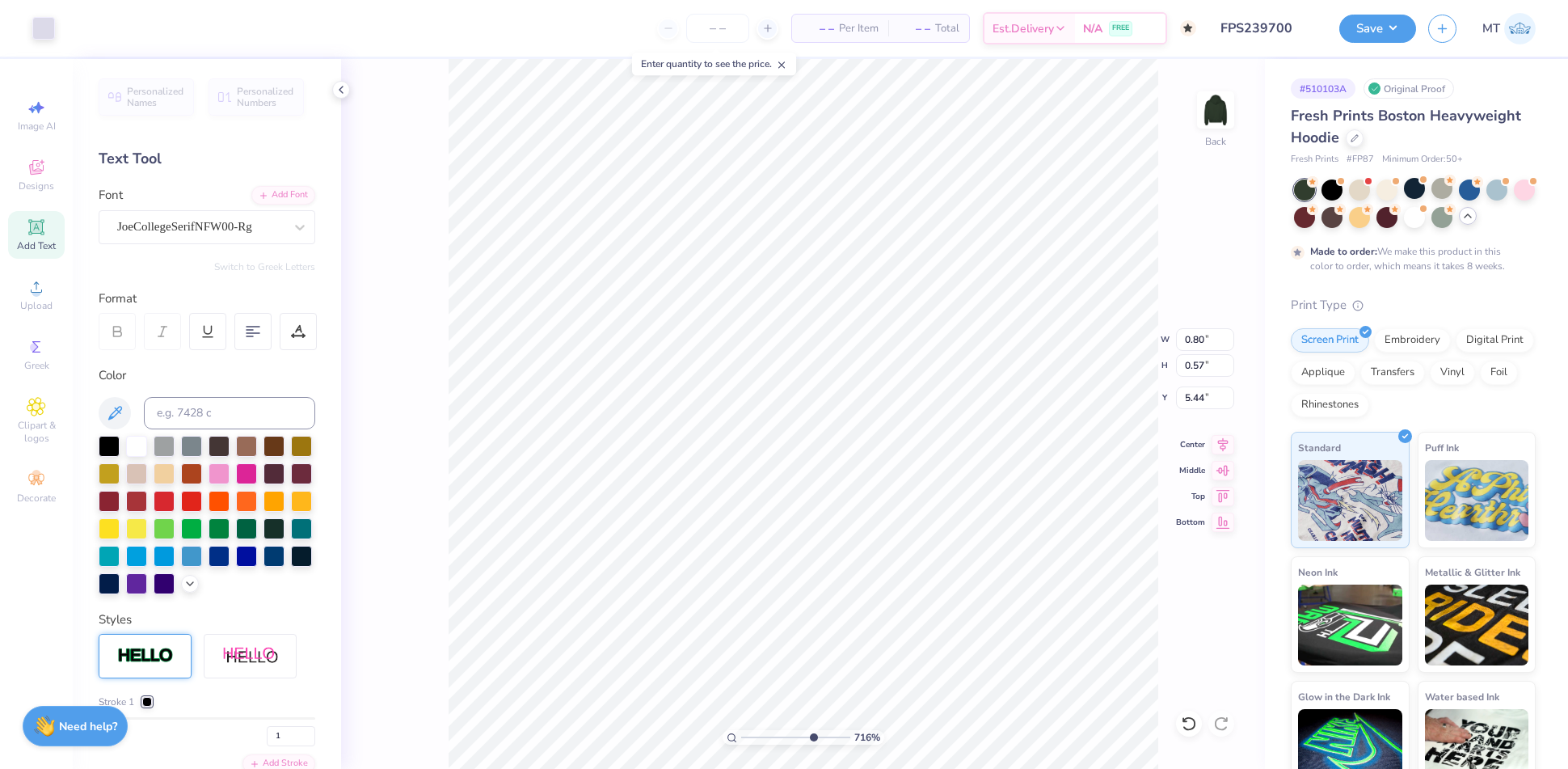
type input "7.15609857582338"
type input "0.58"
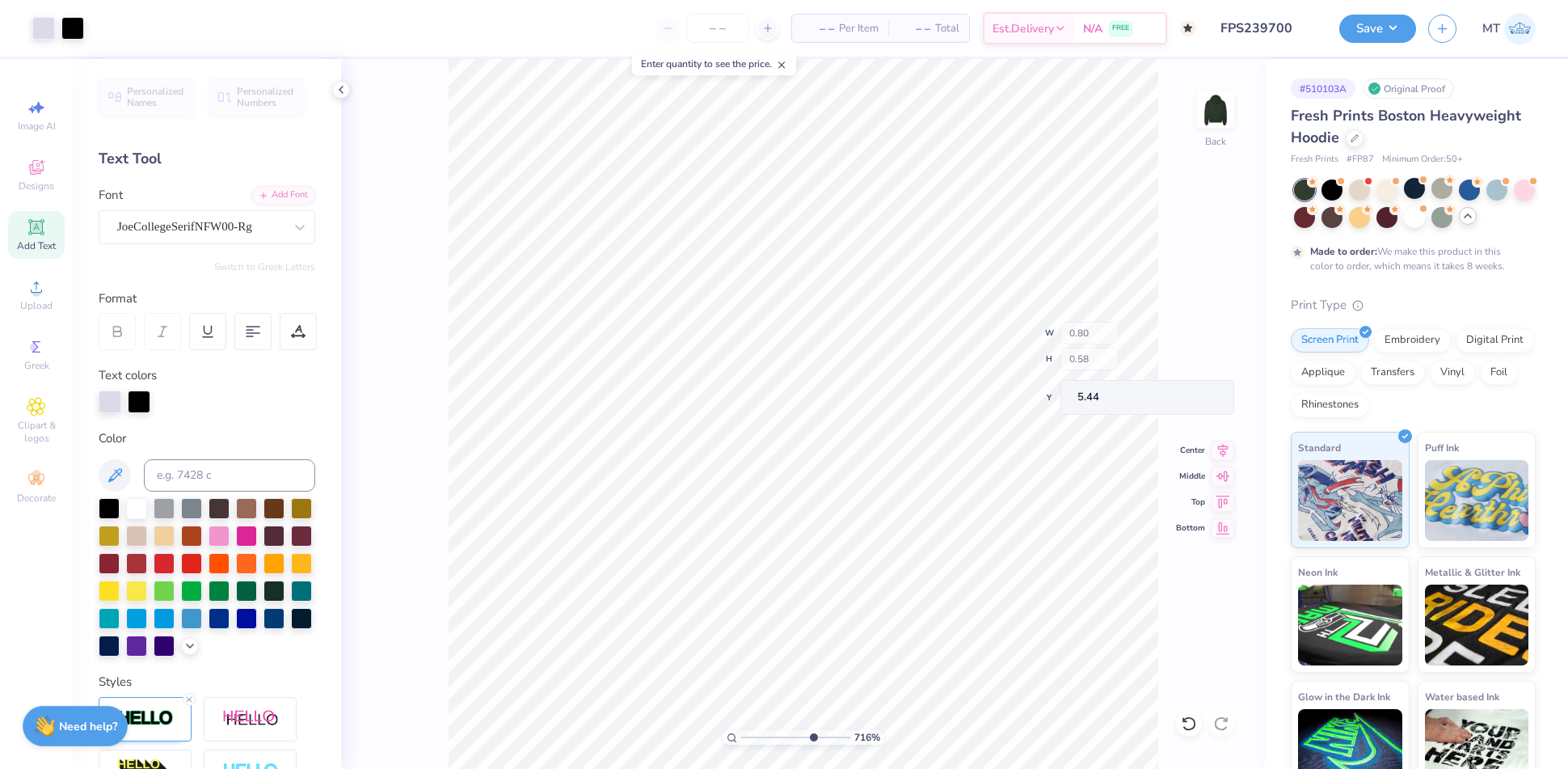
type input "7.15609857582338"
type input "0.57"
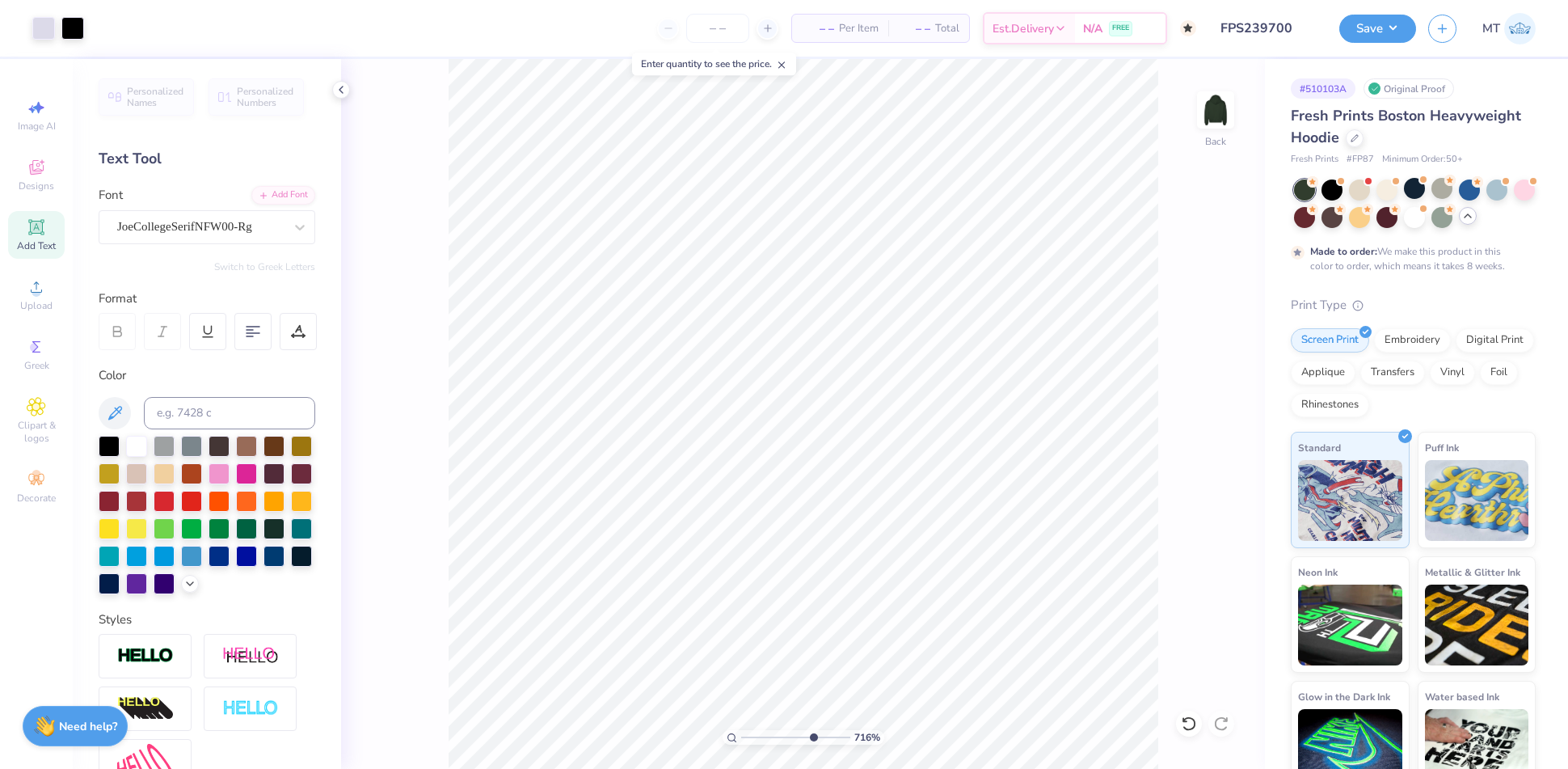
type input "7.15609857582338"
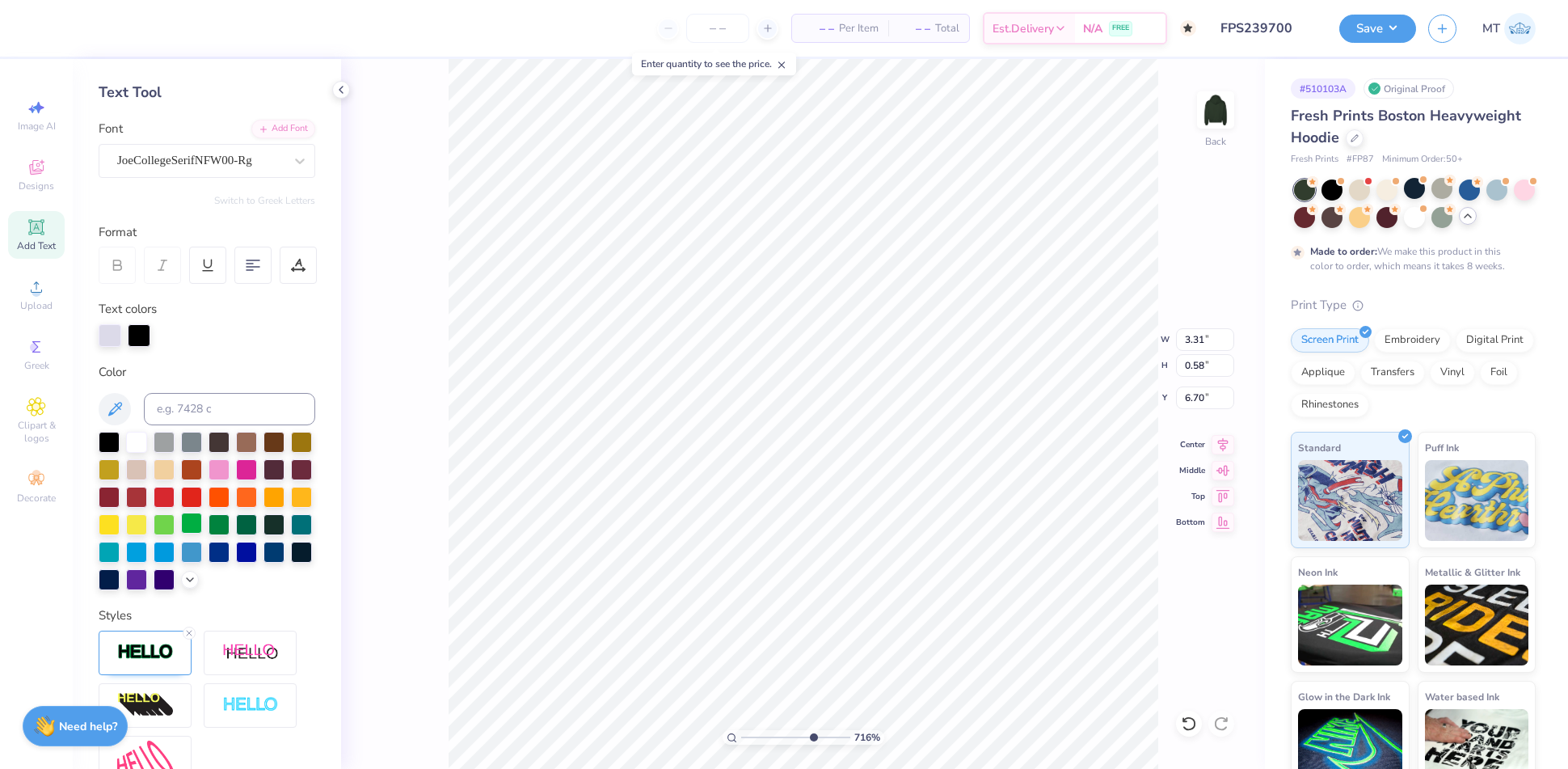
scroll to position [261, 0]
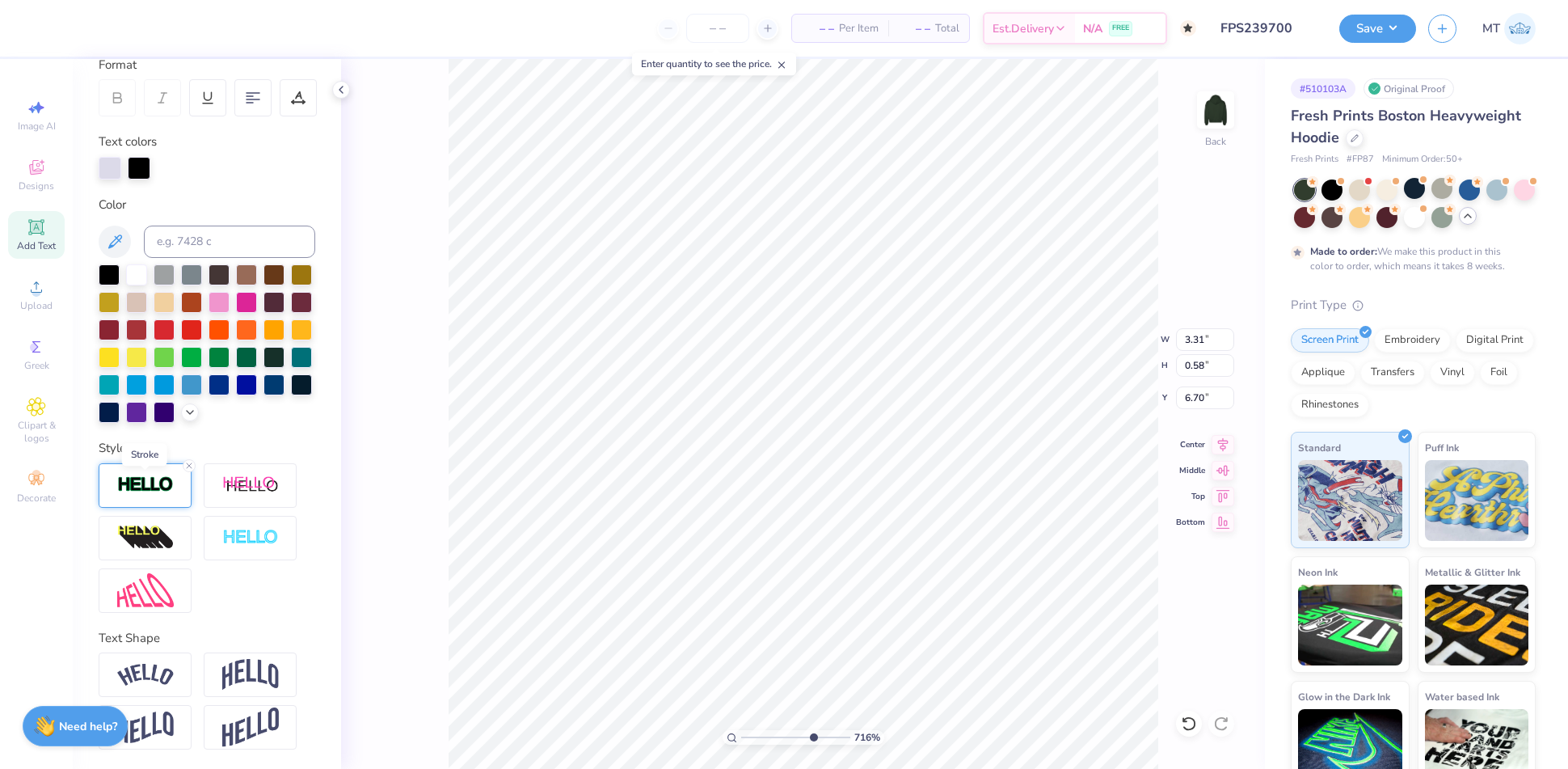
click at [161, 490] on img at bounding box center [145, 485] width 56 height 18
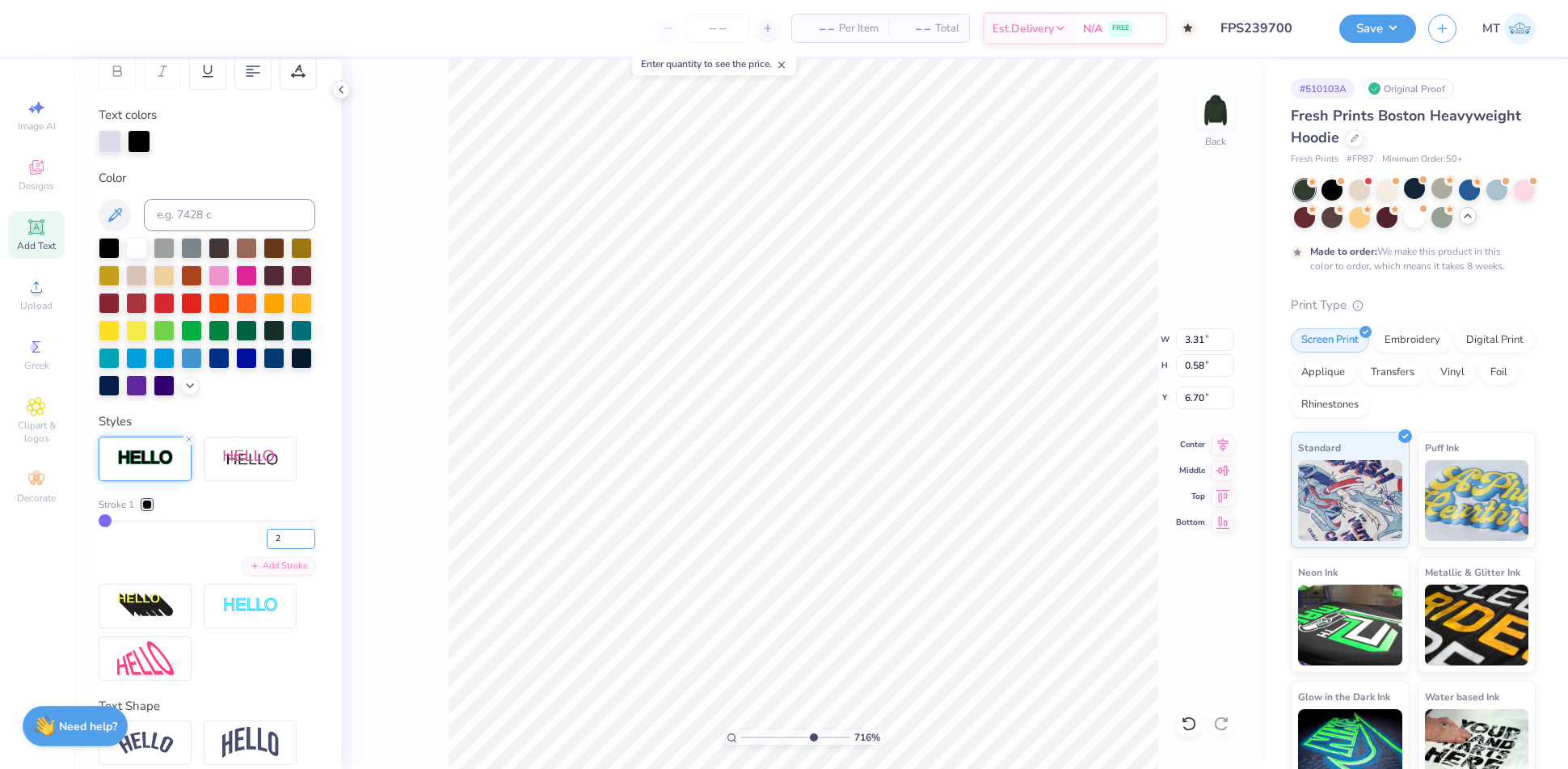
type input "2"
click at [296, 549] on input "2" at bounding box center [290, 539] width 48 height 20
type input "7.15609857582338"
type input "2"
type input "10"
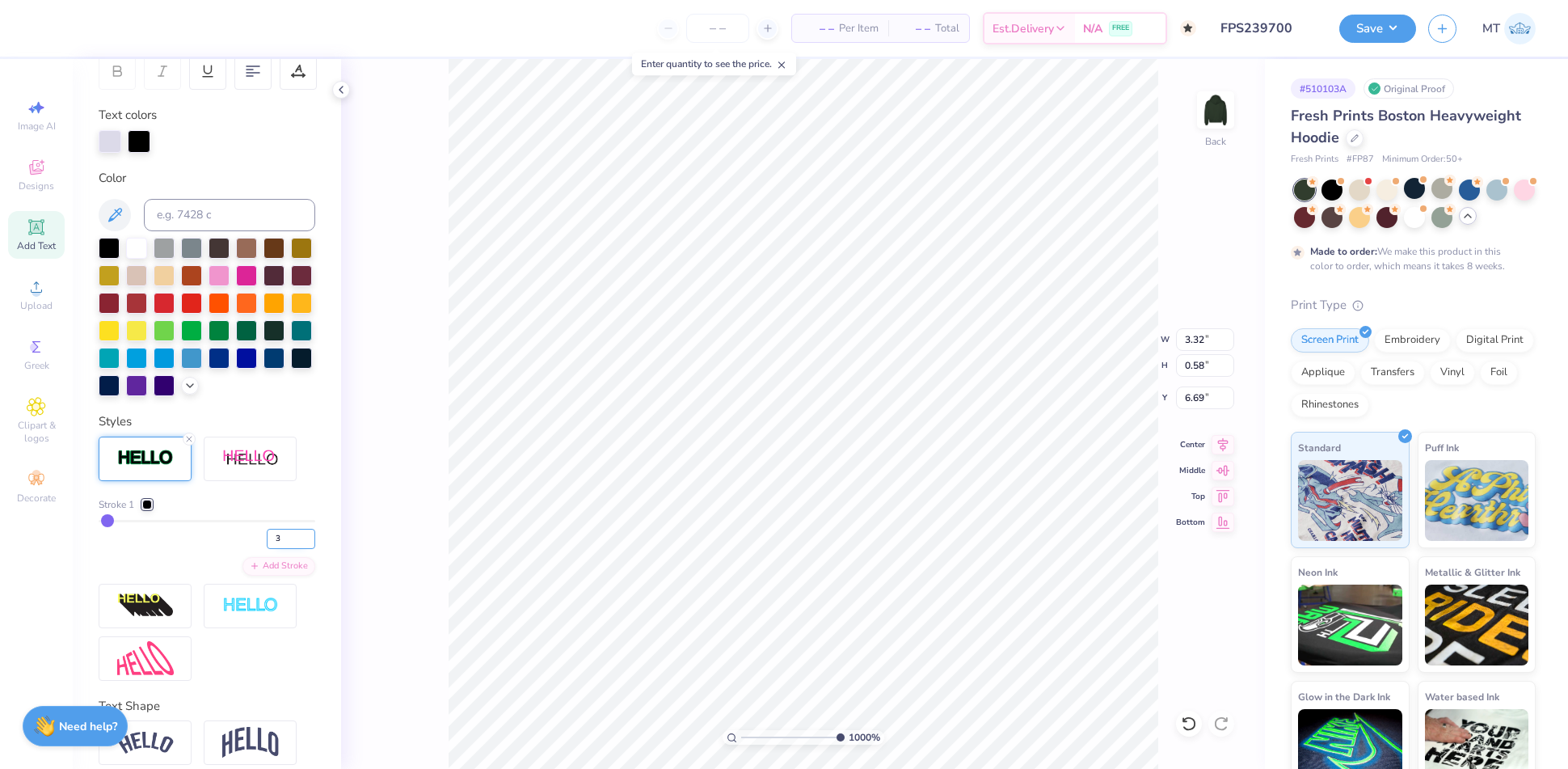
type input "3"
click at [293, 549] on input "3" at bounding box center [290, 539] width 48 height 20
type input "3"
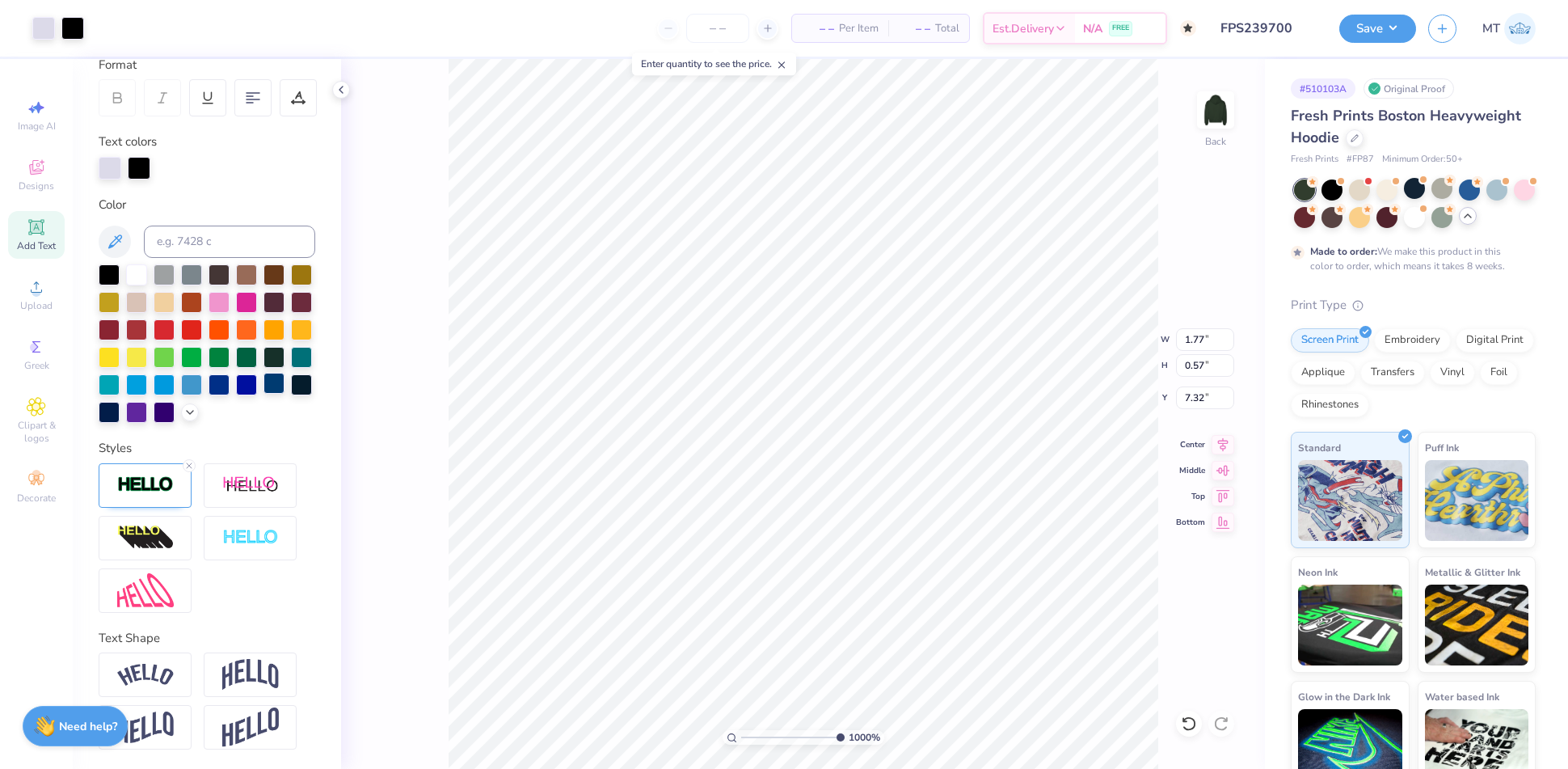
type input "1.78"
type input "0.58"
click at [162, 485] on img at bounding box center [145, 485] width 56 height 18
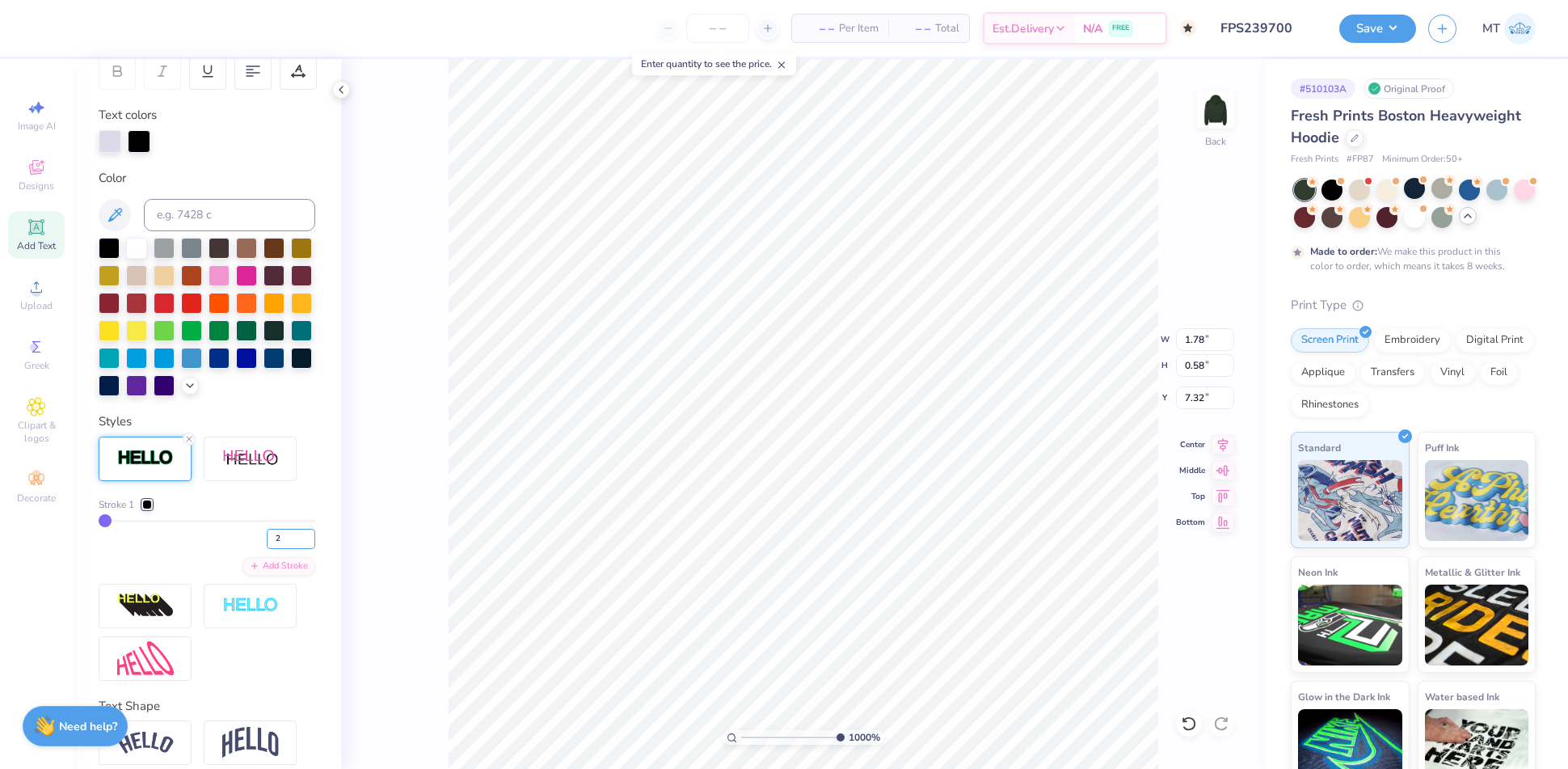
click at [296, 549] on input "2" at bounding box center [290, 539] width 48 height 20
type input "3"
click at [296, 549] on input "3" at bounding box center [290, 539] width 48 height 20
type input "3"
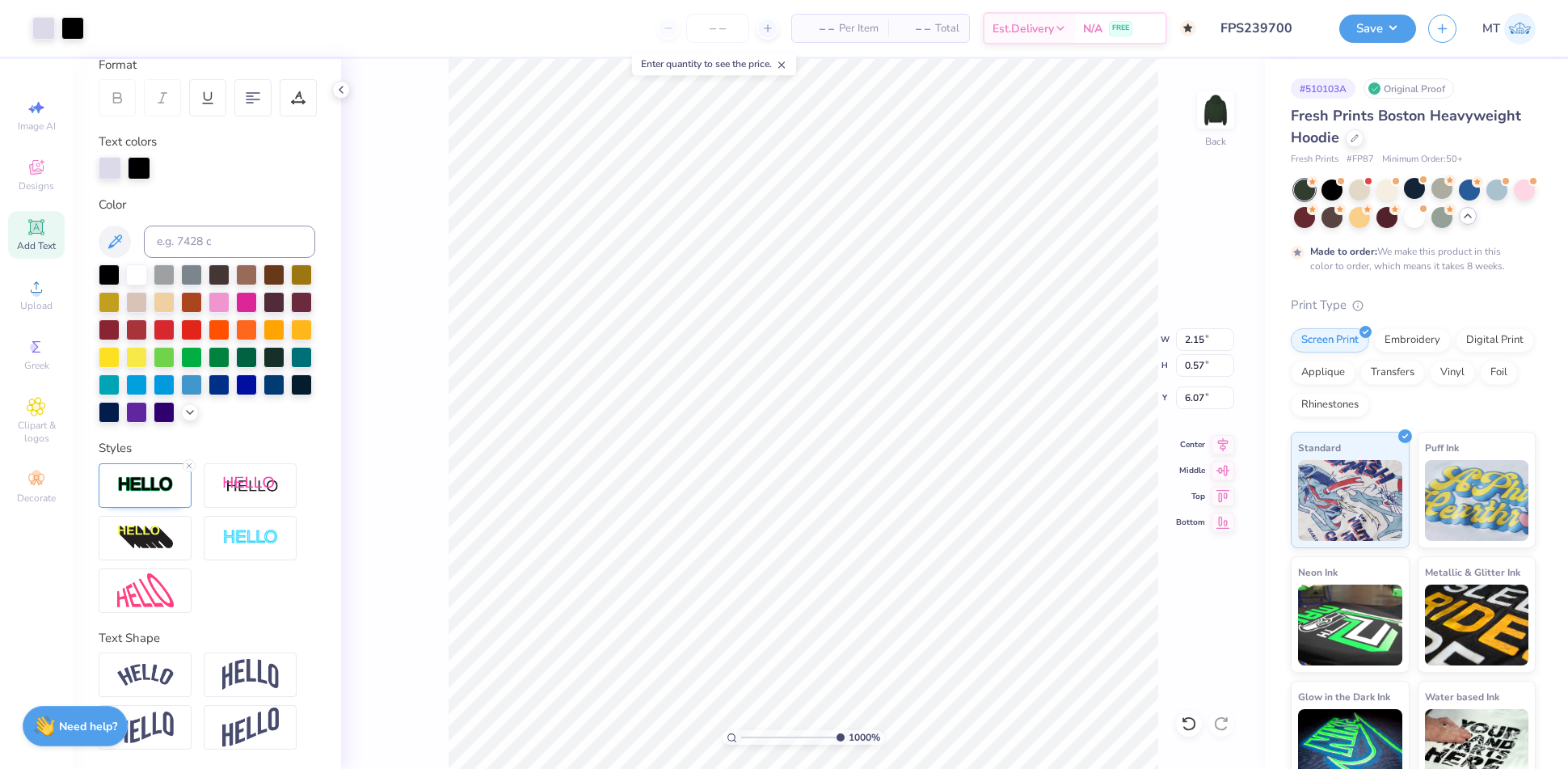
type input "2.16"
type input "0.58"
type input "6.06"
click at [128, 485] on img at bounding box center [145, 485] width 56 height 18
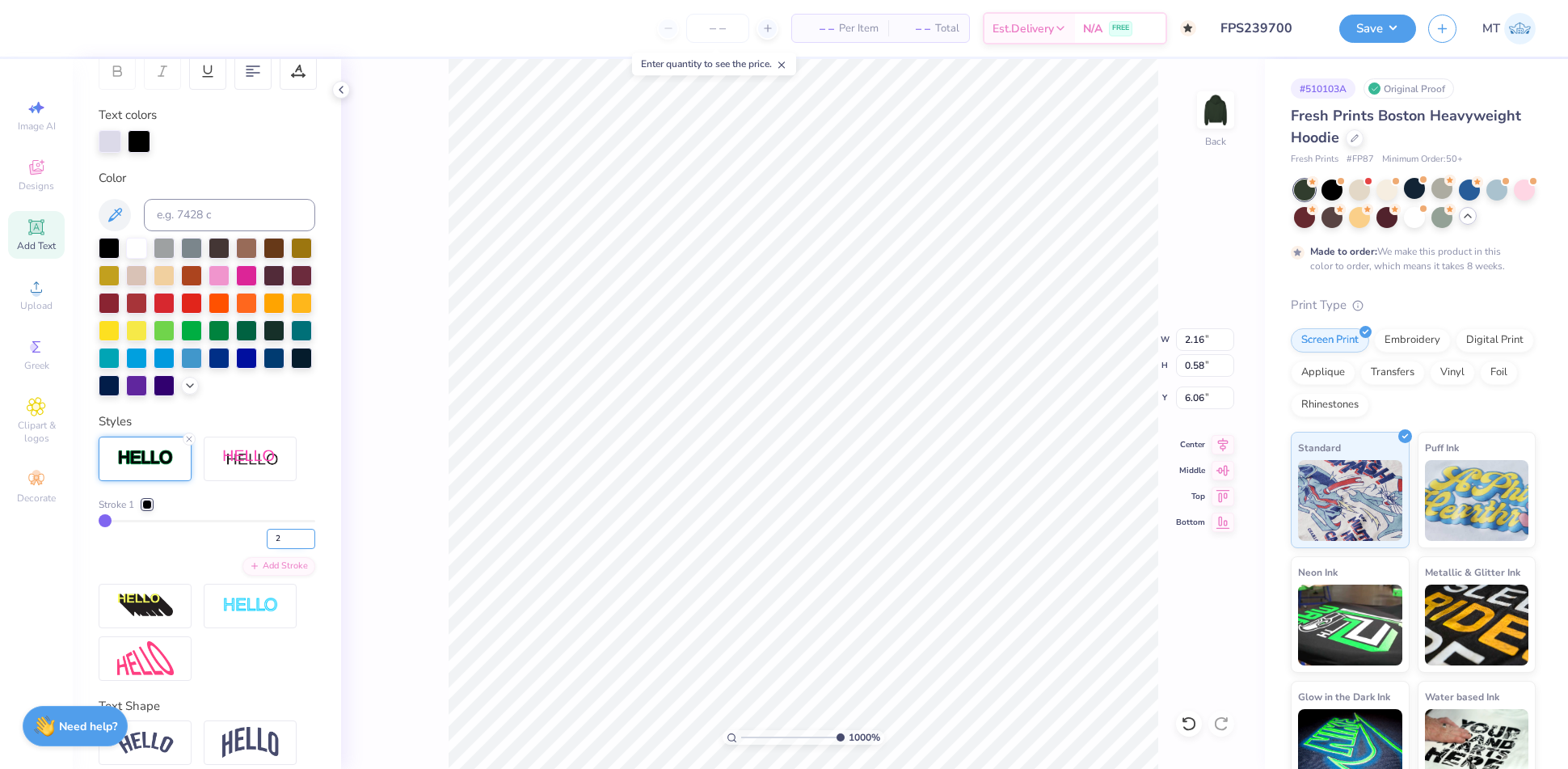
click at [296, 549] on input "2" at bounding box center [290, 539] width 48 height 20
type input "3"
click at [296, 549] on input "3" at bounding box center [290, 539] width 48 height 20
type input "3"
type input "7.99864314478569"
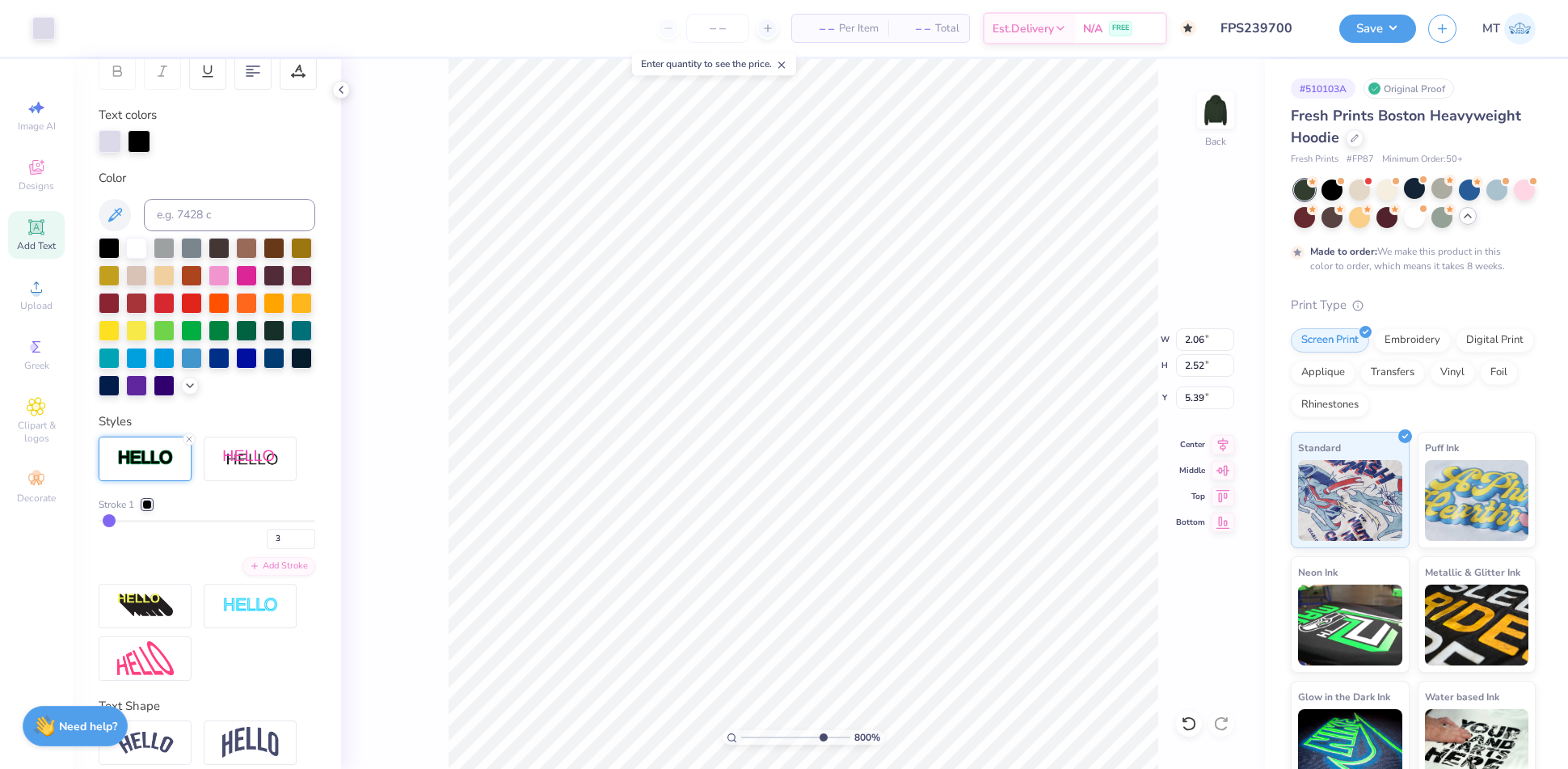
type input "5.39"
click at [133, 141] on div at bounding box center [139, 140] width 23 height 23
click at [114, 212] on icon at bounding box center [114, 214] width 14 height 14
click at [135, 132] on div at bounding box center [139, 141] width 23 height 23
click at [263, 340] on div at bounding box center [273, 329] width 21 height 21
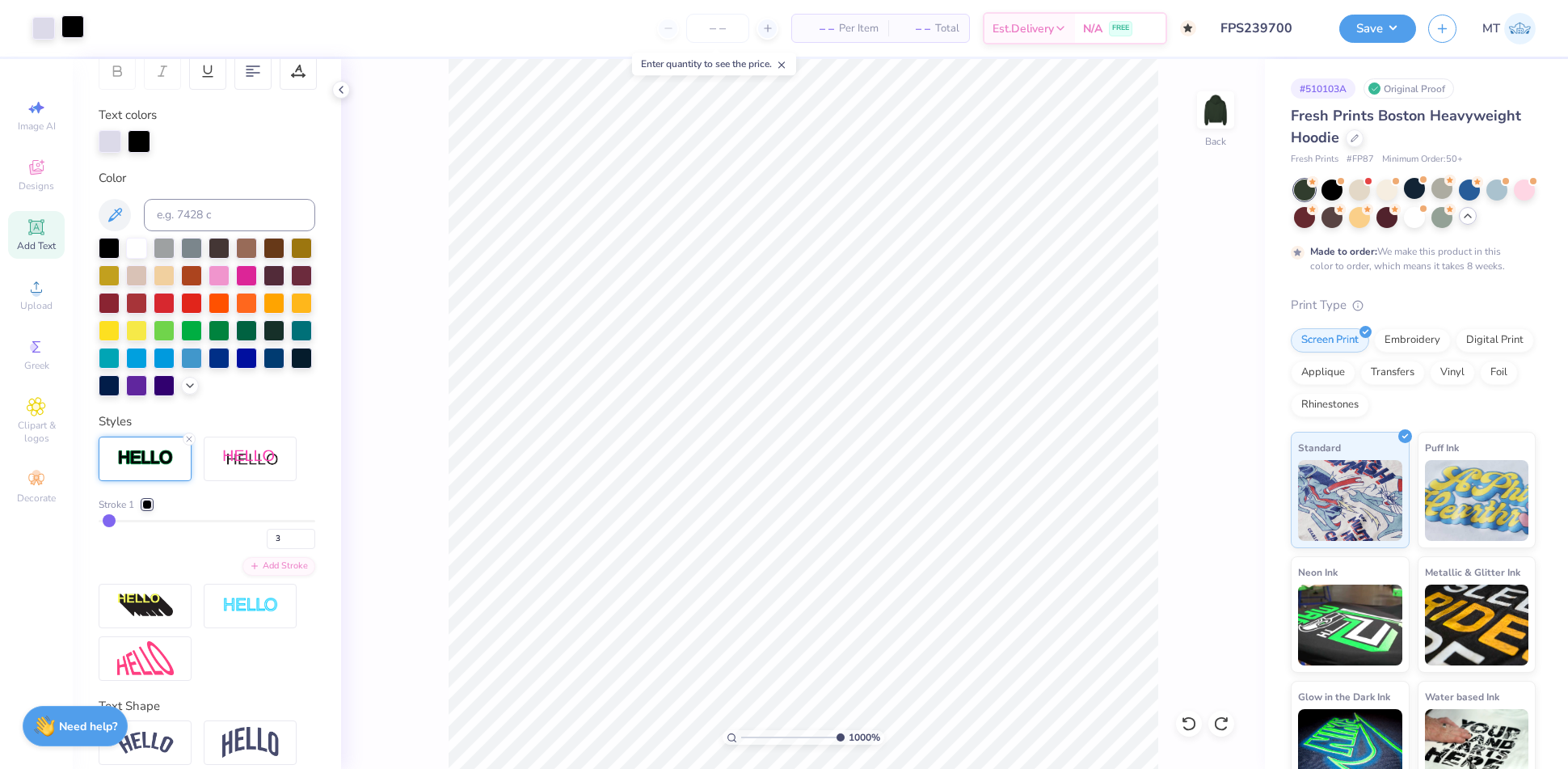
click at [64, 35] on div at bounding box center [73, 26] width 23 height 23
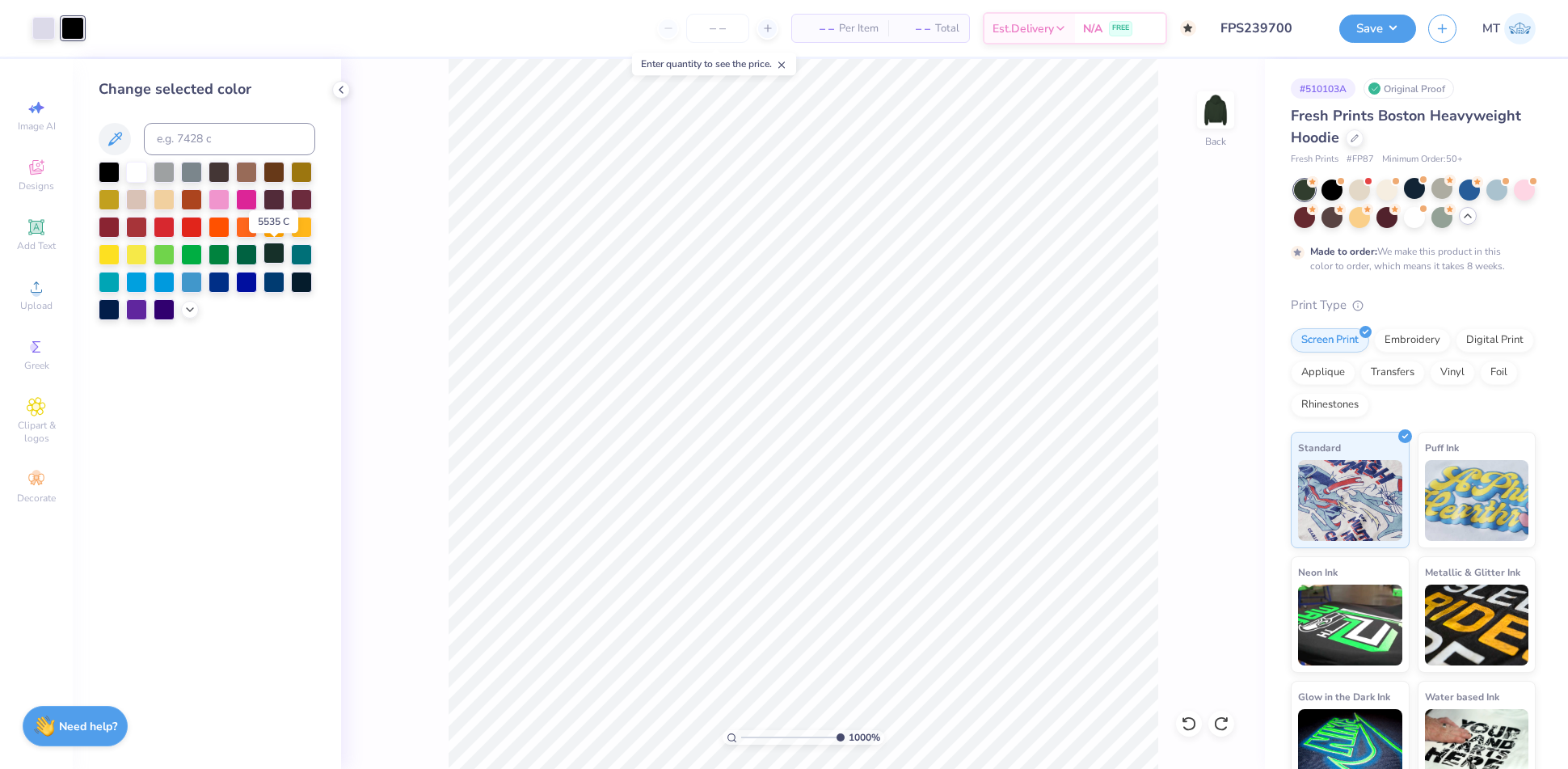
click at [271, 251] on div at bounding box center [273, 252] width 21 height 21
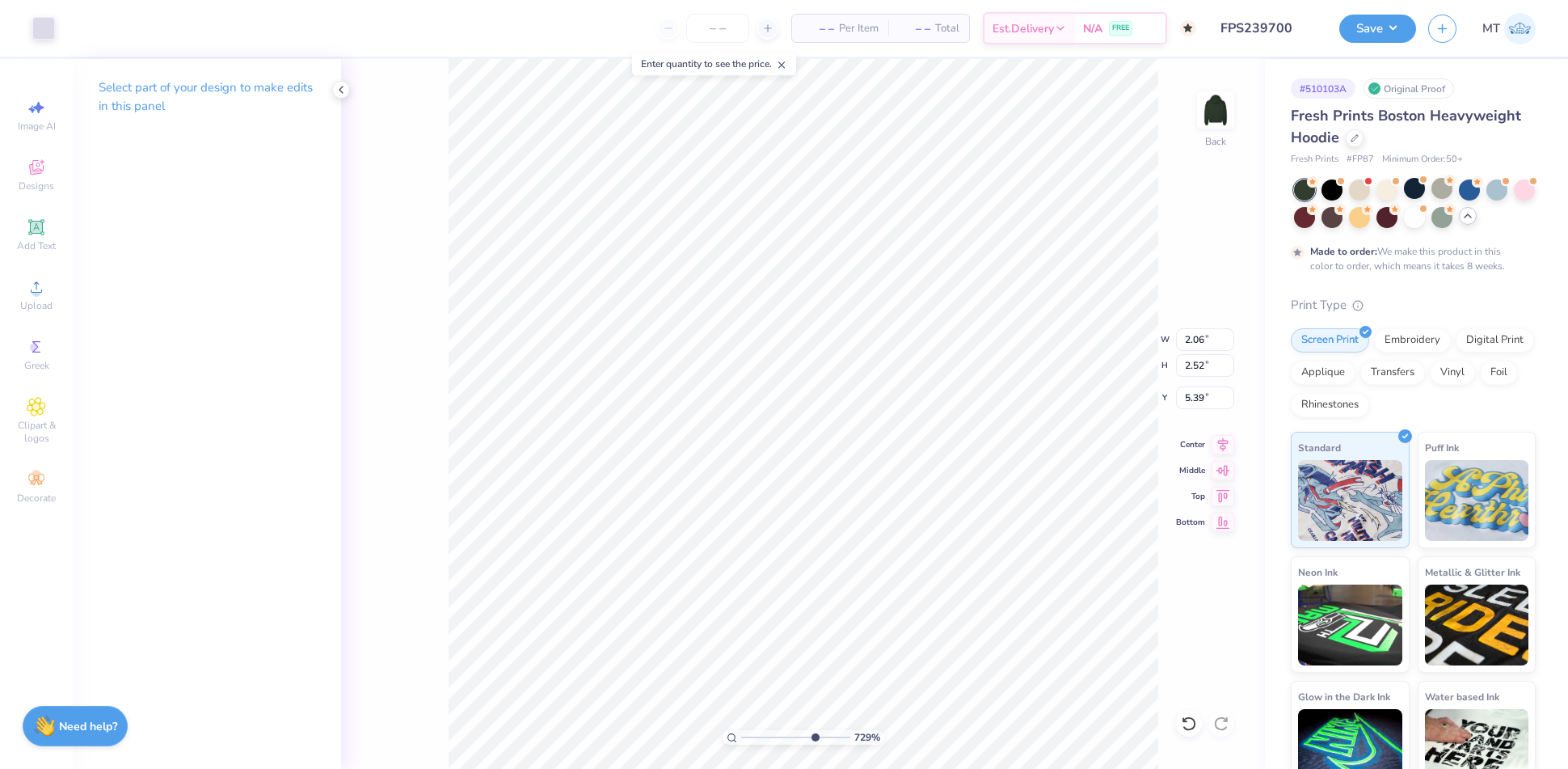
type input "7.29078445325946"
type input "5.43"
type input "7.28991781604014"
type input "2.30"
type input "2.81"
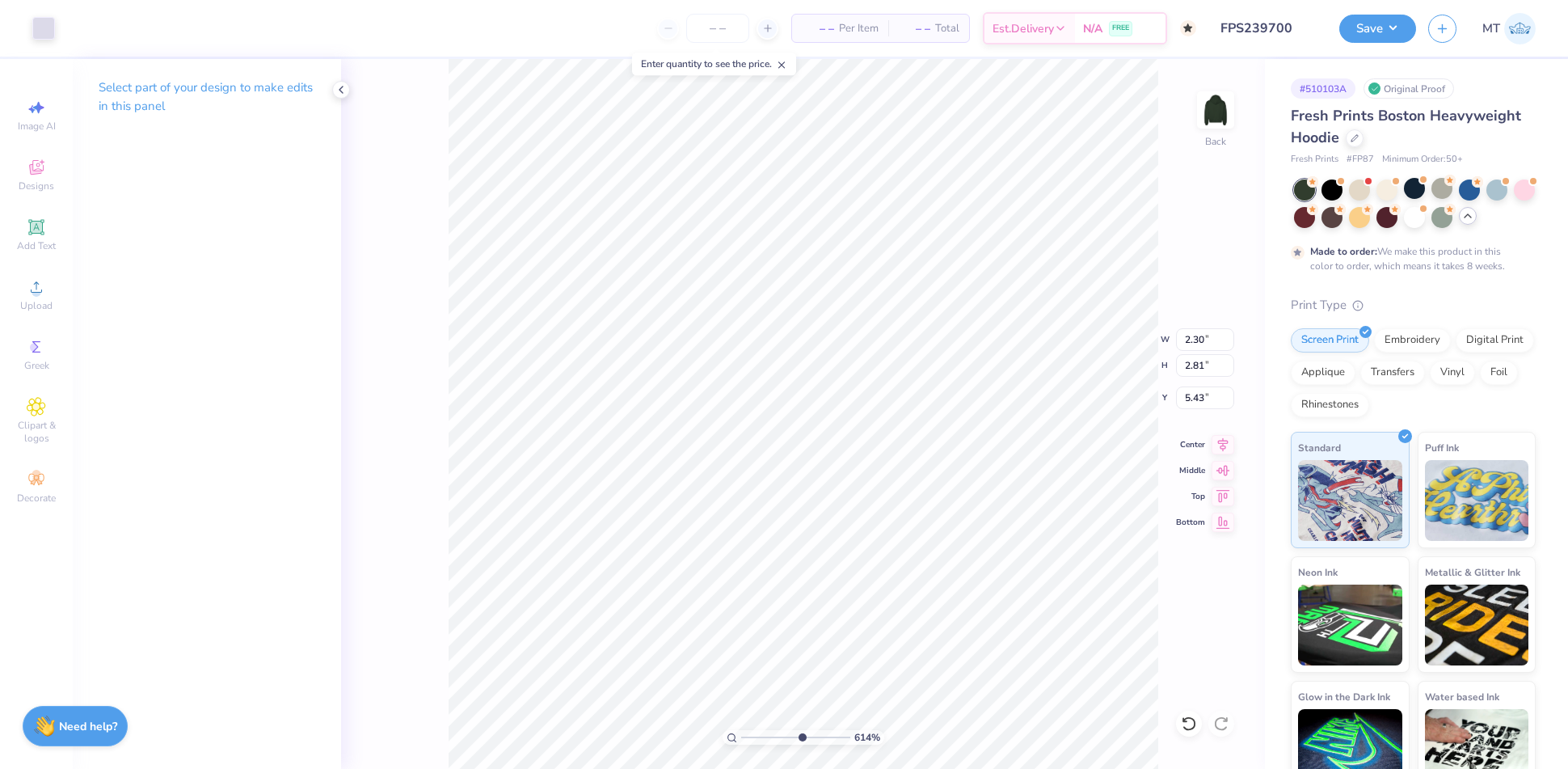
type input "6.13803846517881"
type input "5.29"
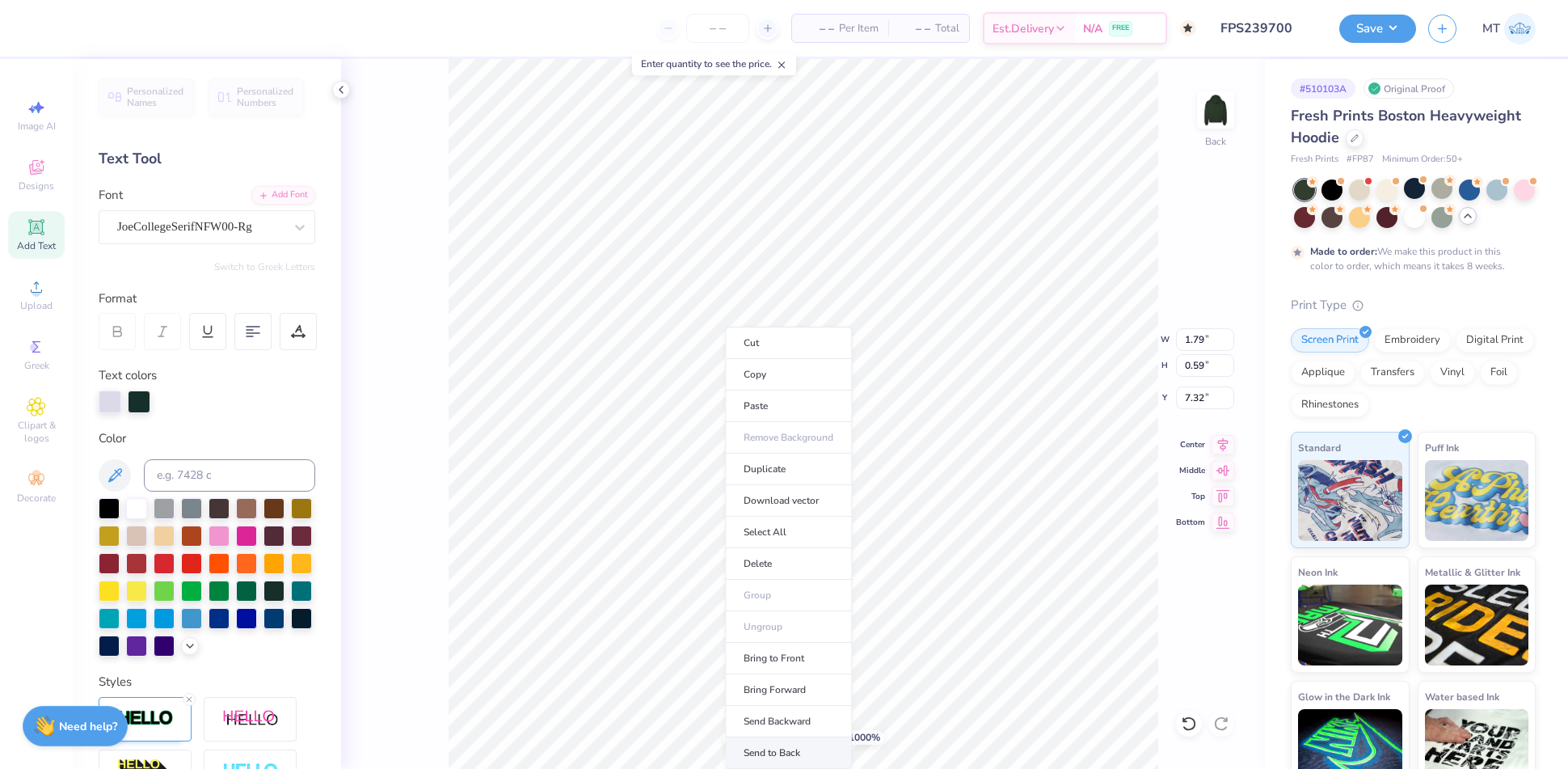
click at [814, 742] on li "Send to Back" at bounding box center [789, 753] width 127 height 32
type input "10"
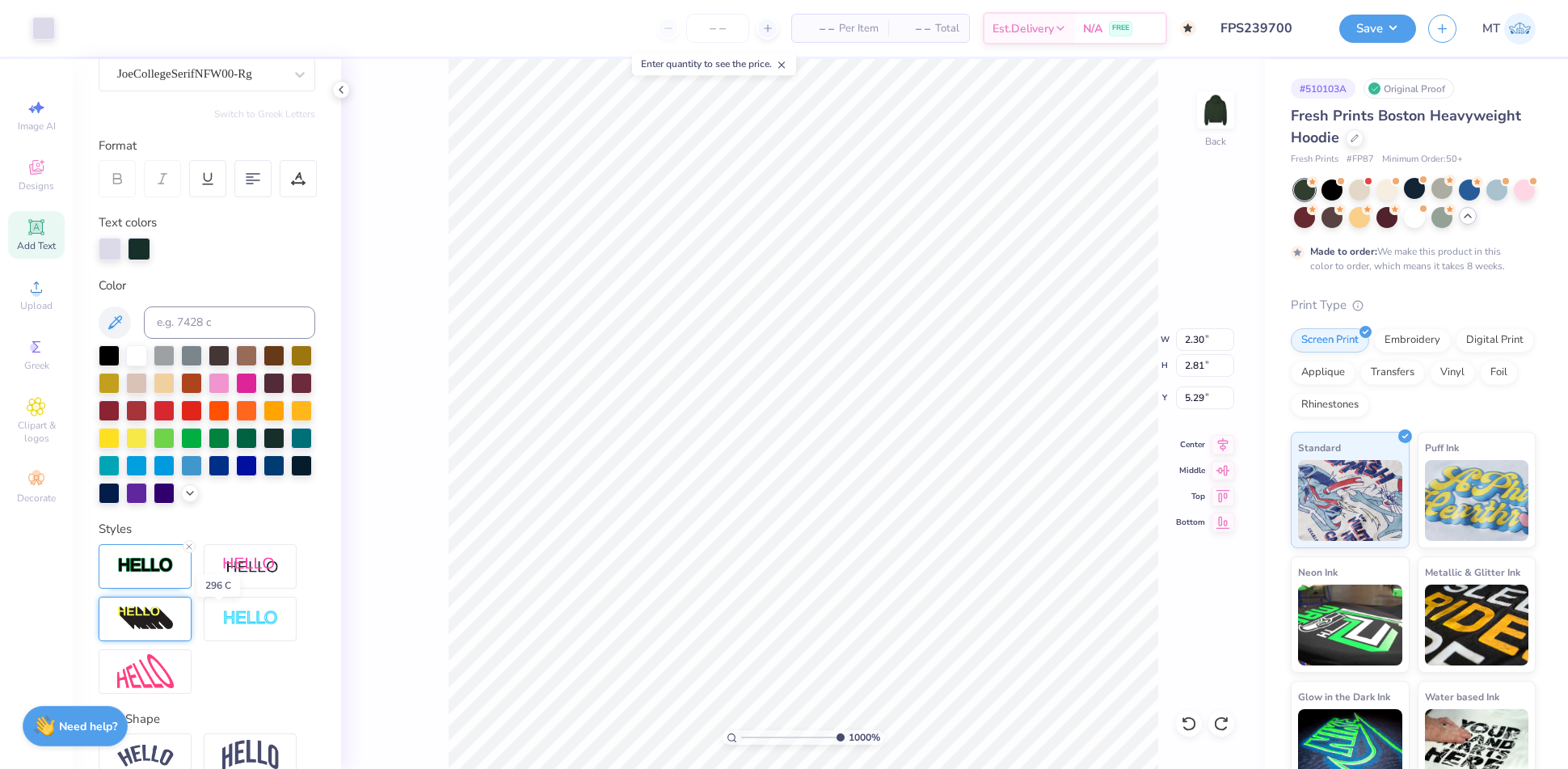
scroll to position [153, 0]
click at [187, 492] on polyline at bounding box center [190, 491] width 6 height 4
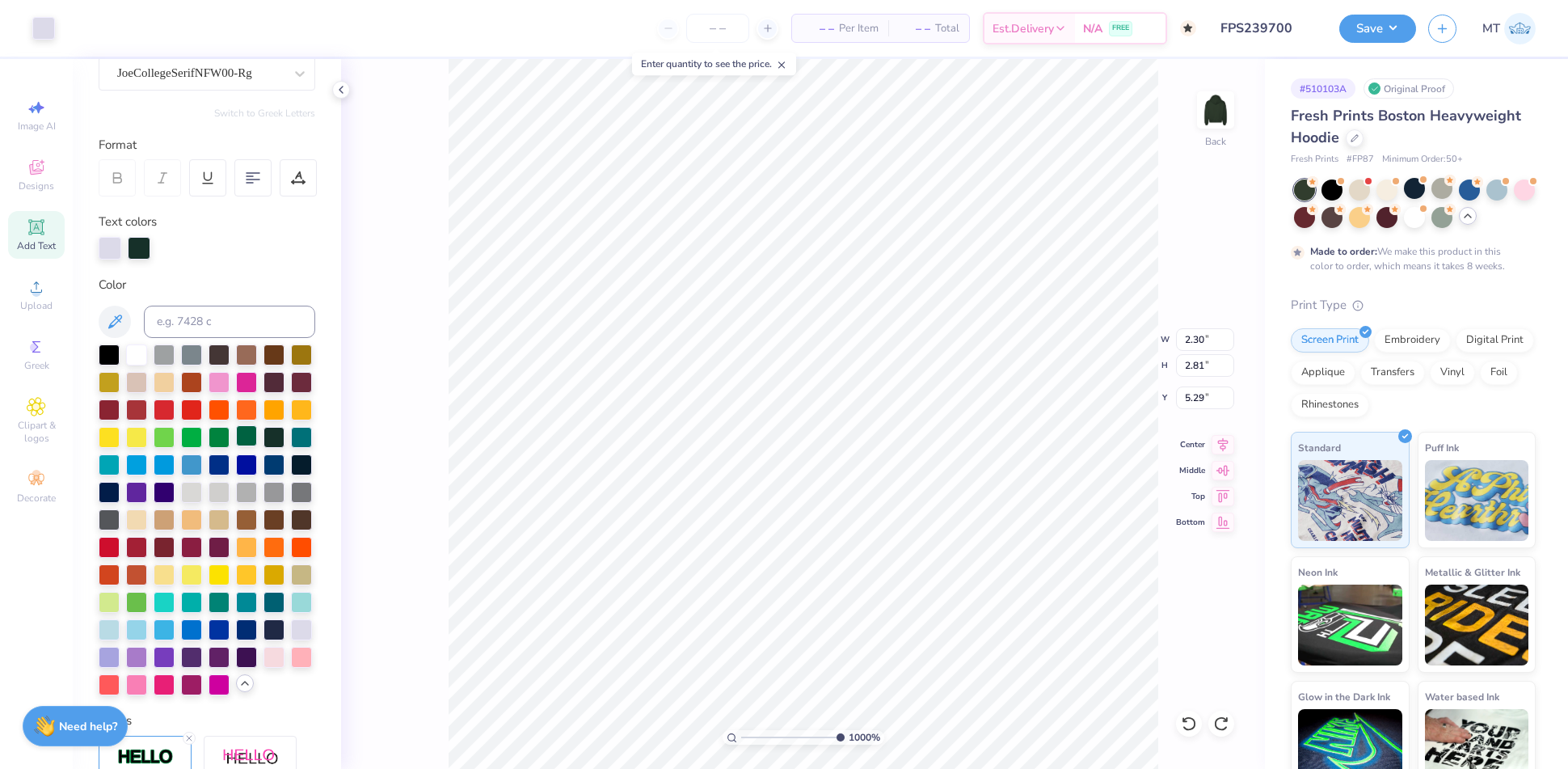
click at [236, 447] on div at bounding box center [246, 435] width 21 height 21
type input "5.29"
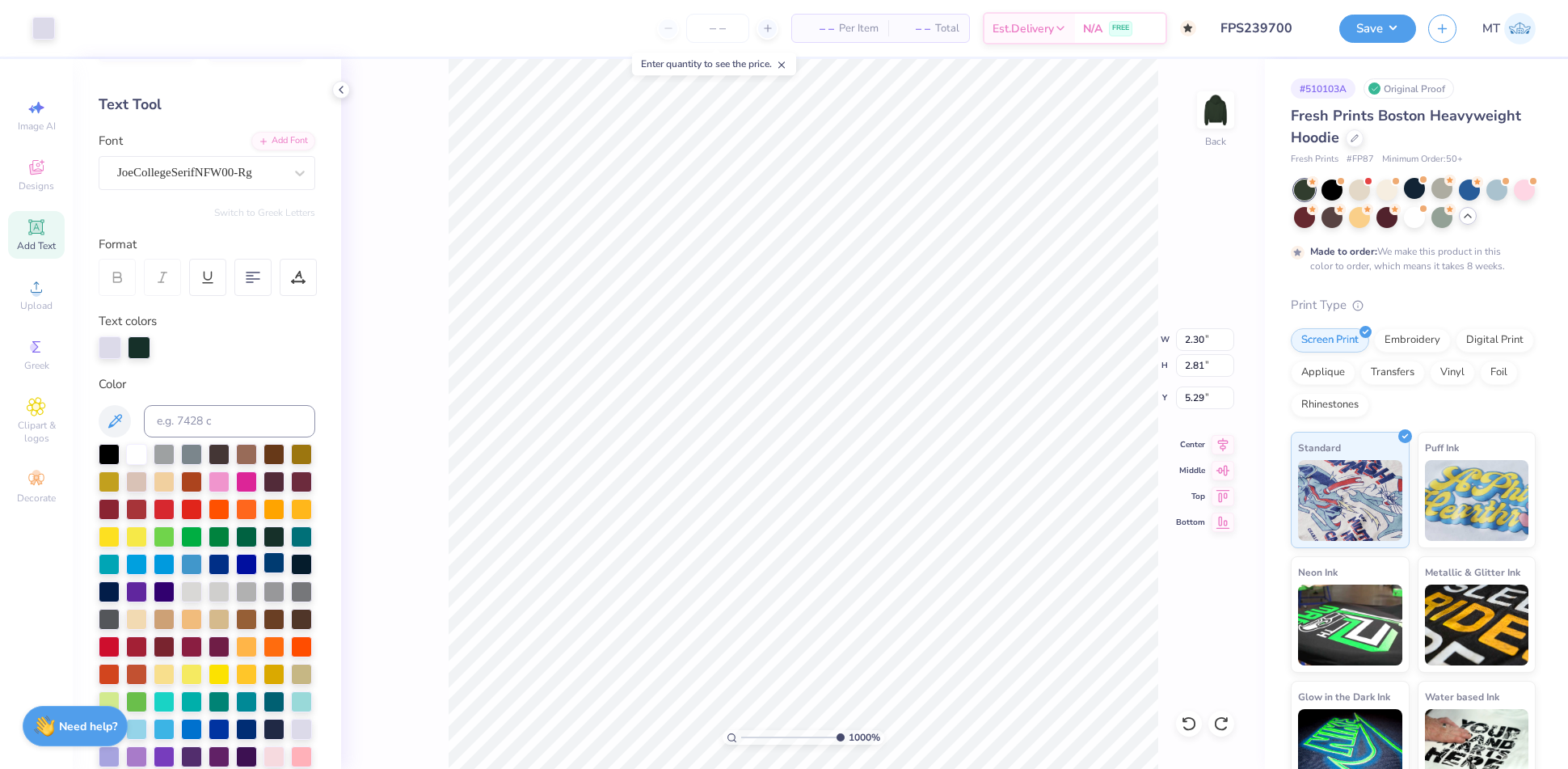
scroll to position [0, 0]
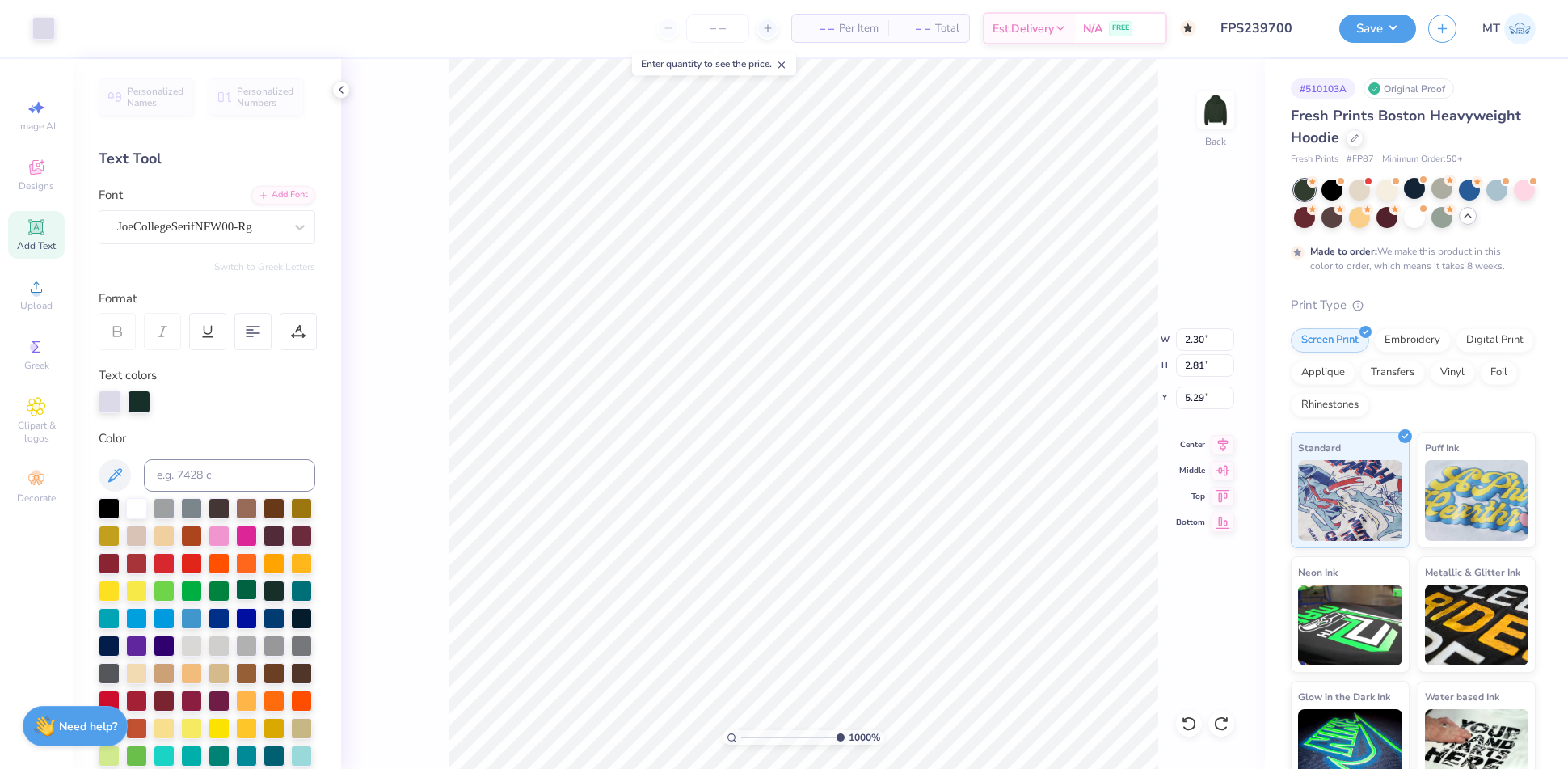
click at [236, 600] on div at bounding box center [246, 589] width 21 height 21
click at [116, 403] on div at bounding box center [110, 399] width 23 height 23
click at [236, 600] on div at bounding box center [246, 589] width 21 height 21
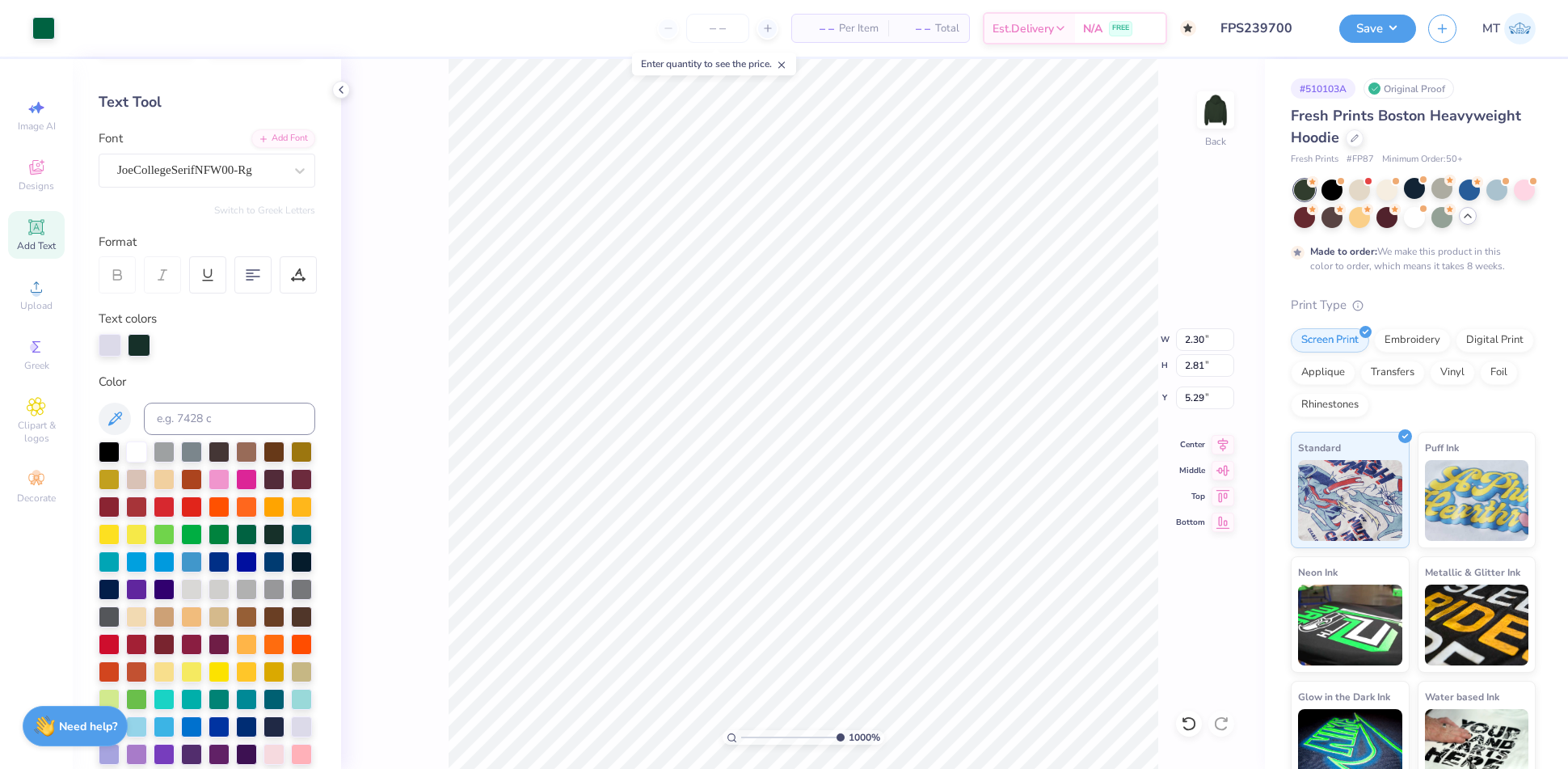
scroll to position [348, 0]
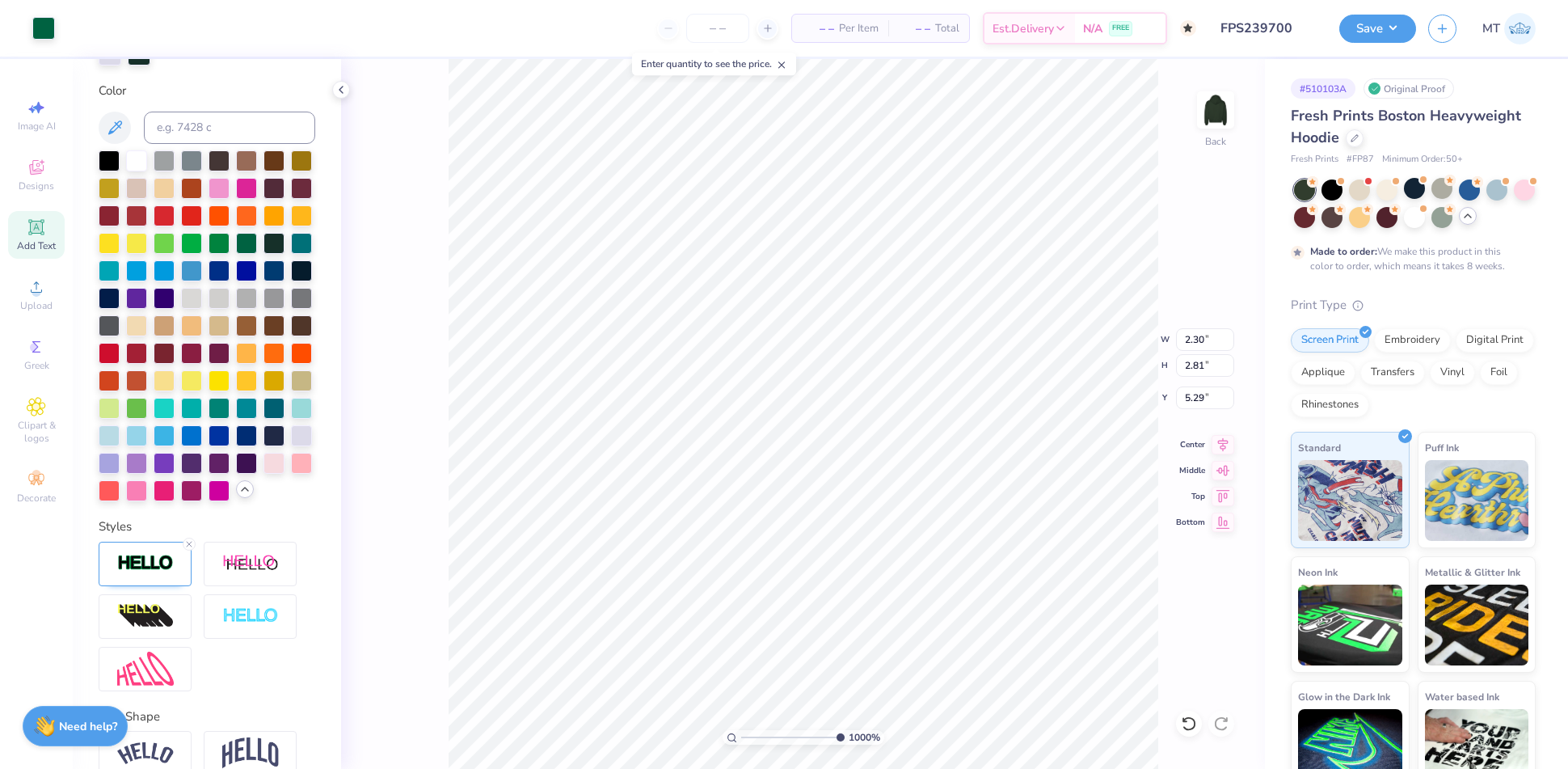
click at [239, 496] on icon at bounding box center [245, 489] width 13 height 13
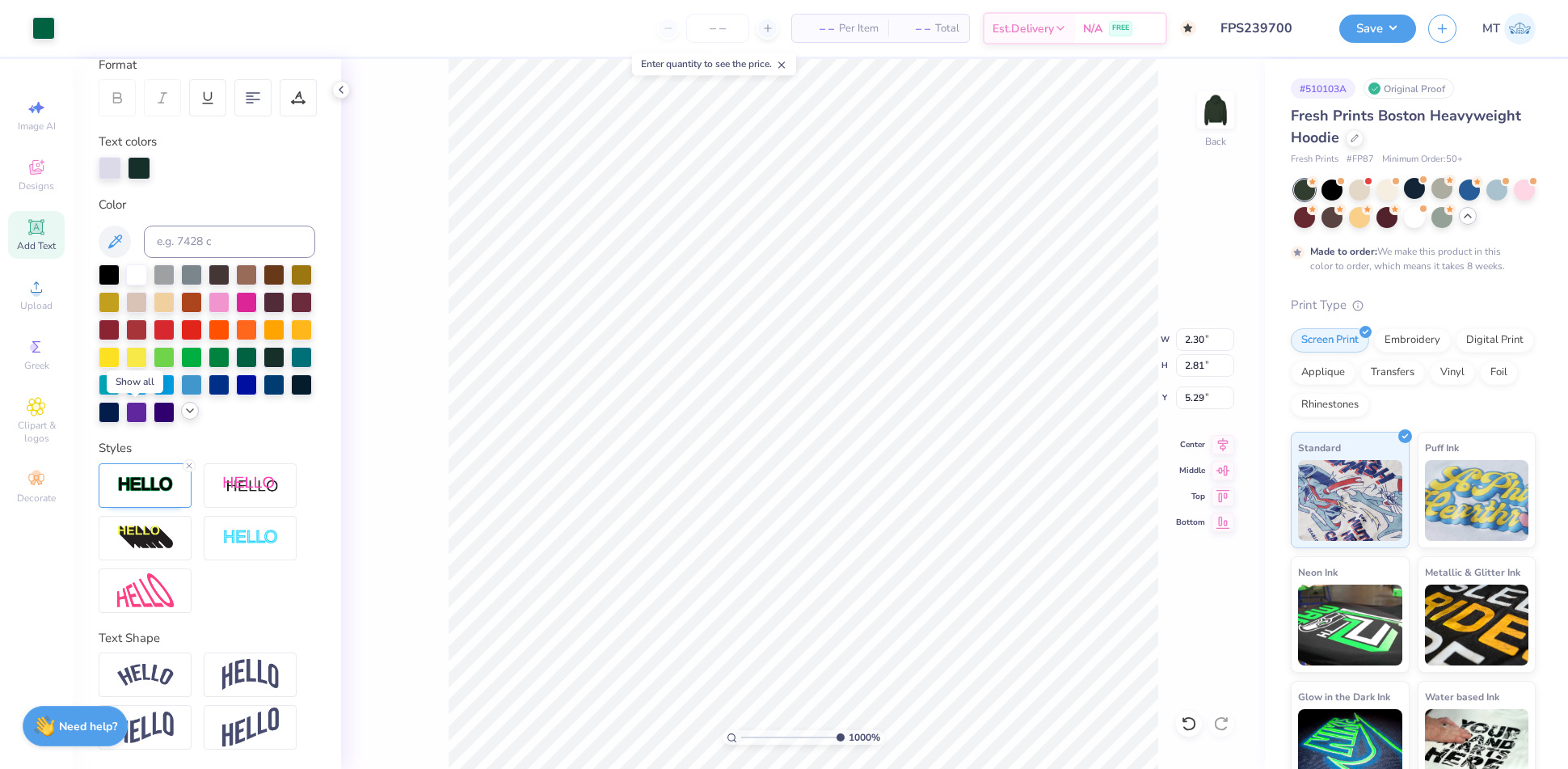
click at [183, 412] on icon at bounding box center [190, 410] width 13 height 13
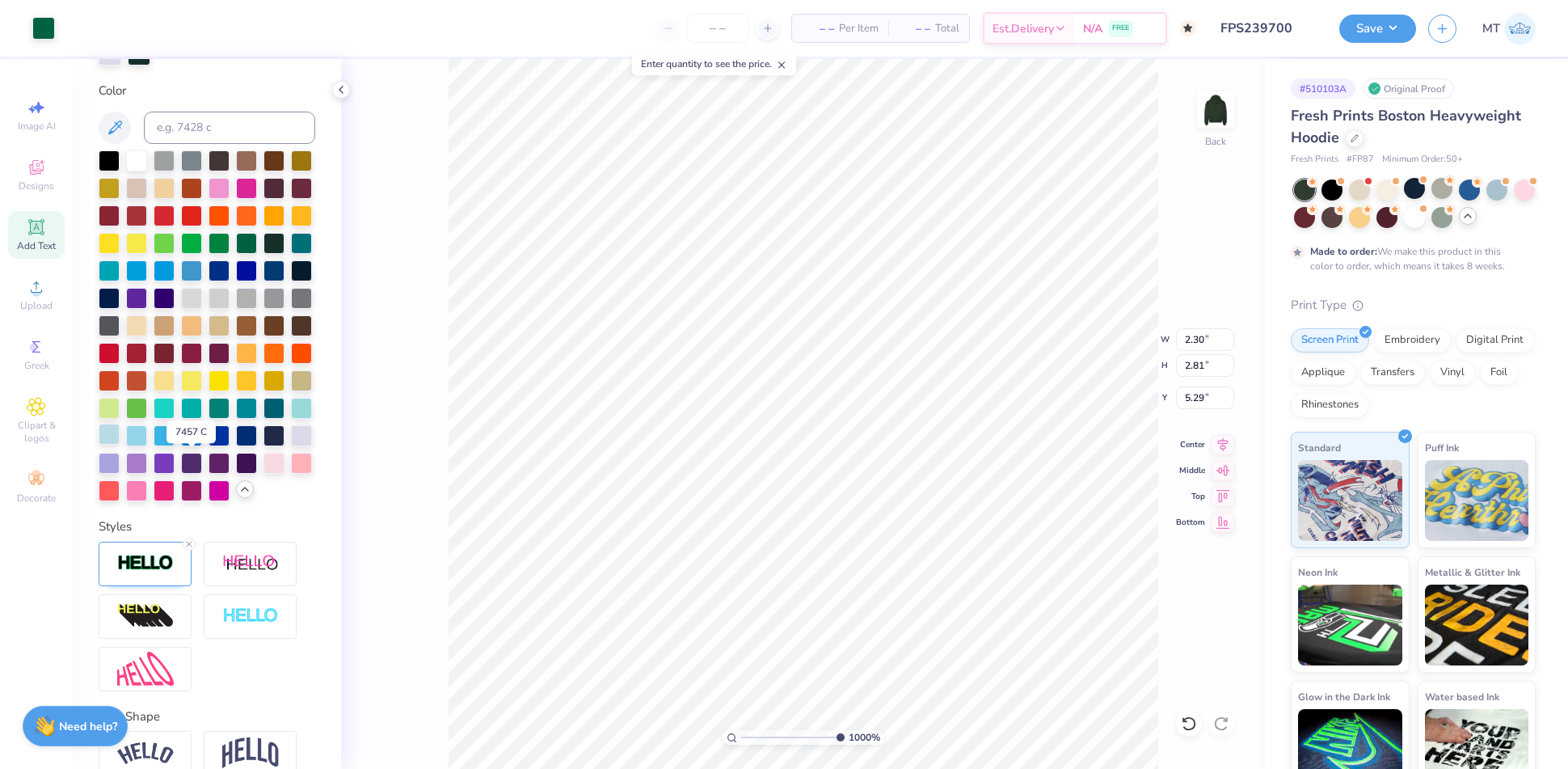
scroll to position [169, 0]
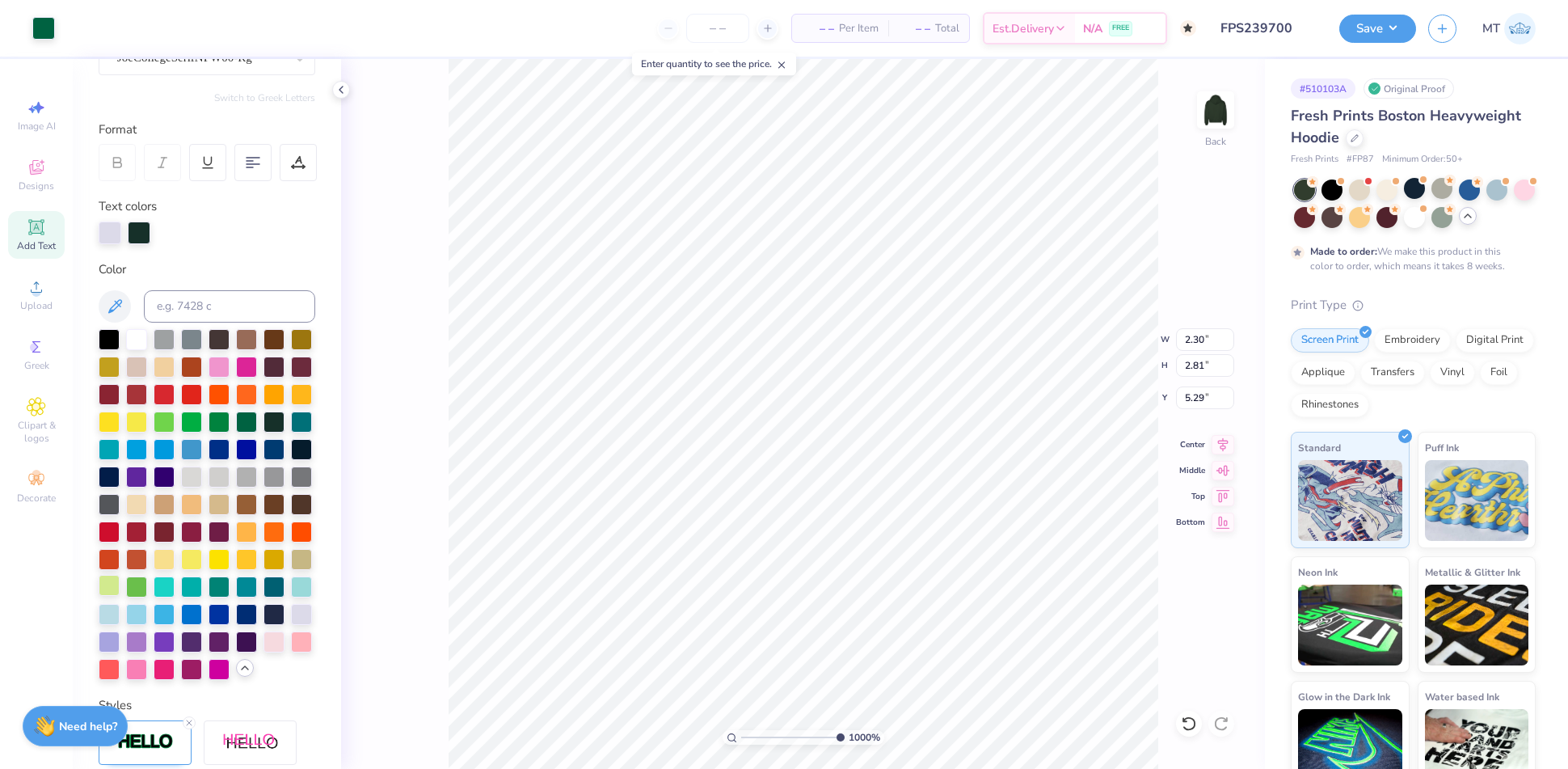
click at [120, 596] on div at bounding box center [109, 585] width 21 height 21
click at [109, 233] on div at bounding box center [110, 231] width 23 height 23
click at [120, 596] on div at bounding box center [109, 585] width 21 height 21
click at [62, 24] on div at bounding box center [73, 26] width 23 height 23
type input "6.69365718260201"
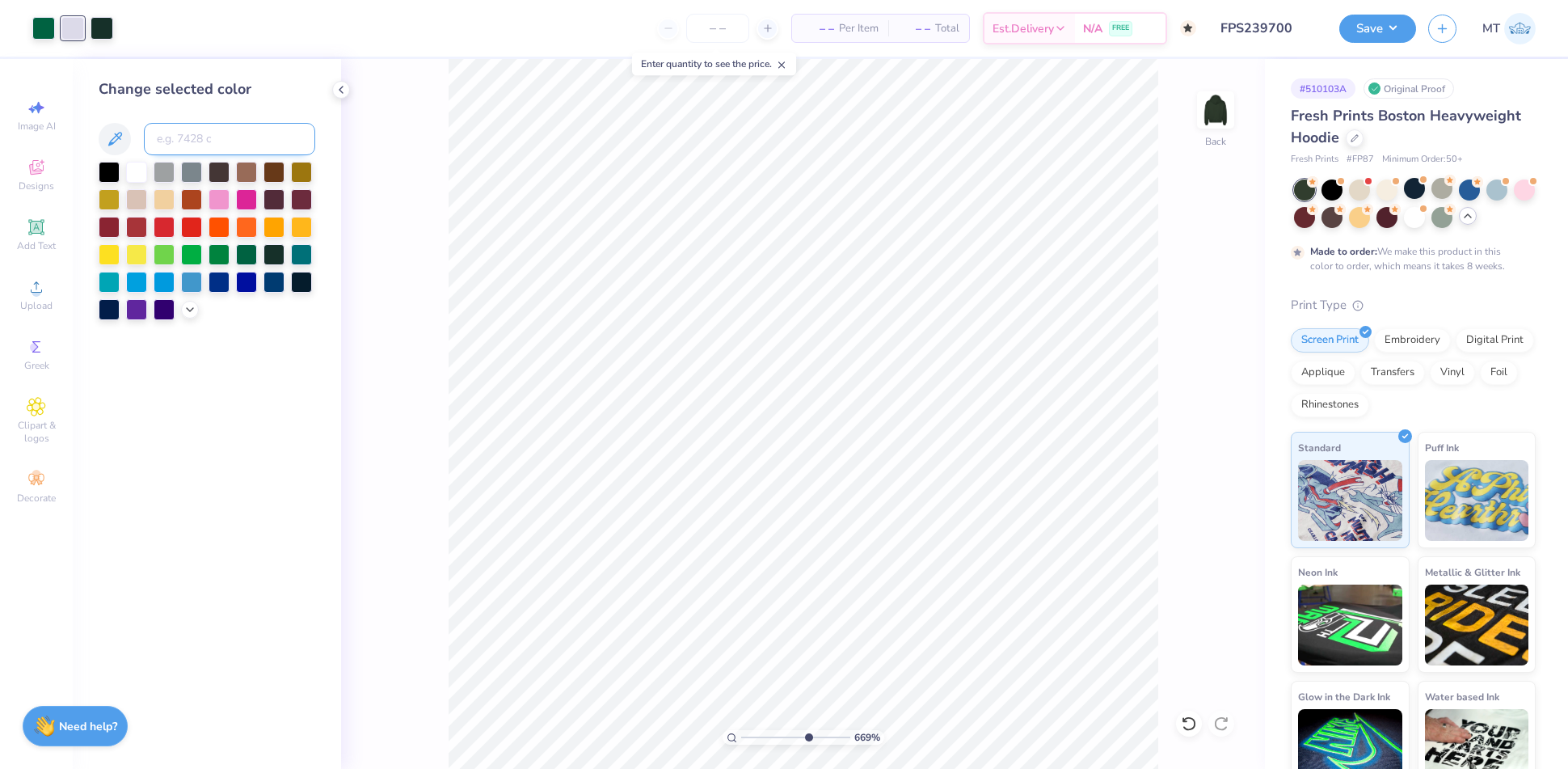
click at [187, 136] on input at bounding box center [230, 139] width 172 height 33
type input "5585"
click at [94, 30] on div at bounding box center [102, 26] width 23 height 23
click at [52, 30] on div at bounding box center [44, 26] width 23 height 23
click at [213, 134] on input at bounding box center [230, 139] width 172 height 33
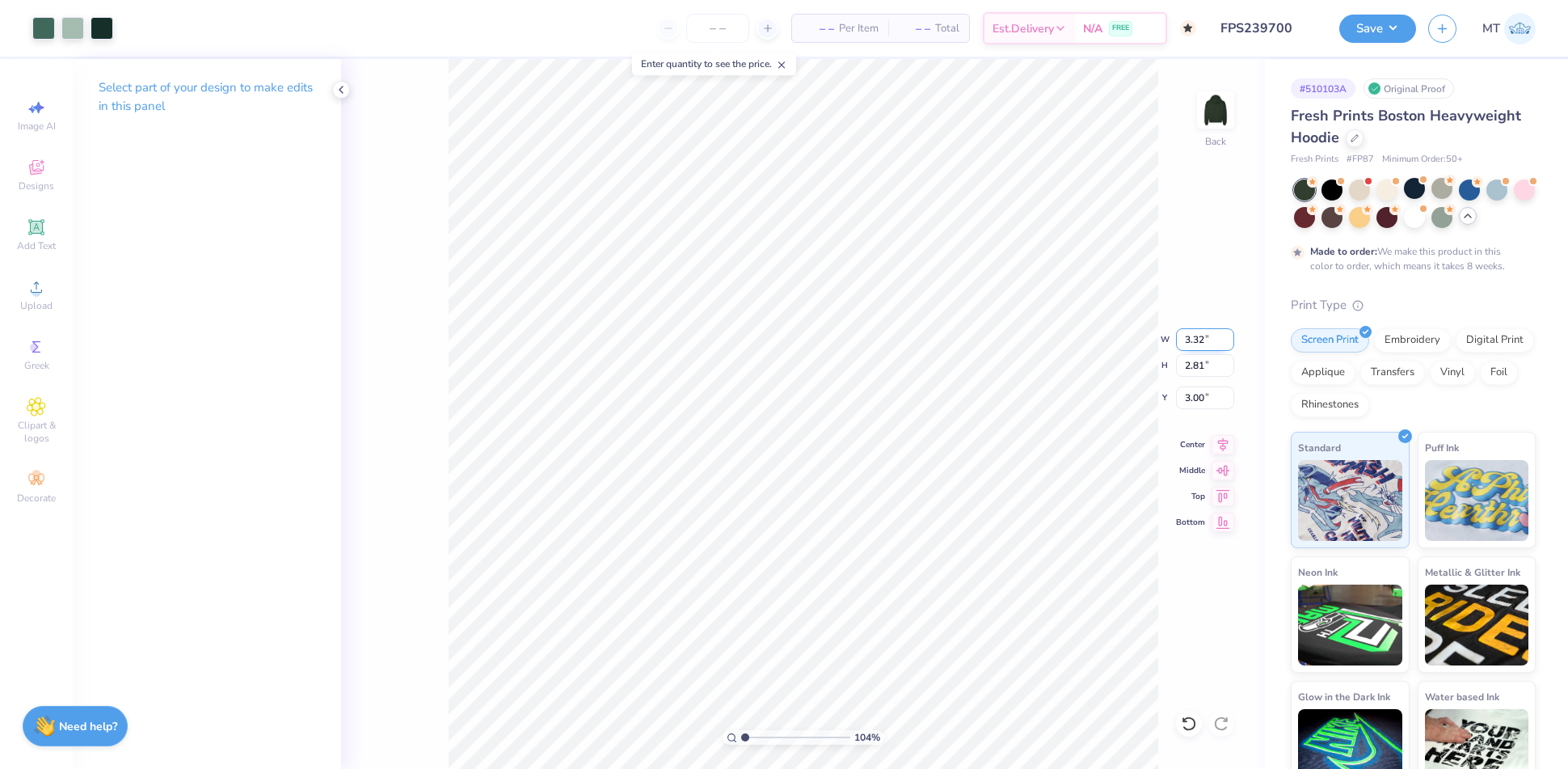
click at [1192, 337] on input "3.32" at bounding box center [1205, 340] width 58 height 23
click at [1190, 399] on input "2.71" at bounding box center [1205, 398] width 58 height 23
click at [1191, 399] on input "3.04" at bounding box center [1205, 398] width 58 height 23
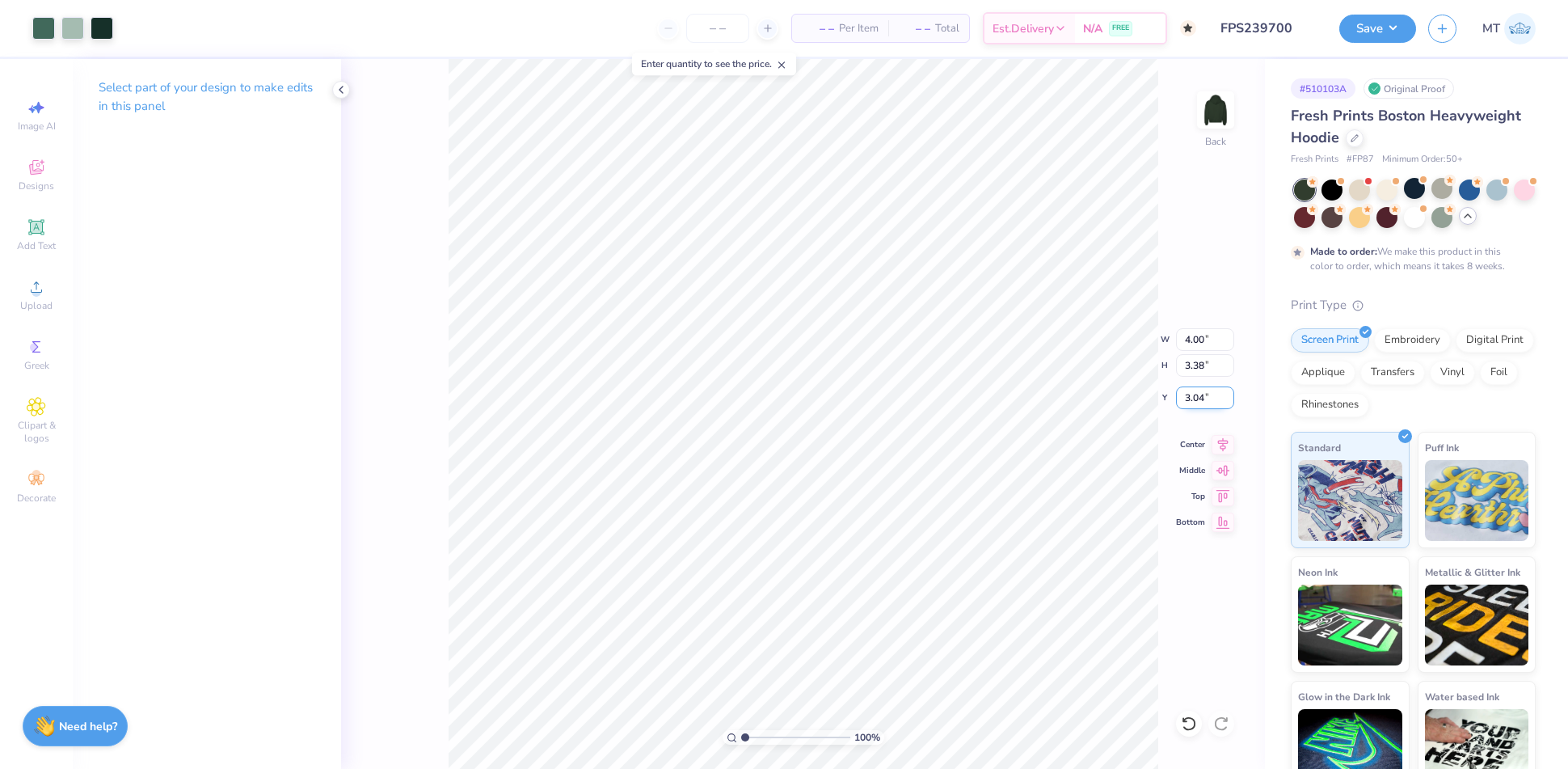
click at [1191, 399] on input "3.04" at bounding box center [1205, 398] width 58 height 23
click at [1475, 216] on icon at bounding box center [1467, 216] width 13 height 13
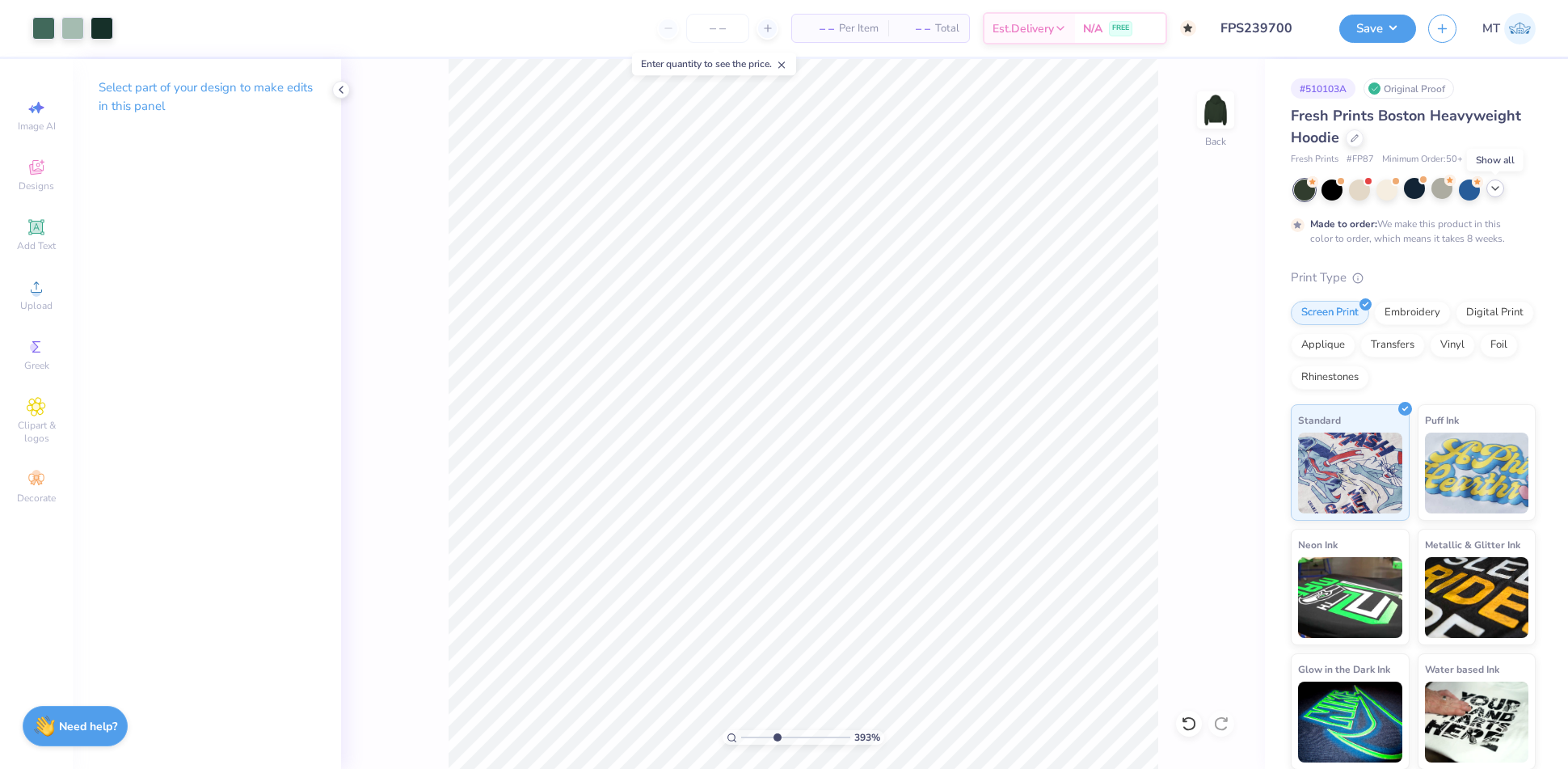
click at [1495, 190] on icon at bounding box center [1495, 188] width 13 height 13
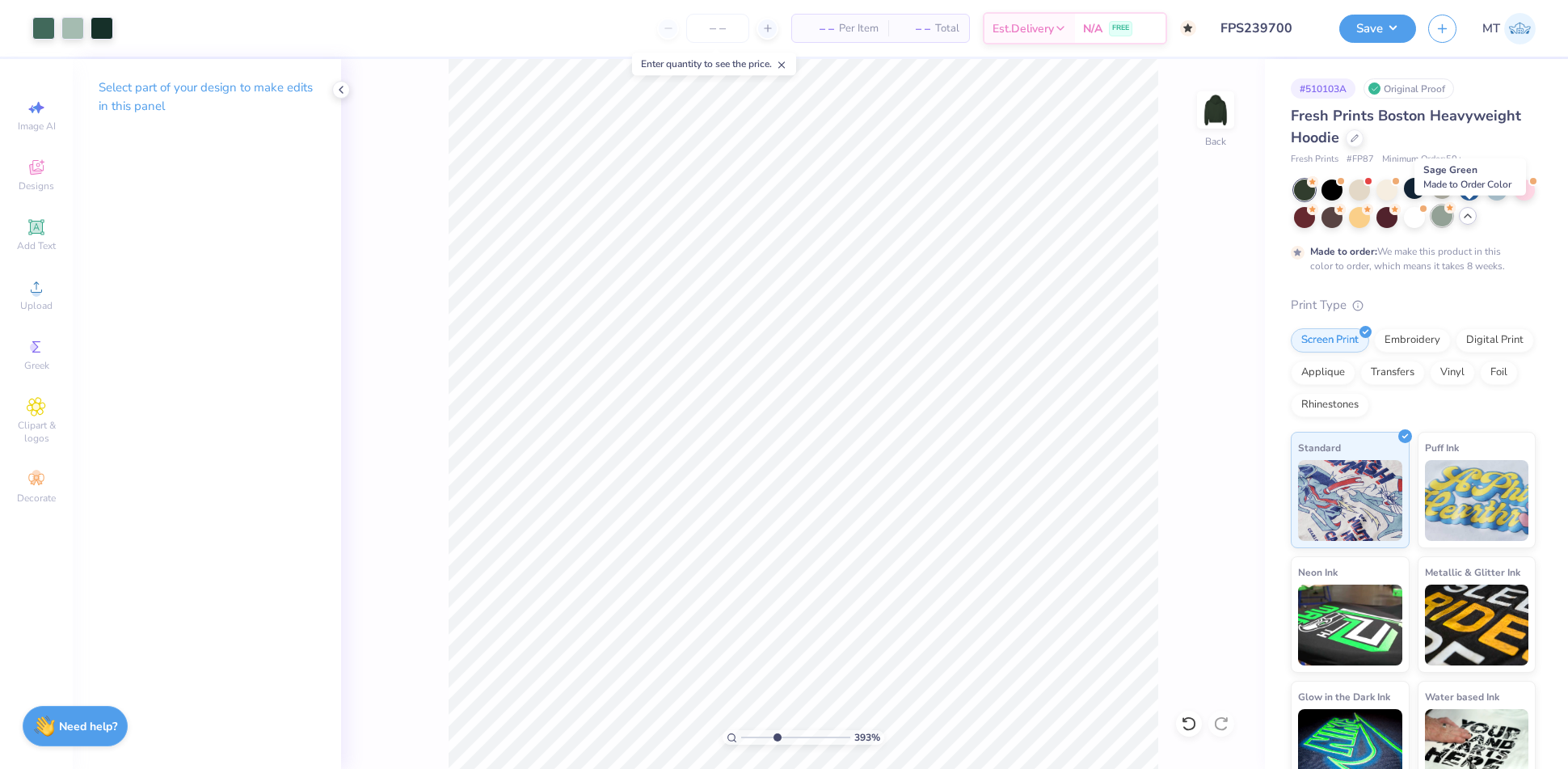
click at [1453, 215] on div at bounding box center [1441, 215] width 21 height 21
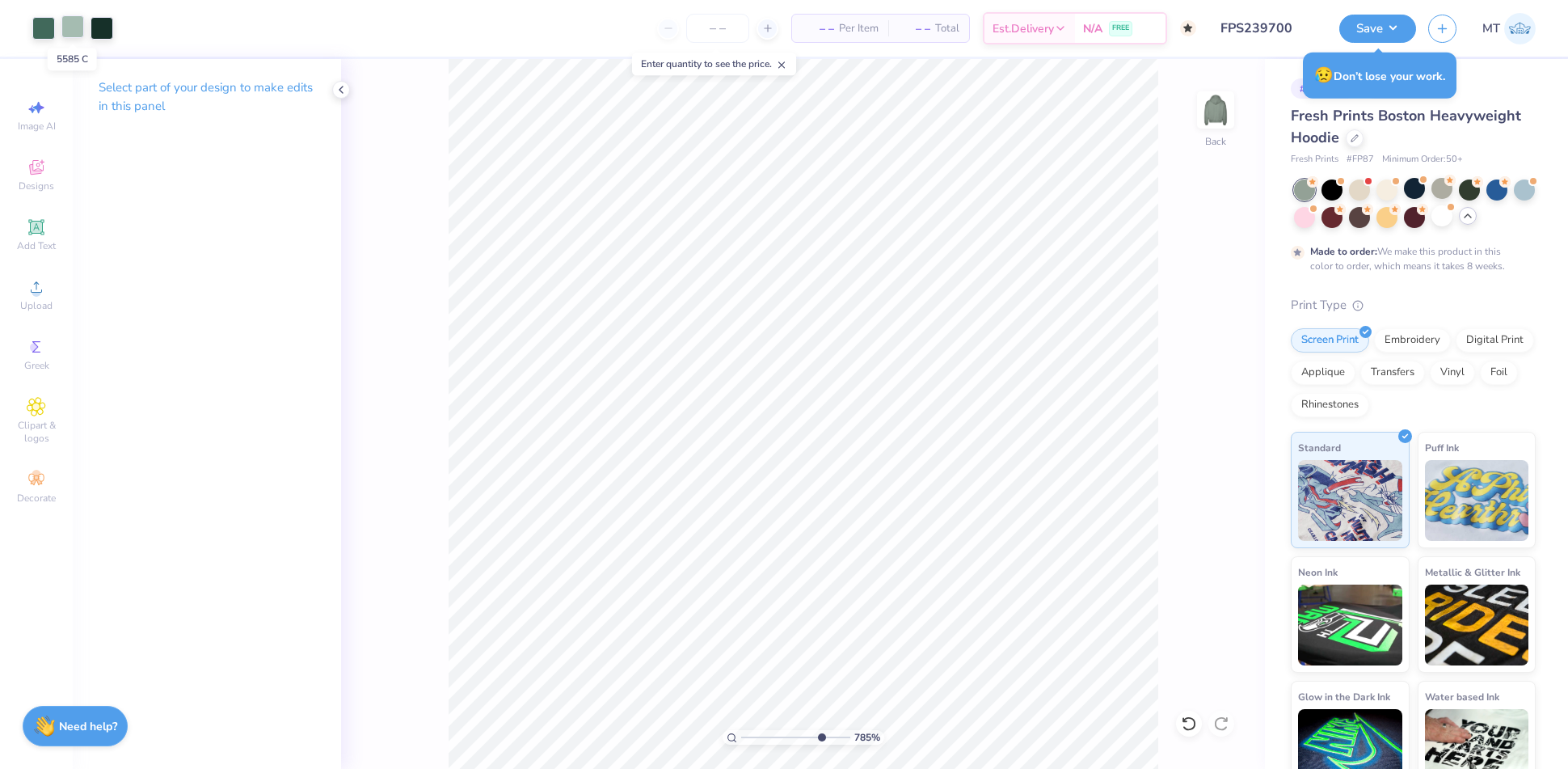
click at [73, 21] on div at bounding box center [73, 26] width 23 height 23
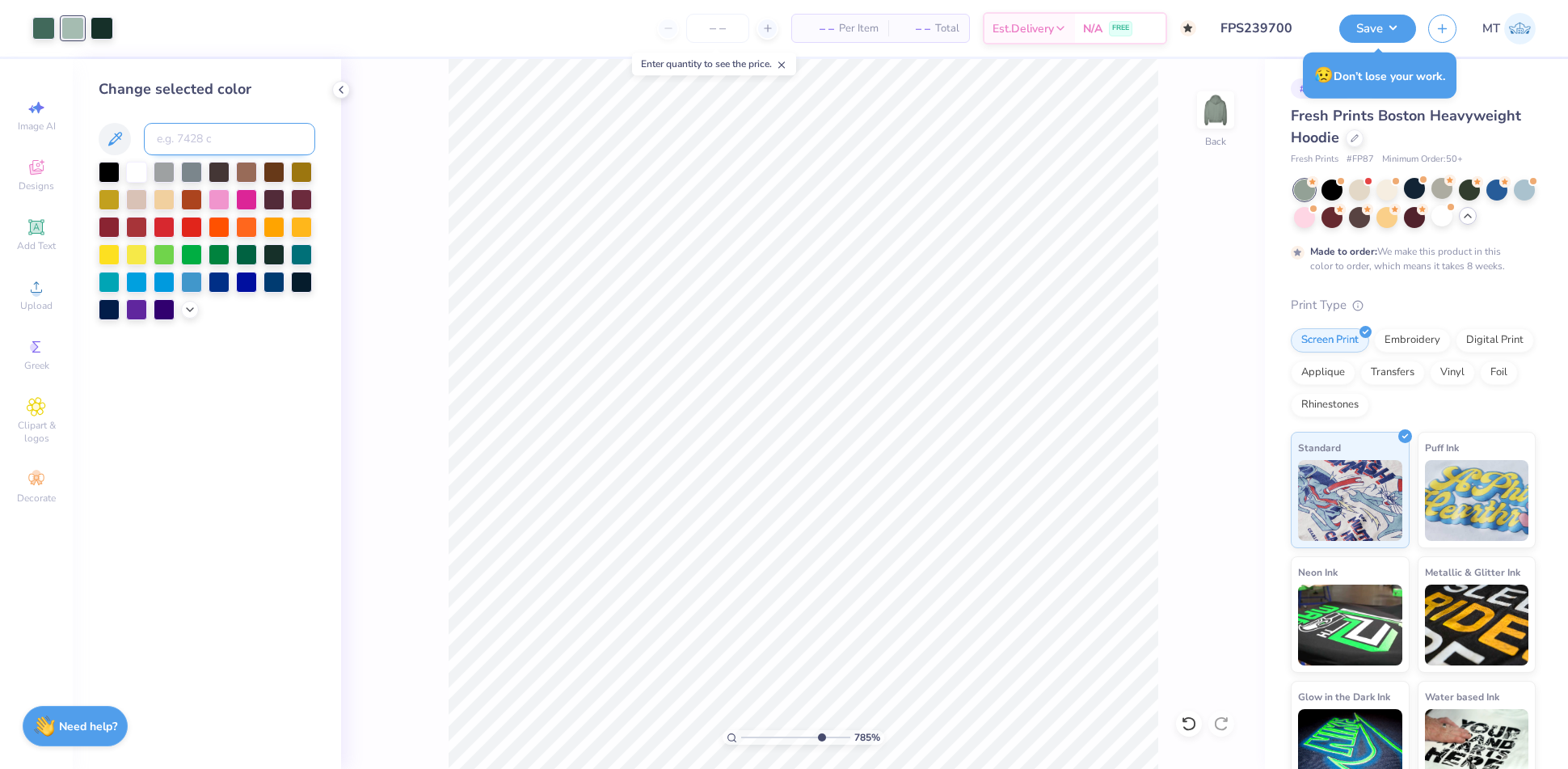
click at [214, 138] on input at bounding box center [230, 139] width 172 height 33
click at [98, 30] on div at bounding box center [102, 26] width 23 height 23
click at [204, 138] on input at bounding box center [230, 139] width 172 height 33
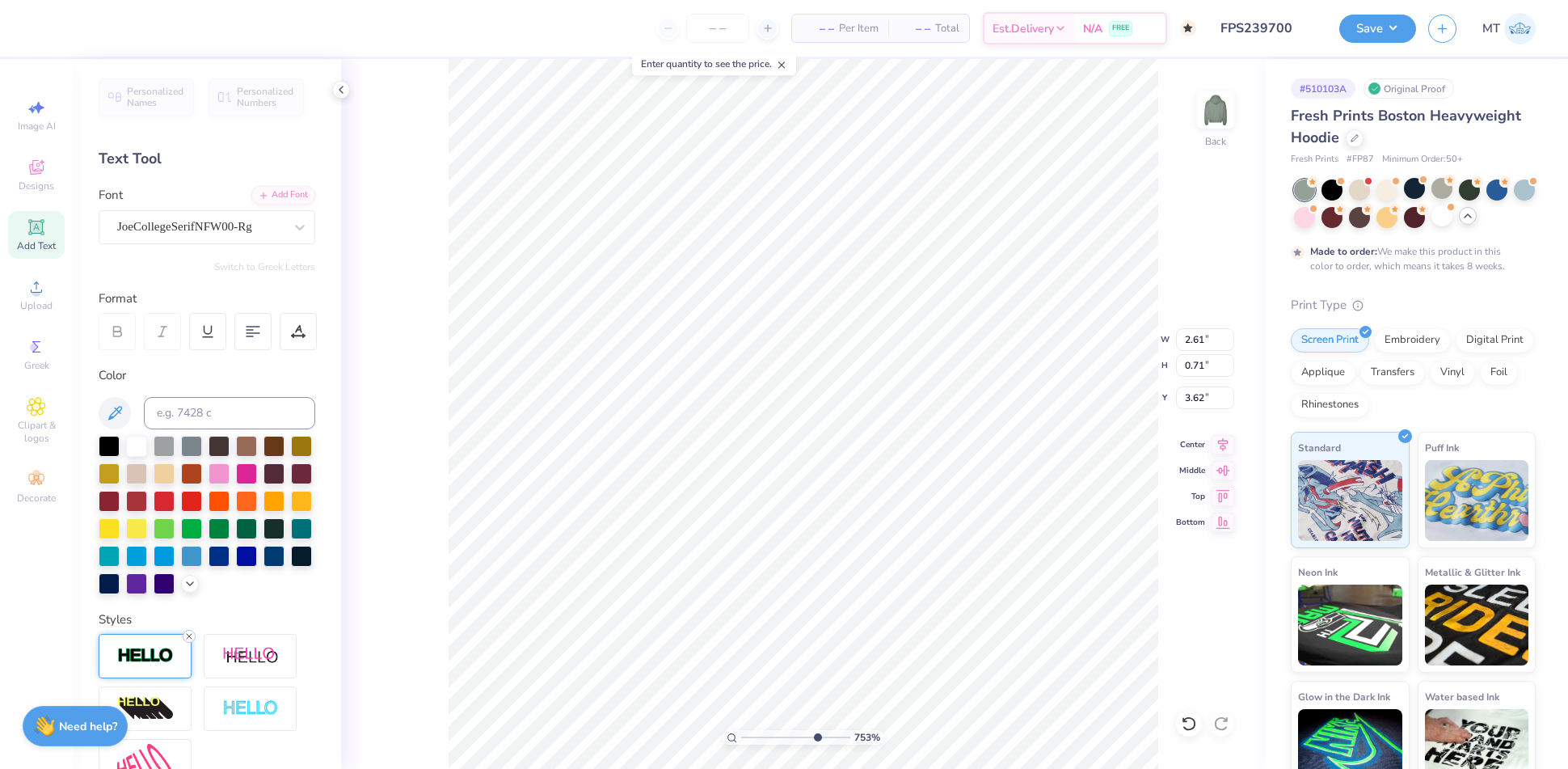
click at [189, 639] on line at bounding box center [189, 636] width 5 height 5
click at [185, 641] on icon at bounding box center [189, 636] width 10 height 10
click at [189, 641] on icon at bounding box center [189, 636] width 10 height 10
click at [34, 25] on div at bounding box center [44, 26] width 23 height 23
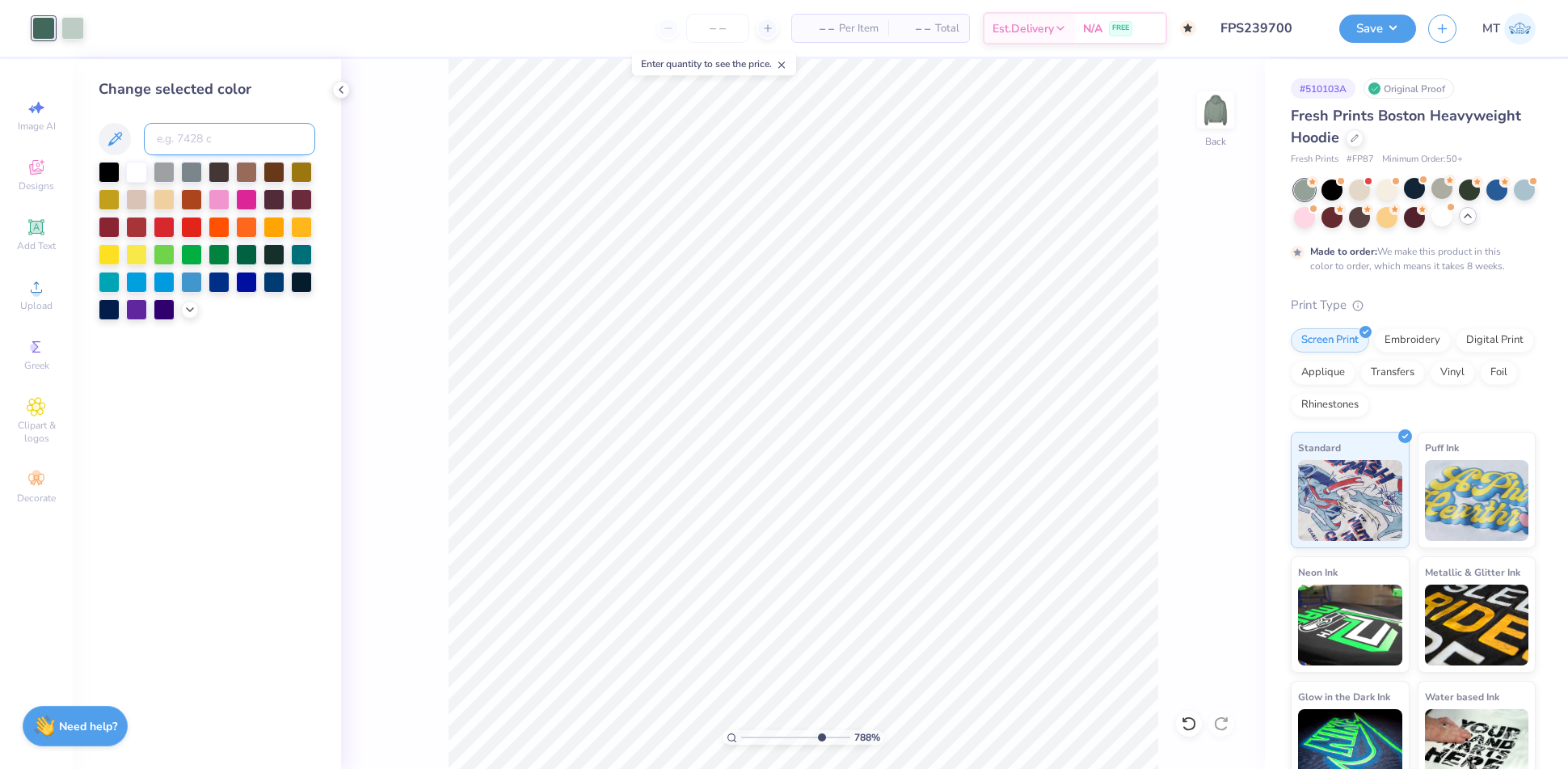
click at [203, 143] on input at bounding box center [230, 139] width 172 height 33
click at [184, 144] on input at bounding box center [230, 139] width 172 height 33
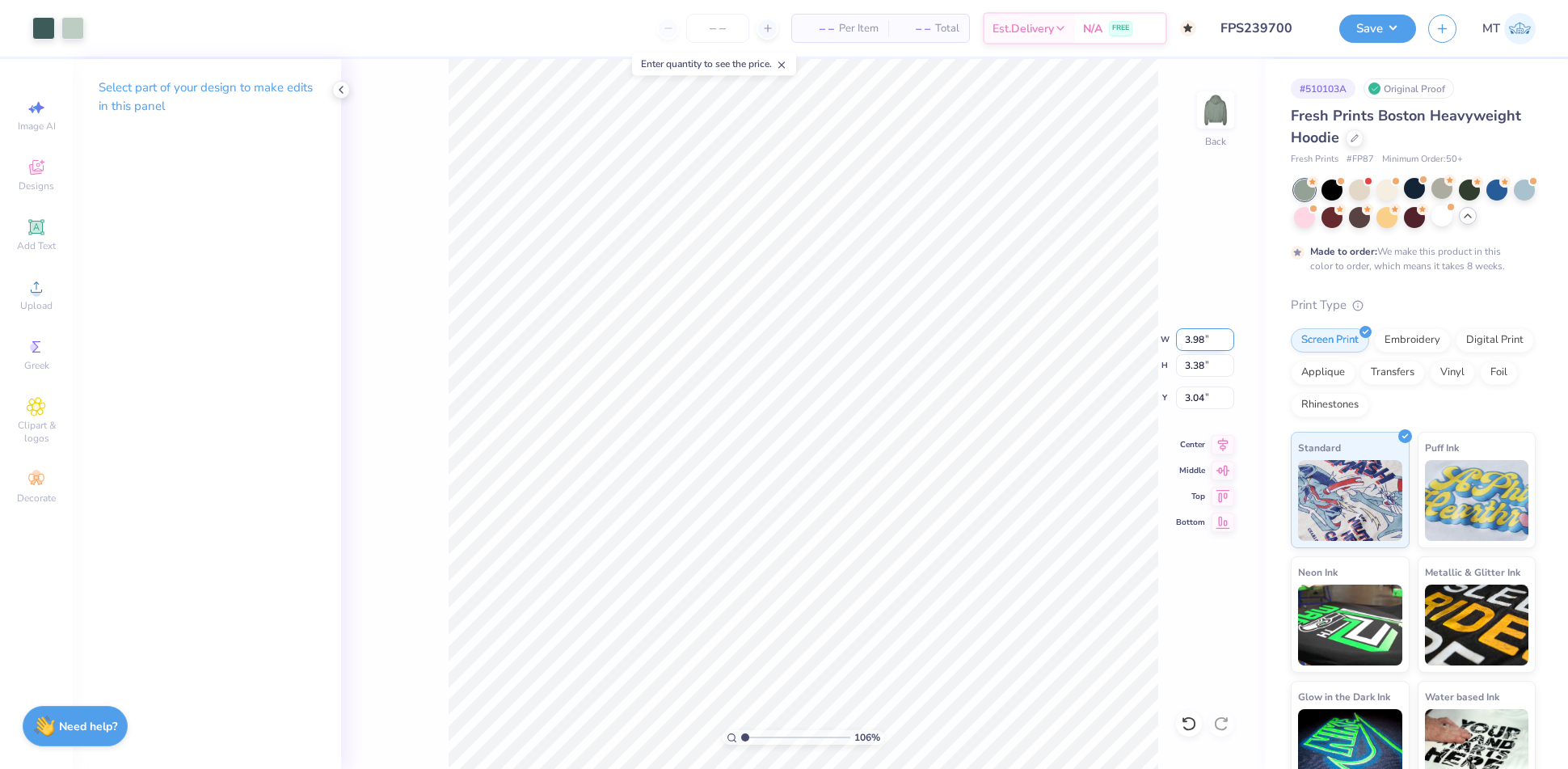
click at [1196, 337] on input "3.98" at bounding box center [1205, 340] width 58 height 23
click at [1198, 393] on input "3.04" at bounding box center [1205, 398] width 58 height 23
click at [1393, 35] on button "Save" at bounding box center [1377, 25] width 77 height 28
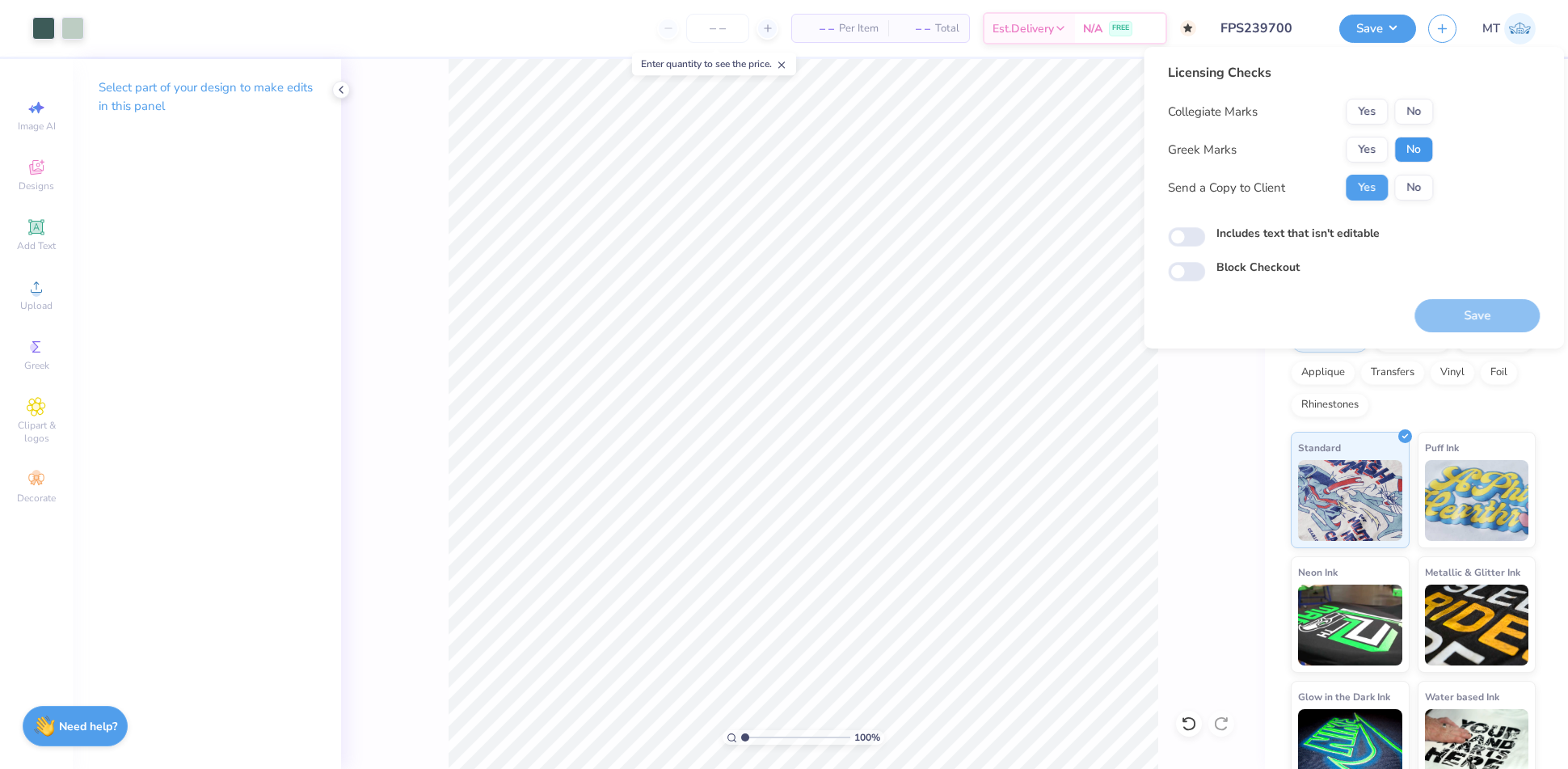
click at [1413, 152] on button "No" at bounding box center [1413, 150] width 39 height 26
click at [1416, 119] on button "No" at bounding box center [1413, 112] width 39 height 26
click at [1482, 303] on button "Save" at bounding box center [1477, 316] width 125 height 34
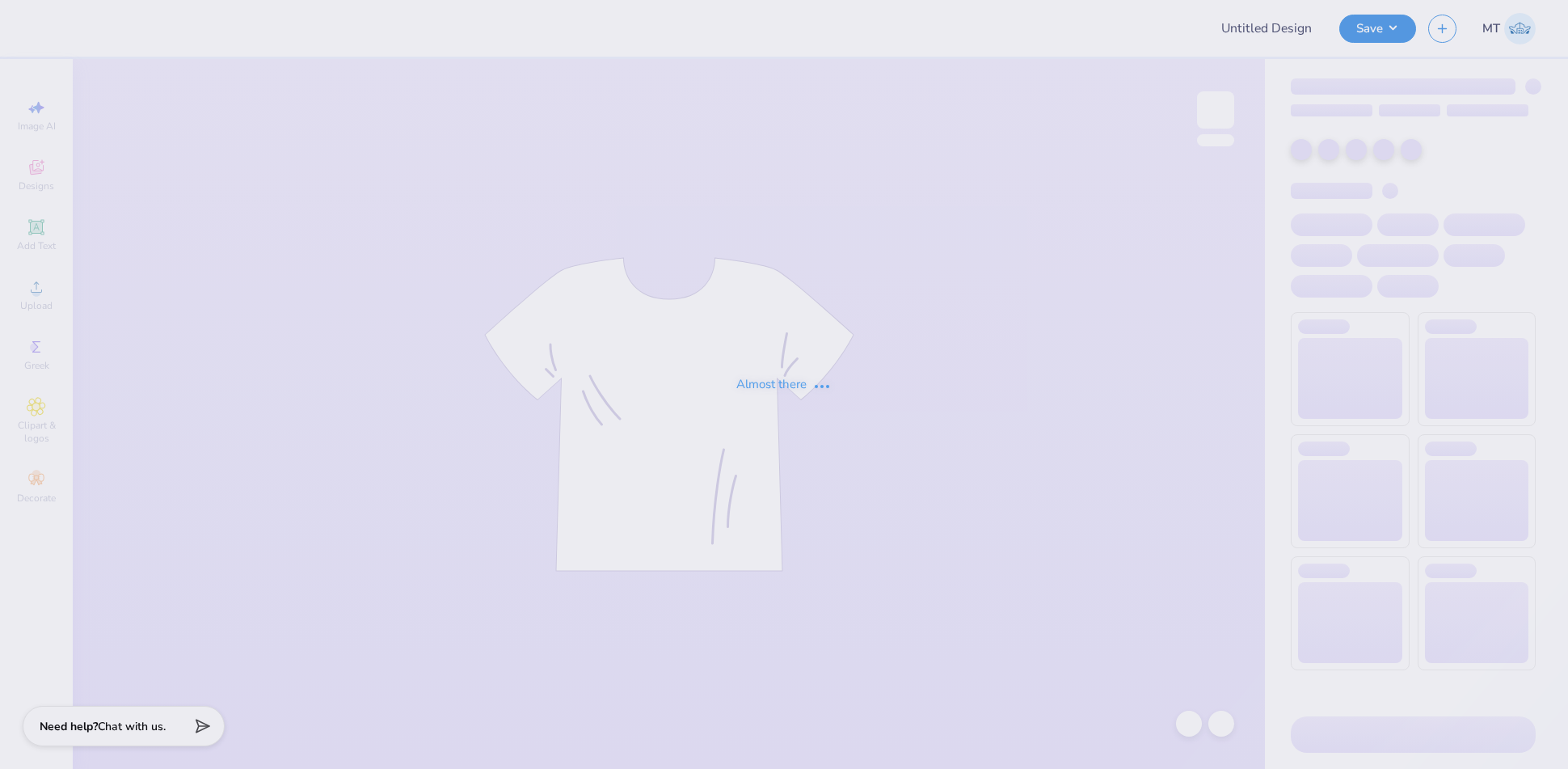
type input "FPS239699"
type input "FPS239666"
type input "FPS239704"
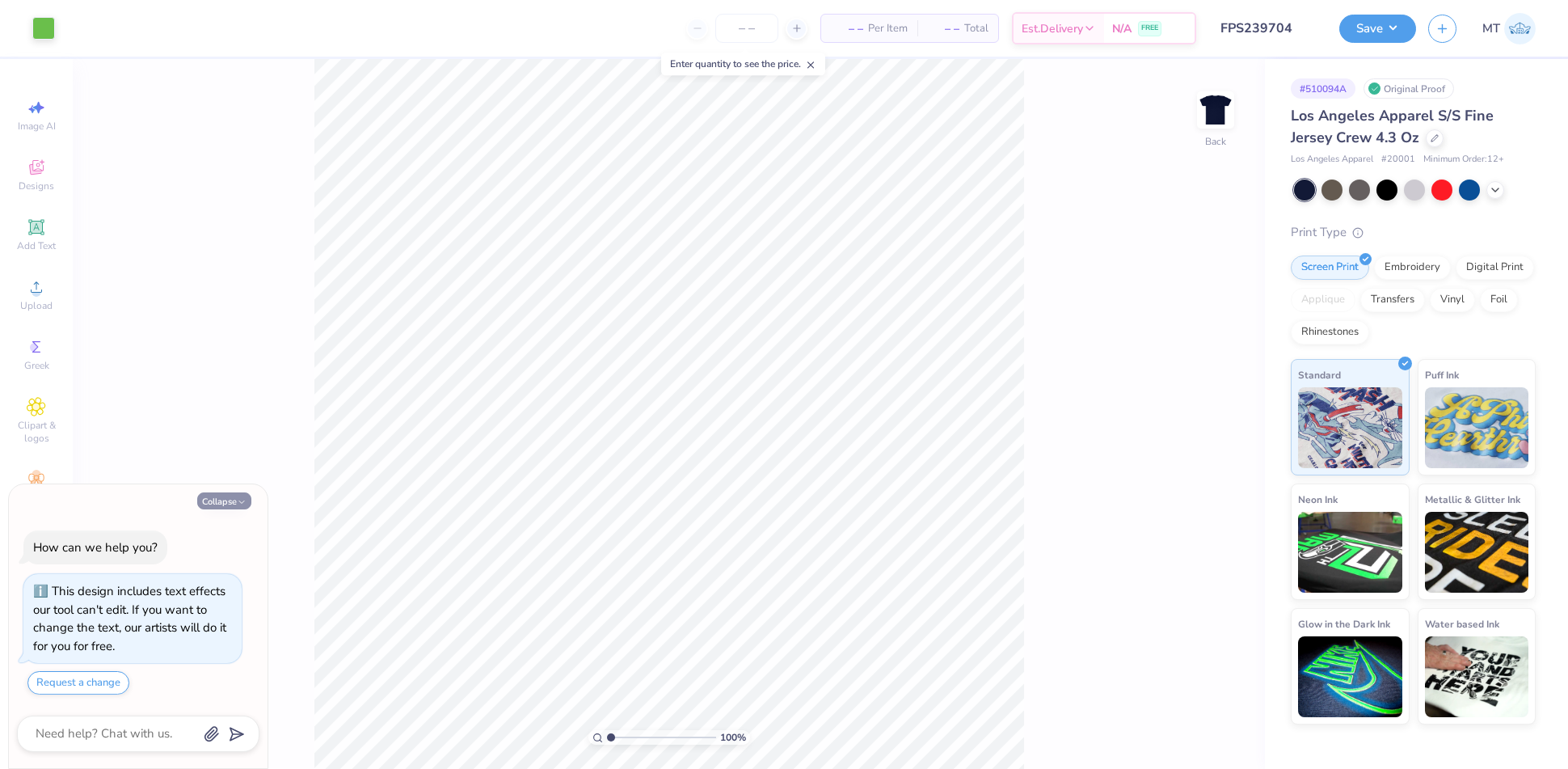
click at [225, 503] on button "Collapse" at bounding box center [224, 500] width 54 height 17
type textarea "x"
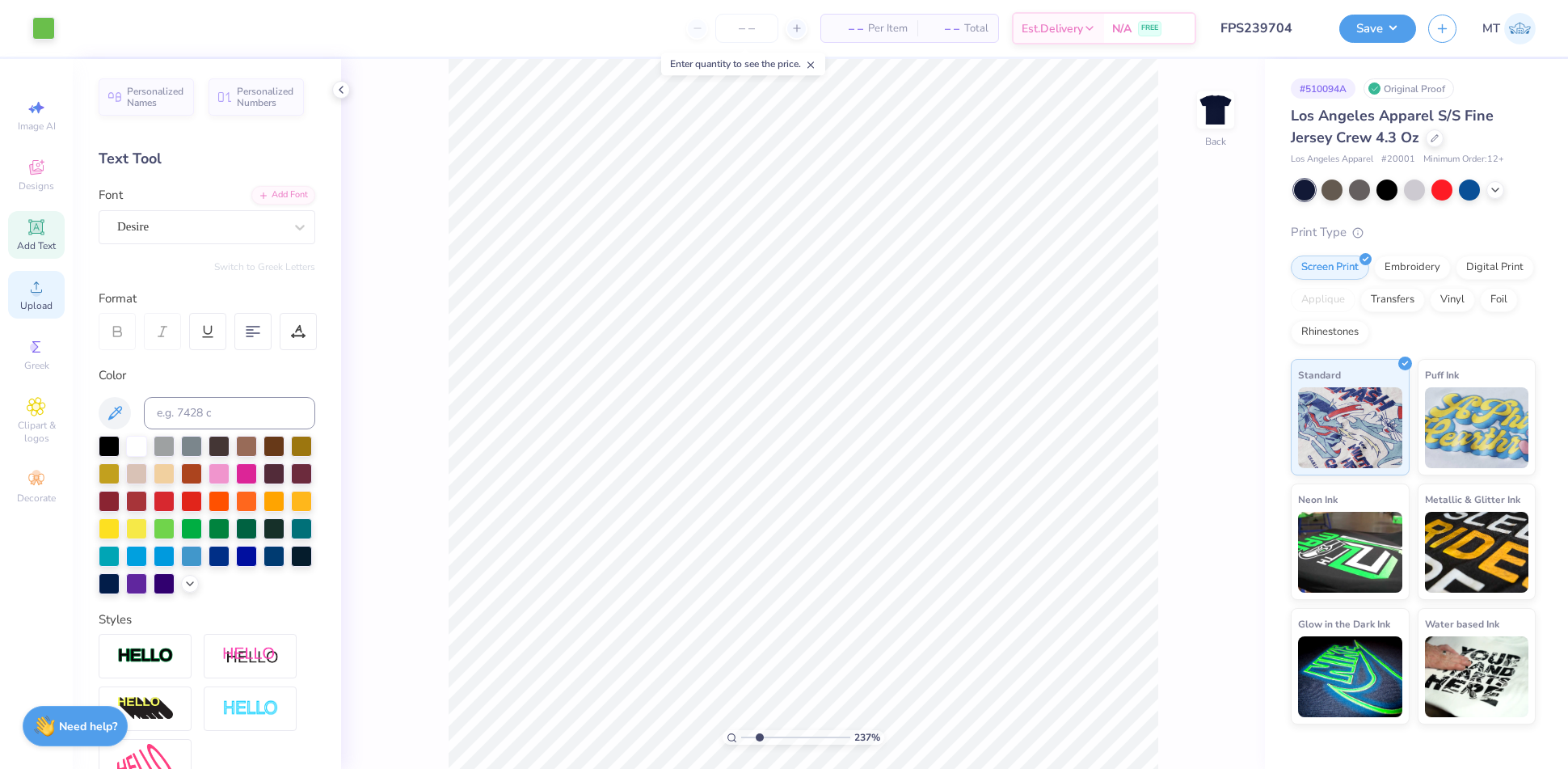
click at [36, 291] on circle at bounding box center [36, 292] width 9 height 9
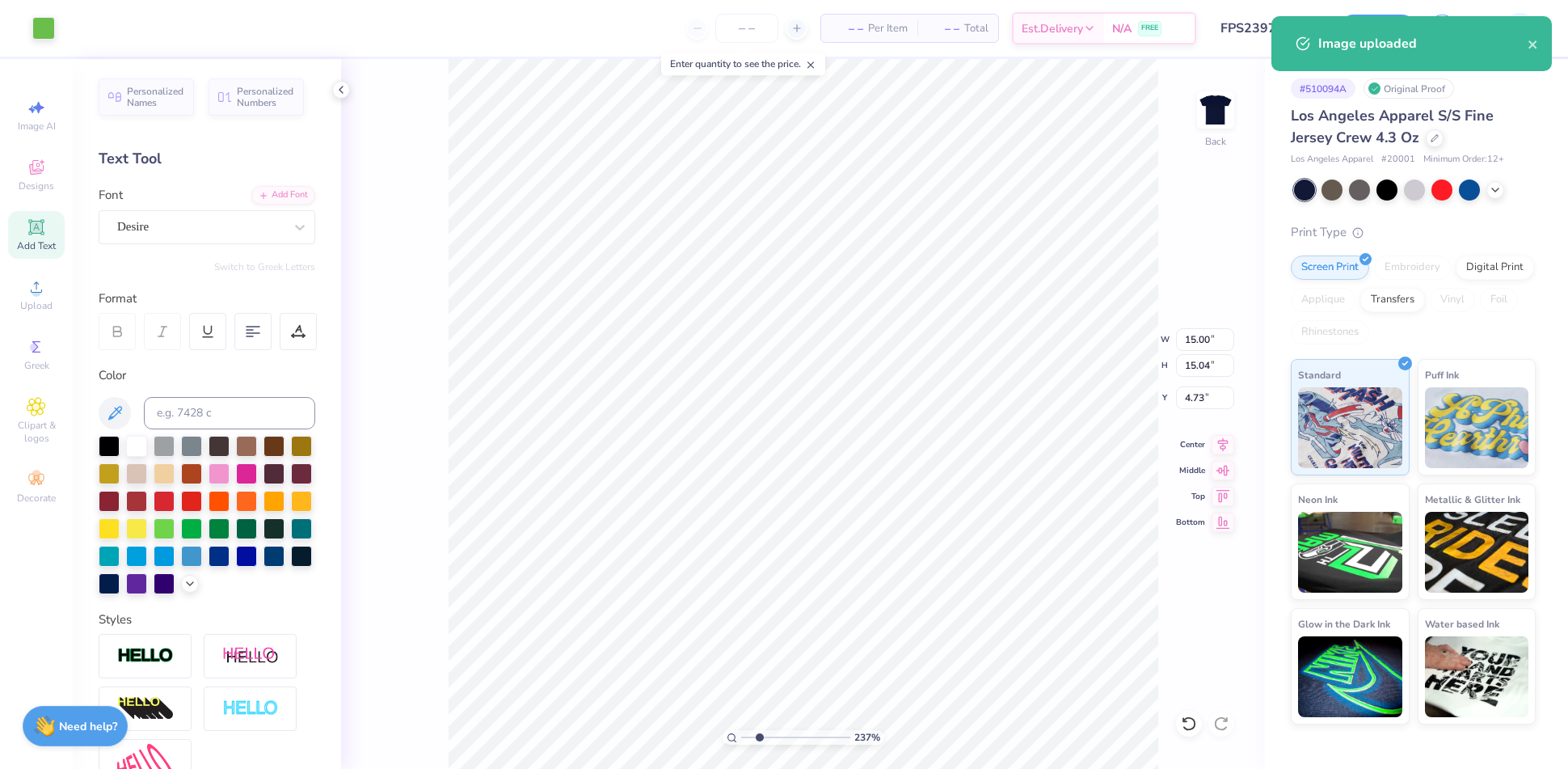
type input "1"
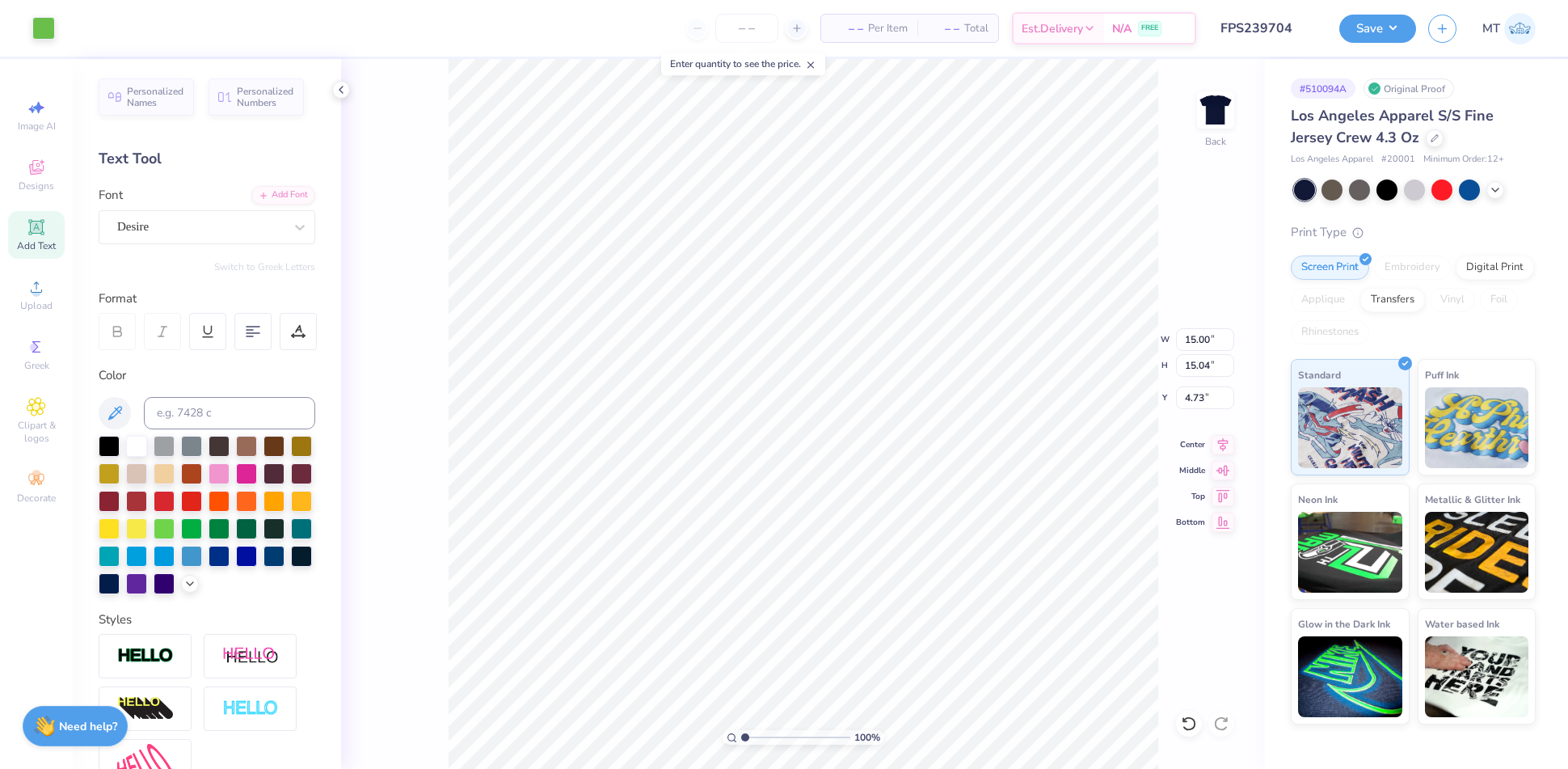
type input "1.45"
type input "1.46"
type input "18.32"
type input "7.59"
type input "4.04435264185003"
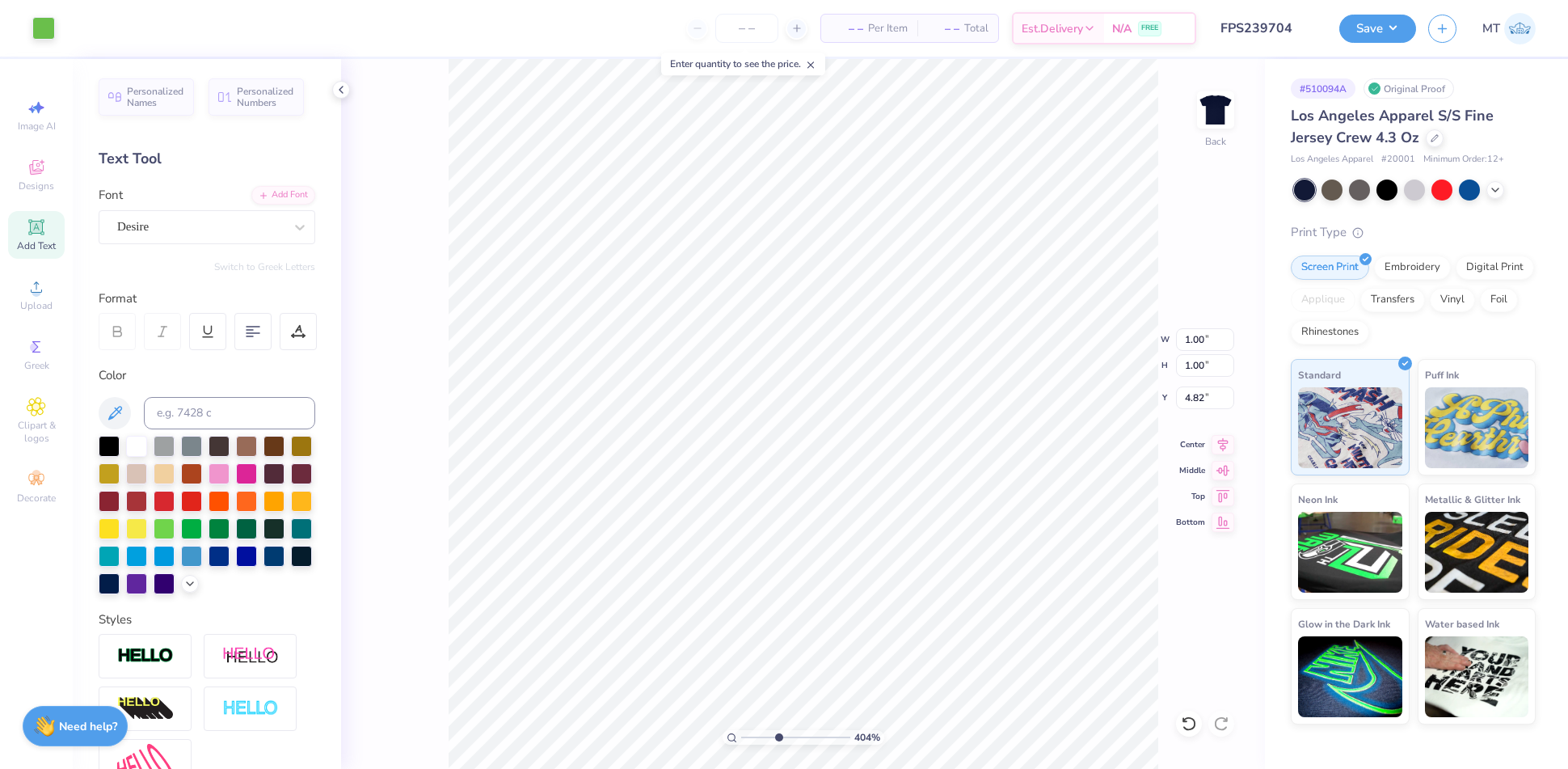
type input "1.45"
type input "1.46"
type input "7.59"
type input "4.04435264185003"
type input "4.59"
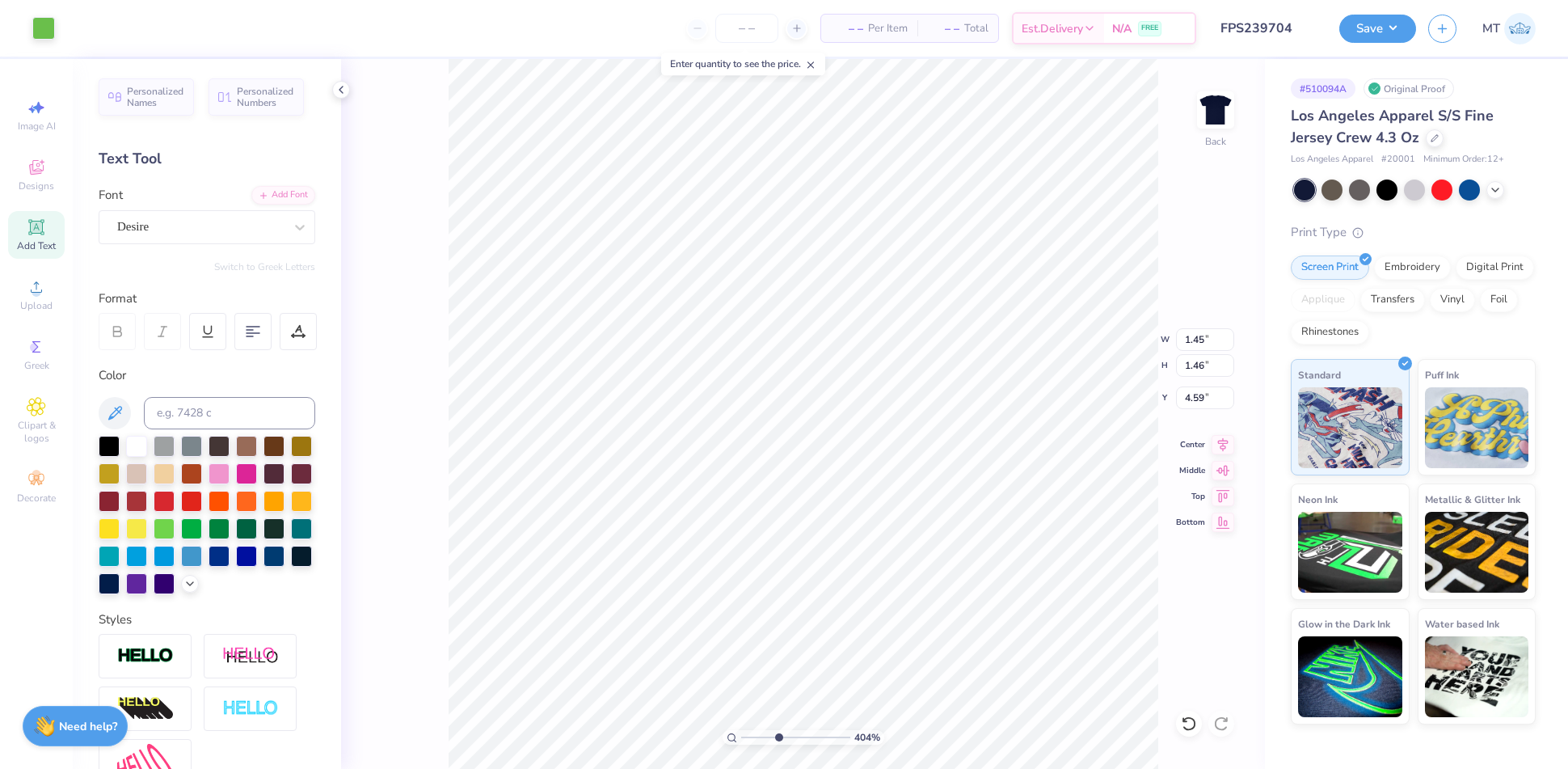
type input "4.04435264185003"
type input "1.25"
type input "4.04435264185003"
type input "4.56"
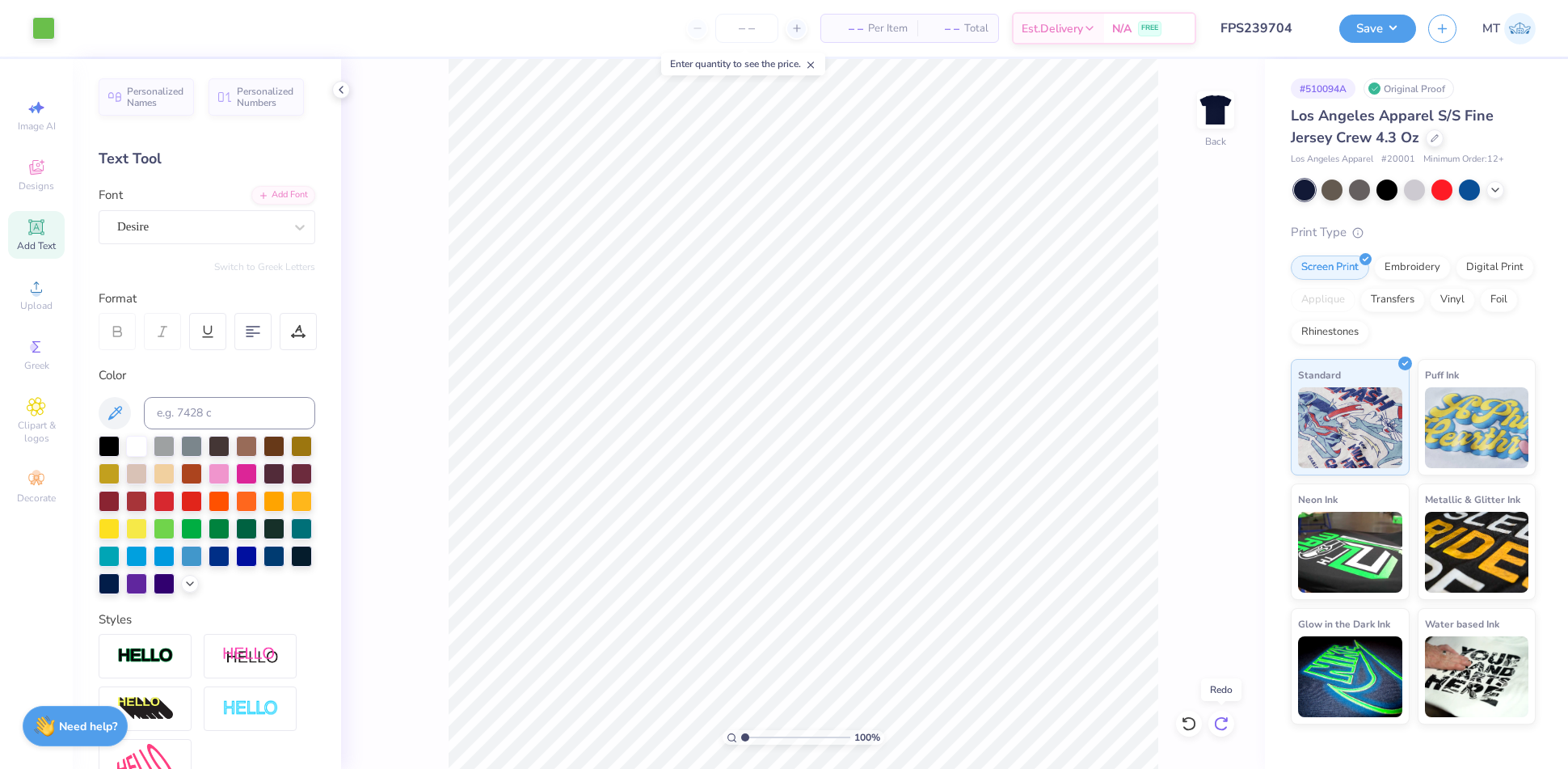
click at [1218, 722] on icon at bounding box center [1221, 724] width 16 height 16
type input "1"
click at [1200, 338] on input "6.76" at bounding box center [1205, 340] width 58 height 23
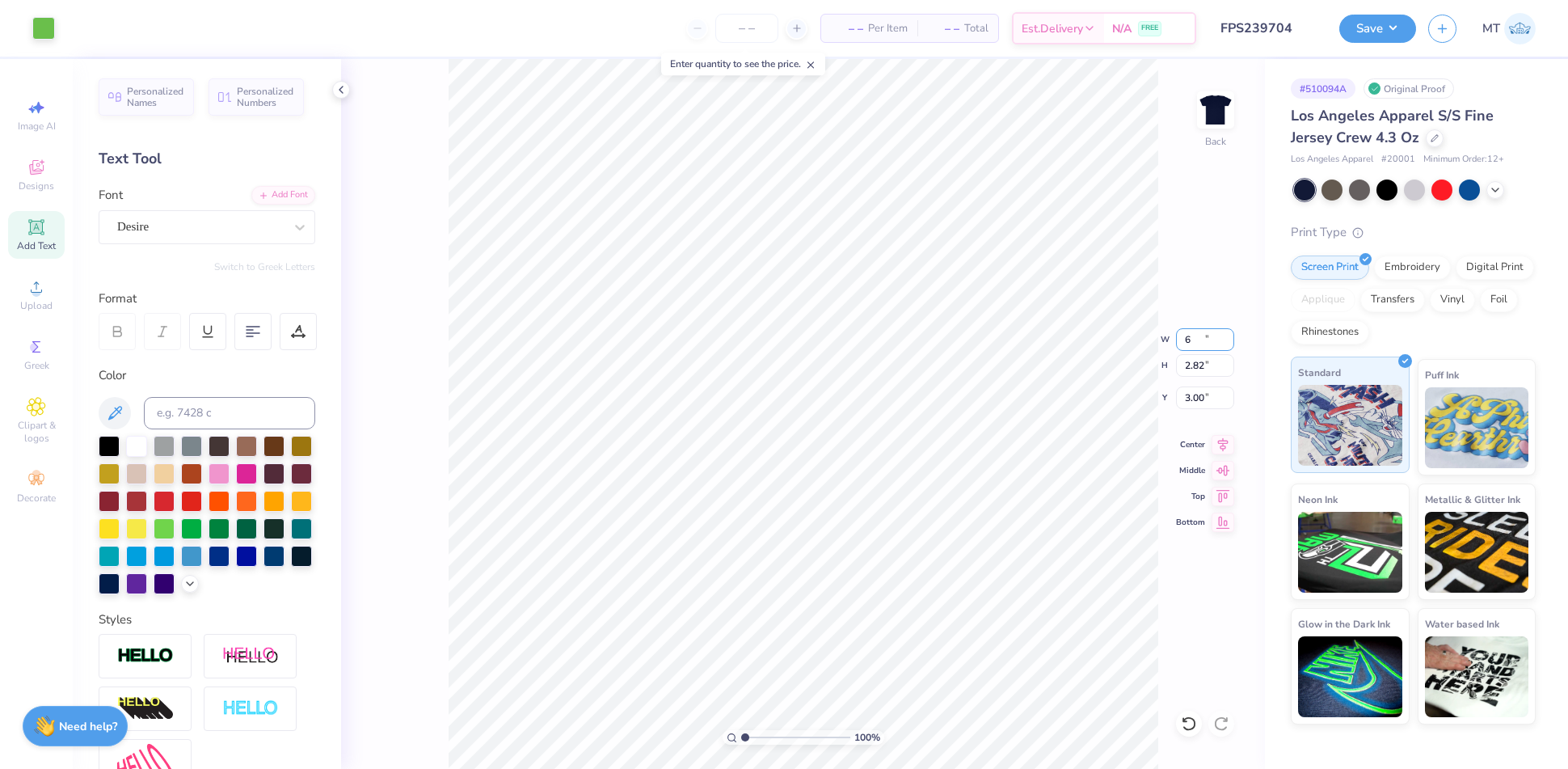
type input "6.00"
type input "2.50"
click at [1192, 398] on input "3.16" at bounding box center [1205, 398] width 58 height 23
type input "3.00"
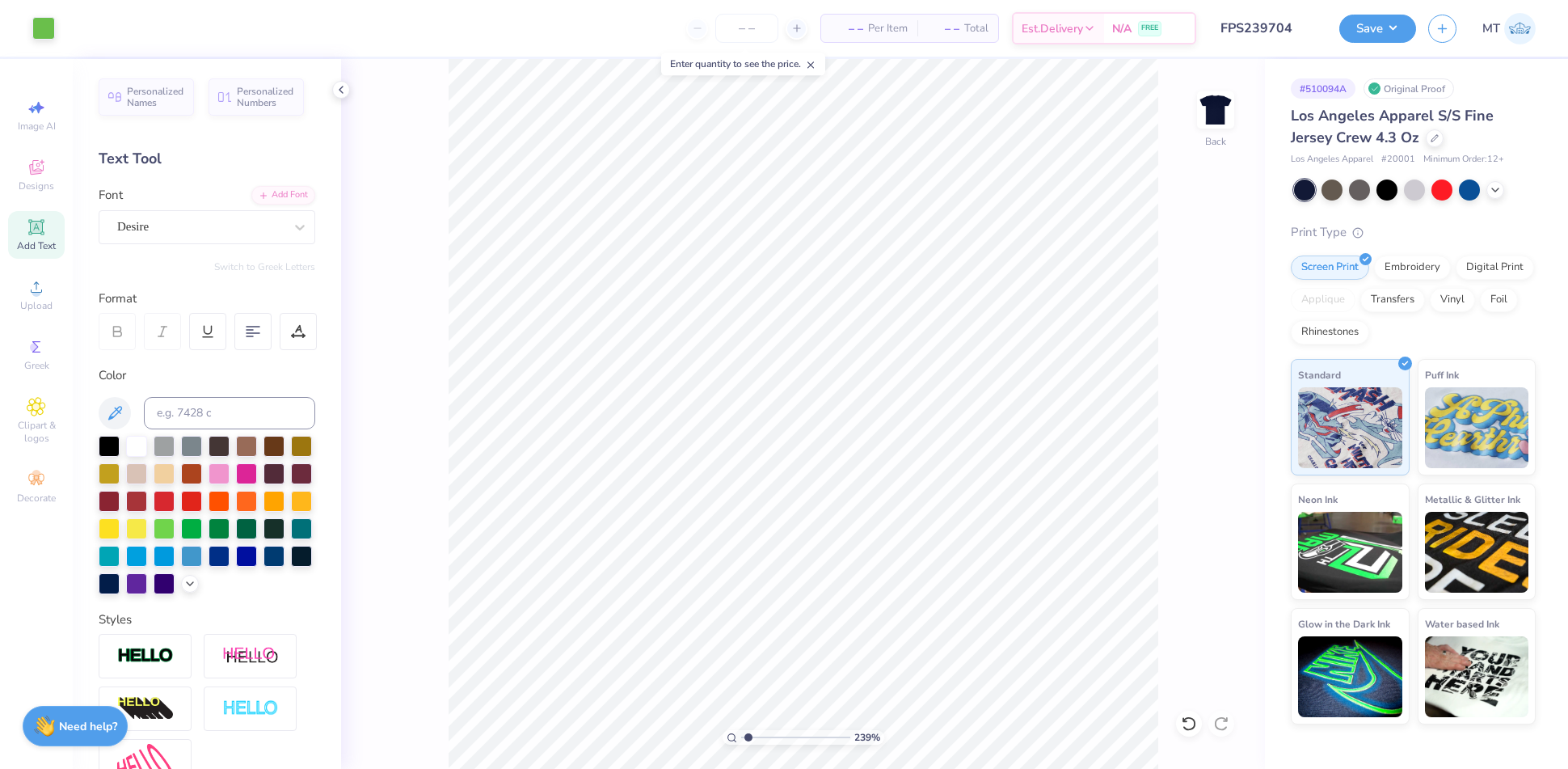
type input "1"
click at [1374, 28] on button "Save" at bounding box center [1377, 25] width 77 height 28
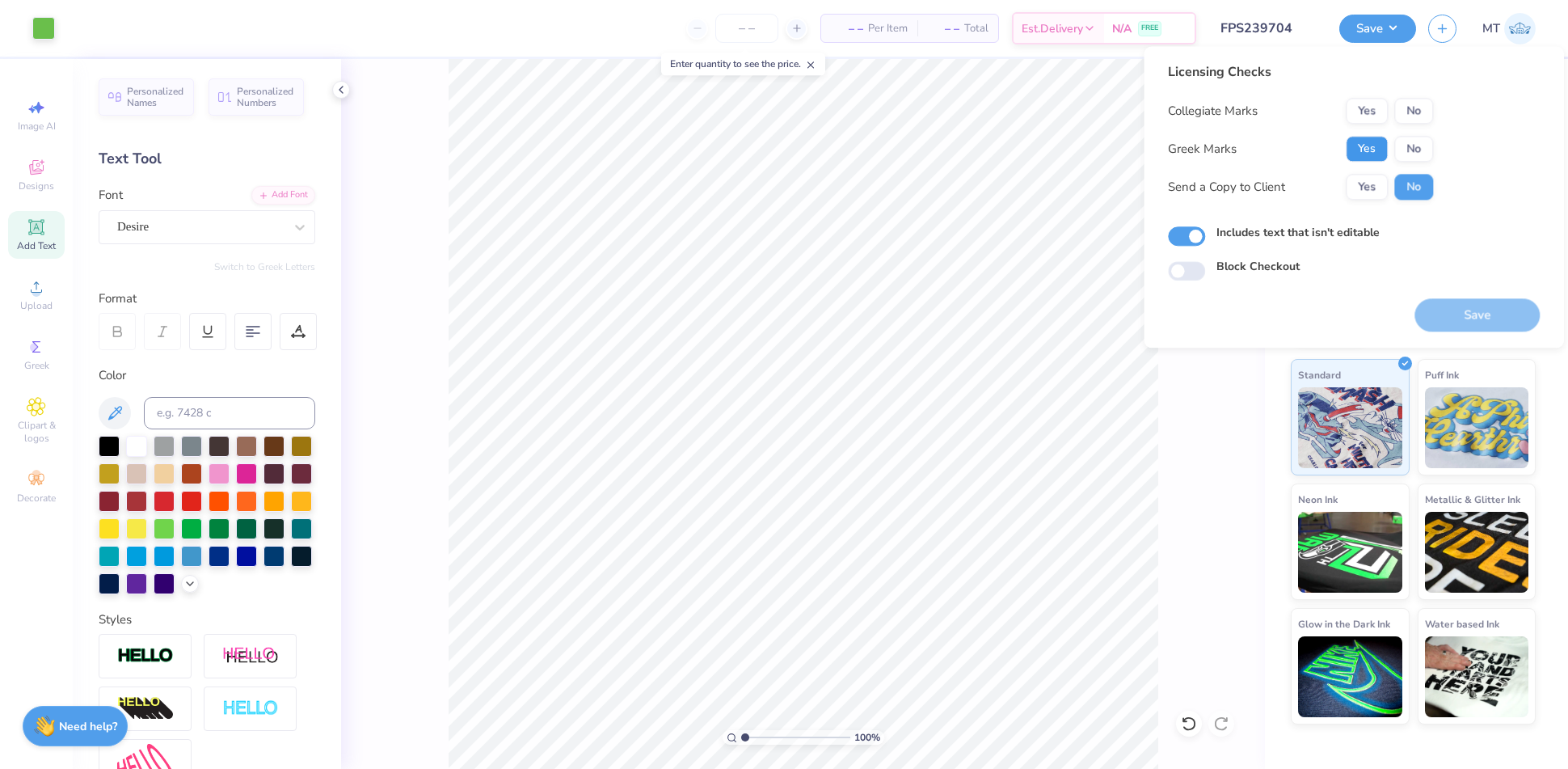
click at [1370, 144] on button "Yes" at bounding box center [1367, 149] width 42 height 26
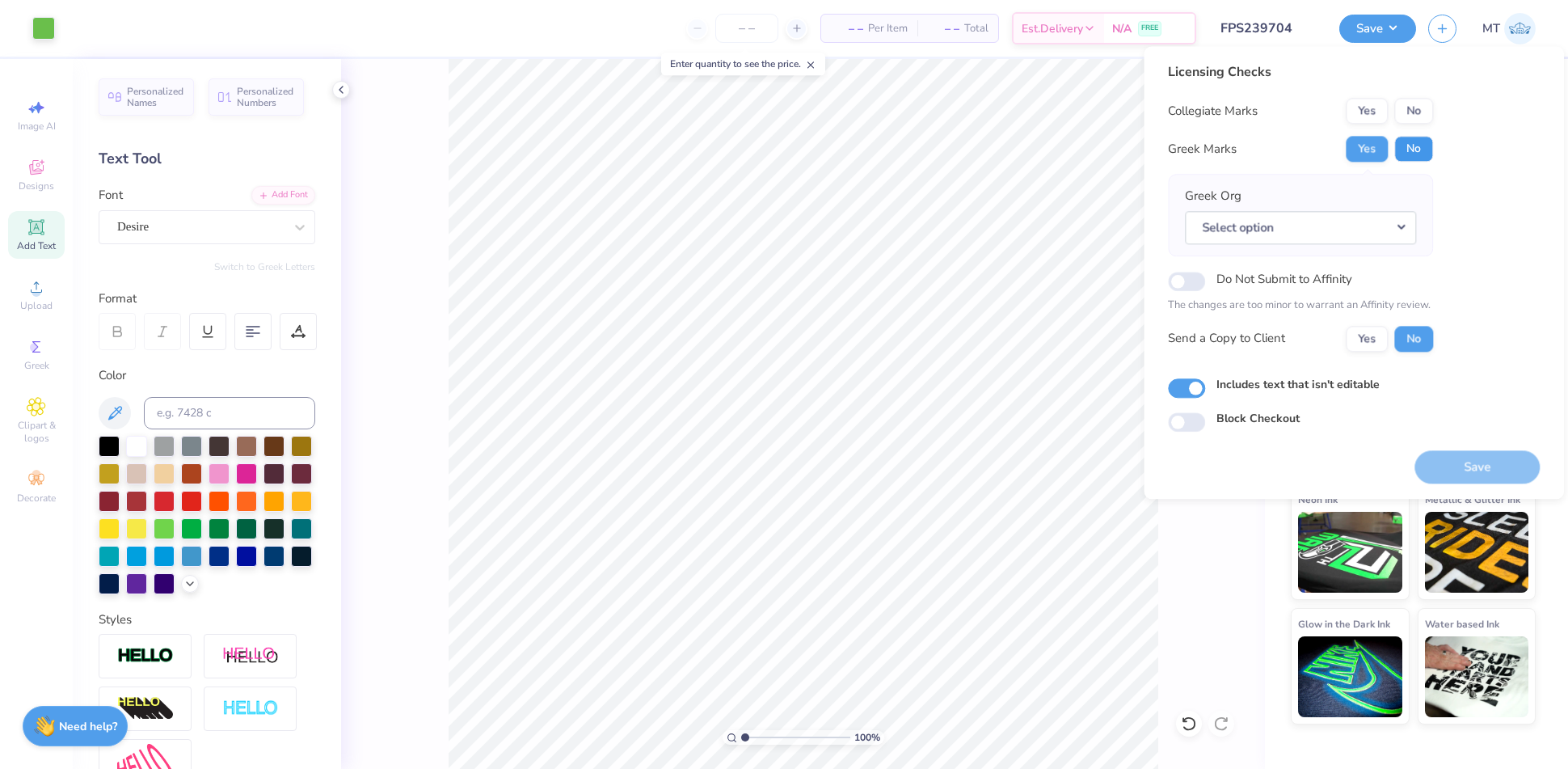
click at [1420, 155] on button "No" at bounding box center [1413, 149] width 39 height 26
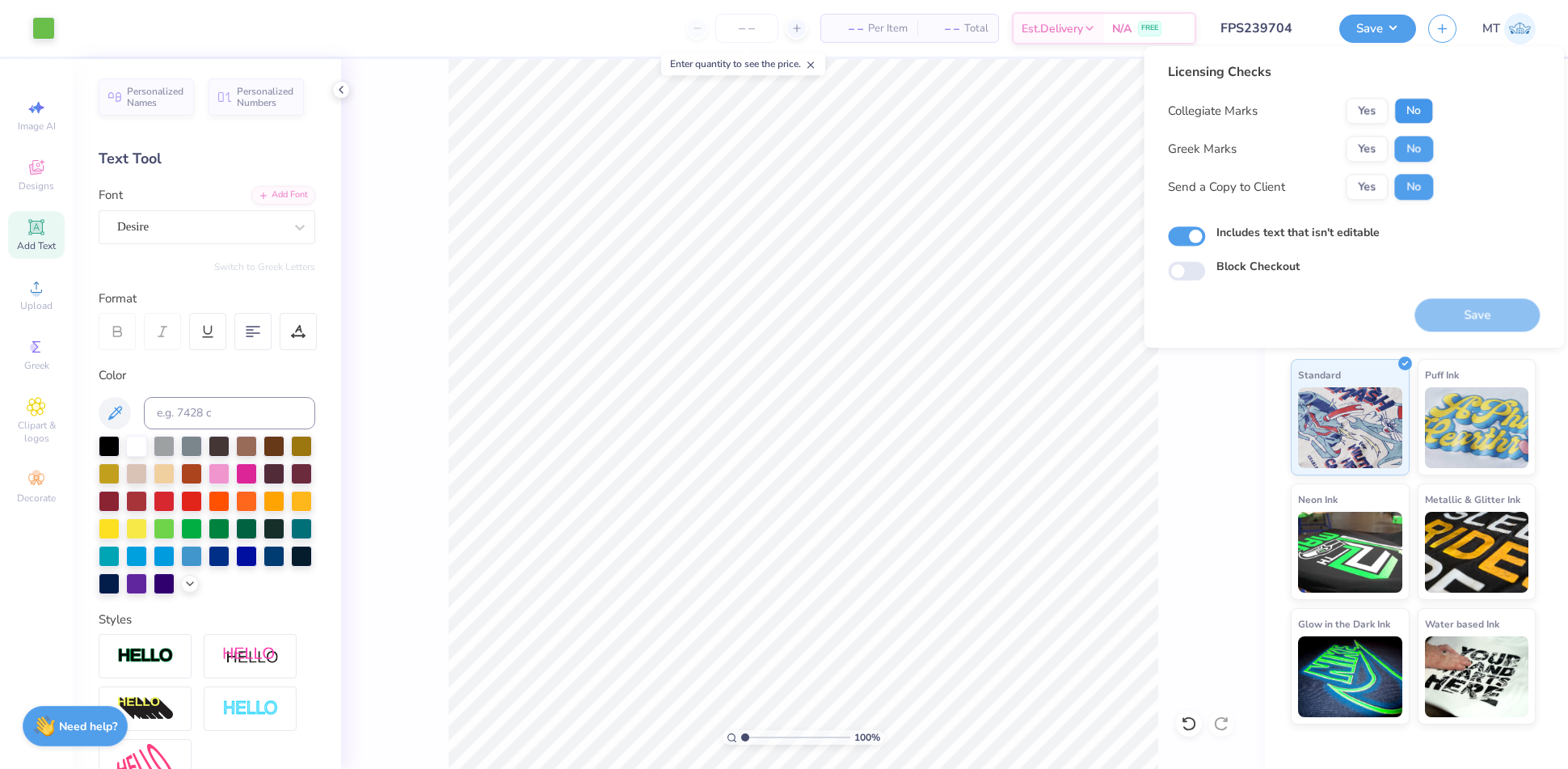
click at [1415, 118] on button "No" at bounding box center [1413, 111] width 39 height 26
click at [1475, 326] on button "Save" at bounding box center [1477, 315] width 125 height 34
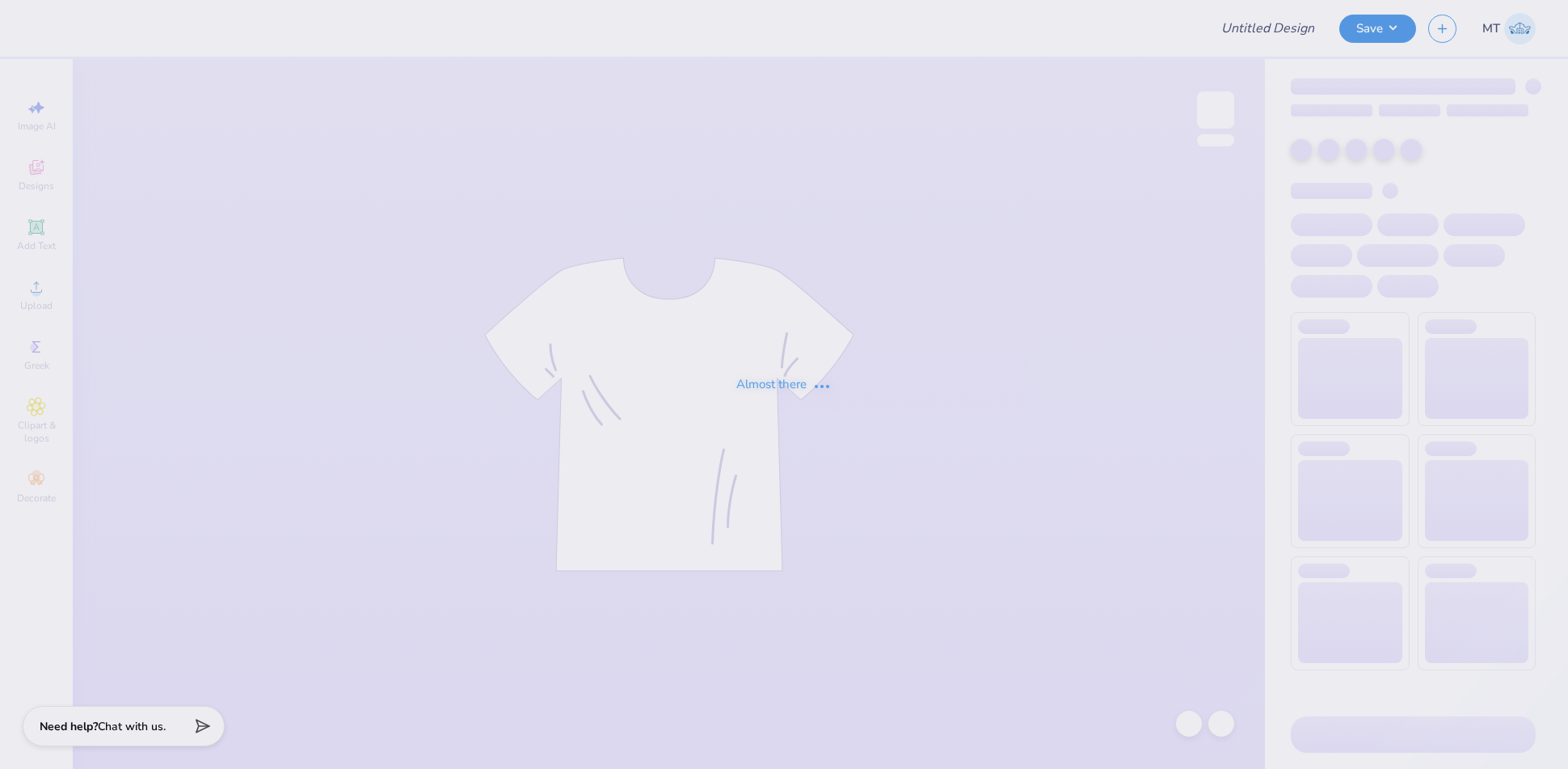
type input "FPS239707"
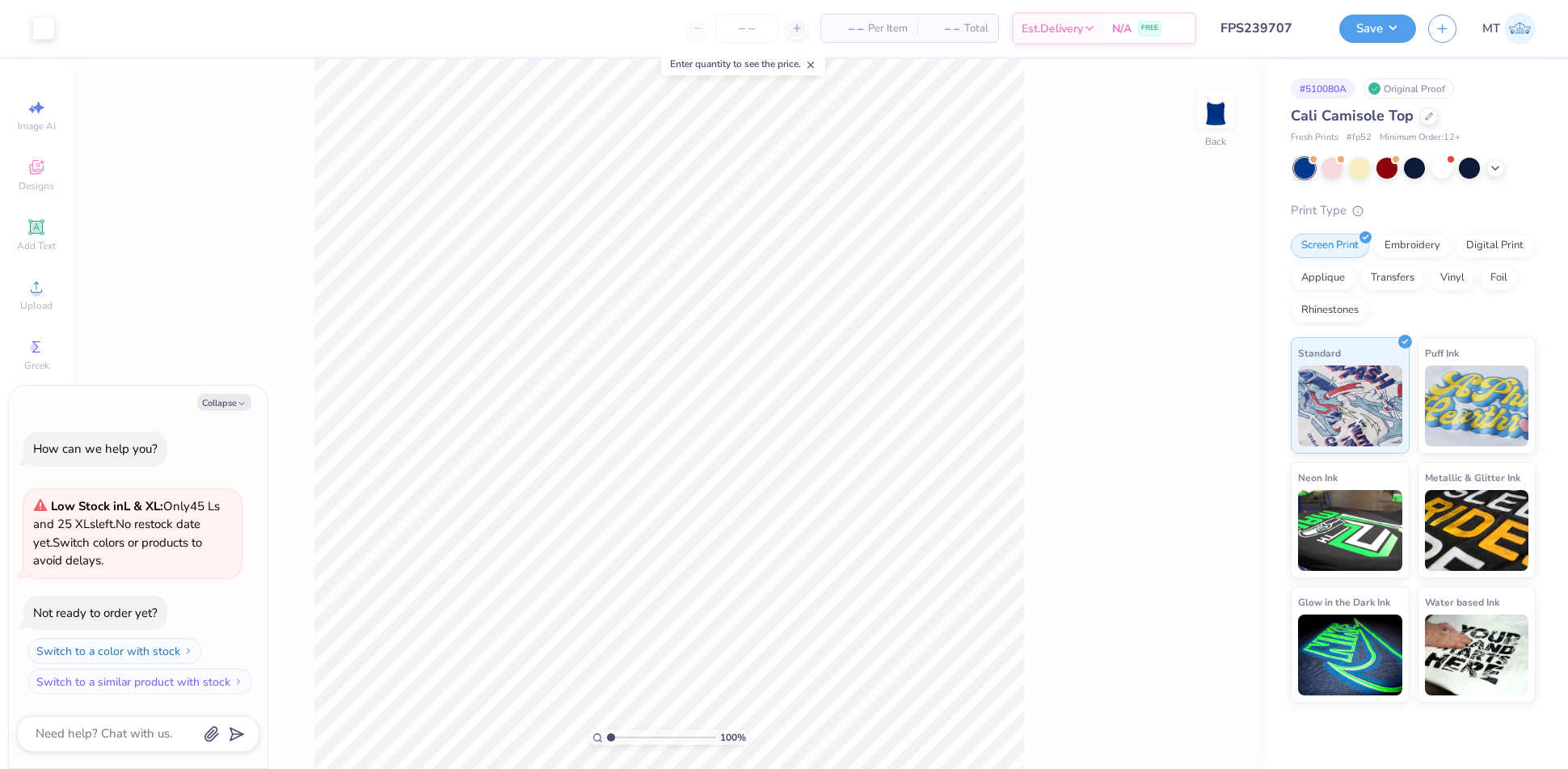
type textarea "x"
type input "3.45862808876719"
type textarea "x"
type input "4.22049610275154"
type textarea "x"
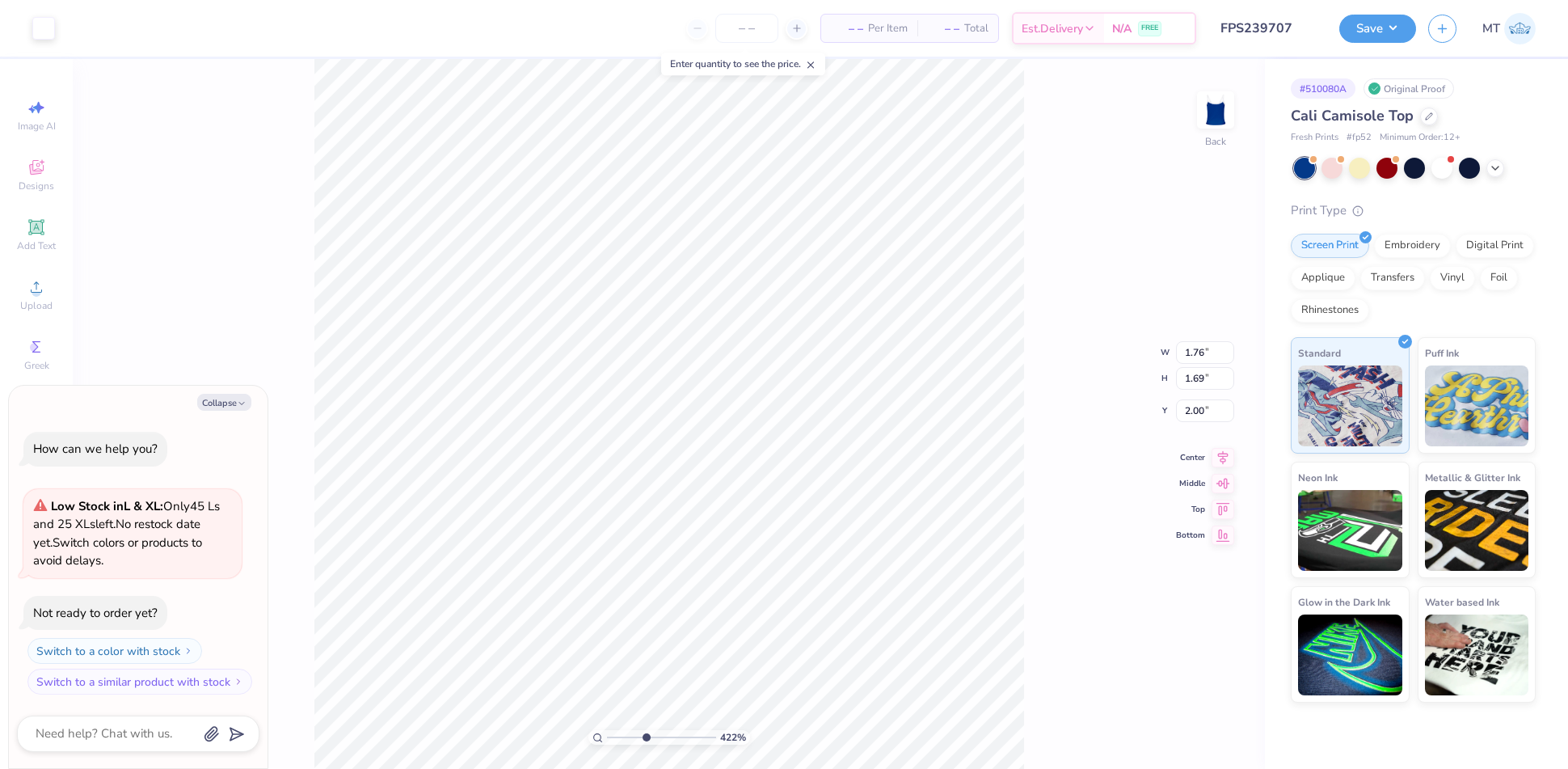
type input "4.22049610275154"
type textarea "x"
type input "2.72"
type input "4.22049610275154"
type textarea "x"
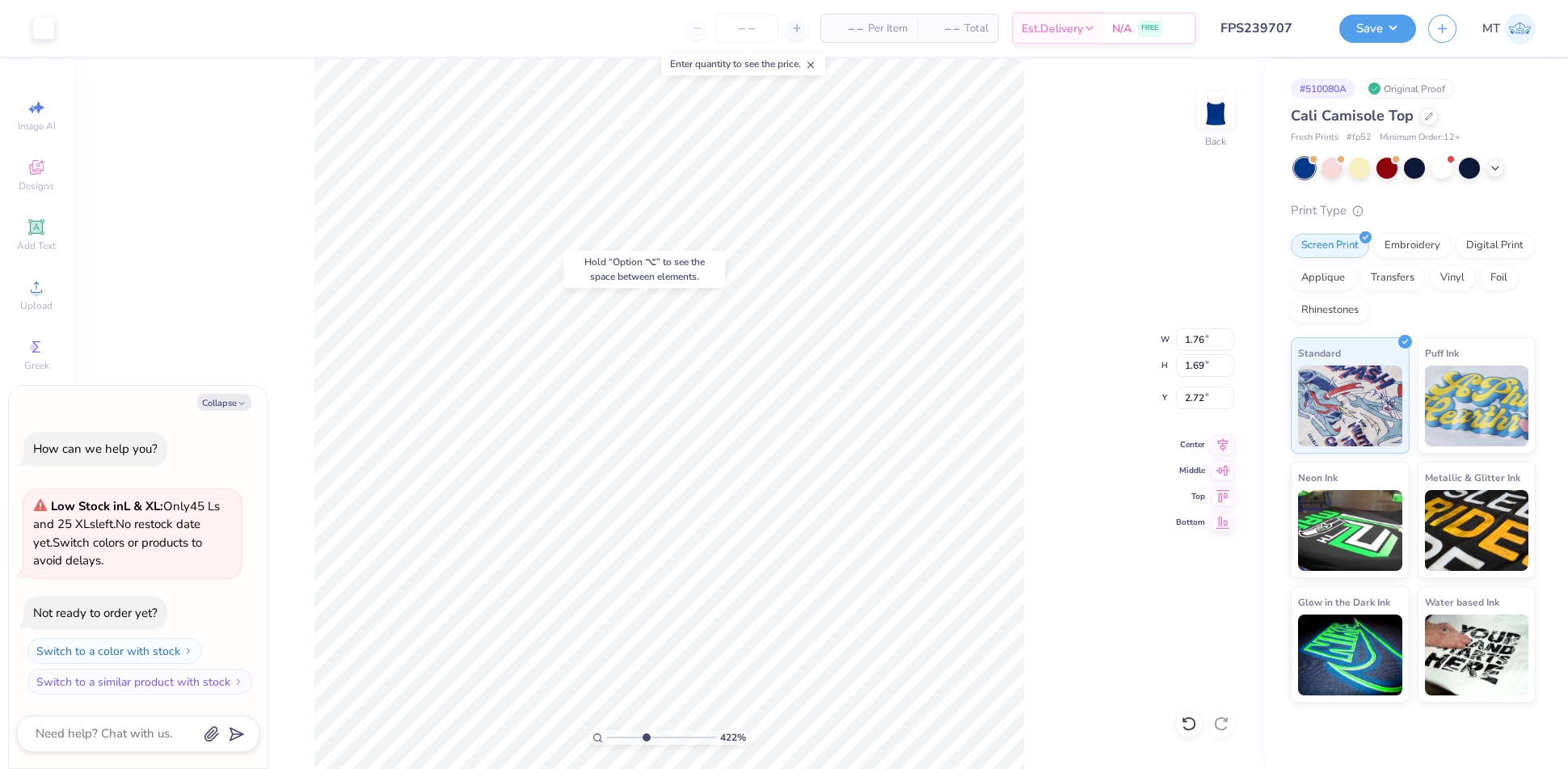
type input "4.22049610275154"
type textarea "x"
type input "4.22049610275154"
type textarea "x"
type input "4.22049610275154"
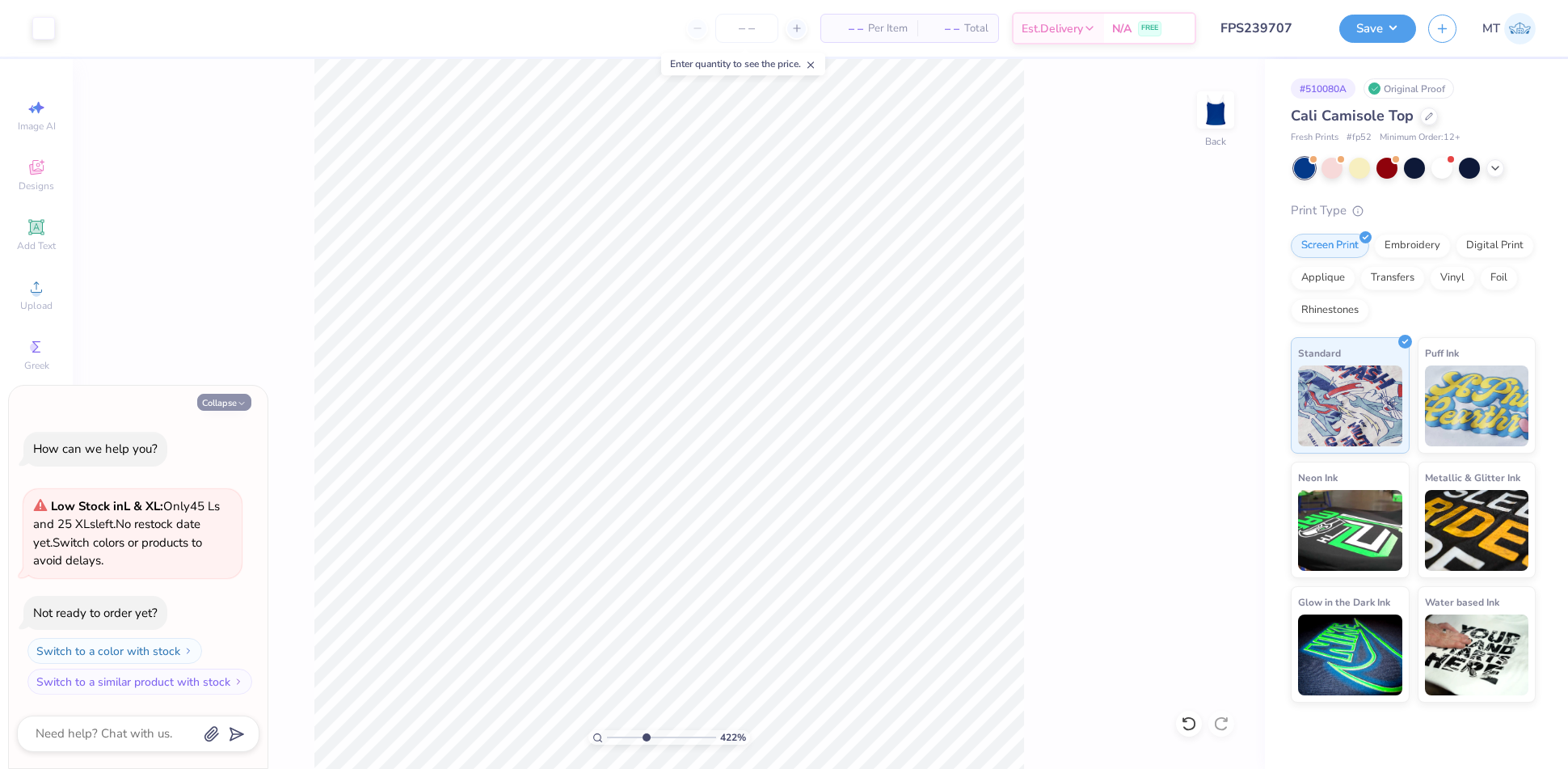
click at [242, 402] on icon "button" at bounding box center [241, 403] width 10 height 10
type textarea "x"
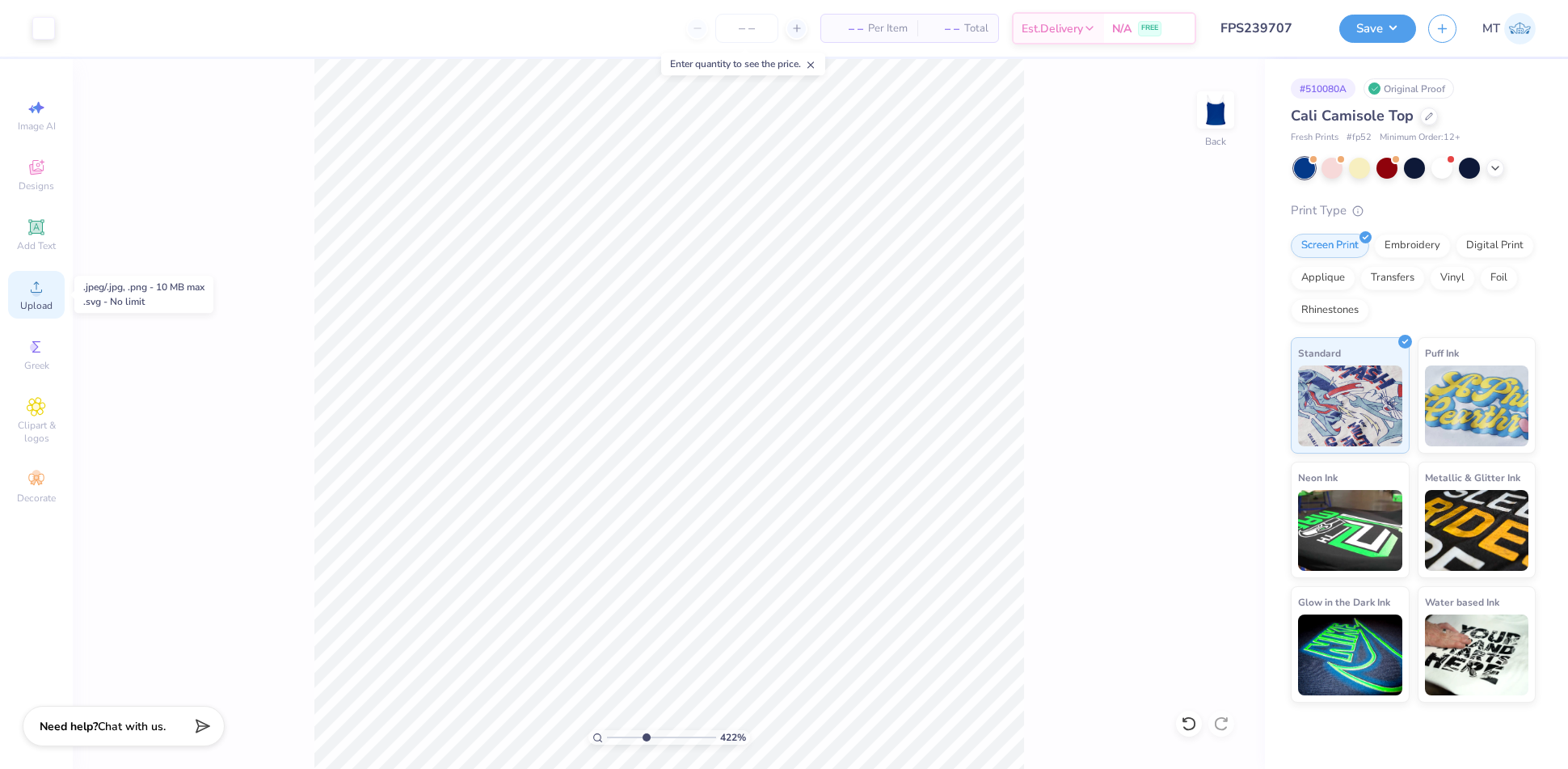
click at [45, 283] on icon at bounding box center [35, 287] width 19 height 19
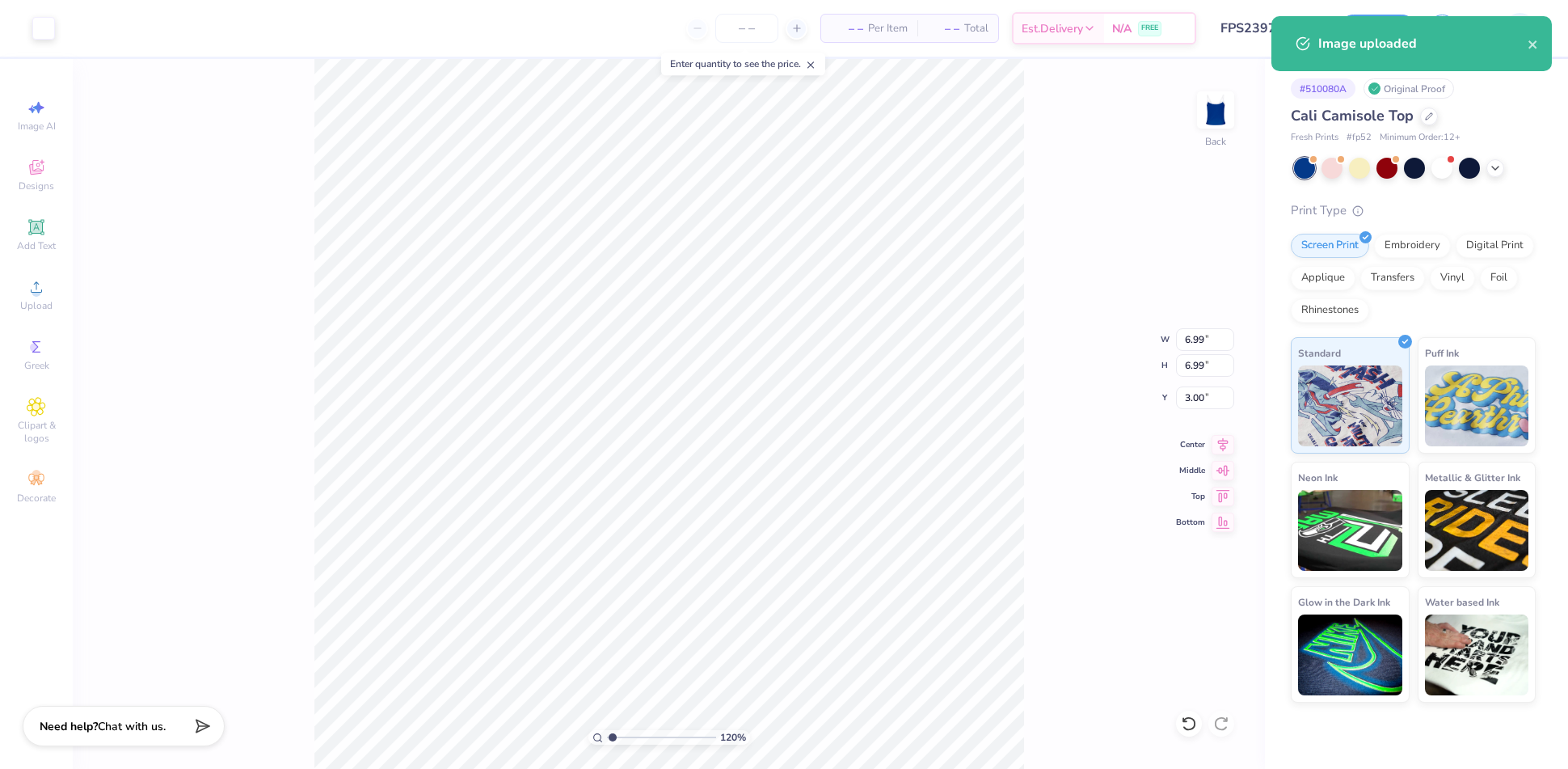
type input "1.20475719701868"
type input "1.60"
type input "8.40"
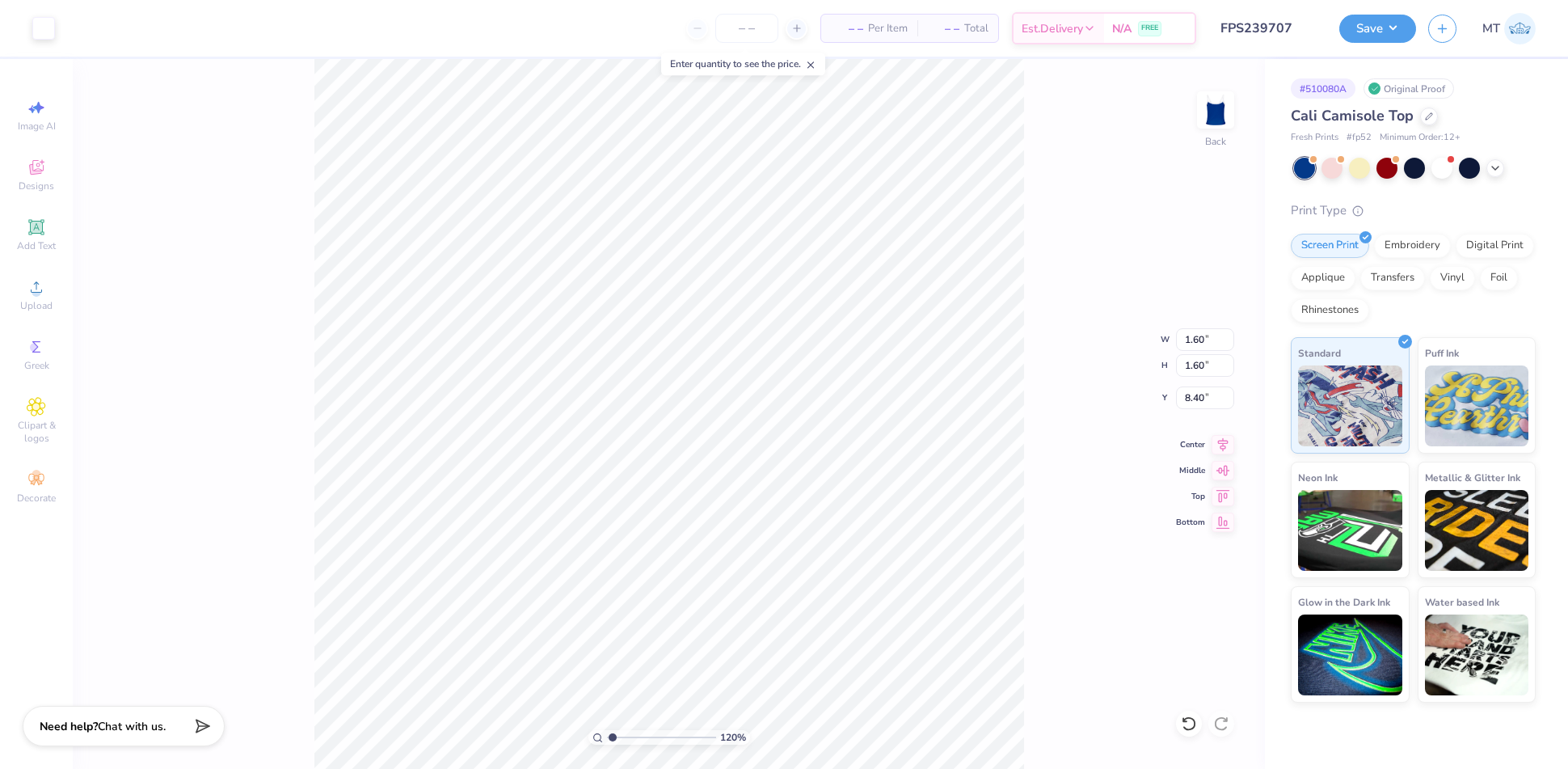
type input "1.20475719701868"
type input "2.20"
click at [1448, 159] on div at bounding box center [1450, 157] width 6 height 6
type input "2.68107185539407"
type textarea "x"
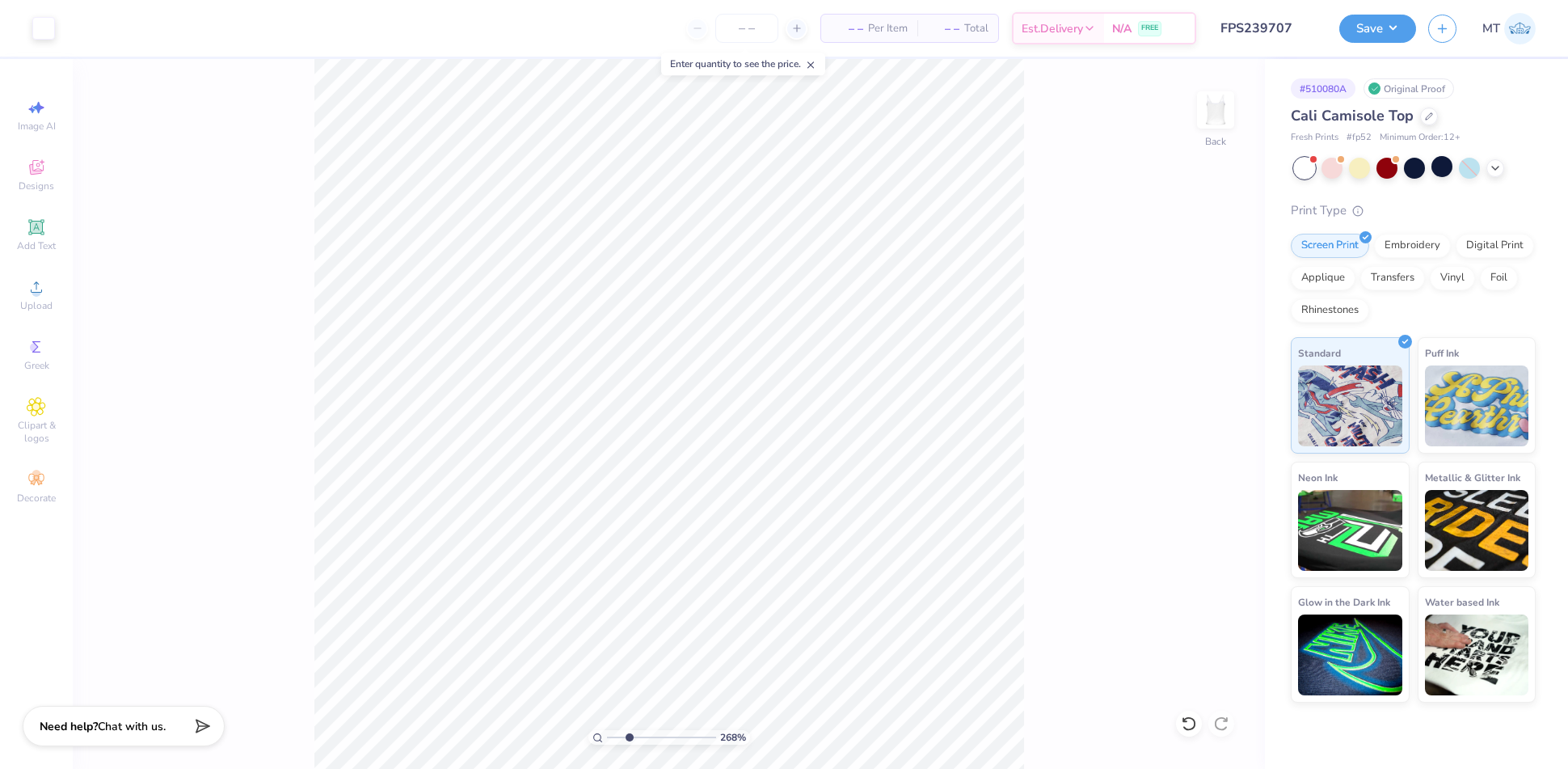
type input "2.68107185539407"
type textarea "x"
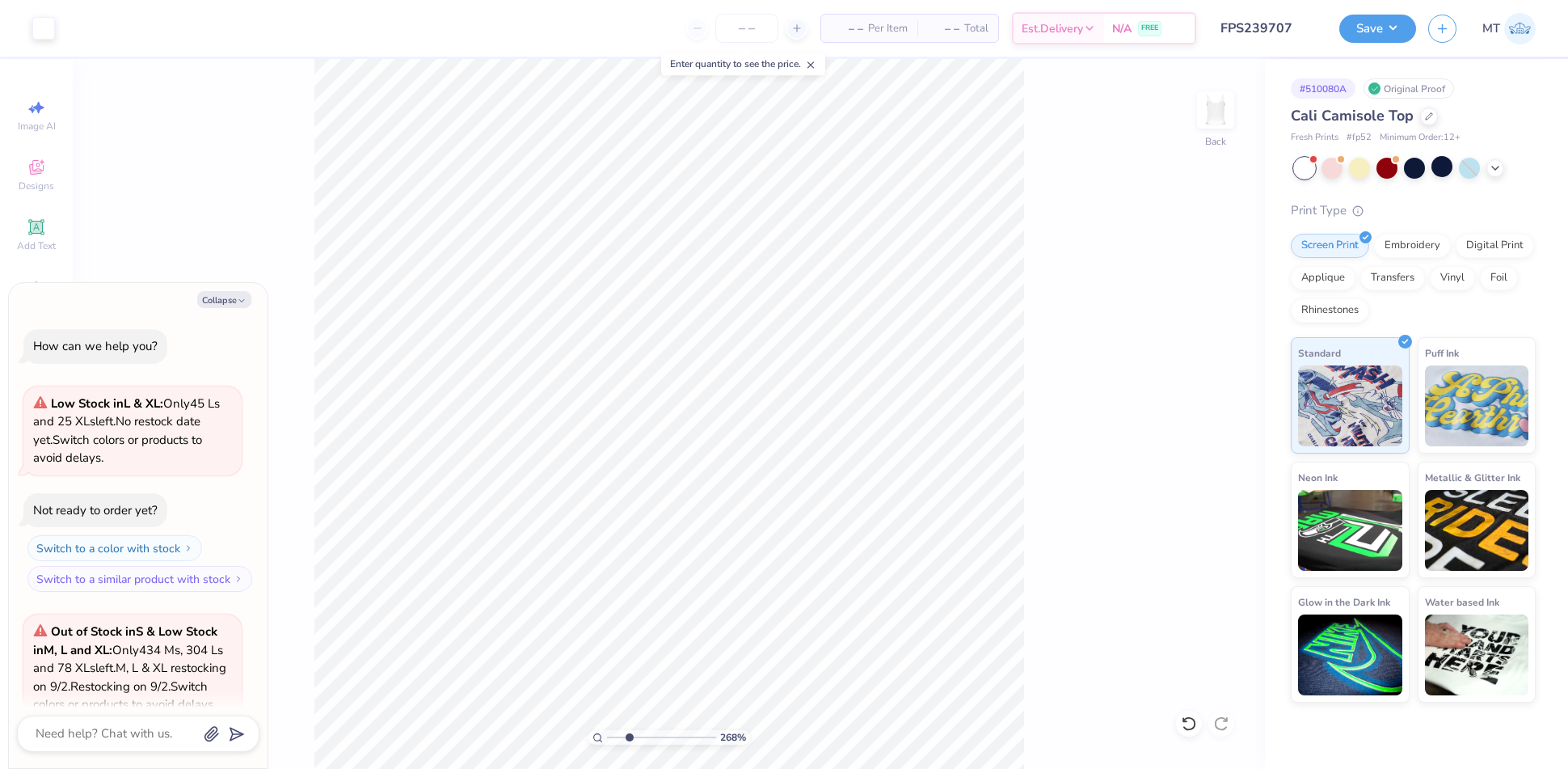
scroll to position [162, 0]
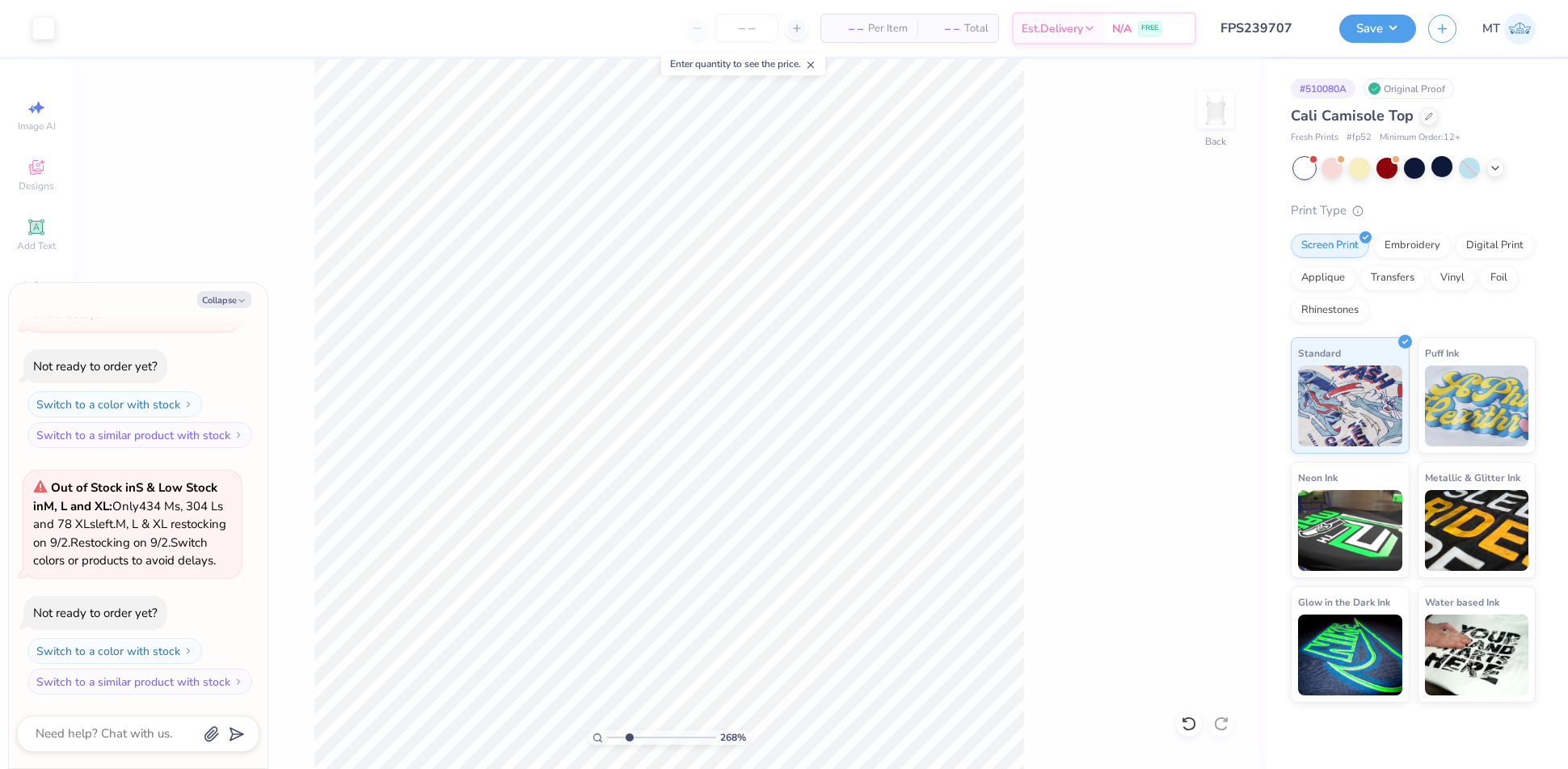
type input "2.68107185539407"
type textarea "x"
click at [39, 26] on div at bounding box center [44, 26] width 23 height 23
type input "1.59575918201582"
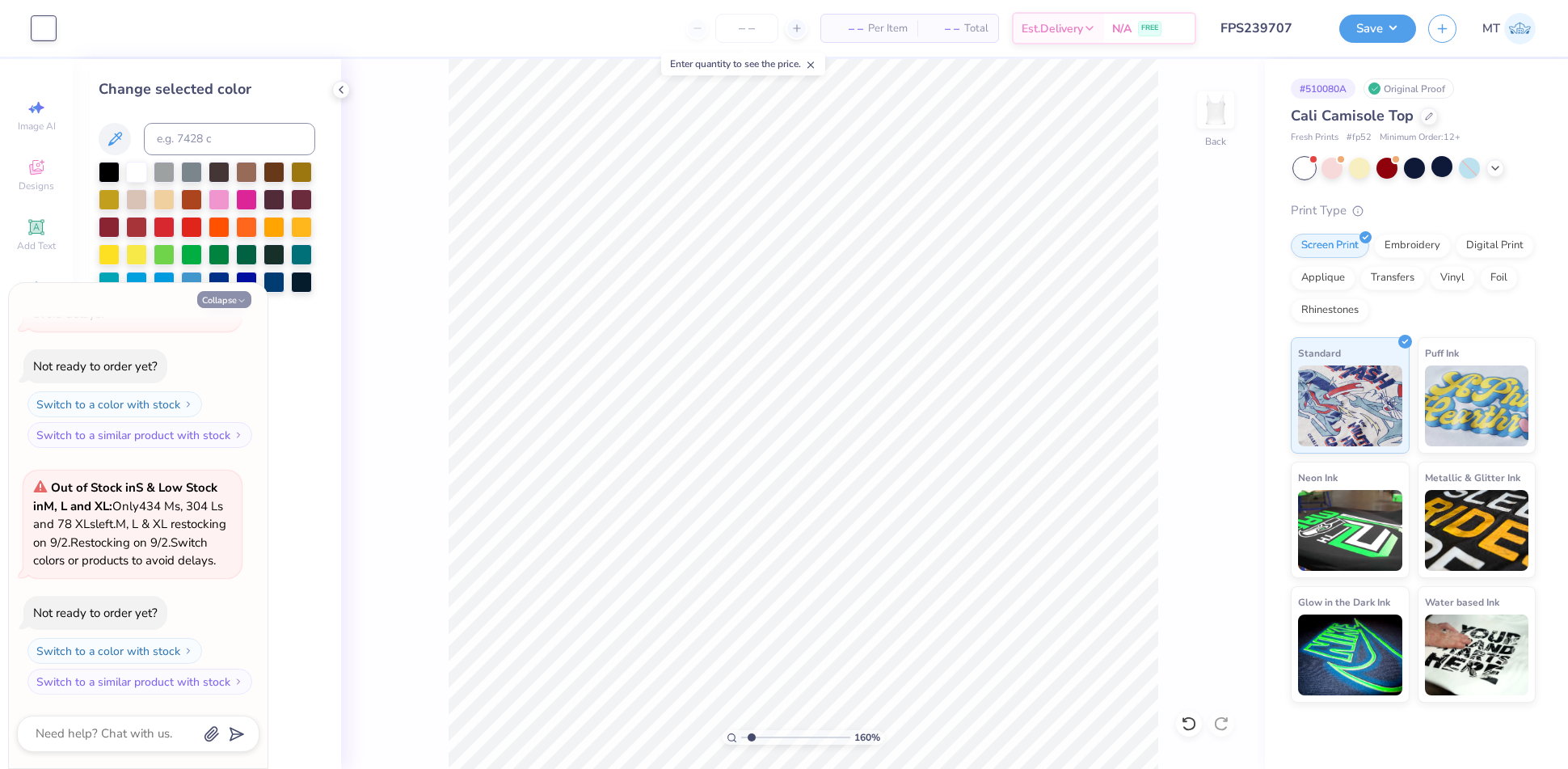
click at [236, 305] on button "Collapse" at bounding box center [224, 300] width 54 height 17
type textarea "x"
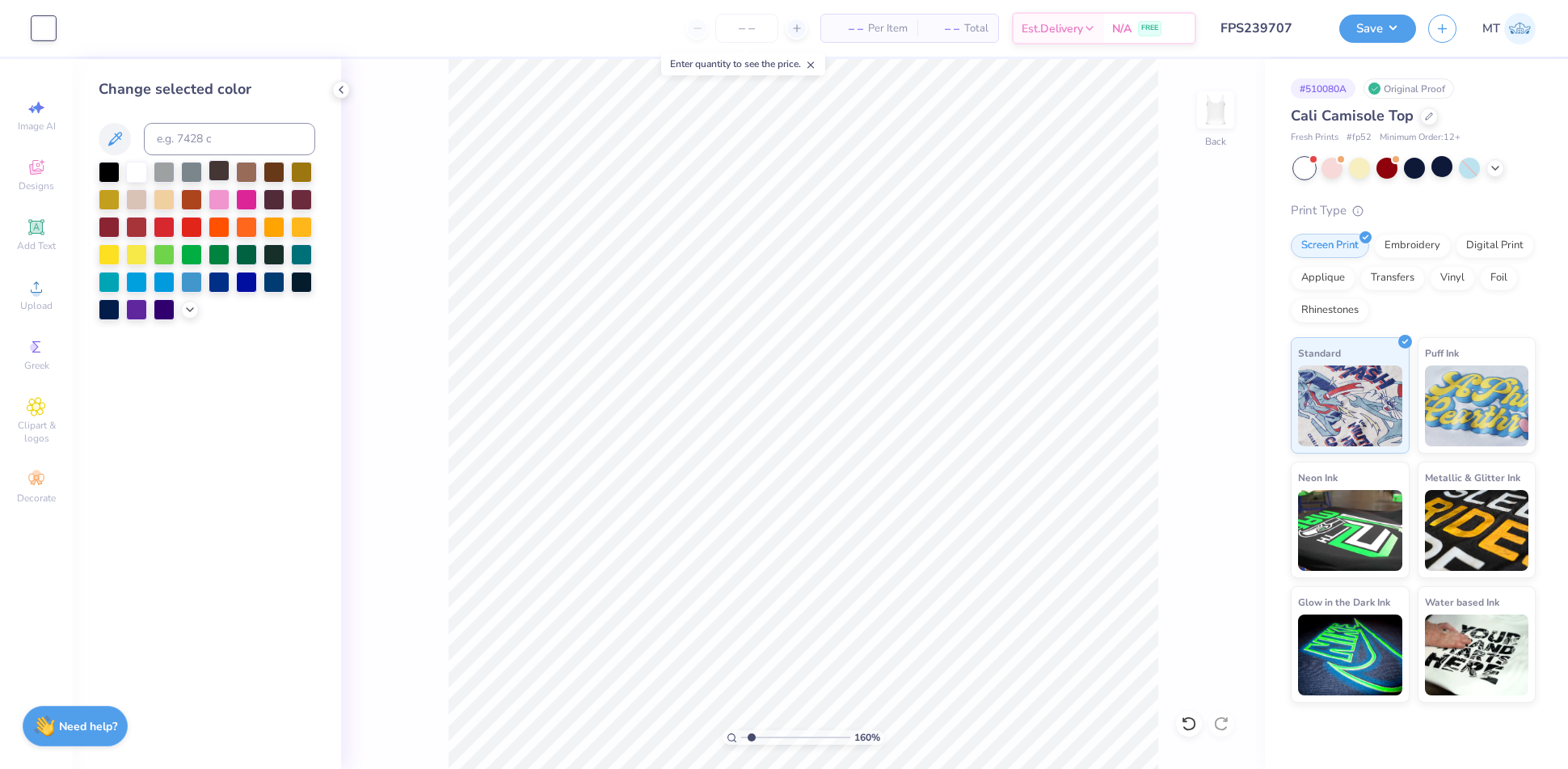
click at [216, 169] on div at bounding box center [219, 170] width 21 height 21
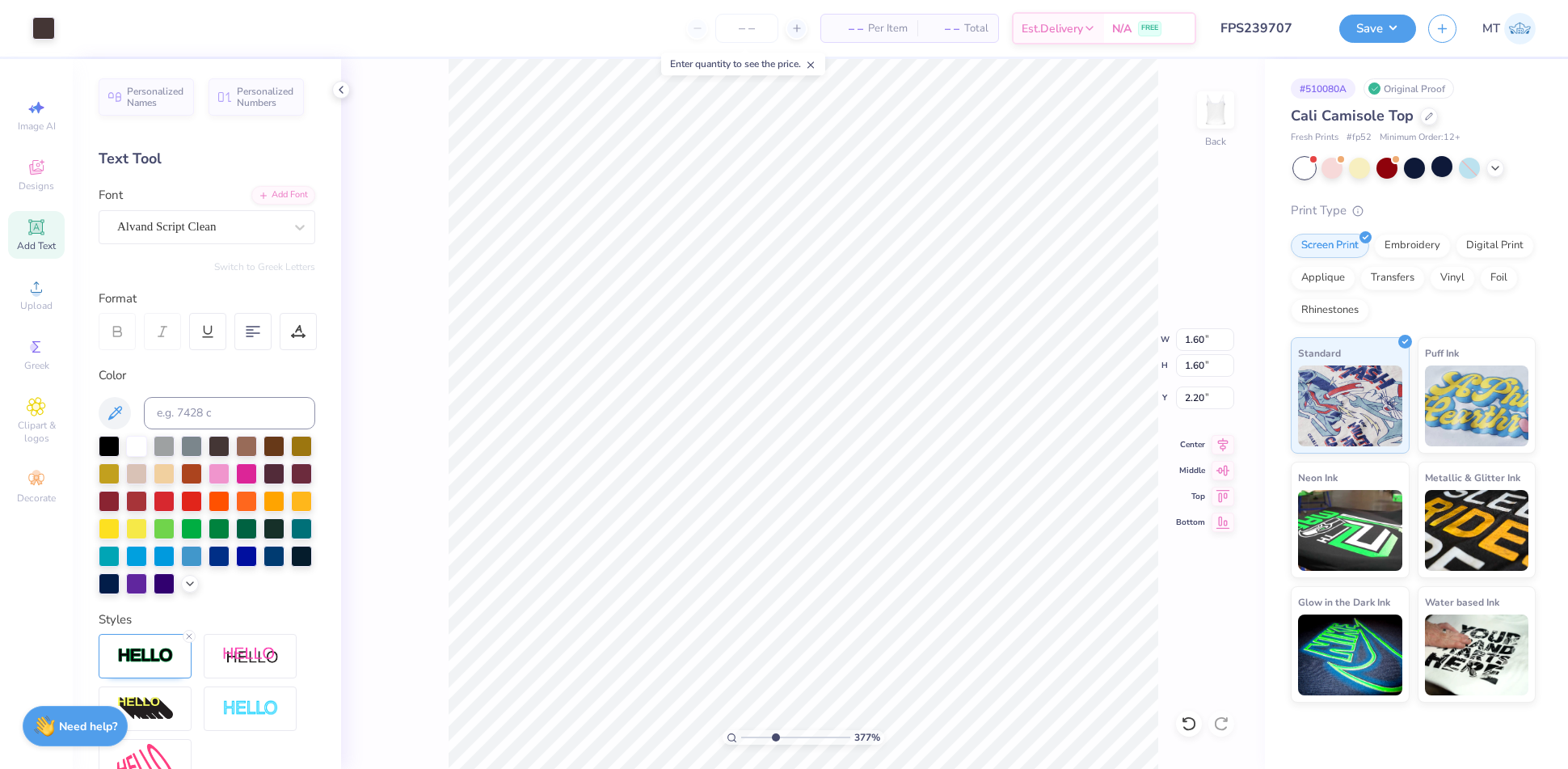
type input "3.77064383273018"
type input "1.44"
type input "2.36"
click at [1494, 172] on icon at bounding box center [1495, 166] width 13 height 13
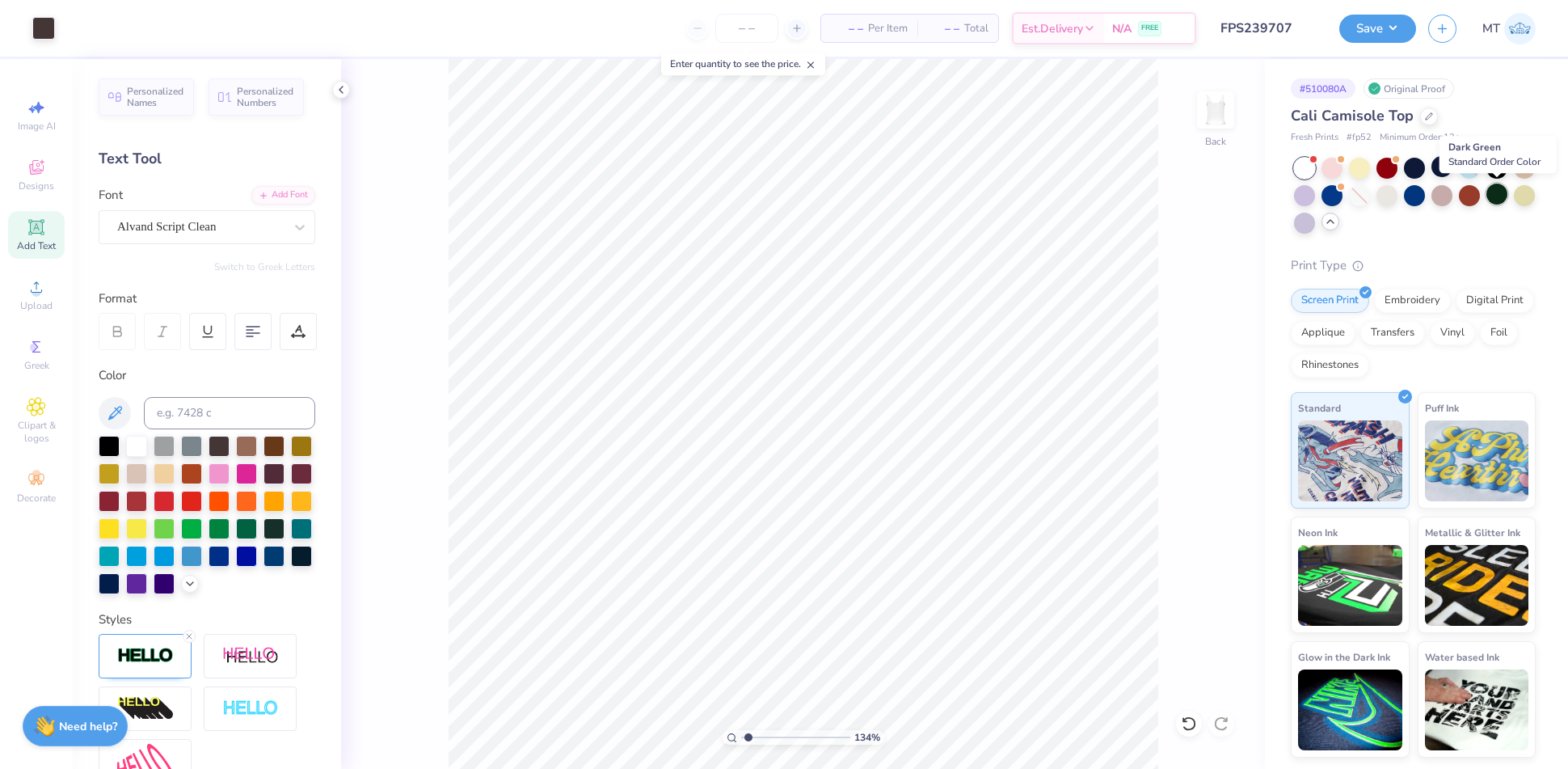
click at [1496, 198] on div at bounding box center [1496, 193] width 21 height 21
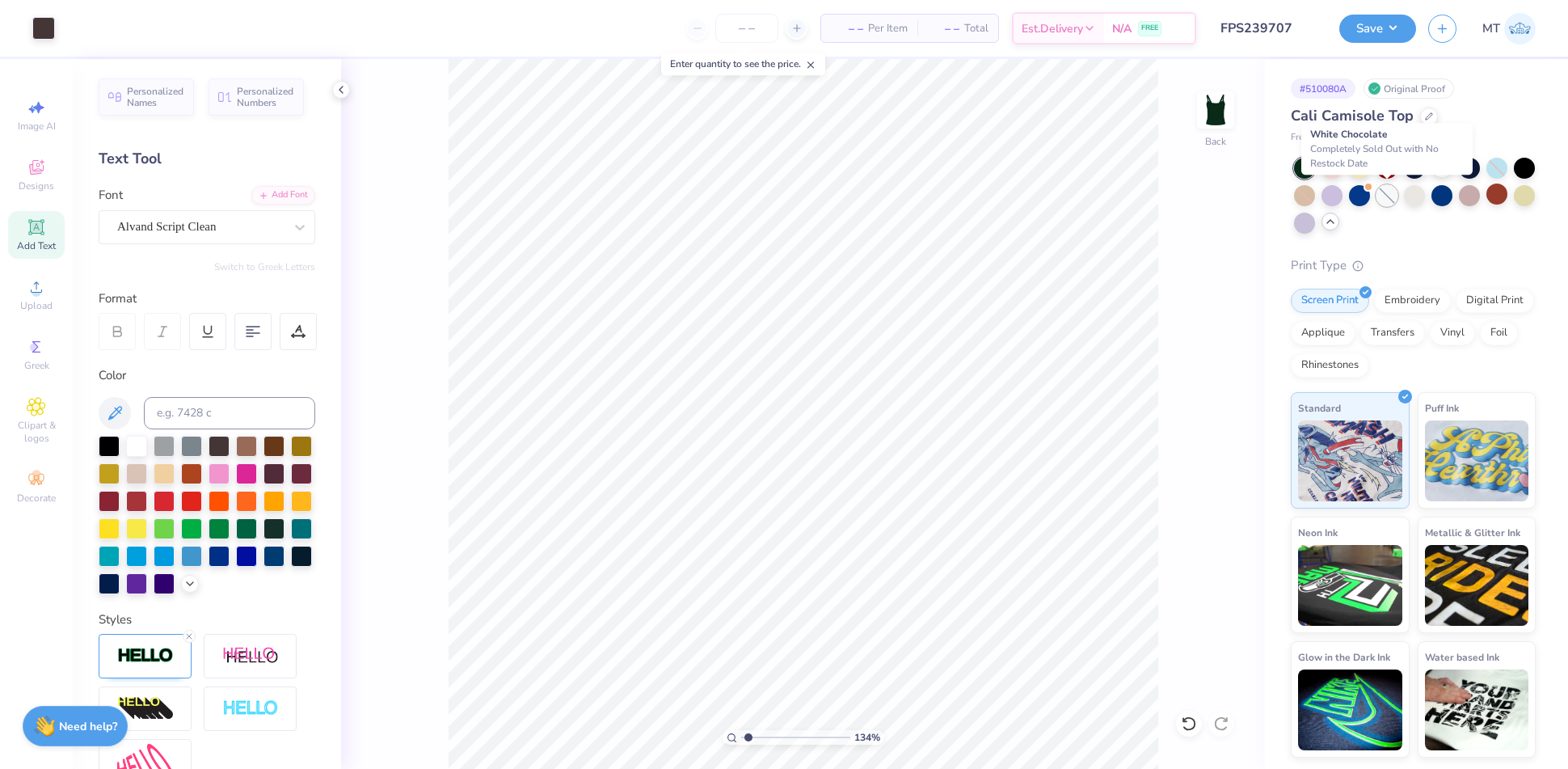
click at [1389, 194] on div at bounding box center [1387, 195] width 21 height 21
click at [1388, 202] on div at bounding box center [1387, 195] width 21 height 21
click at [1526, 168] on div at bounding box center [1524, 166] width 21 height 21
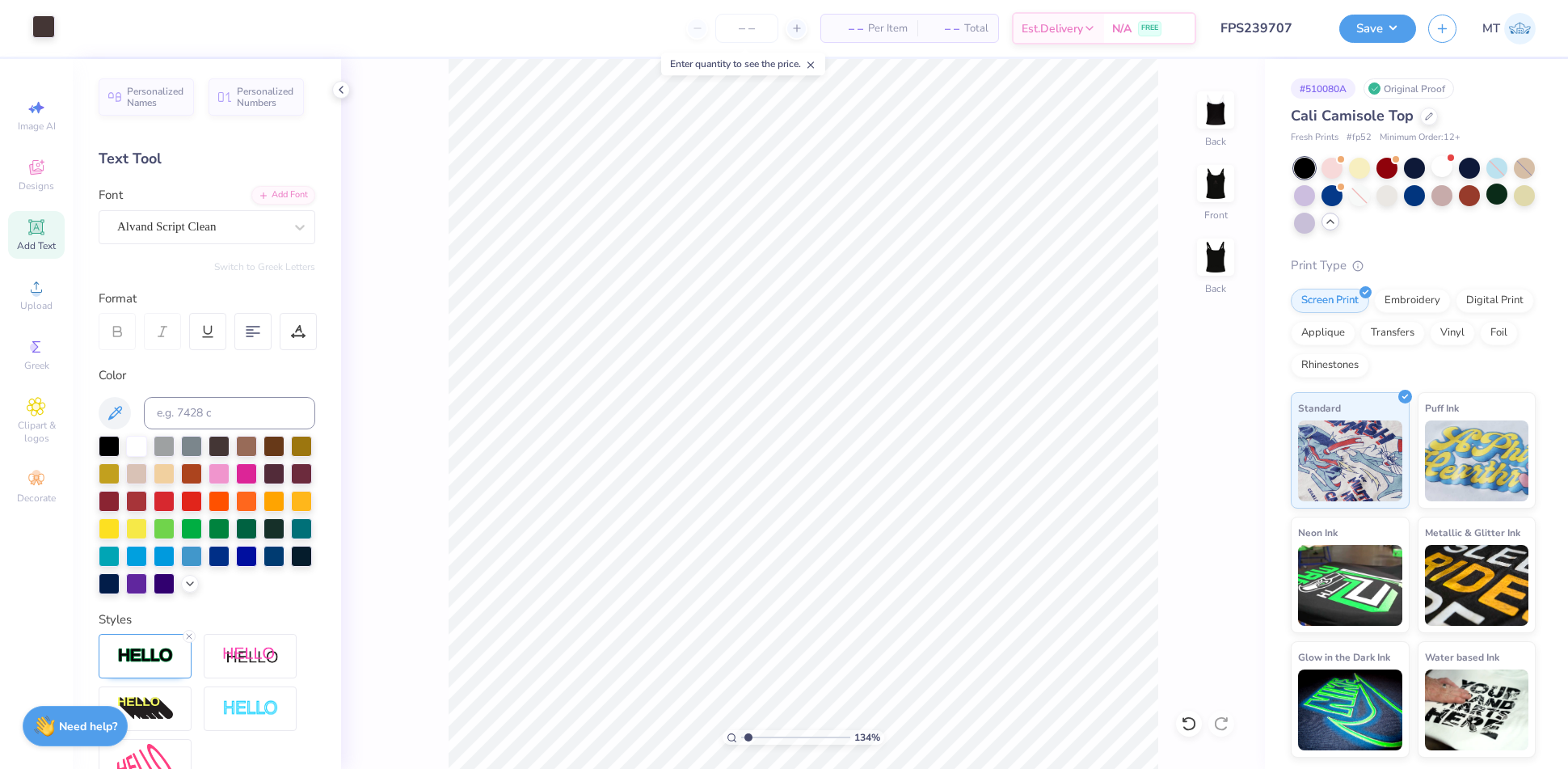
click at [39, 26] on div at bounding box center [44, 26] width 23 height 23
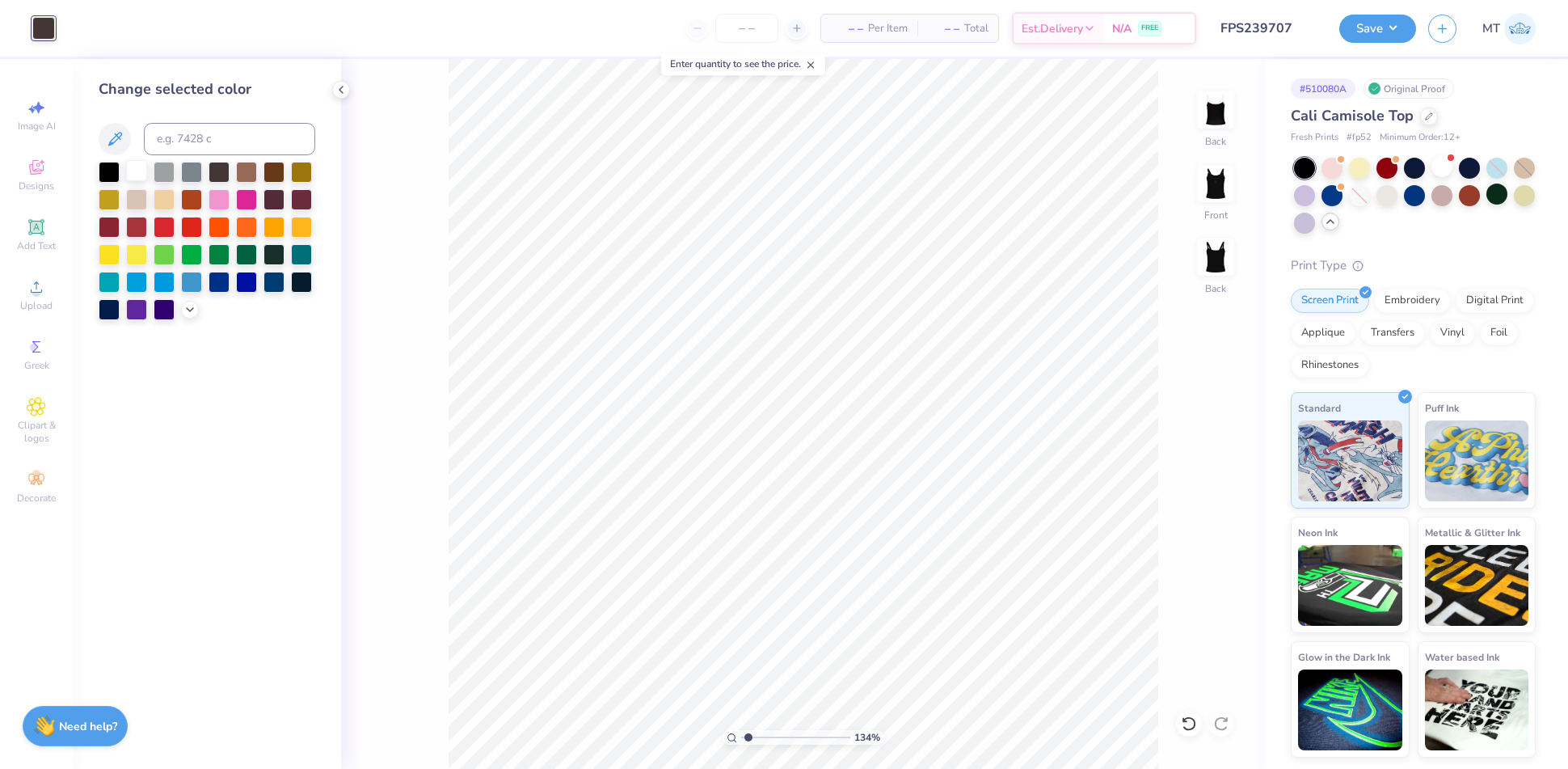
click at [143, 177] on div at bounding box center [136, 170] width 21 height 21
click at [1394, 195] on div at bounding box center [1387, 193] width 21 height 21
click at [220, 171] on div at bounding box center [219, 170] width 21 height 21
click at [1444, 169] on div at bounding box center [1441, 166] width 21 height 21
type input "1.24666246680475"
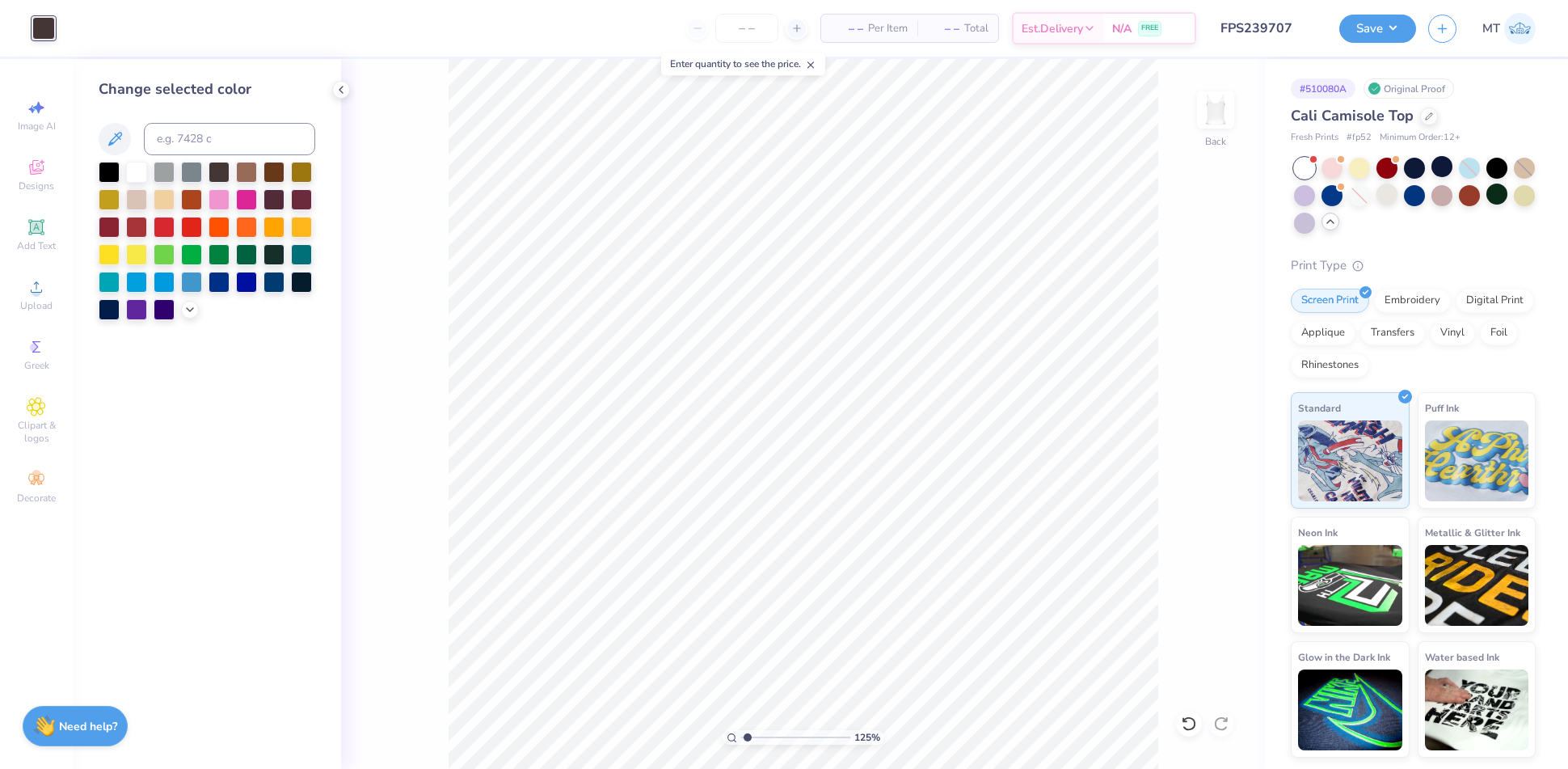
type textarea "x"
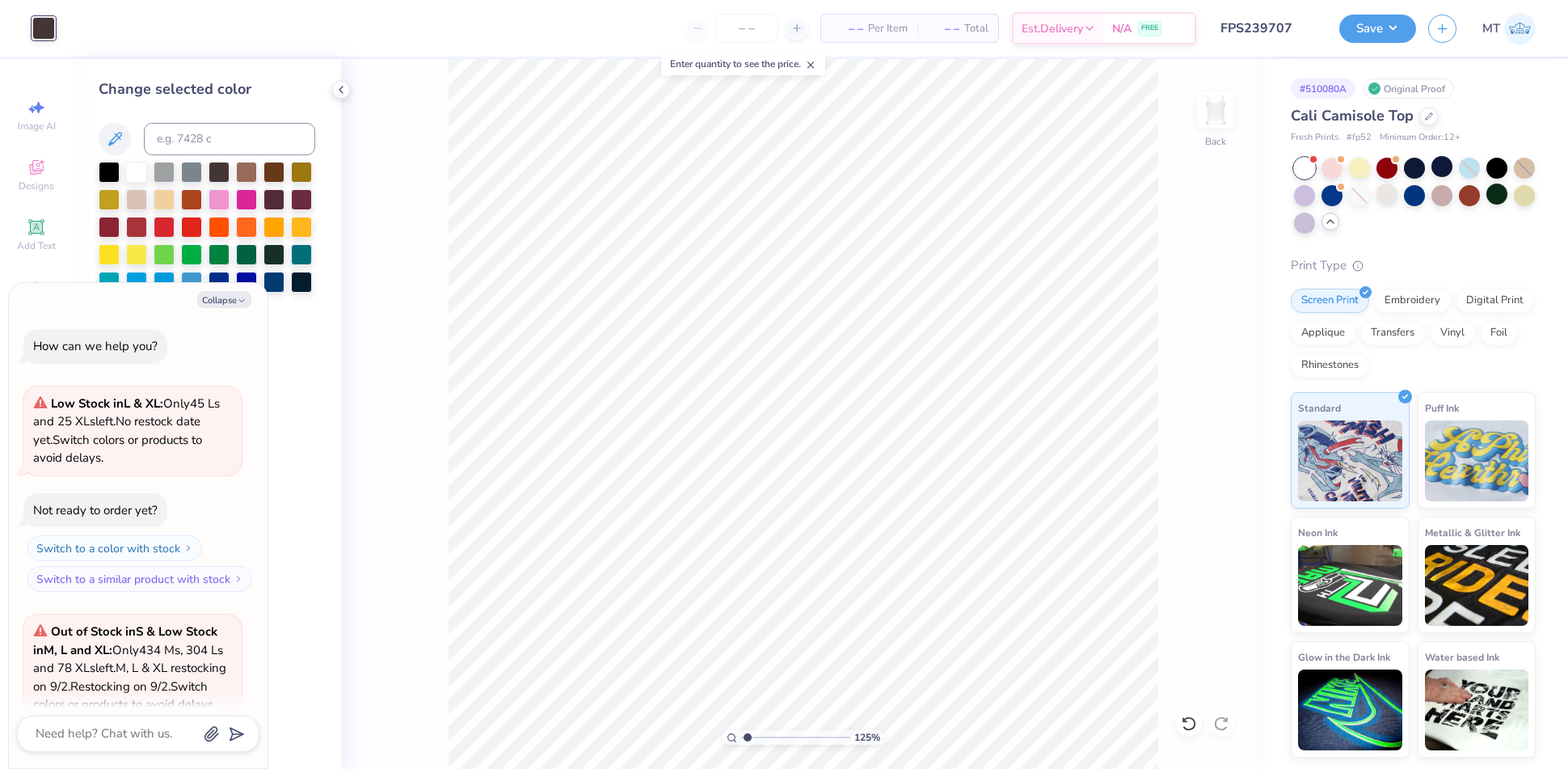
scroll to position [426, 0]
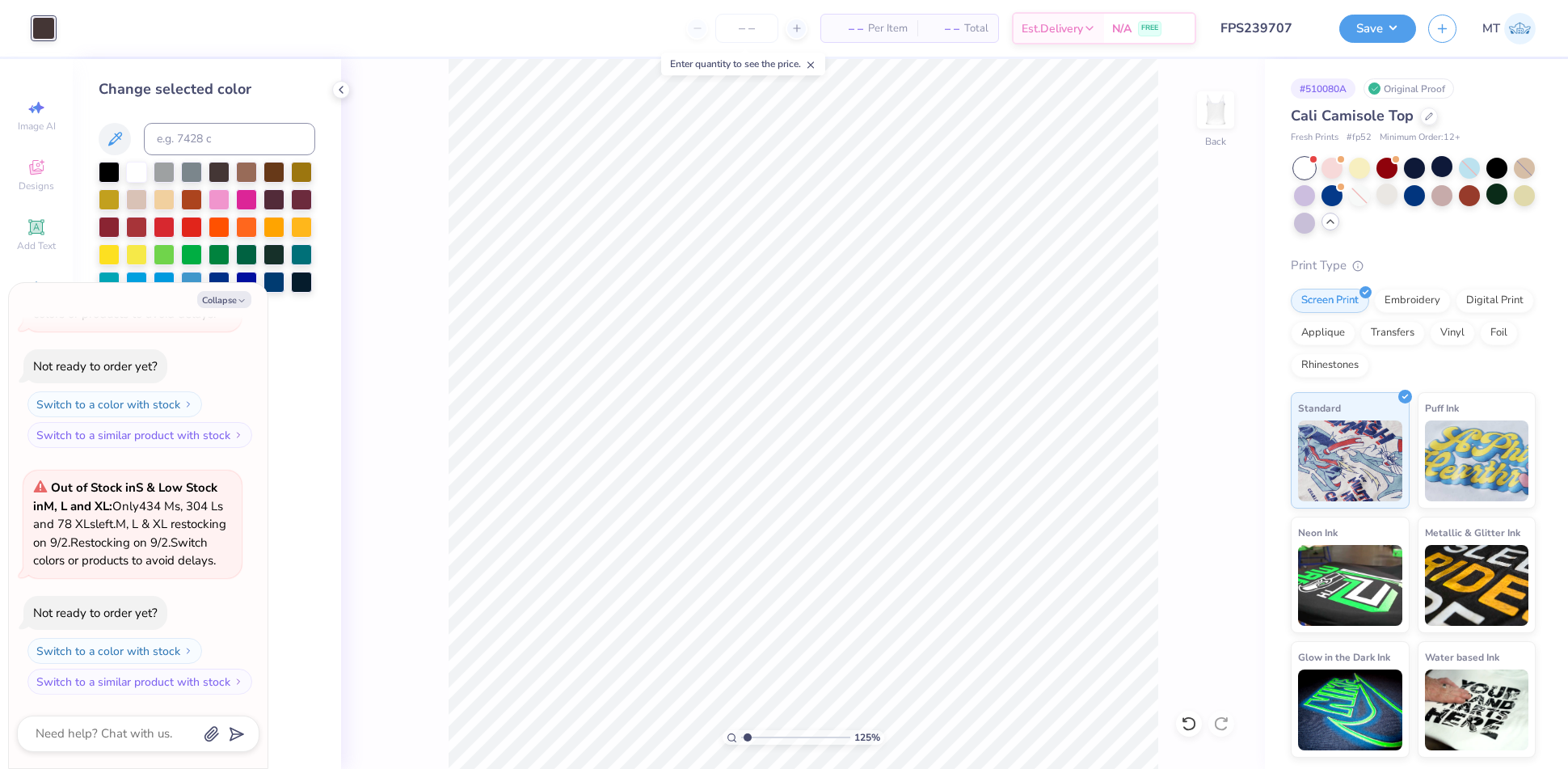
type input "1.24666246680475"
type textarea "x"
type input "1"
click at [203, 304] on button "Collapse" at bounding box center [224, 300] width 54 height 17
type textarea "x"
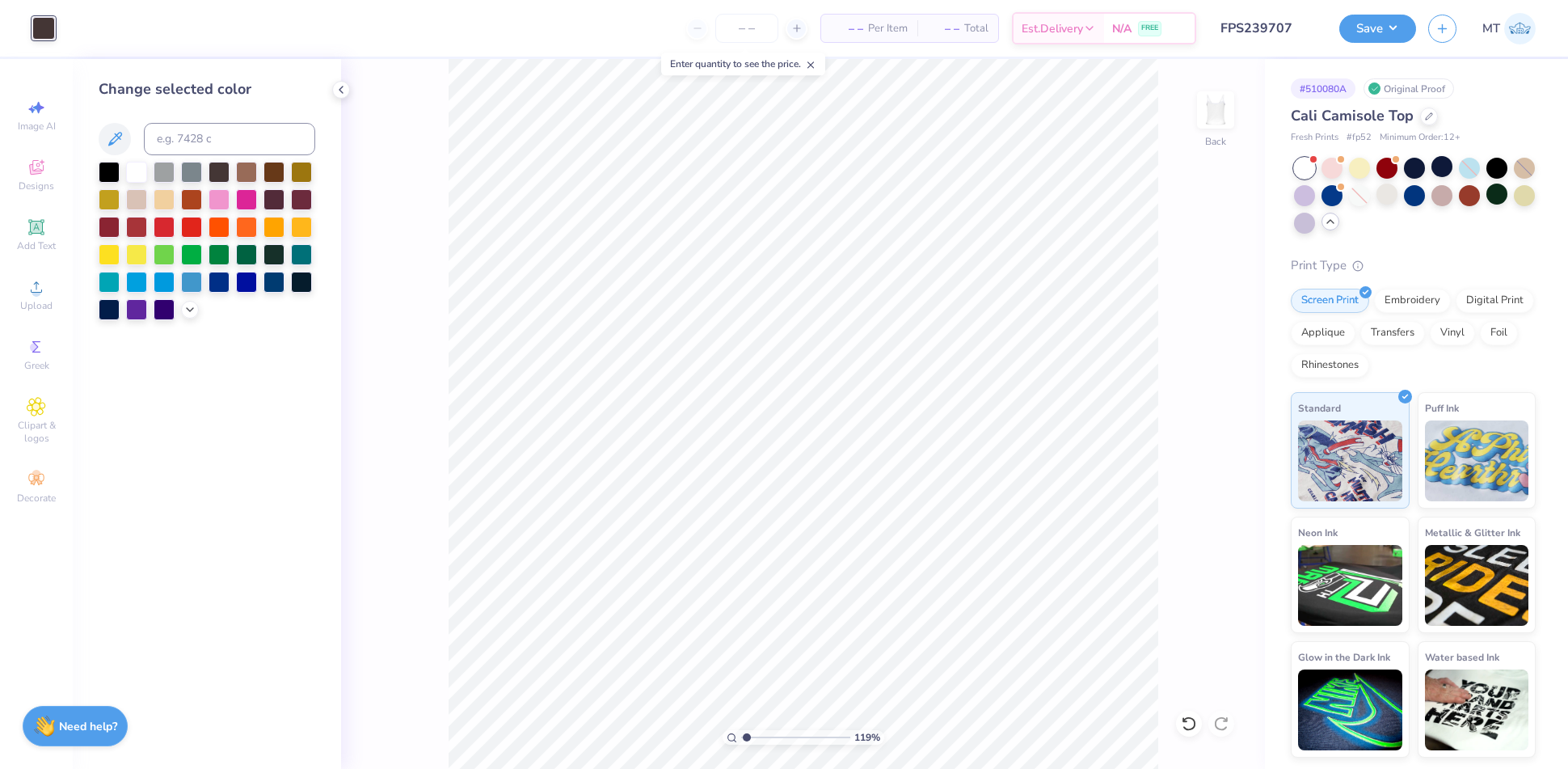
type input "1.19208116521312"
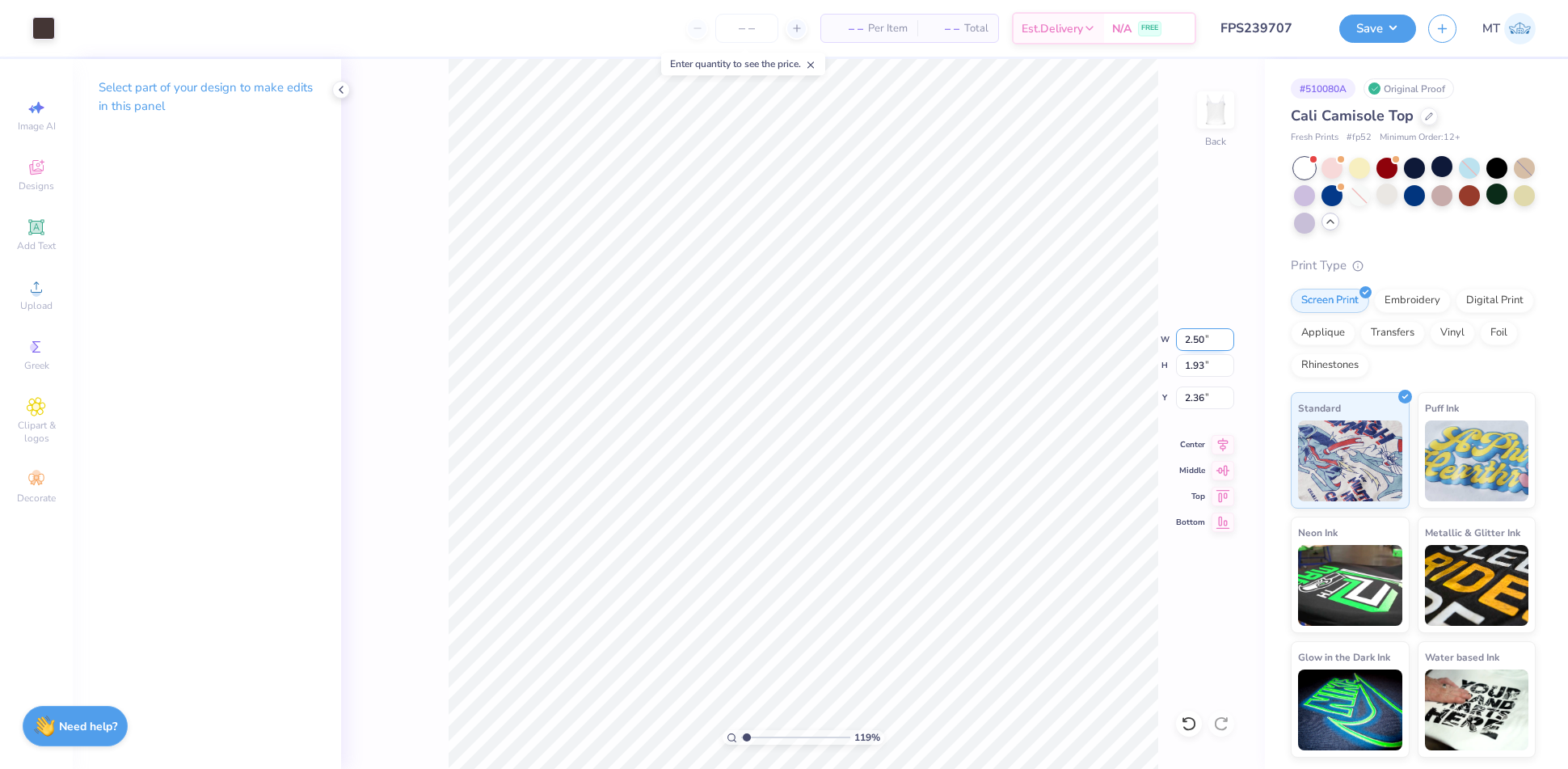
click at [1196, 342] on input "2.50" at bounding box center [1205, 340] width 58 height 23
click at [1199, 397] on input "2.36" at bounding box center [1205, 398] width 58 height 23
type input "1.5"
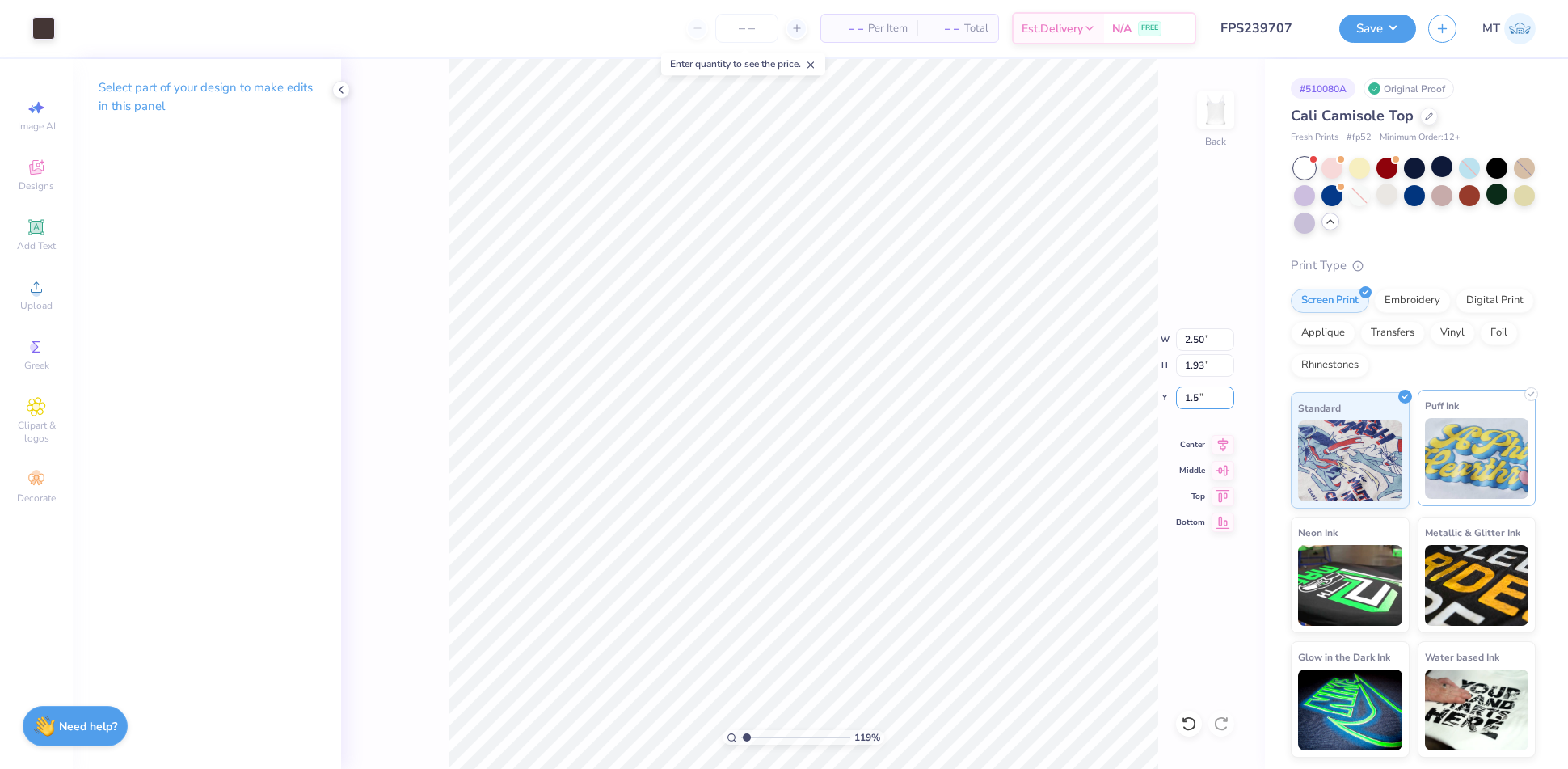
type input "1.19208116521312"
type input "1.50"
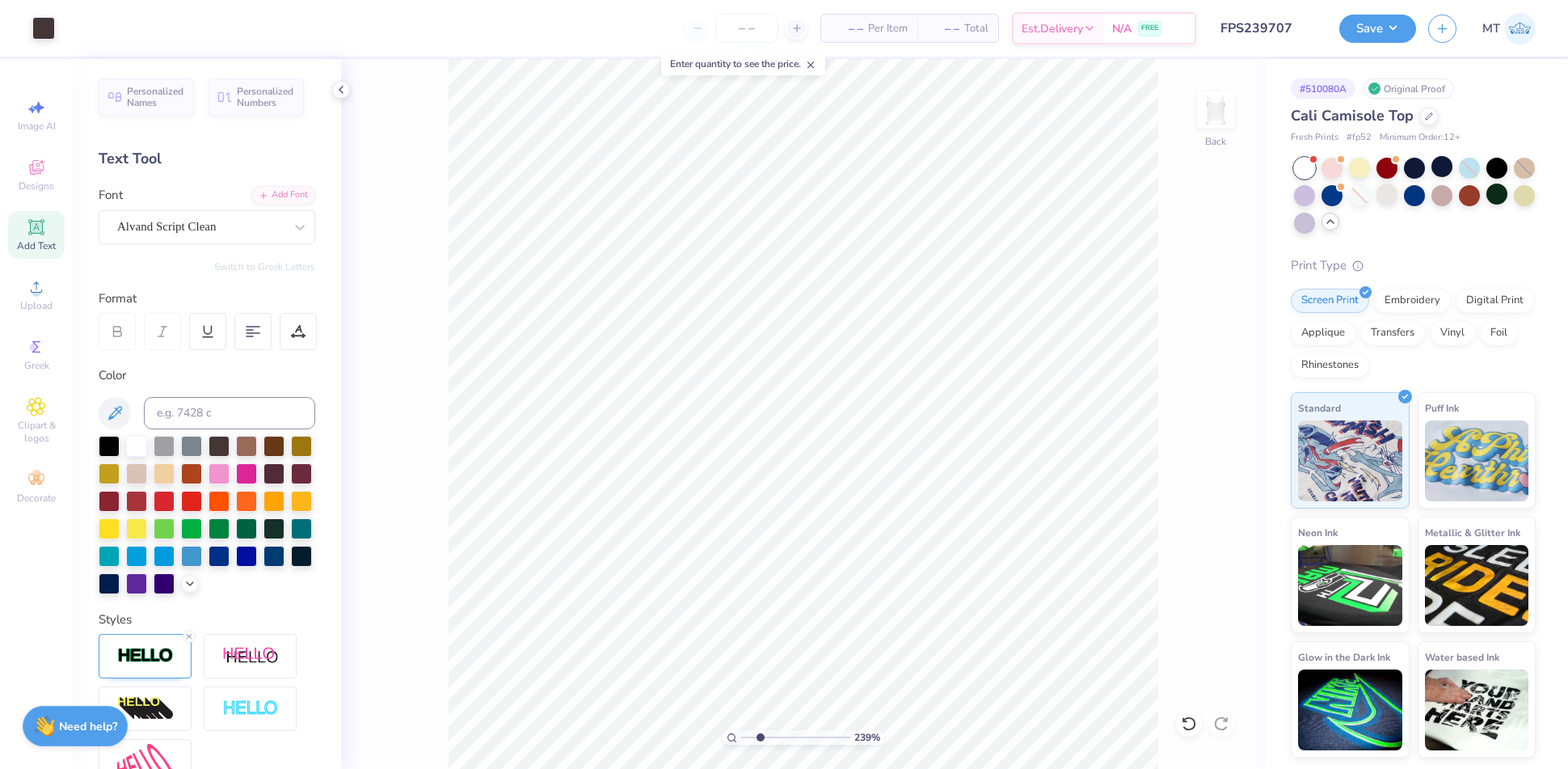
type input "1"
click at [1379, 34] on button "Save" at bounding box center [1377, 25] width 77 height 28
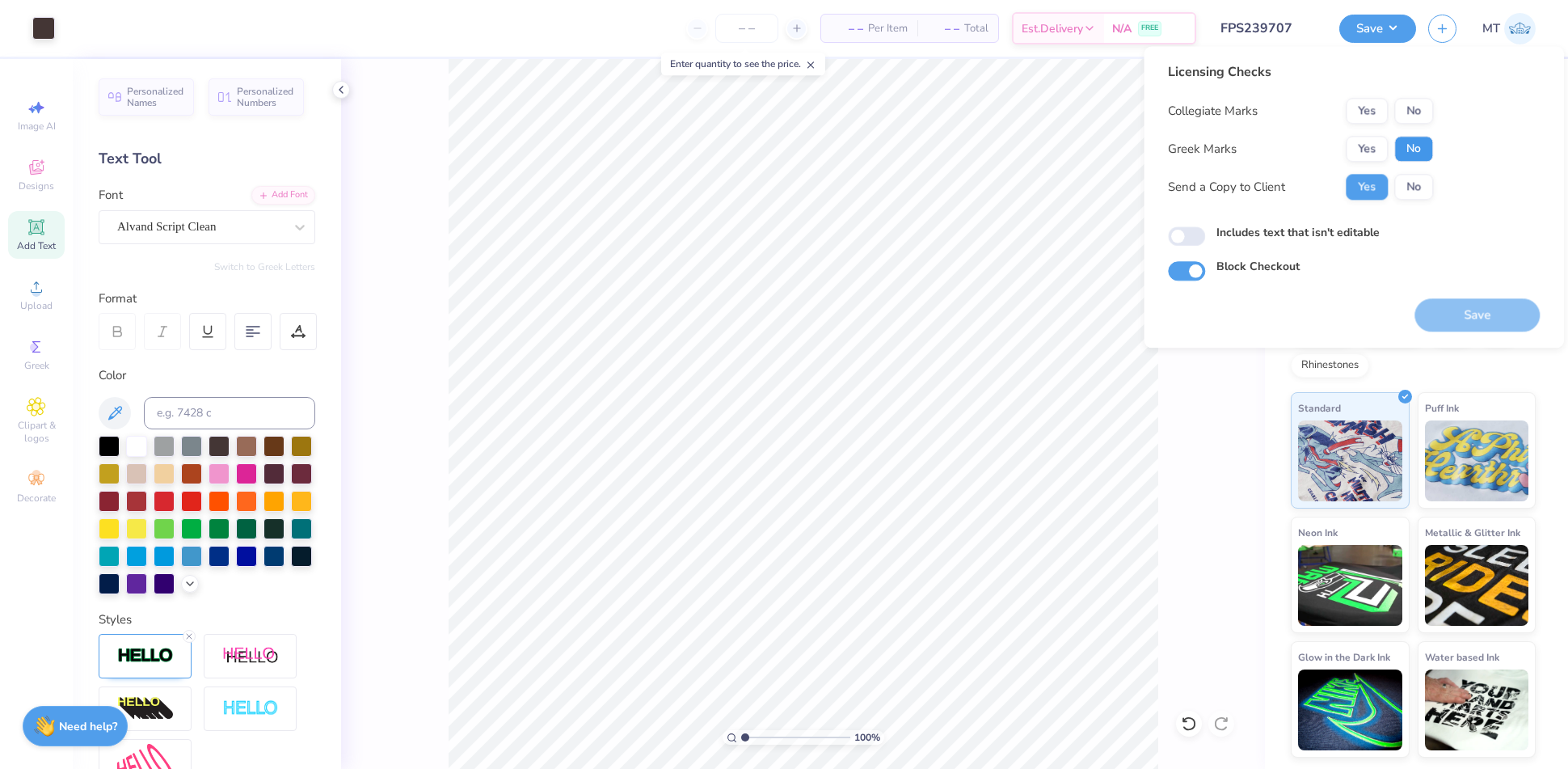
click at [1396, 142] on button "No" at bounding box center [1413, 149] width 39 height 26
click at [1403, 114] on button "No" at bounding box center [1413, 111] width 39 height 26
click at [1449, 318] on button "Save" at bounding box center [1477, 315] width 125 height 34
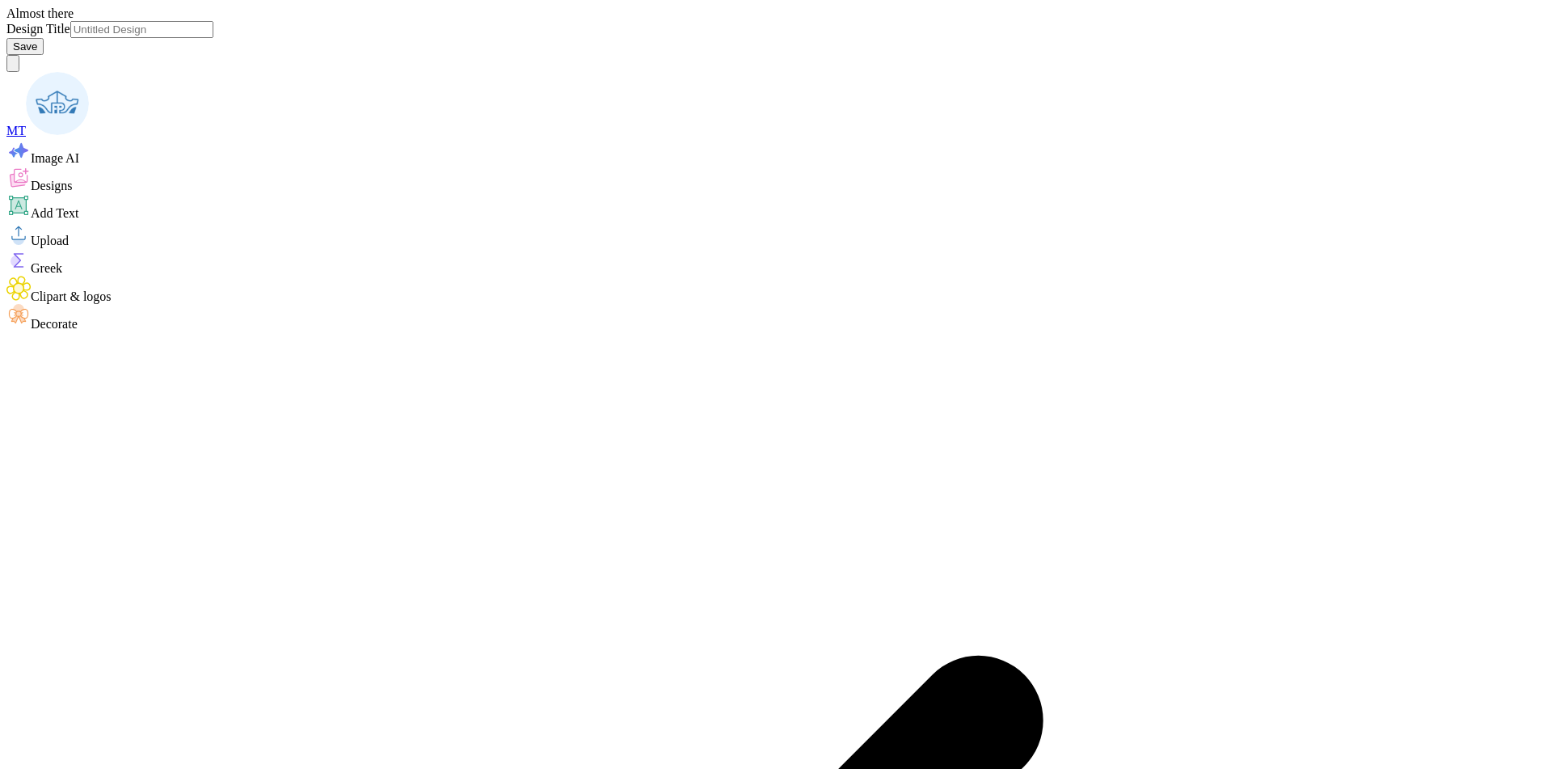
type input "FPS239710"
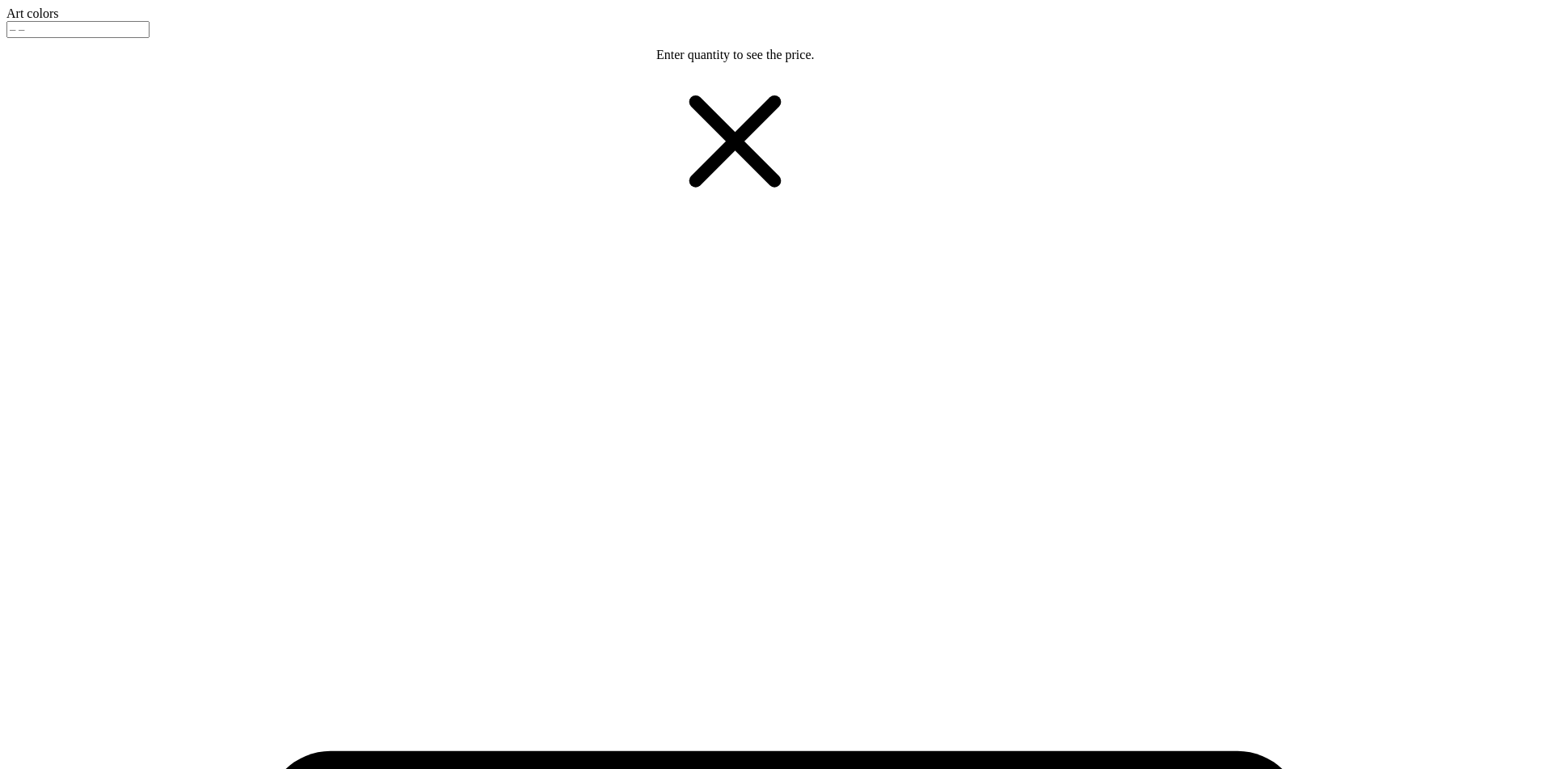
type input "1.34690222705584"
type input "2.42"
type input "10.54"
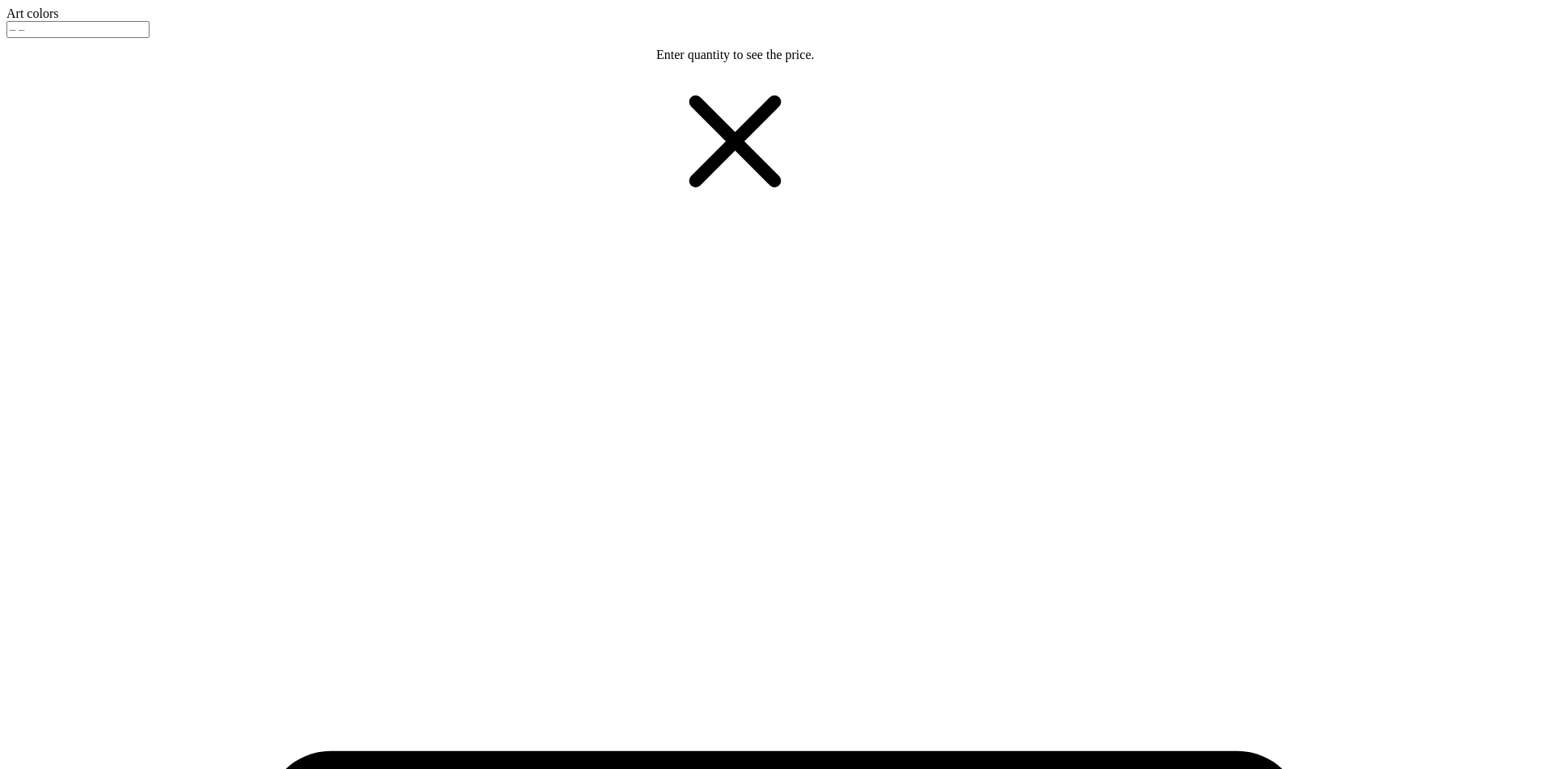
type input "1.34690222705584"
type input "3.77"
type input "3.28617103509723"
type input "3.10"
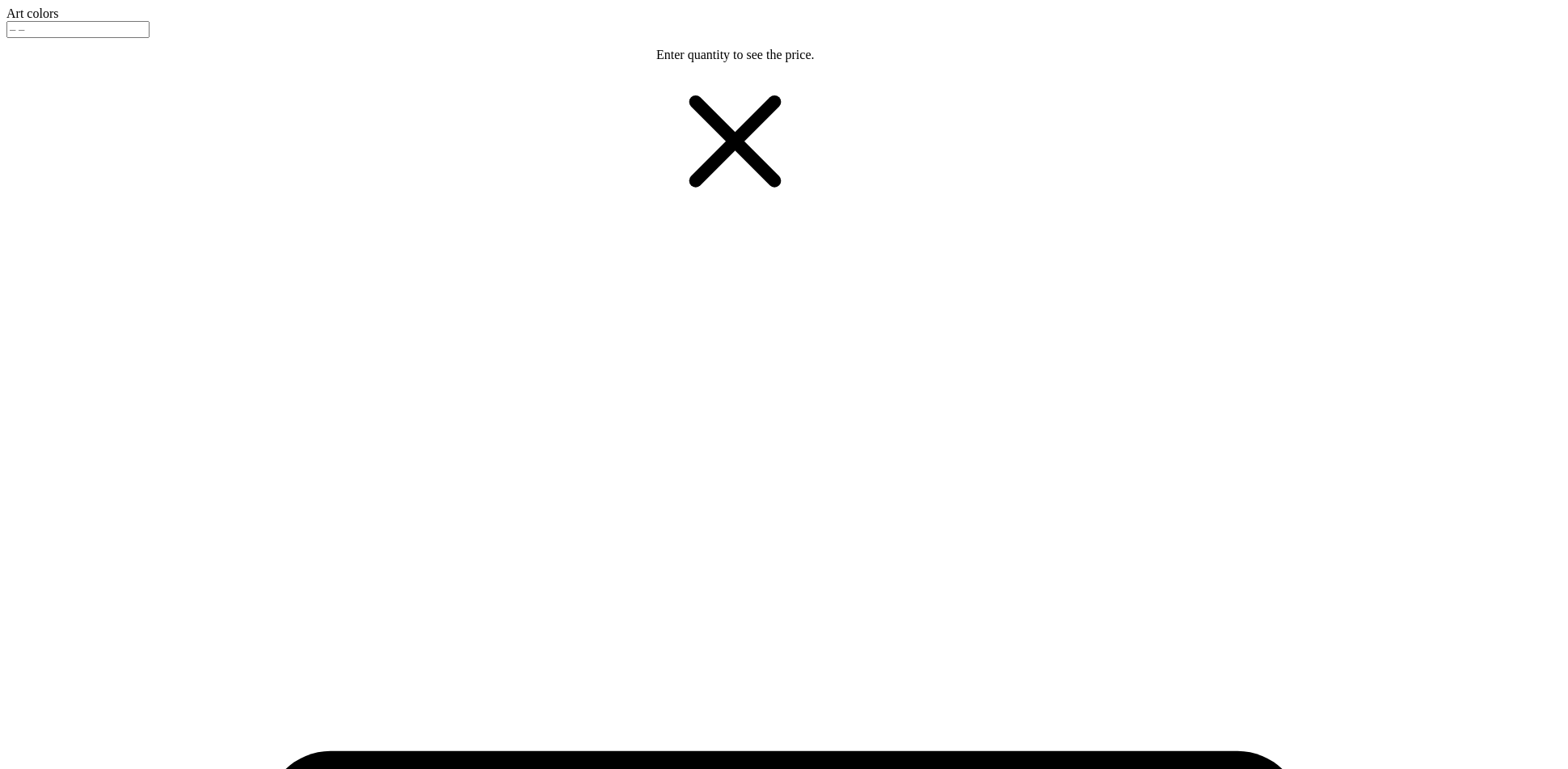
type input "4.07130467379075"
type input "3.65"
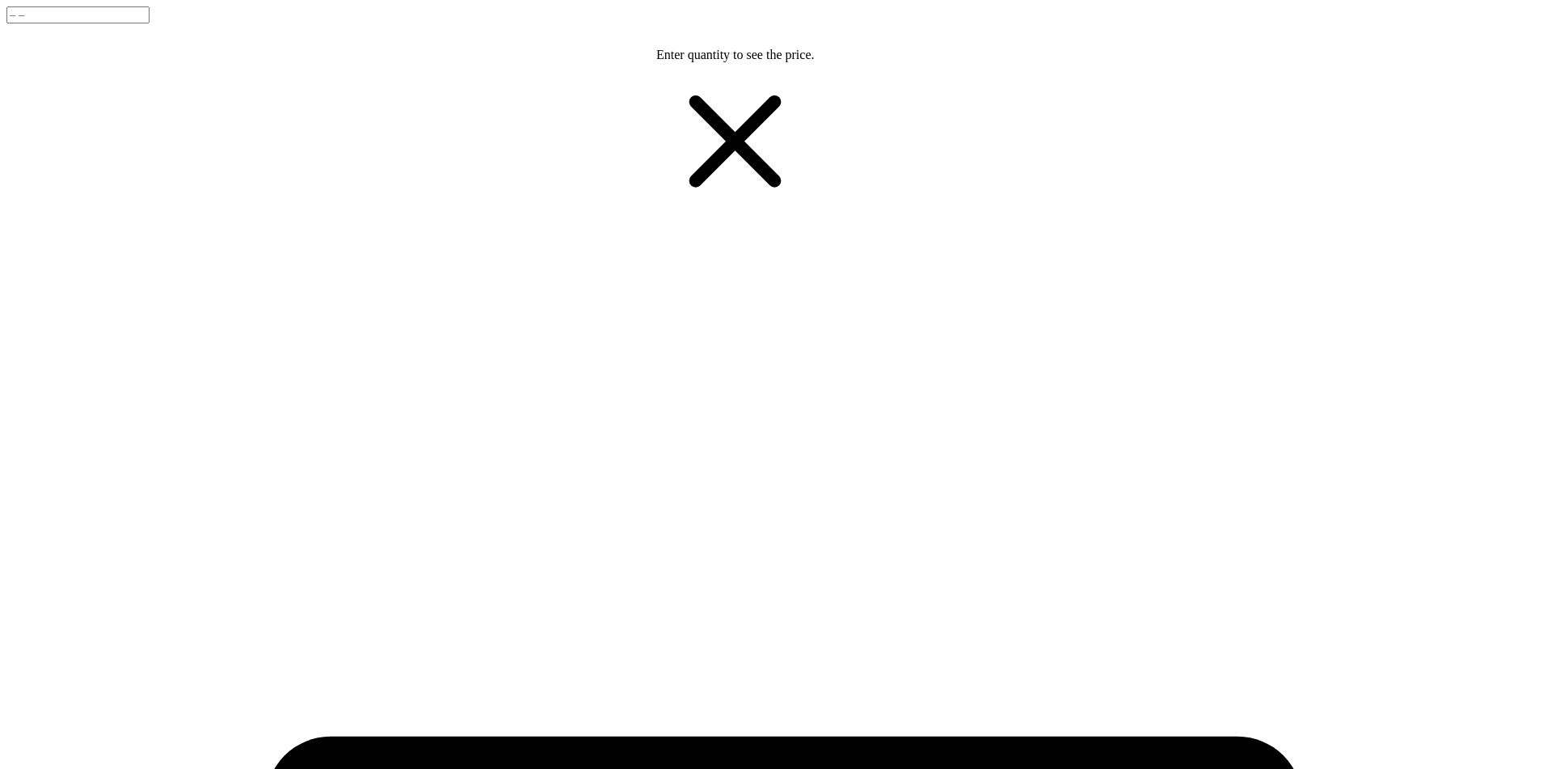
type input "8.37671219326903"
type input "18"
type input "17"
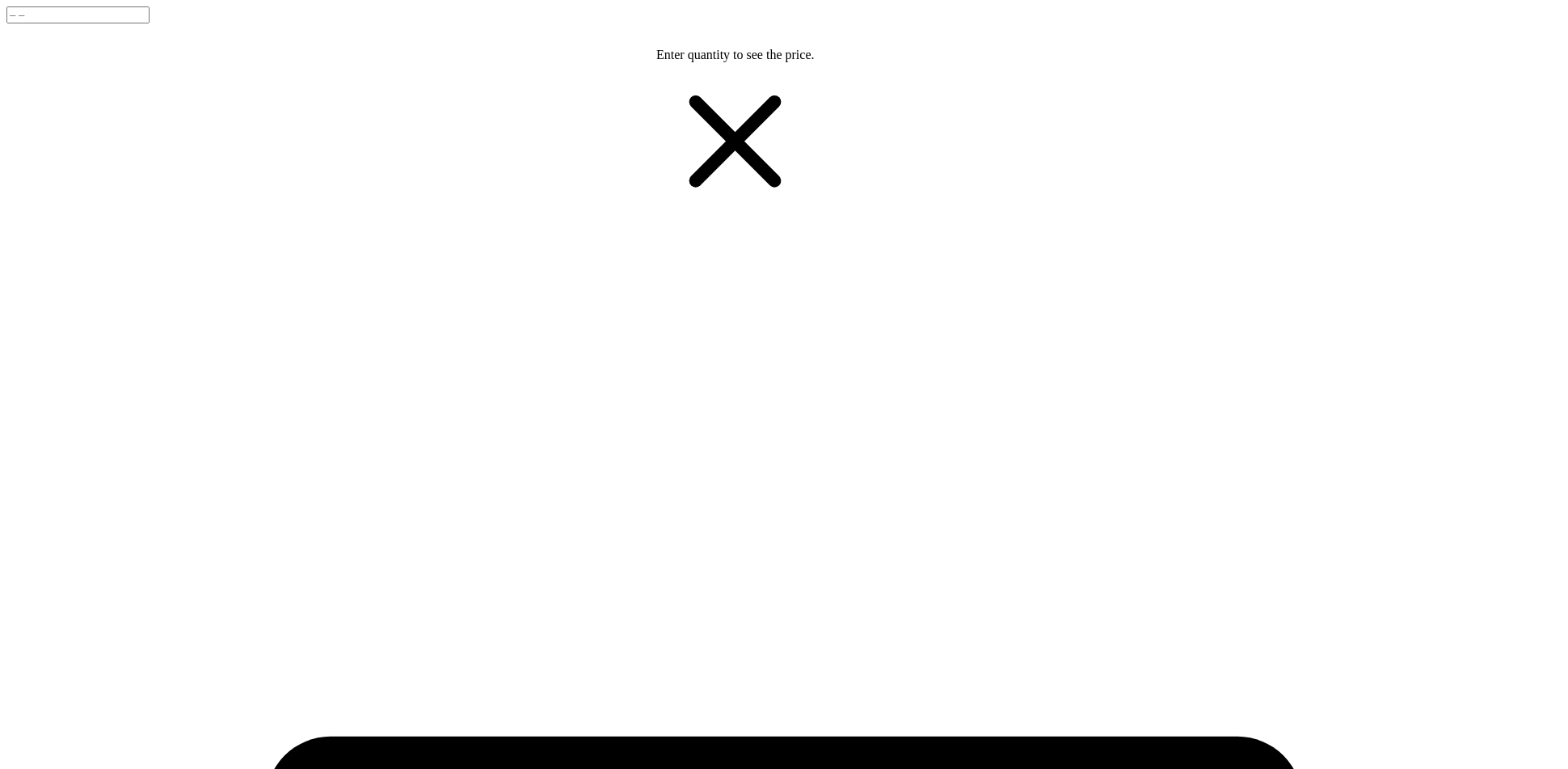
type input "17"
type input "16"
type input "14"
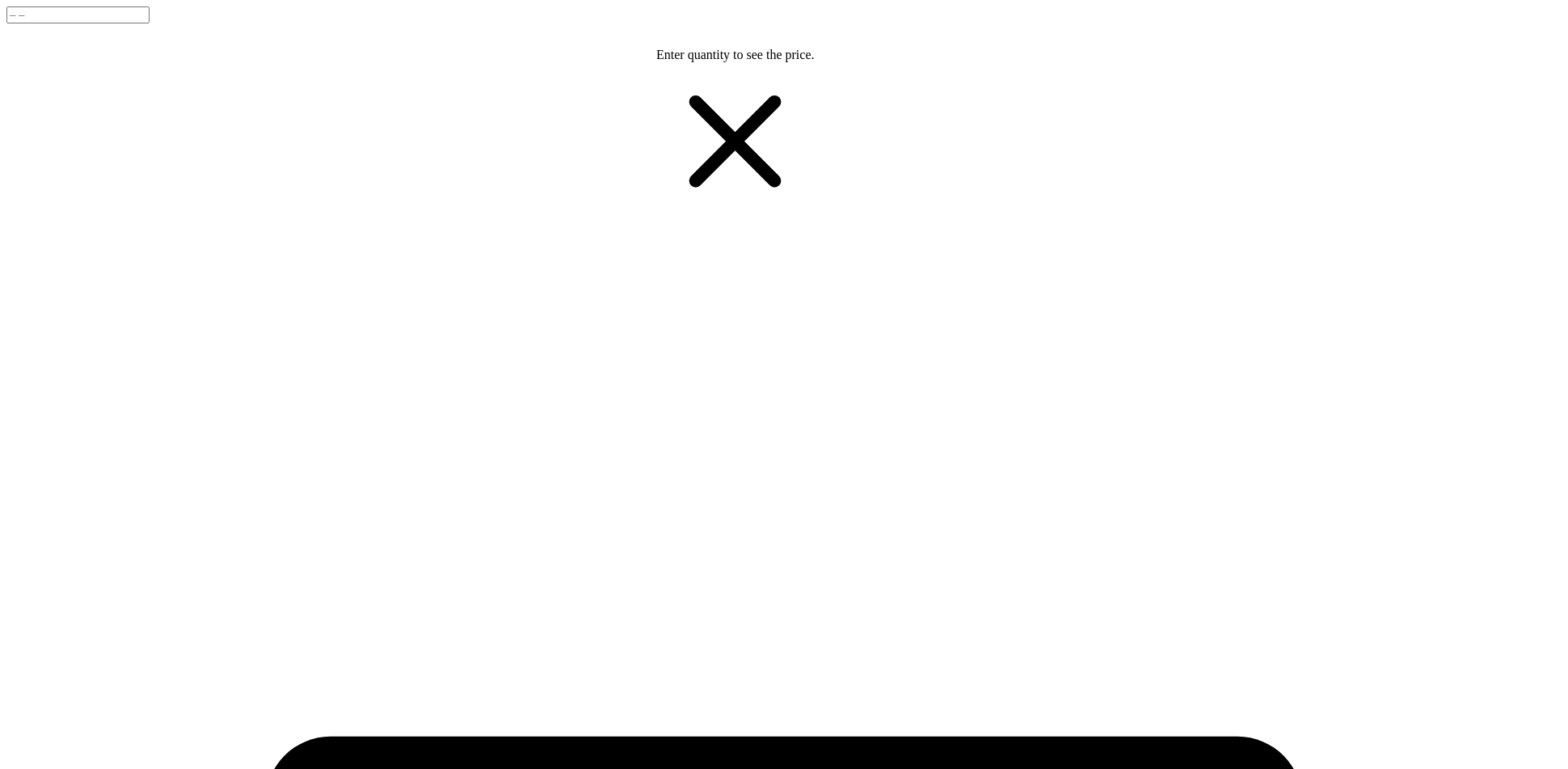
type input "13"
type input "12"
type input "11"
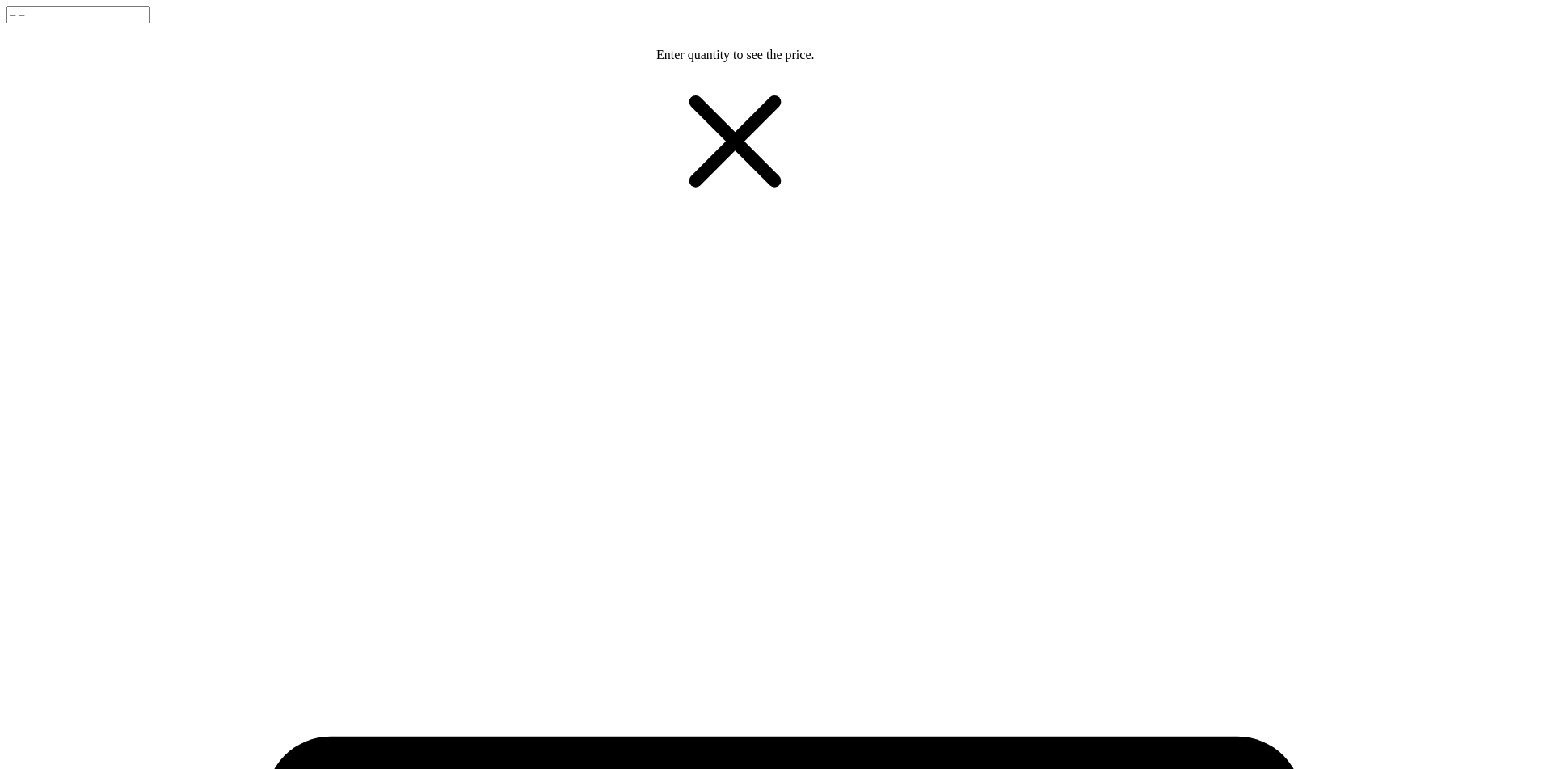
type input "11"
type input "10"
type input "9"
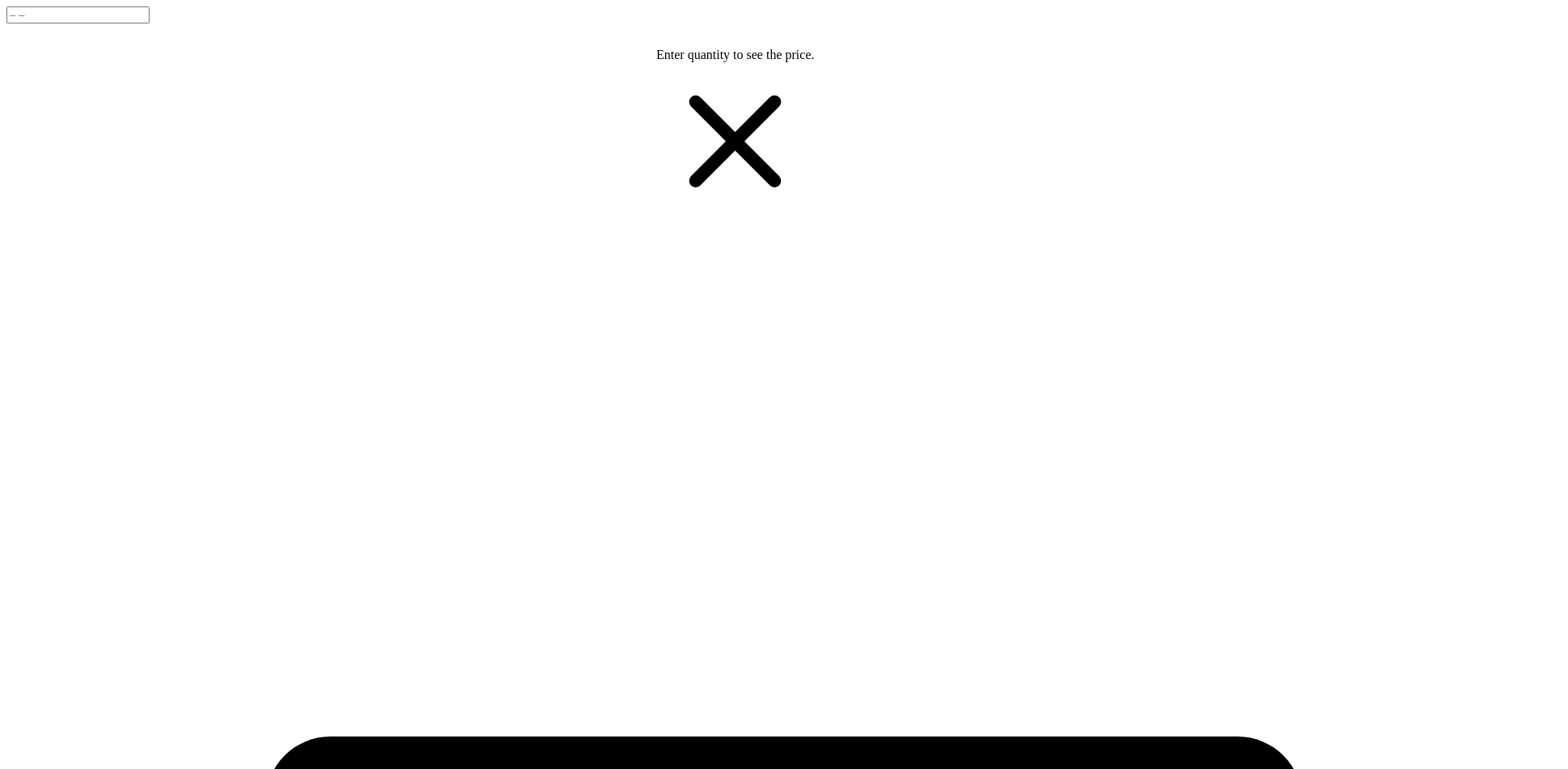
type input "8"
type input "6"
type input "5"
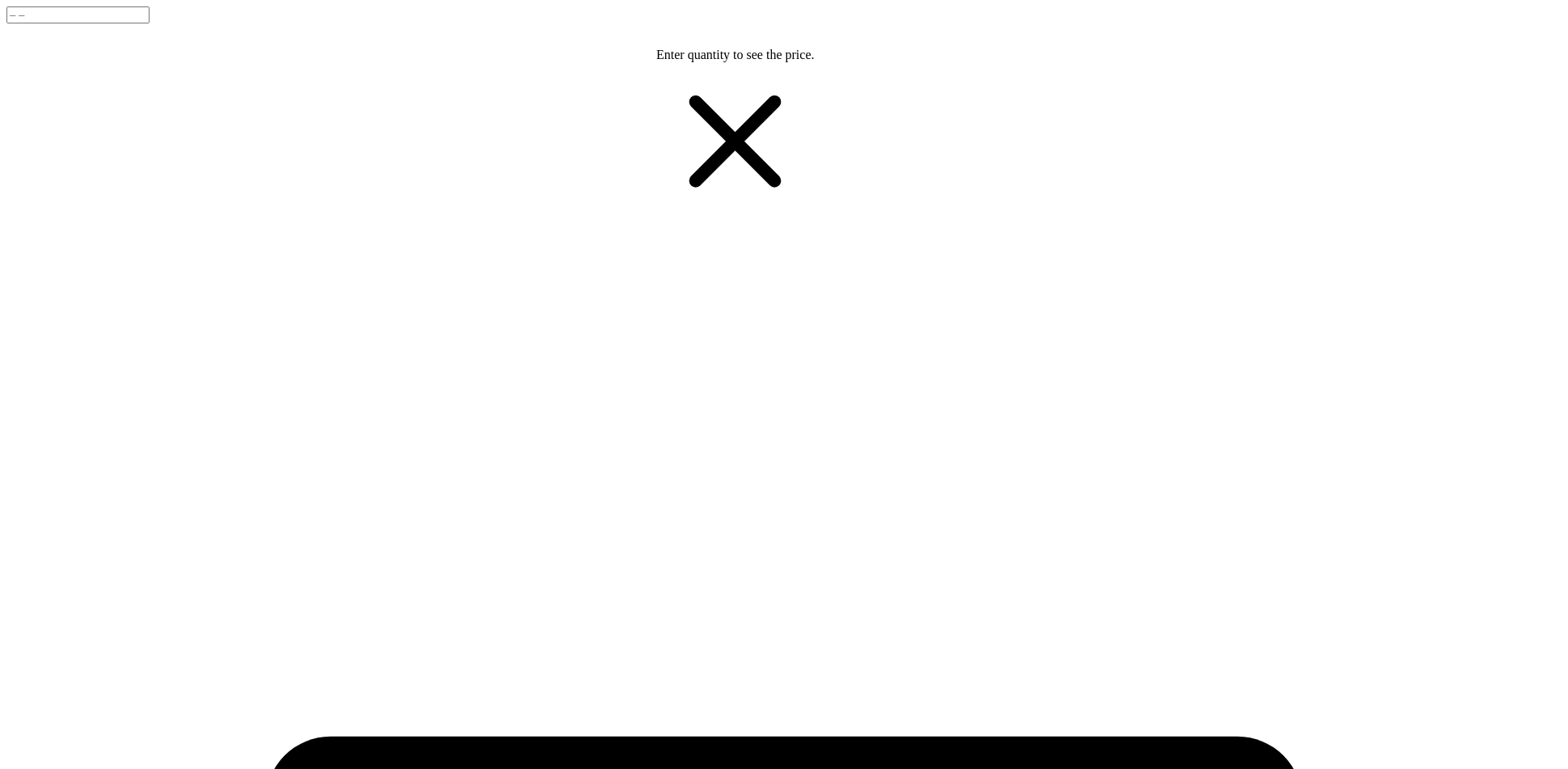
type input "5"
type input "4"
type input "3"
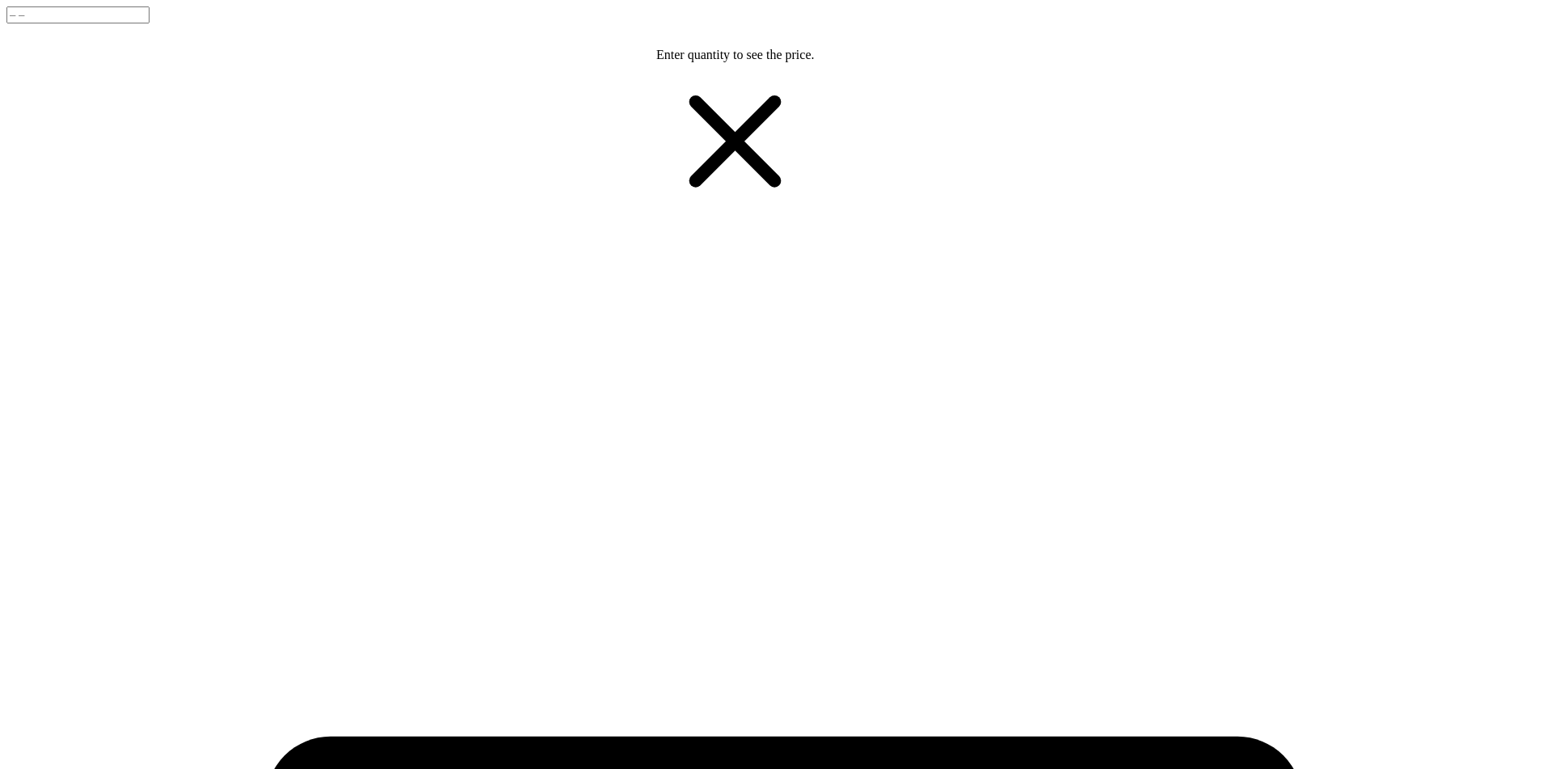
type input "2"
type input "1"
type input "0"
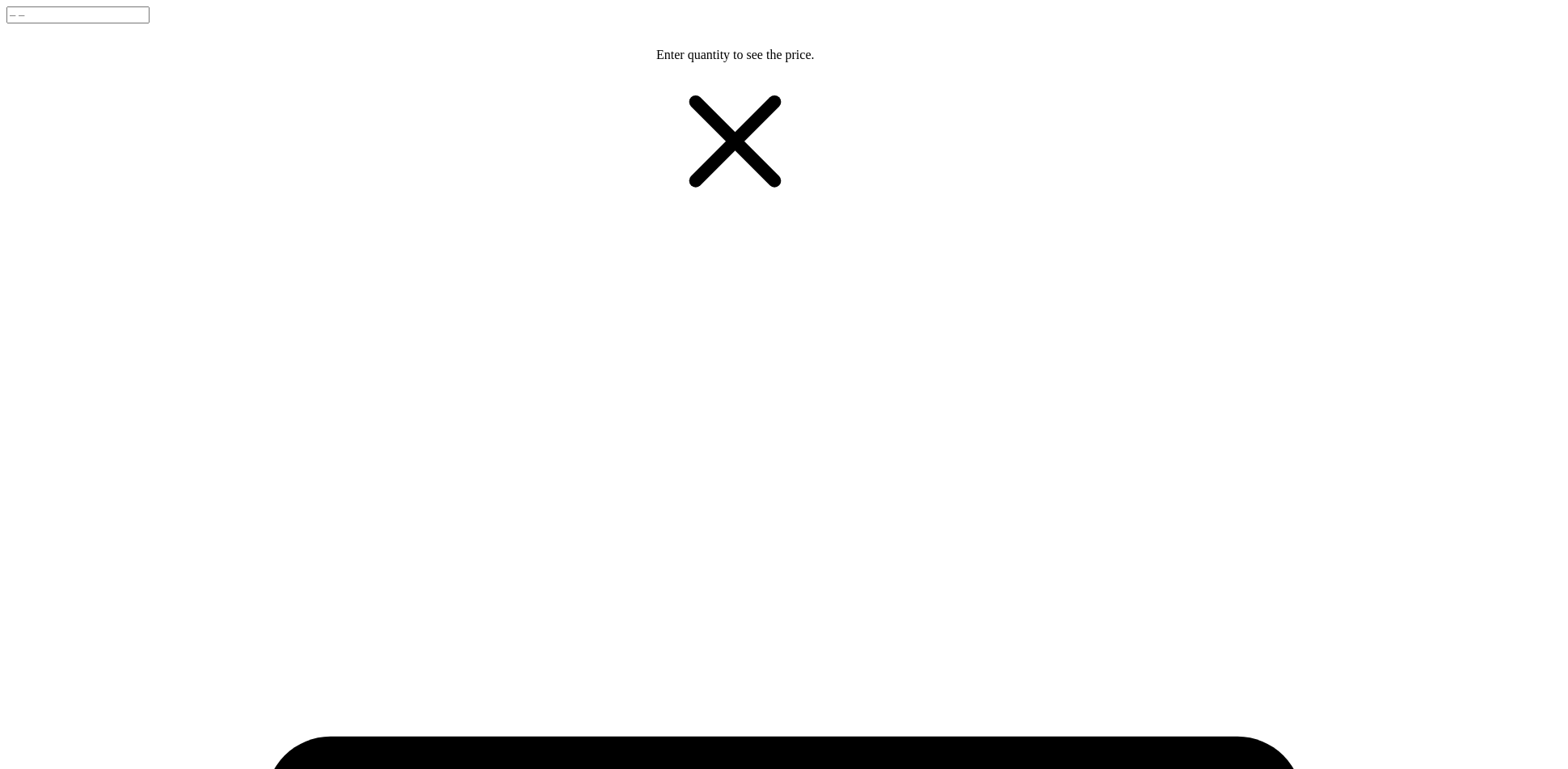
type input "0"
drag, startPoint x: 159, startPoint y: 373, endPoint x: 122, endPoint y: 377, distance: 37.2
type input "0"
type input "8.37671219326903"
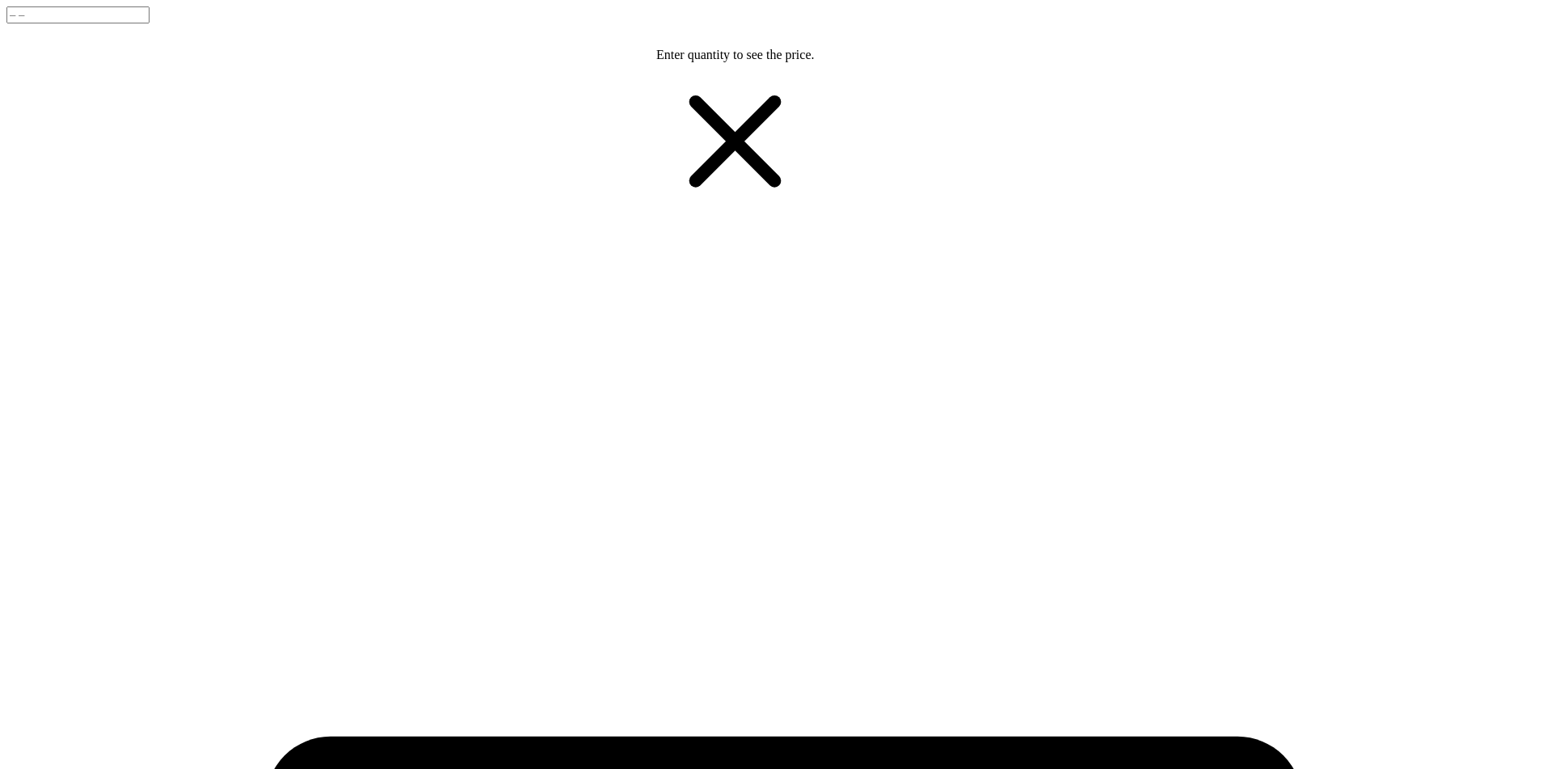
type input "2.96"
type input "2.77"
type input "3.34"
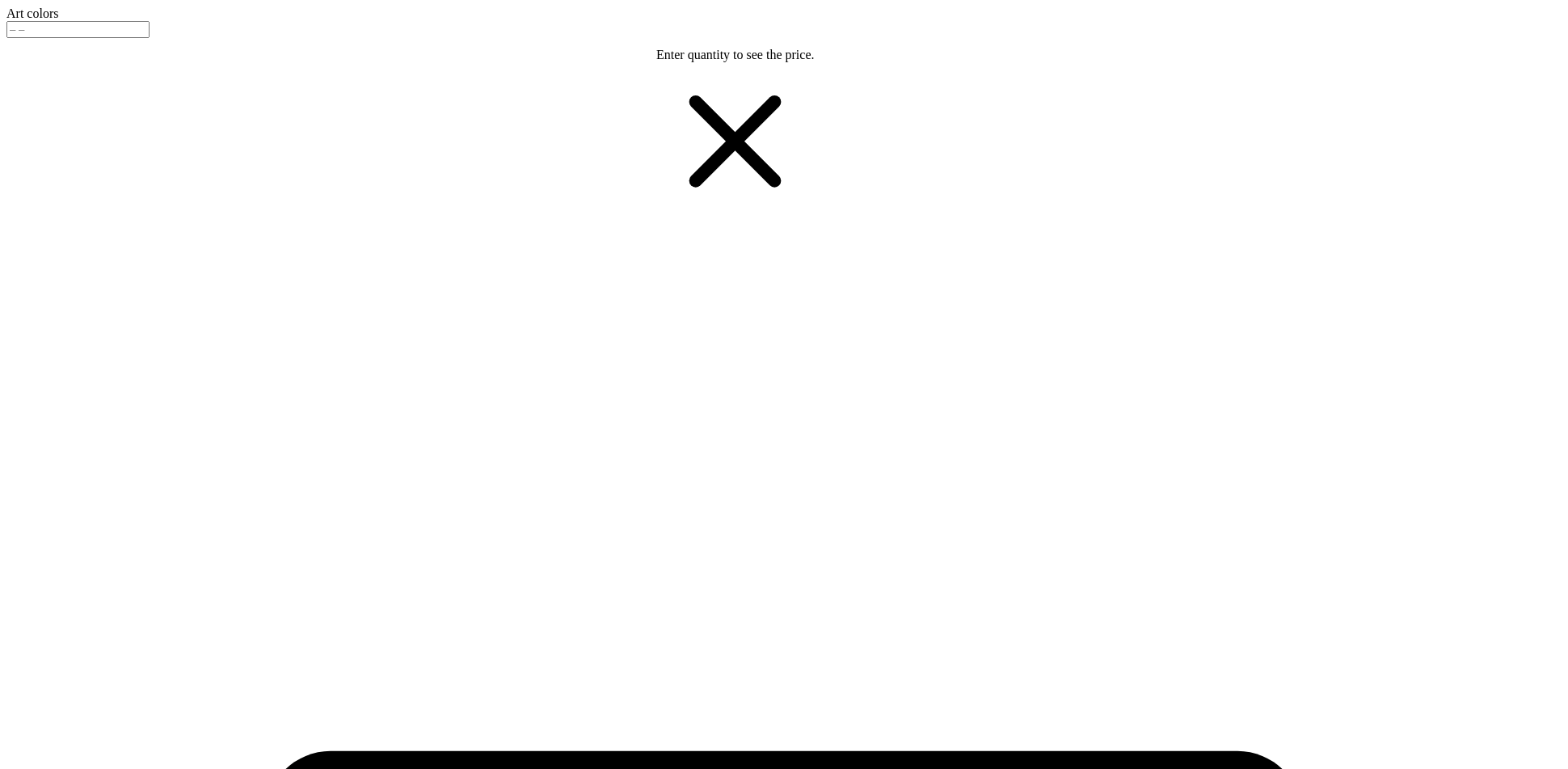
type input "4.49946352897625"
type input "2.68"
type input "4.07"
type input "4.49946352897625"
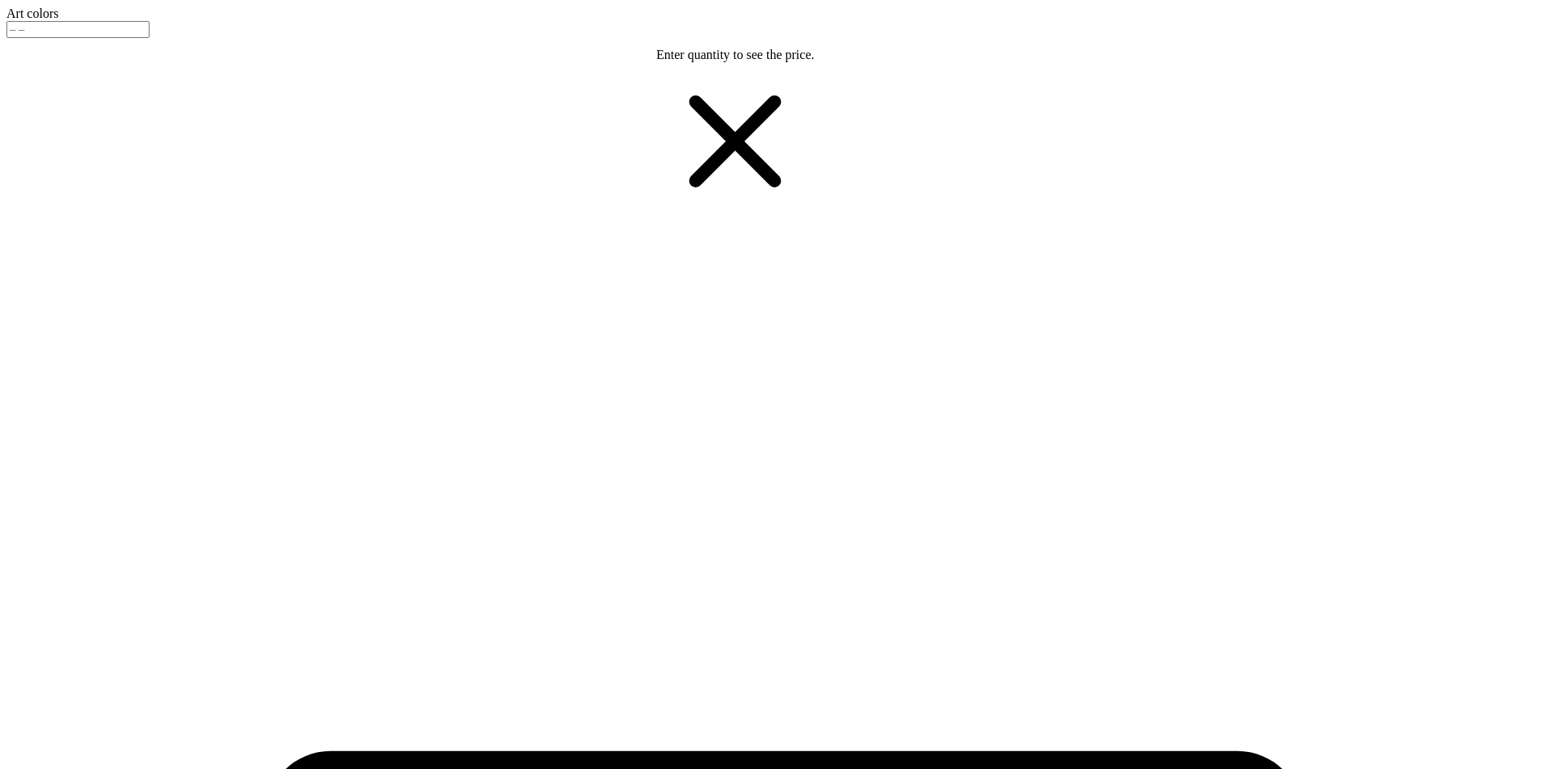
type input "3.78"
type input "5.47168494799847"
type input "2.96"
type input "2.77"
type input "3.34"
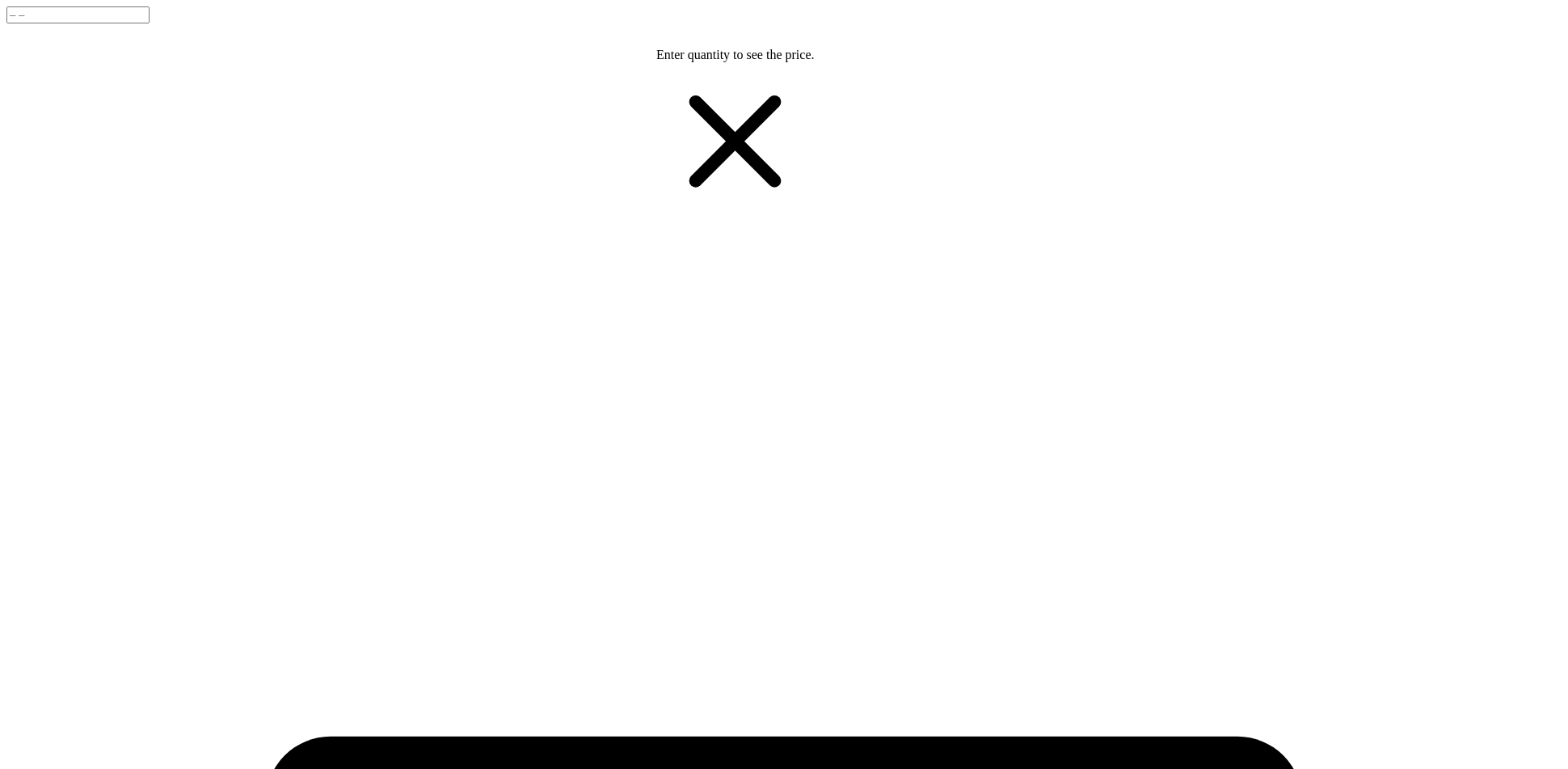
type input "5"
type input "5.47168494799847"
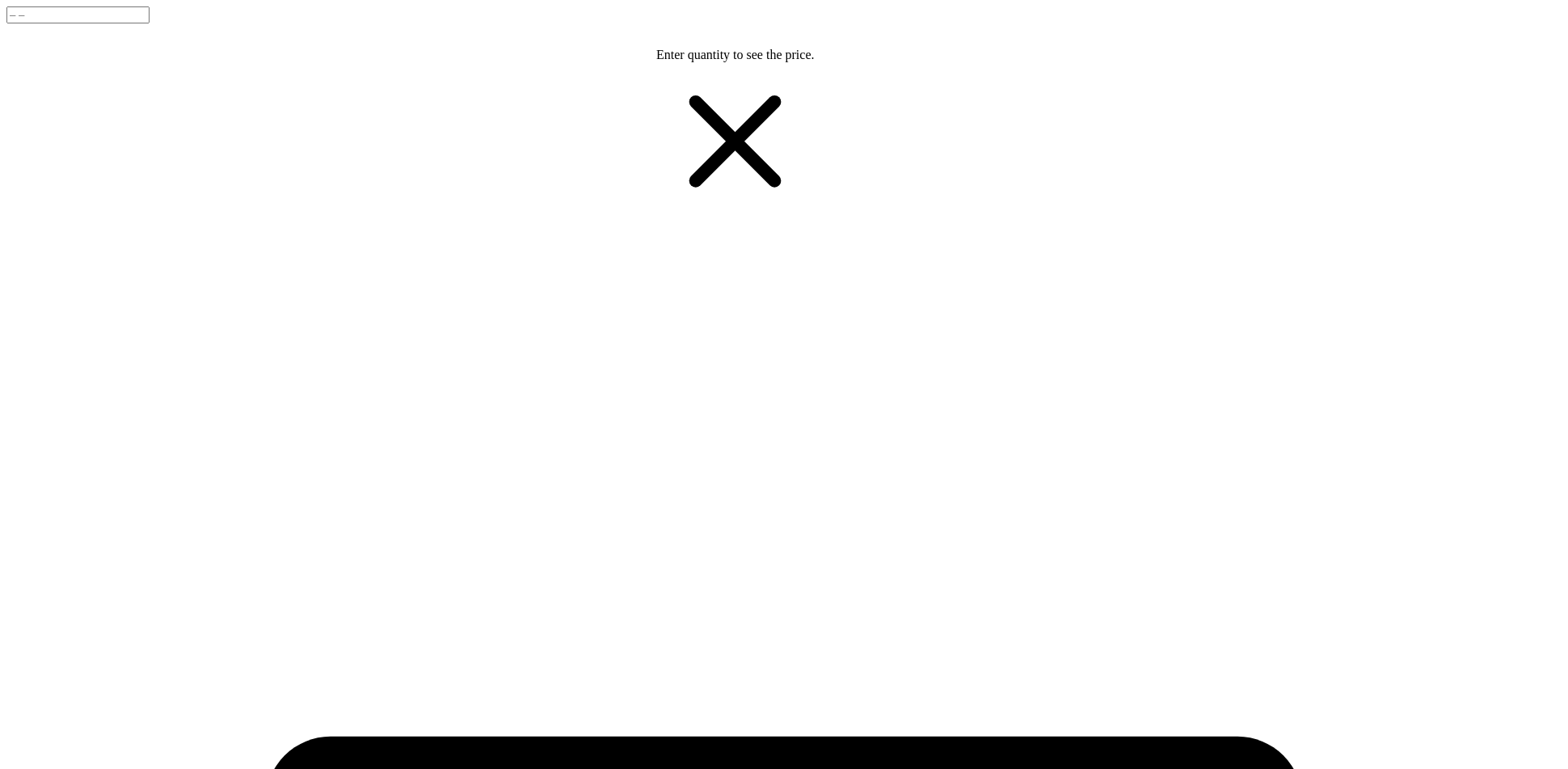
type input "5"
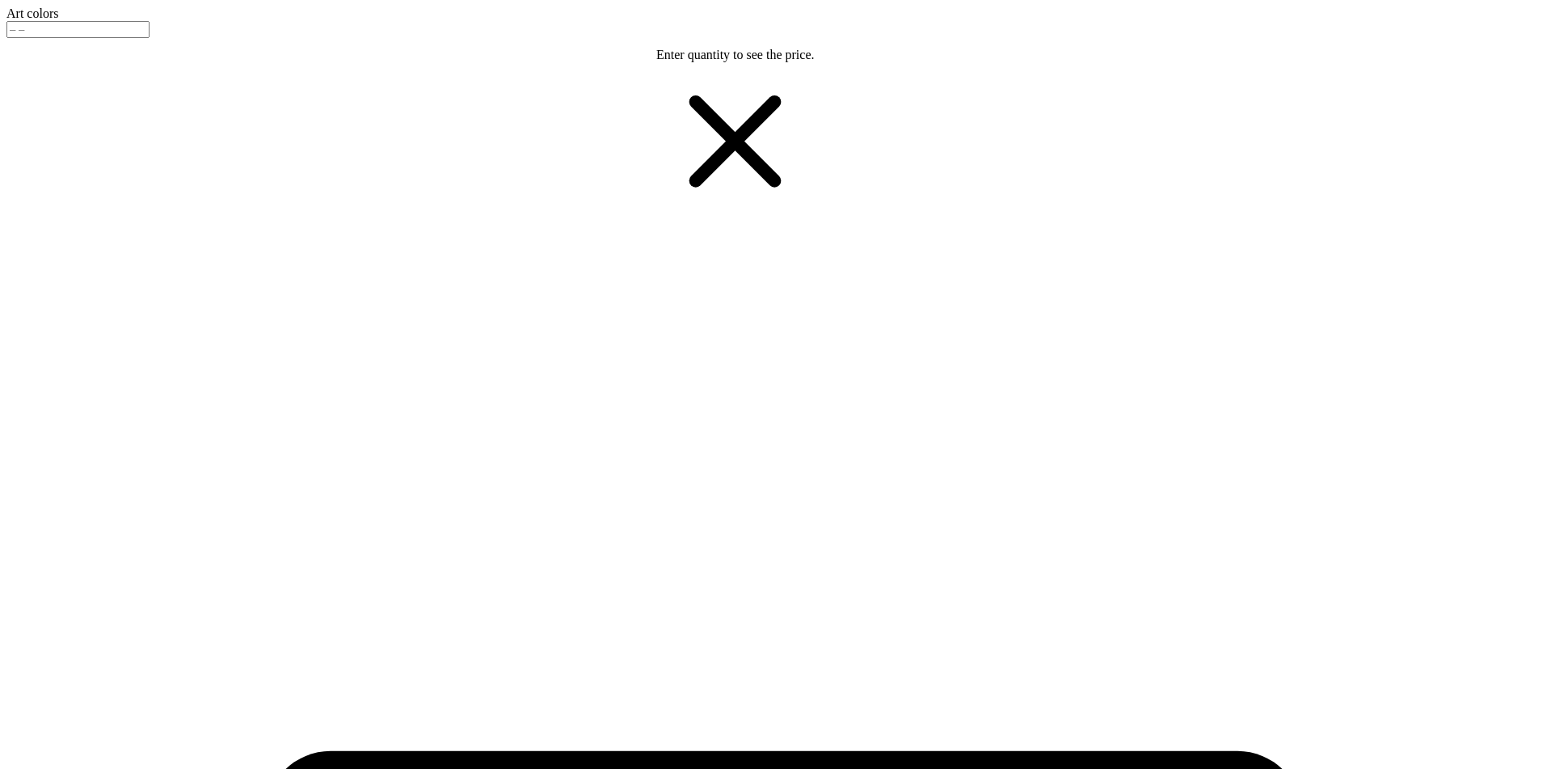
type input "5.47168494799847"
type input "2.65"
type input "3.80"
type input "5.47168494799847"
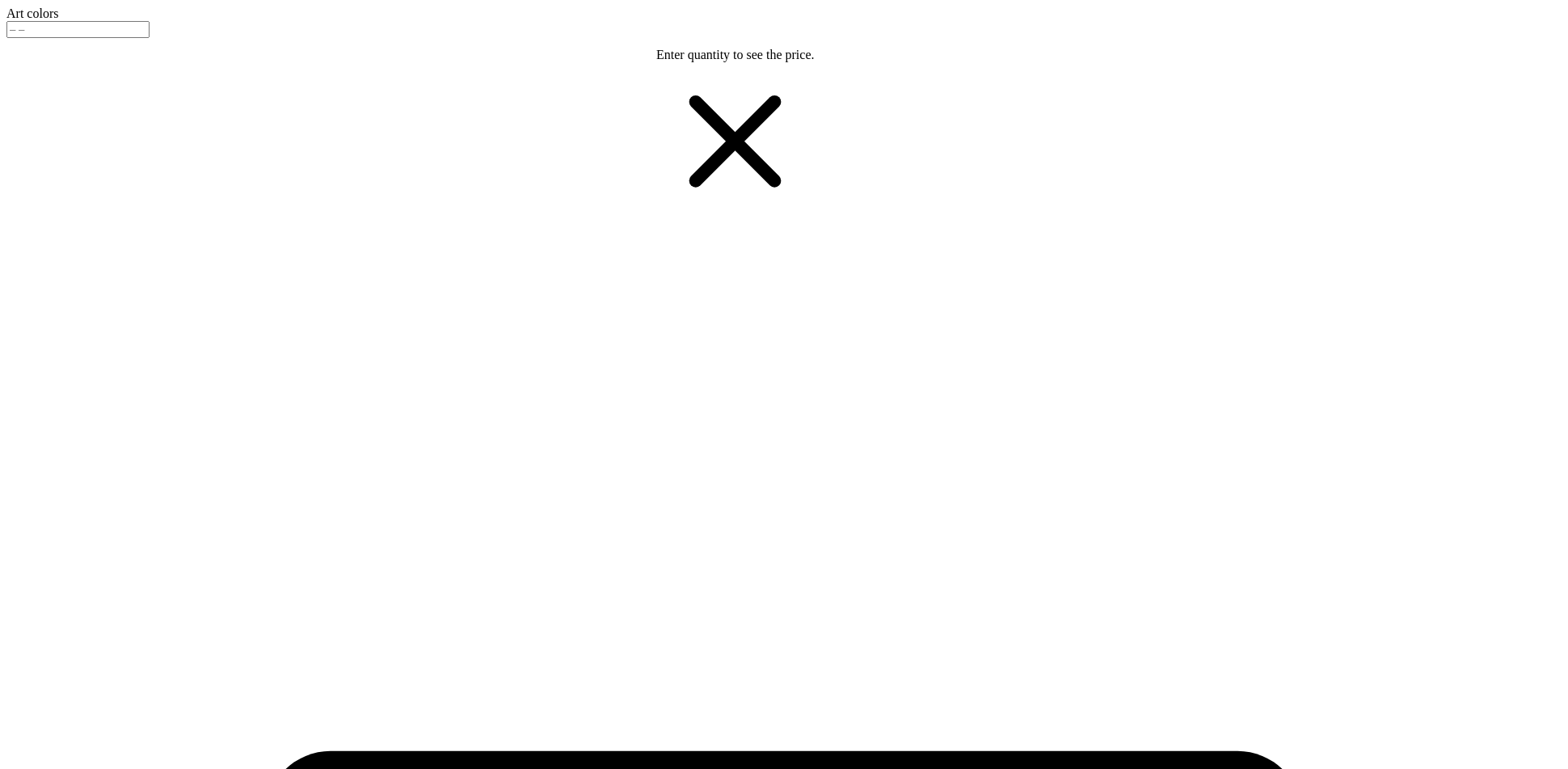
type input "3.75"
type input "3.0245095375998"
type input "2.91"
click at [37, 21] on div at bounding box center [784, 21] width 1555 height 0
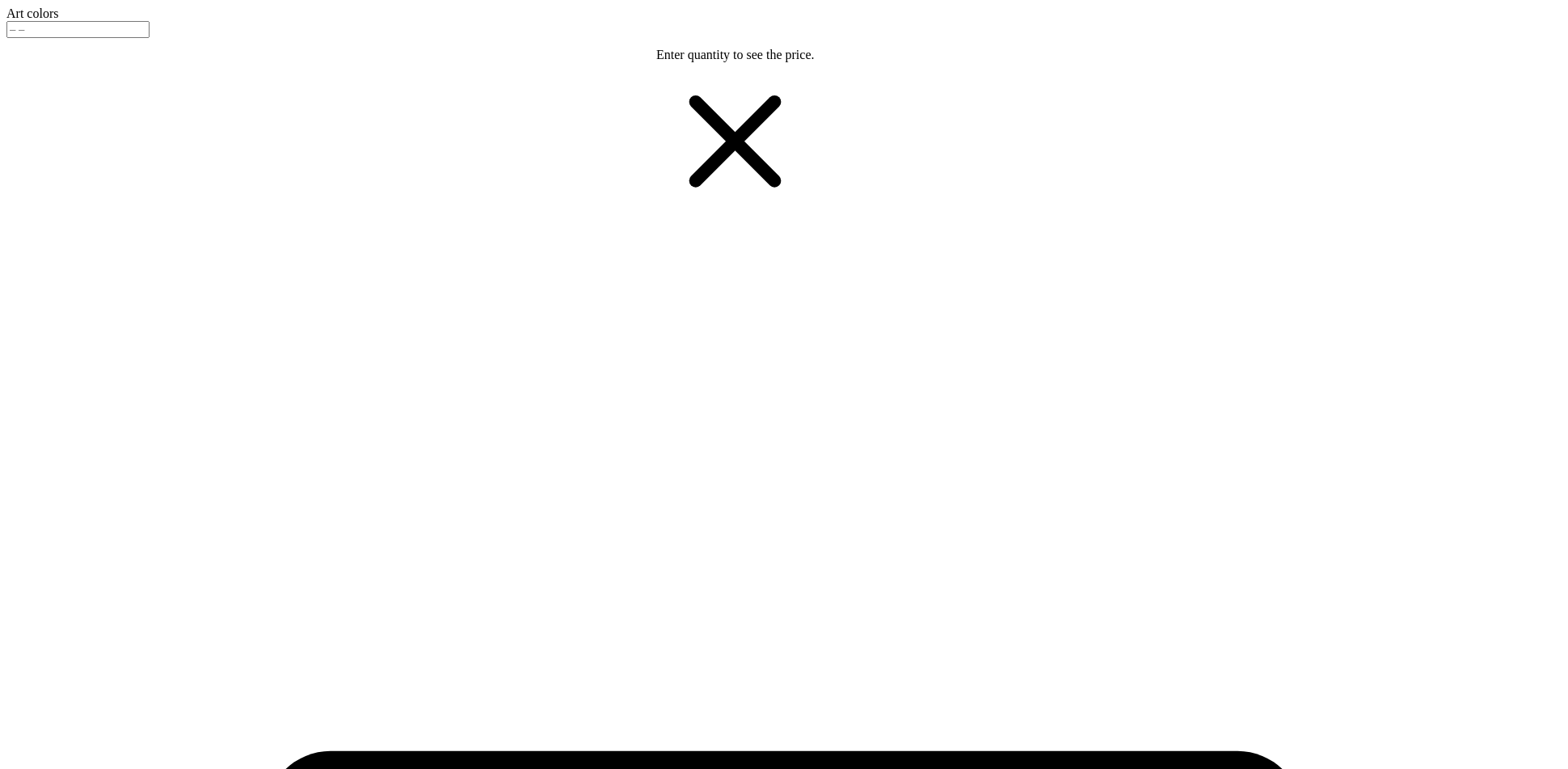
click at [67, 21] on div at bounding box center [784, 21] width 1555 height 0
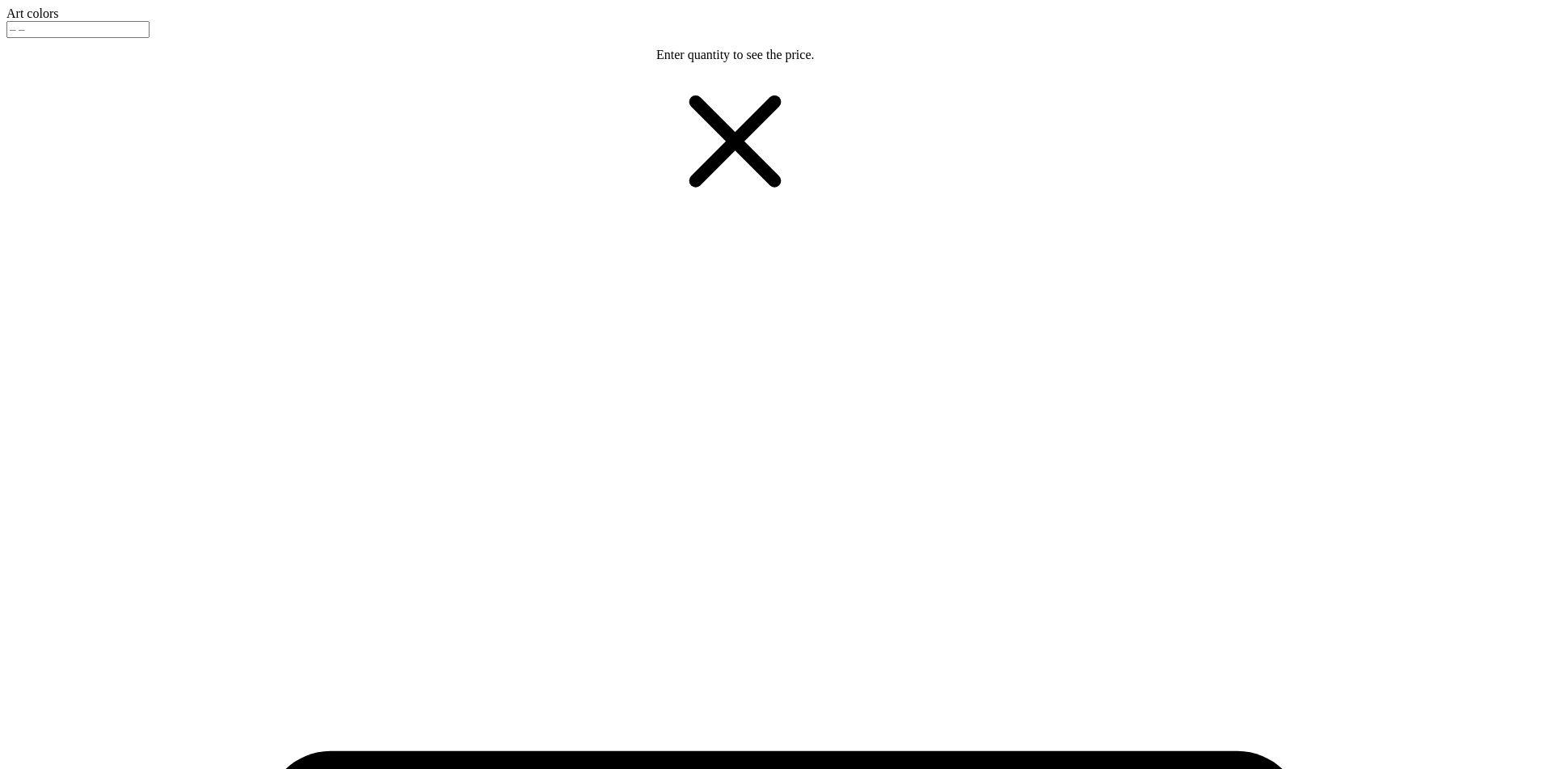
type input "2.07309563846662"
type input "3.00"
type input "6.41382770473762"
type input "2.56"
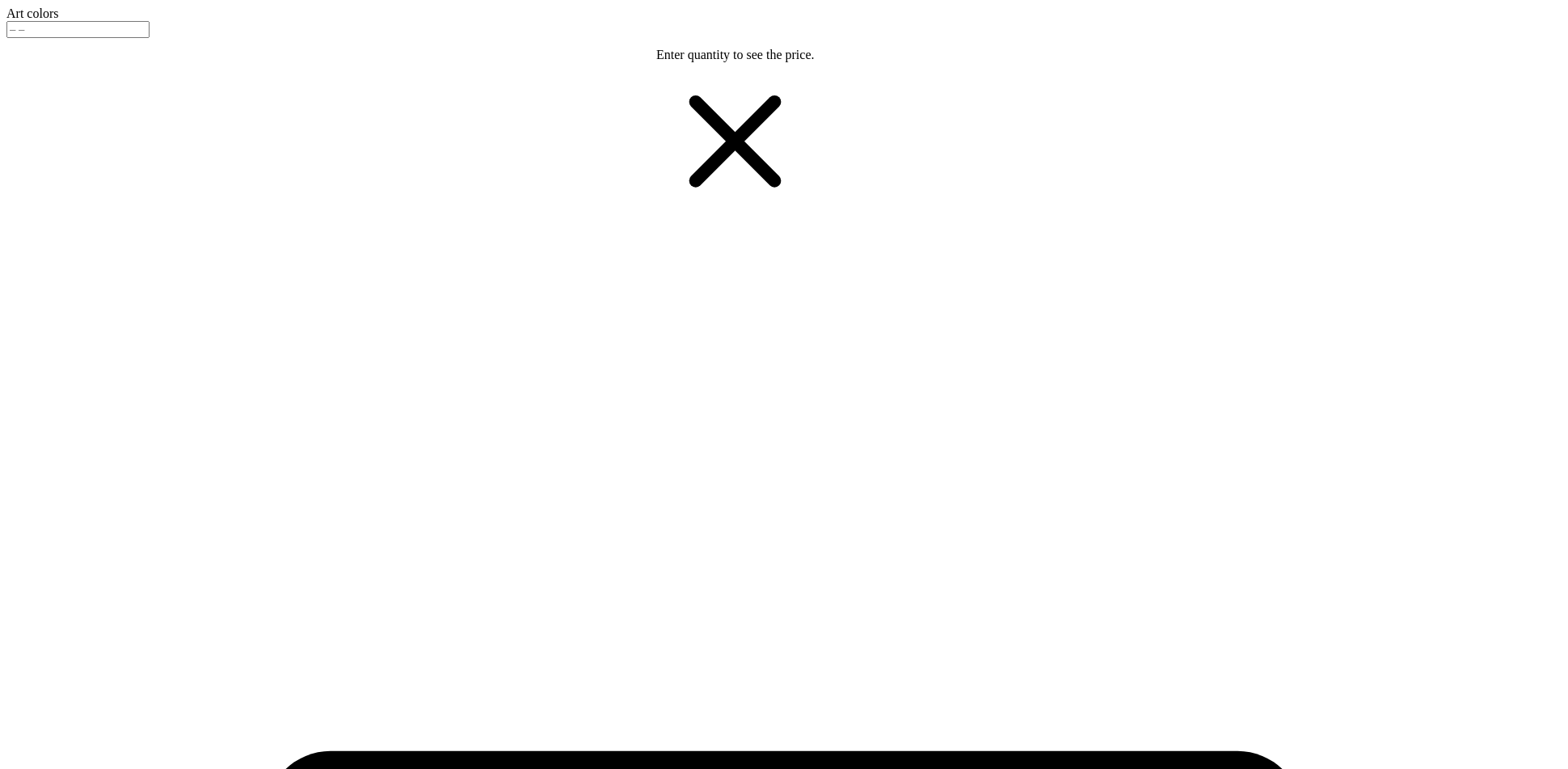
type input "6.41382770473762"
type input "3.51"
type input "8.00967249646419"
type input "3.49"
type input "8.00967249646419"
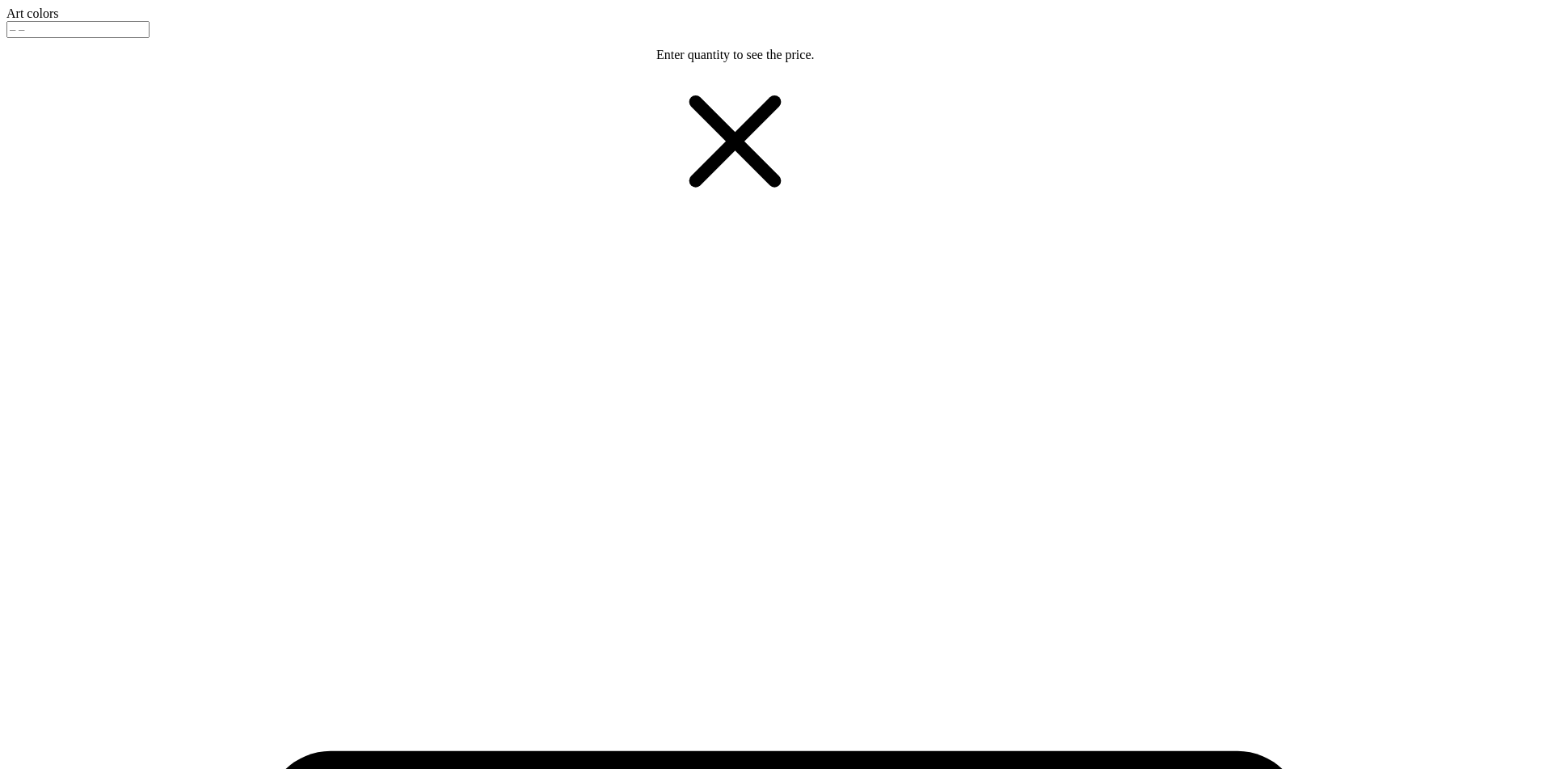
type input "2.59"
type input "2.58"
type input "3.46"
type input "8.00967249646419"
type input "3.47"
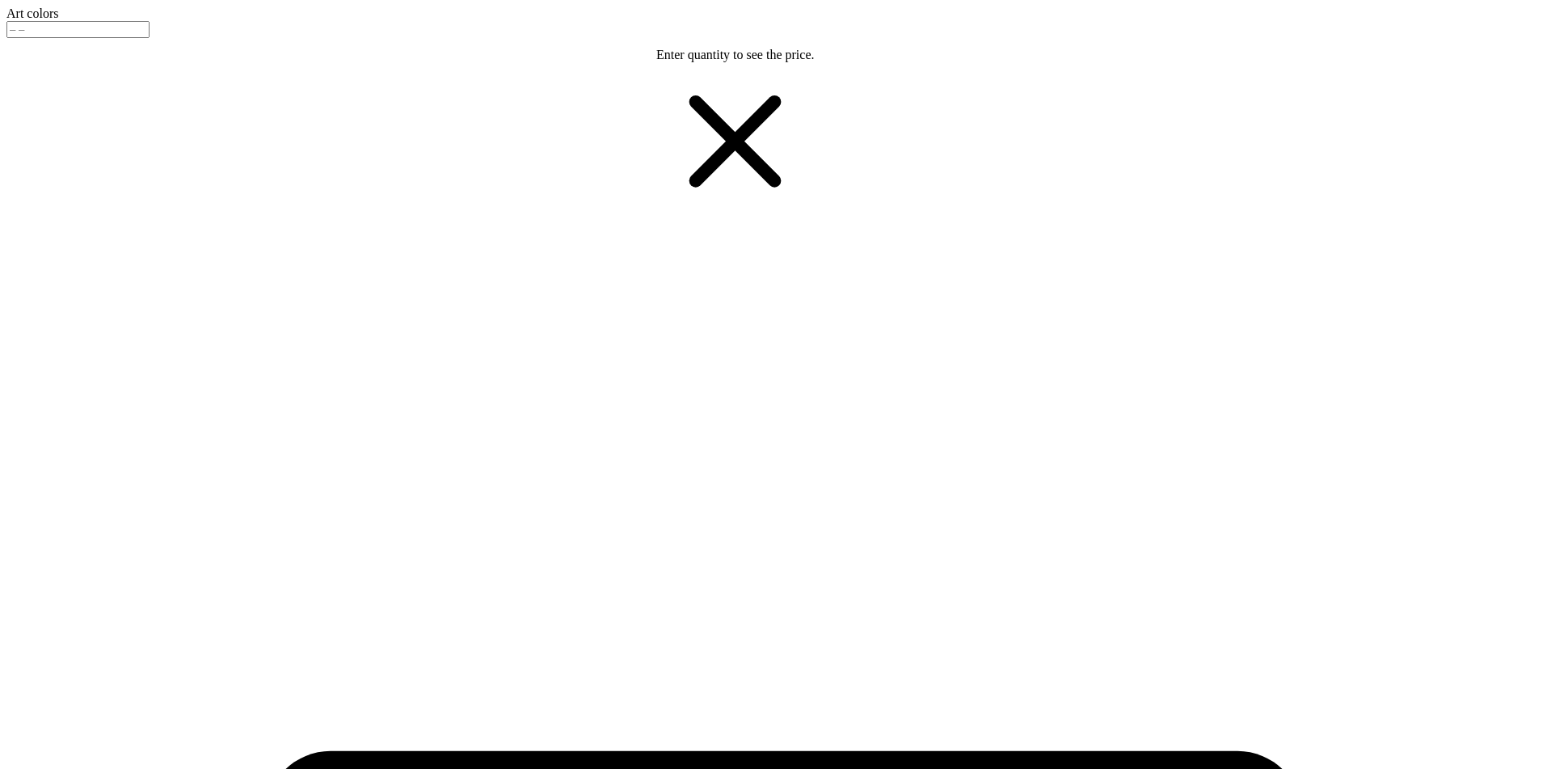
type input "9.93417207607616"
type input "3.48"
type input "7.12583549434118"
type input "3.50"
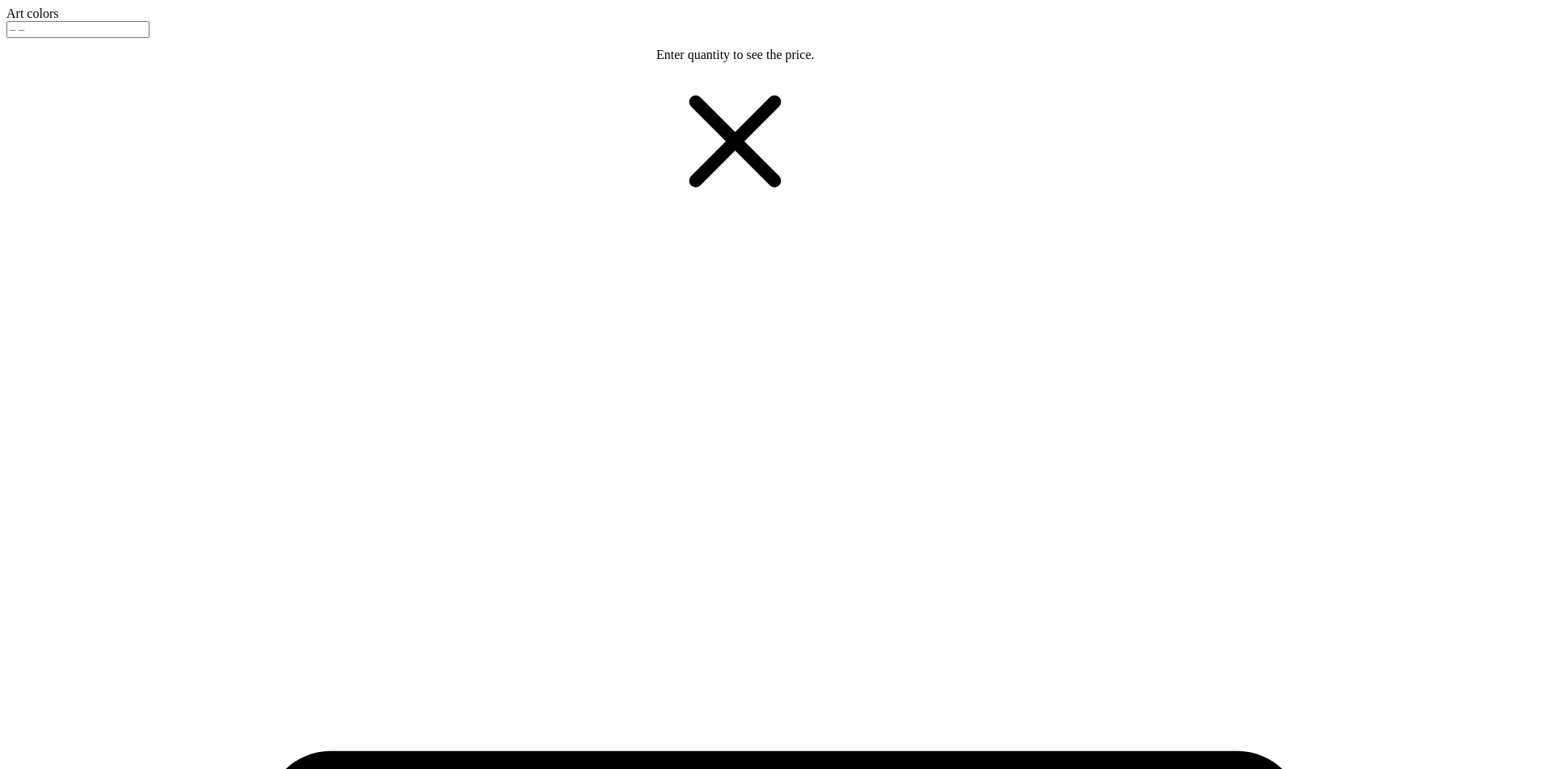
type input "1.60177838525342"
type textarea "x"
type input "1.60177838525342"
type textarea "x"
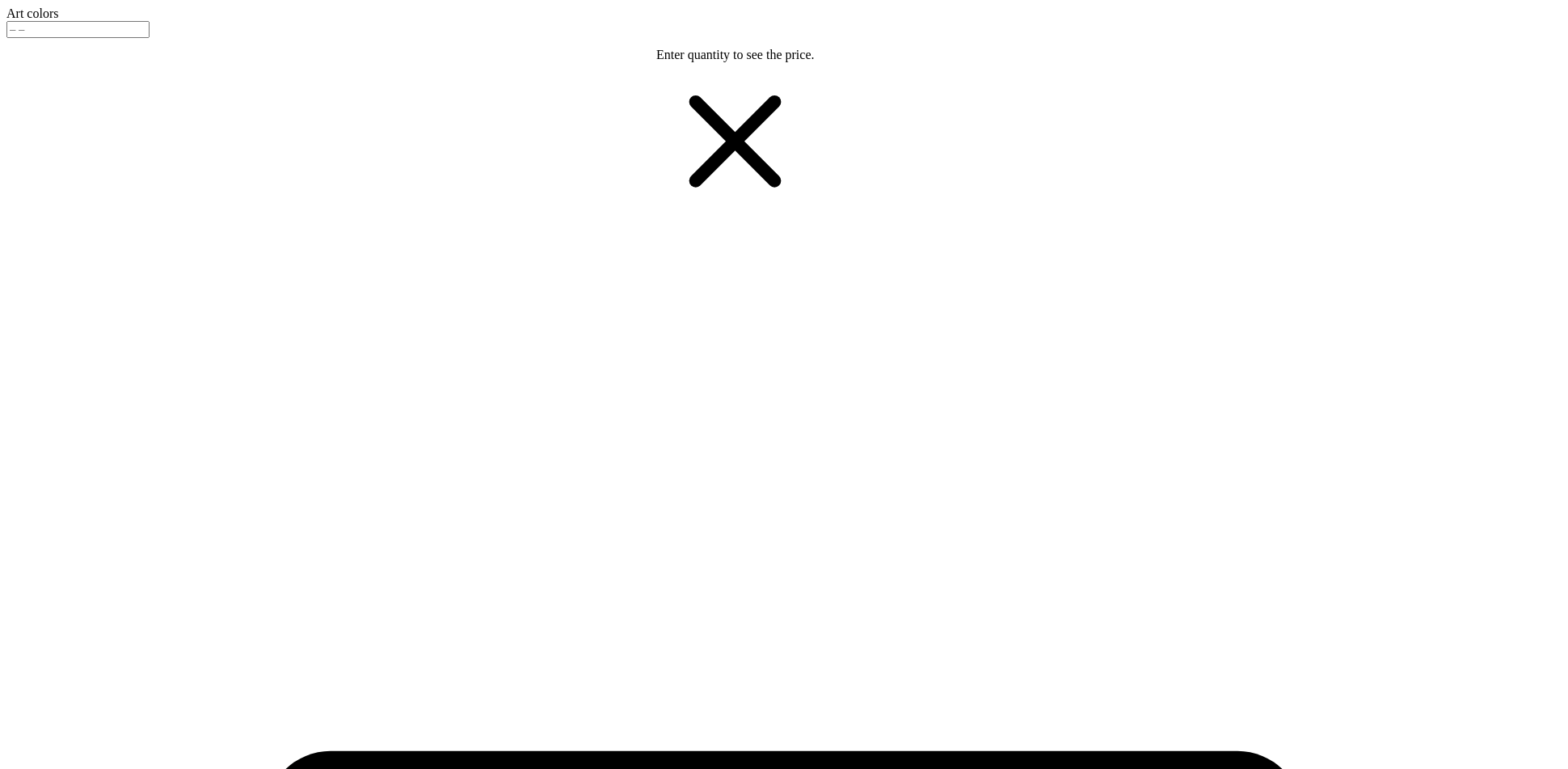
type input "2.73596208870133"
type textarea "x"
type input "1"
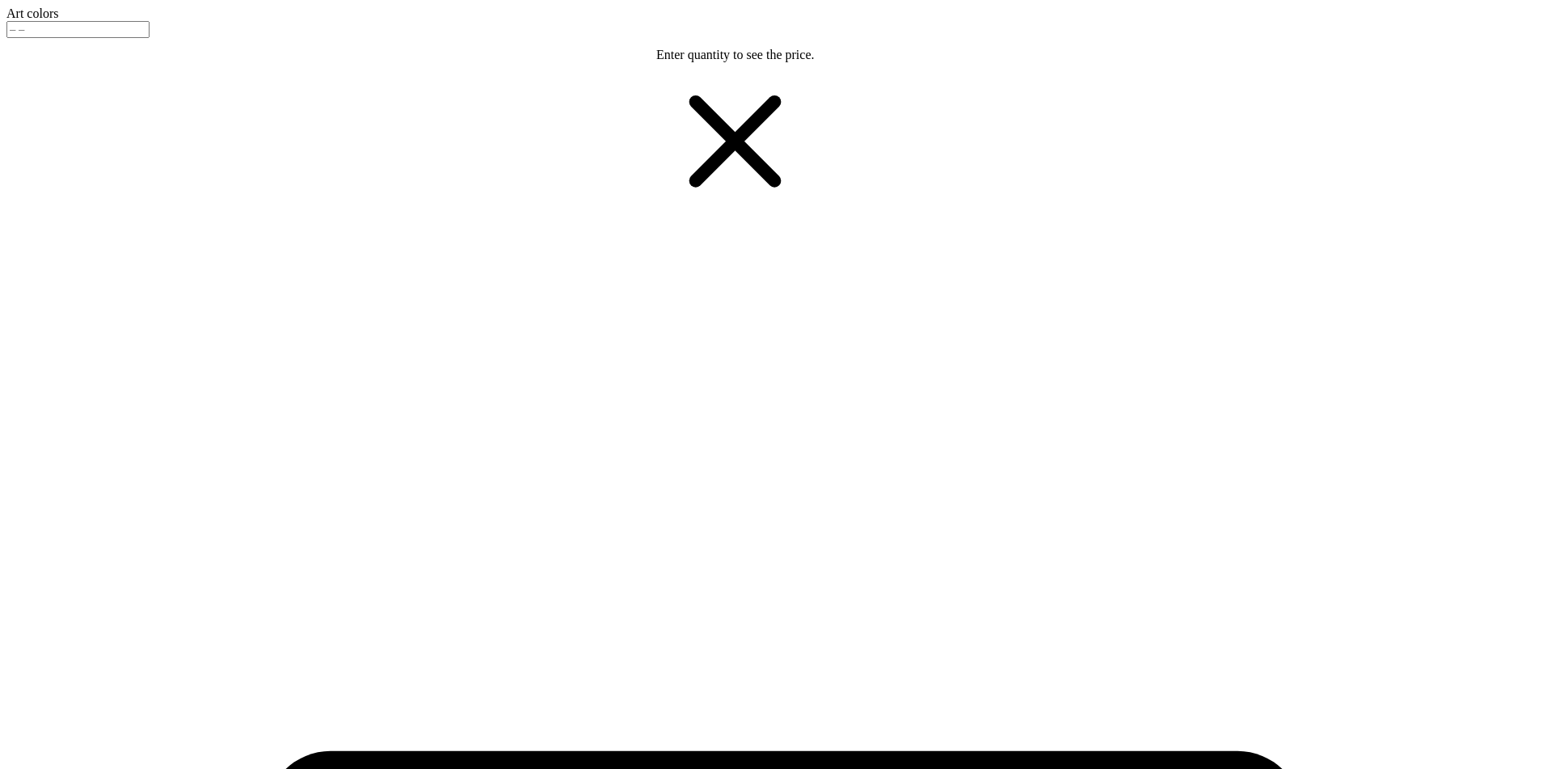
type textarea "x"
type input "1"
click at [1174, 123] on button "Yes" at bounding box center [1159, 115] width 31 height 17
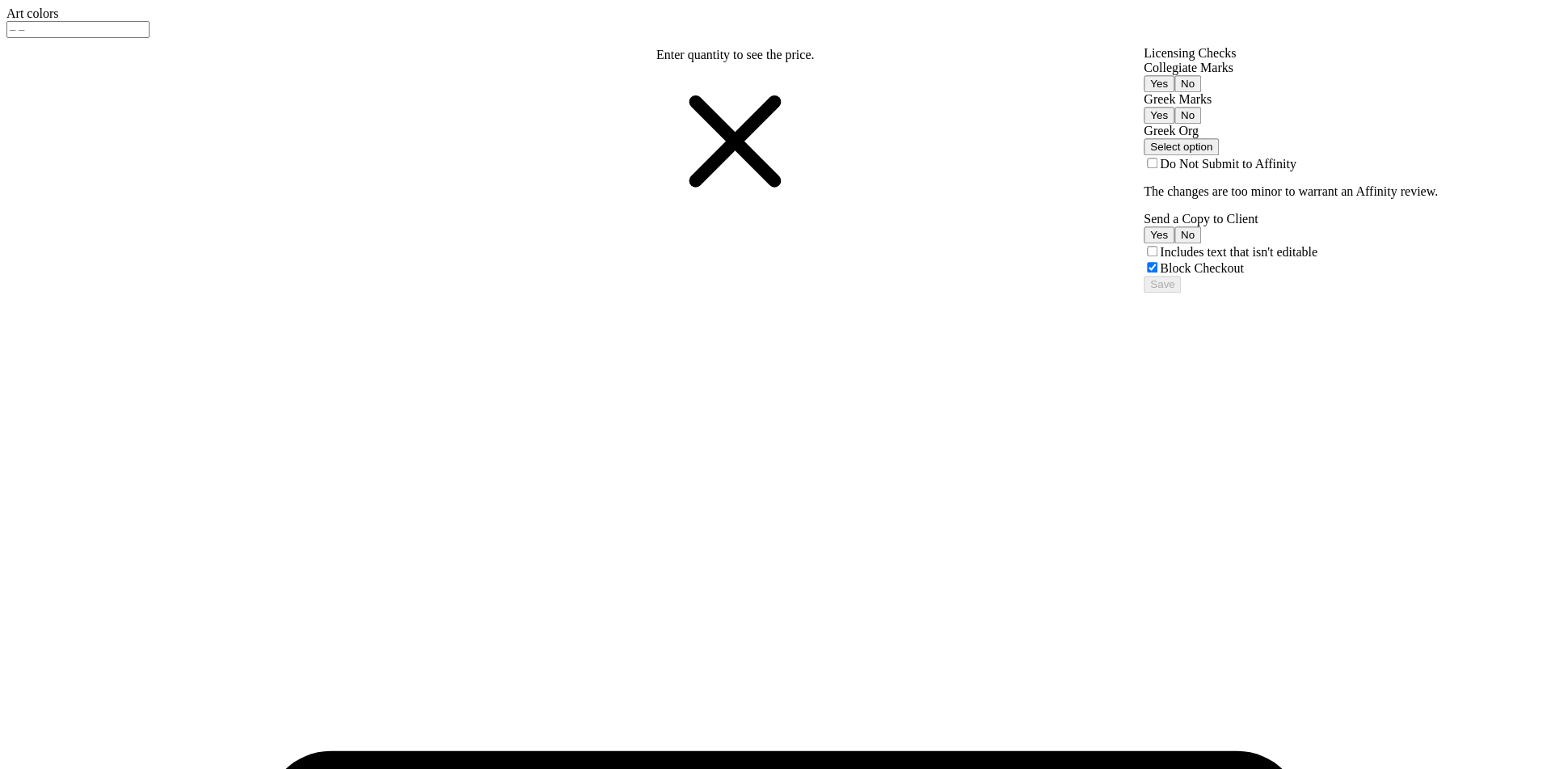
click at [1201, 123] on button "No" at bounding box center [1187, 115] width 26 height 17
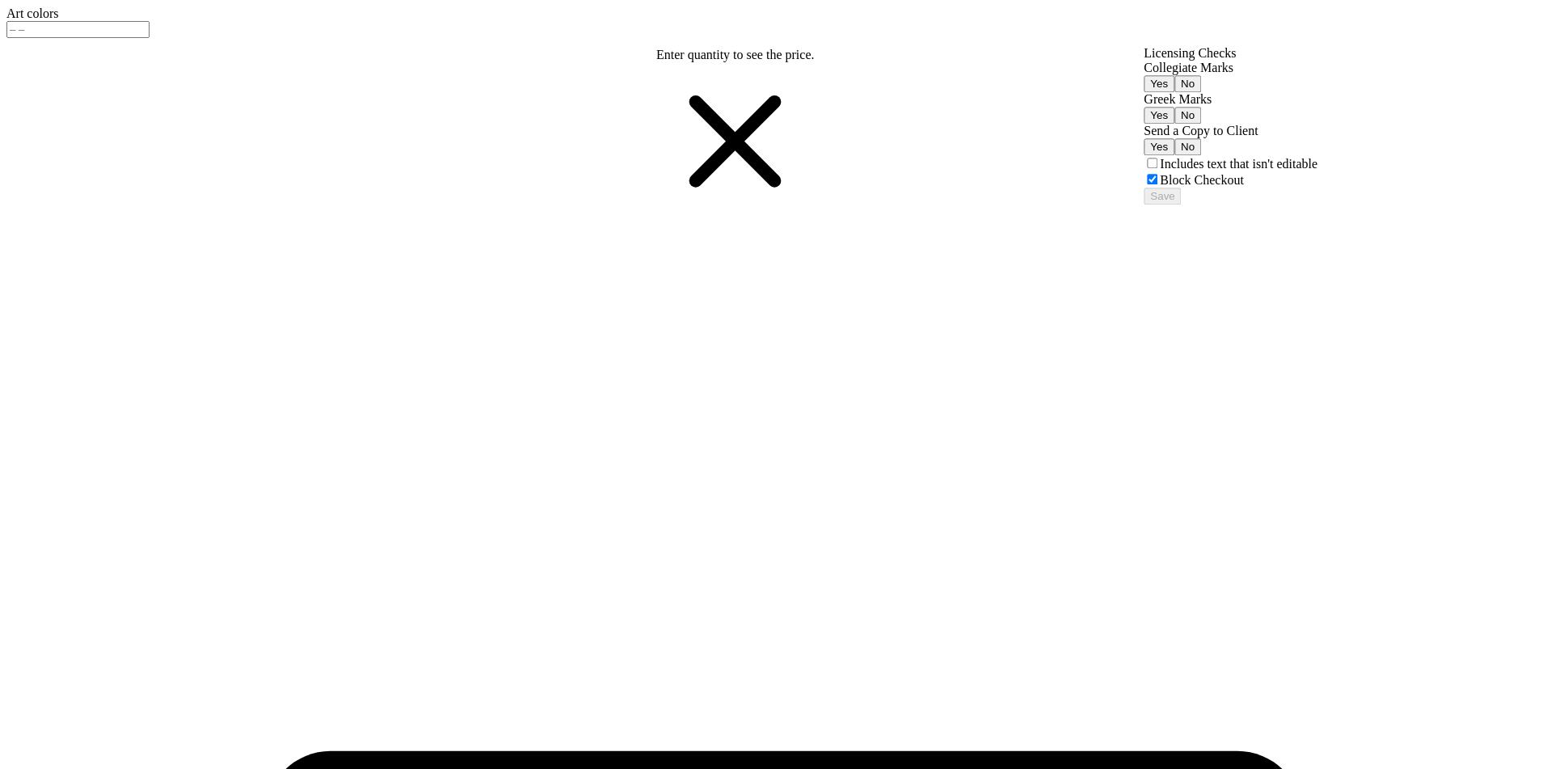
click at [1201, 93] on button "No" at bounding box center [1187, 84] width 26 height 17
click at [1181, 204] on button "Save" at bounding box center [1161, 196] width 37 height 17
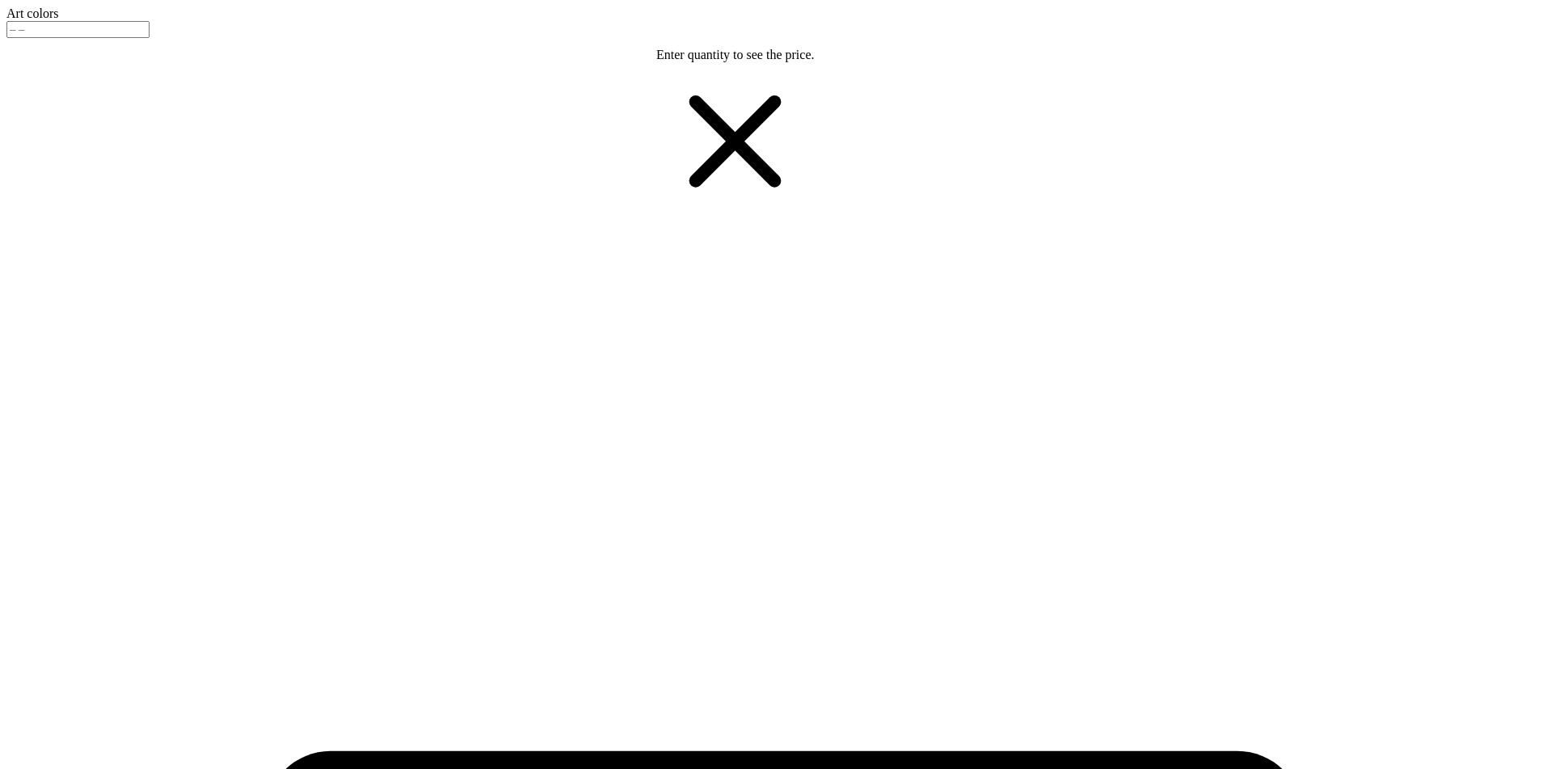
scroll to position [375, 0]
type textarea "x"
type input "1"
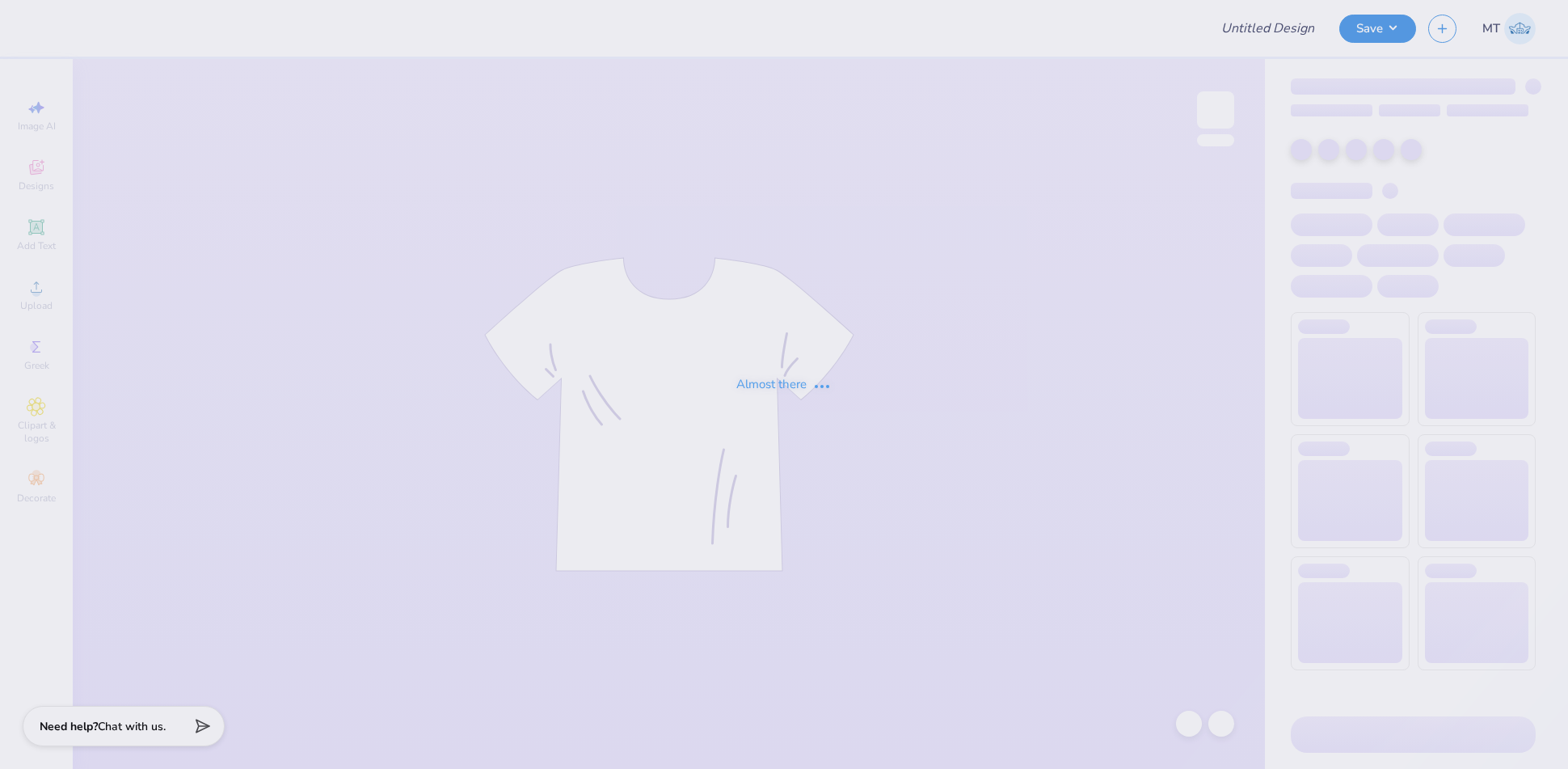
type input "FPS239712"
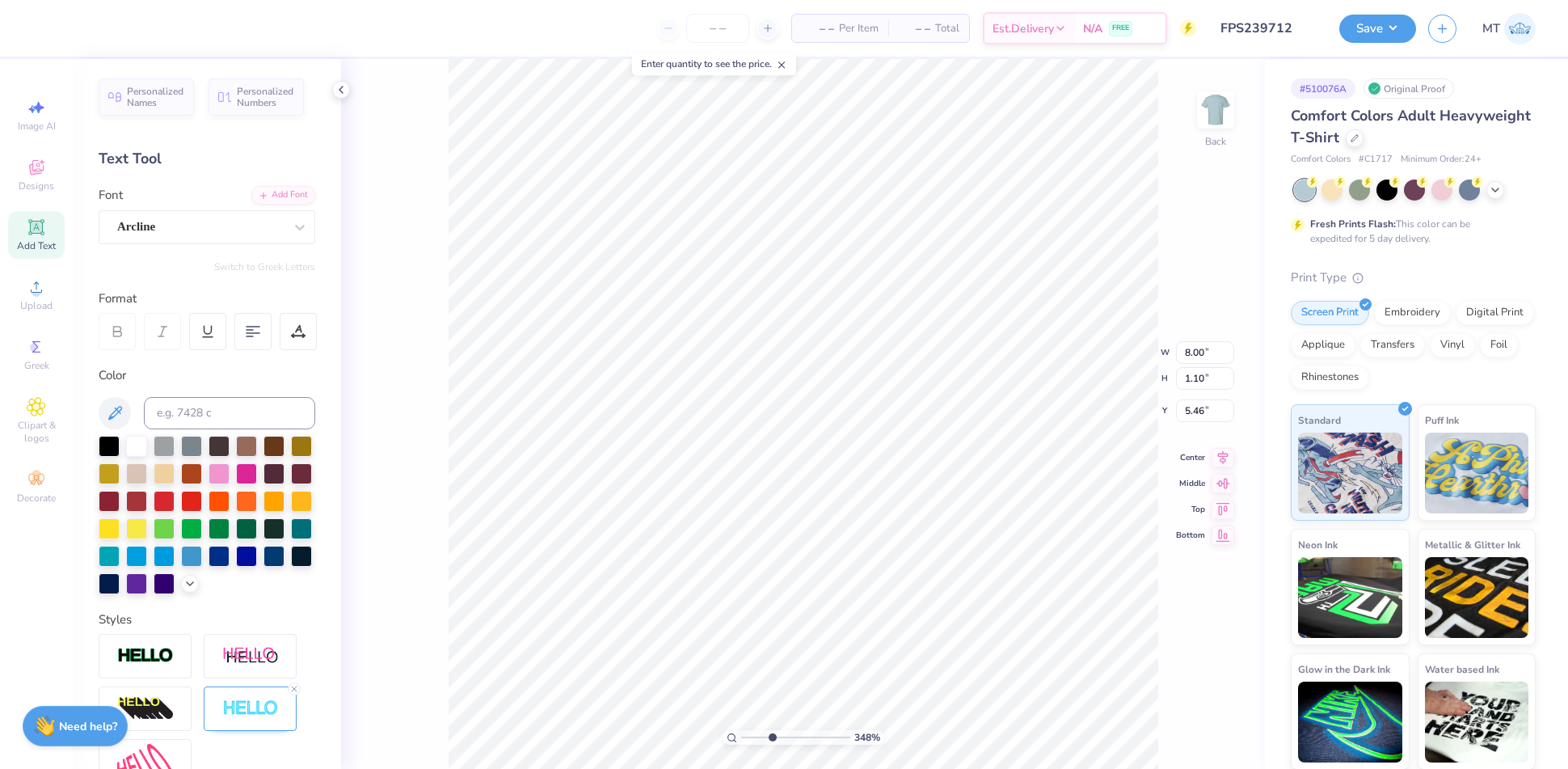
scroll to position [178, 0]
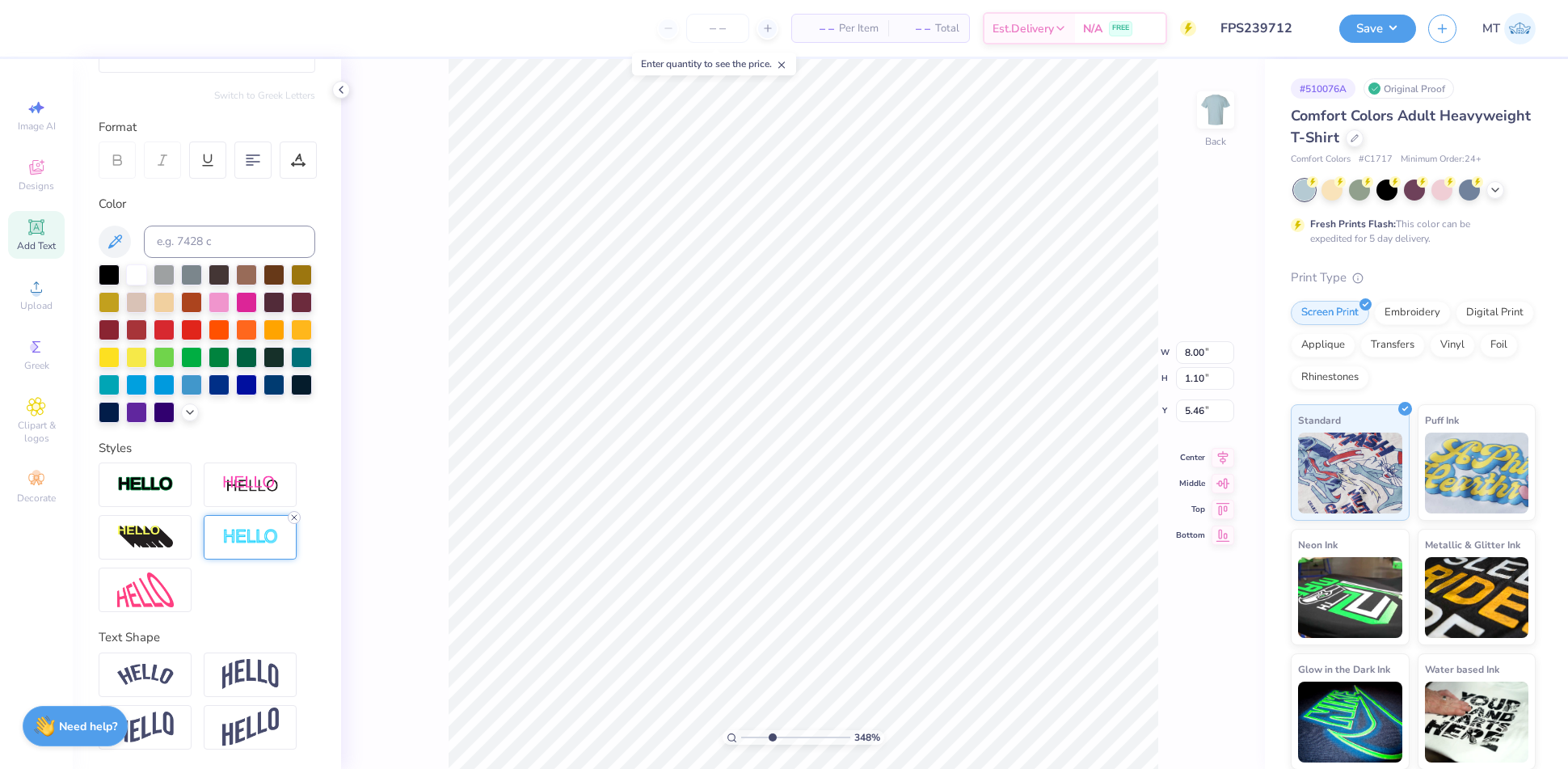
click at [293, 522] on icon at bounding box center [294, 518] width 10 height 10
type input "3.47705452285268"
type input "7.95"
type input "1.05"
type input "5.49"
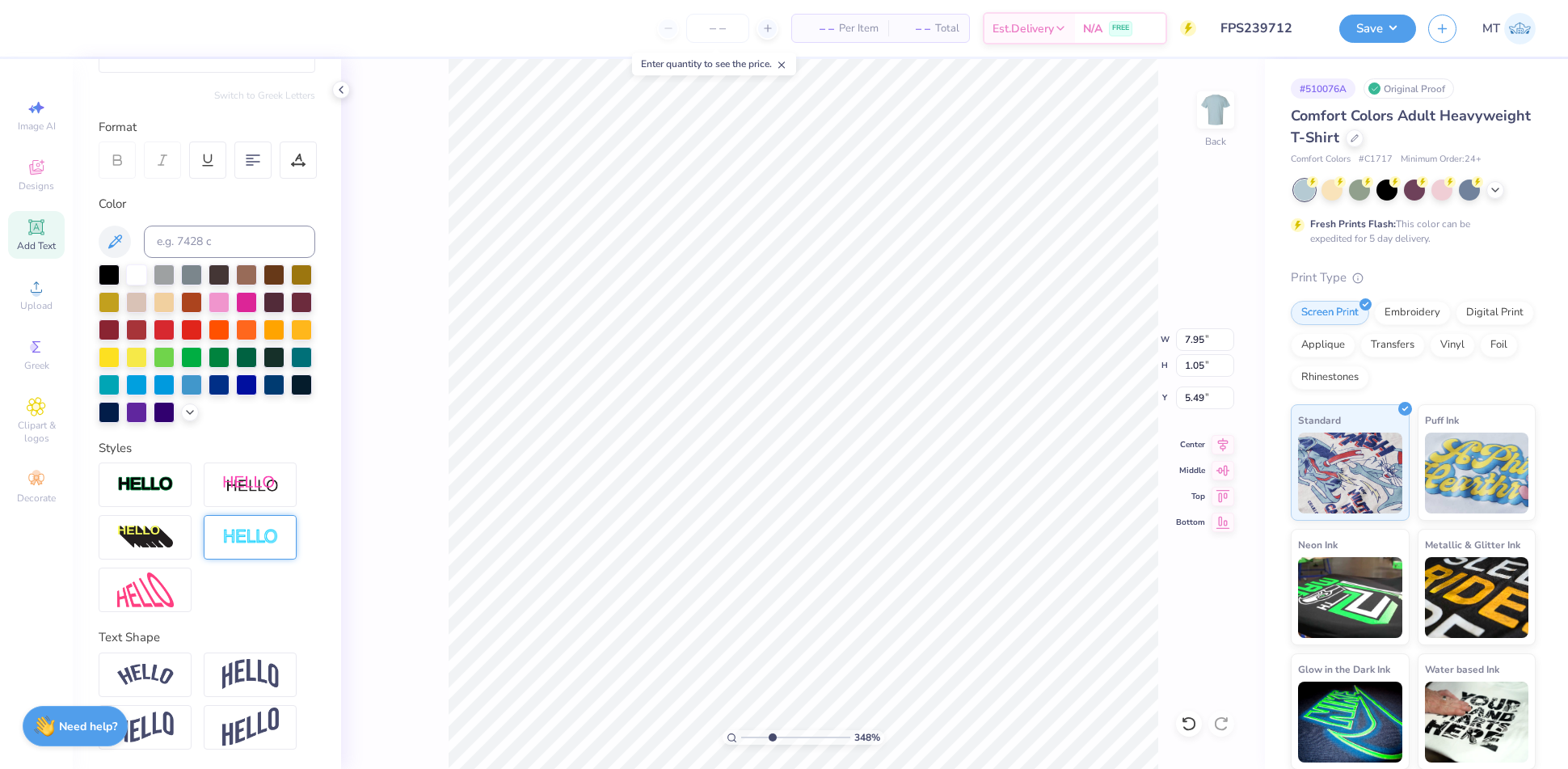
type input "3.47705452285268"
type input "5.18"
type input "1.10"
type input "6.93"
click at [291, 522] on icon at bounding box center [294, 518] width 10 height 10
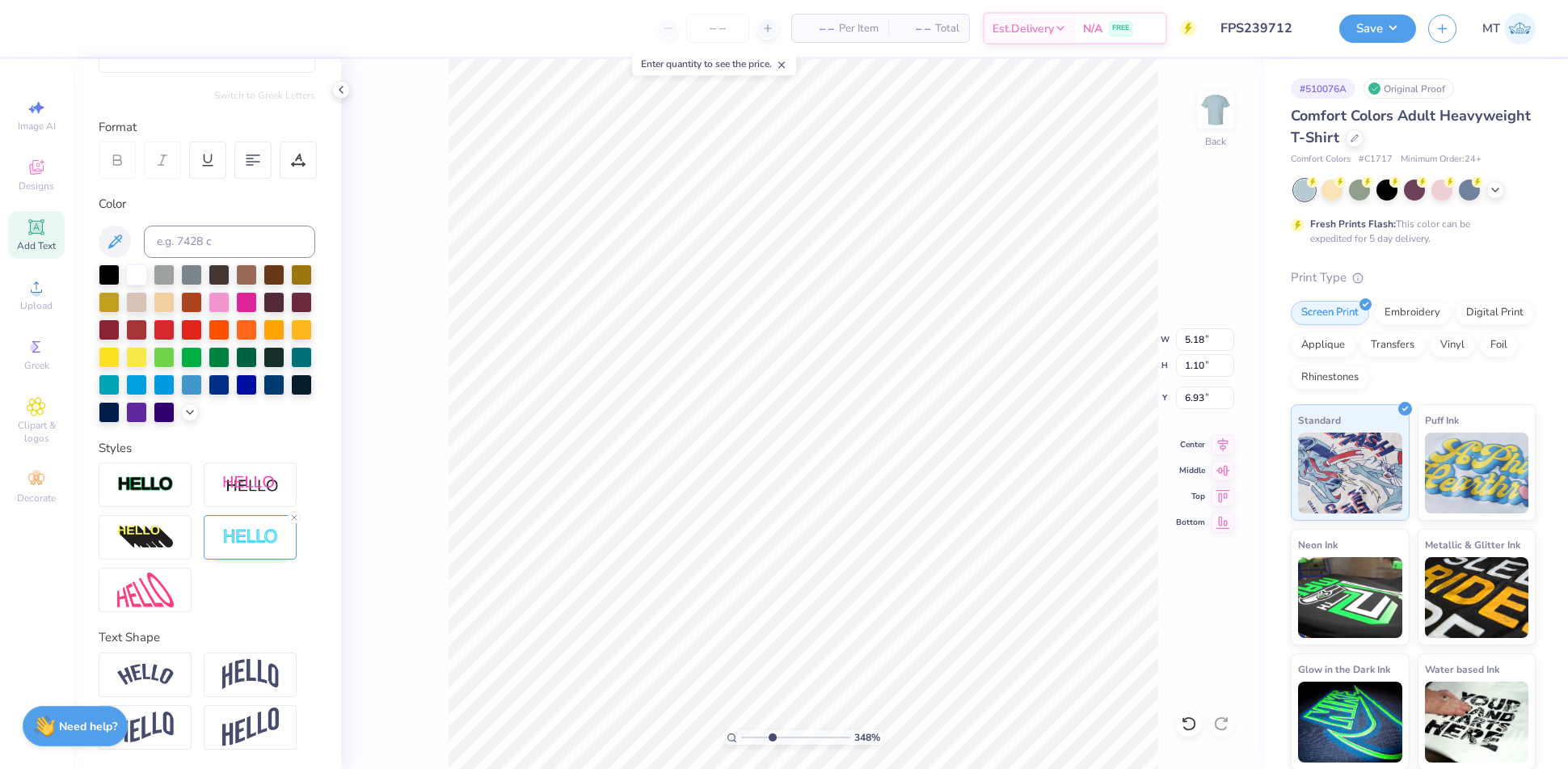
type input "3.47705452285268"
type input "5.13"
type input "1.05"
type input "6.95"
type input "2.02740620826627"
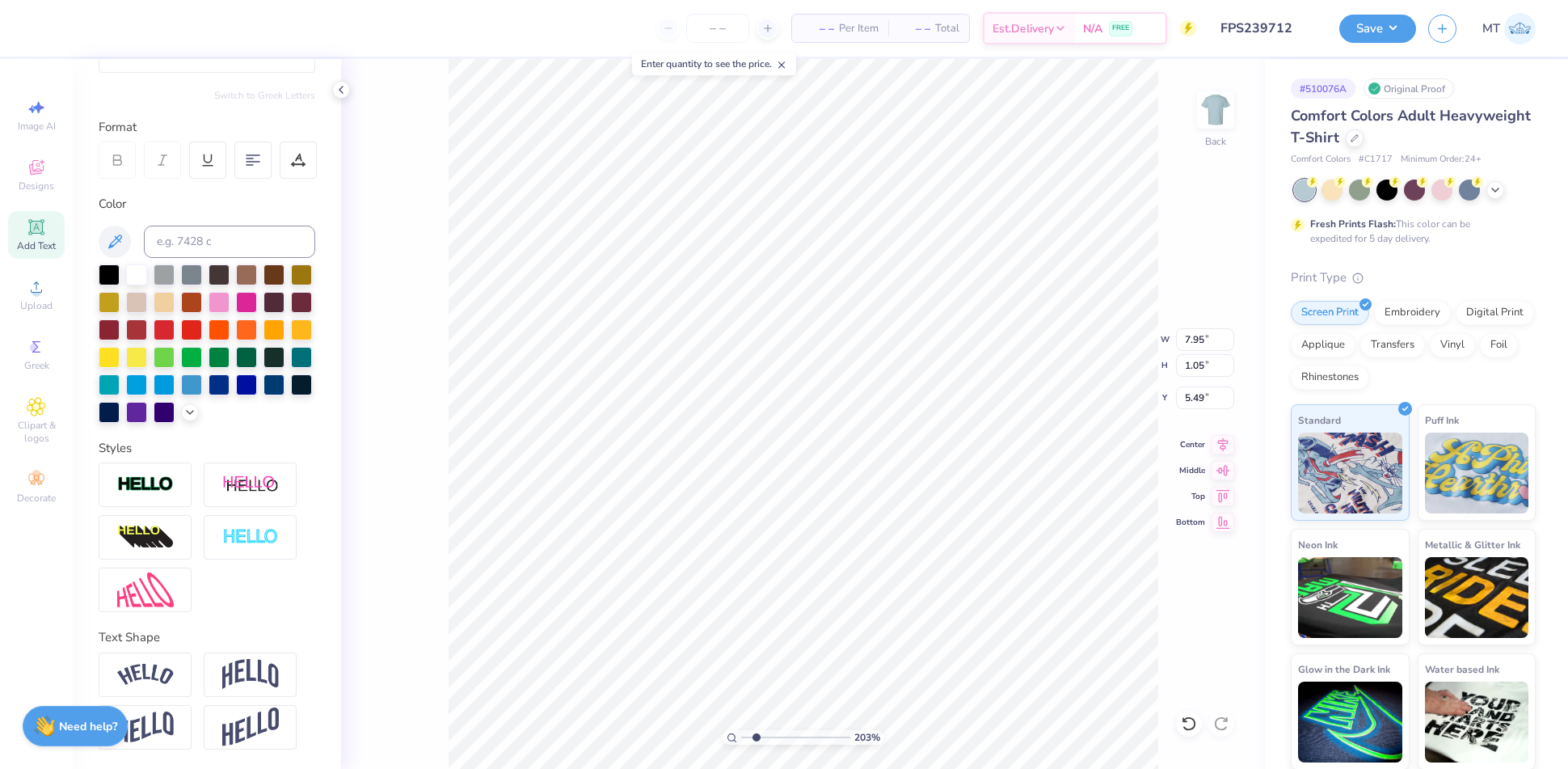
type input "1.68"
type input "2.02740620826627"
type input "3.92"
type input "0.52"
type input "2.21"
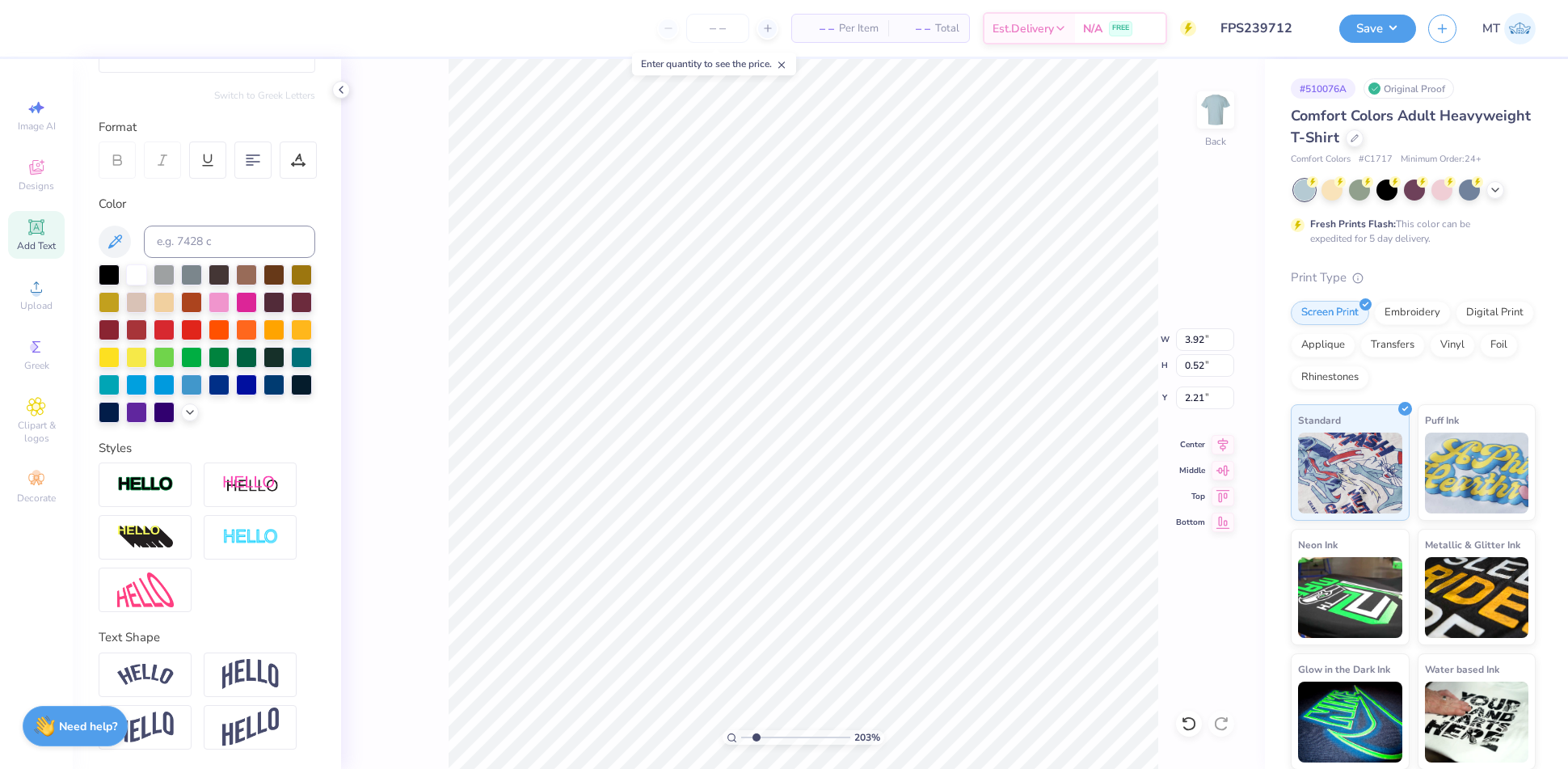
type input "2.02740620826627"
type input "2.20"
click at [165, 674] on img at bounding box center [145, 675] width 56 height 22
type input "2.56092921138539"
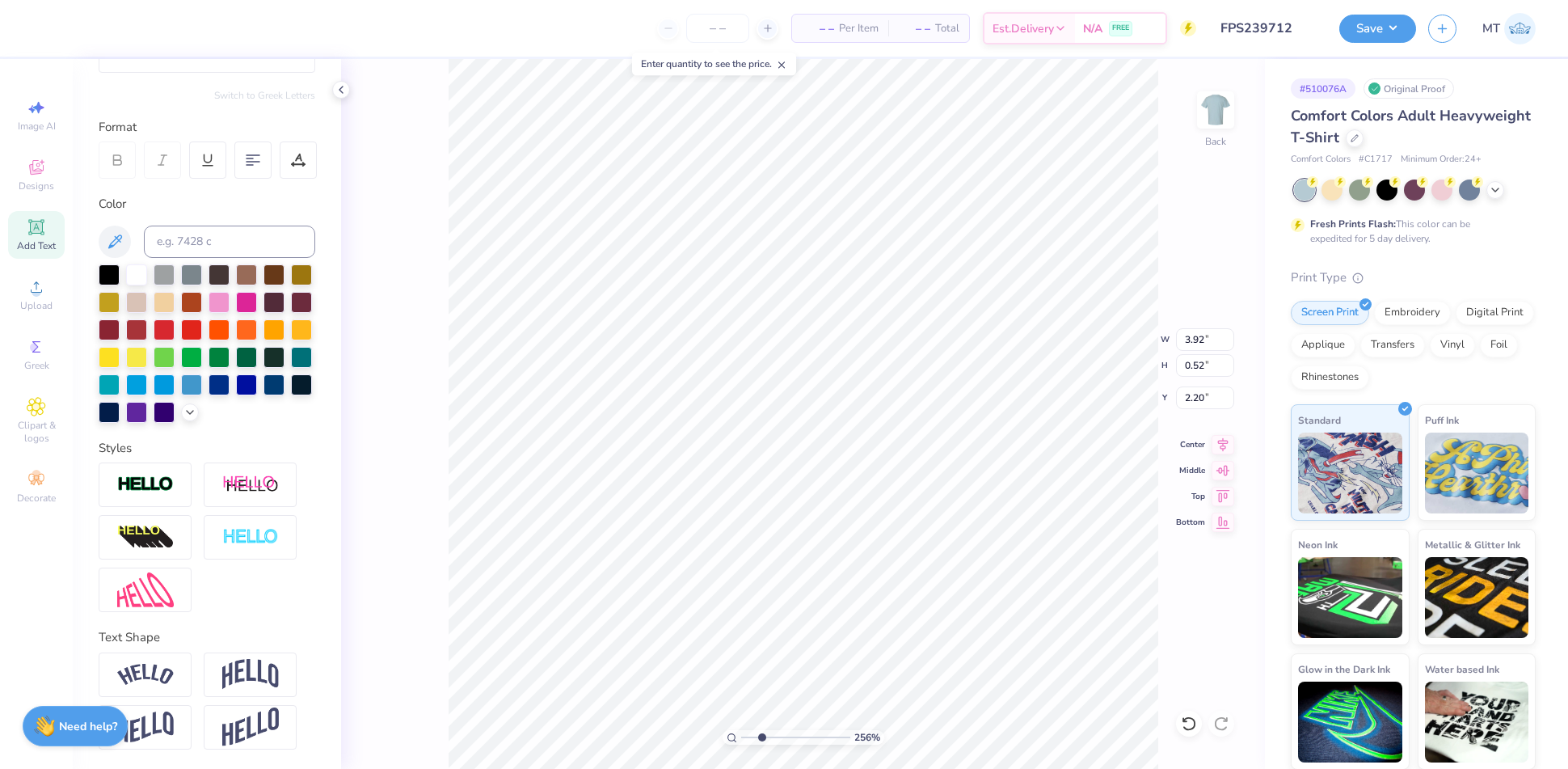
type input "4.56"
type input "1.08"
type input "1.92"
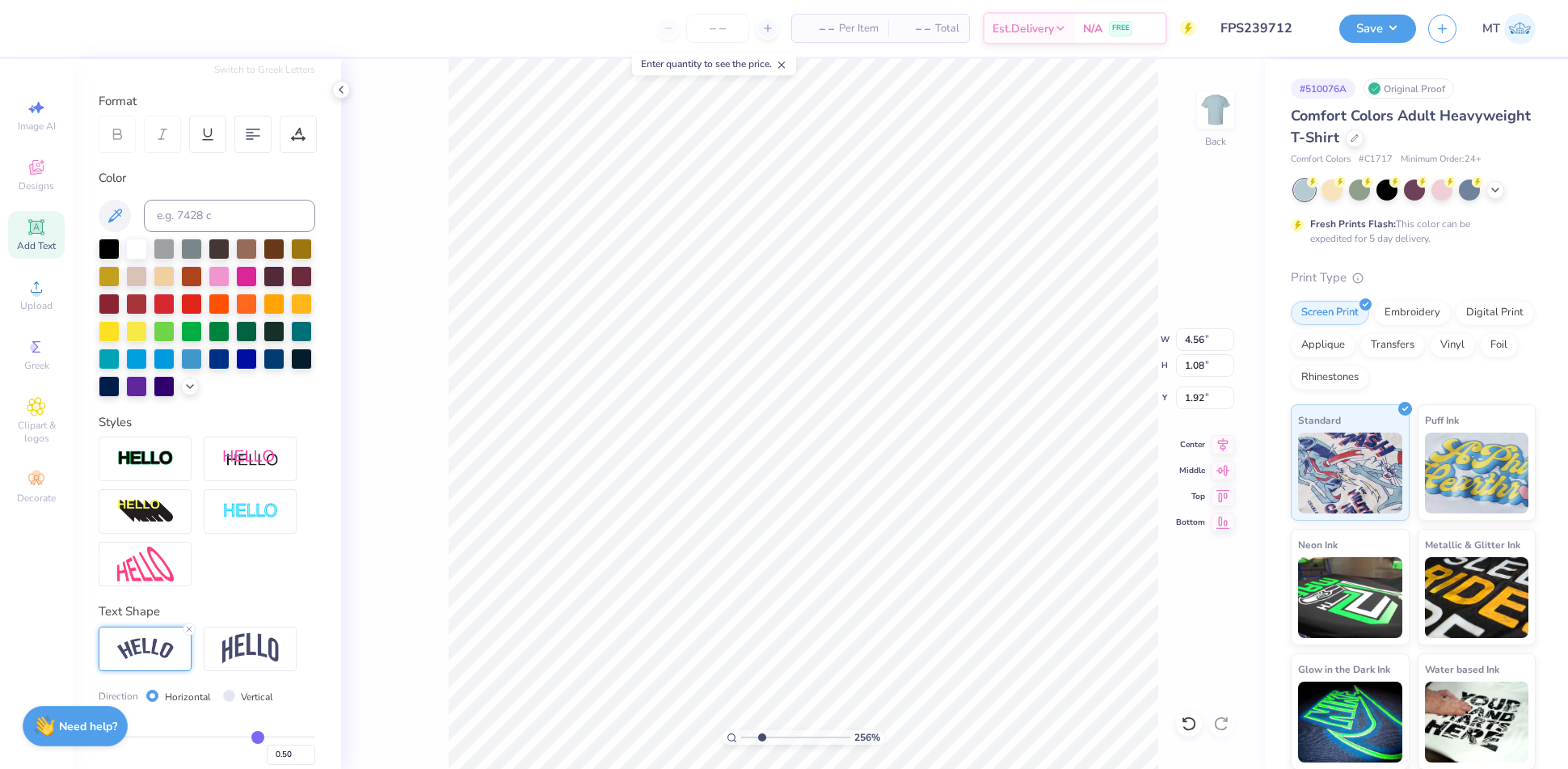
scroll to position [291, 0]
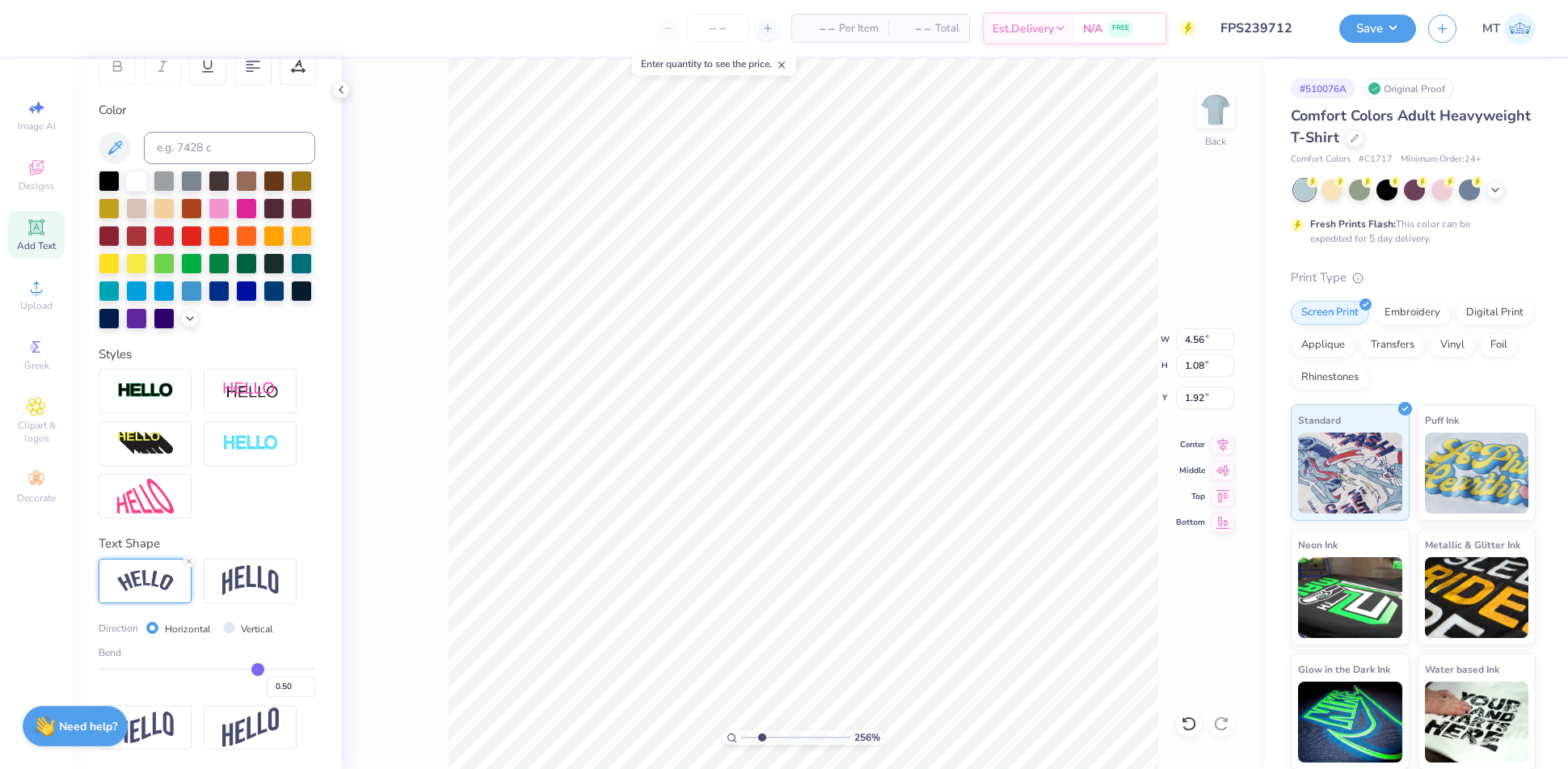
type input "0.58"
type input "0.62"
type input "0.66"
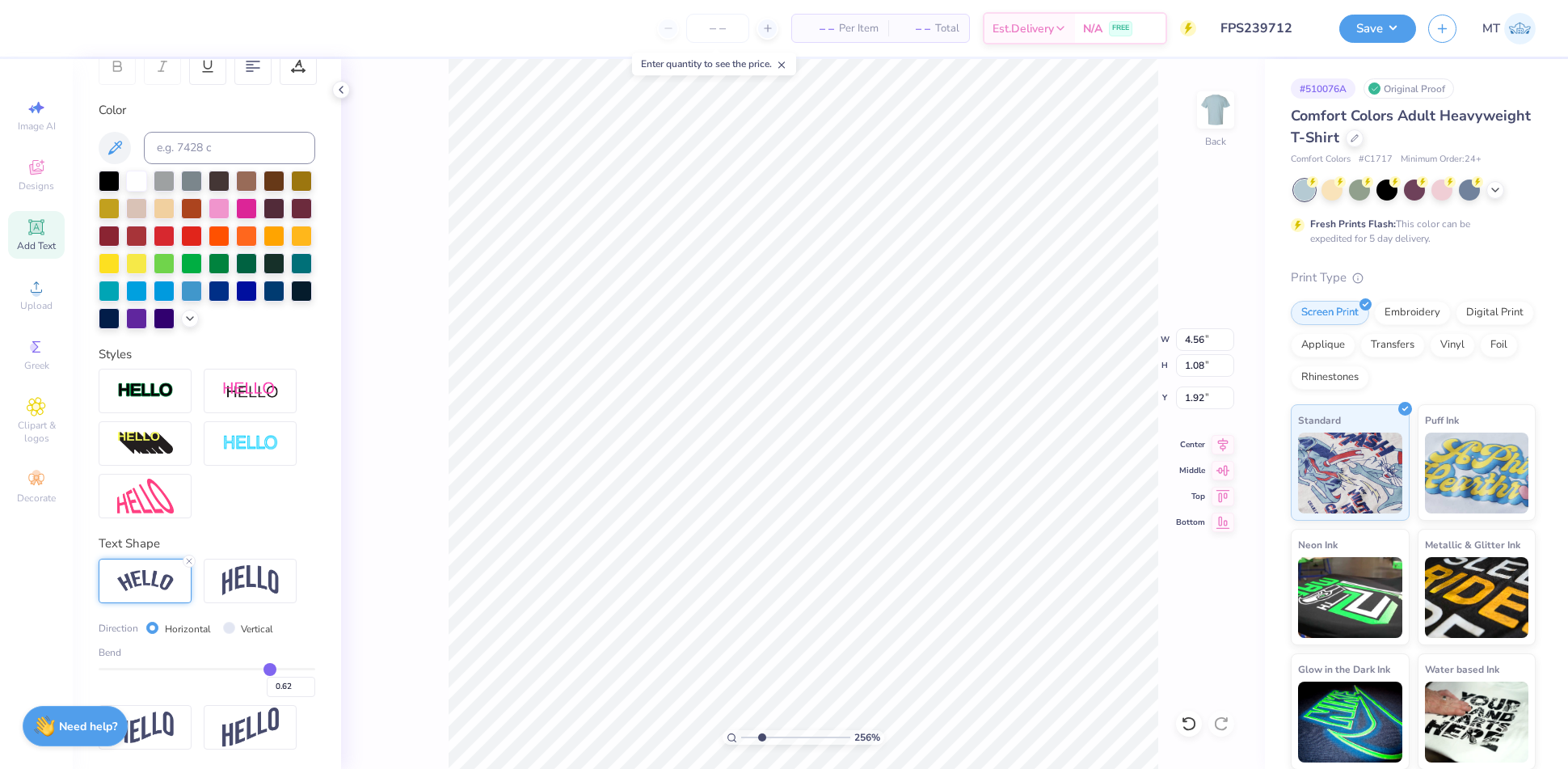
type input "0.66"
type input "0.67"
type input "0.69"
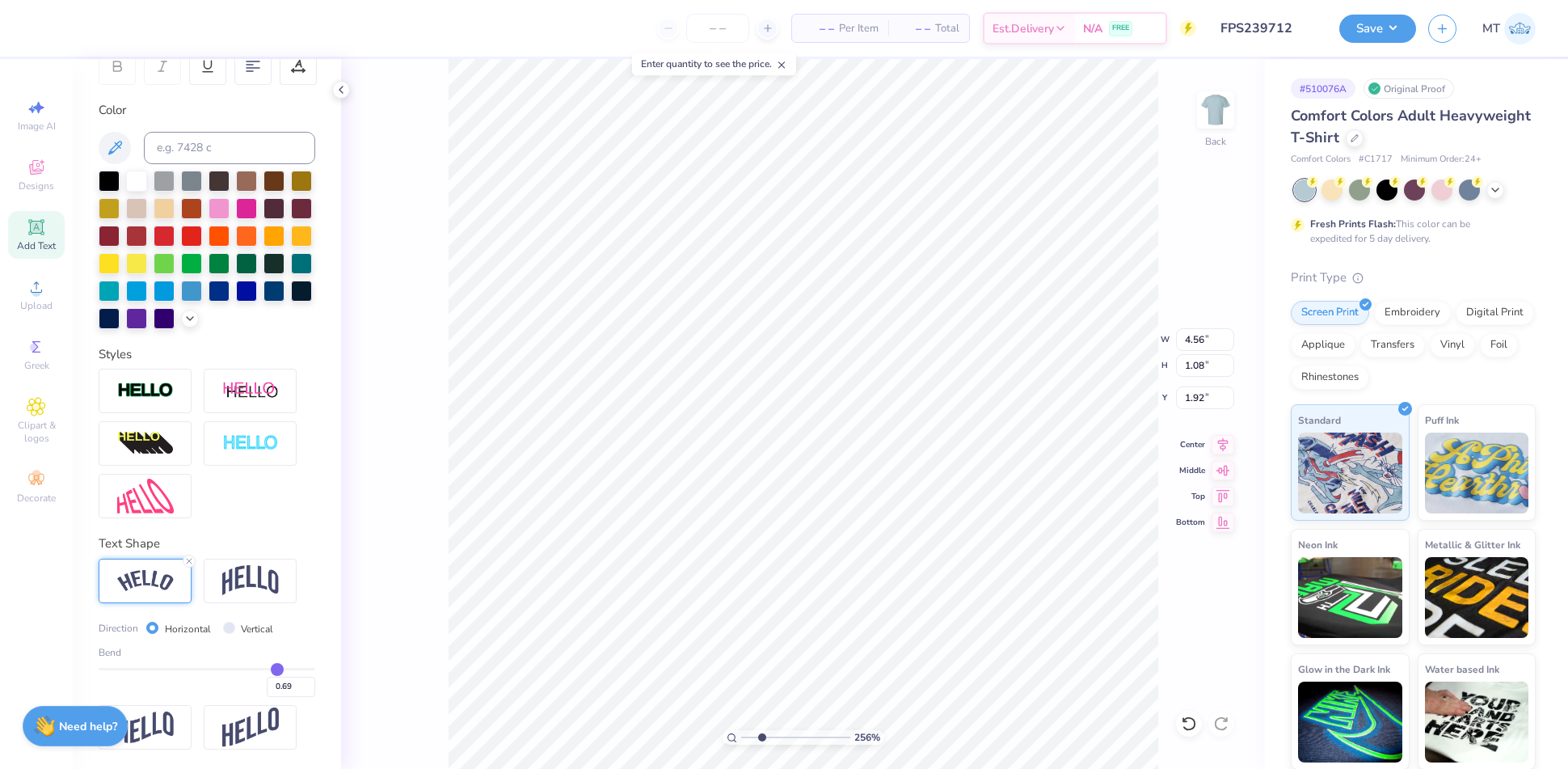
type input "0.7"
type input "0.70"
type input "0.71"
type input "0.73"
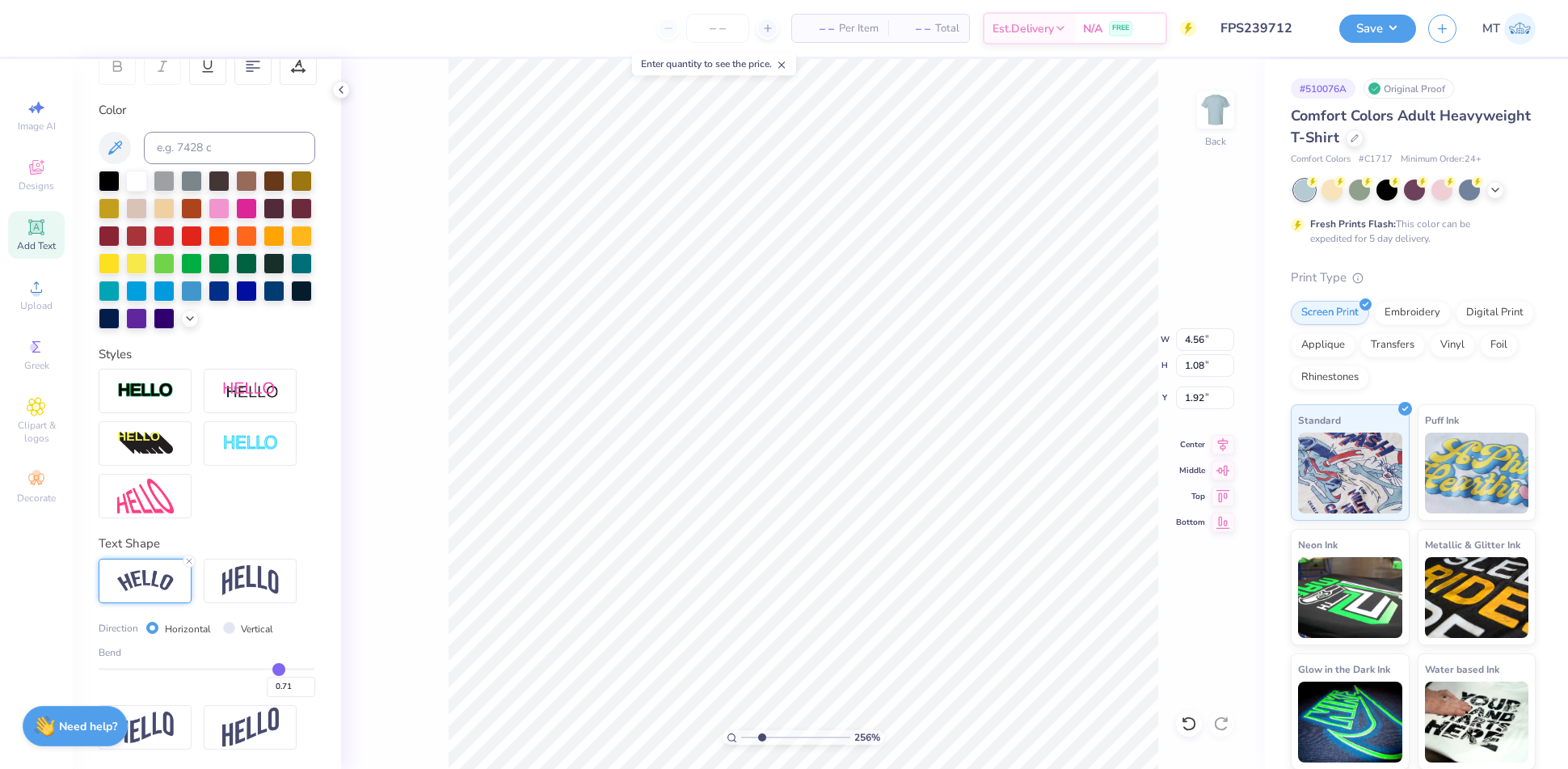
type input "0.73"
type input "0.75"
type input "0.76"
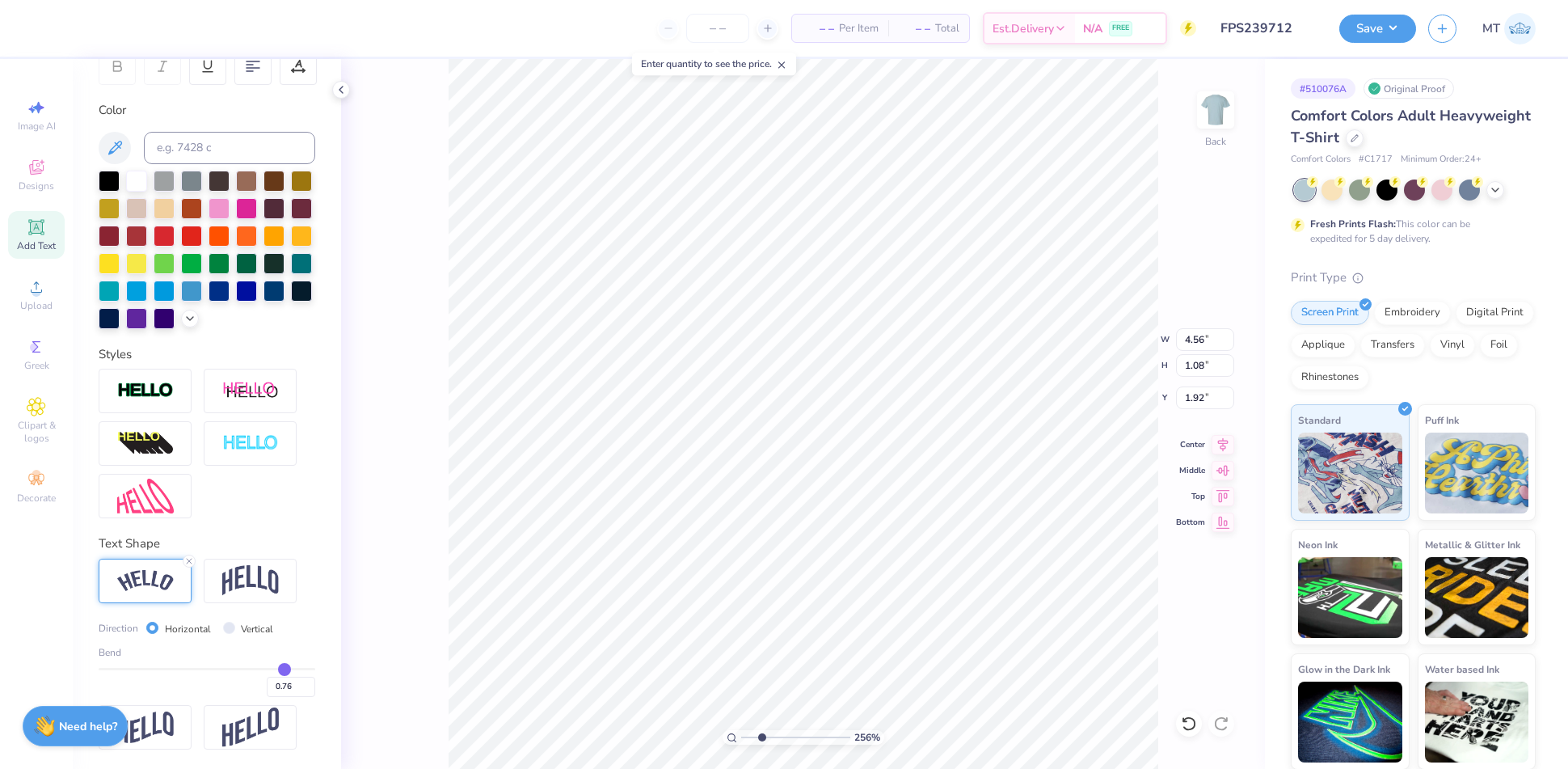
type input "0.77"
type input "0.78"
type input "0.79"
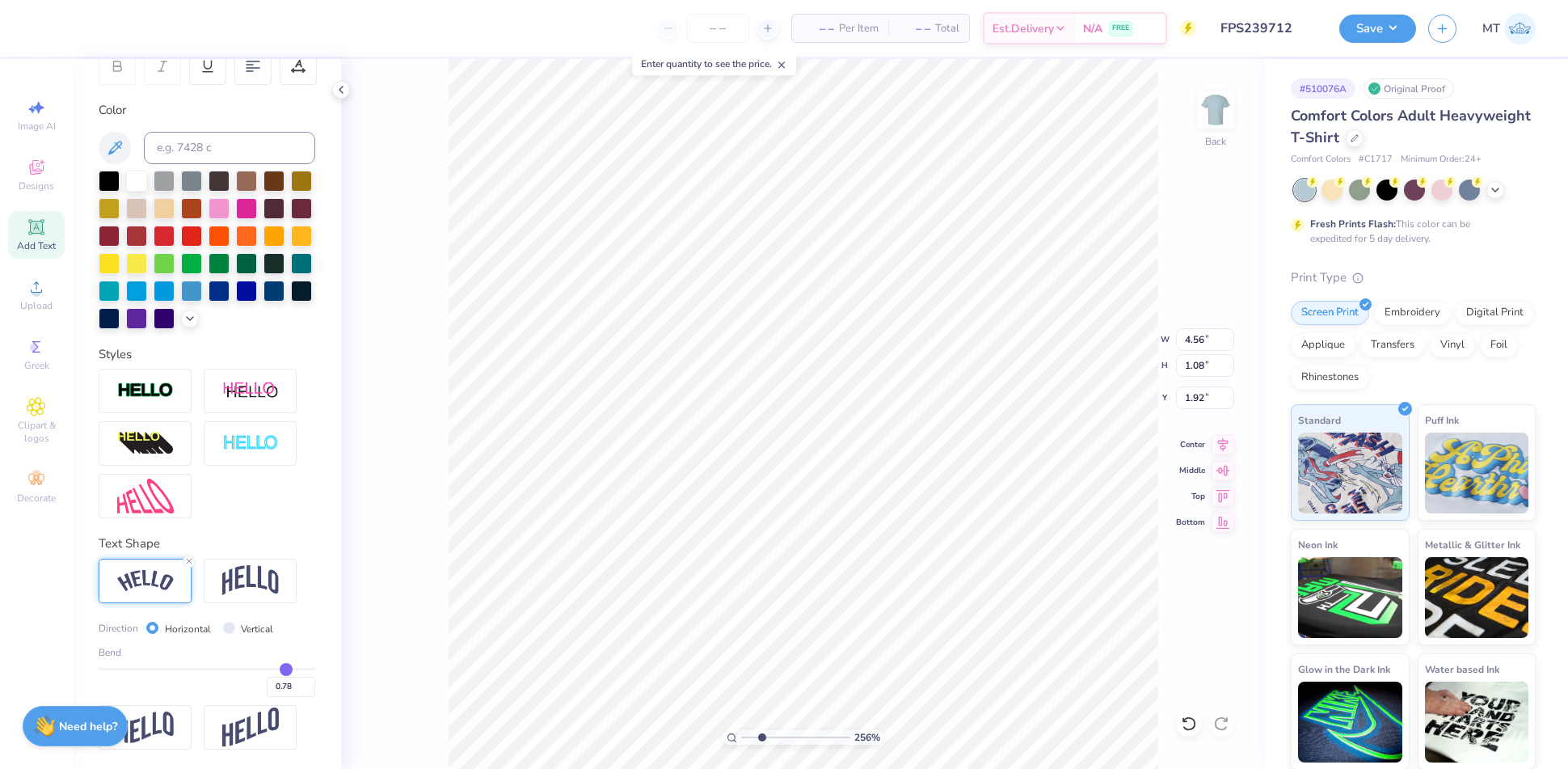
type input "0.79"
type input "0.8"
type input "0.80"
type input "0.81"
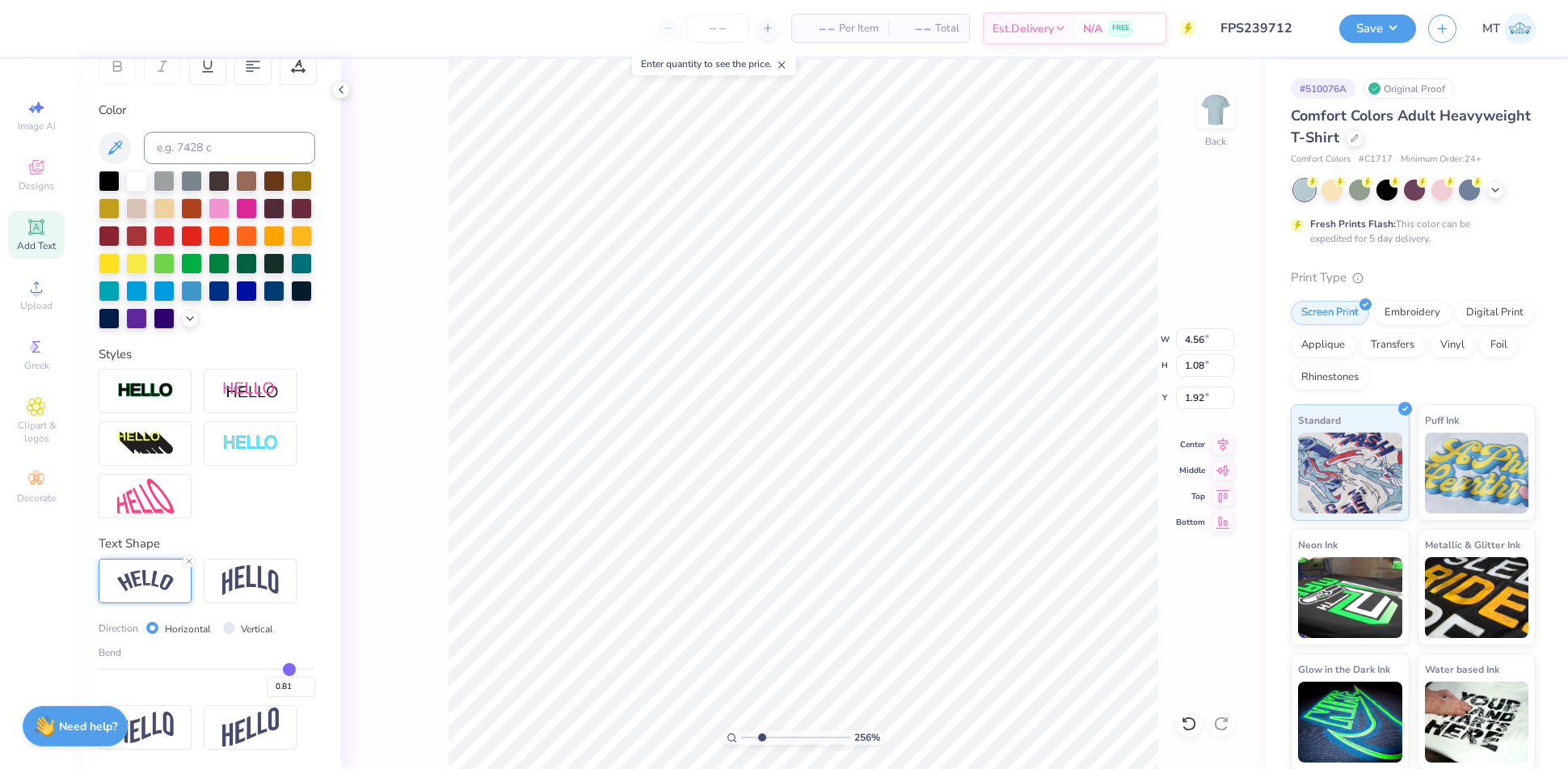
drag, startPoint x: 250, startPoint y: 669, endPoint x: 274, endPoint y: 670, distance: 24.0
type input "0.81"
click at [274, 670] on input "range" at bounding box center [207, 669] width 217 height 3
type input "2.56092921138539"
type input "4.83"
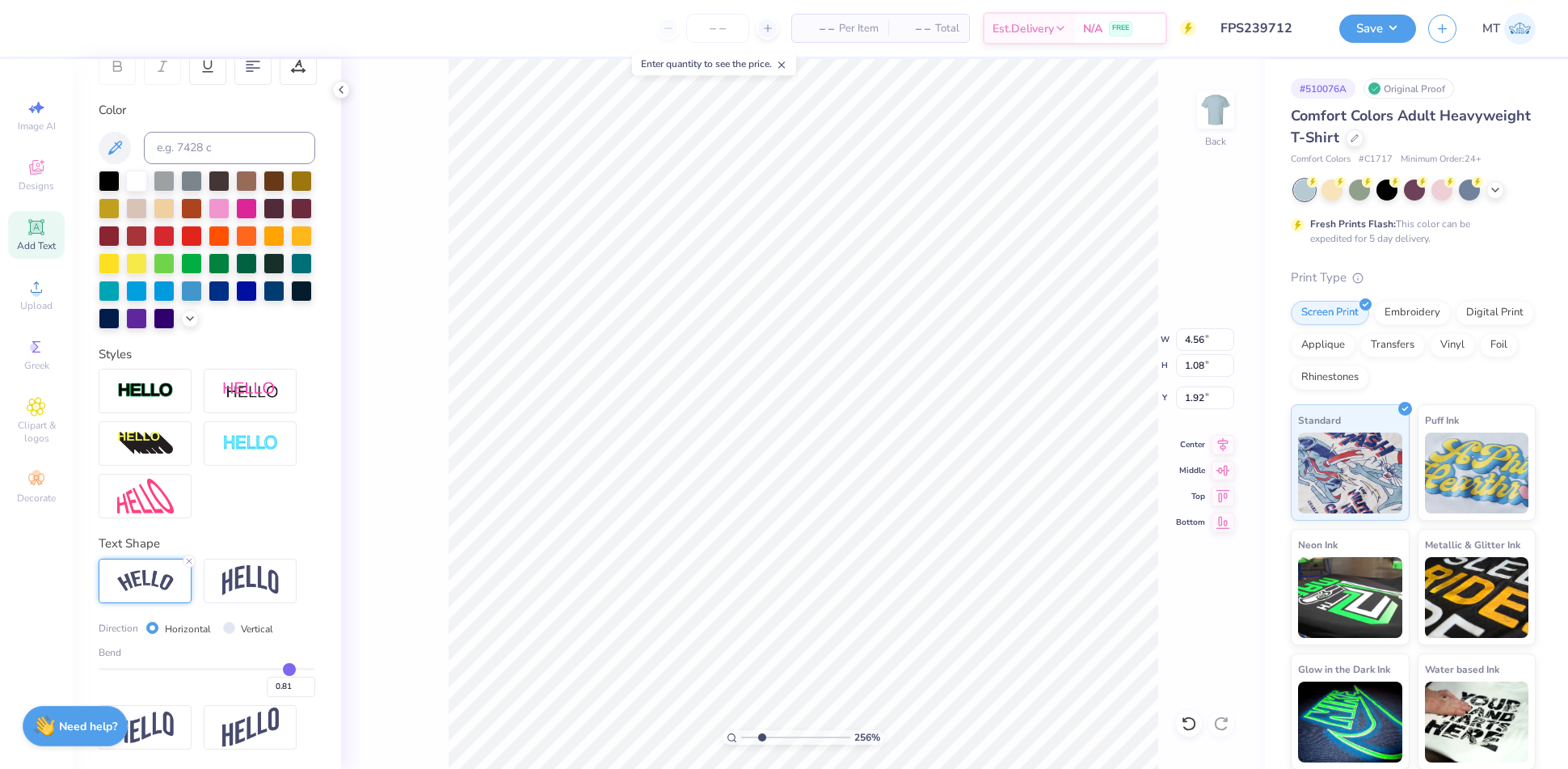
type input "1.89"
type input "1.52"
type input "0.79"
type input "0.78"
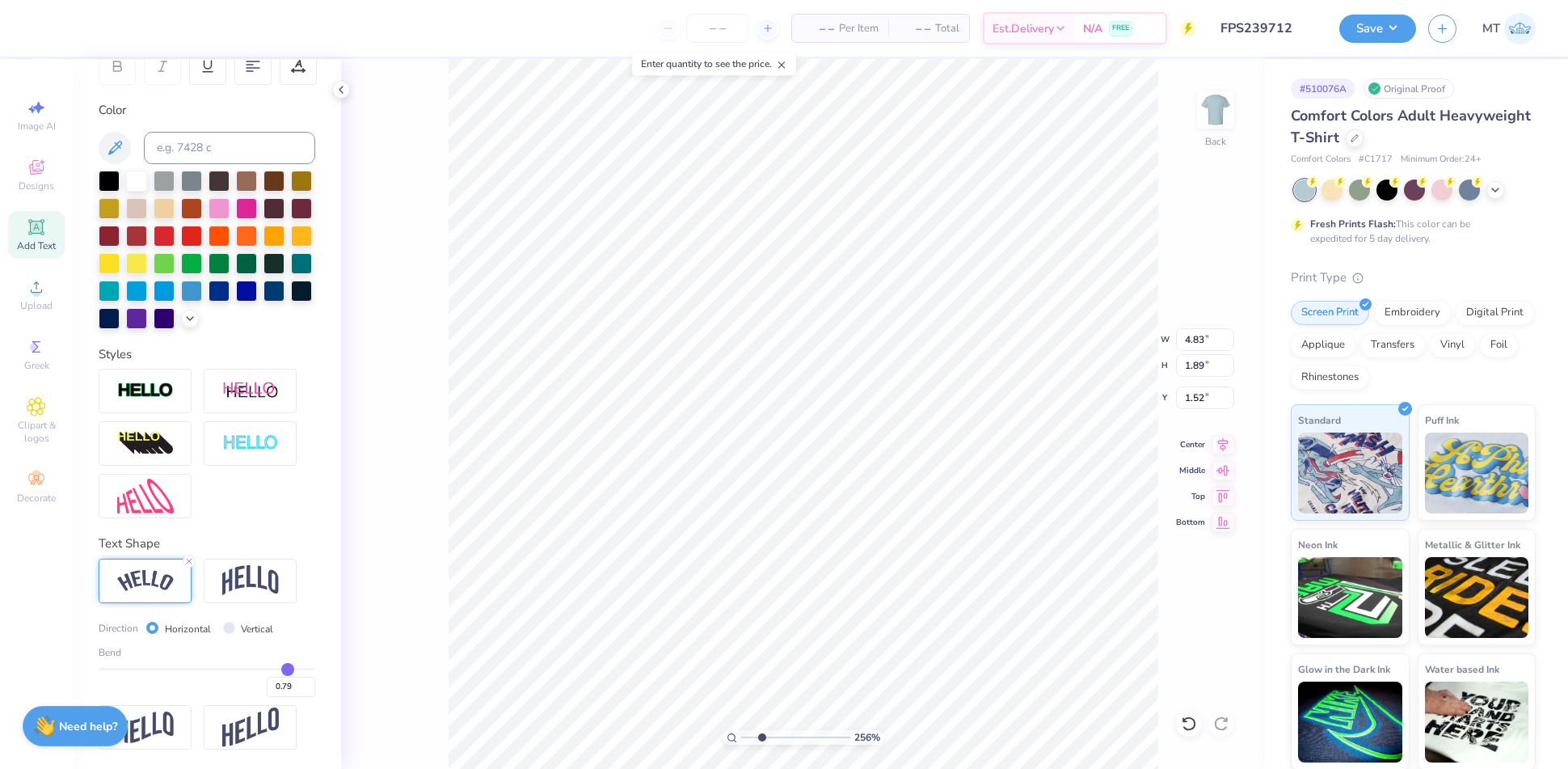
type input "0.78"
type input "0.77"
type input "0.76"
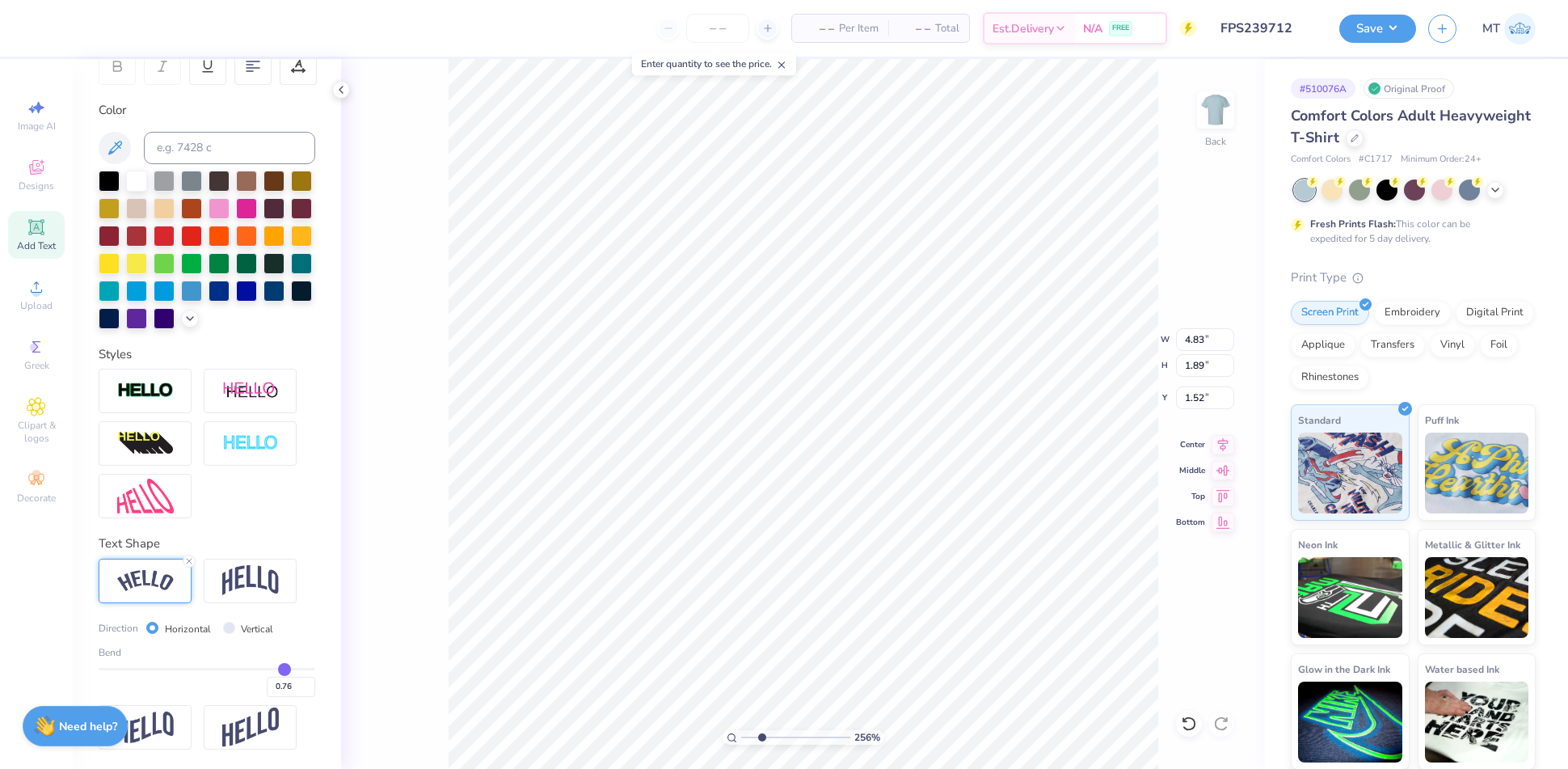
type input "0.75"
click at [269, 668] on input "range" at bounding box center [207, 669] width 217 height 3
type input "2.56092921138539"
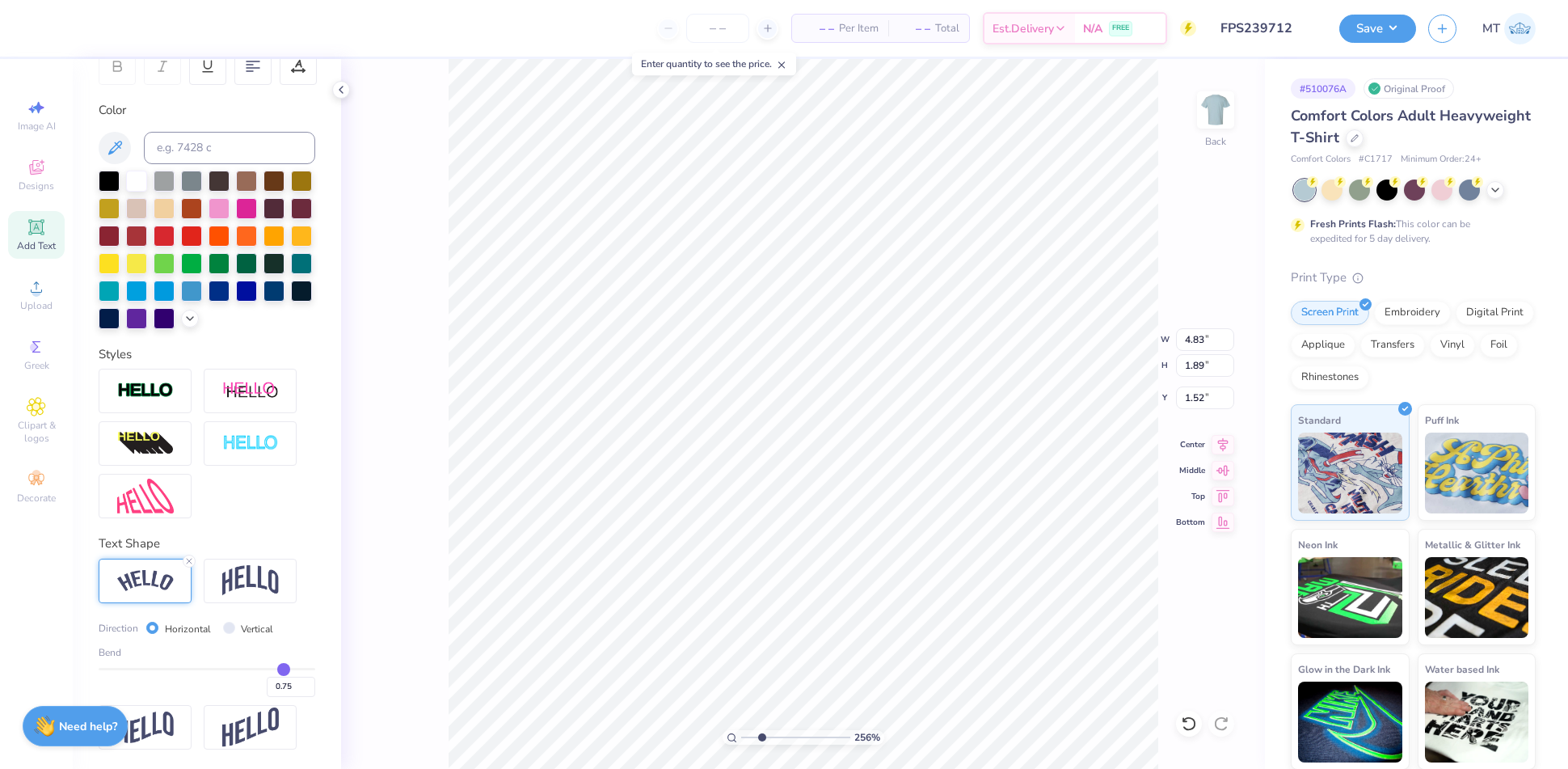
type input "4.79"
type input "1.72"
type input "1.60"
type input "2.56092921138539"
type input "2.14"
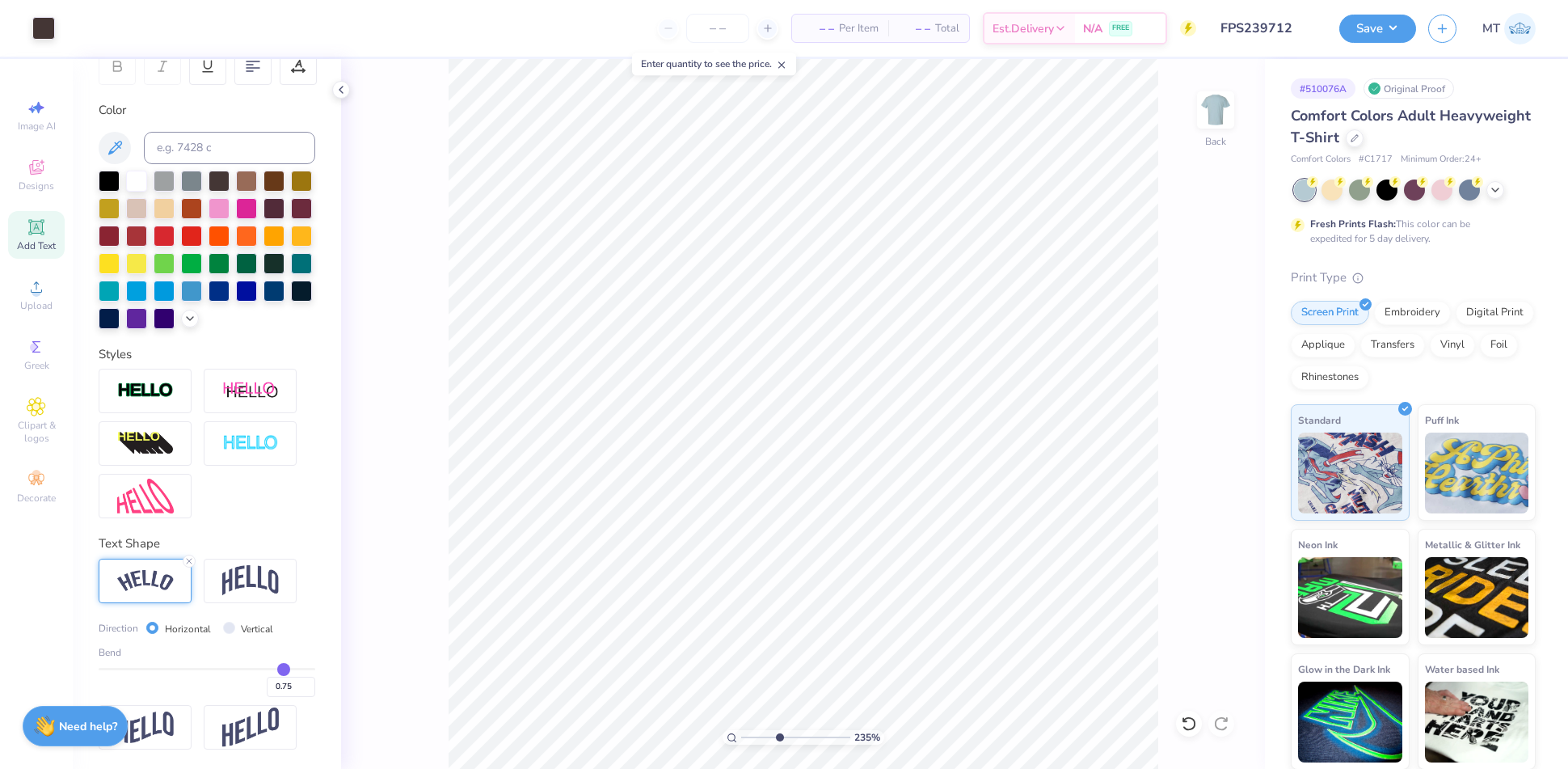
type input "5.77484833278408"
type input "2.08"
type input "3.78734517696982"
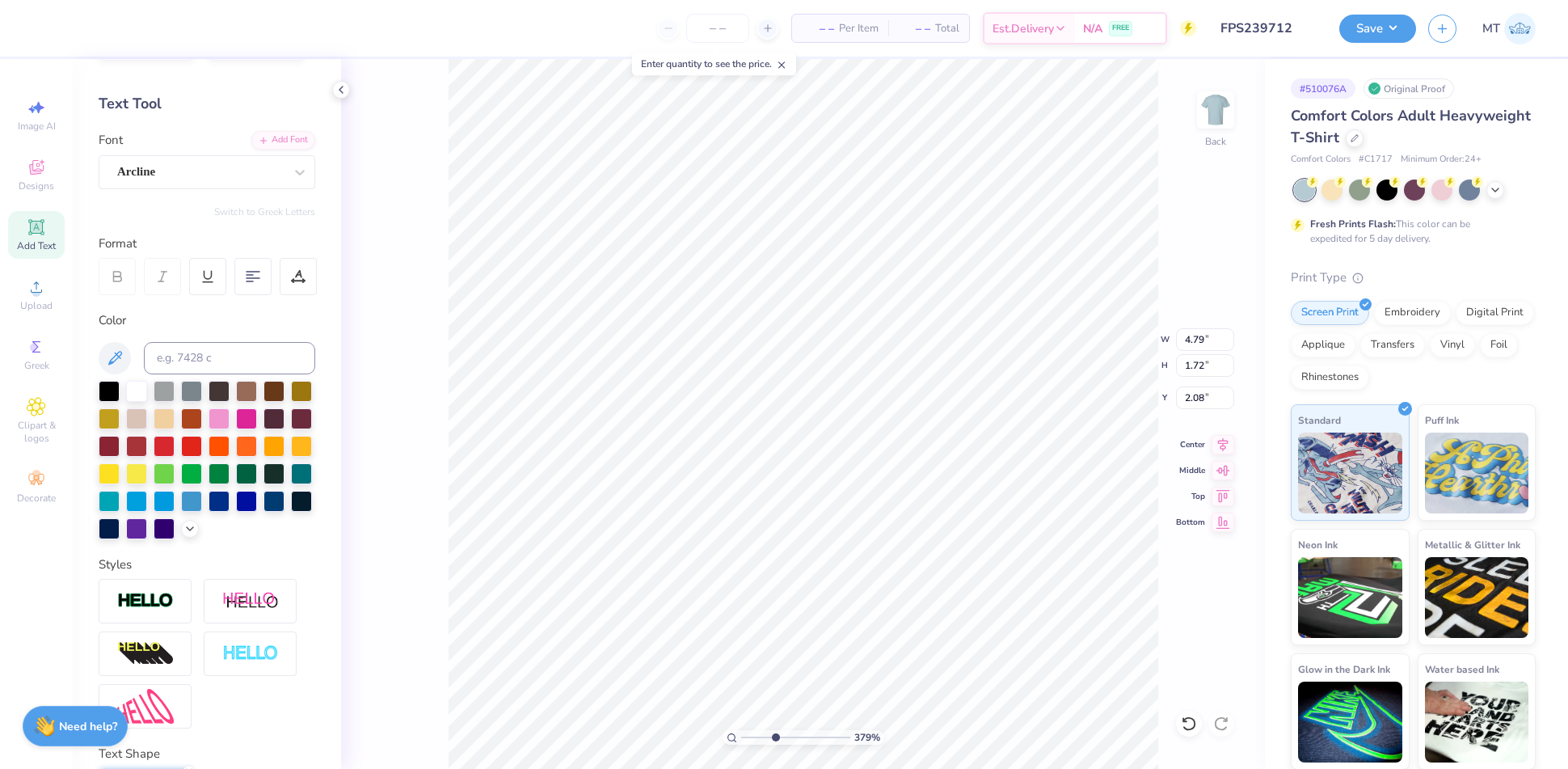
scroll to position [0, 0]
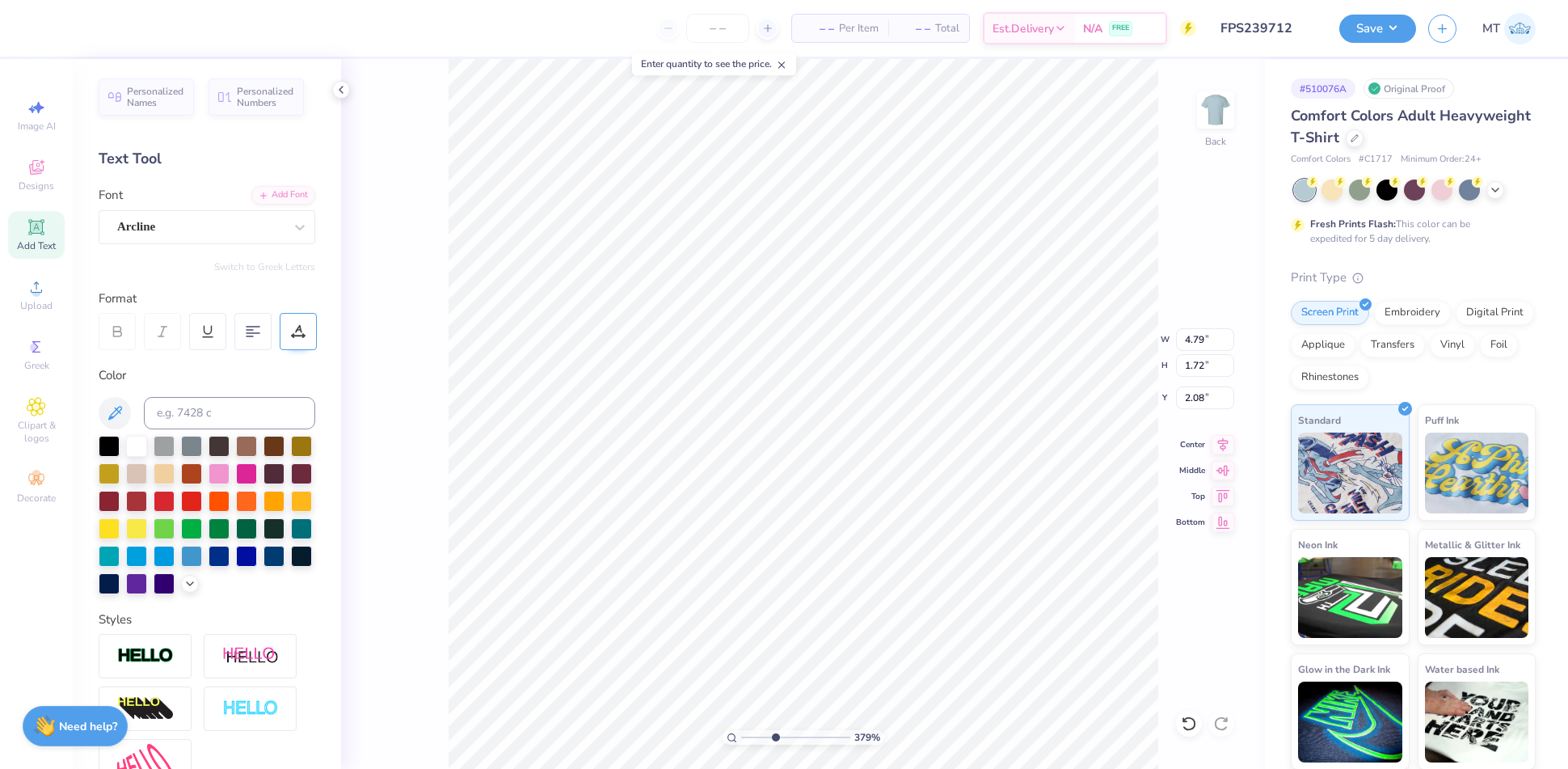
click at [299, 339] on div at bounding box center [298, 331] width 37 height 37
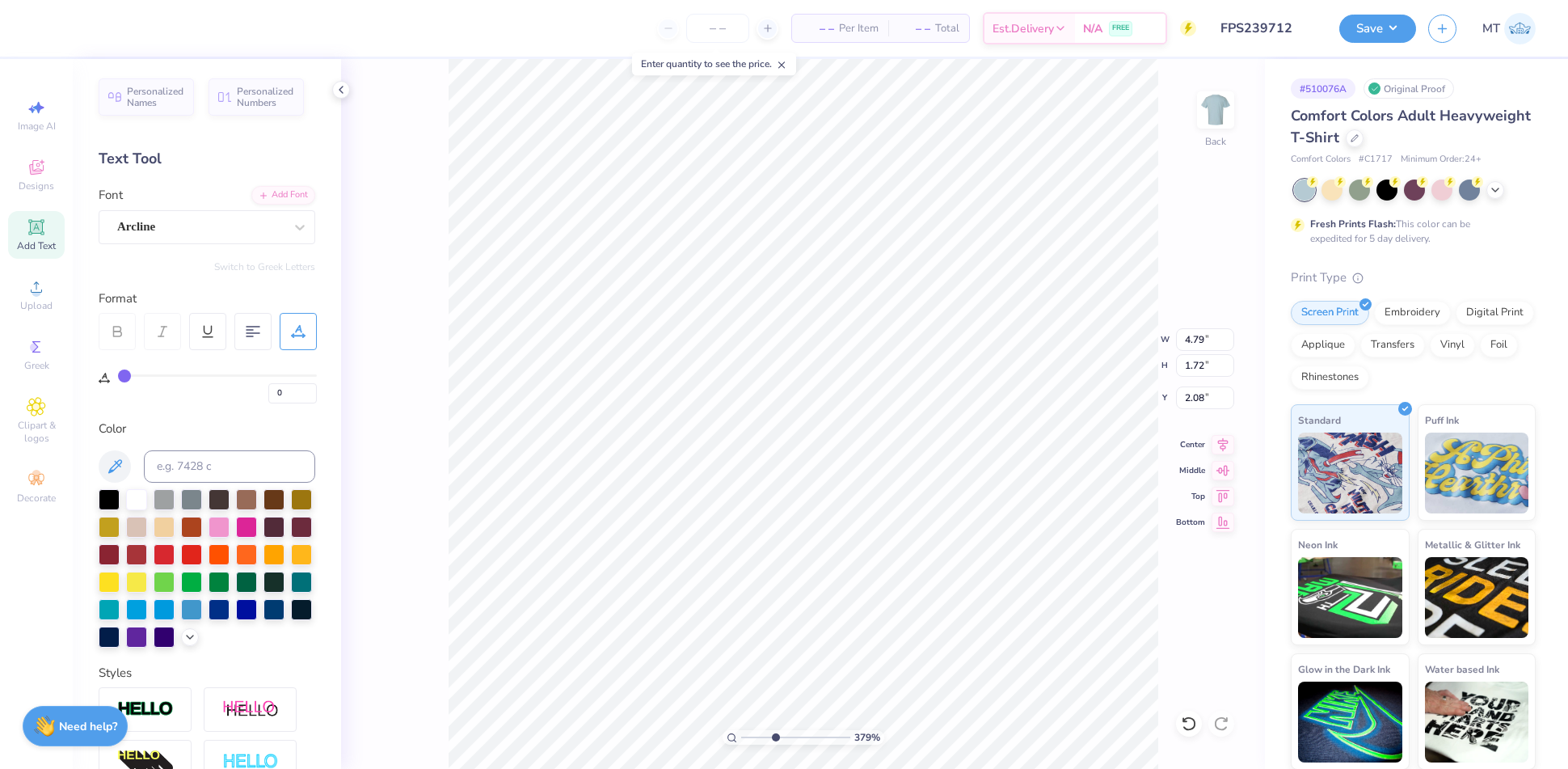
type input "3"
type input "6"
type input "12"
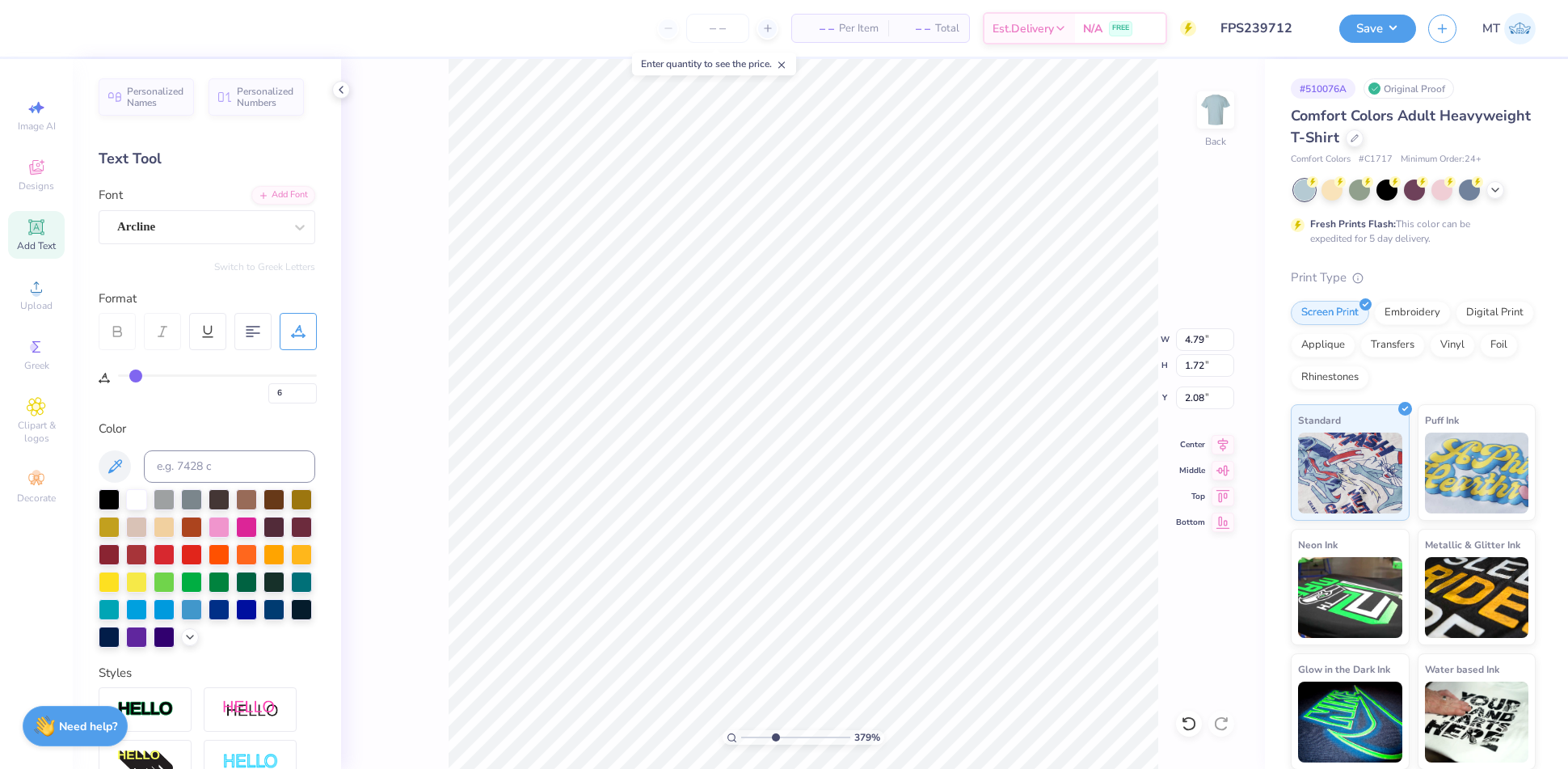
type input "12"
type input "18"
type input "25"
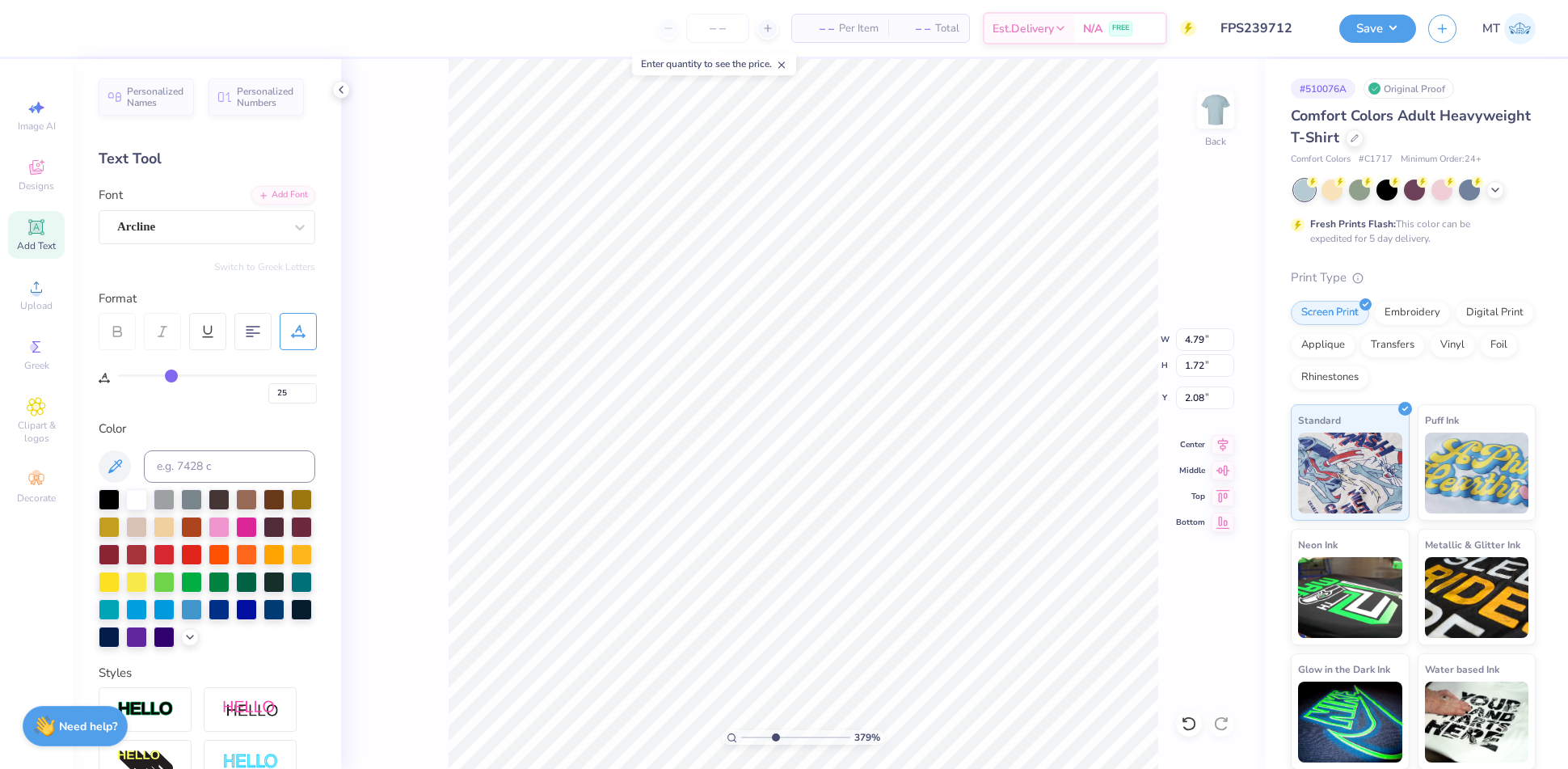
type input "32"
type input "38"
type input "42"
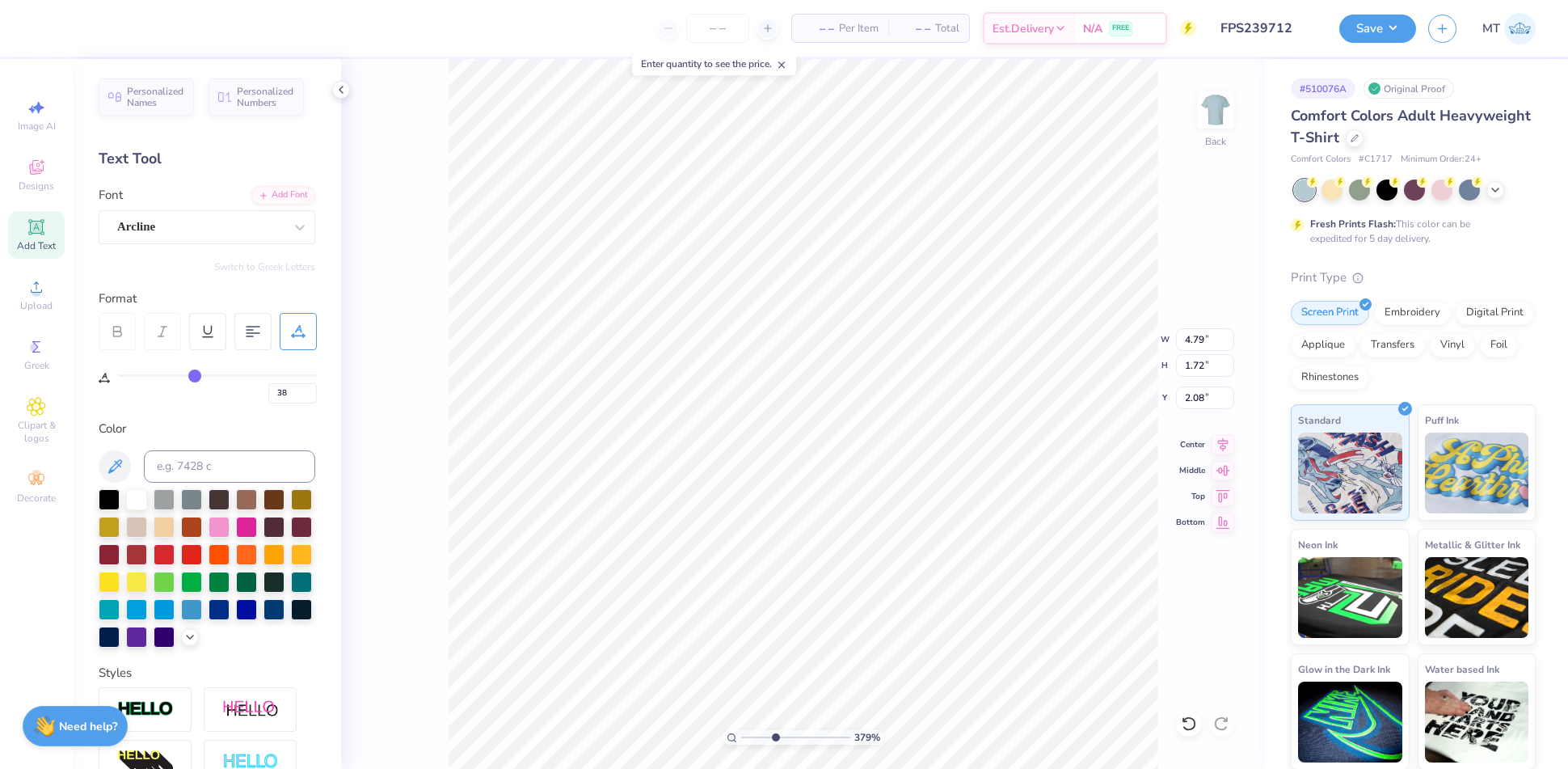
type input "42"
type input "46"
type input "48"
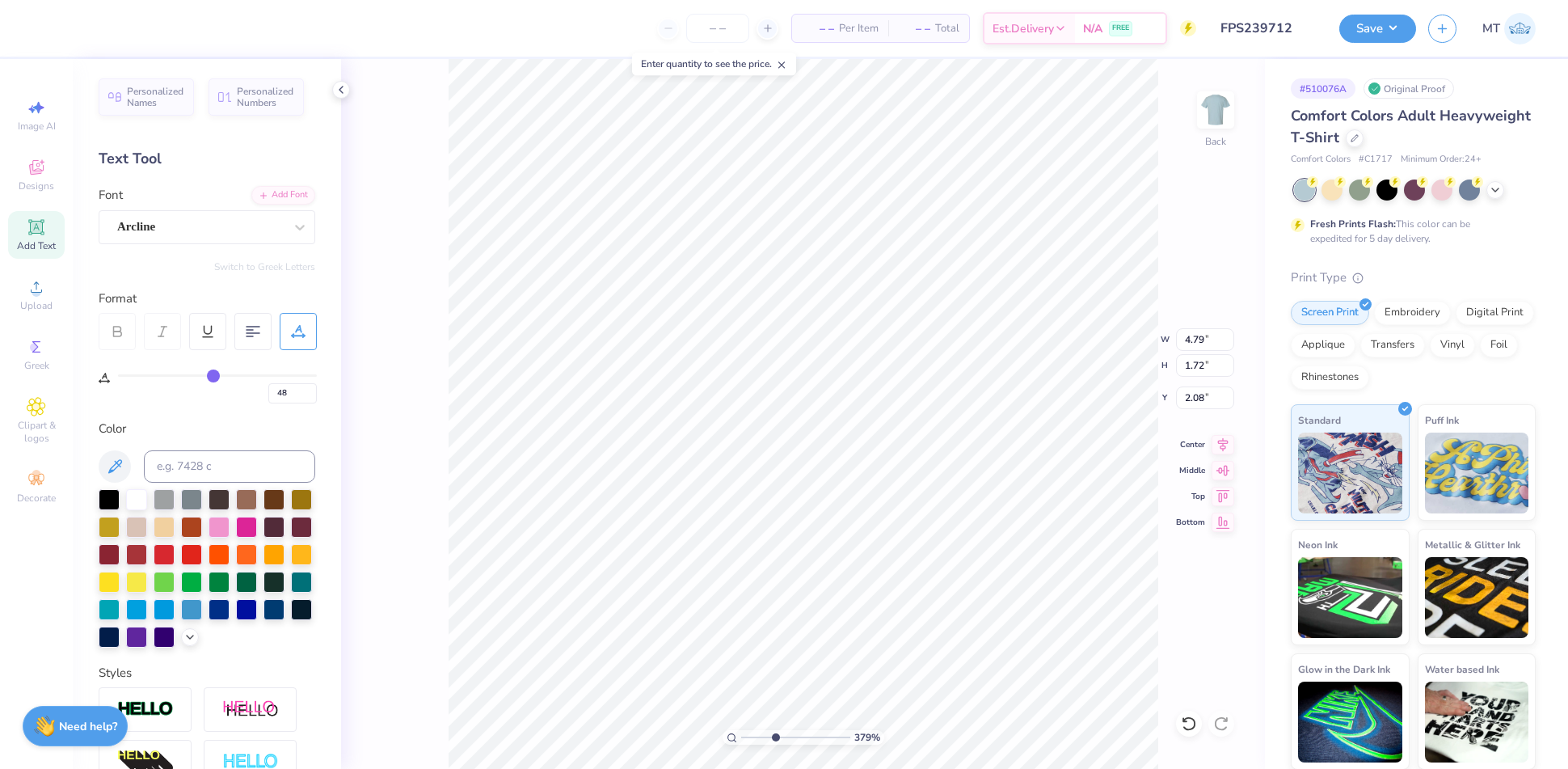
type input "50"
type input "51"
drag, startPoint x: 126, startPoint y: 377, endPoint x: 218, endPoint y: 377, distance: 92.0
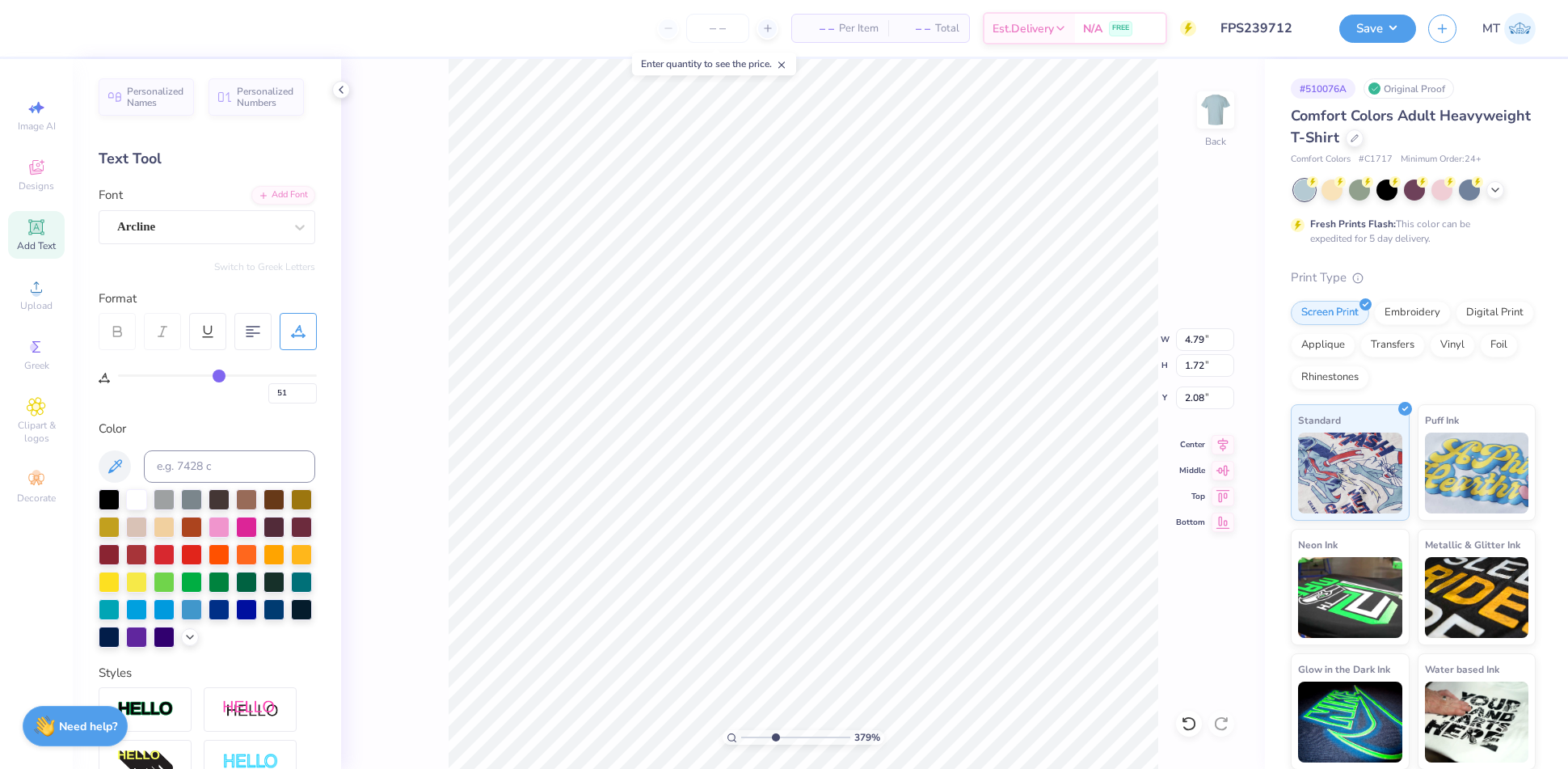
type input "51"
click at [218, 377] on input "range" at bounding box center [217, 375] width 199 height 3
type input "3.78734517696982"
type input "8.33"
type input "2.81"
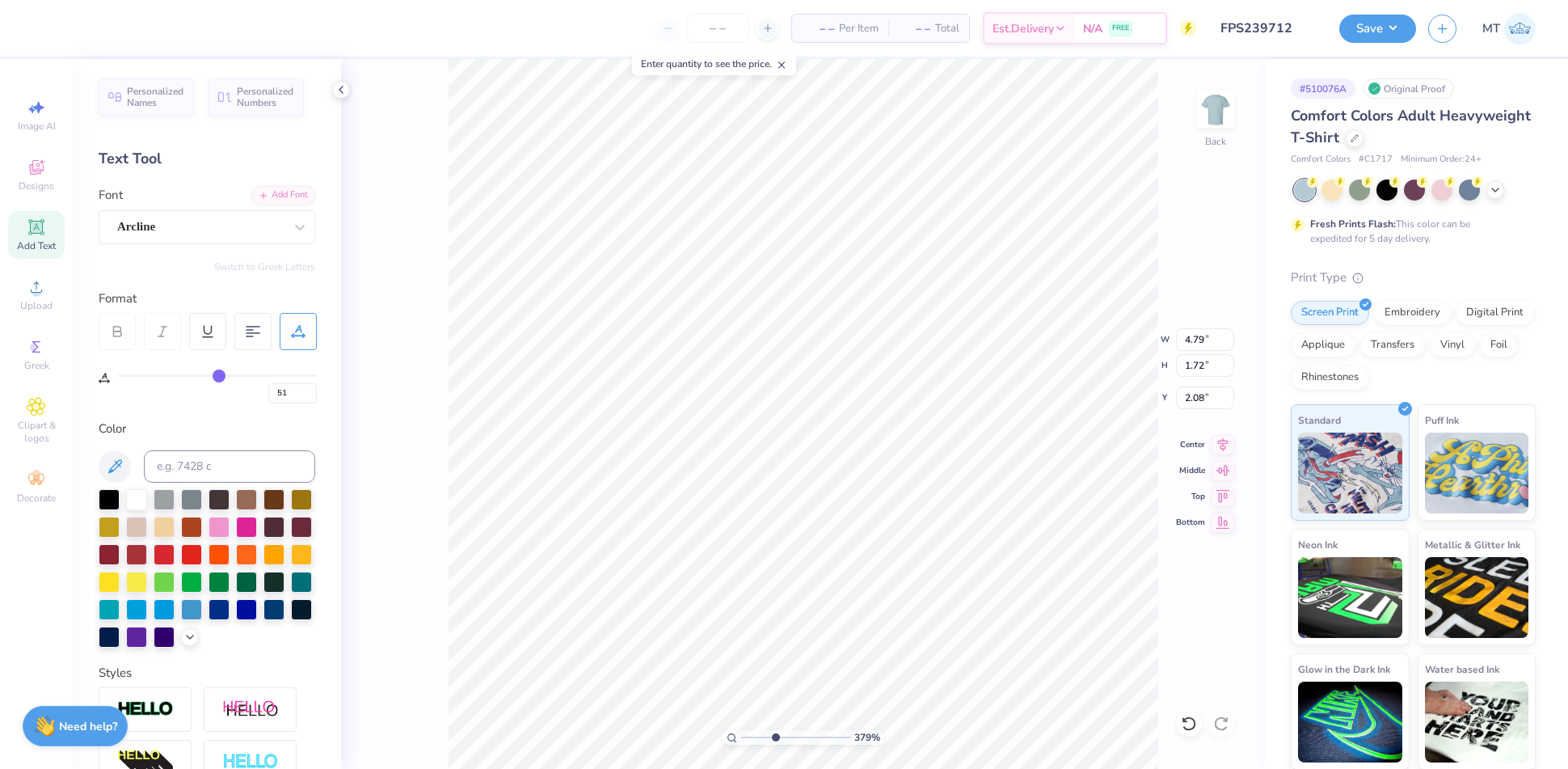
type input "1.54"
type input "2.21163642930872"
type input "4.13"
type input "1.39"
type input "2.95"
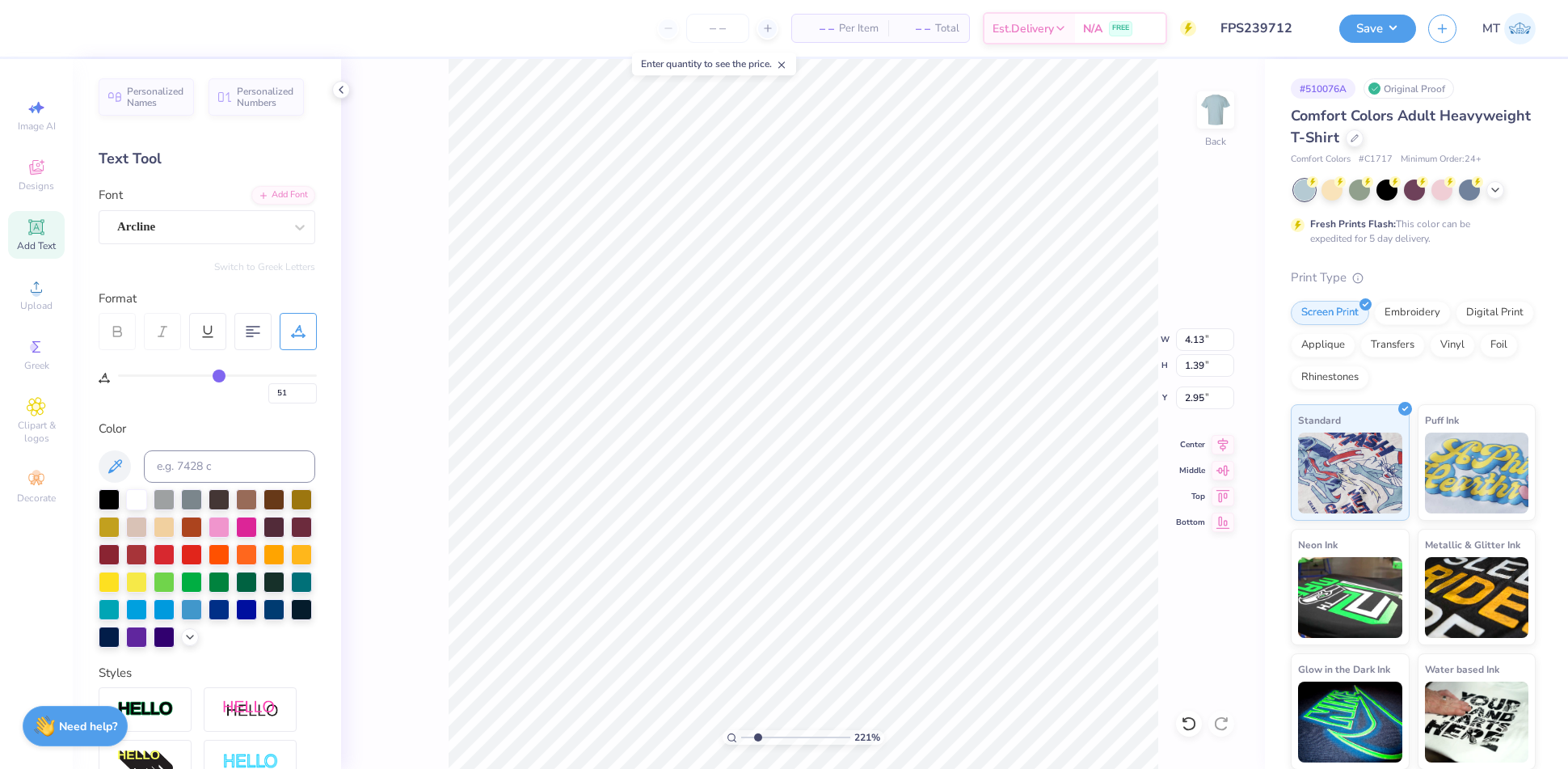
type input "2.21163642930872"
type input "2.15"
type input "3.42652860406836"
type input "0"
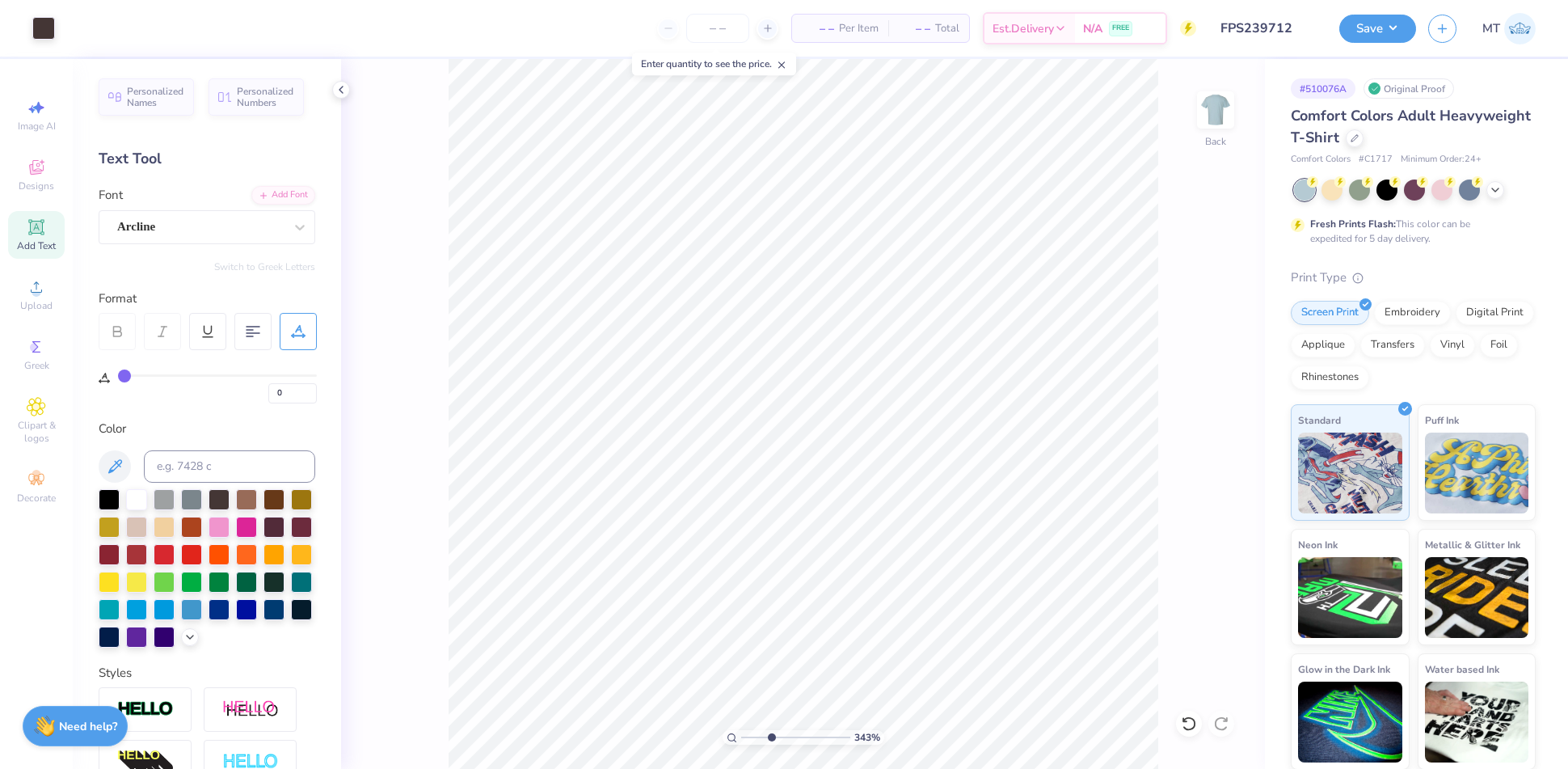
type input "3.42652860406836"
type input "51"
type input "3.42652860406836"
type input "5.06"
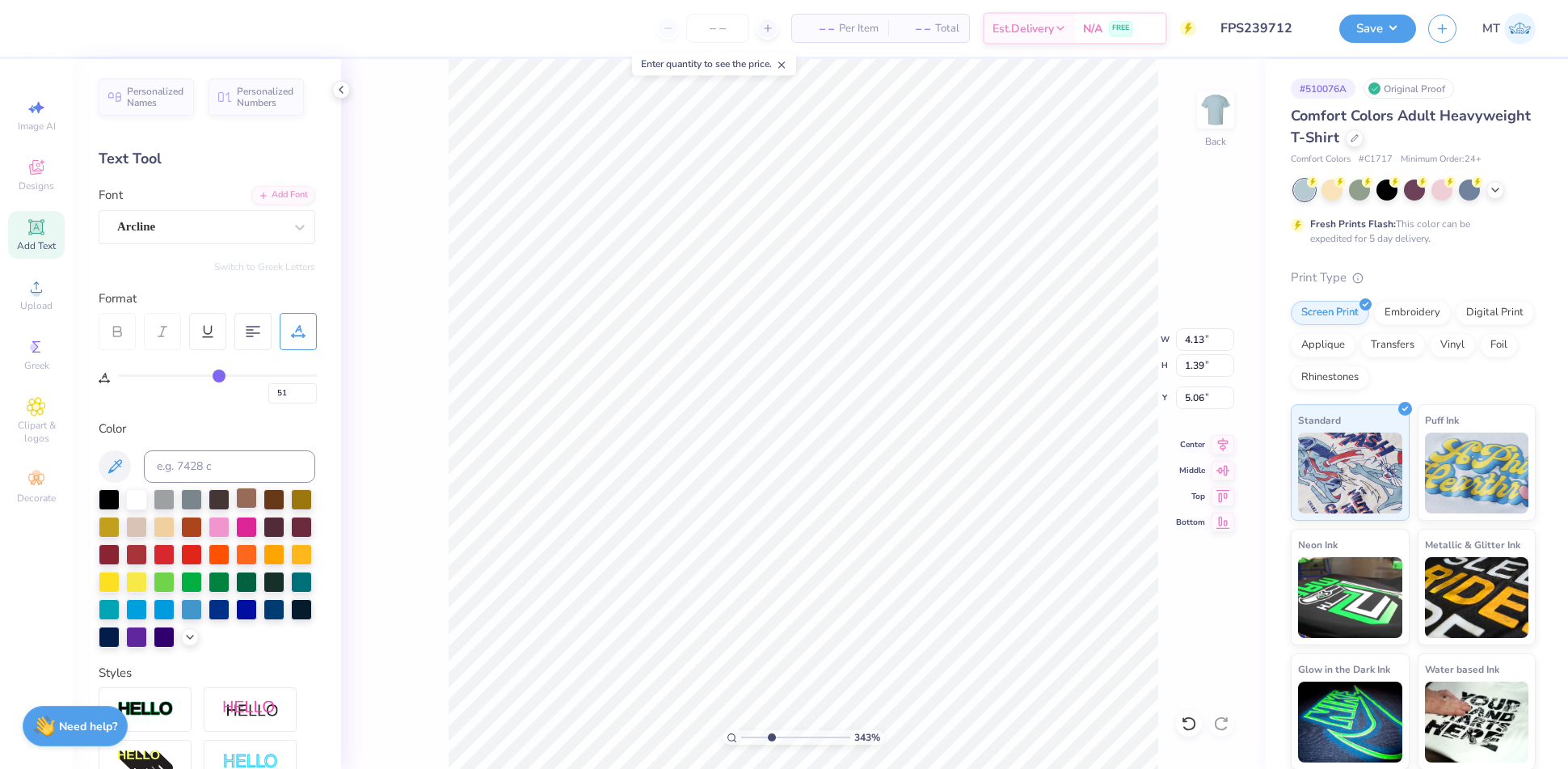
scroll to position [251, 0]
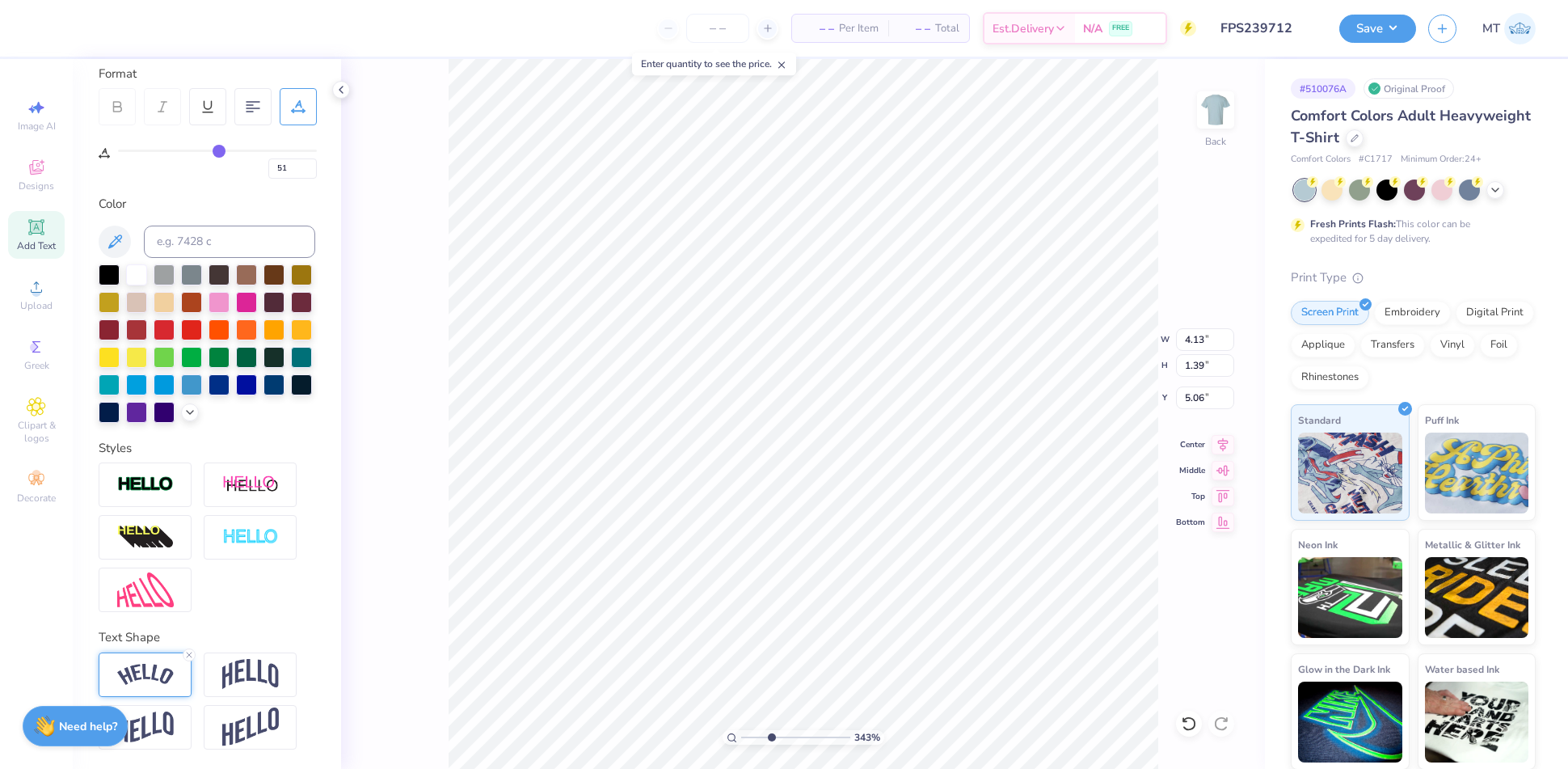
click at [169, 686] on div at bounding box center [145, 675] width 93 height 44
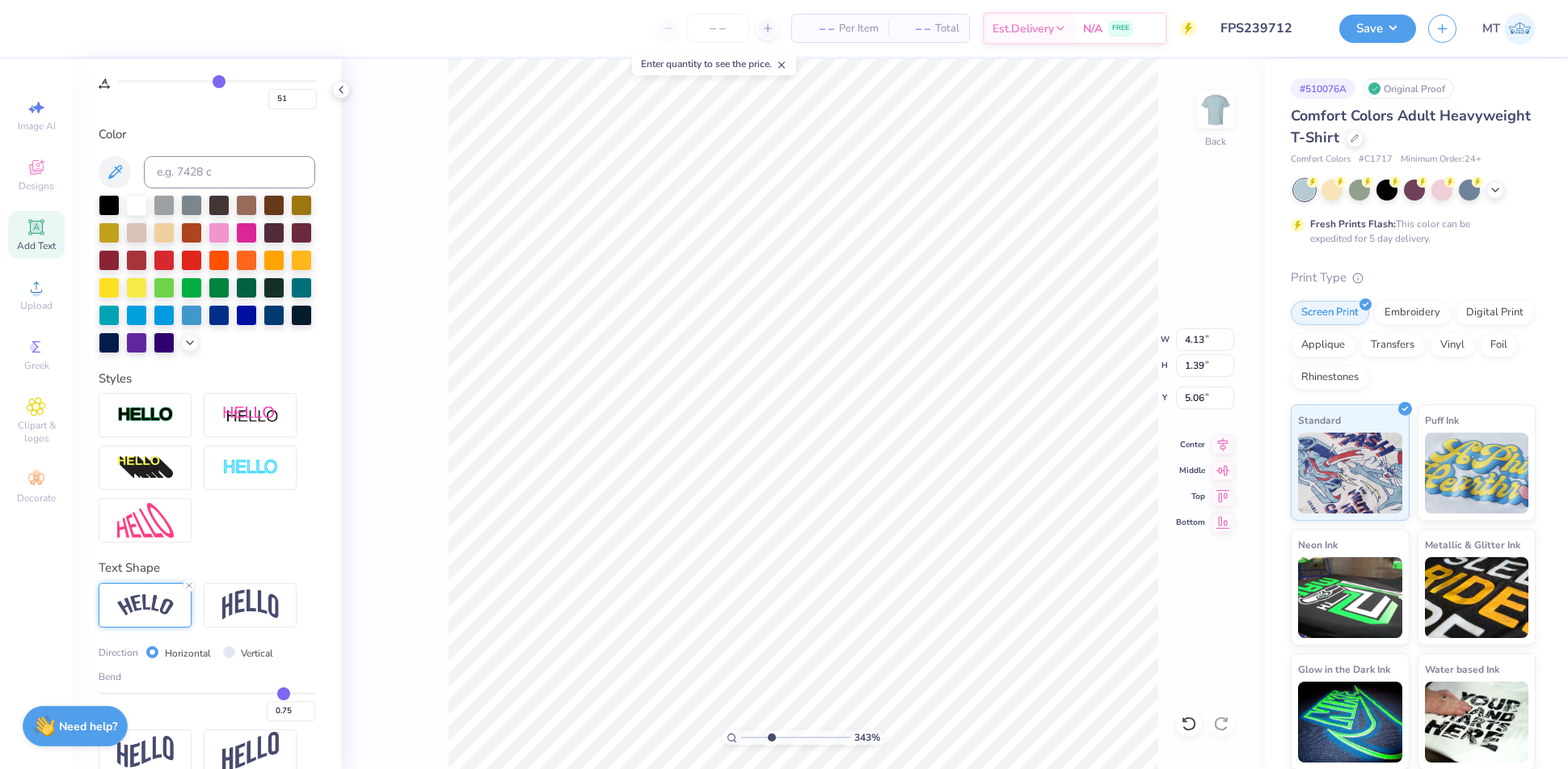
scroll to position [344, 0]
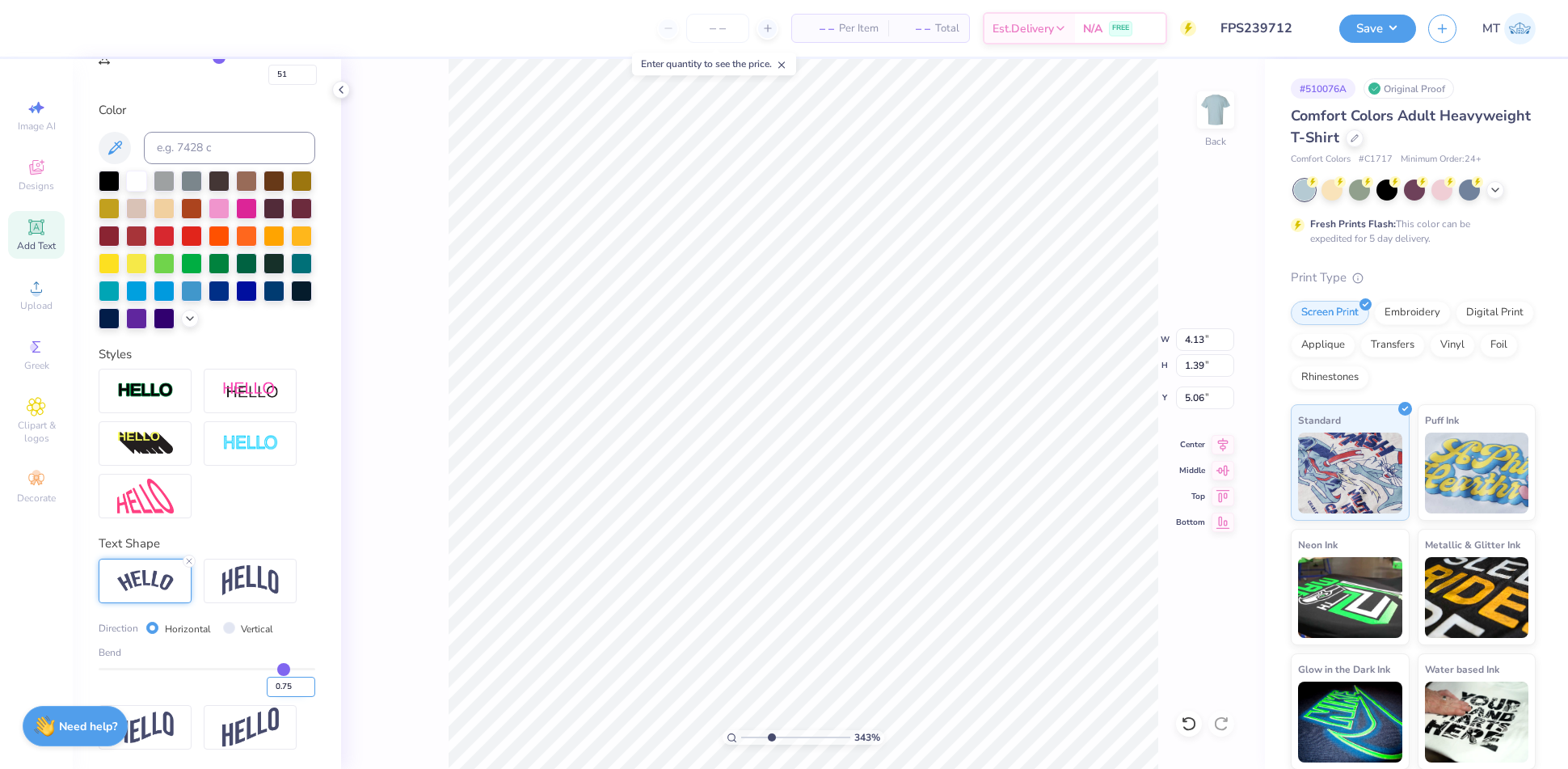
click at [267, 685] on input "0.75" at bounding box center [290, 686] width 48 height 20
type input "-0.75"
type input "3.42652860406836"
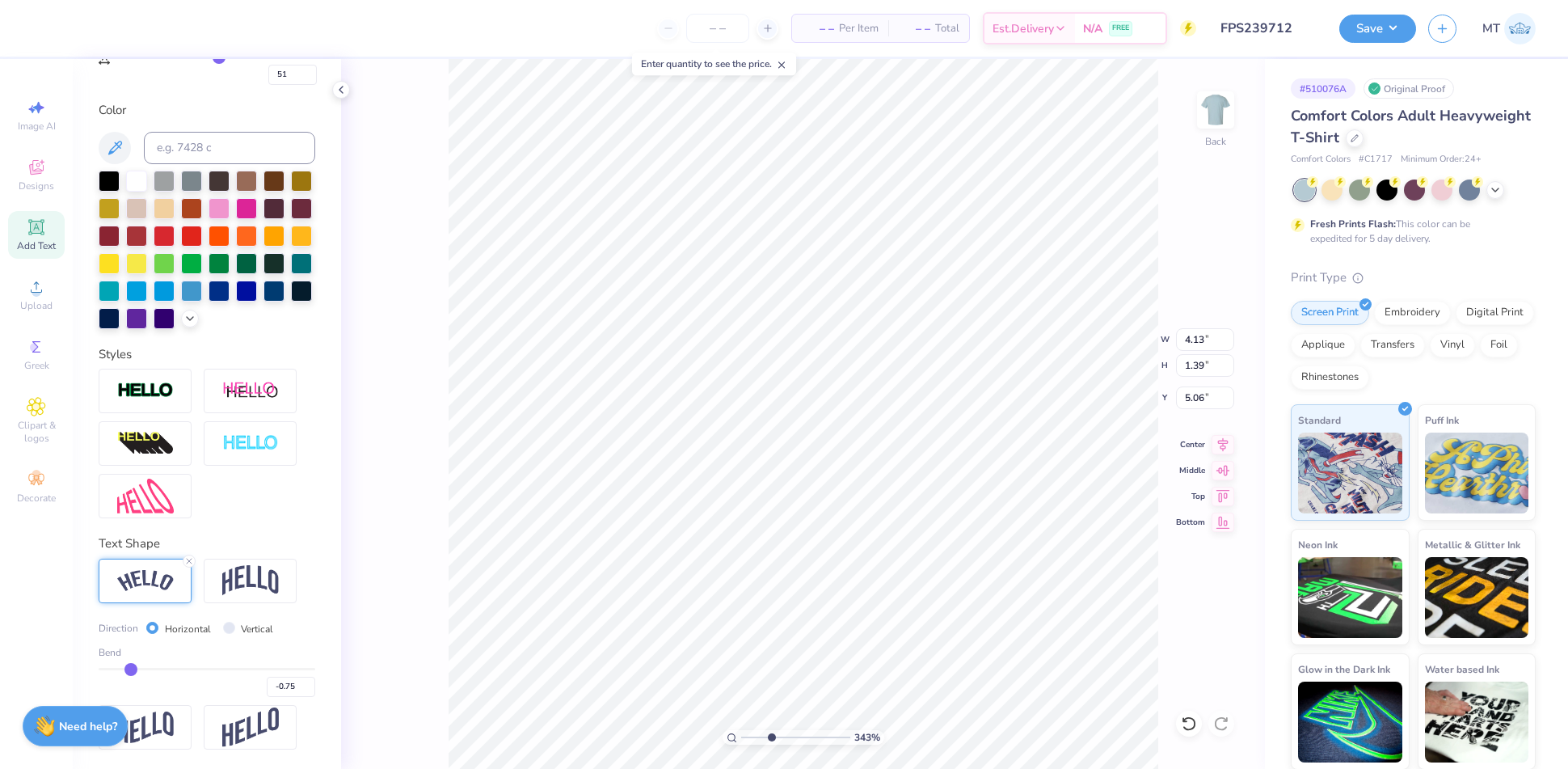
type textarea "S"
type input "3.42652860406836"
type textarea "SO"
type input "3.42652860406836"
type textarea "SOC"
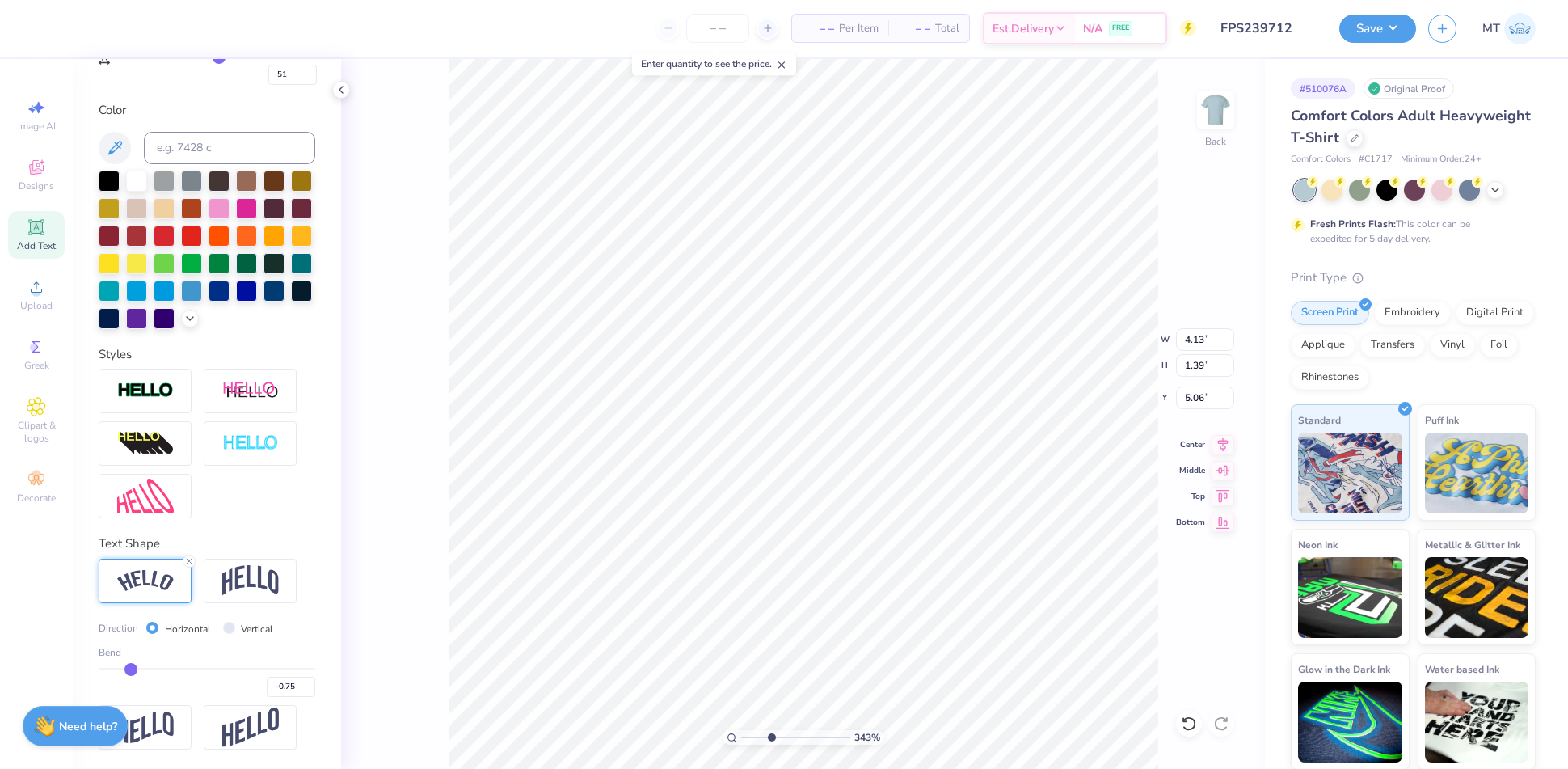
type input "3.42652860406836"
type textarea "SOCI"
type input "3.42652860406836"
type textarea "SOCIE"
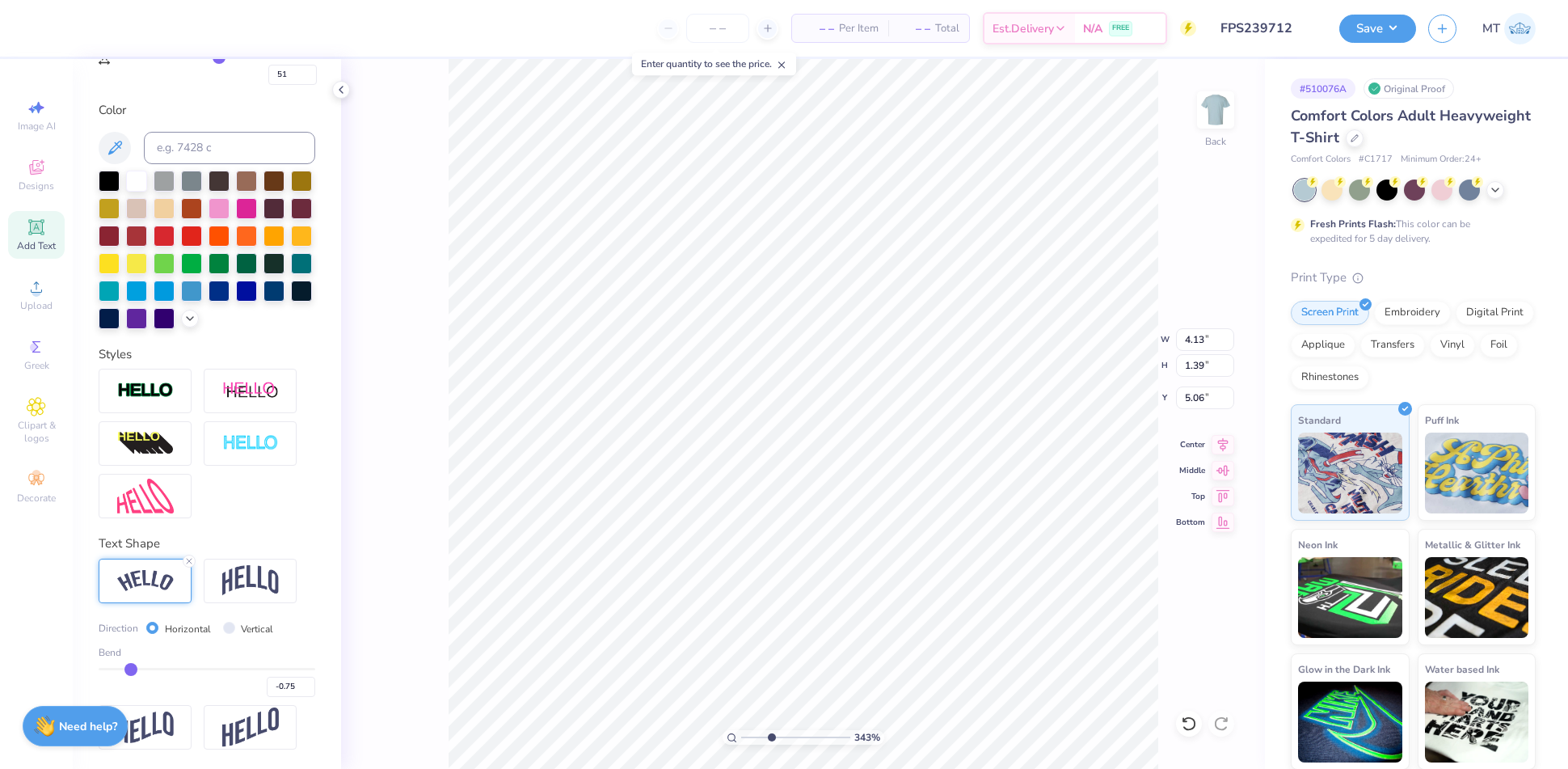
type input "3.42652860406836"
type textarea "SOCIET"
type input "3.42652860406836"
type textarea "SOCIETY"
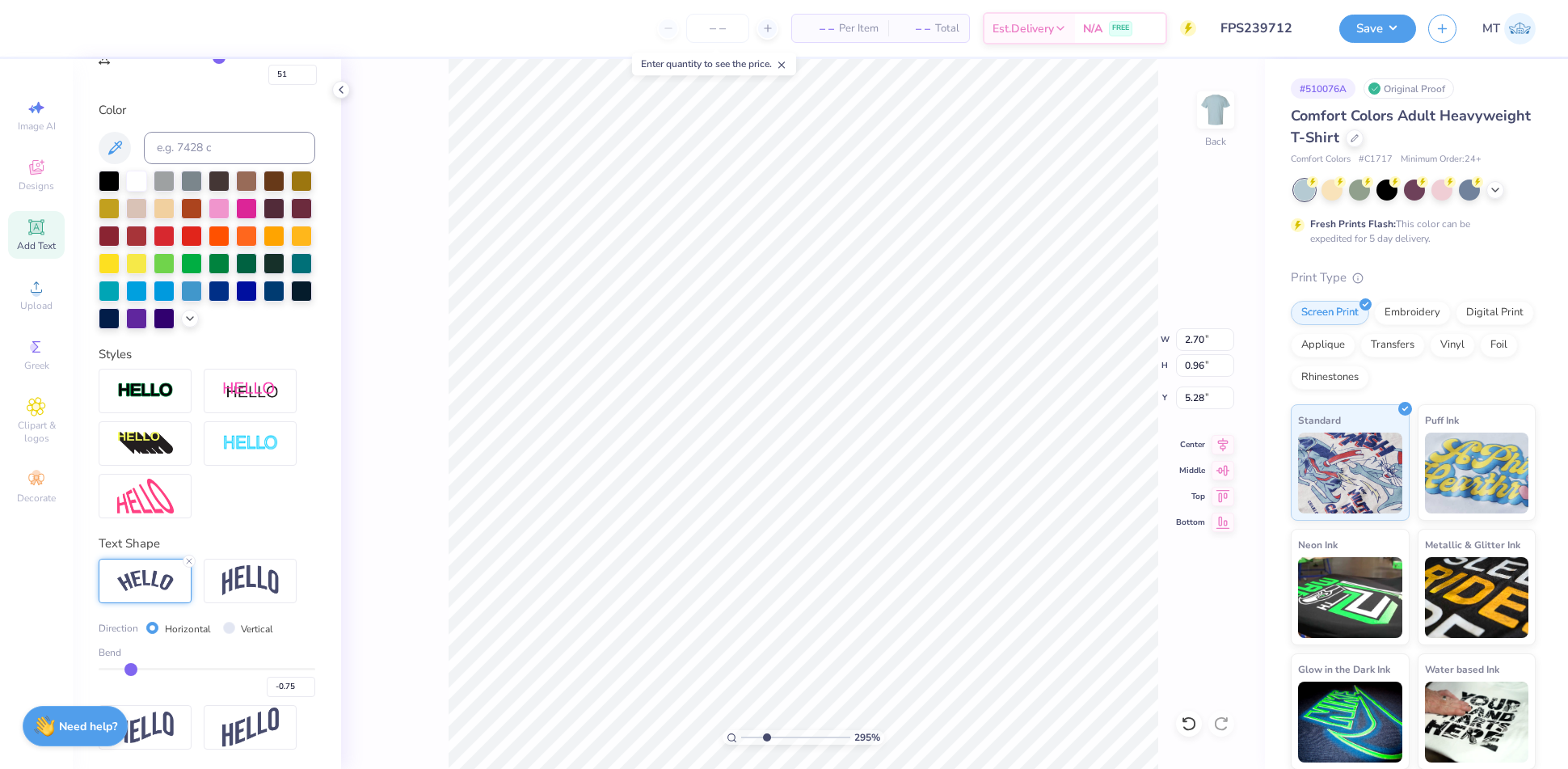
type input "2.94552041472309"
type input "4.93"
type input "5.9380593792735"
type input "5.06"
type input "2.89563438069923"
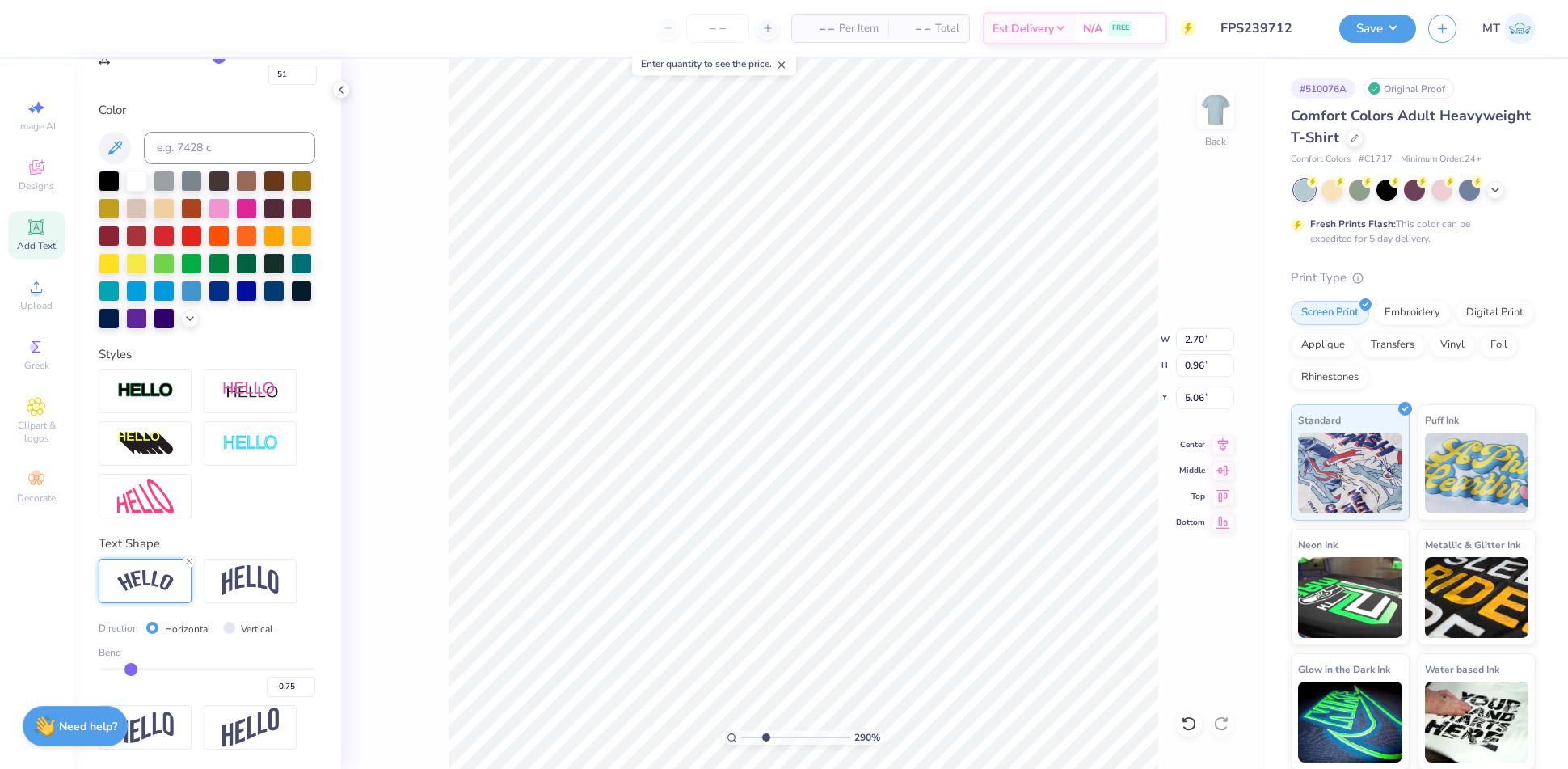
type input "-0.71"
type input "-0.69"
type input "-0.66"
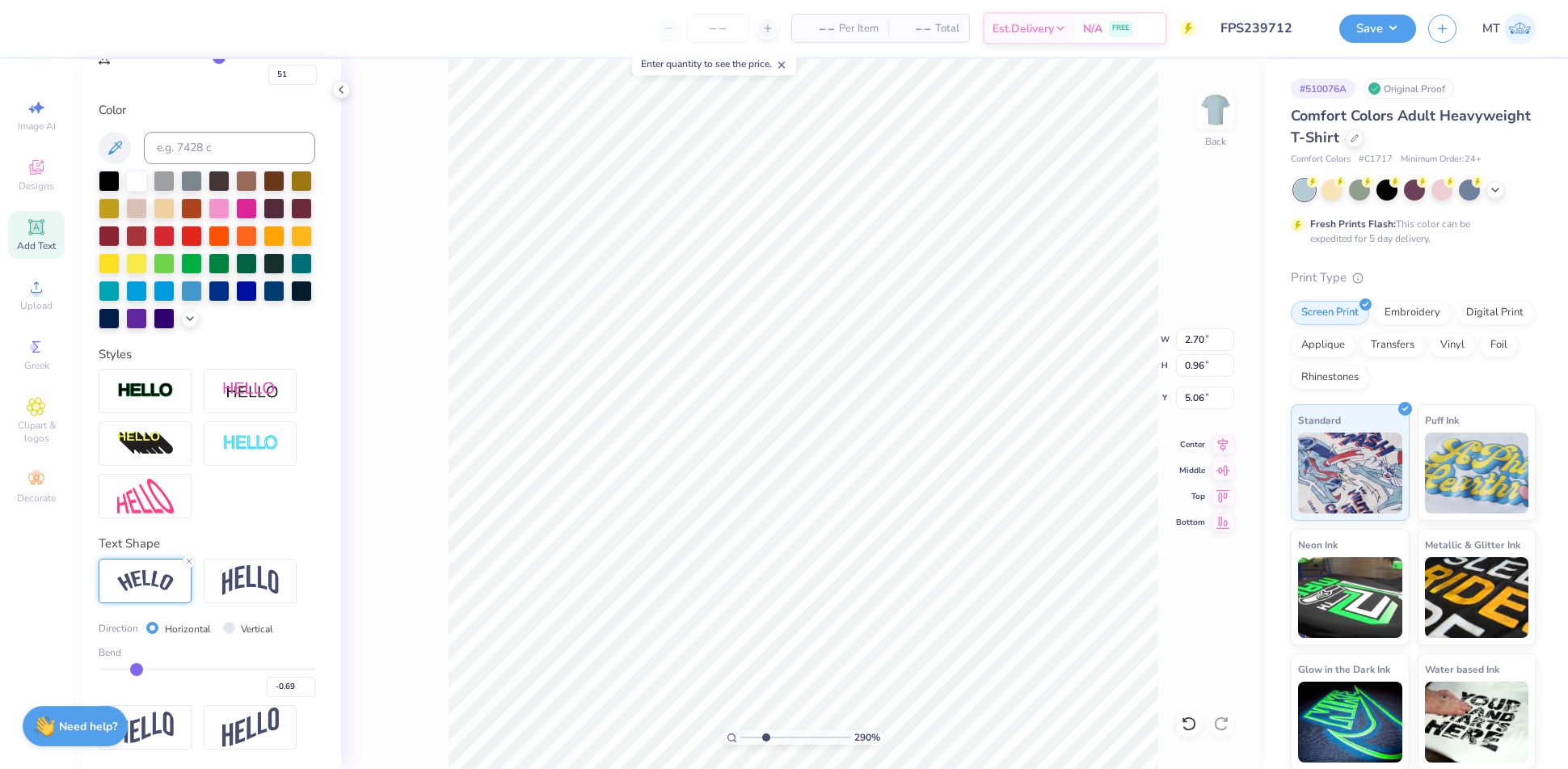
type input "-0.66"
type input "-0.64"
type input "-0.63"
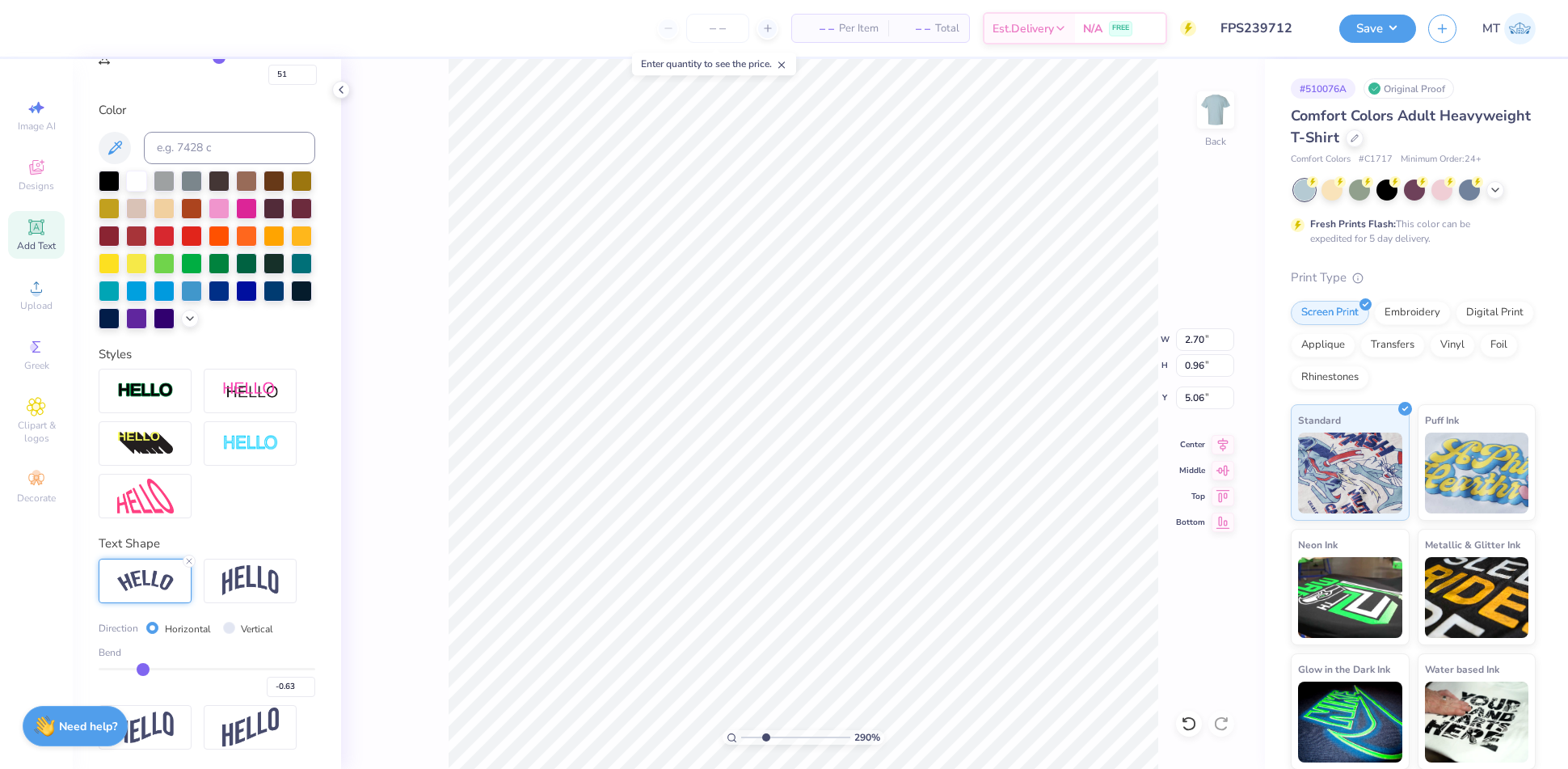
type input "-0.62"
type input "-0.61"
type input "-0.6"
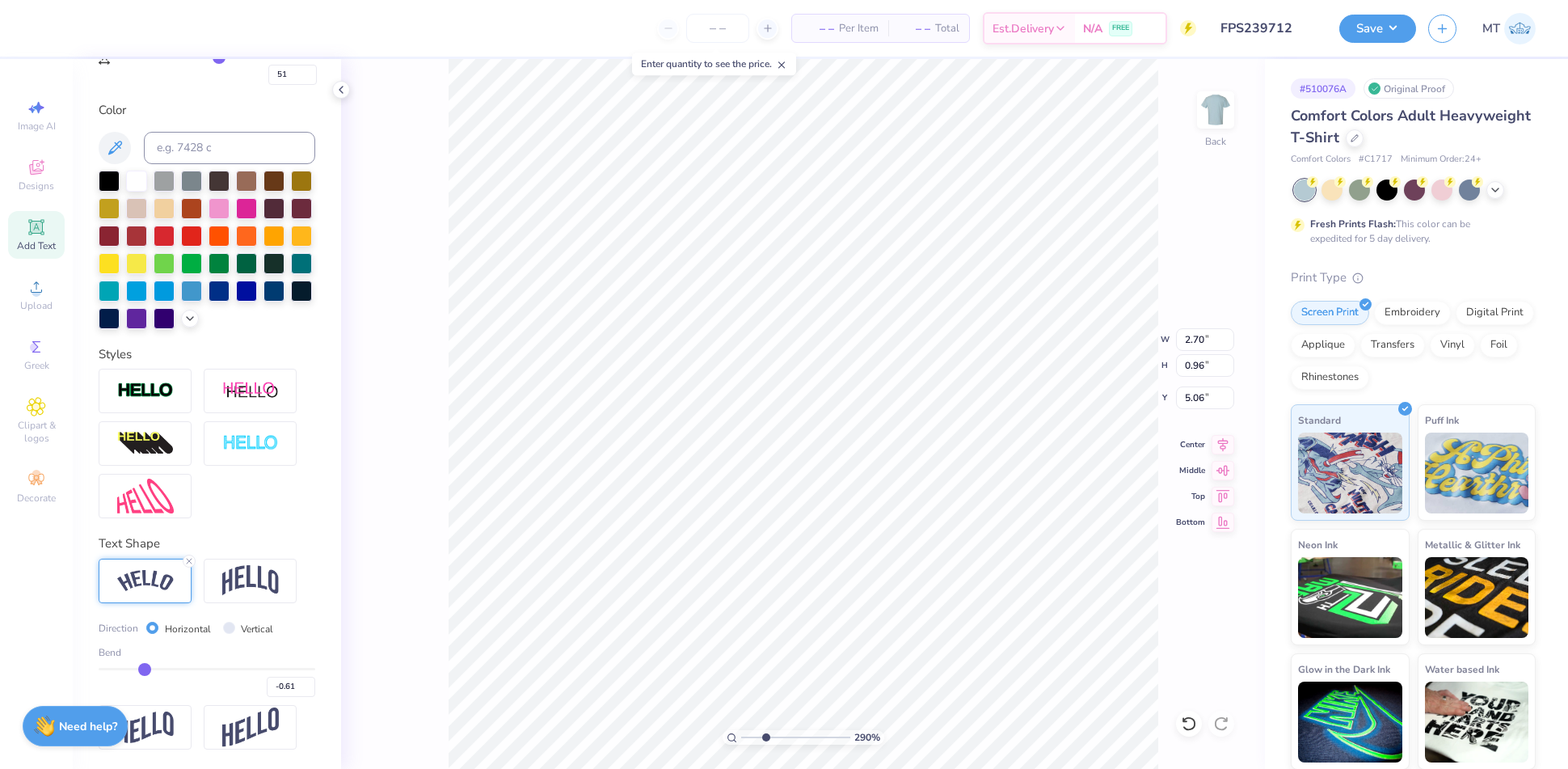
type input "-0.60"
type input "-0.59"
type input "-0.58"
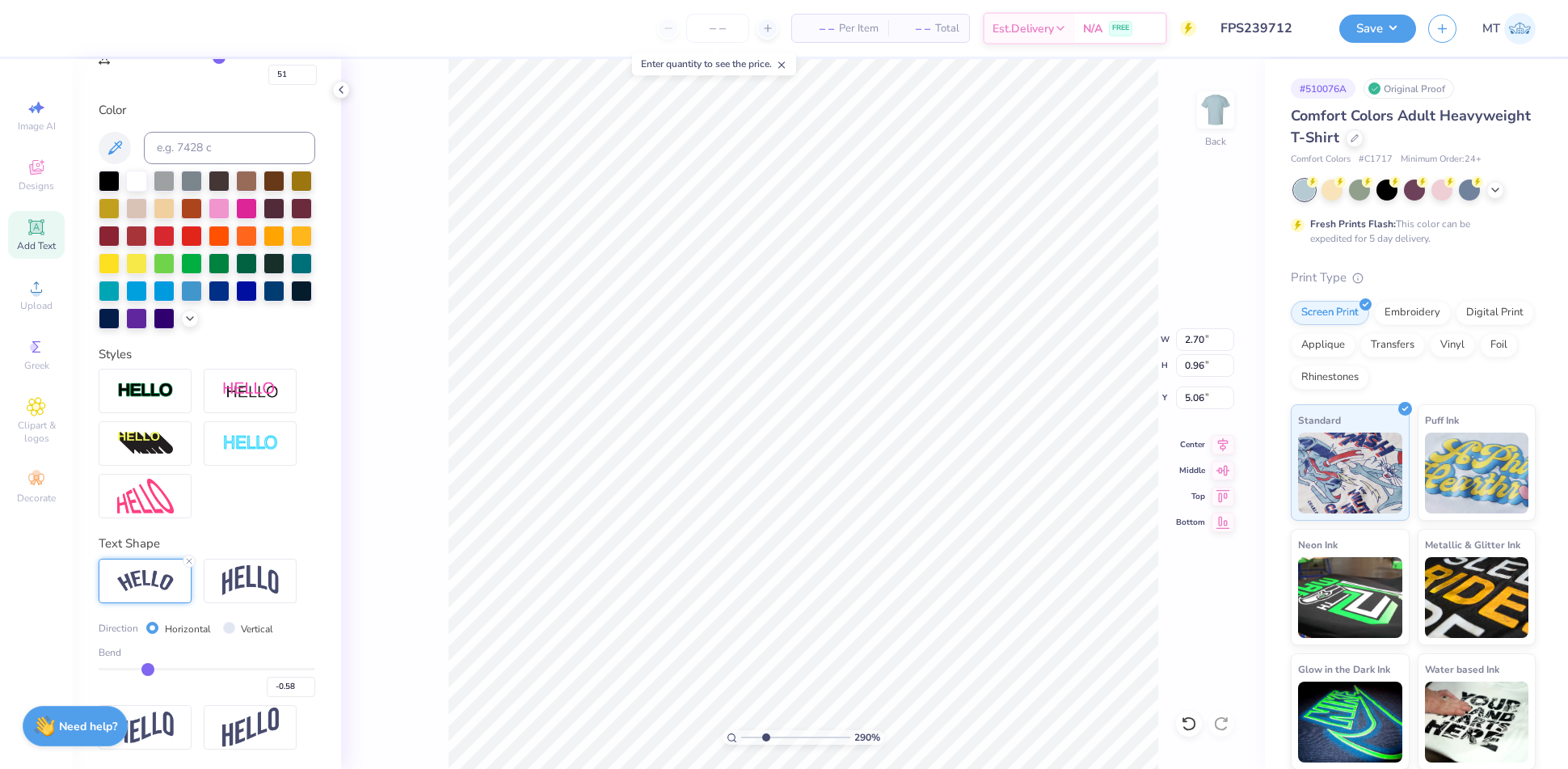
type input "2.89563438069923"
type input "-0.59"
type input "2.89563438069923"
type input "-0.59"
type input "2.89563438069923"
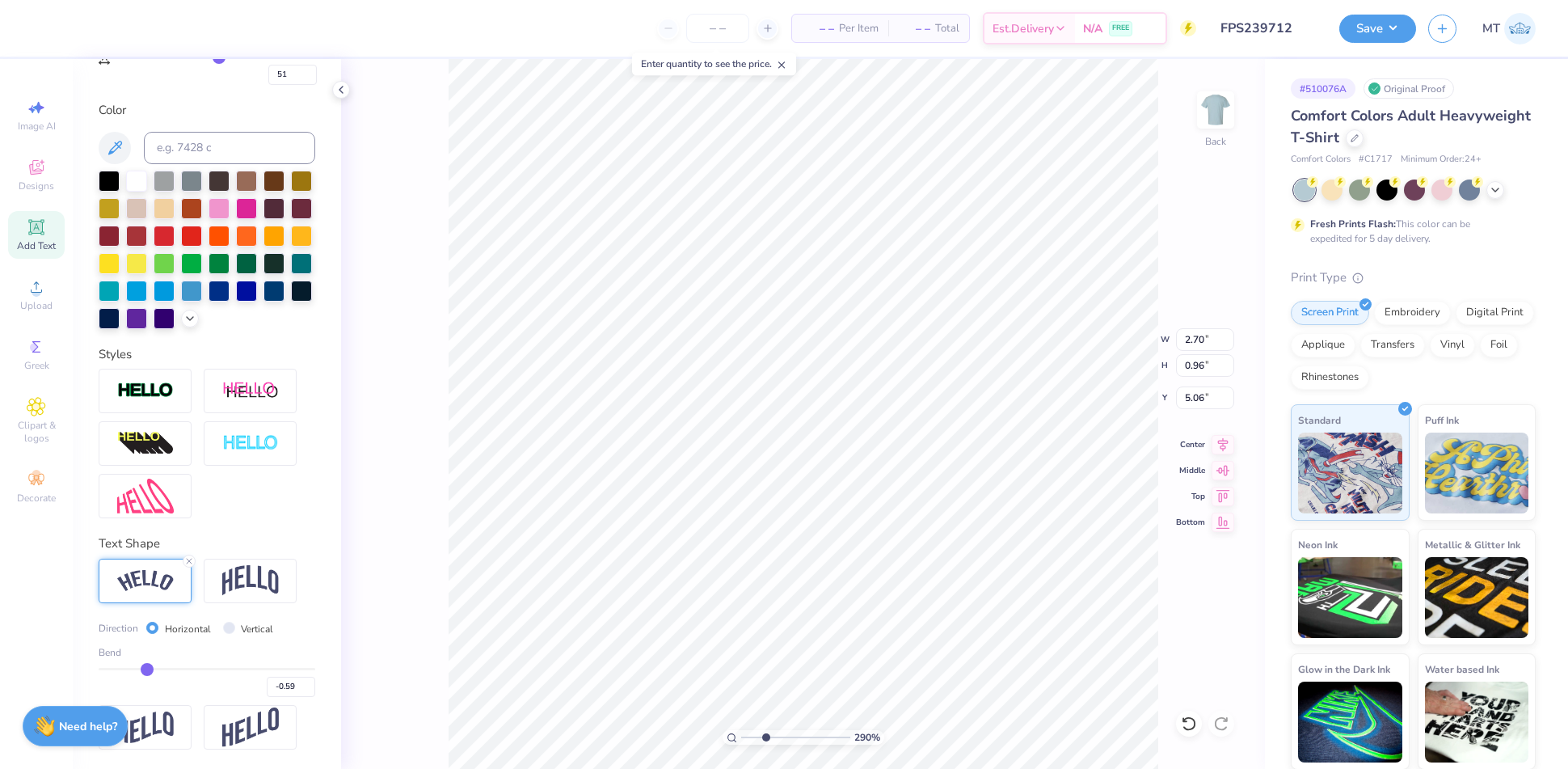
type input "2.61"
type input "0.70"
type input "5.20"
type input "-0.6"
type input "-0.60"
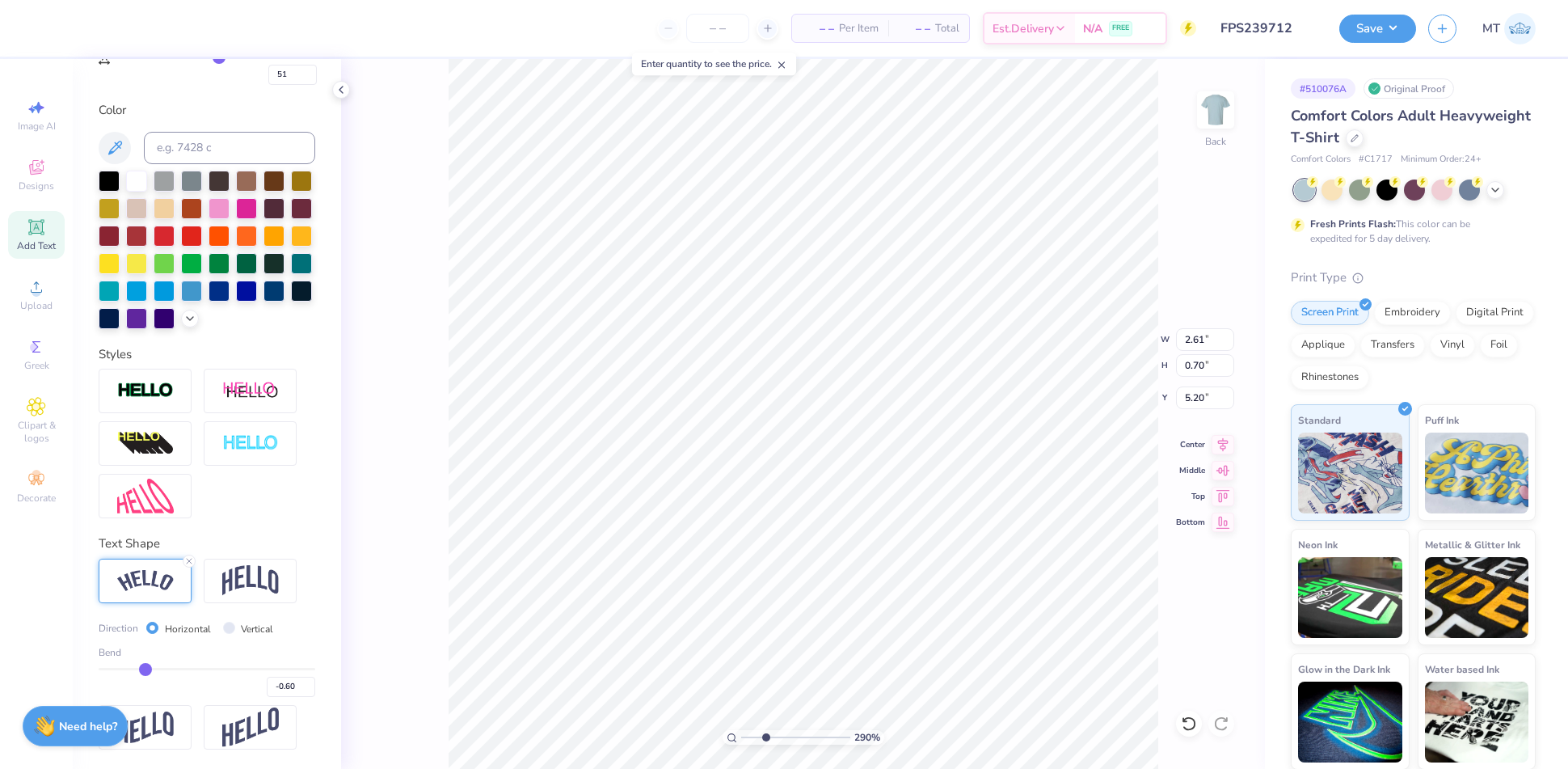
type input "-0.61"
type input "-0.62"
type input "2.89563438069923"
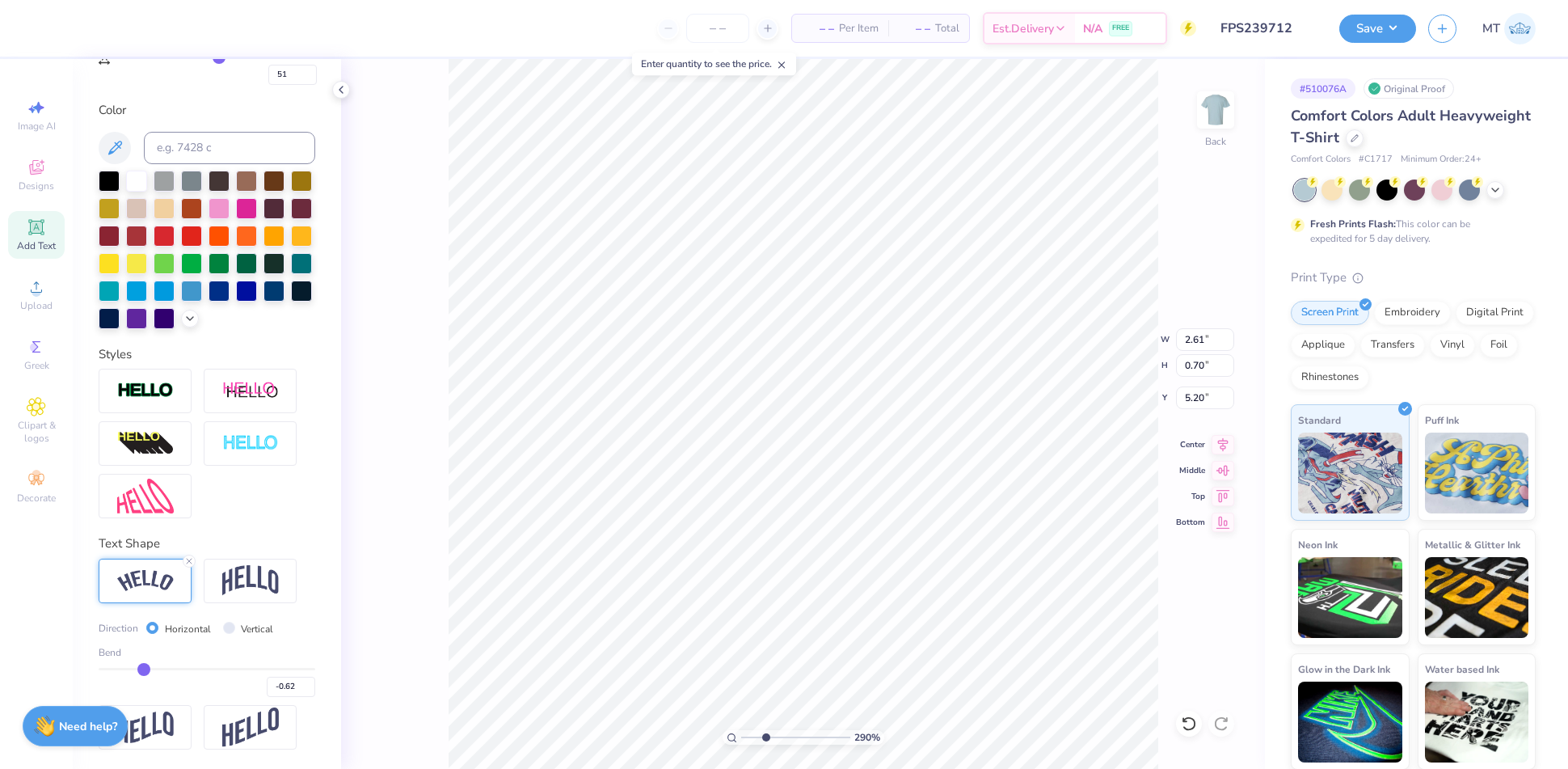
type input "2.63"
type input "0.76"
type input "5.17"
drag, startPoint x: 131, startPoint y: 673, endPoint x: 141, endPoint y: 673, distance: 10.0
click at [141, 670] on input "range" at bounding box center [207, 669] width 217 height 3
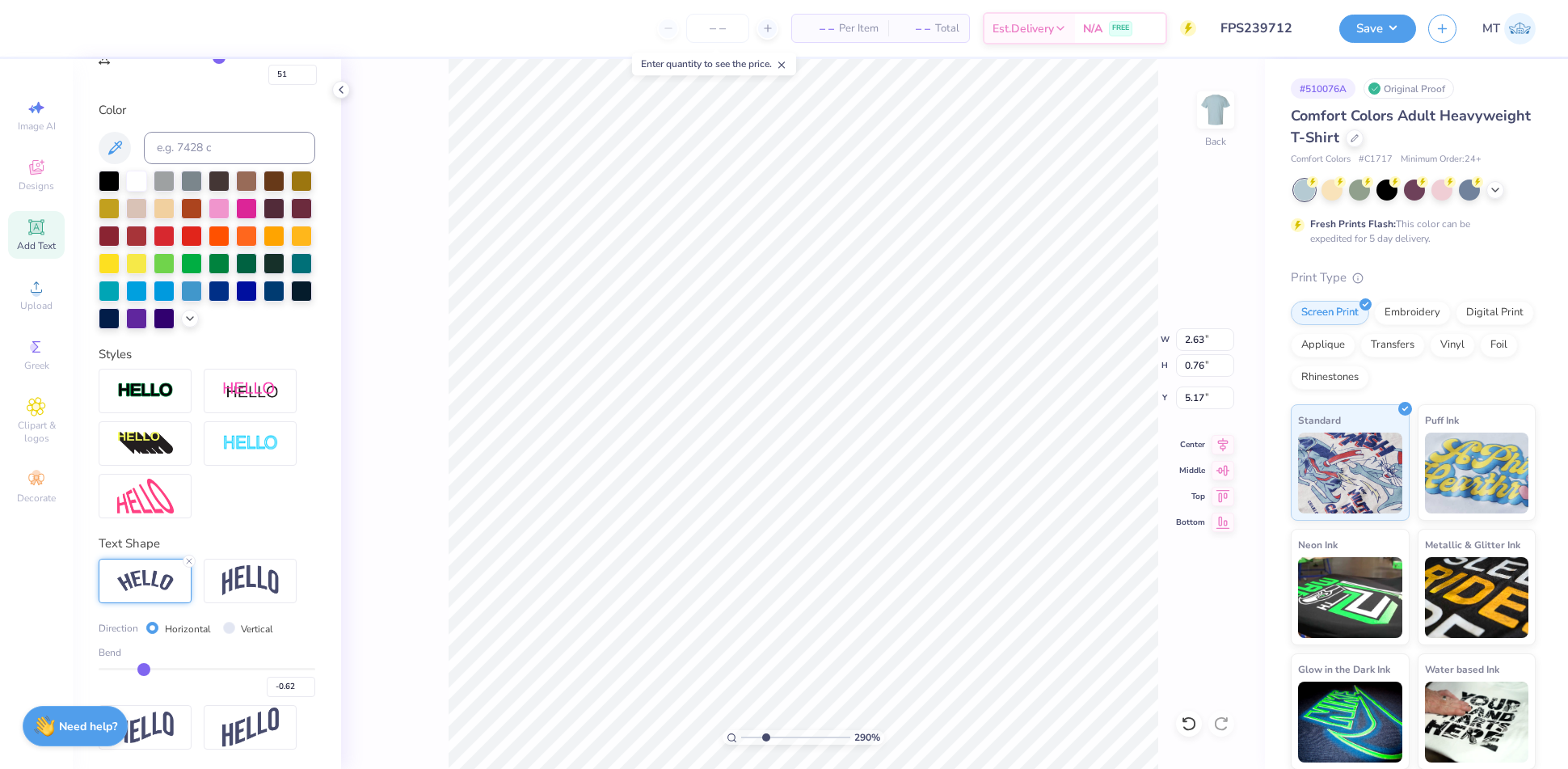
type input "-0.61"
type input "-0.6"
type input "-0.60"
type input "-0.59"
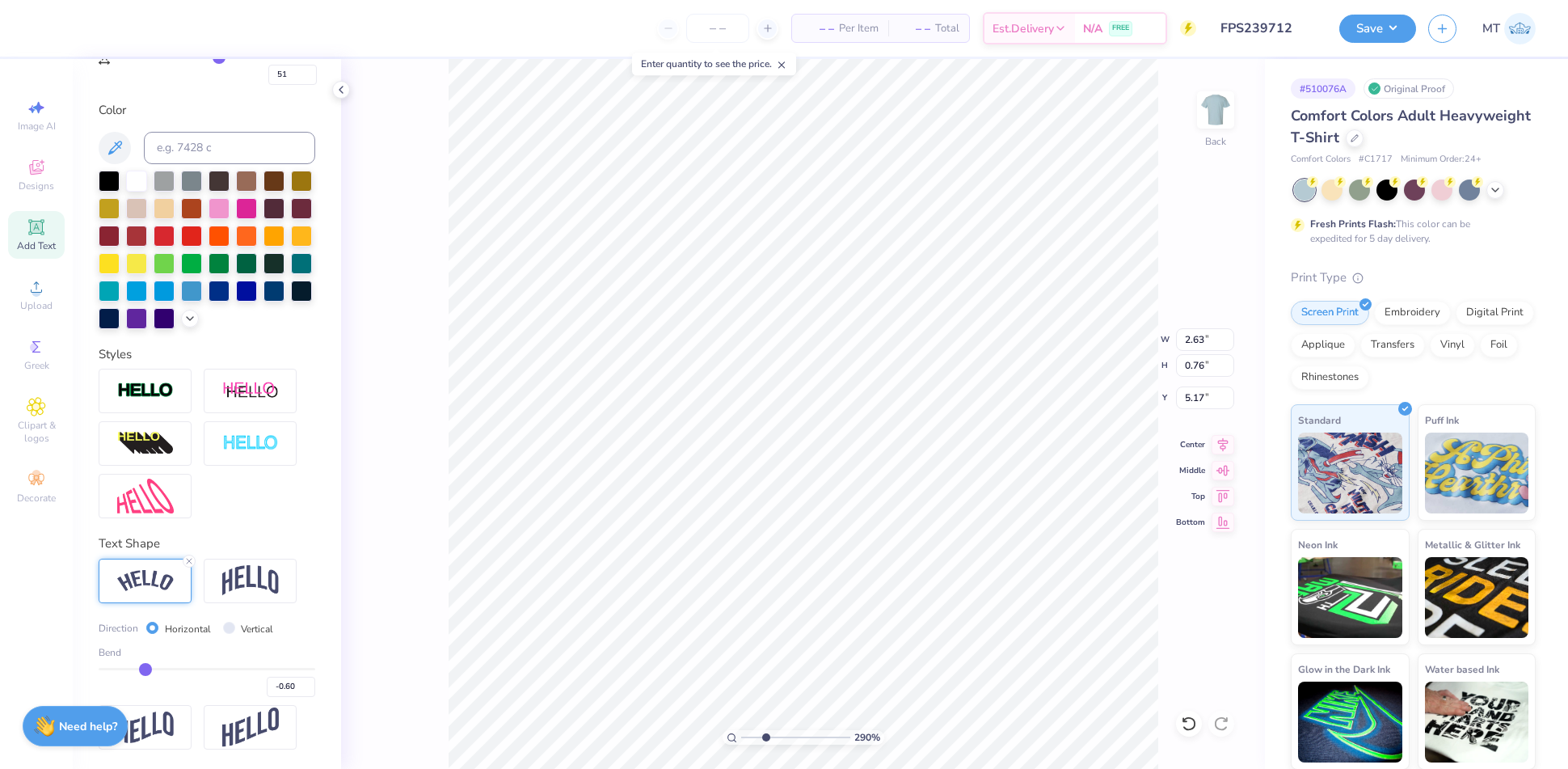
type input "-0.59"
type input "-0.58"
type input "-0.57"
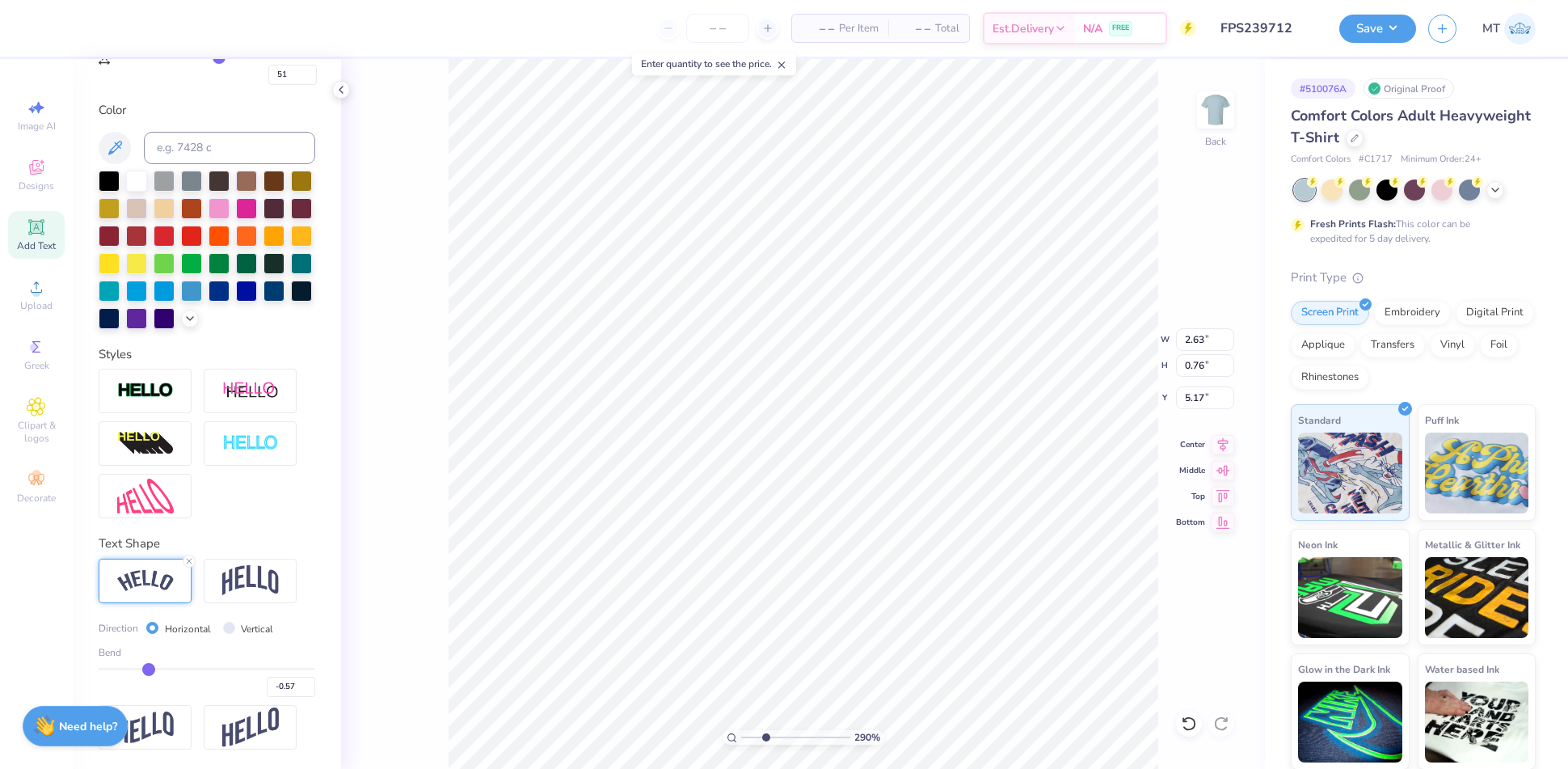
type input "-0.56"
type input "-0.55"
type input "-0.54"
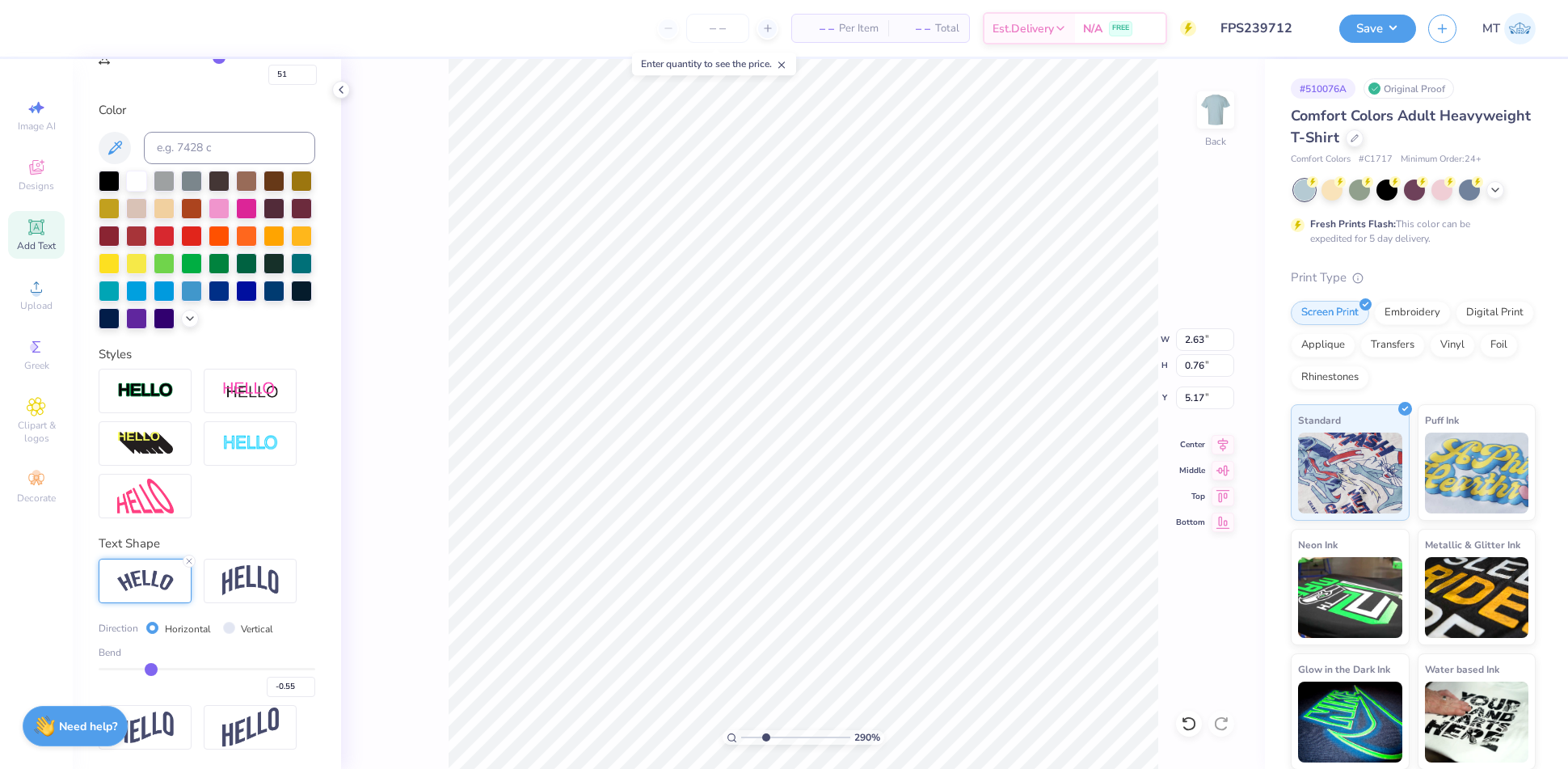
type input "-0.54"
click at [148, 670] on input "range" at bounding box center [207, 669] width 217 height 3
type input "2.89563438069923"
click at [152, 670] on input "range" at bounding box center [207, 669] width 217 height 3
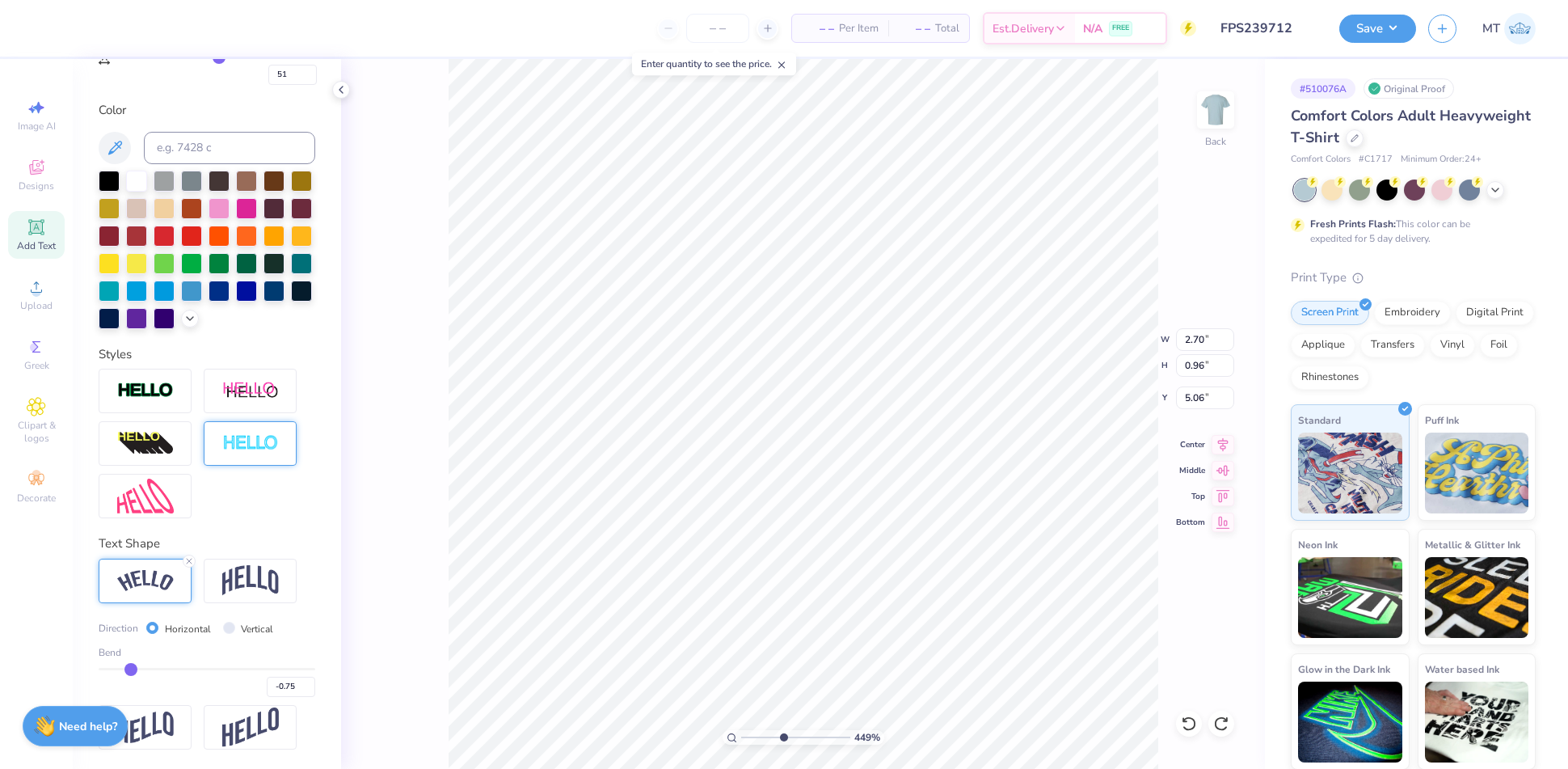
scroll to position [0, 0]
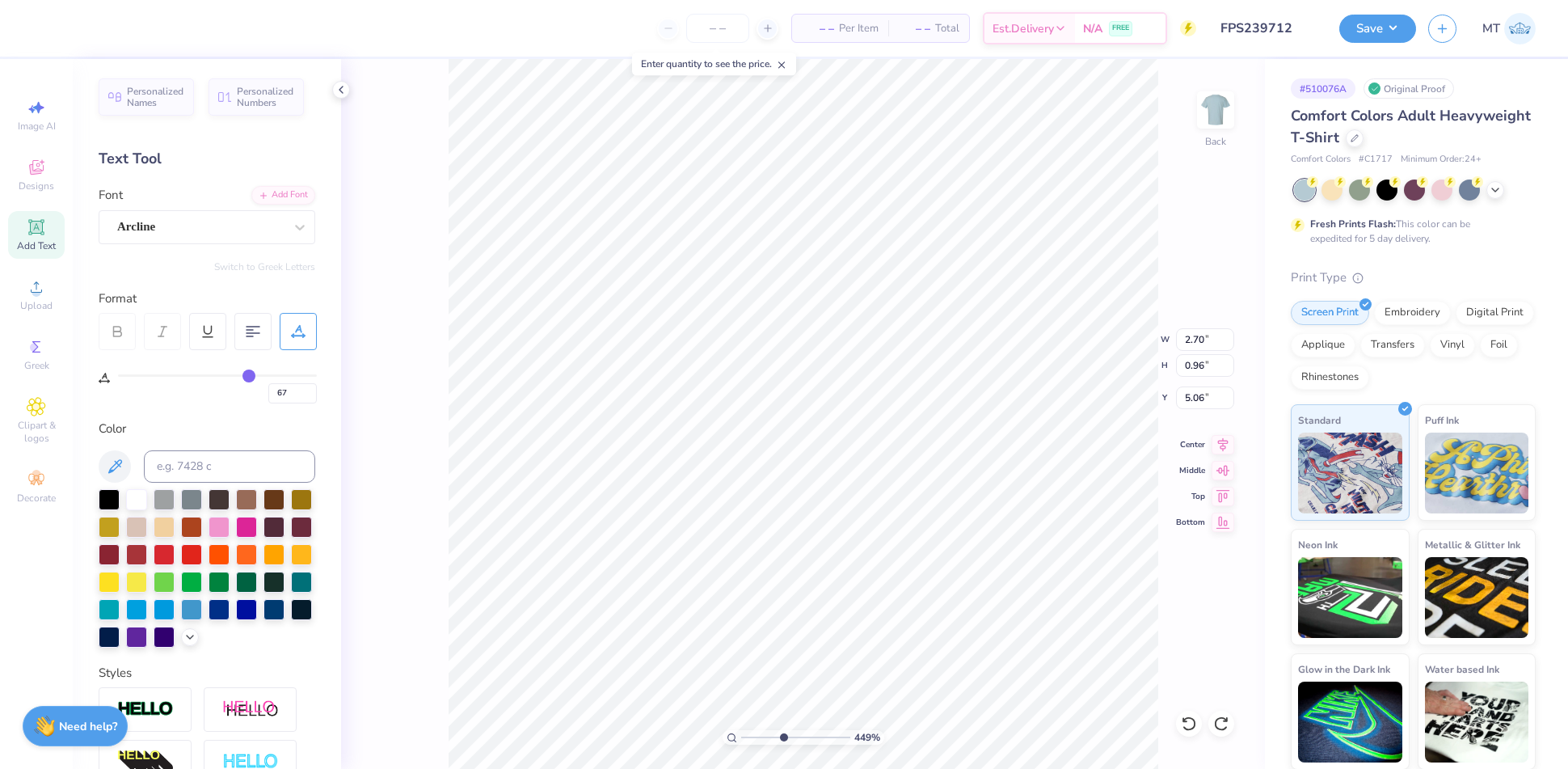
drag, startPoint x: 219, startPoint y: 372, endPoint x: 248, endPoint y: 377, distance: 29.4
click at [248, 377] on input "range" at bounding box center [217, 375] width 199 height 3
drag, startPoint x: 248, startPoint y: 375, endPoint x: 275, endPoint y: 379, distance: 27.3
click at [275, 377] on input "range" at bounding box center [217, 375] width 199 height 3
drag, startPoint x: 273, startPoint y: 376, endPoint x: 291, endPoint y: 374, distance: 18.1
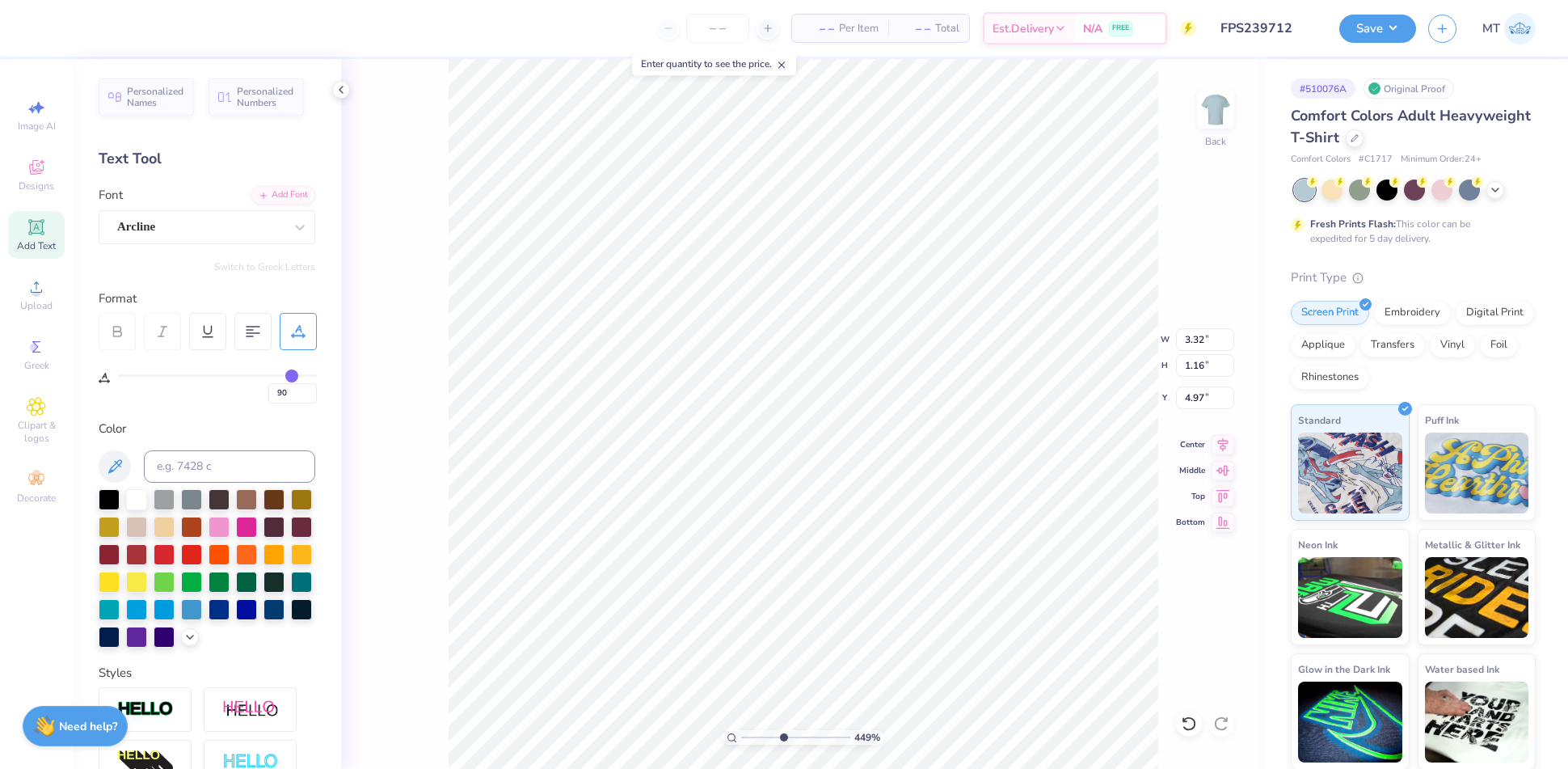
click at [291, 374] on input "range" at bounding box center [217, 375] width 199 height 3
drag, startPoint x: 295, startPoint y: 373, endPoint x: 303, endPoint y: 375, distance: 8.2
click at [303, 375] on input "range" at bounding box center [217, 375] width 199 height 3
drag, startPoint x: 214, startPoint y: 373, endPoint x: 235, endPoint y: 375, distance: 21.1
click at [235, 375] on input "range" at bounding box center [217, 375] width 199 height 3
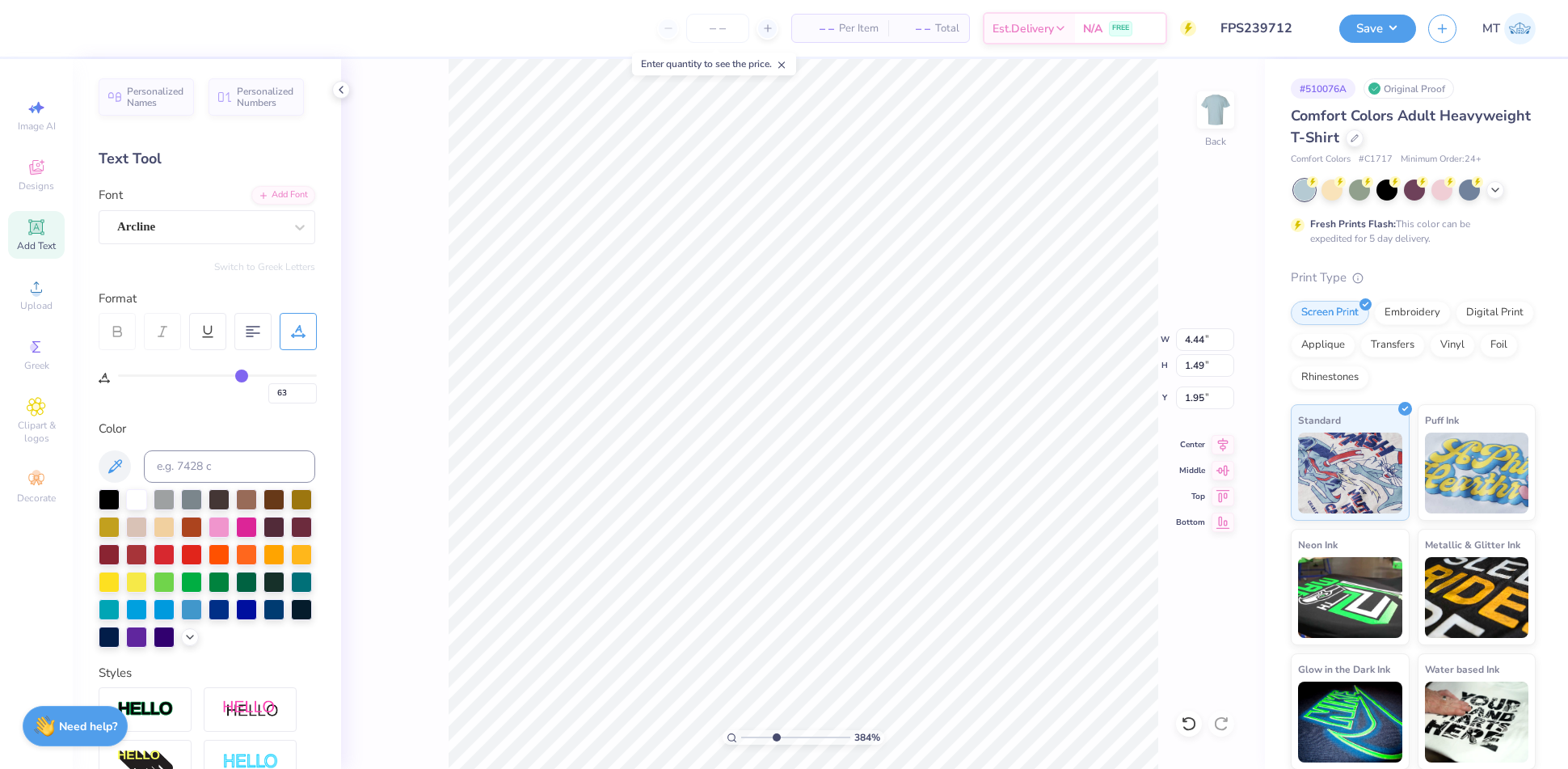
click at [240, 376] on input "range" at bounding box center [217, 375] width 199 height 3
click at [1179, 726] on div at bounding box center [1189, 724] width 26 height 26
click at [1184, 725] on icon at bounding box center [1189, 724] width 16 height 16
drag, startPoint x: 300, startPoint y: 374, endPoint x: 320, endPoint y: 373, distance: 20.0
click at [317, 374] on input "range" at bounding box center [217, 375] width 199 height 3
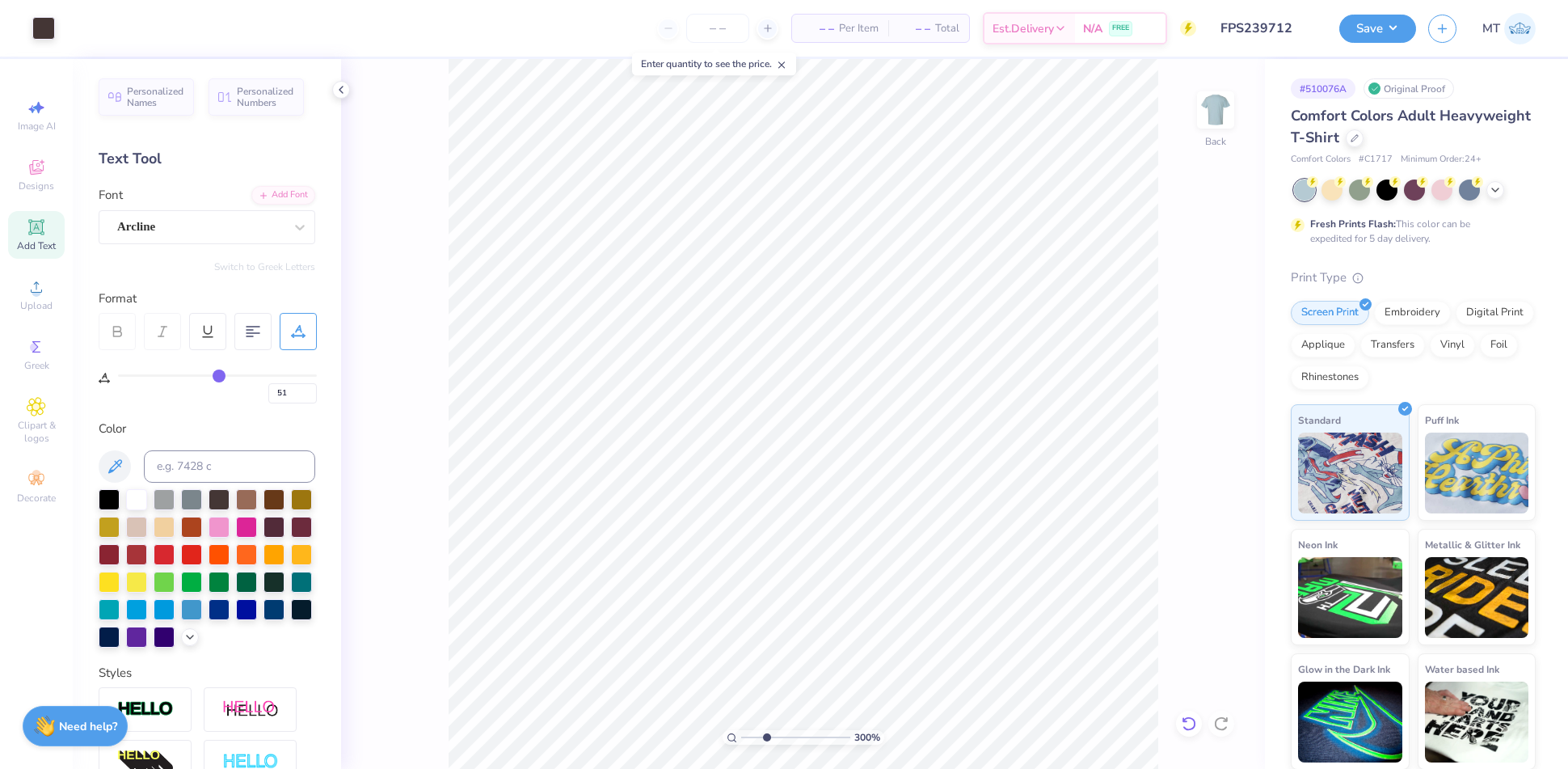
click at [1196, 725] on icon at bounding box center [1189, 724] width 16 height 16
click at [1194, 726] on icon at bounding box center [1188, 724] width 14 height 15
click at [15, 294] on div "Upload" at bounding box center [36, 294] width 56 height 48
click at [75, 26] on div at bounding box center [73, 26] width 23 height 23
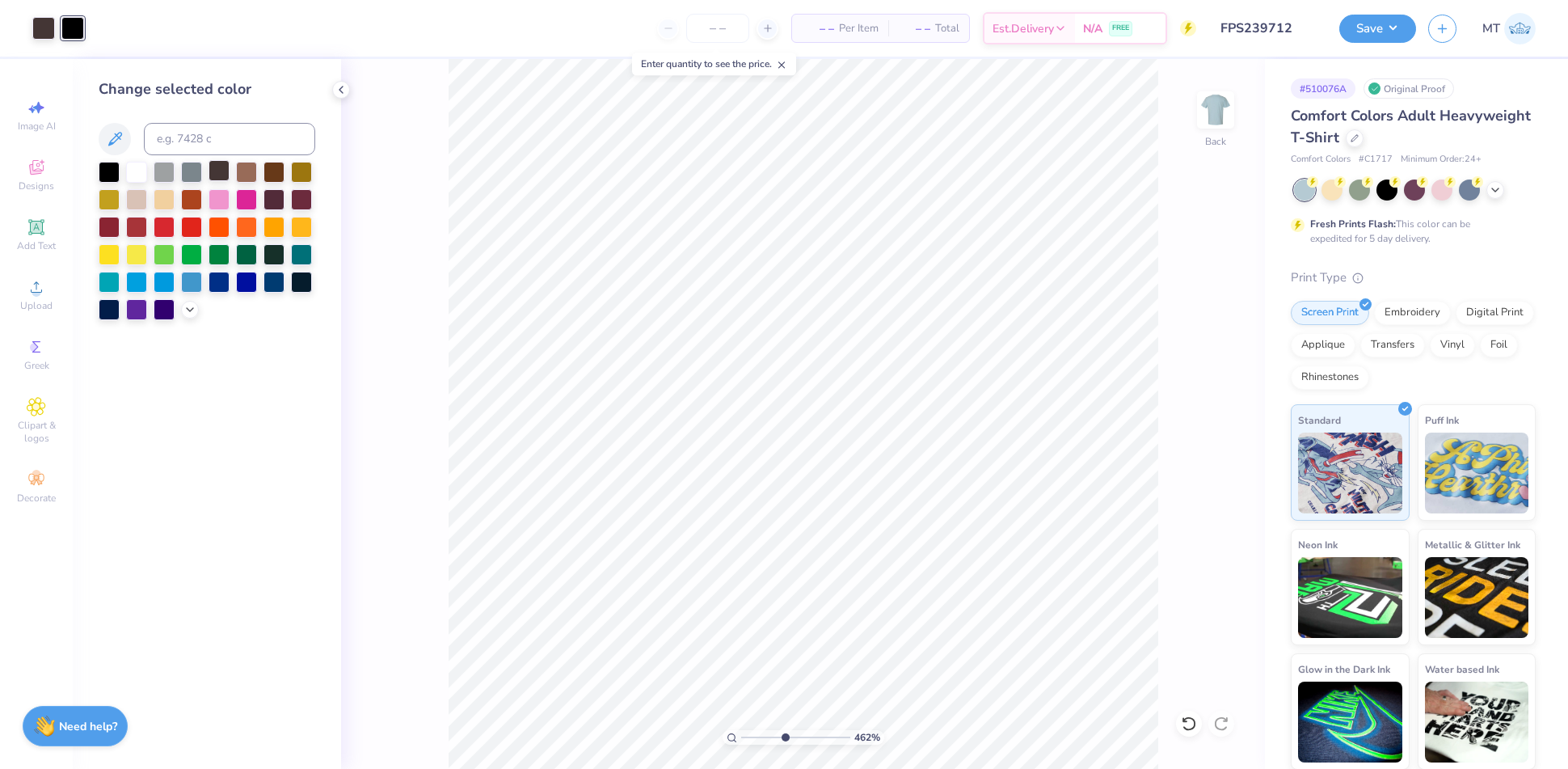
click at [216, 169] on div at bounding box center [219, 170] width 21 height 21
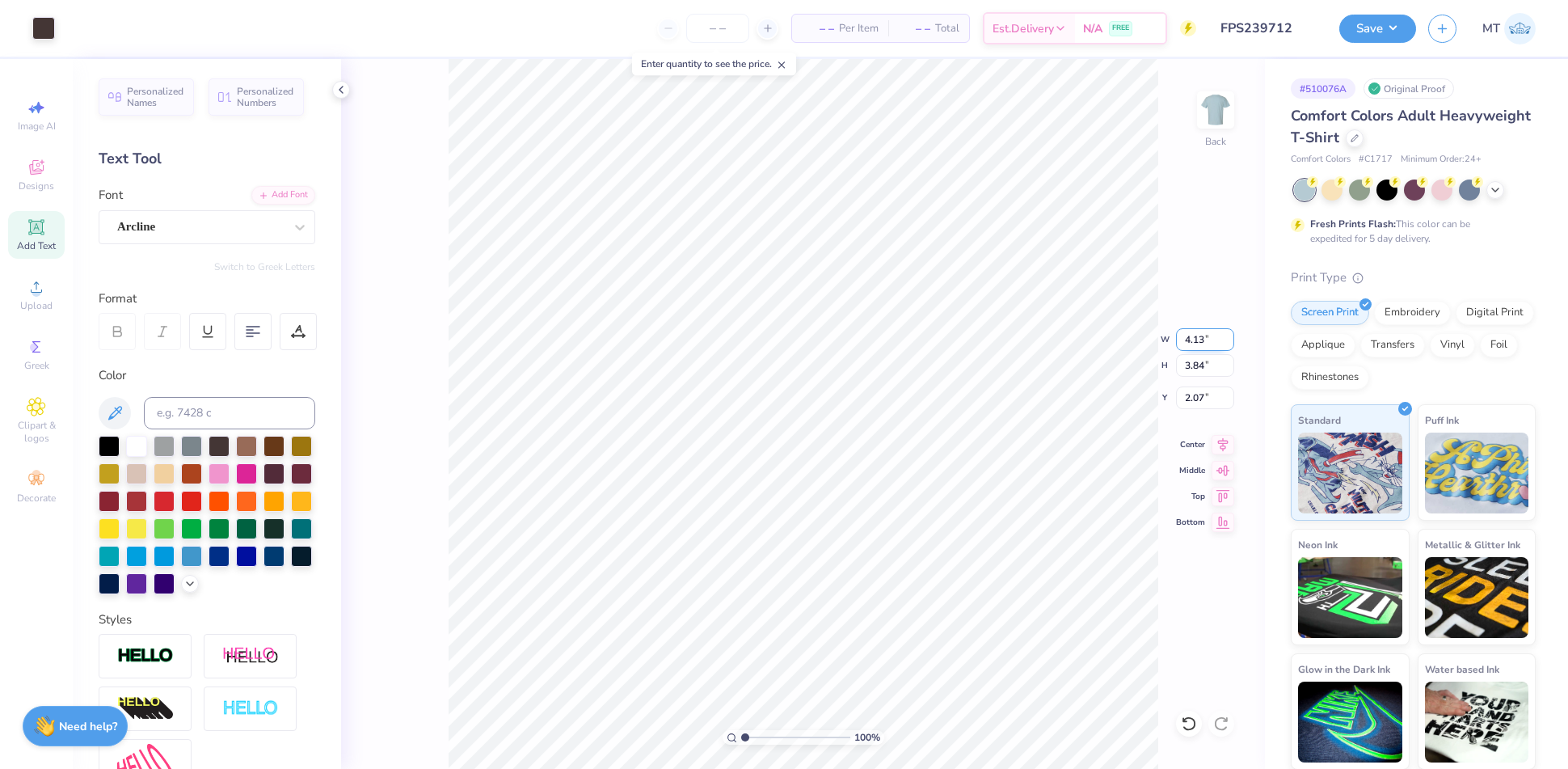
click at [1198, 336] on input "4.13" at bounding box center [1205, 340] width 58 height 23
click at [1195, 392] on input "1.90" at bounding box center [1205, 398] width 58 height 23
click at [26, 33] on div "Art colors" at bounding box center [27, 28] width 55 height 56
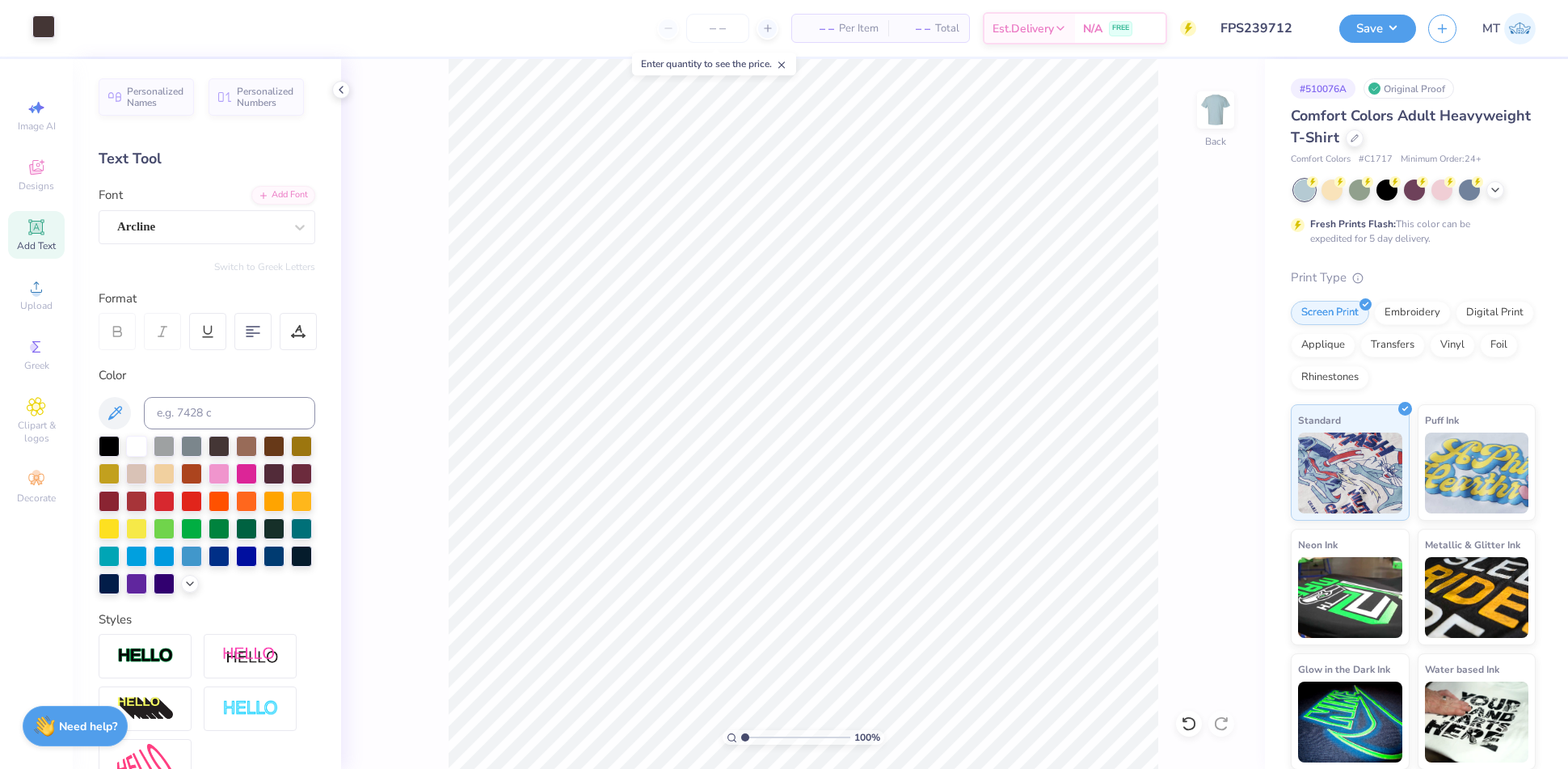
click at [39, 26] on div at bounding box center [44, 26] width 23 height 23
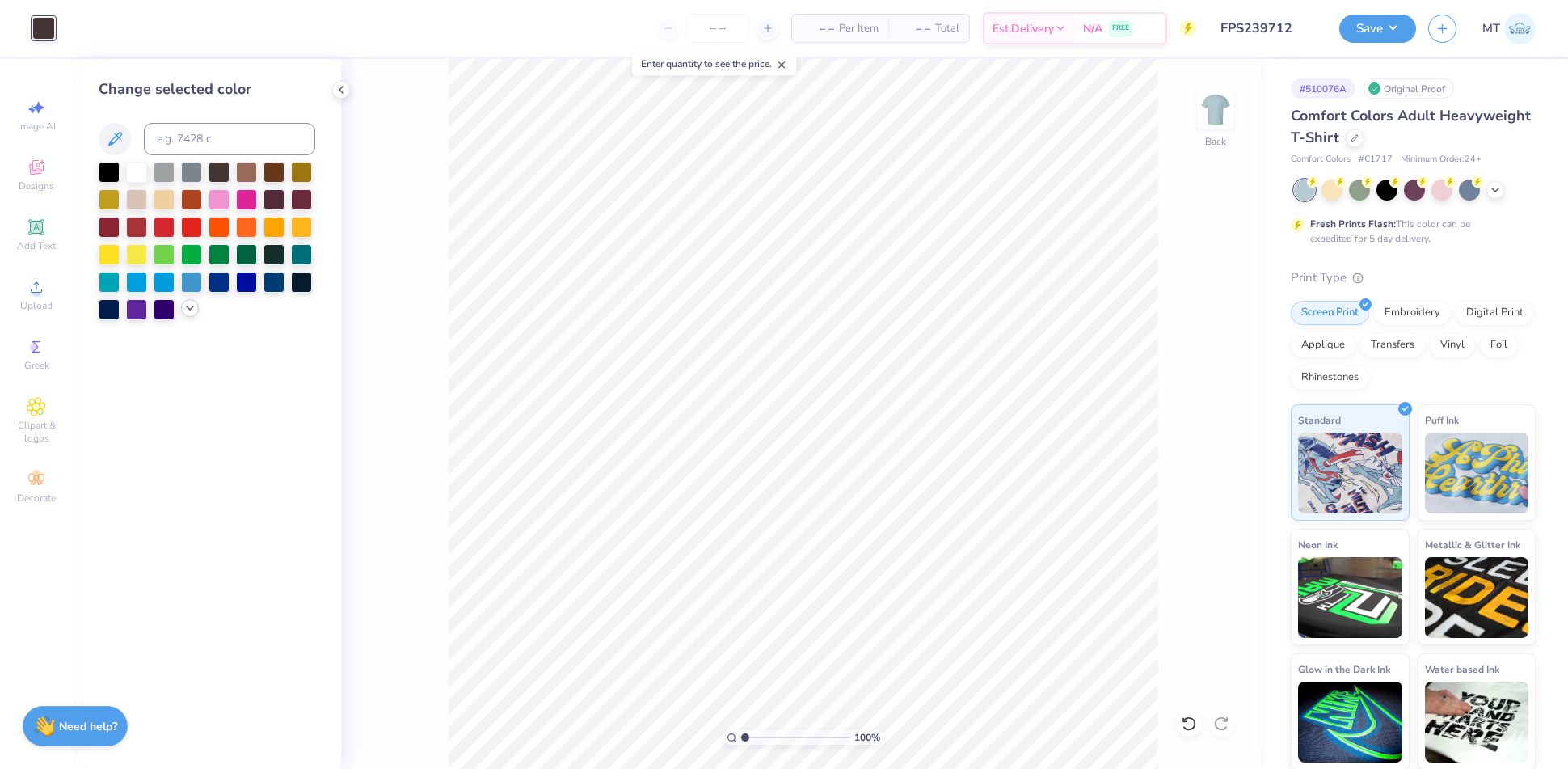
click at [186, 311] on icon at bounding box center [190, 308] width 13 height 13
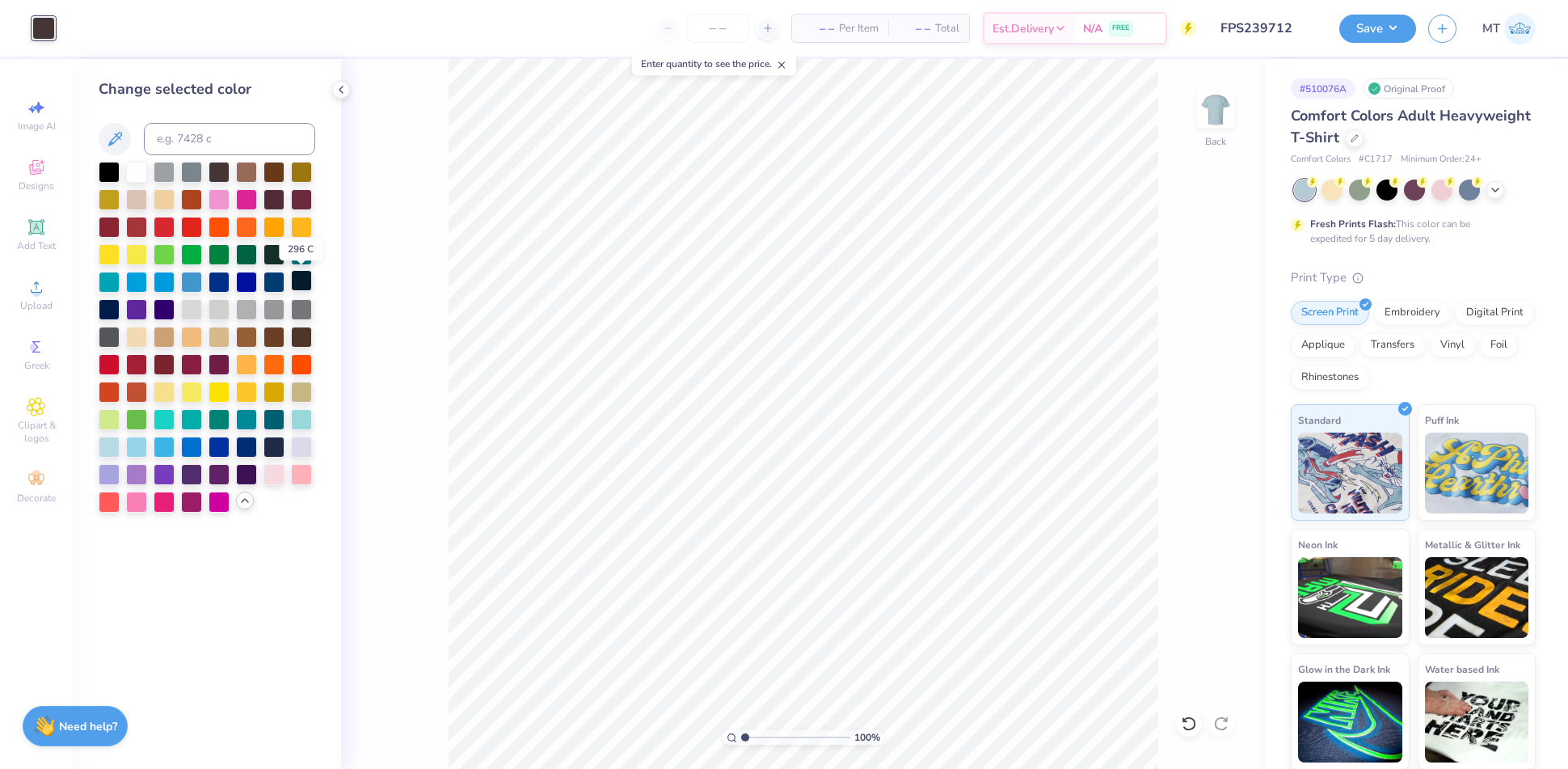
click at [297, 284] on div at bounding box center [301, 280] width 21 height 21
click at [267, 450] on div at bounding box center [273, 445] width 21 height 21
click at [1372, 31] on button "Save" at bounding box center [1377, 25] width 77 height 28
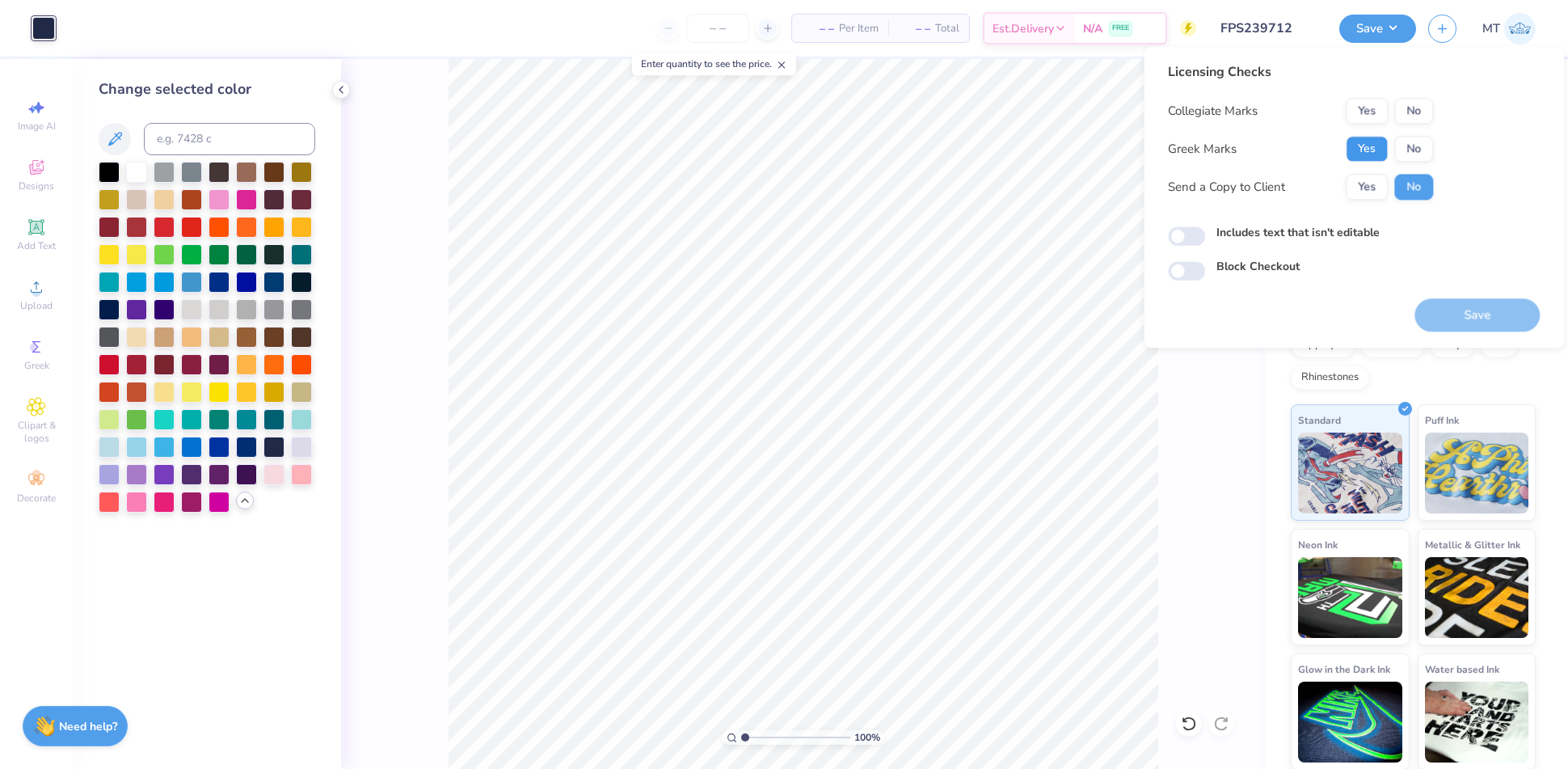
click at [1364, 139] on button "Yes" at bounding box center [1367, 149] width 42 height 26
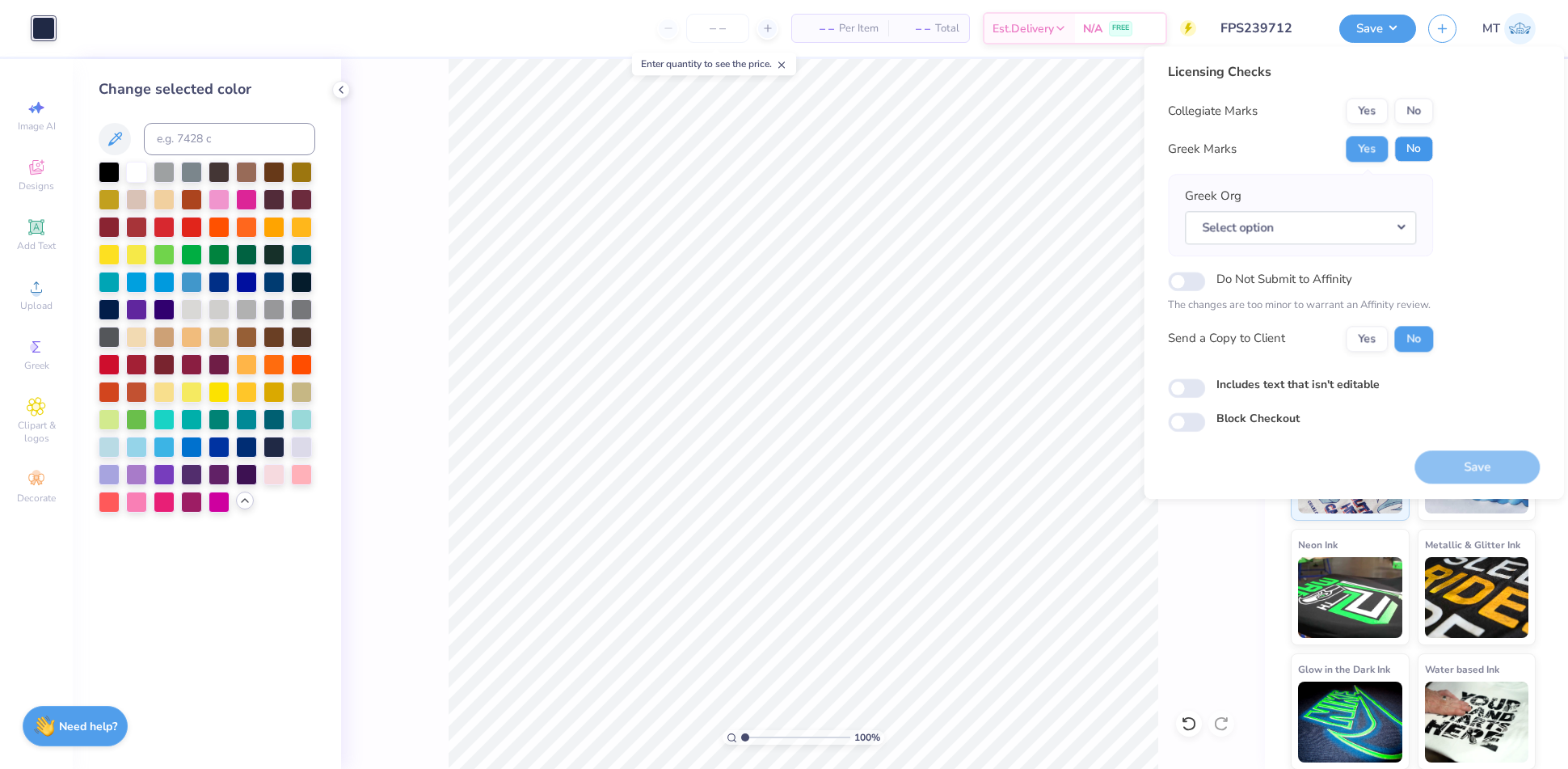
click at [1426, 152] on button "No" at bounding box center [1413, 149] width 39 height 26
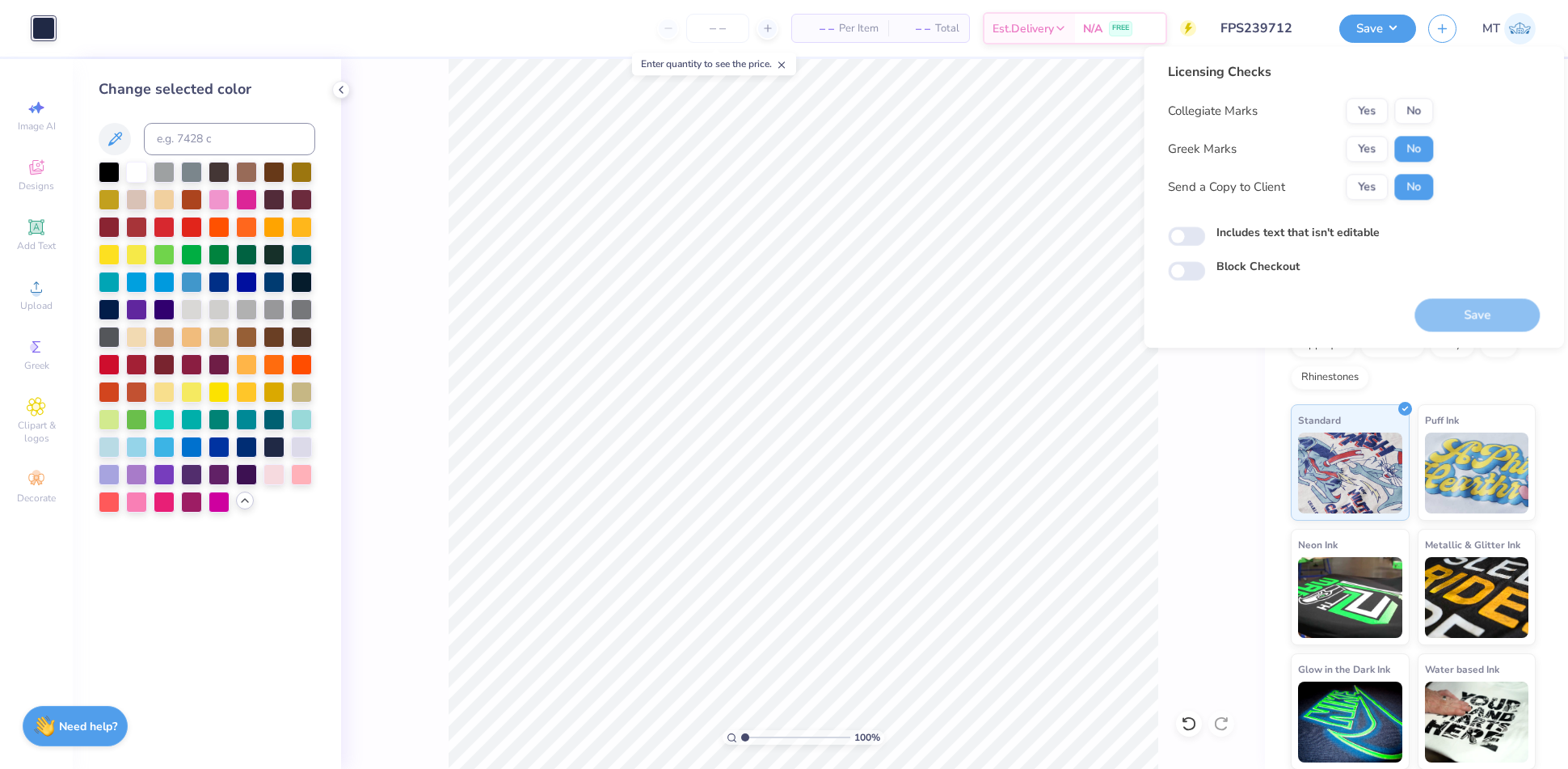
click at [1426, 114] on button "No" at bounding box center [1413, 111] width 39 height 26
click at [1465, 305] on button "Save" at bounding box center [1477, 315] width 125 height 34
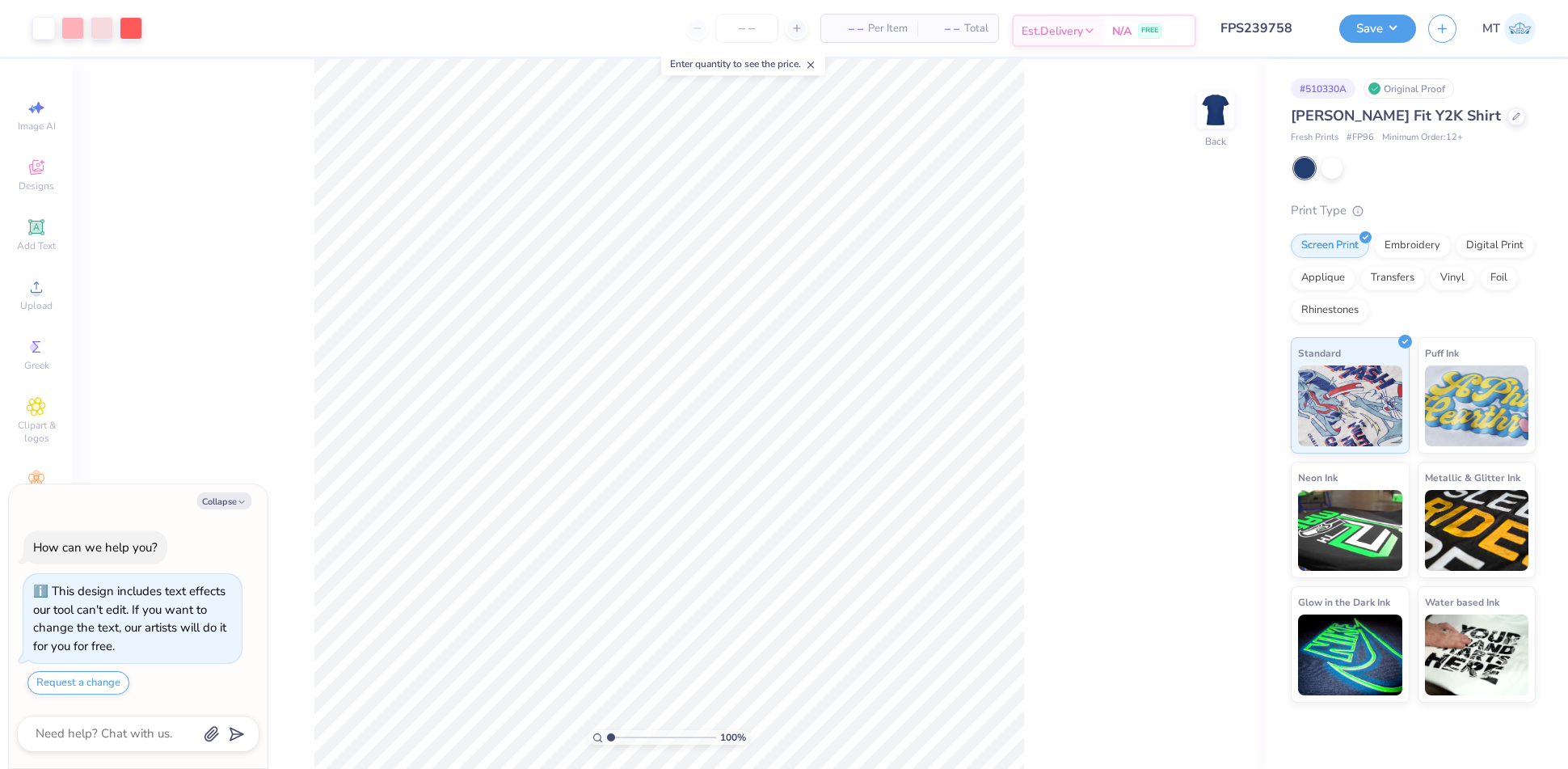
type textarea "x"
type input "1"
type textarea "x"
